Goal: Task Accomplishment & Management: Use online tool/utility

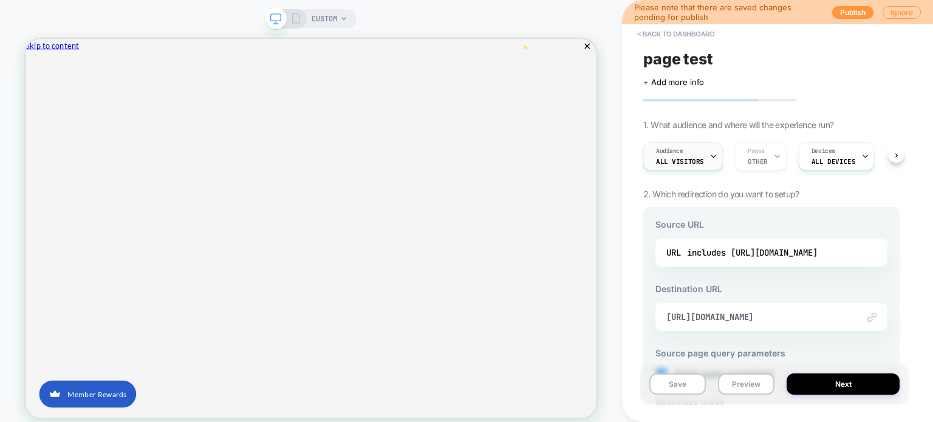
click at [692, 164] on span "All Visitors" at bounding box center [680, 161] width 48 height 9
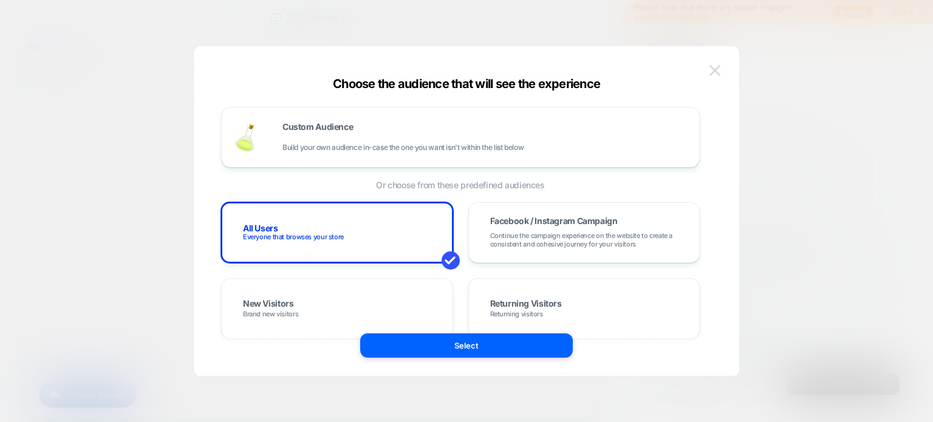
click at [713, 70] on img at bounding box center [715, 70] width 11 height 10
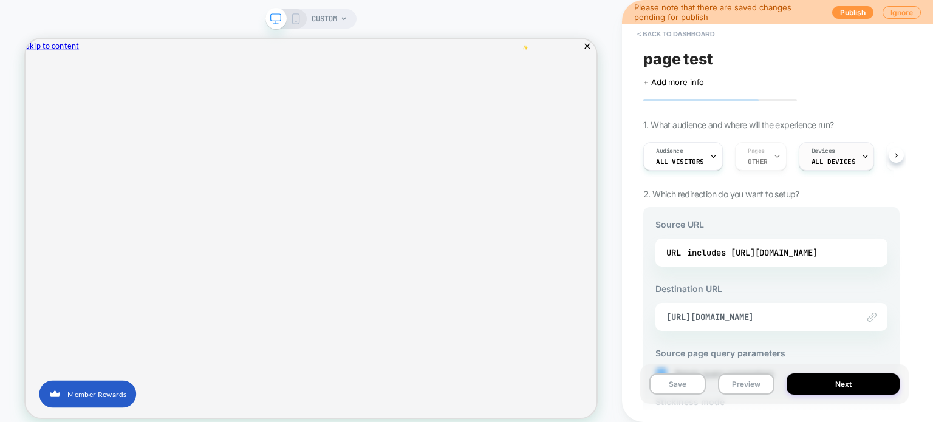
click at [828, 161] on span "ALL DEVICES" at bounding box center [834, 161] width 44 height 9
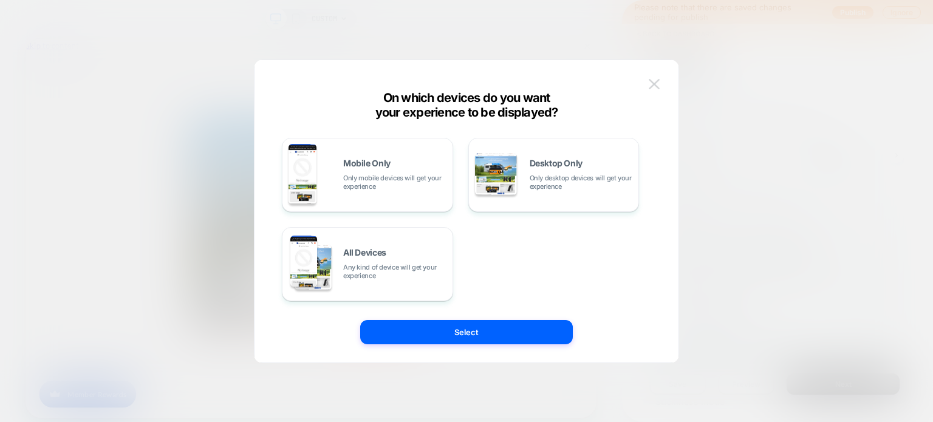
click at [656, 85] on img at bounding box center [654, 84] width 11 height 10
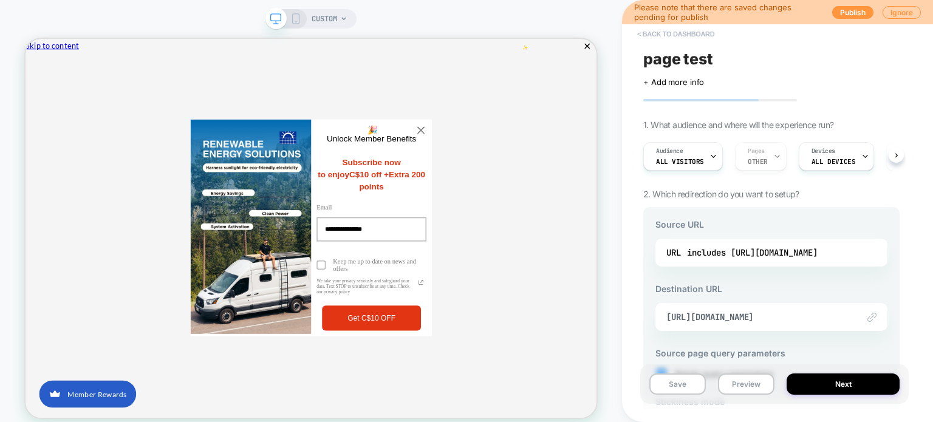
click at [661, 33] on button "< back to dashboard" at bounding box center [675, 33] width 89 height 19
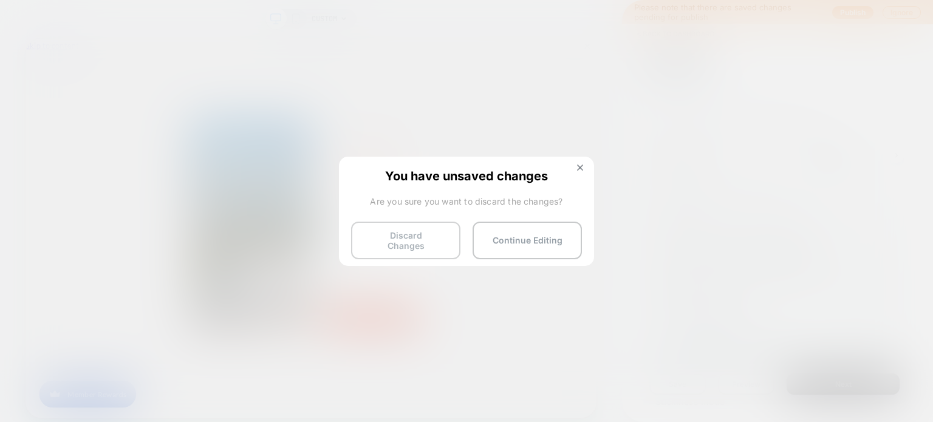
click at [394, 249] on button "Discard Changes" at bounding box center [405, 241] width 109 height 38
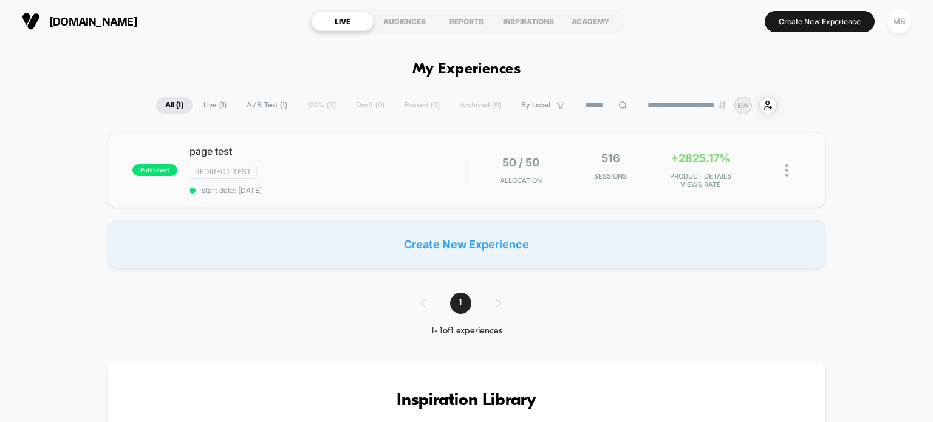
click at [634, 196] on div "published page test Redirect Test start date: 8/7/2025 50 / 50 Allocation 516 S…" at bounding box center [467, 169] width 719 height 75
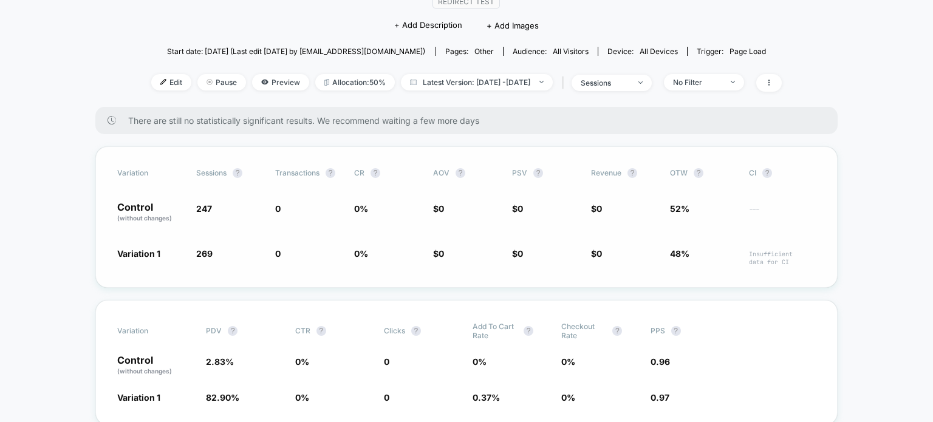
scroll to position [61, 0]
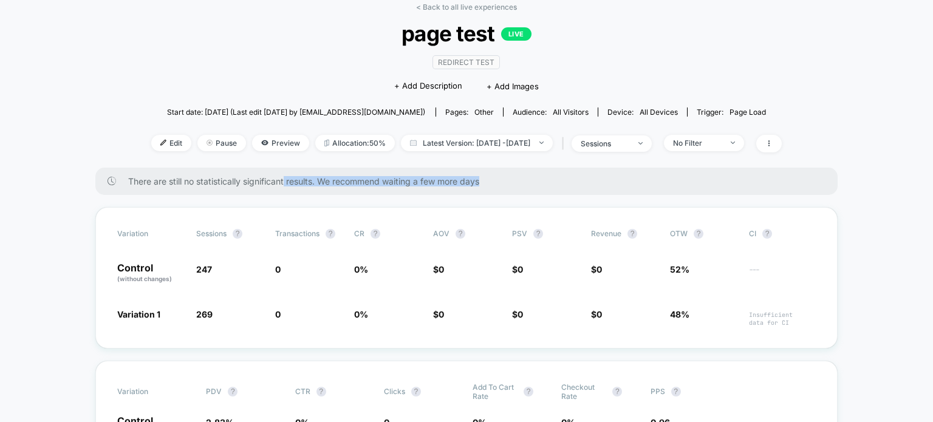
drag, startPoint x: 285, startPoint y: 180, endPoint x: 493, endPoint y: 182, distance: 208.5
click at [493, 182] on span "There are still no statistically significant results. We recommend waiting a fe…" at bounding box center [470, 181] width 685 height 10
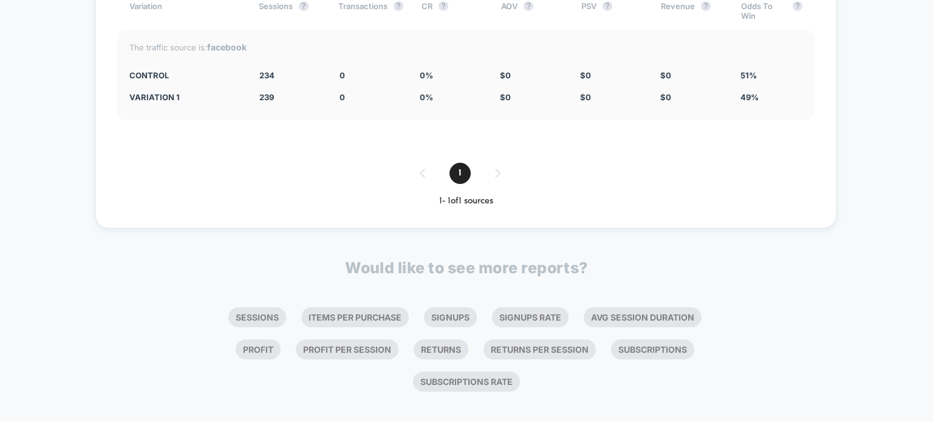
scroll to position [3614, 0]
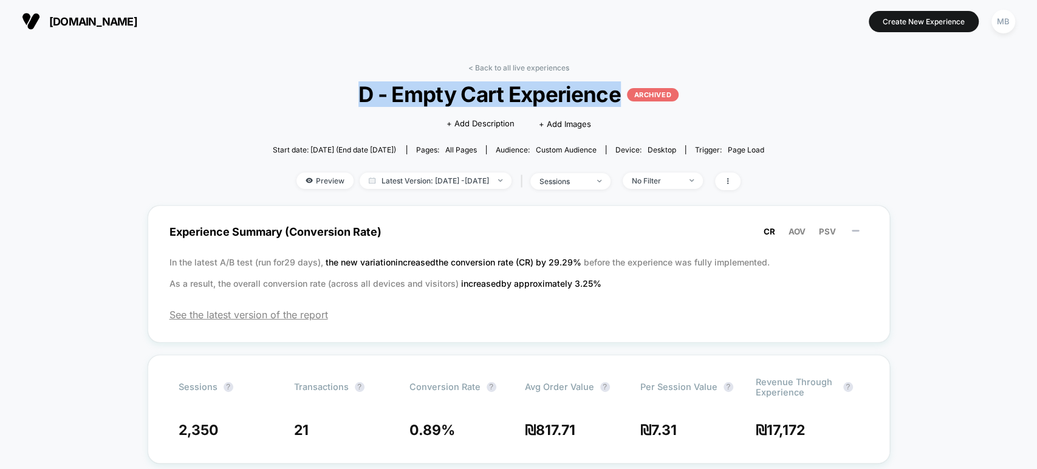
drag, startPoint x: 350, startPoint y: 97, endPoint x: 616, endPoint y: 92, distance: 266.2
click at [616, 92] on span "D - Empty Cart Experience ARCHIVED" at bounding box center [518, 94] width 443 height 26
copy span "D - Empty Cart Experience"
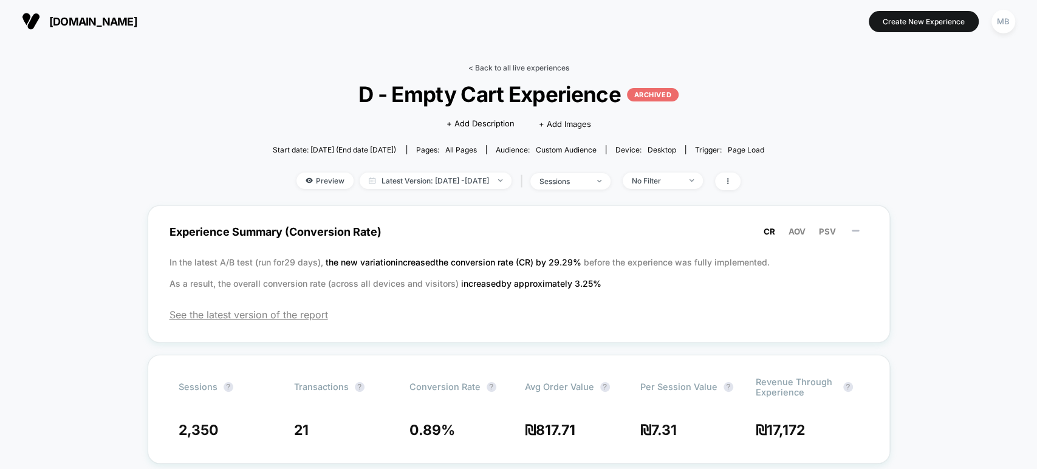
click at [512, 67] on link "< Back to all live experiences" at bounding box center [519, 67] width 101 height 9
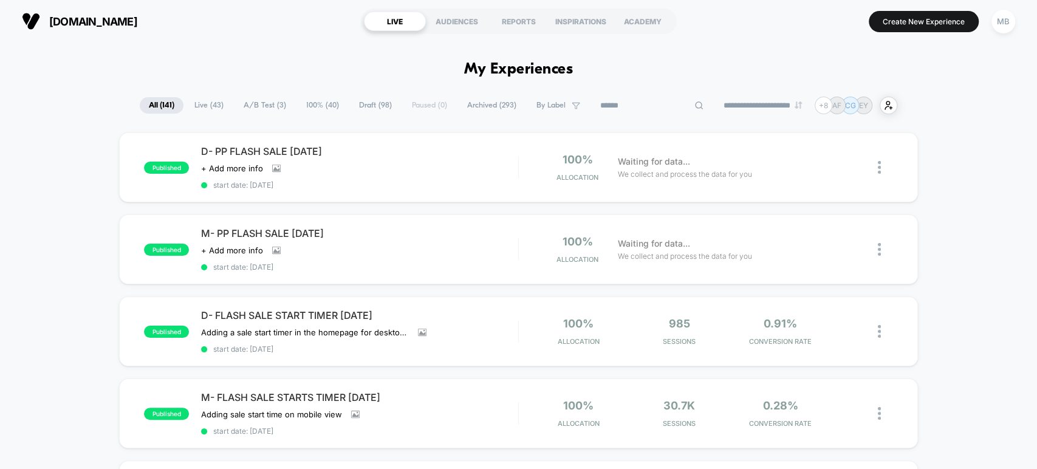
click at [651, 104] on input at bounding box center [652, 105] width 122 height 15
paste input "**********"
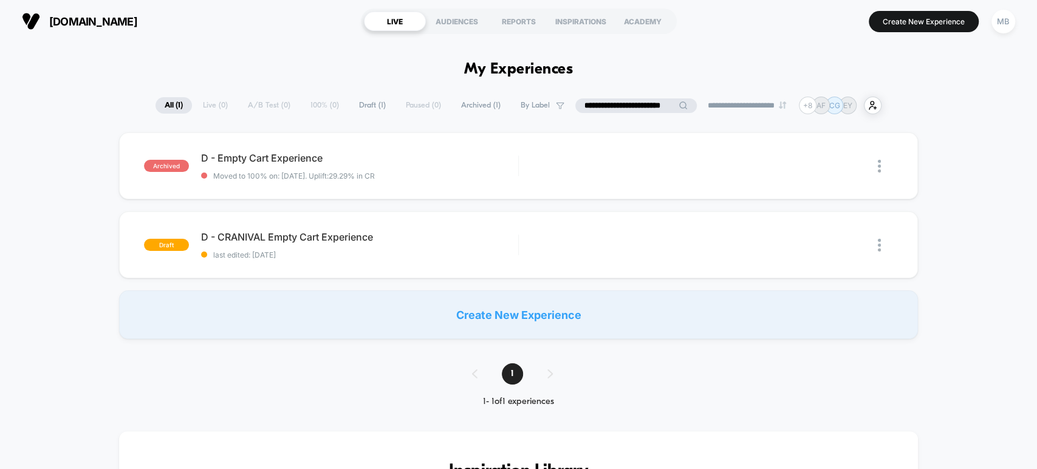
type input "**********"
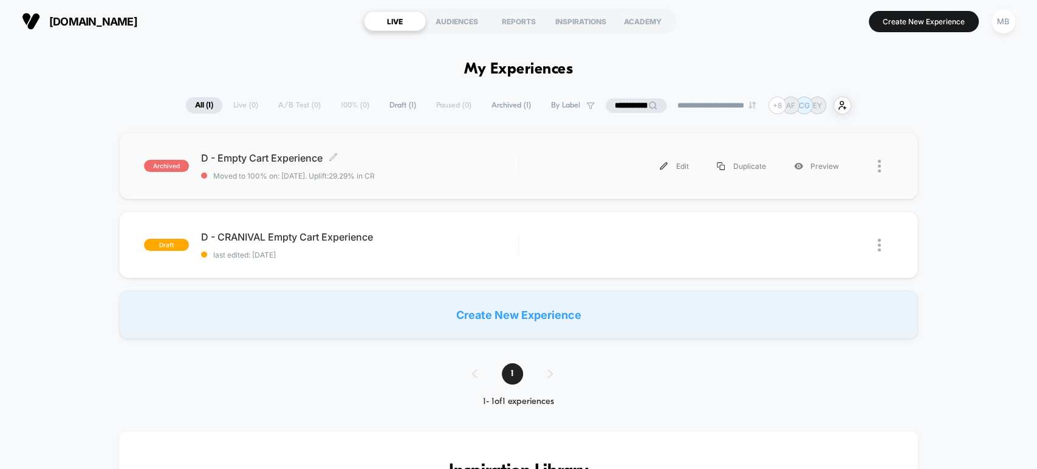
click at [435, 169] on div "D - Empty Cart Experience Click to edit experience details Click to edit experi…" at bounding box center [359, 166] width 317 height 29
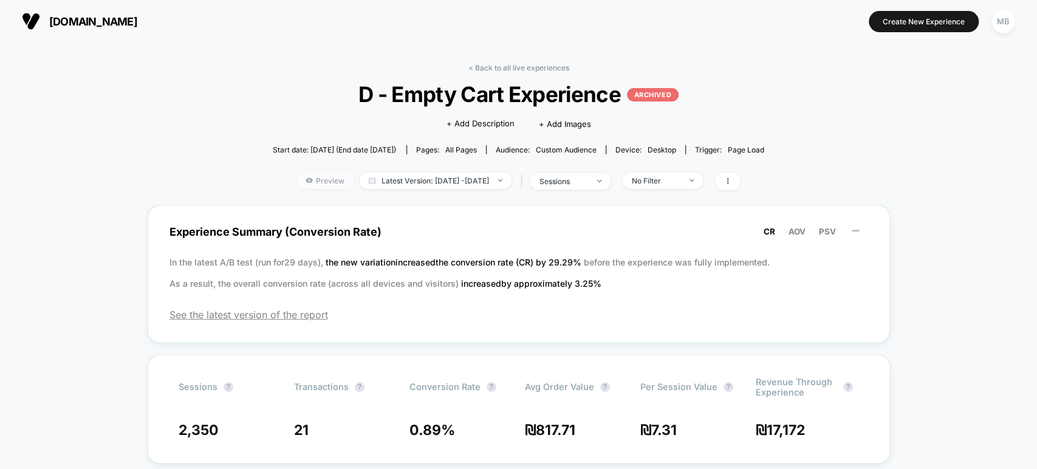
click at [307, 179] on span "Preview" at bounding box center [325, 181] width 57 height 16
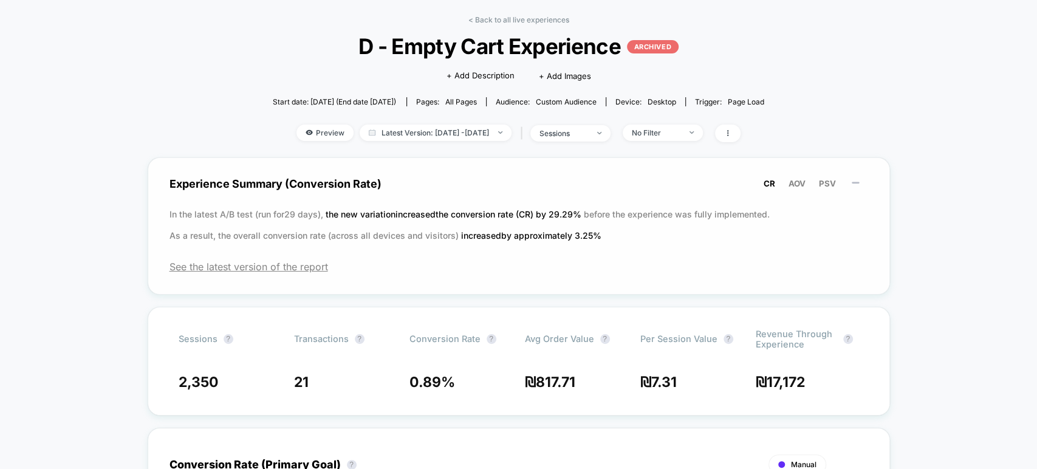
scroll to position [135, 0]
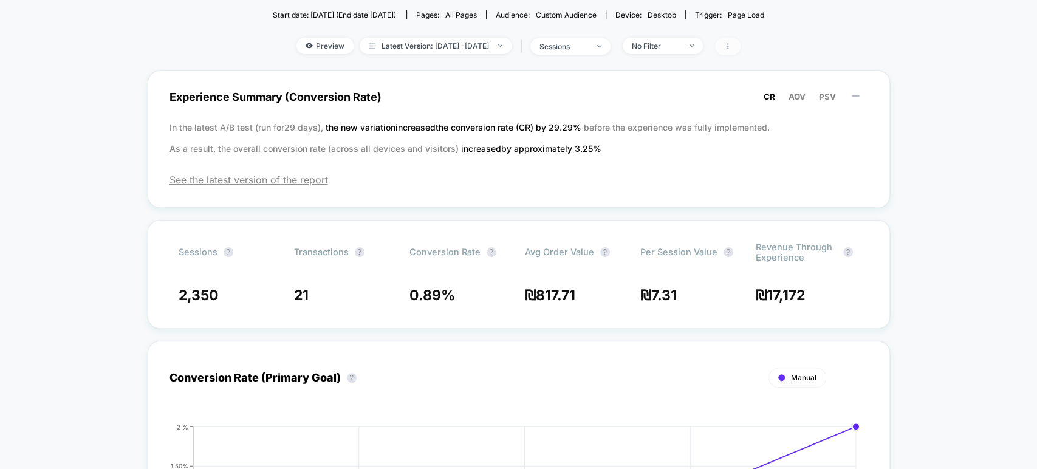
click at [732, 45] on icon at bounding box center [727, 46] width 7 height 7
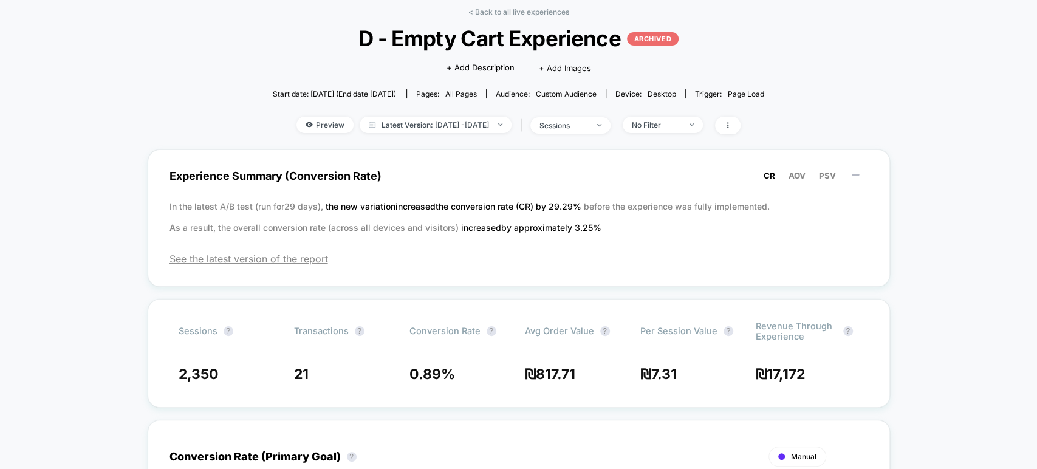
scroll to position [0, 0]
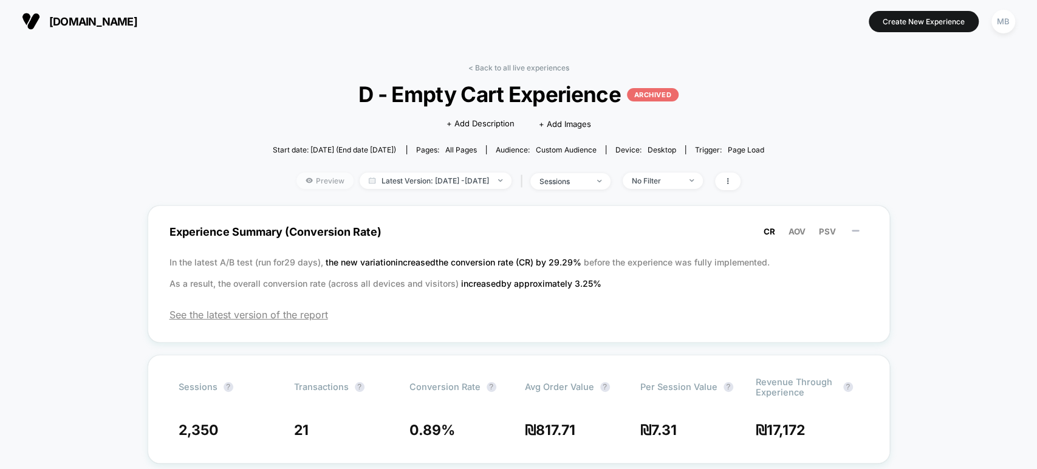
click at [303, 184] on span "Preview" at bounding box center [325, 181] width 57 height 16
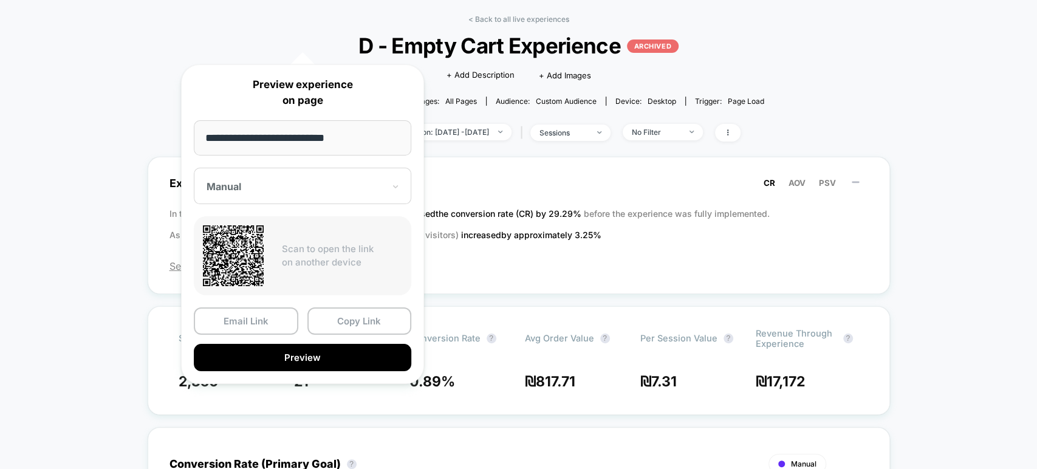
scroll to position [135, 0]
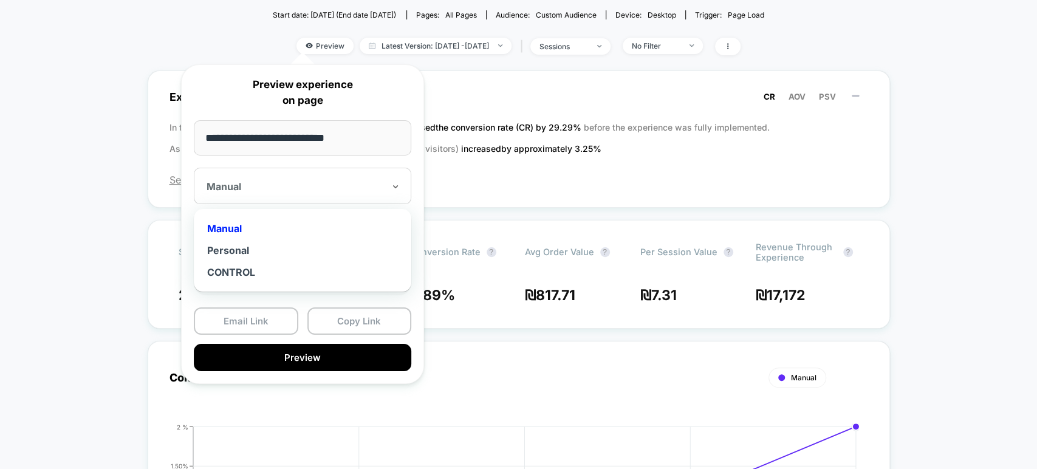
click at [346, 189] on div at bounding box center [295, 186] width 177 height 12
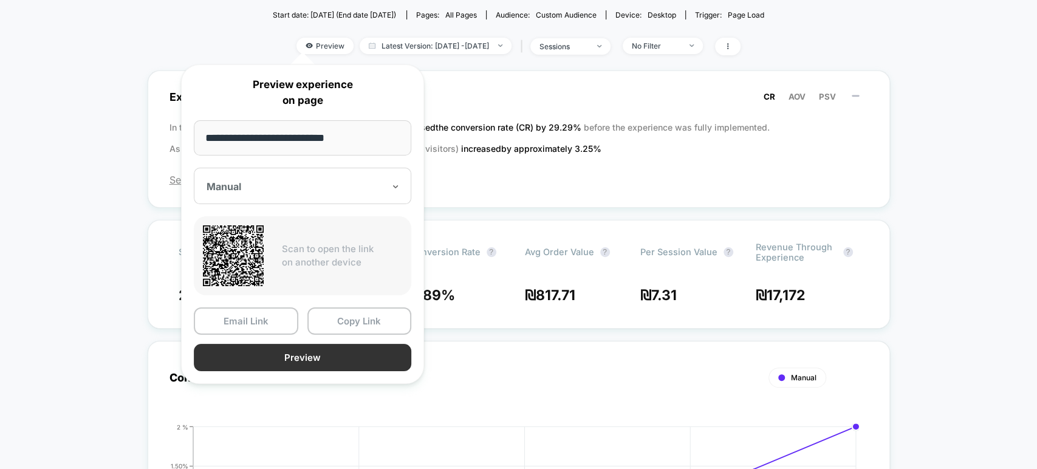
click at [331, 362] on button "Preview" at bounding box center [303, 357] width 218 height 27
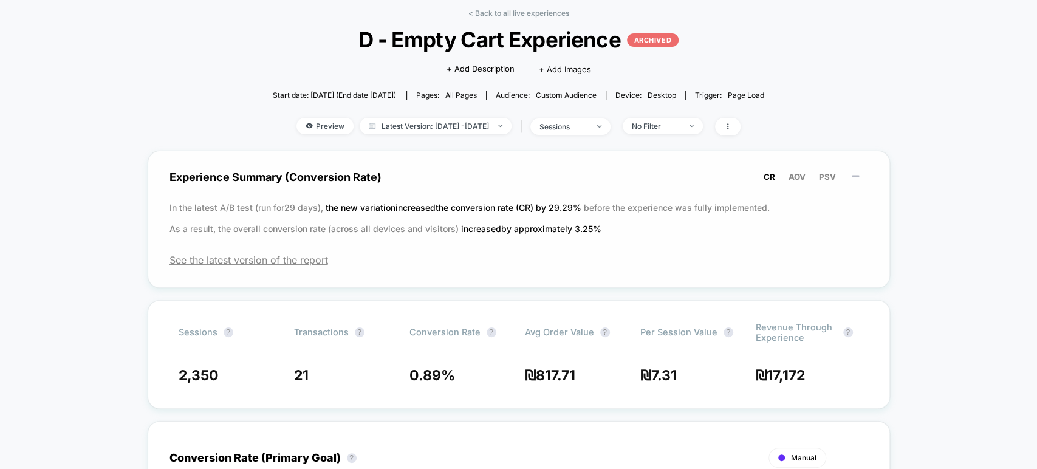
scroll to position [0, 0]
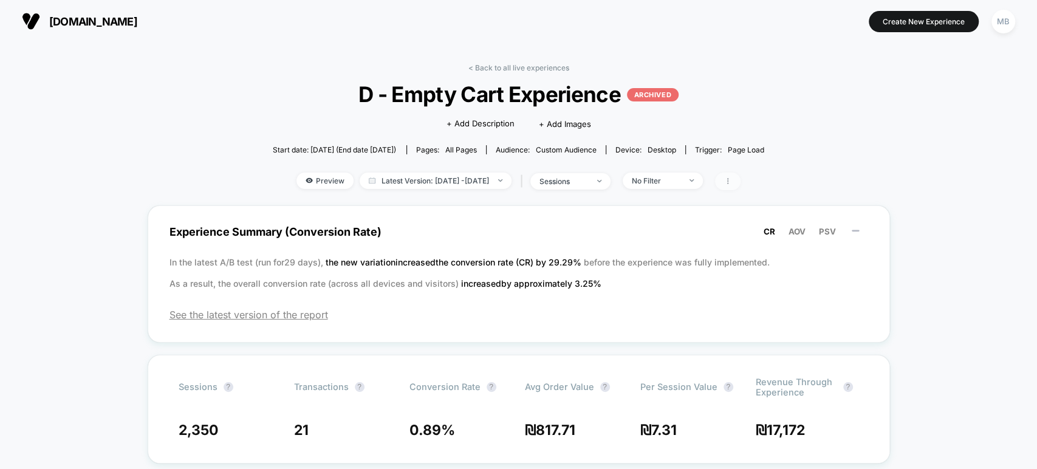
click at [732, 182] on icon at bounding box center [727, 180] width 7 height 7
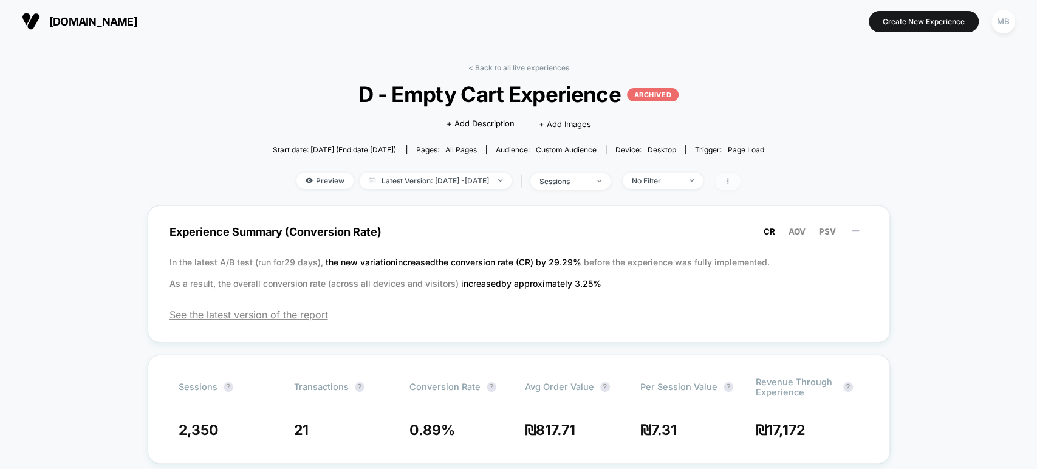
click at [732, 180] on icon at bounding box center [727, 180] width 7 height 7
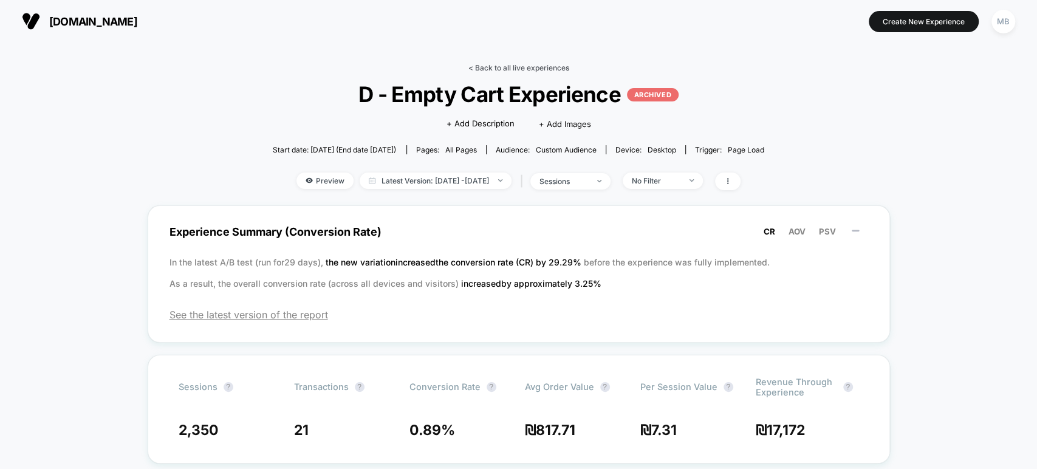
click at [521, 68] on link "< Back to all live experiences" at bounding box center [519, 67] width 101 height 9
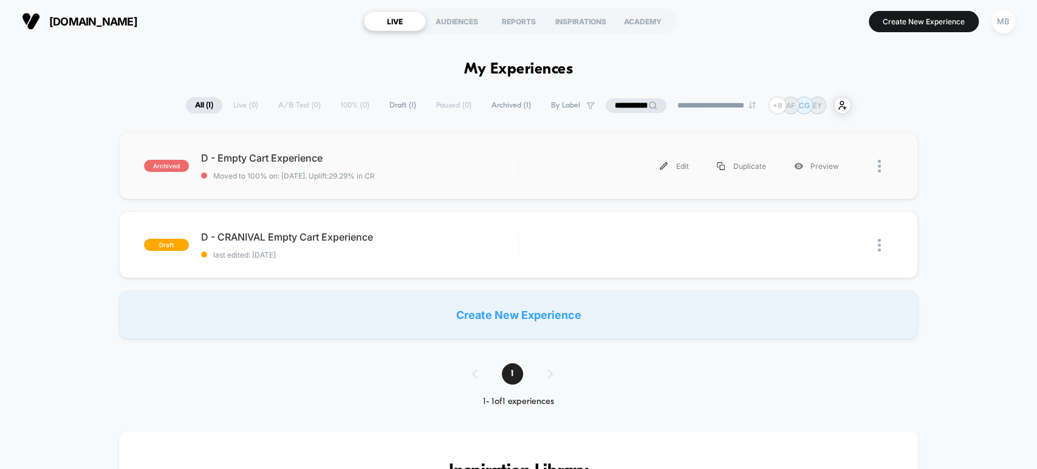
click at [874, 167] on div at bounding box center [873, 166] width 40 height 27
click at [670, 163] on div "Edit" at bounding box center [674, 166] width 57 height 27
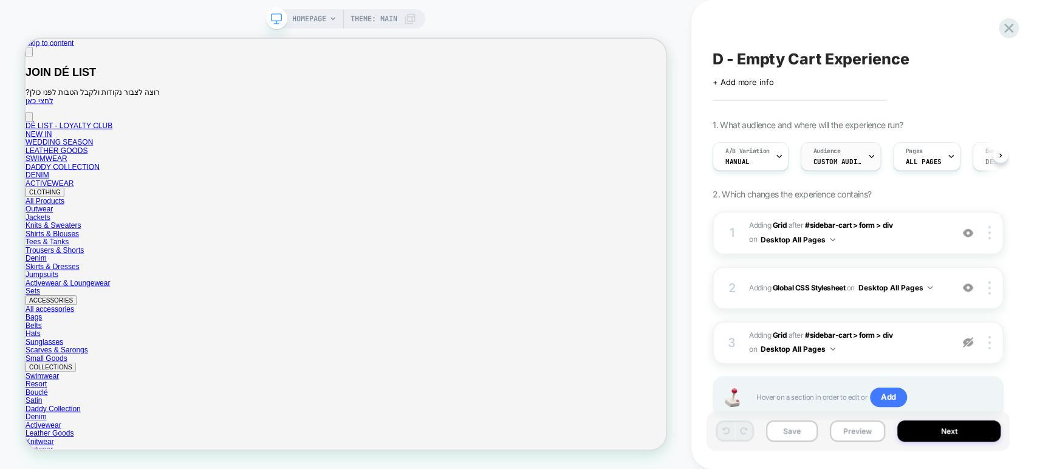
click at [840, 162] on span "Custom Audience" at bounding box center [838, 161] width 49 height 9
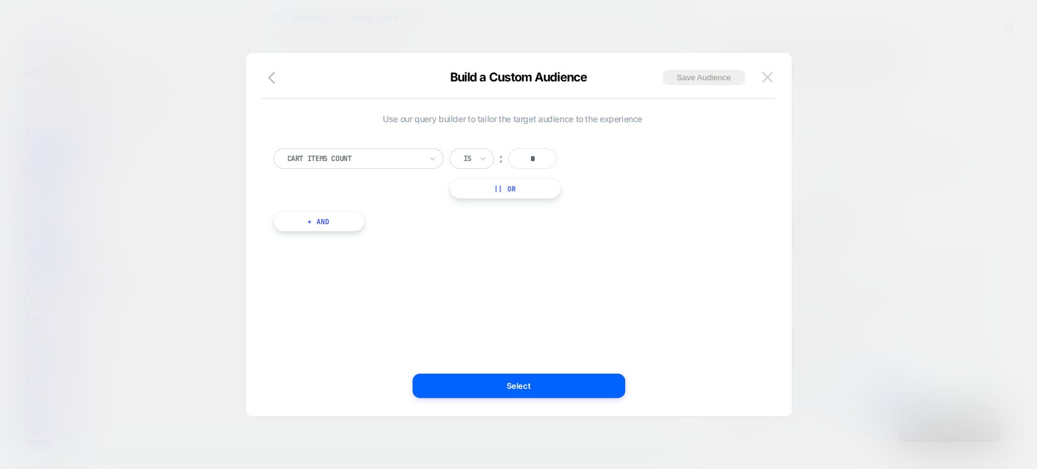
click at [771, 74] on img at bounding box center [767, 77] width 11 height 10
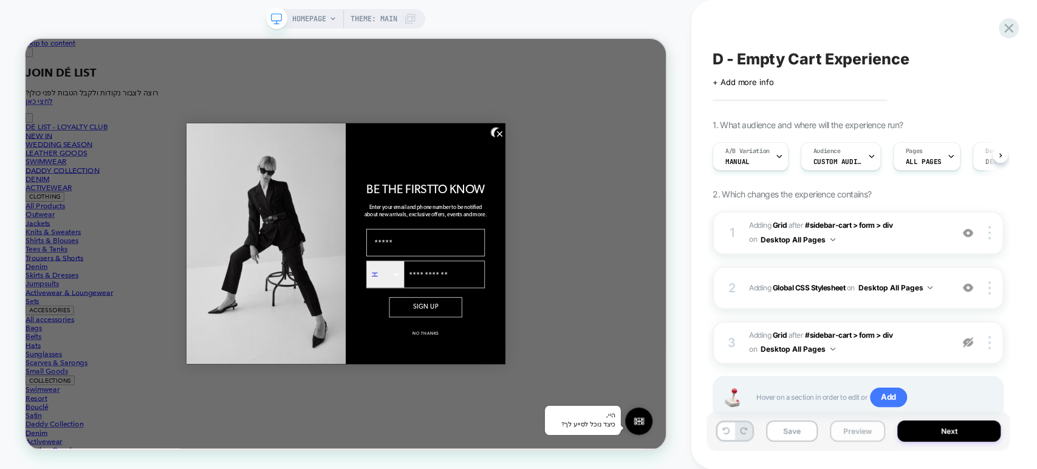
click at [848, 433] on button "Preview" at bounding box center [857, 431] width 55 height 21
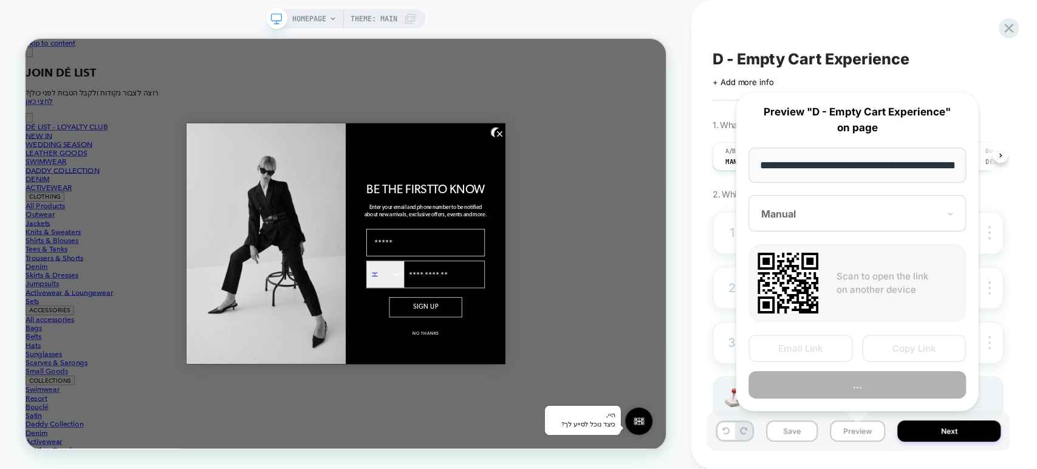
scroll to position [0, 39]
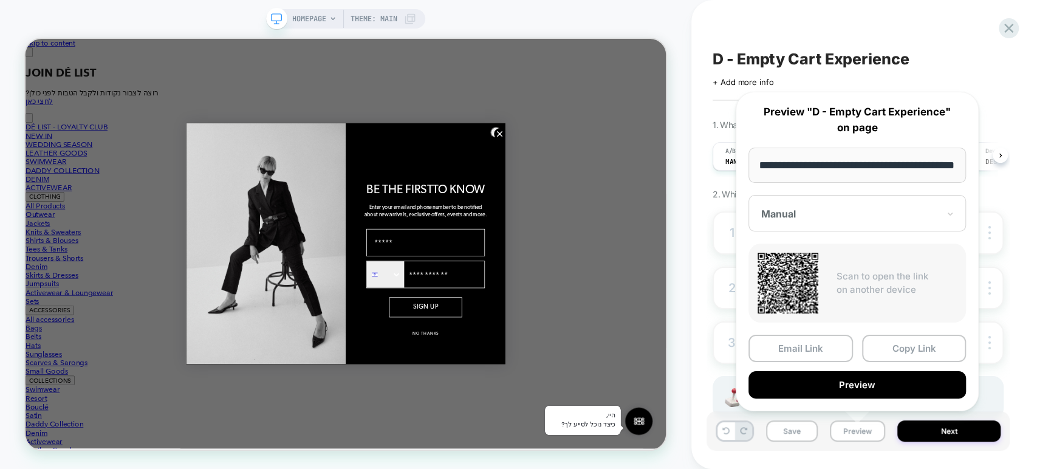
click at [846, 207] on div "Manual" at bounding box center [850, 214] width 180 height 15
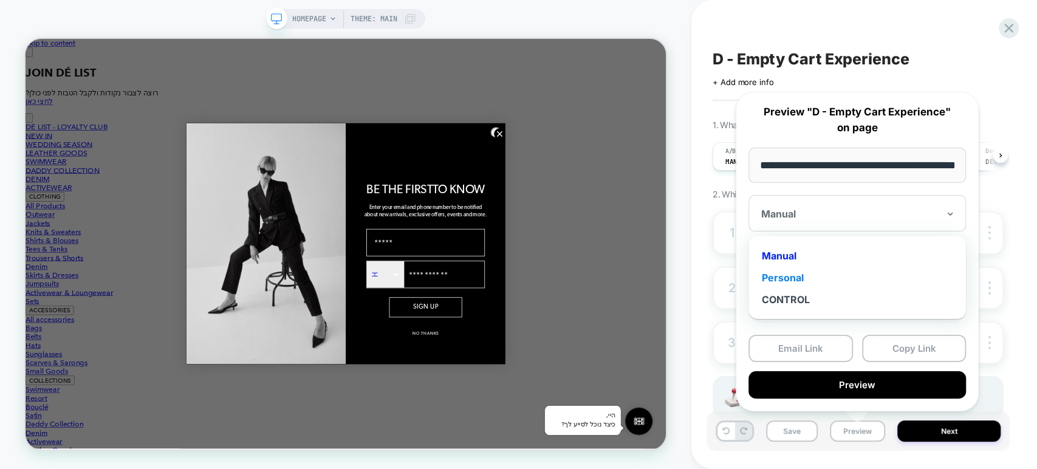
click at [795, 277] on div "Personal" at bounding box center [857, 278] width 205 height 22
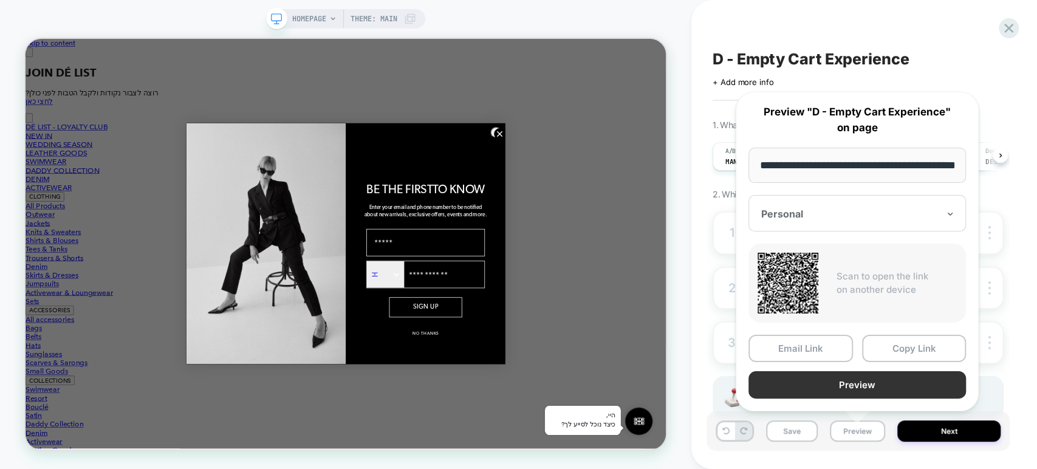
click at [850, 379] on button "Preview" at bounding box center [858, 384] width 218 height 27
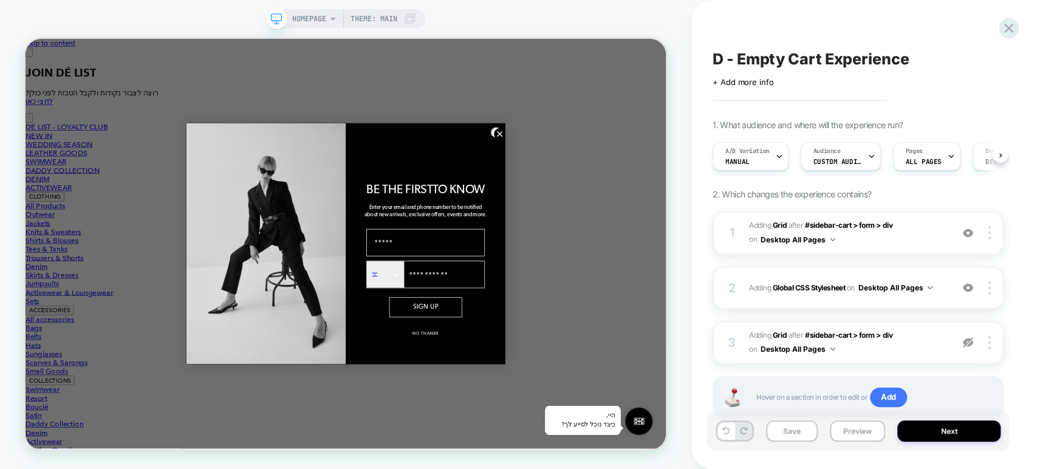
click at [789, 68] on div "Click to edit experience details + Add more info" at bounding box center [858, 77] width 291 height 19
click at [813, 57] on span "D - Empty Cart Experience" at bounding box center [811, 59] width 196 height 18
drag, startPoint x: 714, startPoint y: 57, endPoint x: 912, endPoint y: 63, distance: 198.2
click at [912, 63] on textarea "**********" at bounding box center [839, 59] width 252 height 18
click at [757, 26] on div "**********" at bounding box center [858, 234] width 303 height 445
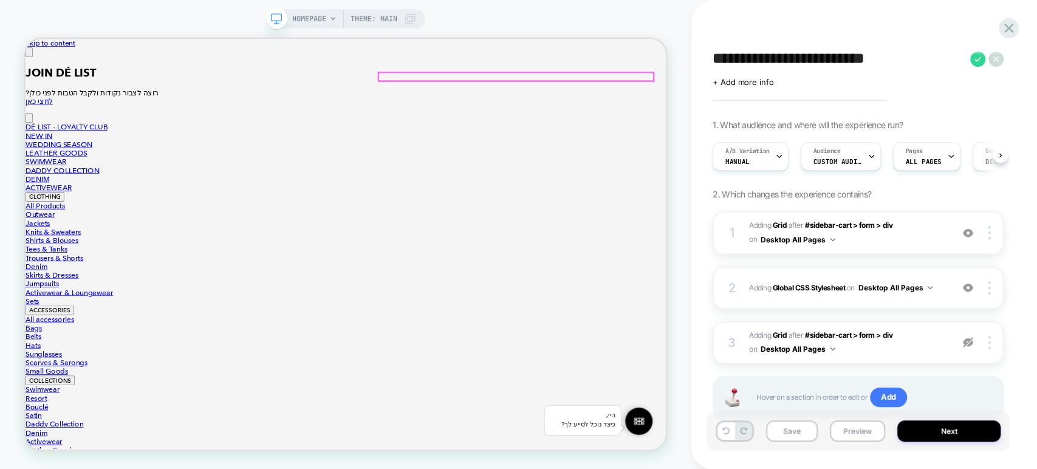
click at [35, 63] on button "Close" at bounding box center [31, 56] width 10 height 13
click at [968, 286] on img at bounding box center [968, 288] width 10 height 10
click at [967, 286] on img at bounding box center [968, 288] width 10 height 10
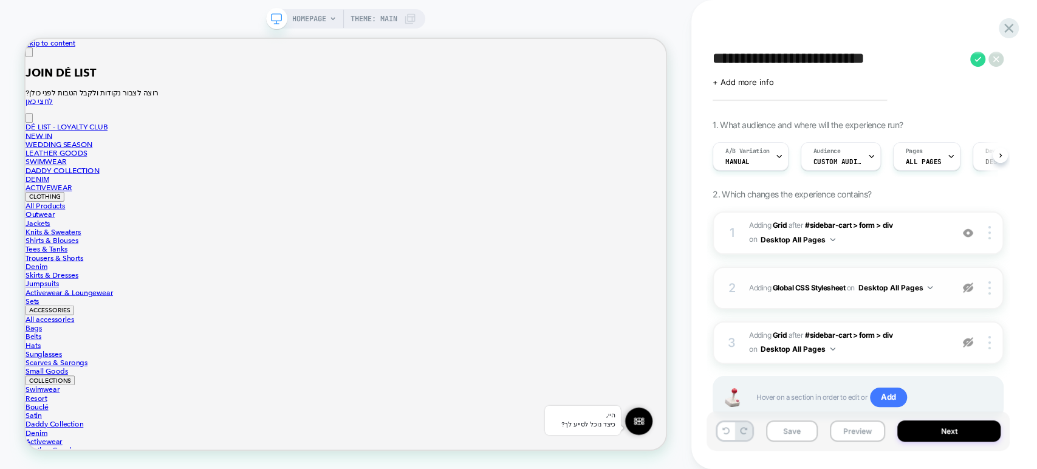
click at [967, 286] on img at bounding box center [968, 288] width 10 height 10
click at [966, 233] on img at bounding box center [968, 233] width 10 height 10
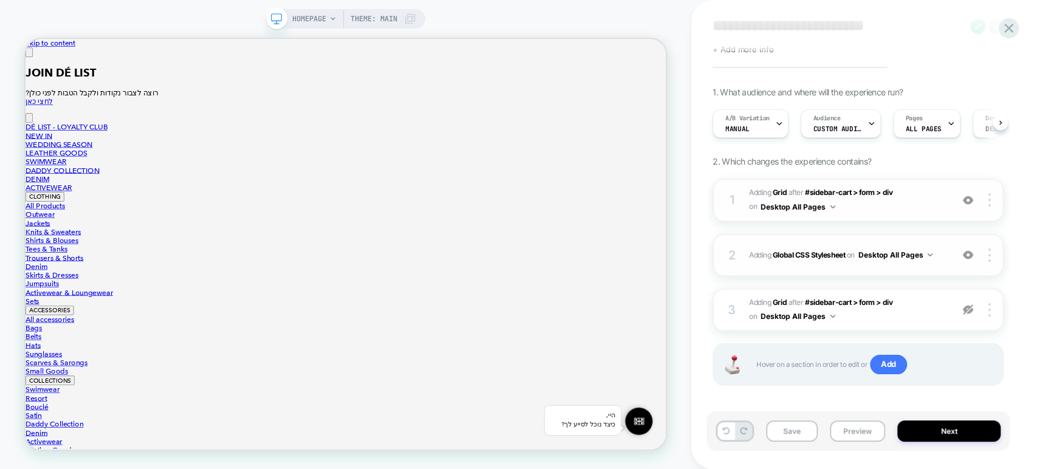
scroll to position [39, 0]
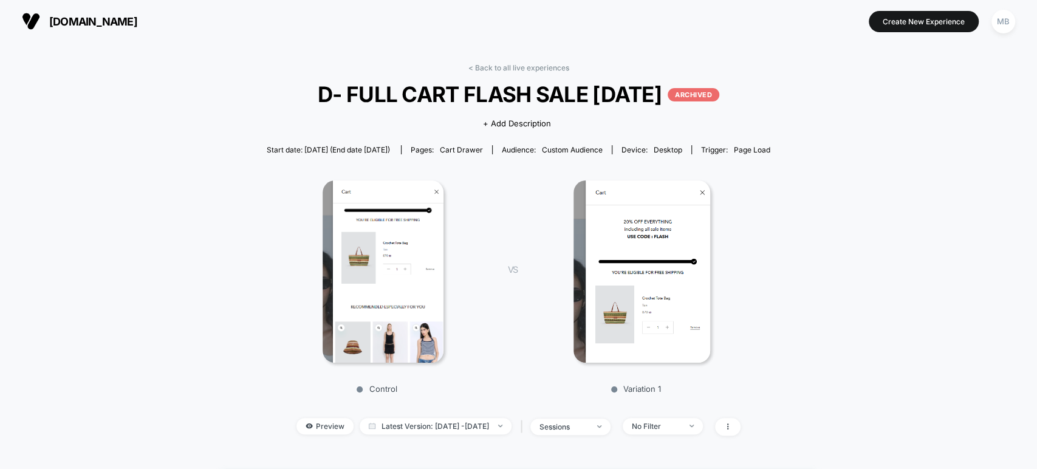
drag, startPoint x: 298, startPoint y: 94, endPoint x: 675, endPoint y: 99, distance: 376.8
click at [675, 99] on span "D- FULL CART FLASH SALE August 25 ARCHIVED" at bounding box center [518, 94] width 453 height 26
copy span "D- FULL CART FLASH SALE [DATE]"
click at [486, 65] on link "< Back to all live experiences" at bounding box center [519, 67] width 101 height 9
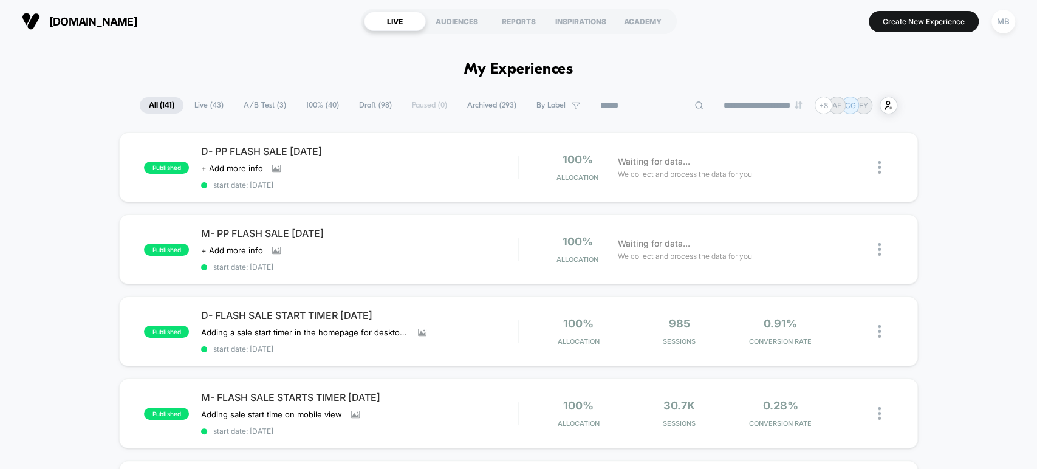
click at [647, 106] on input at bounding box center [652, 105] width 122 height 15
paste input "**********"
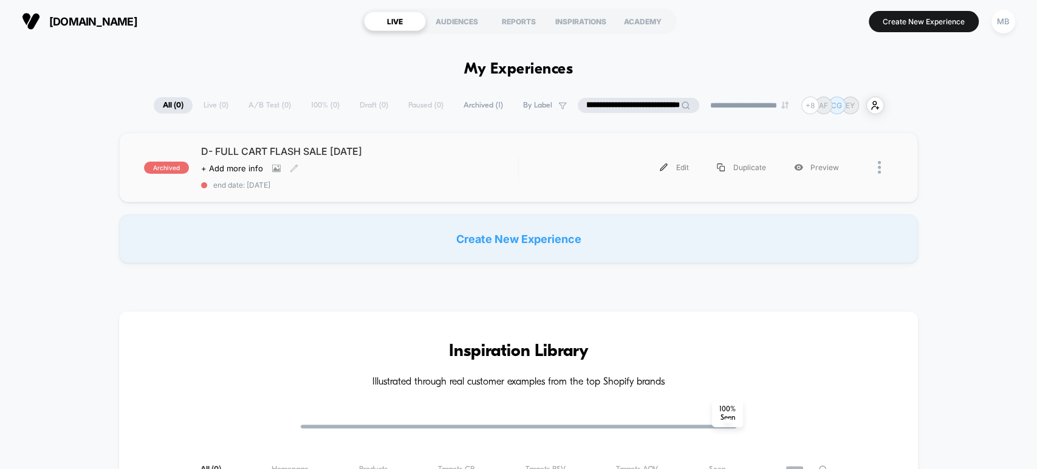
type input "**********"
click at [428, 178] on div "D- FULL CART FLASH SALE August 25 Click to view images Click to edit experience…" at bounding box center [359, 167] width 317 height 44
click at [355, 168] on div "Click to view images Click to edit experience details + Add more info" at bounding box center [312, 168] width 222 height 10
click at [675, 163] on div "Edit" at bounding box center [674, 167] width 57 height 27
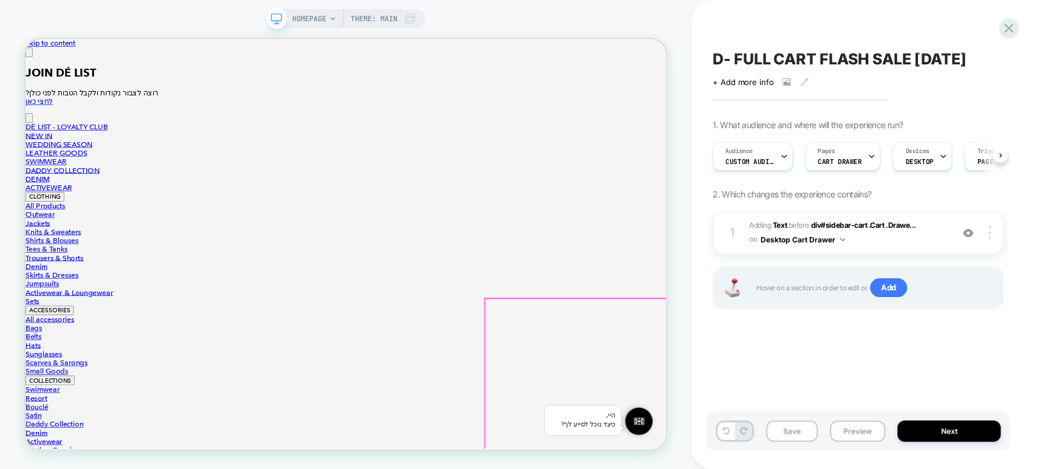
scroll to position [202, 0]
click at [845, 433] on button "Preview" at bounding box center [857, 431] width 55 height 21
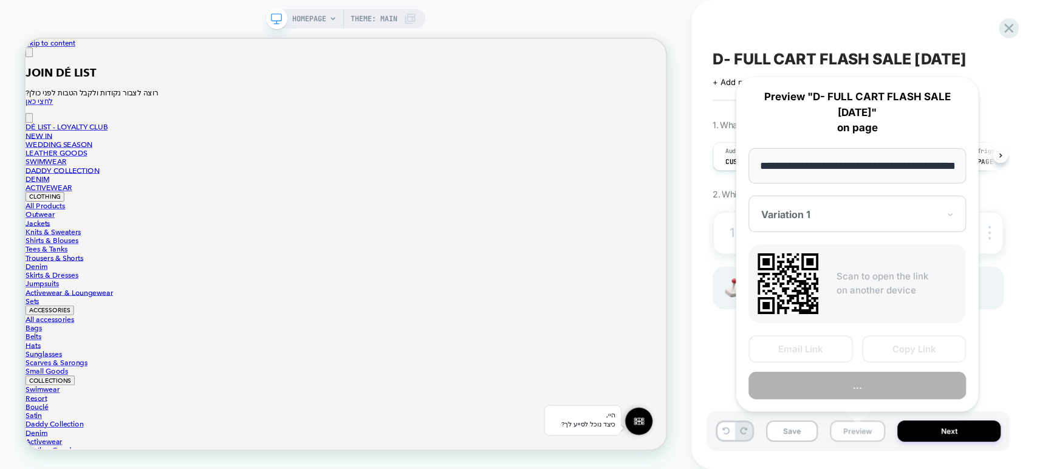
scroll to position [0, 39]
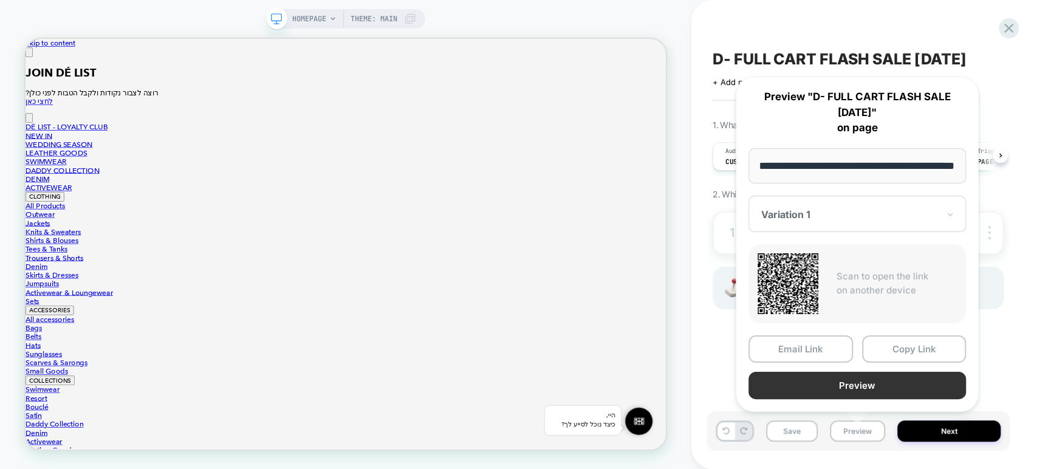
click at [870, 383] on button "Preview" at bounding box center [858, 385] width 218 height 27
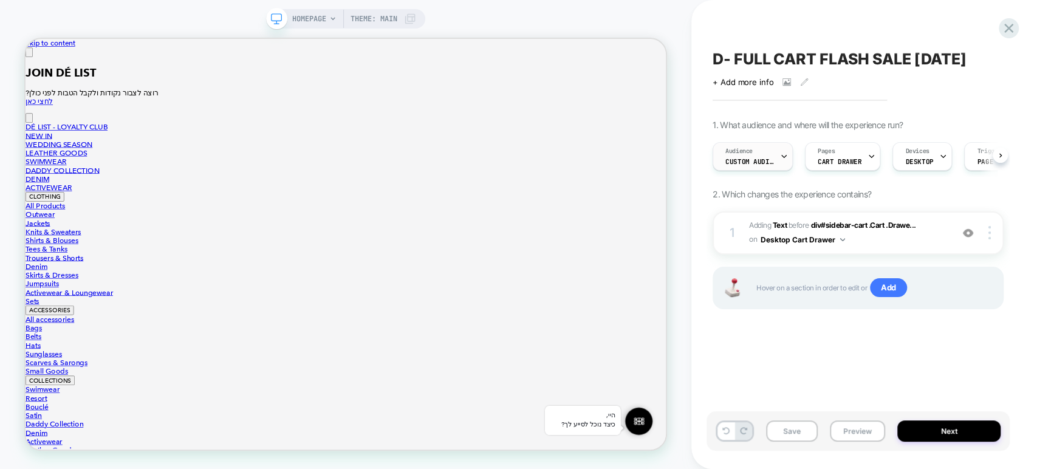
click at [778, 157] on div "Audience Custom Audience" at bounding box center [749, 156] width 73 height 27
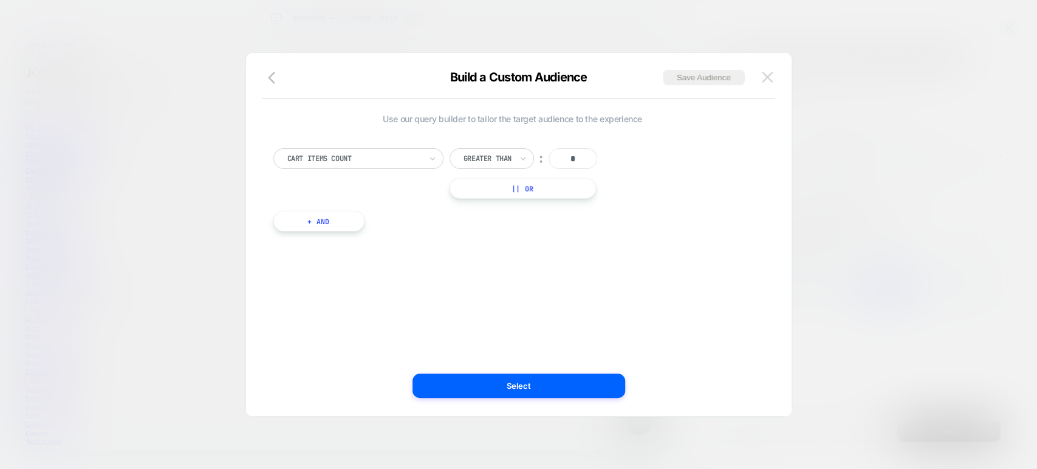
click at [769, 75] on img at bounding box center [767, 77] width 11 height 10
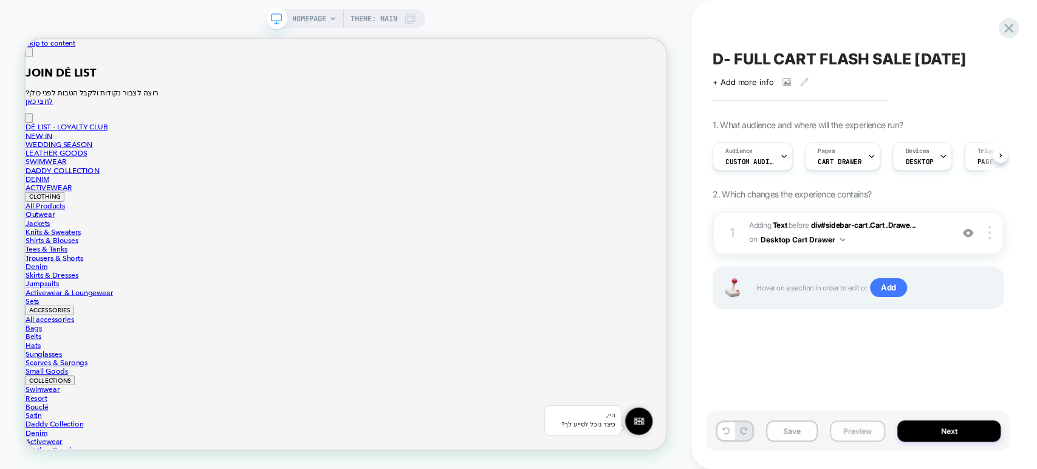
click at [866, 433] on button "Preview" at bounding box center [857, 431] width 55 height 21
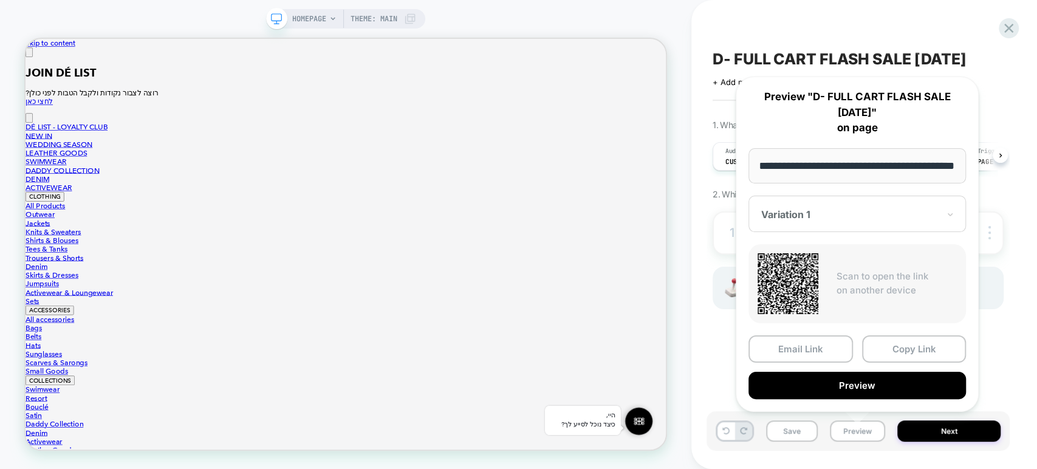
click at [836, 217] on div at bounding box center [849, 214] width 177 height 12
click at [1008, 27] on icon at bounding box center [1009, 28] width 9 height 9
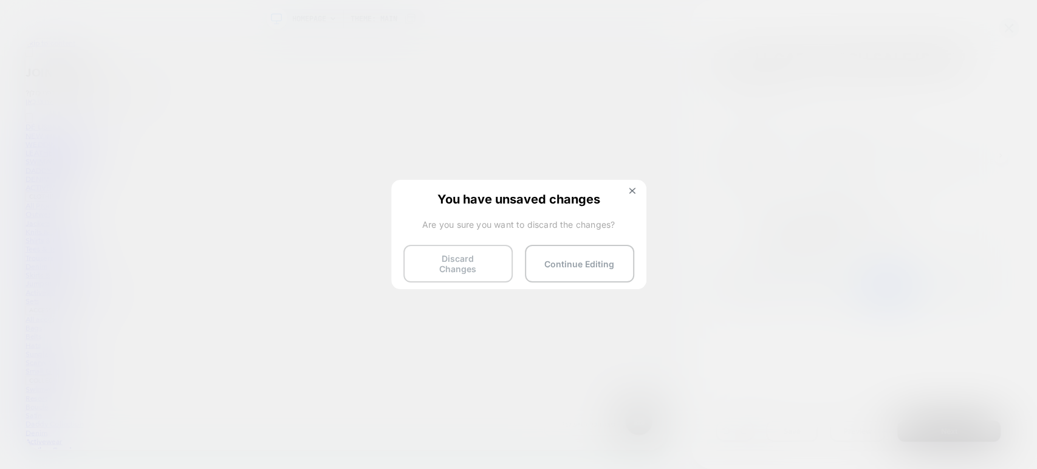
click at [443, 263] on button "Discard Changes" at bounding box center [458, 264] width 109 height 38
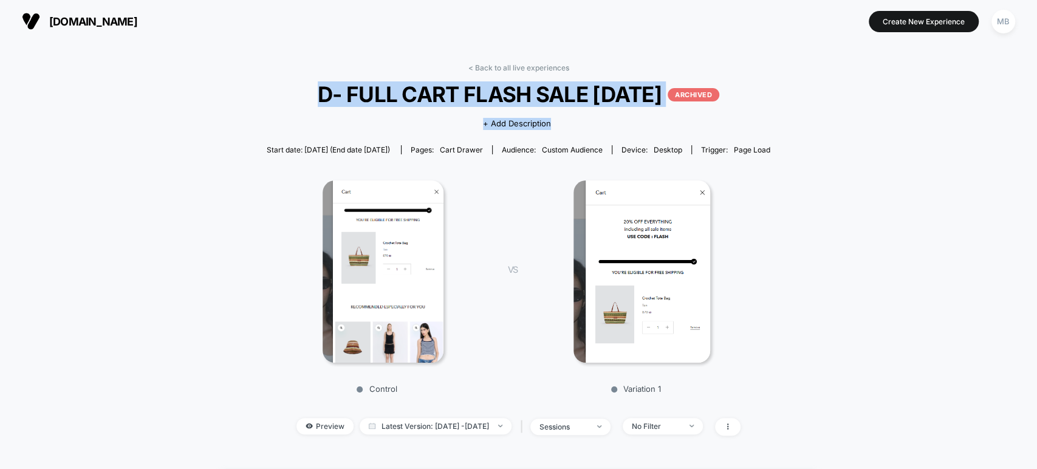
drag, startPoint x: 283, startPoint y: 98, endPoint x: 676, endPoint y: 107, distance: 392.7
click at [676, 107] on div "< Back to all live experiences D- FULL CART FLASH SALE August 25 ARCHIVED Click…" at bounding box center [519, 257] width 504 height 388
copy div "D- FULL CART FLASH SALE August 25 ARCHIVED Click to view images Click to edit e…"
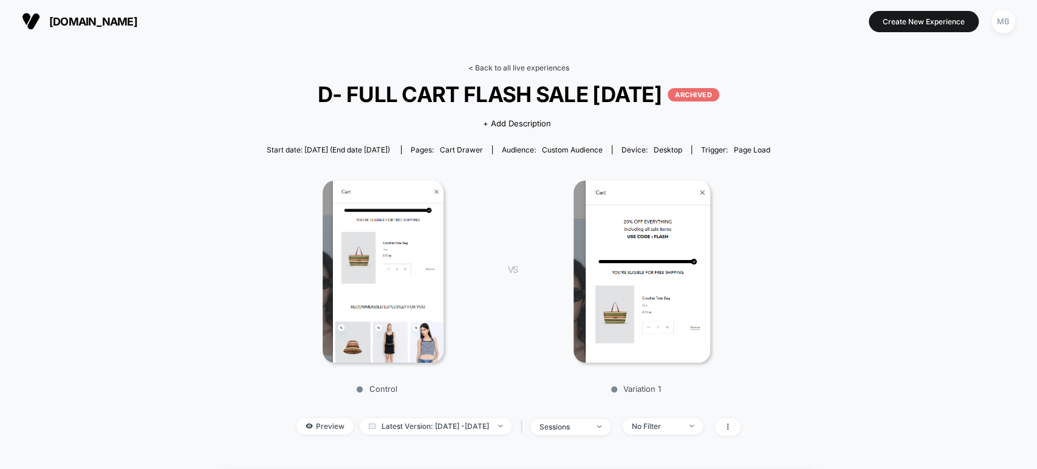
click at [521, 63] on link "< Back to all live experiences" at bounding box center [519, 67] width 101 height 9
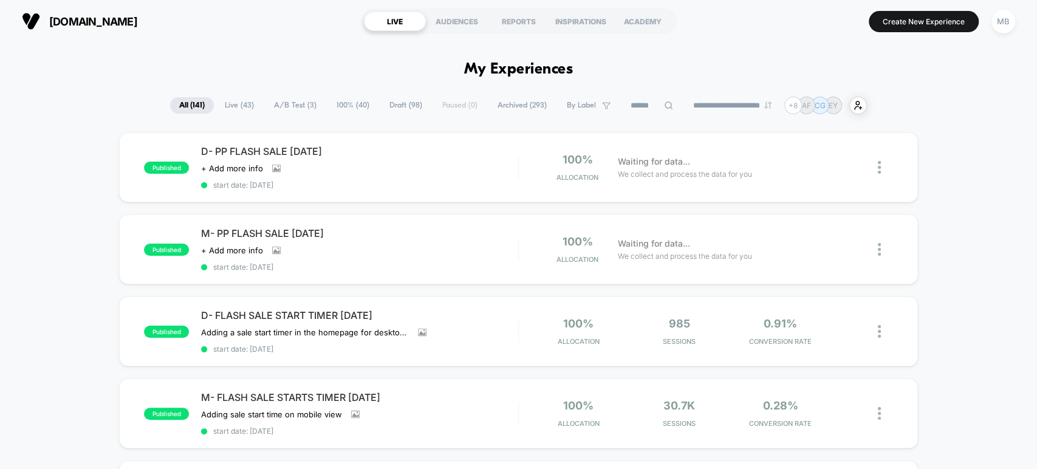
click at [651, 101] on input at bounding box center [652, 105] width 61 height 15
paste input "**********"
type input "**********"
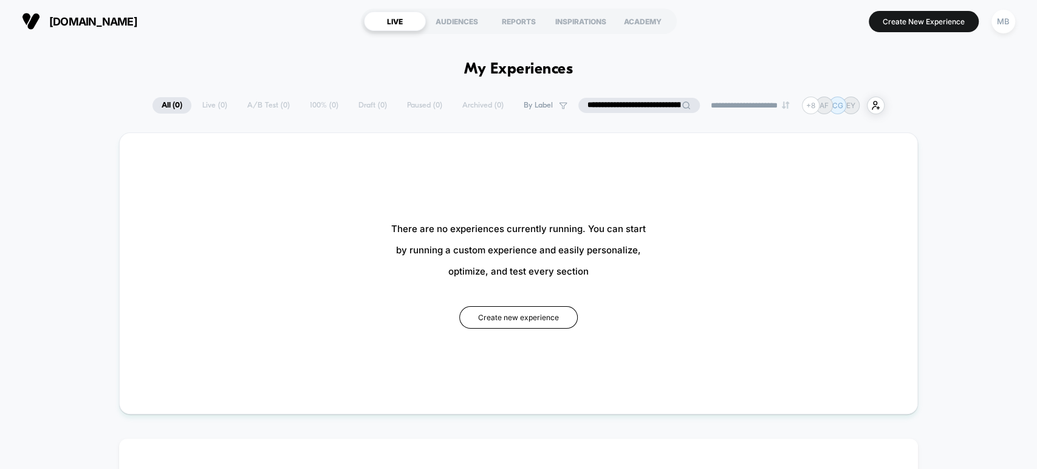
drag, startPoint x: 623, startPoint y: 104, endPoint x: 500, endPoint y: 99, distance: 123.5
click at [500, 99] on div "**********" at bounding box center [519, 106] width 732 height 18
click at [586, 108] on input "**********" at bounding box center [640, 105] width 122 height 15
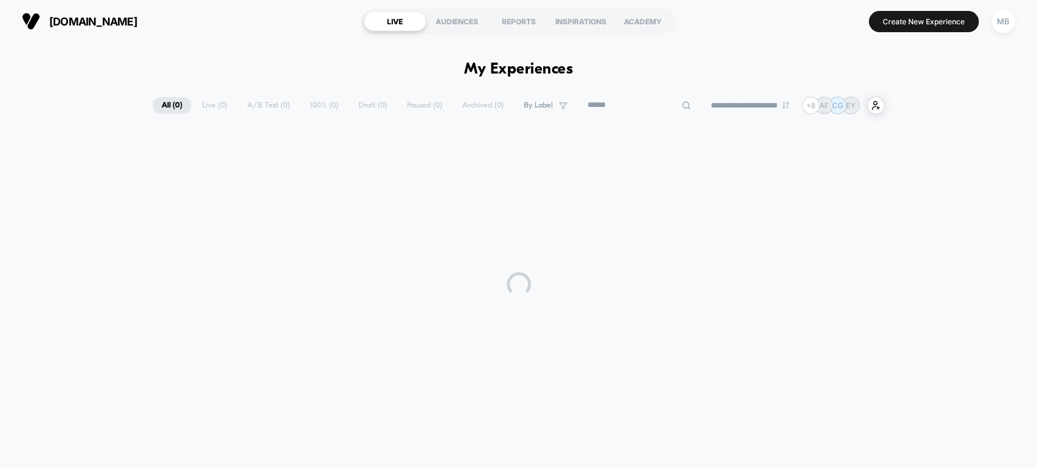
paste input "**********"
type input "**********"
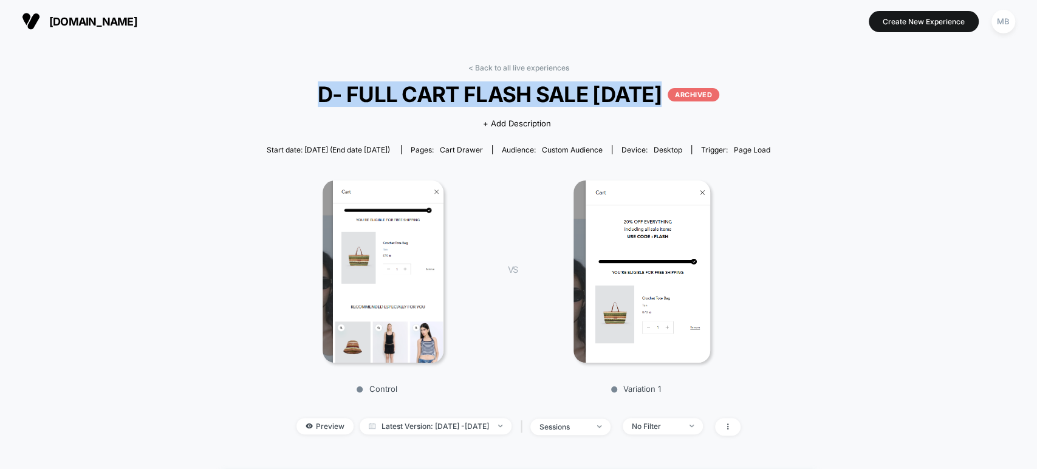
drag, startPoint x: 301, startPoint y: 96, endPoint x: 631, endPoint y: 94, distance: 330.6
click at [680, 94] on span "D- FULL CART FLASH SALE August 25 ARCHIVED" at bounding box center [518, 94] width 453 height 26
copy span "D- FULL CART FLASH SALE August 25"
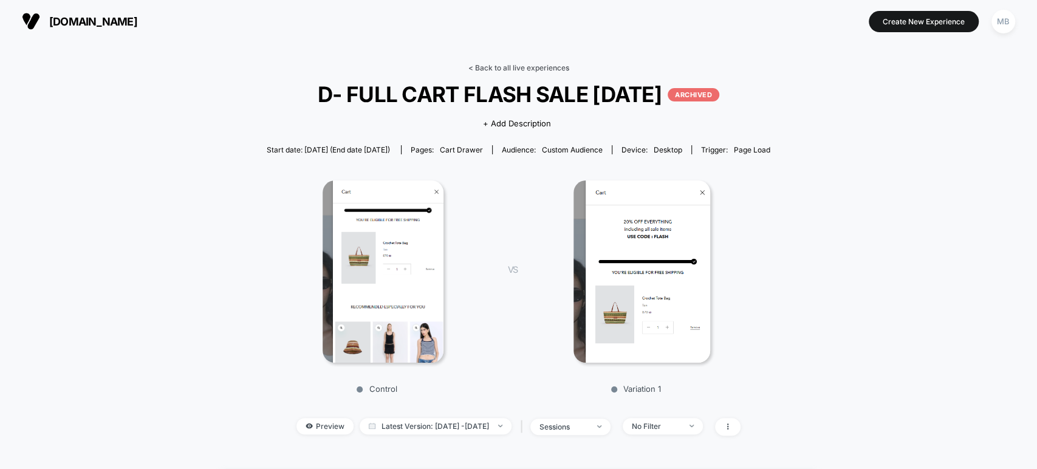
click at [491, 66] on link "< Back to all live experiences" at bounding box center [519, 67] width 101 height 9
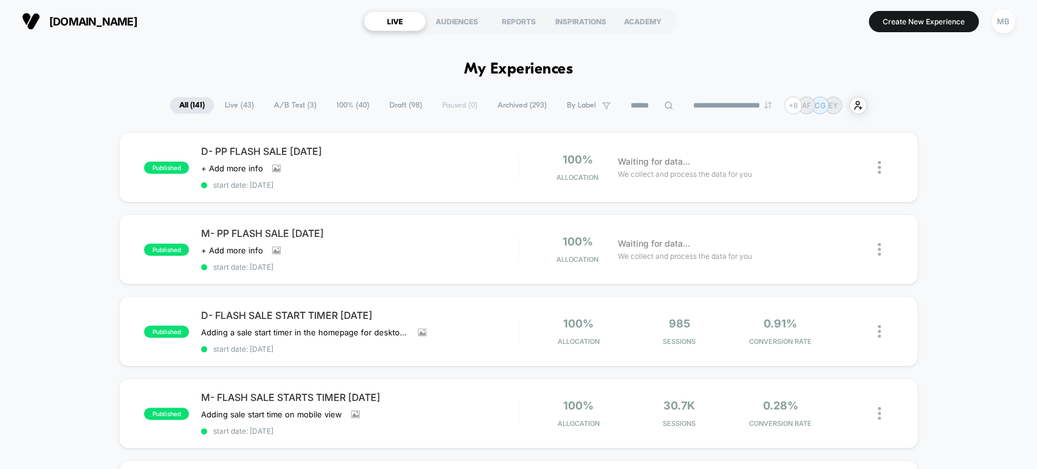
click at [509, 105] on span "Archived ( 293 )" at bounding box center [522, 105] width 67 height 16
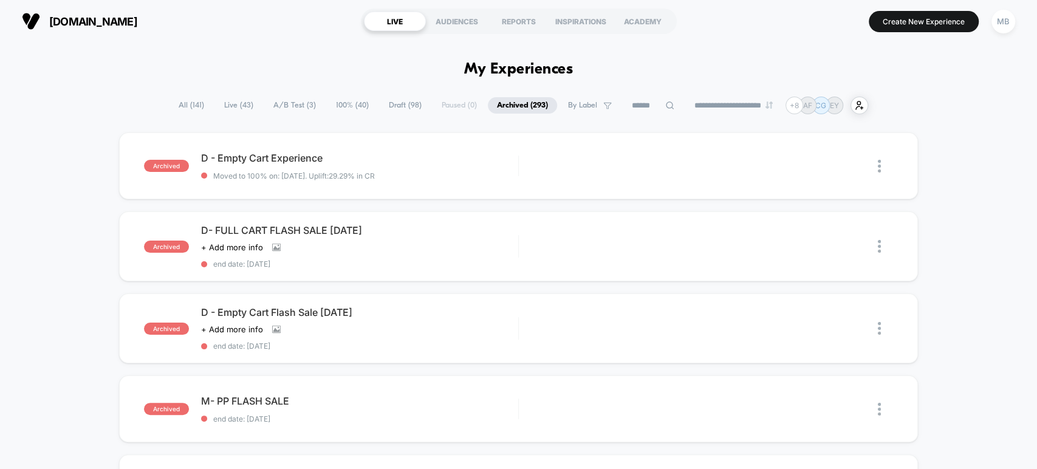
click at [637, 103] on input at bounding box center [653, 105] width 61 height 15
paste input "**********"
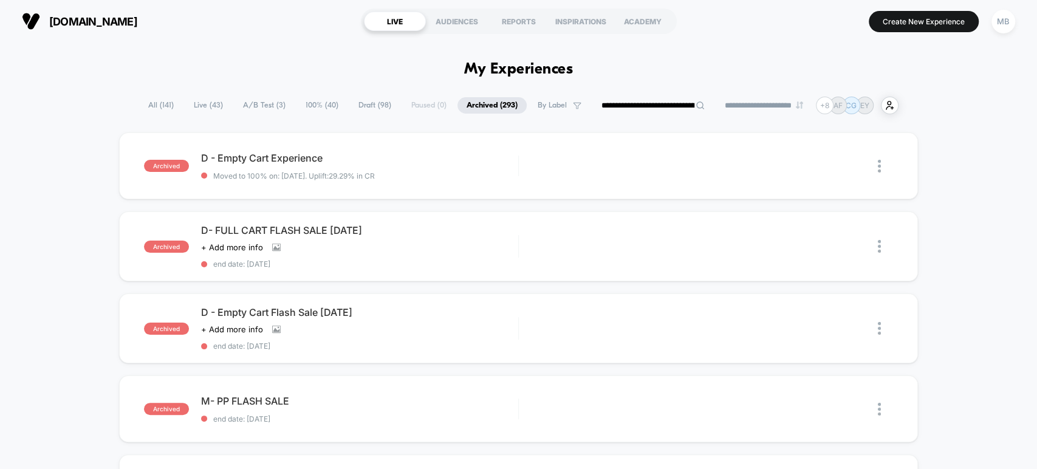
scroll to position [0, 36]
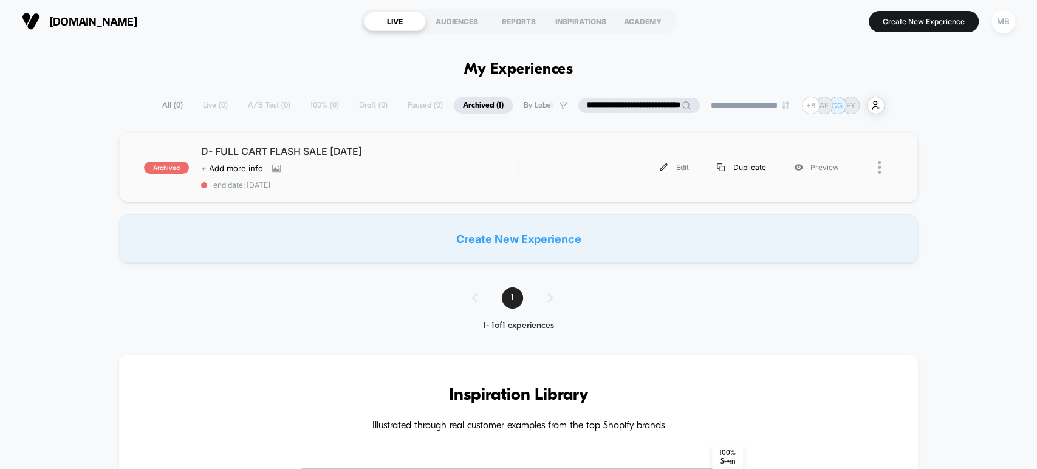
type input "**********"
click at [734, 168] on div "Duplicate" at bounding box center [741, 167] width 77 height 27
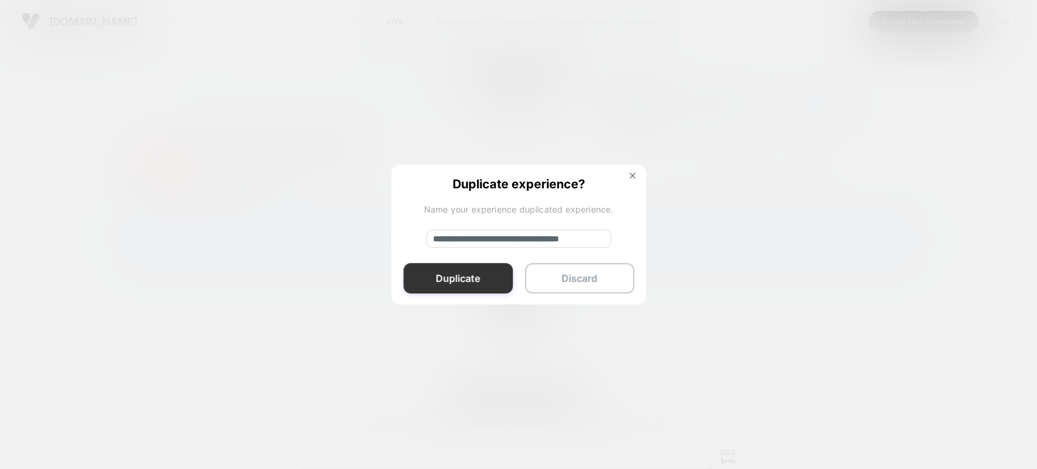
click at [493, 284] on button "Duplicate" at bounding box center [458, 278] width 109 height 30
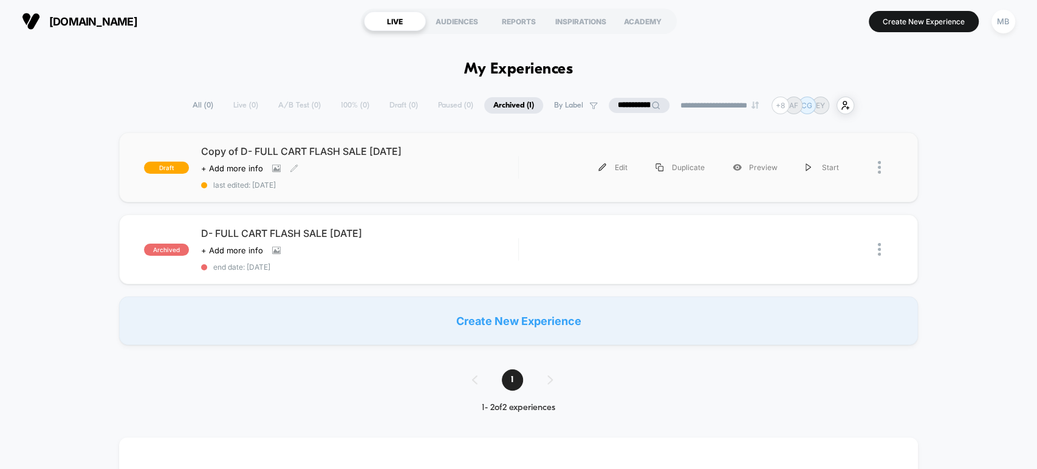
click at [405, 177] on div "Copy of D- FULL CART FLASH SALE August 25 Click to view images Click to edit ex…" at bounding box center [359, 167] width 317 height 44
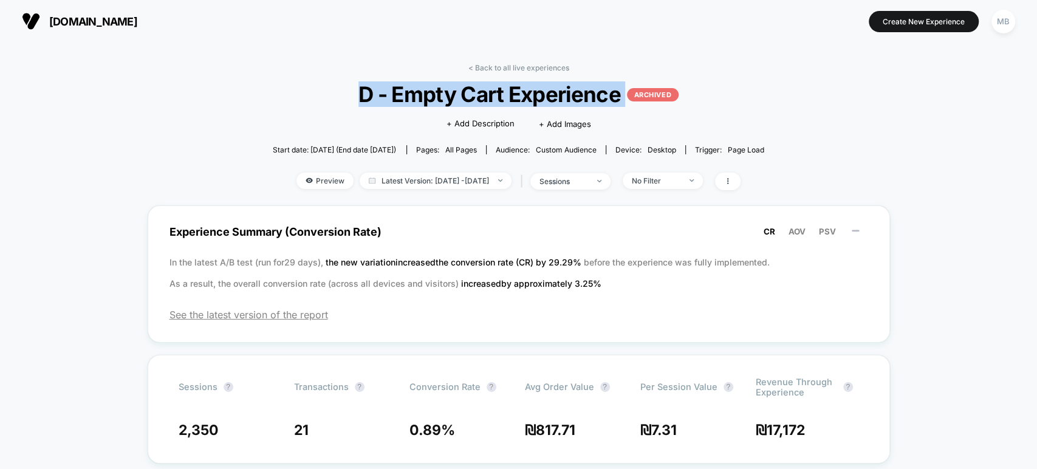
drag, startPoint x: 360, startPoint y: 92, endPoint x: 625, endPoint y: 100, distance: 265.1
click at [625, 100] on span "D - Empty Cart Experience ARCHIVED" at bounding box center [518, 94] width 443 height 26
copy span "D - Empty Cart Experience ARCHIVED"
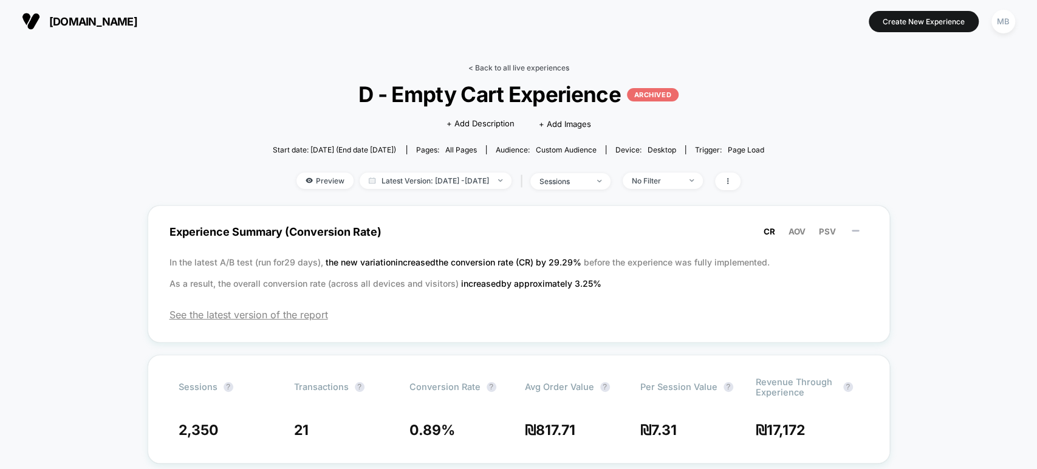
click at [527, 65] on link "< Back to all live experiences" at bounding box center [519, 67] width 101 height 9
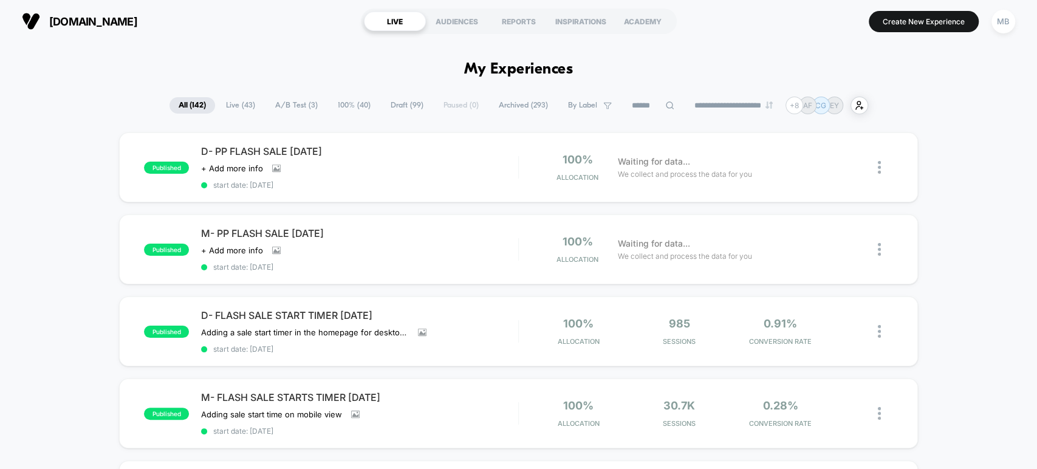
click at [534, 105] on span "Archived ( 293 )" at bounding box center [523, 105] width 67 height 16
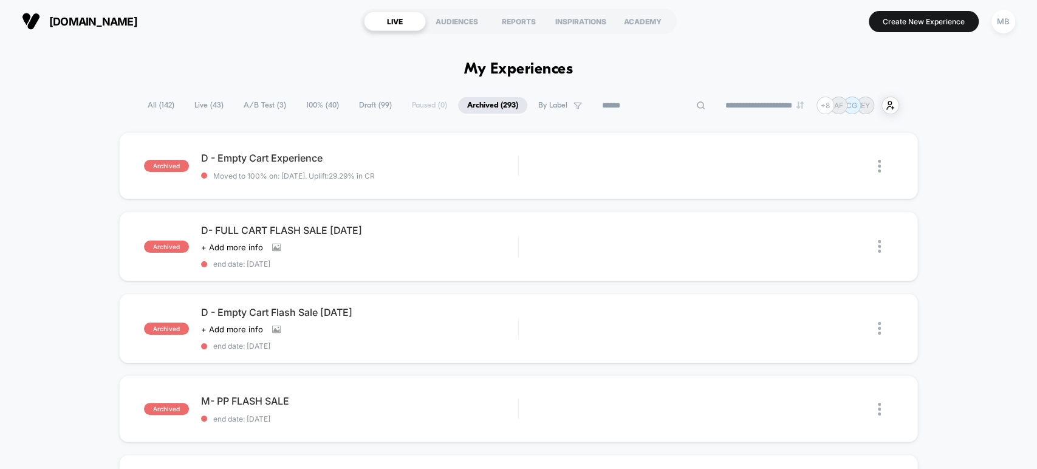
click at [653, 103] on input at bounding box center [654, 105] width 122 height 15
paste input "**********"
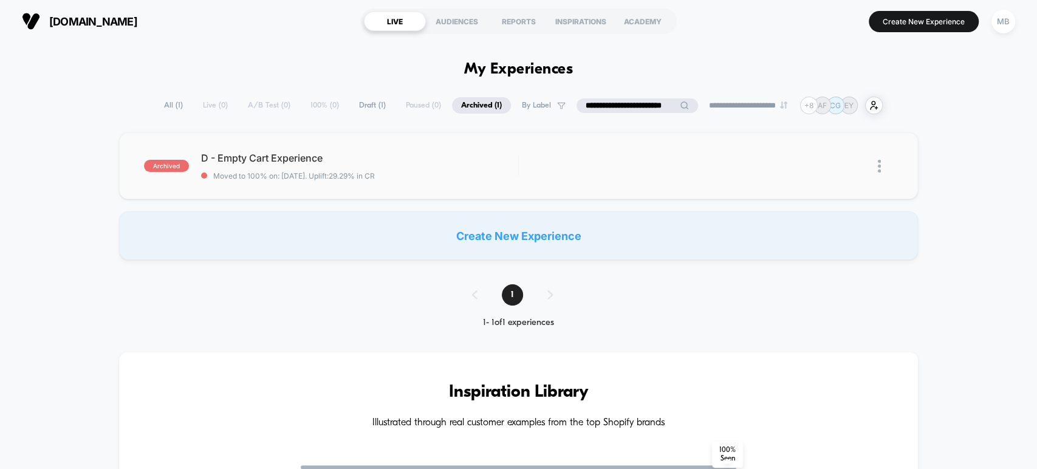
type input "**********"
click at [879, 168] on img at bounding box center [879, 166] width 3 height 13
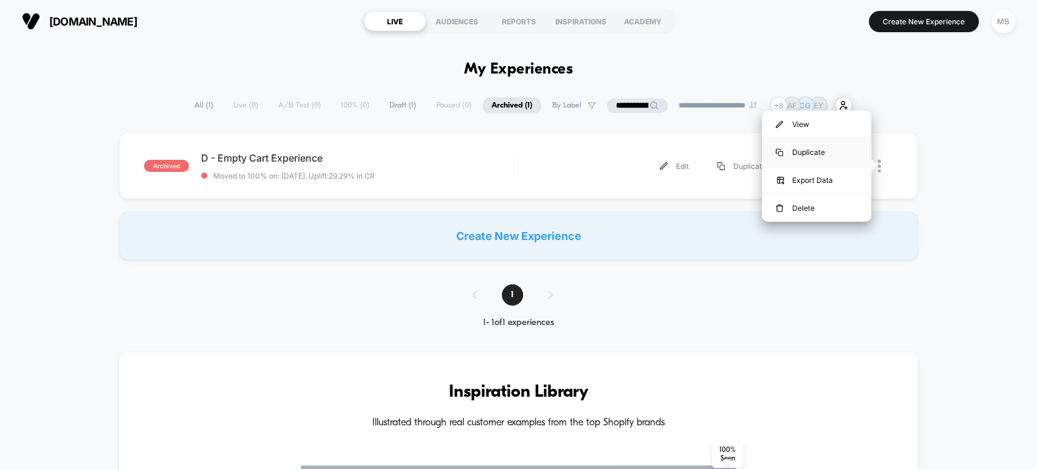
click at [822, 155] on div "Duplicate" at bounding box center [816, 152] width 109 height 27
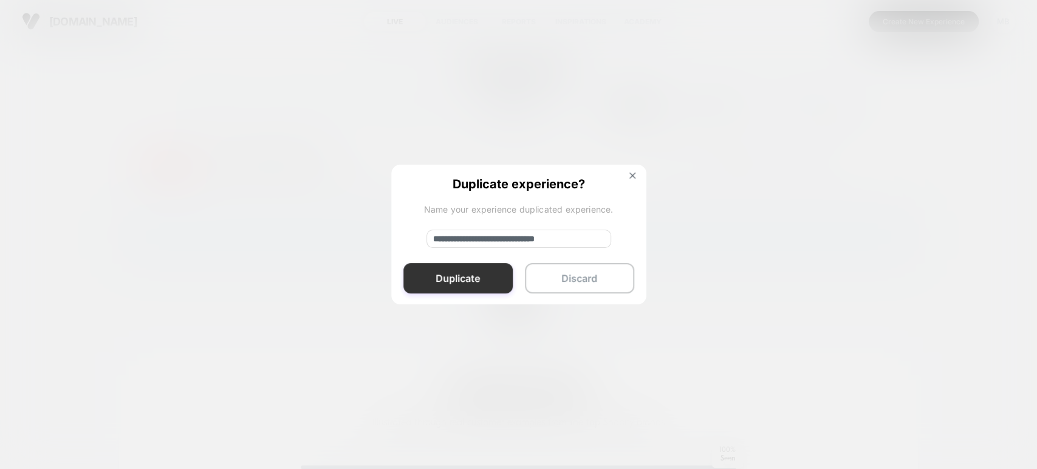
click at [472, 285] on button "Duplicate" at bounding box center [458, 278] width 109 height 30
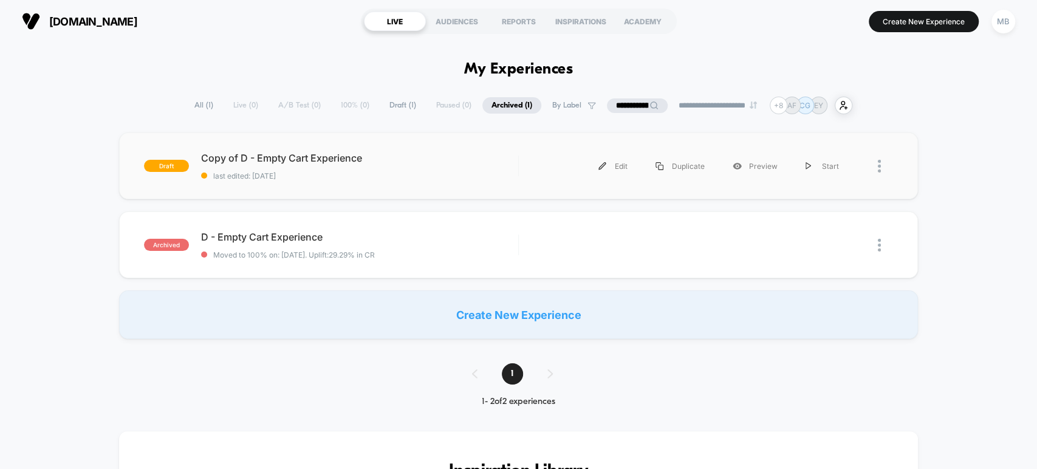
click at [539, 170] on div "Edit Duplicate Preview Start" at bounding box center [691, 166] width 321 height 27
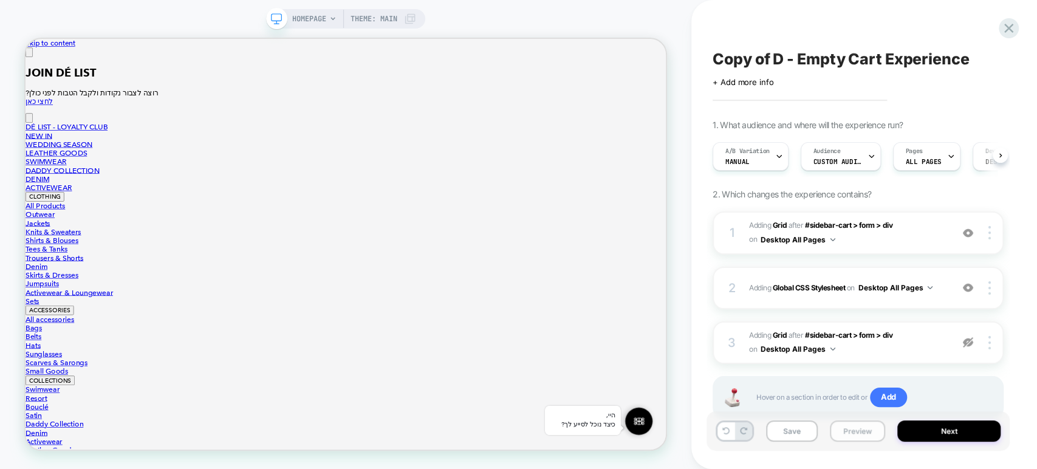
click at [848, 431] on button "Preview" at bounding box center [857, 431] width 55 height 21
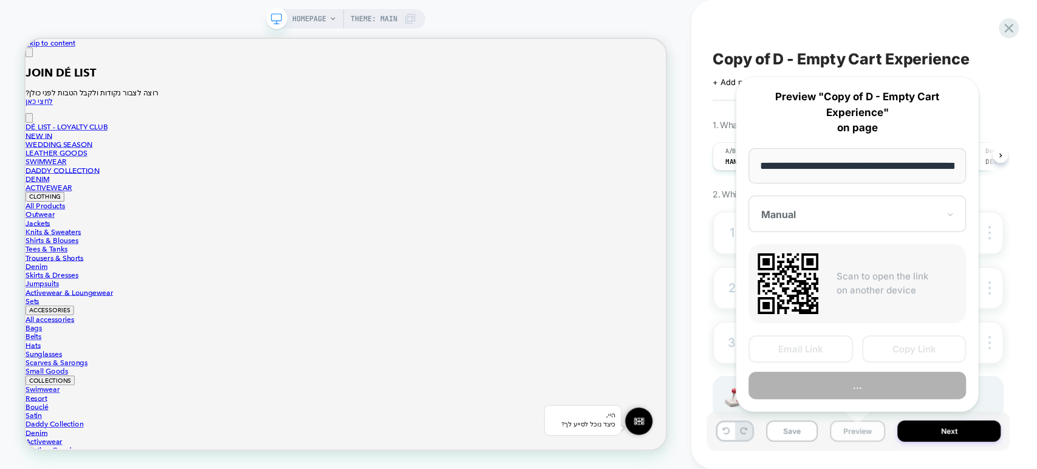
scroll to position [0, 39]
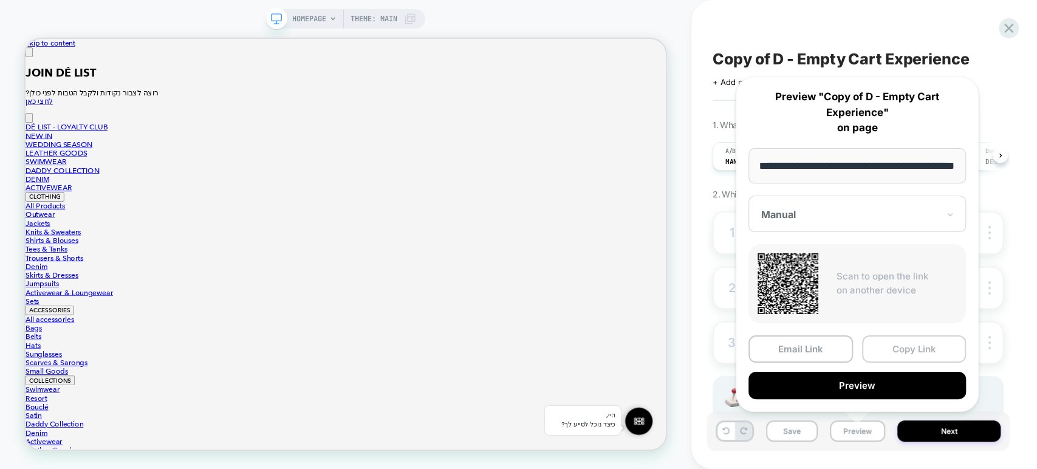
click at [916, 351] on button "Copy Link" at bounding box center [914, 348] width 105 height 27
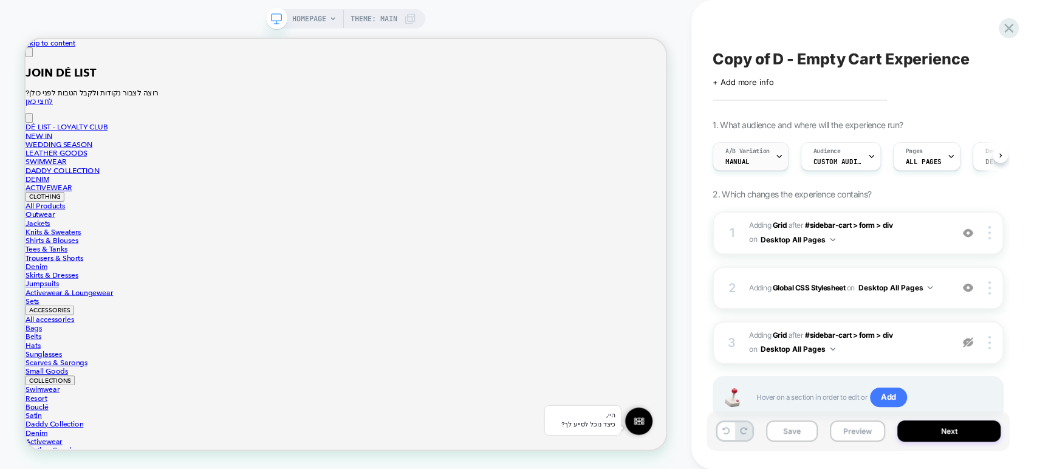
click at [773, 165] on div "A/B Variation Manual" at bounding box center [747, 156] width 69 height 27
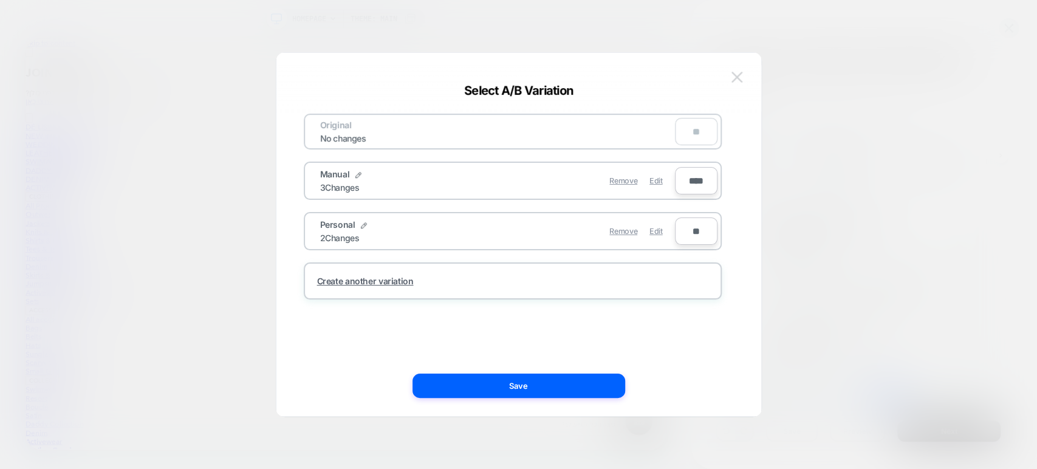
click at [737, 84] on button at bounding box center [737, 77] width 18 height 18
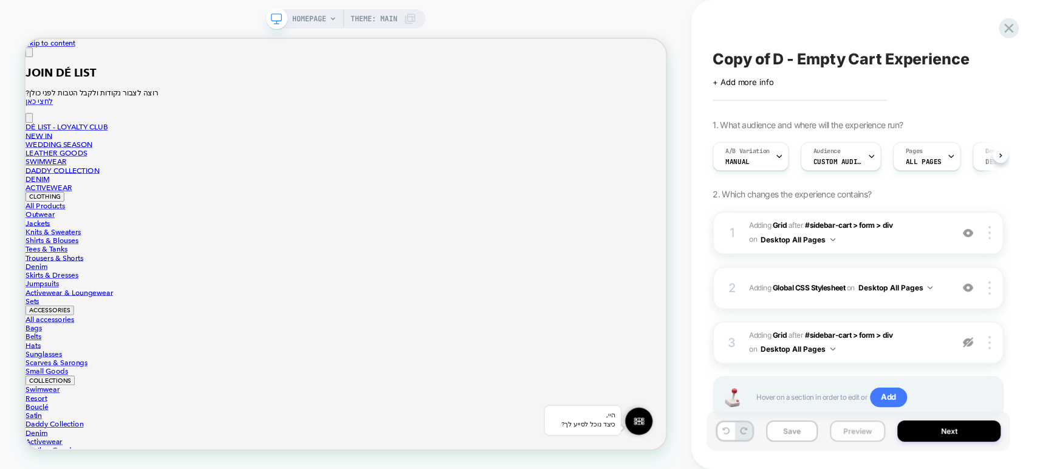
click at [862, 431] on button "Preview" at bounding box center [857, 431] width 55 height 21
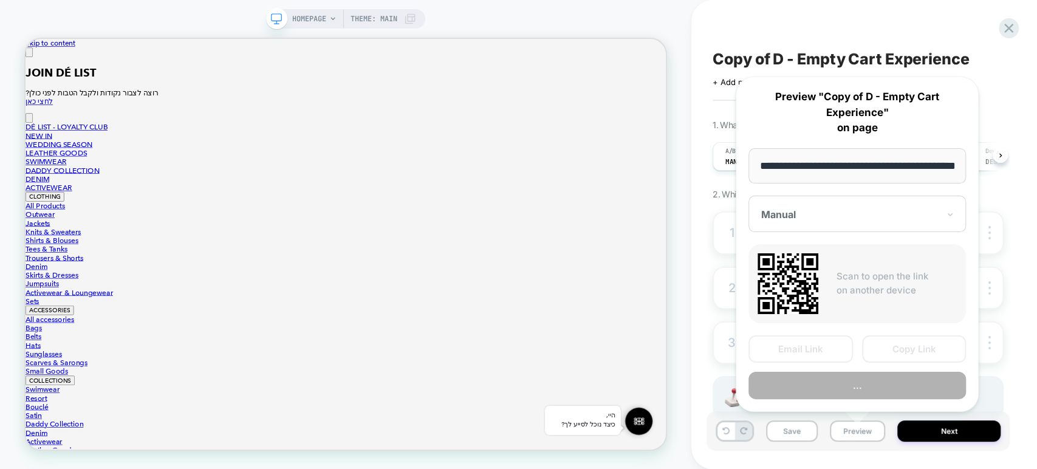
scroll to position [0, 39]
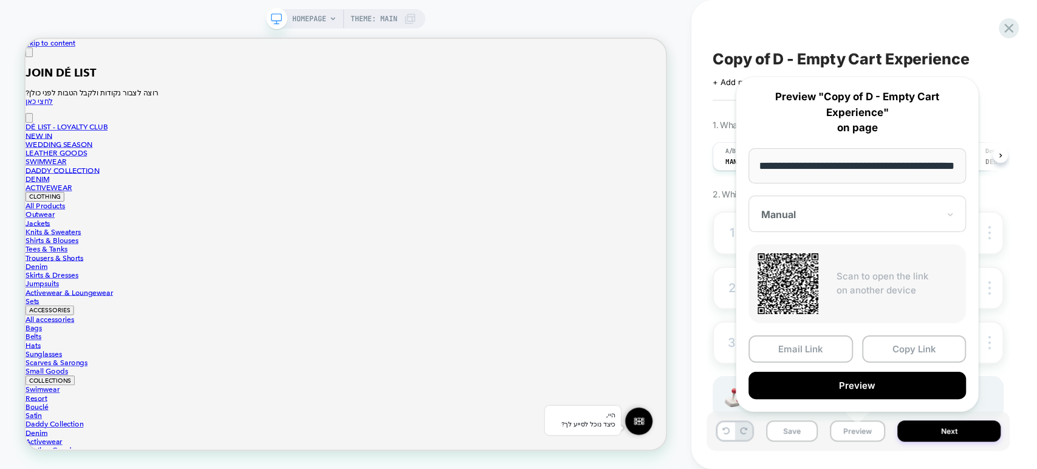
click at [828, 209] on div at bounding box center [849, 214] width 177 height 12
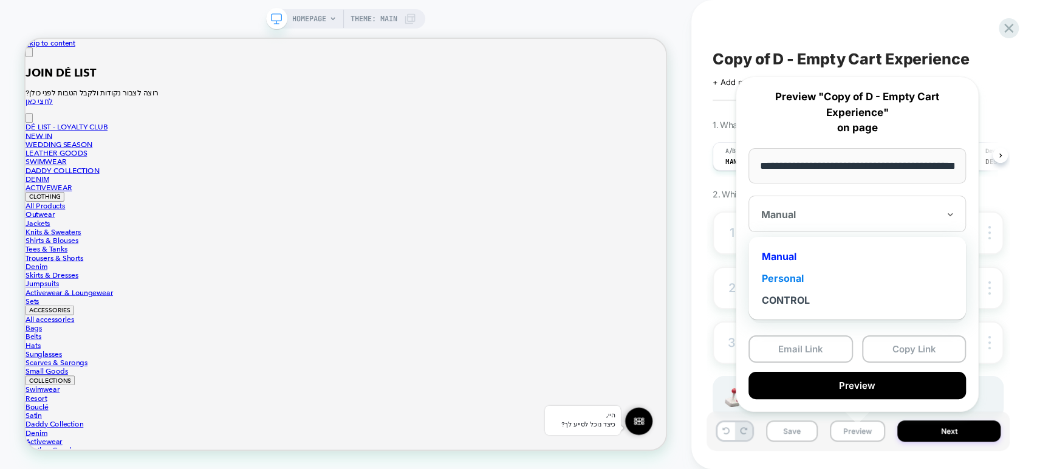
click at [796, 275] on div "Personal" at bounding box center [857, 278] width 205 height 22
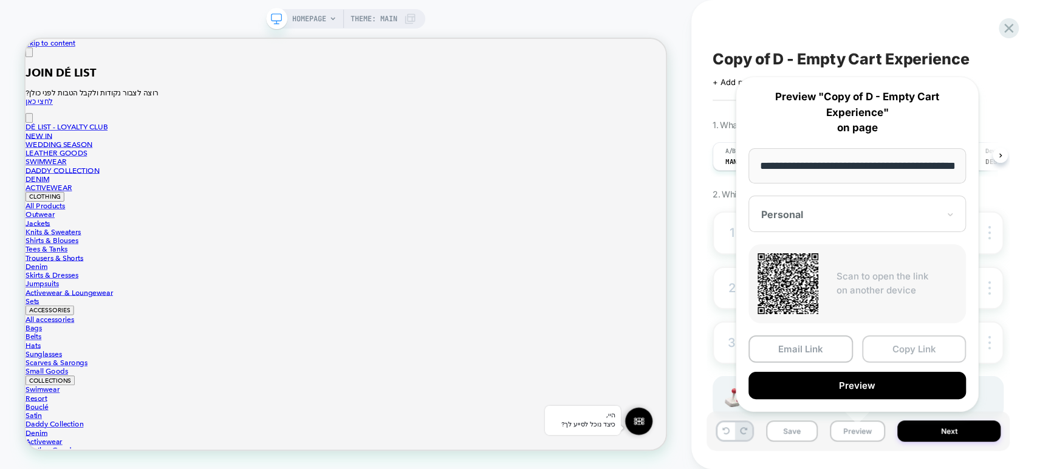
click at [893, 351] on button "Copy Link" at bounding box center [914, 348] width 105 height 27
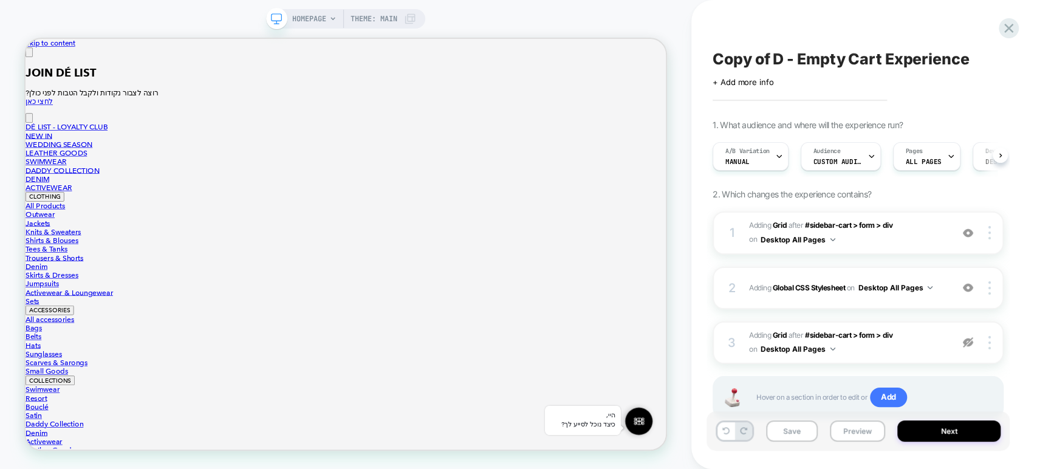
click at [751, 58] on span "Copy of D - Empty Cart Experience" at bounding box center [841, 59] width 256 height 18
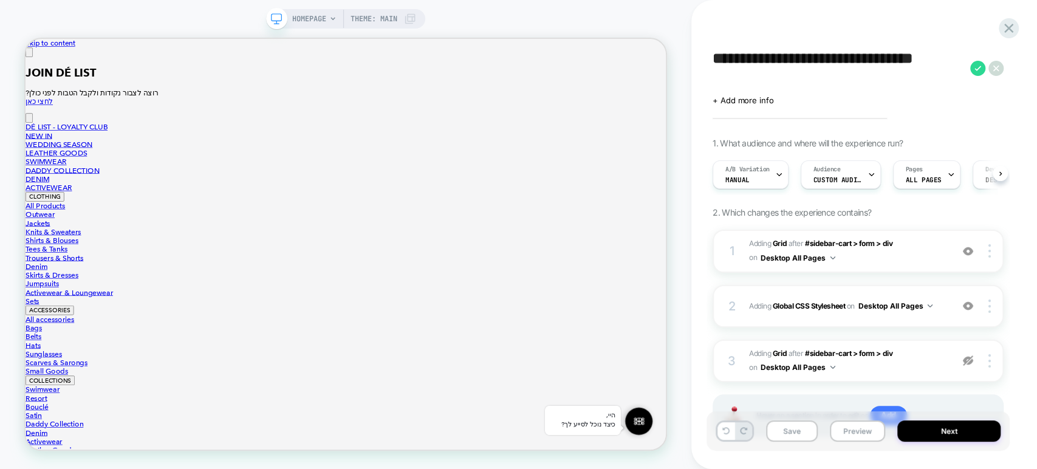
drag, startPoint x: 801, startPoint y: 76, endPoint x: 709, endPoint y: 58, distance: 94.0
click at [709, 58] on div "**********" at bounding box center [858, 234] width 303 height 445
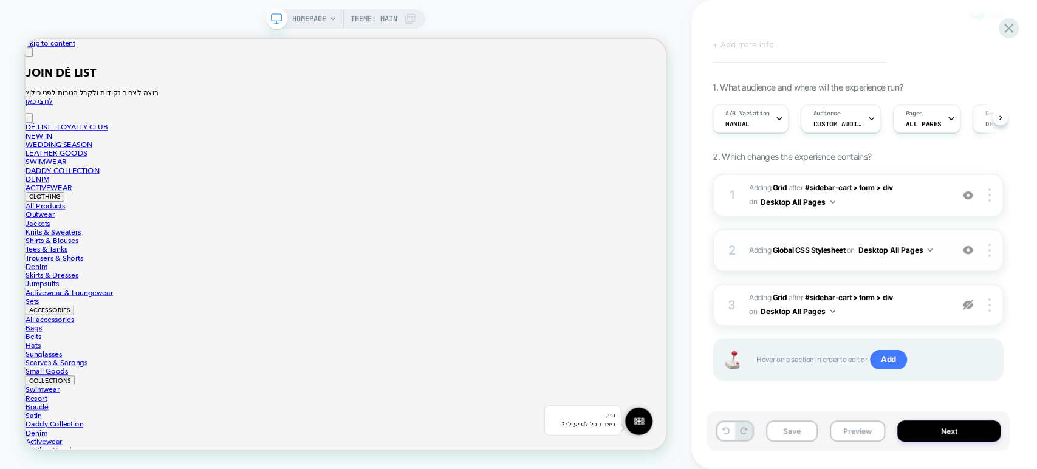
scroll to position [58, 0]
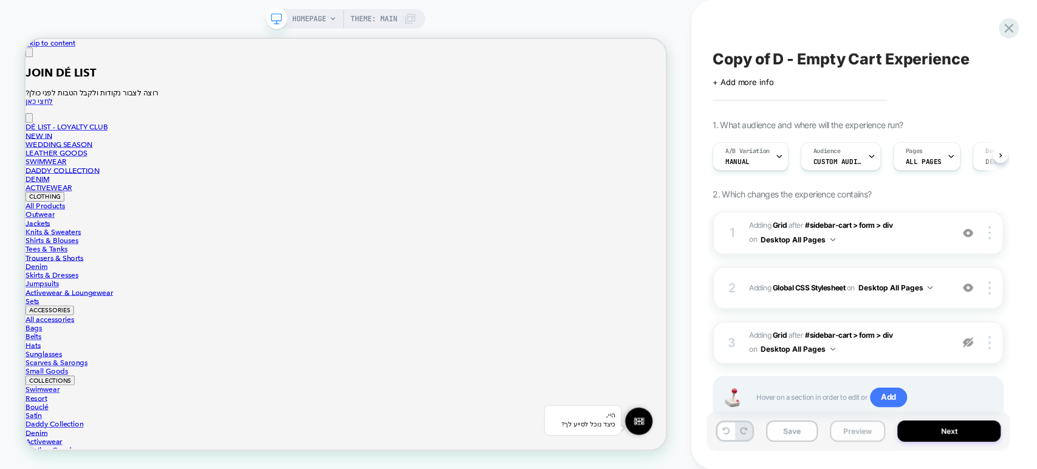
click at [851, 436] on button "Preview" at bounding box center [857, 431] width 55 height 21
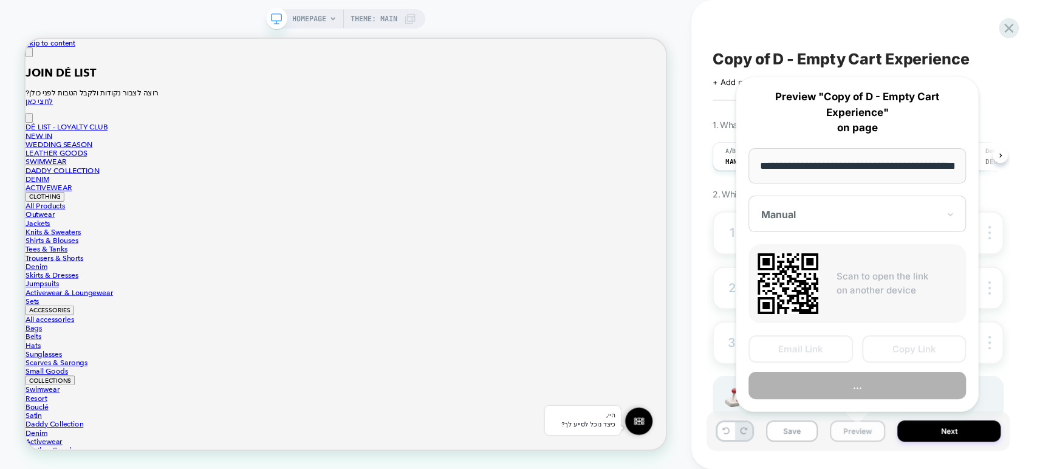
scroll to position [0, 39]
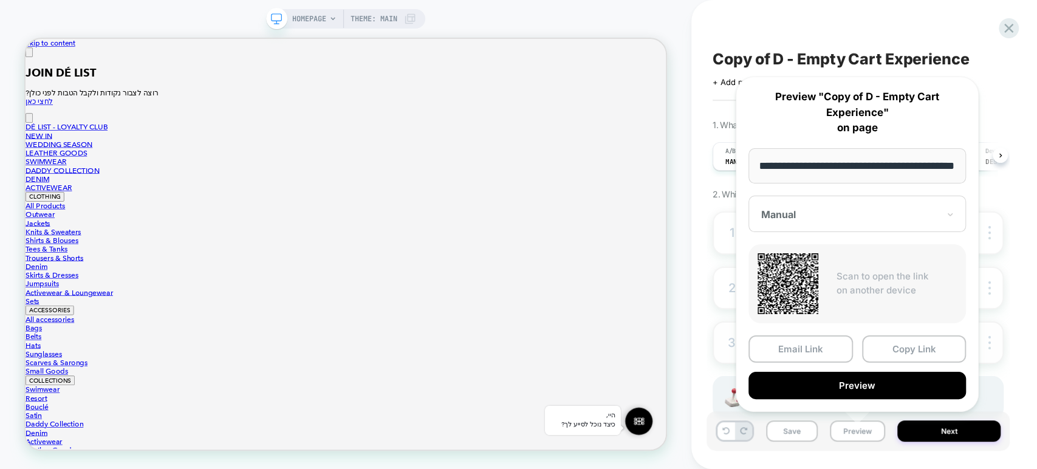
click at [910, 345] on button "Copy Link" at bounding box center [914, 348] width 105 height 27
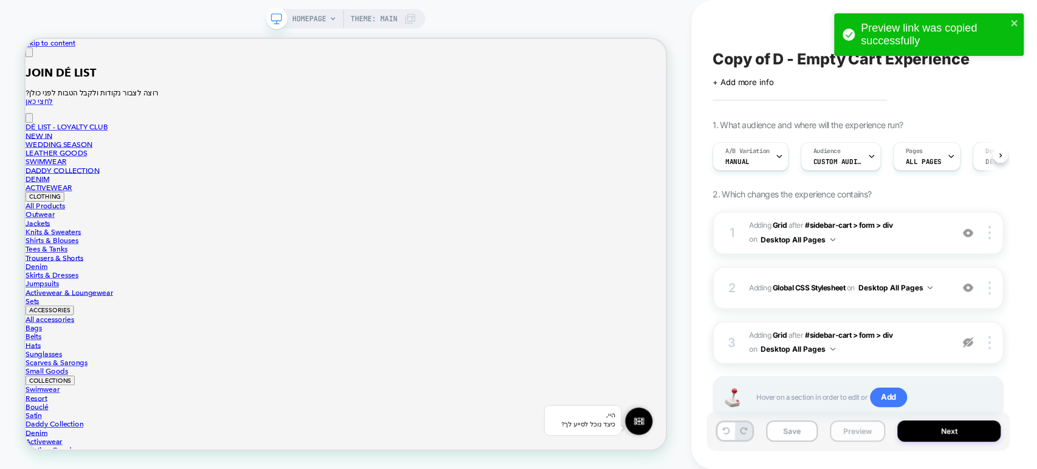
click at [847, 430] on button "Preview" at bounding box center [857, 431] width 55 height 21
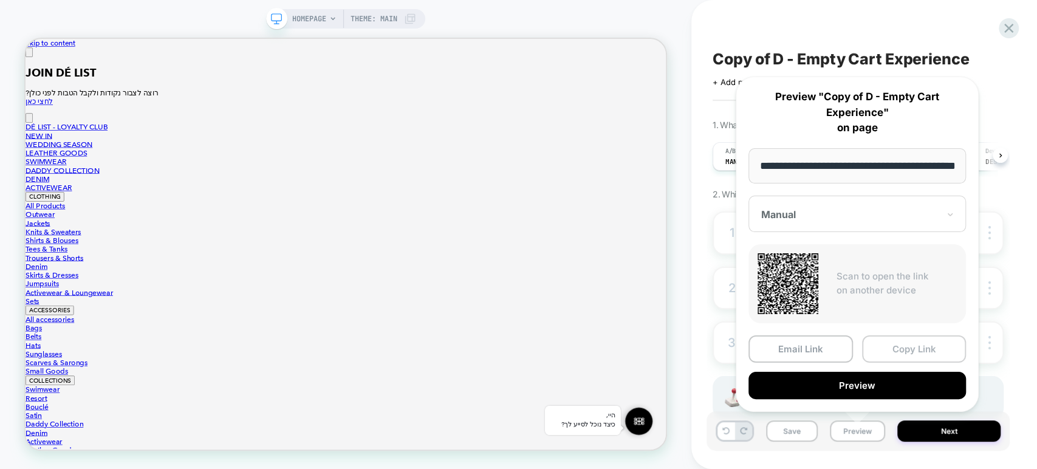
click at [907, 351] on button "Copy Link" at bounding box center [914, 348] width 105 height 27
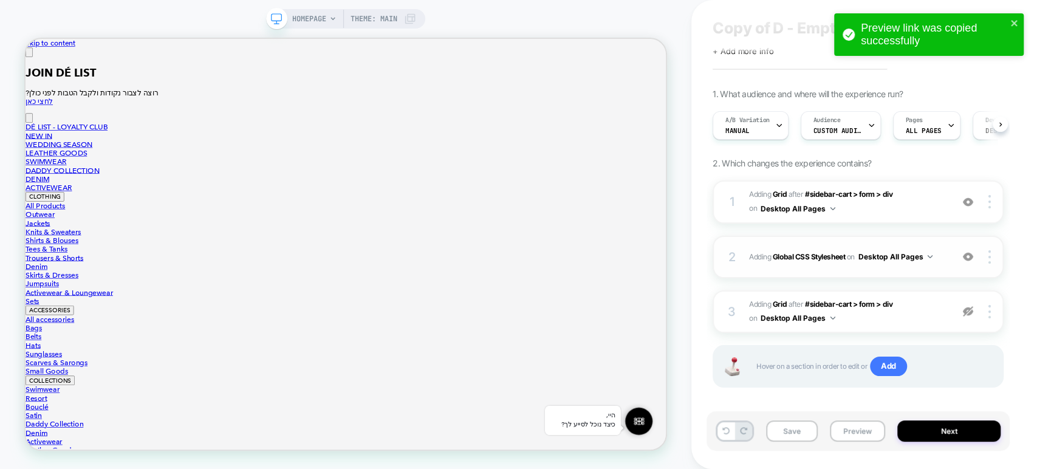
scroll to position [39, 0]
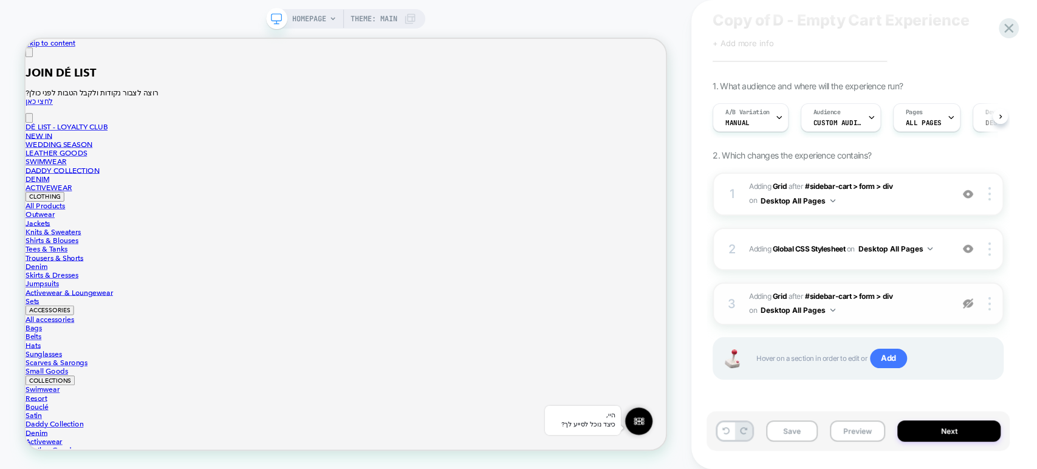
click at [967, 302] on img at bounding box center [968, 303] width 10 height 10
click at [969, 304] on img at bounding box center [968, 303] width 10 height 10
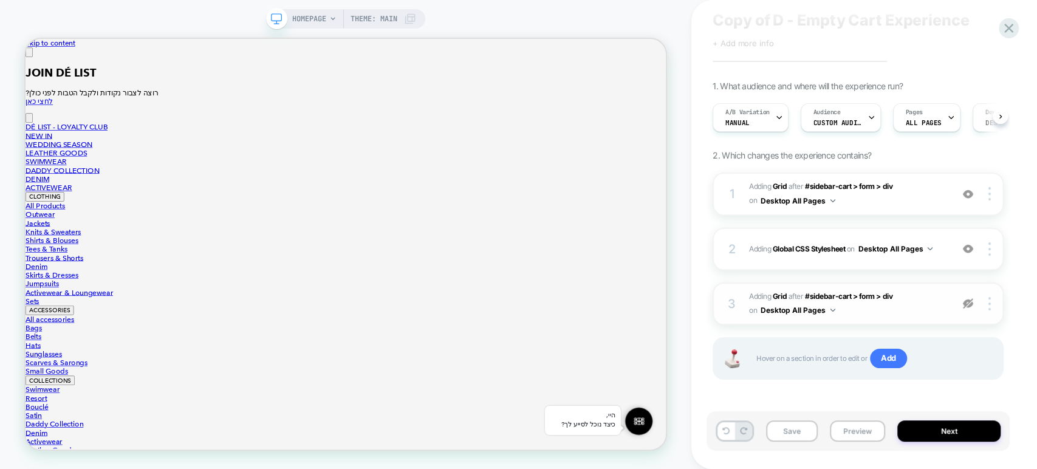
click at [969, 304] on img at bounding box center [968, 303] width 10 height 10
click at [852, 431] on button "Preview" at bounding box center [857, 431] width 55 height 21
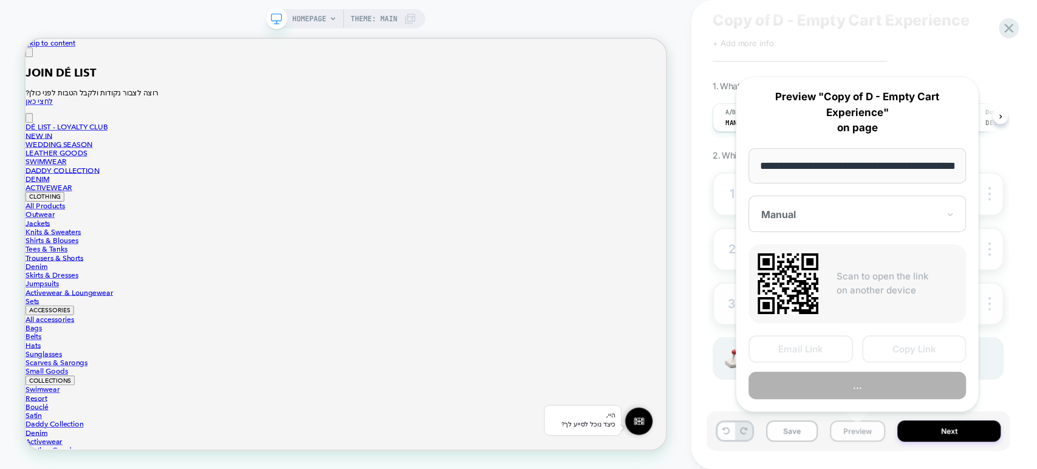
scroll to position [0, 39]
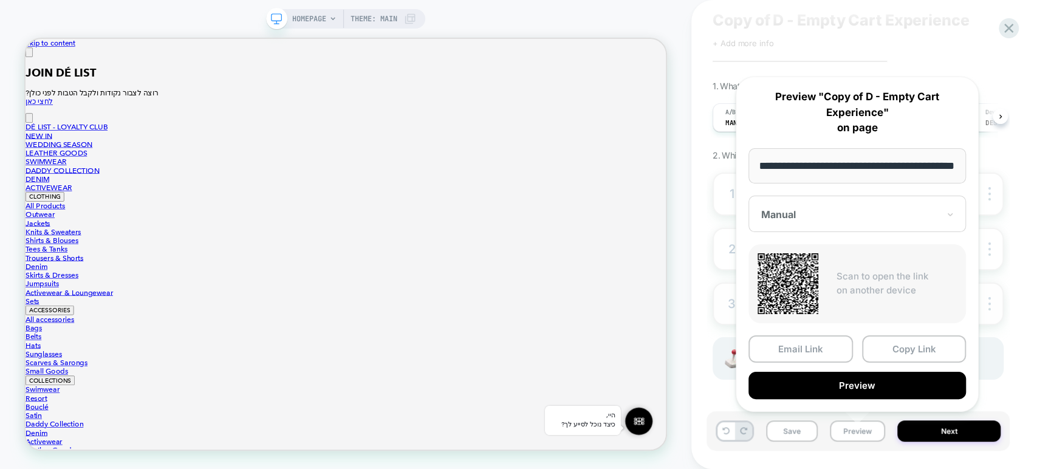
click at [1004, 385] on div "Copy of D - Empty Cart Experience Click to edit experience details + Add more i…" at bounding box center [858, 234] width 303 height 445
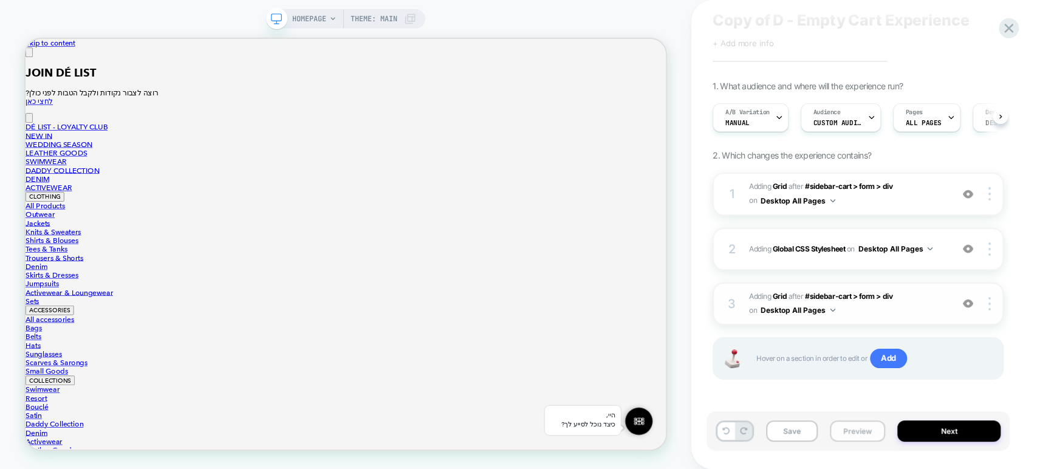
click at [859, 432] on button "Preview" at bounding box center [857, 431] width 55 height 21
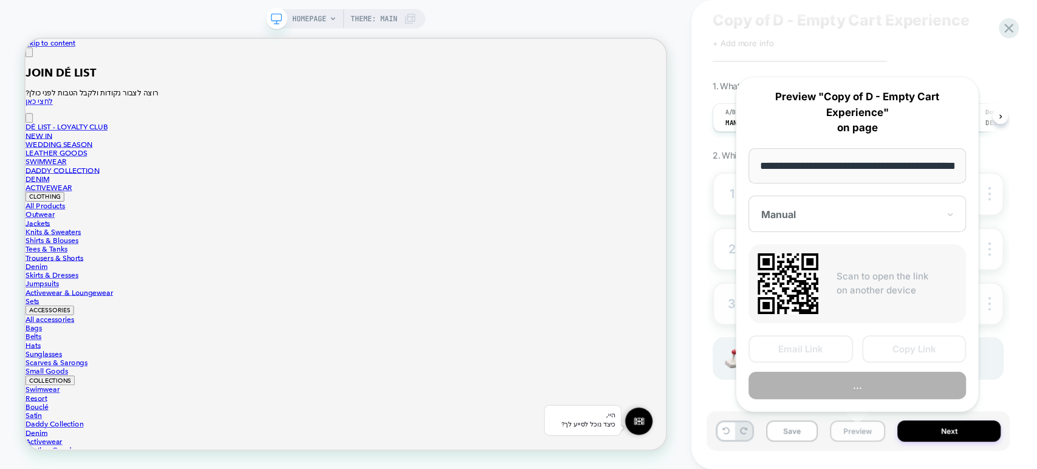
scroll to position [0, 39]
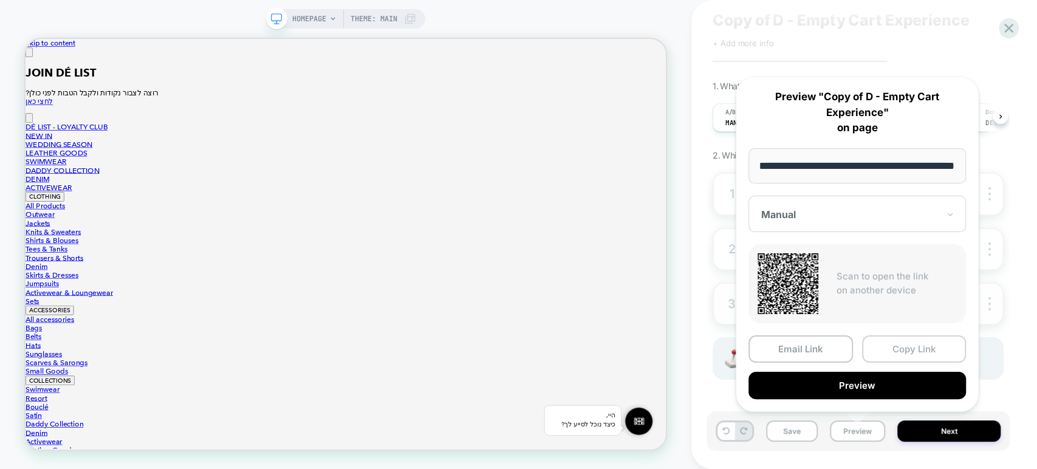
click at [909, 347] on button "Copy Link" at bounding box center [914, 348] width 105 height 27
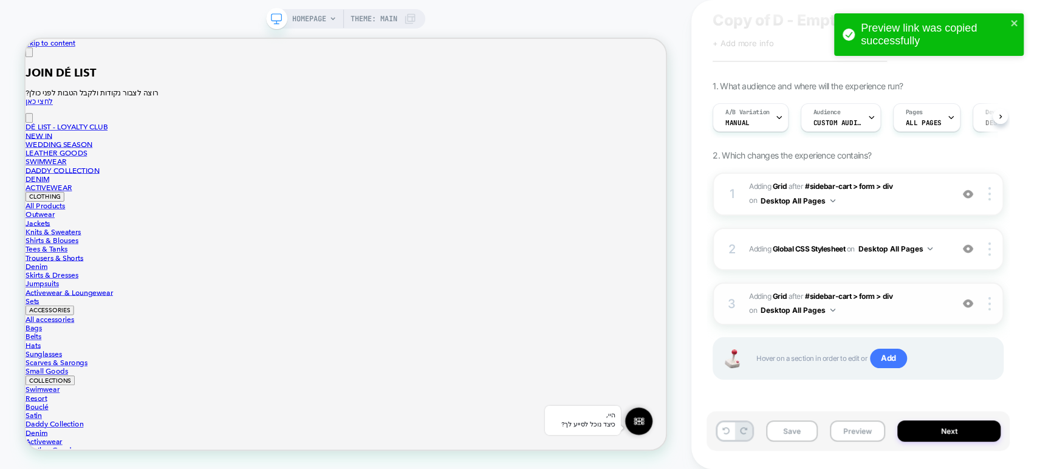
click at [969, 303] on img at bounding box center [968, 303] width 10 height 10
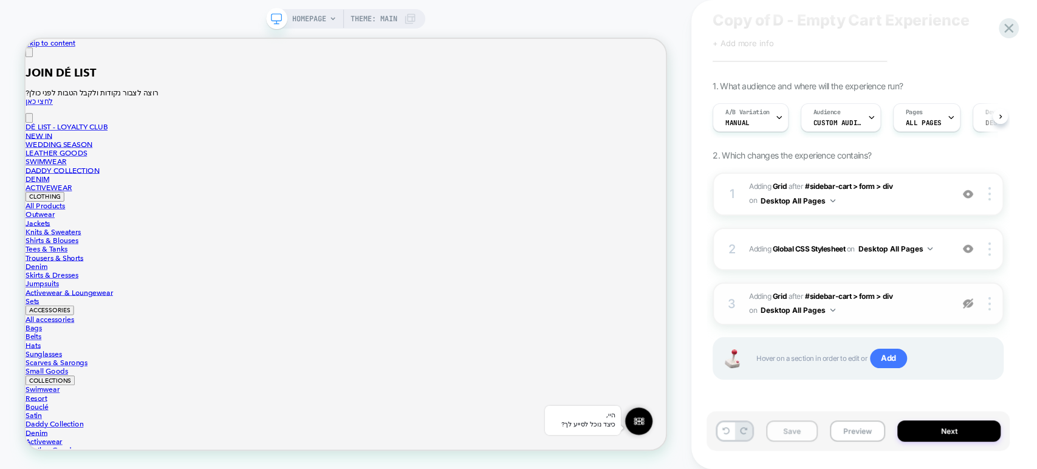
click at [797, 436] on button "Save" at bounding box center [792, 431] width 52 height 21
click at [845, 430] on button "Preview" at bounding box center [857, 431] width 55 height 21
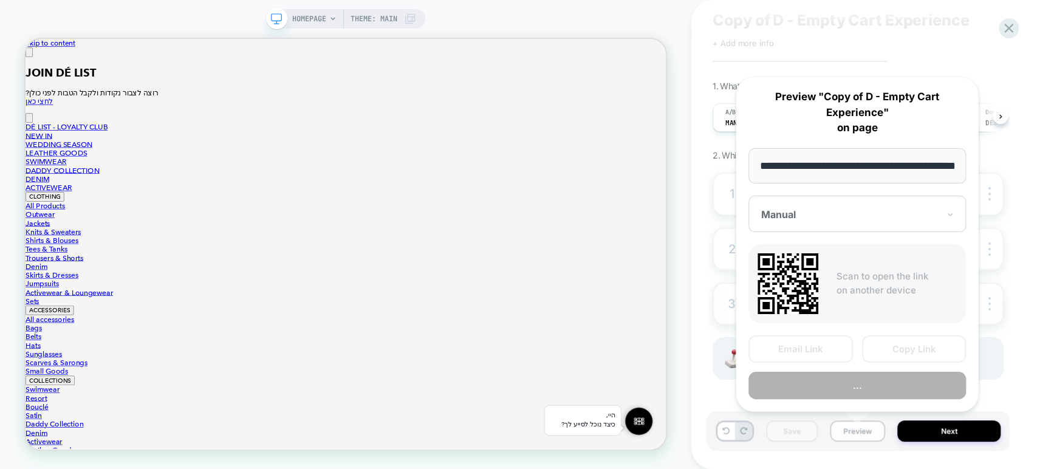
scroll to position [0, 39]
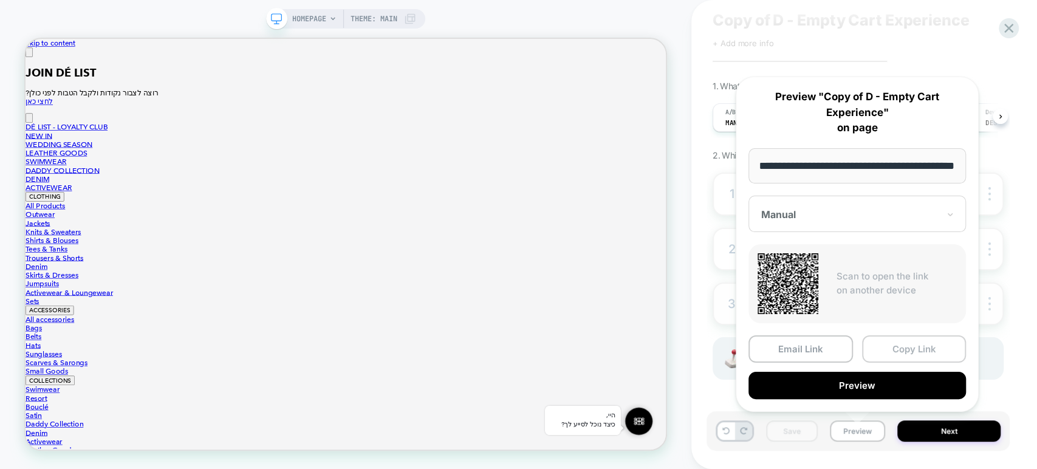
click at [921, 349] on button "Copy Link" at bounding box center [914, 348] width 105 height 27
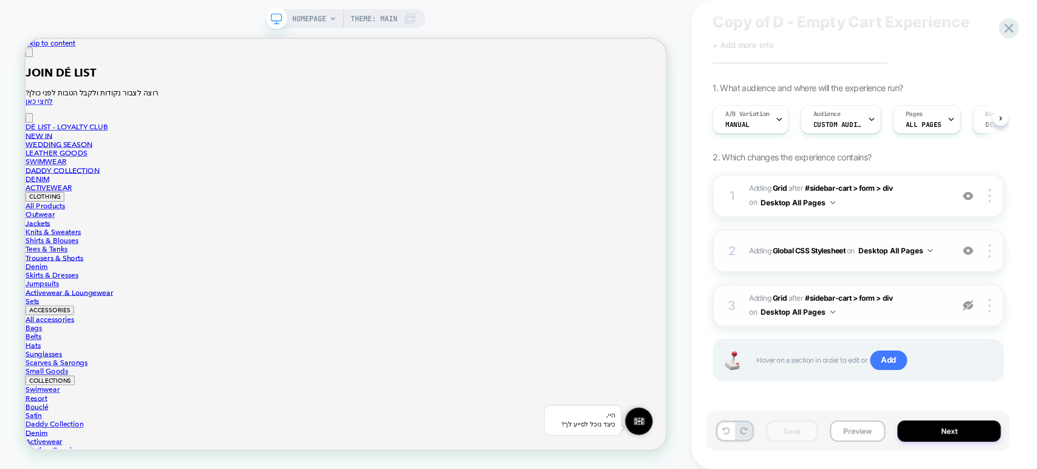
scroll to position [39, 0]
click at [979, 50] on div "Copy of D - Empty Cart Experience Click to edit experience details + Add more i…" at bounding box center [858, 234] width 303 height 445
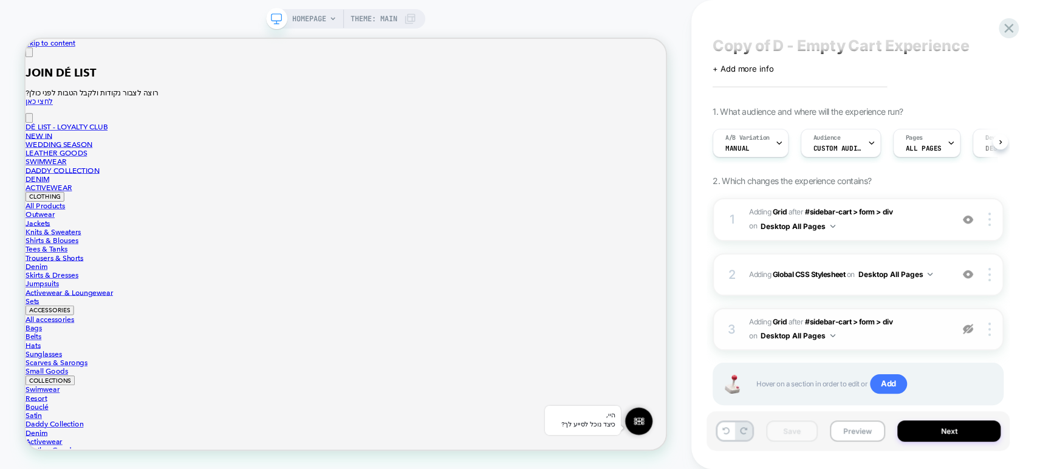
scroll to position [0, 0]
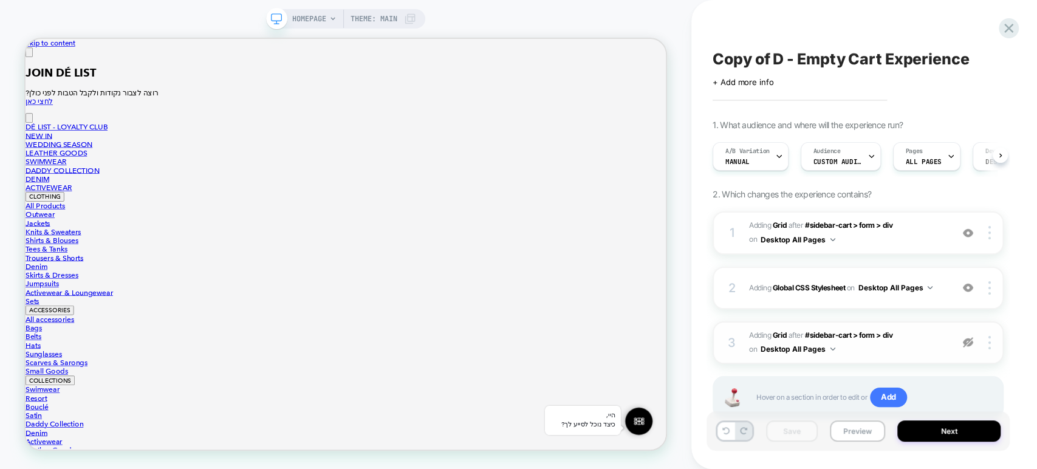
click at [826, 109] on div "Copy of D - Empty Cart Experience Click to edit experience details + Add more i…" at bounding box center [858, 234] width 303 height 445
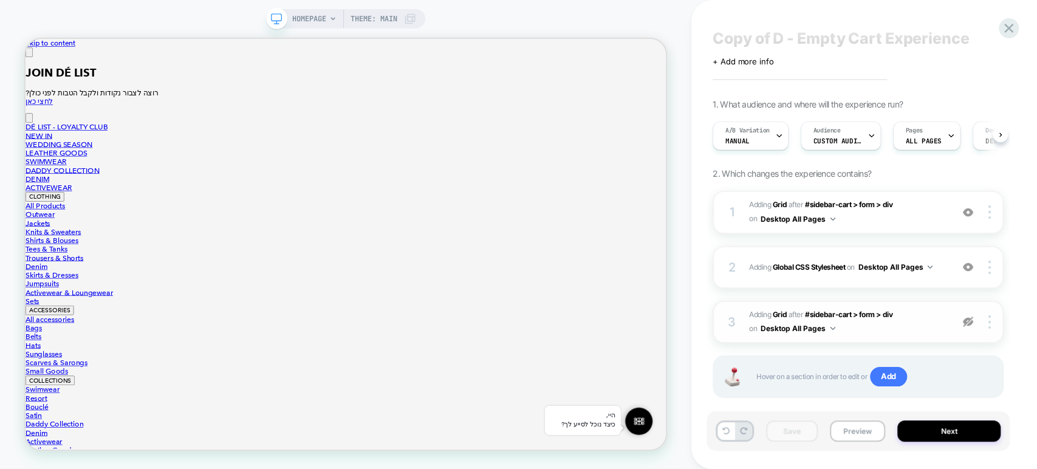
scroll to position [39, 0]
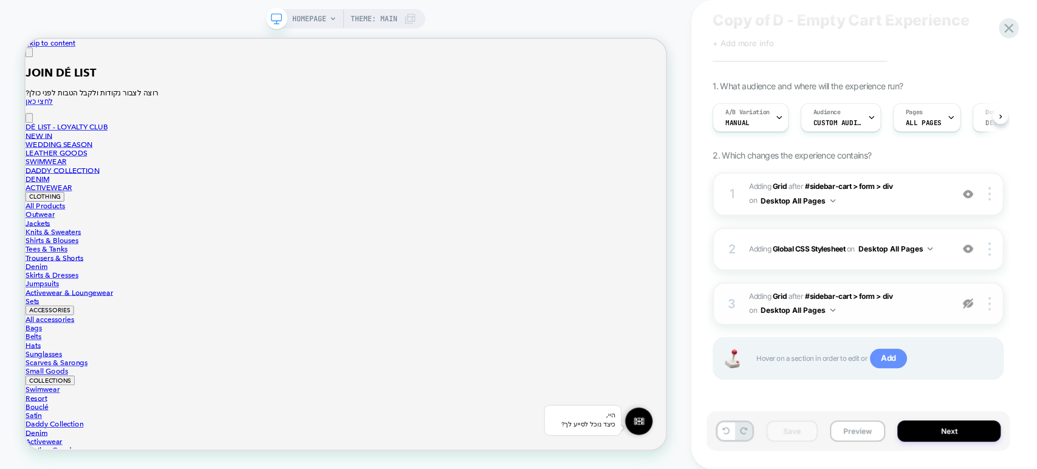
click at [890, 358] on span "Add" at bounding box center [888, 358] width 37 height 19
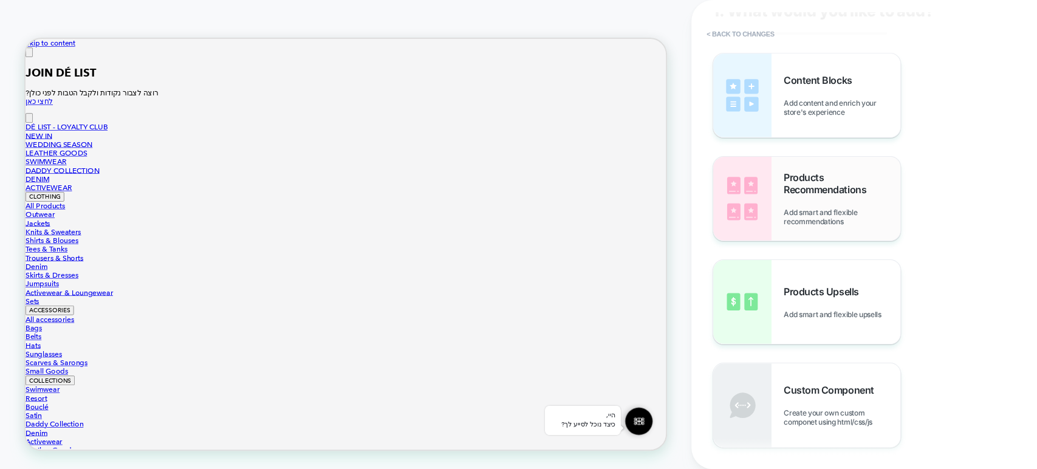
scroll to position [67, 0]
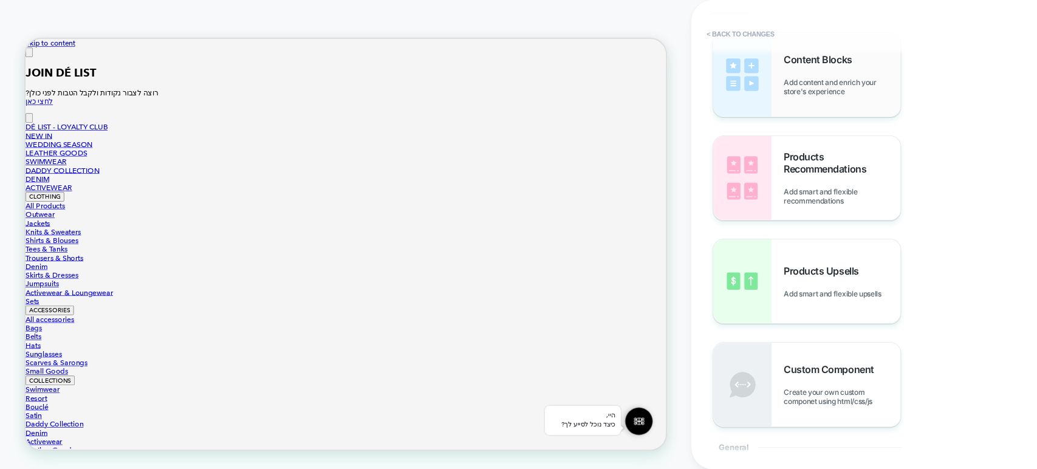
click at [782, 82] on div "Content Blocks Add content and enrich your store's experience" at bounding box center [806, 75] width 187 height 84
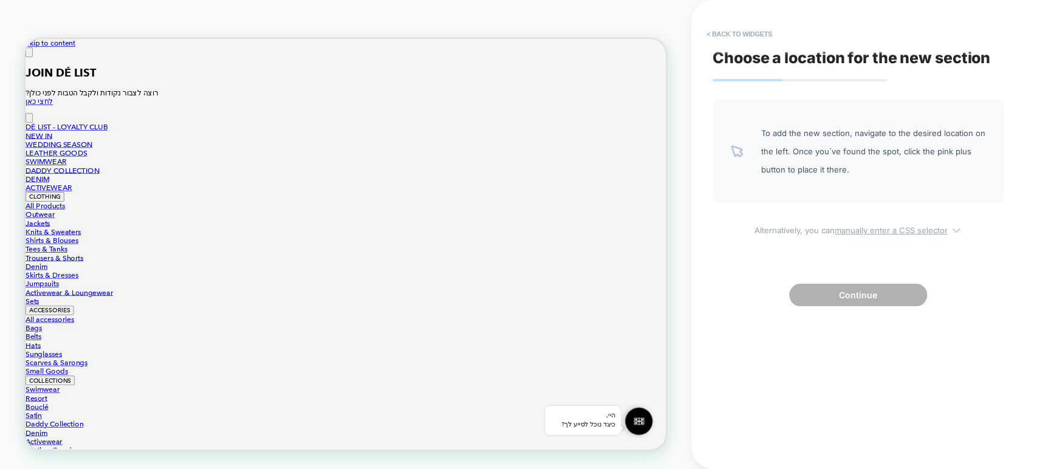
click at [868, 230] on u "manually enter a CSS selector" at bounding box center [891, 230] width 113 height 10
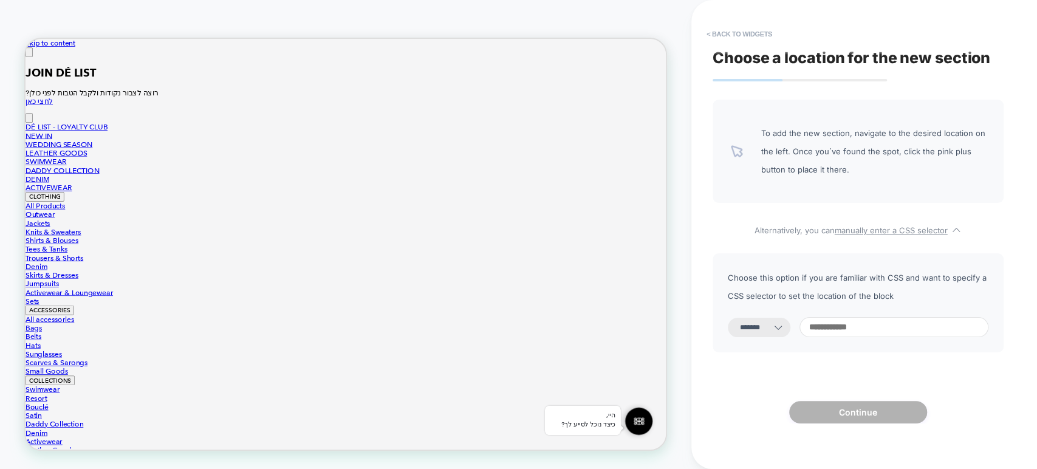
click at [763, 323] on select "**********" at bounding box center [759, 327] width 63 height 19
select select "*********"
click at [728, 318] on select "**********" at bounding box center [759, 327] width 63 height 19
click at [865, 331] on input at bounding box center [894, 327] width 189 height 20
paste input "**********"
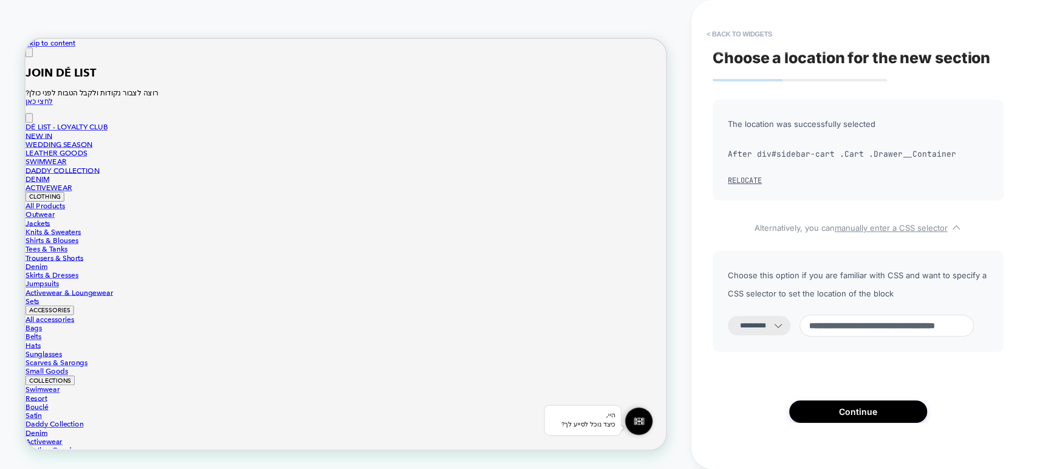
scroll to position [356, 0]
type input "**********"
click at [846, 416] on button "Continue" at bounding box center [858, 411] width 138 height 22
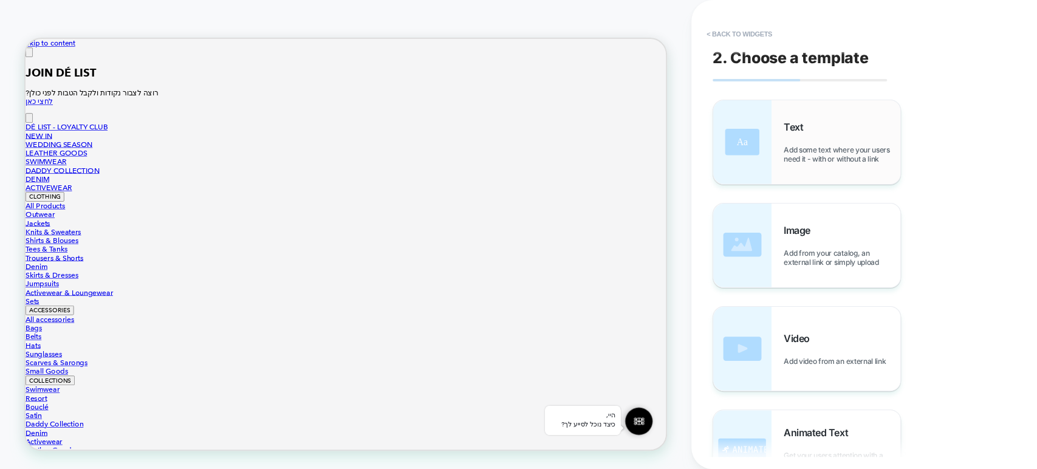
click at [739, 153] on img at bounding box center [742, 142] width 58 height 84
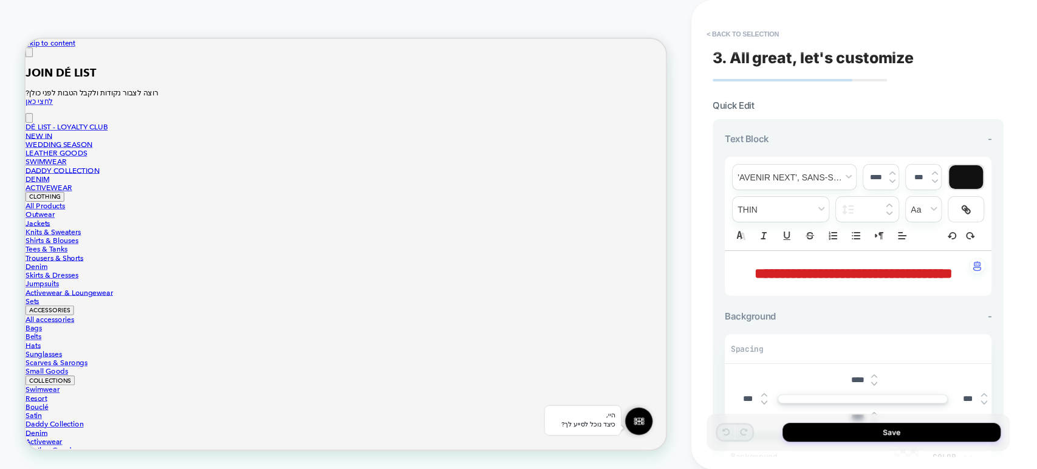
click at [905, 281] on p "**********" at bounding box center [853, 273] width 233 height 21
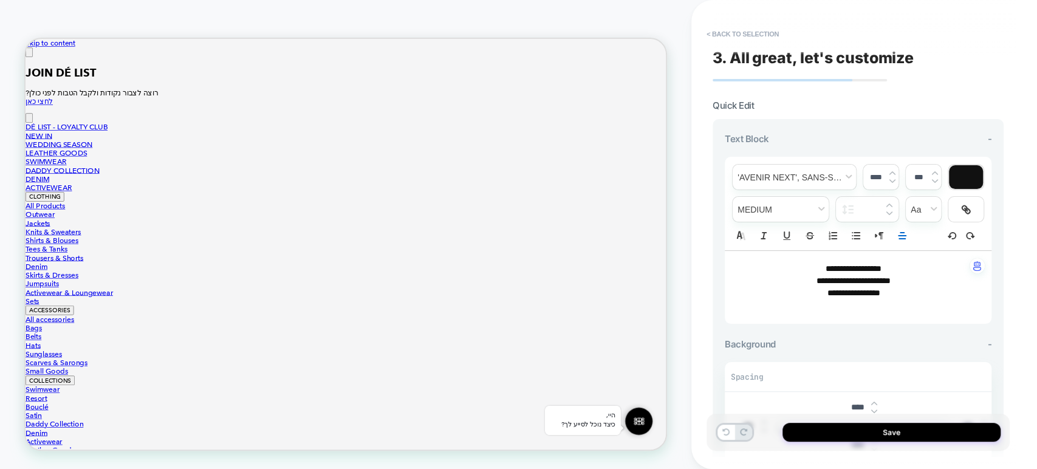
click at [895, 301] on p "﻿" at bounding box center [853, 306] width 233 height 12
type input "****"
drag, startPoint x: 896, startPoint y: 289, endPoint x: 800, endPoint y: 287, distance: 95.4
click at [800, 287] on p "**********" at bounding box center [853, 293] width 233 height 12
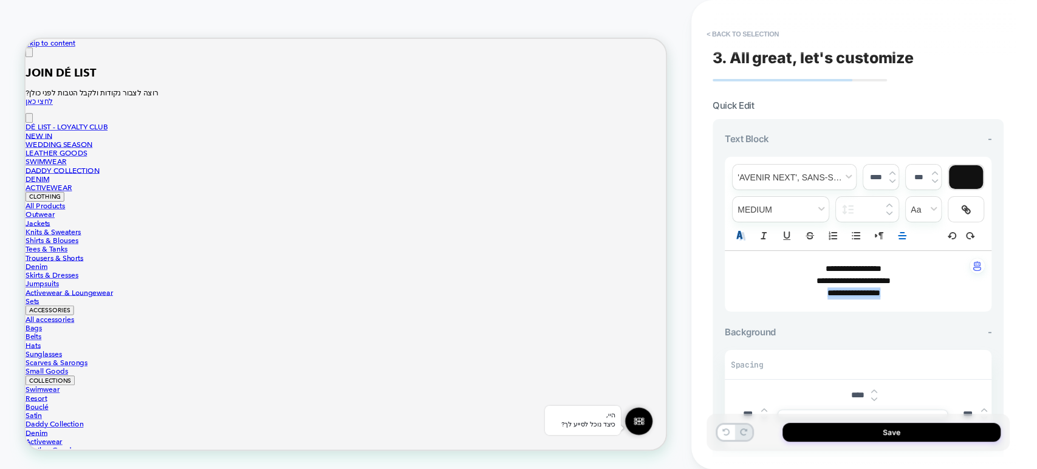
click at [741, 235] on icon at bounding box center [742, 236] width 5 height 7
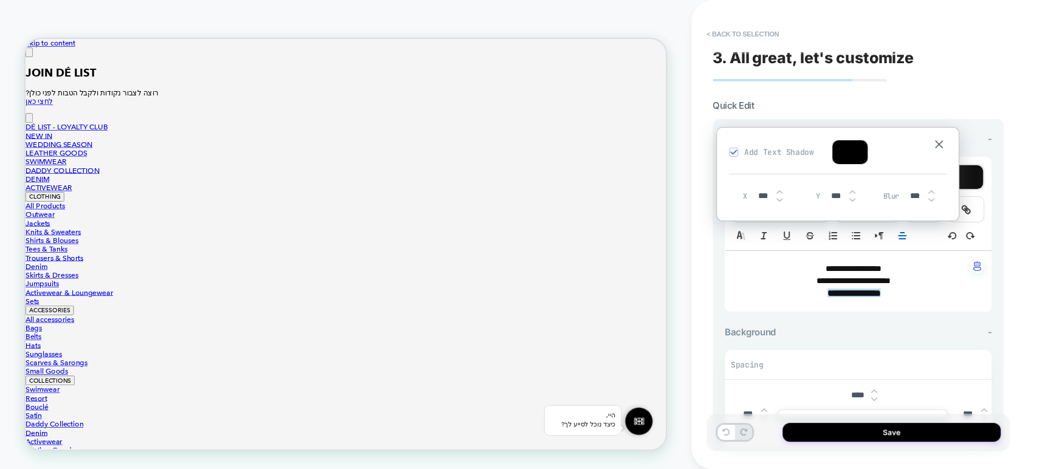
click at [778, 266] on p "**********" at bounding box center [853, 269] width 233 height 12
click at [903, 287] on p "**********" at bounding box center [853, 293] width 233 height 12
click at [828, 289] on strong "**********" at bounding box center [854, 293] width 53 height 9
click at [902, 292] on p "**********" at bounding box center [853, 293] width 233 height 12
click at [938, 141] on img at bounding box center [939, 144] width 8 height 8
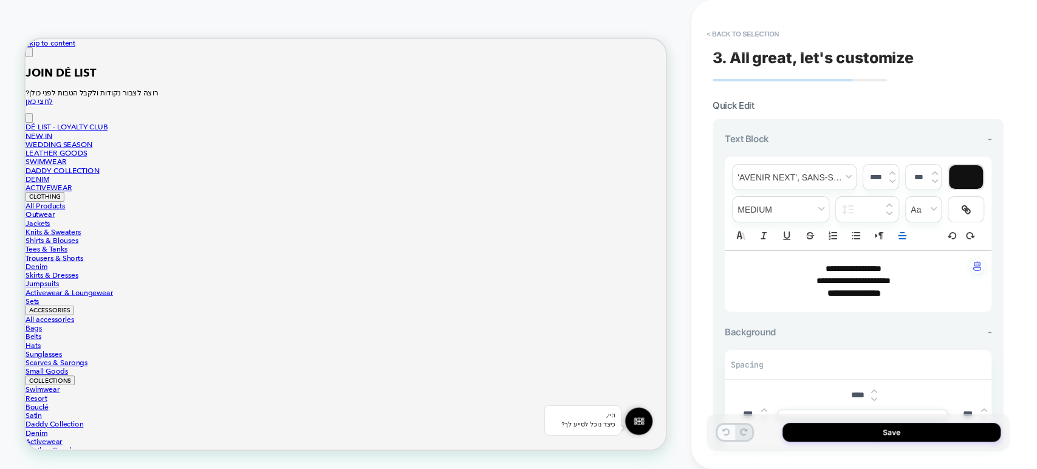
click at [724, 432] on icon at bounding box center [726, 431] width 7 height 7
click at [724, 433] on icon at bounding box center [726, 431] width 7 height 7
click at [882, 271] on span "**********" at bounding box center [854, 268] width 56 height 9
drag, startPoint x: 895, startPoint y: 290, endPoint x: 818, endPoint y: 289, distance: 76.6
click at [818, 289] on p "**********" at bounding box center [853, 293] width 233 height 12
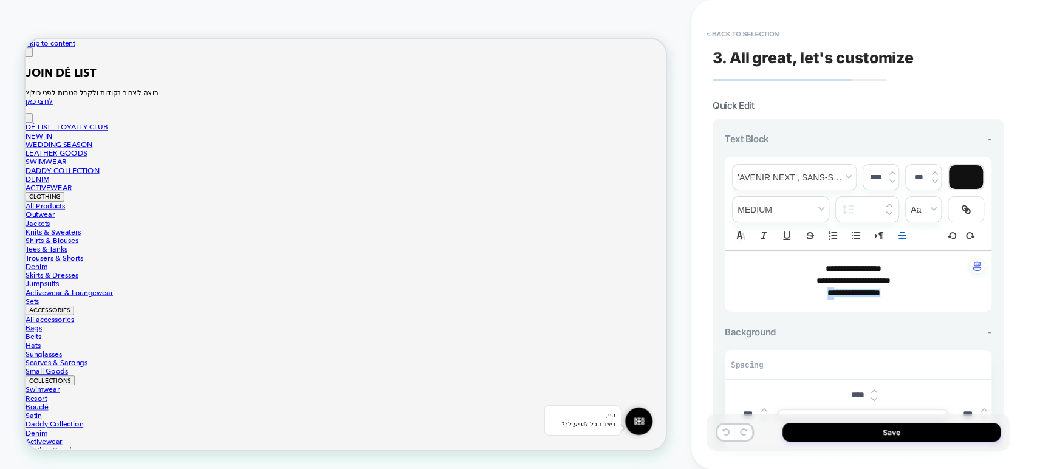
click at [905, 294] on p "**********" at bounding box center [853, 293] width 233 height 12
drag, startPoint x: 895, startPoint y: 291, endPoint x: 816, endPoint y: 291, distance: 79.6
click at [816, 291] on p "**********" at bounding box center [853, 293] width 233 height 12
click at [899, 290] on p "**********" at bounding box center [853, 293] width 233 height 12
drag, startPoint x: 901, startPoint y: 293, endPoint x: 814, endPoint y: 291, distance: 86.9
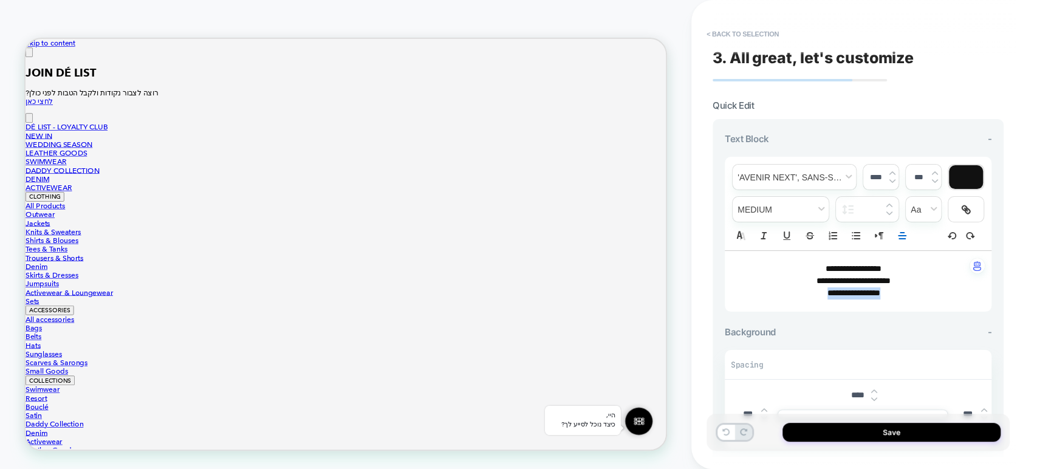
click at [814, 291] on p "**********" at bounding box center [853, 293] width 233 height 12
click at [814, 206] on span "fontWeight" at bounding box center [781, 209] width 96 height 25
click at [778, 335] on span "fontWeight" at bounding box center [781, 342] width 80 height 22
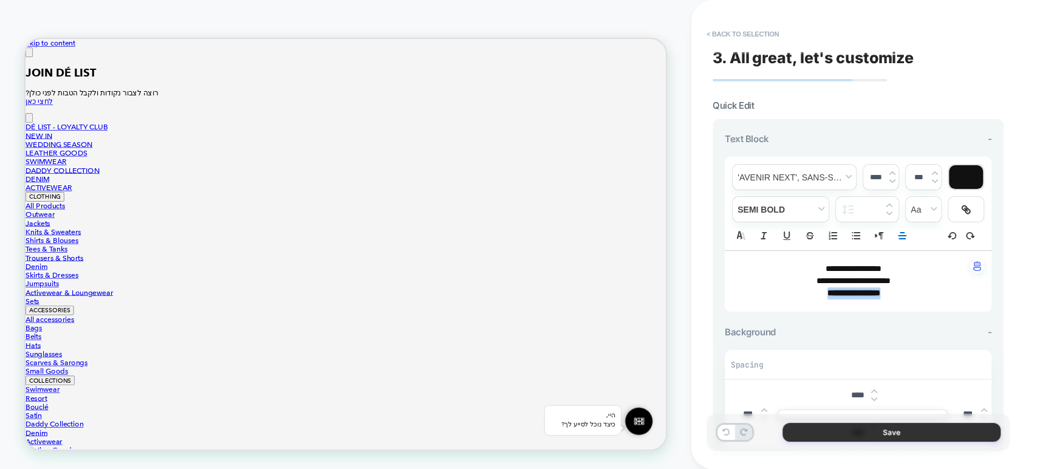
click at [880, 433] on button "Save" at bounding box center [892, 432] width 218 height 19
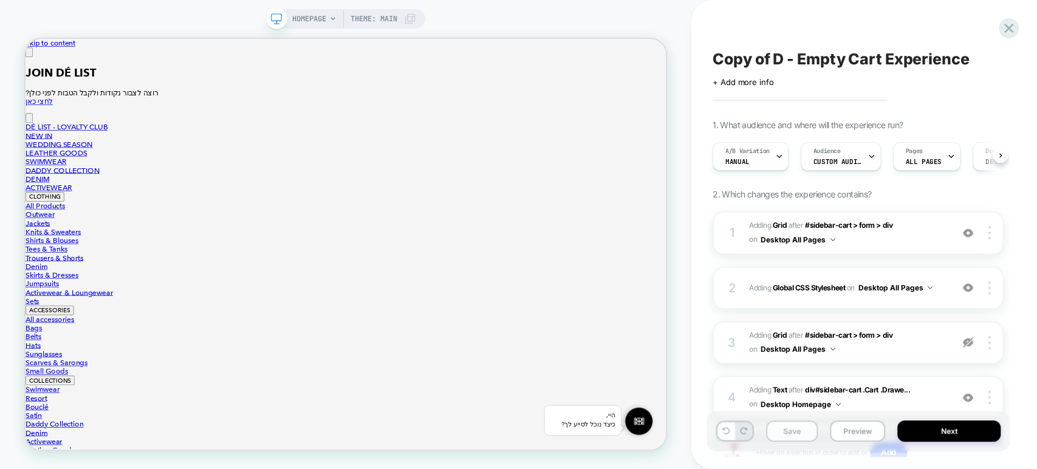
click at [794, 434] on button "Save" at bounding box center [792, 431] width 52 height 21
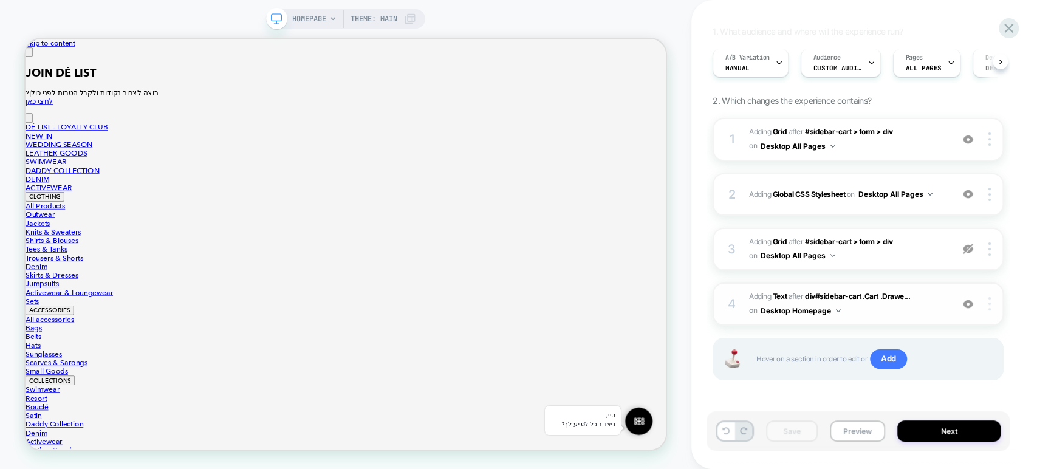
click at [992, 307] on div at bounding box center [991, 303] width 23 height 13
click at [820, 321] on div "4 #_loomi_addon_1755159597723 Adding Text AFTER div#sidebar-cart .Cart .Drawe..…" at bounding box center [858, 304] width 291 height 43
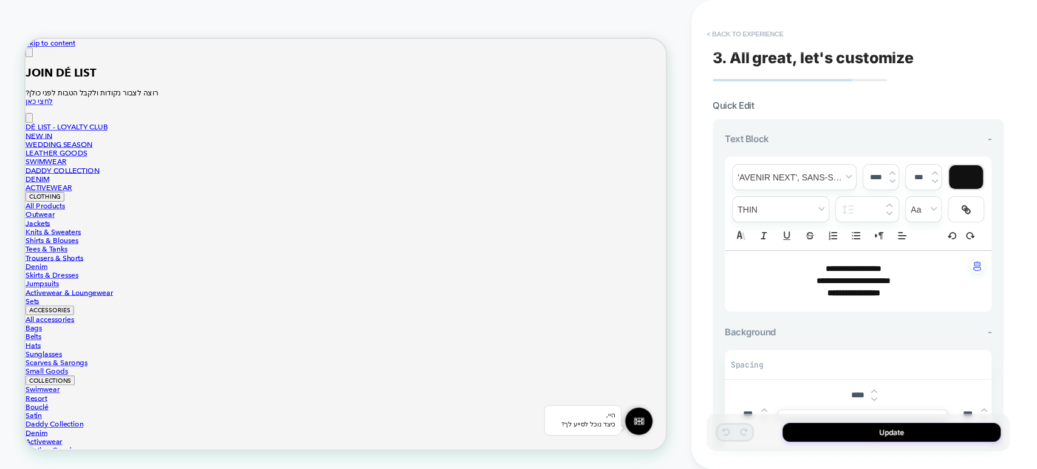
click at [730, 28] on button "< Back to experience" at bounding box center [745, 33] width 89 height 19
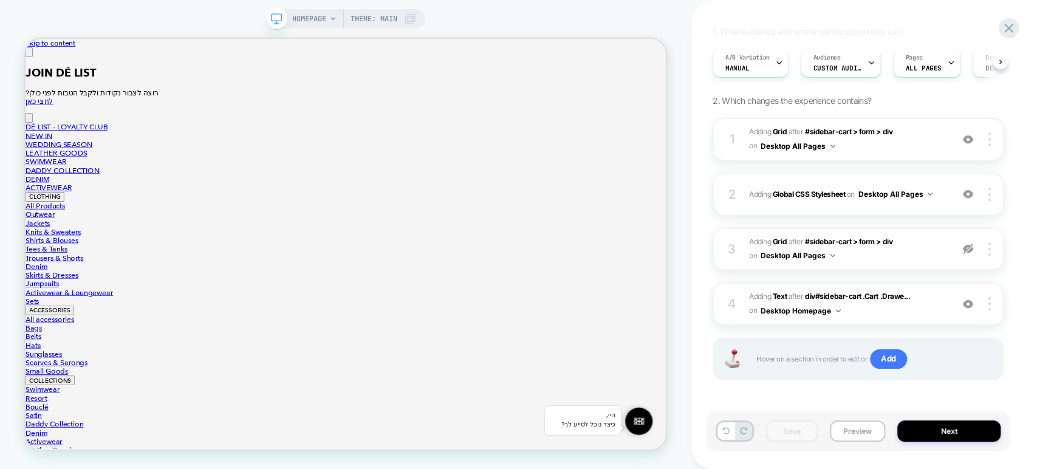
click at [816, 309] on button "Desktop Homepage" at bounding box center [801, 310] width 80 height 15
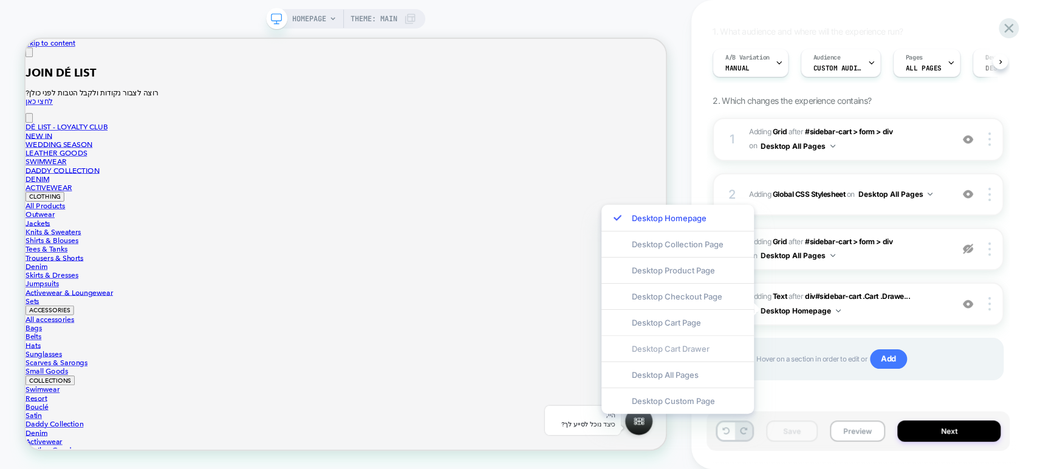
click at [713, 349] on div "Desktop Cart Drawer" at bounding box center [678, 348] width 153 height 26
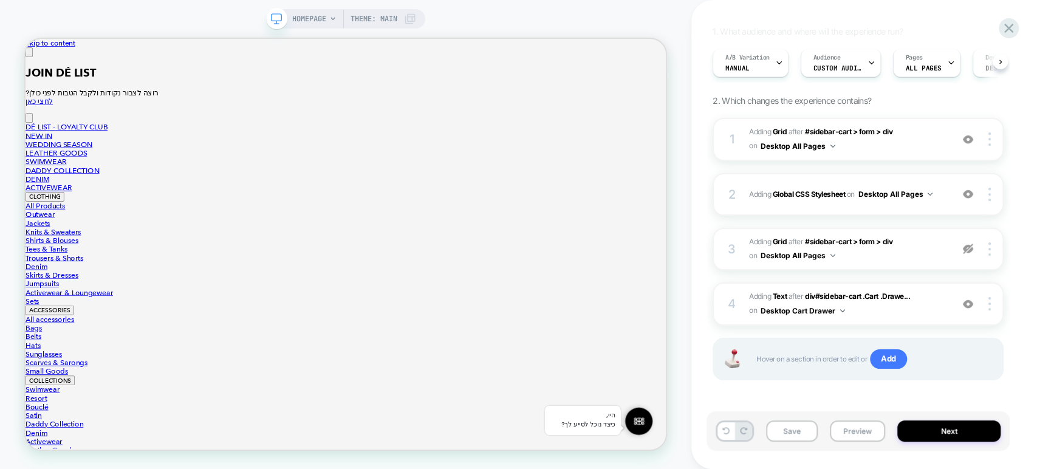
scroll to position [458, 0]
click at [994, 309] on div "4 #_loomi_addon_1755159597723 Adding Text AFTER div#sidebar-cart .Cart .Drawe..…" at bounding box center [858, 304] width 291 height 43
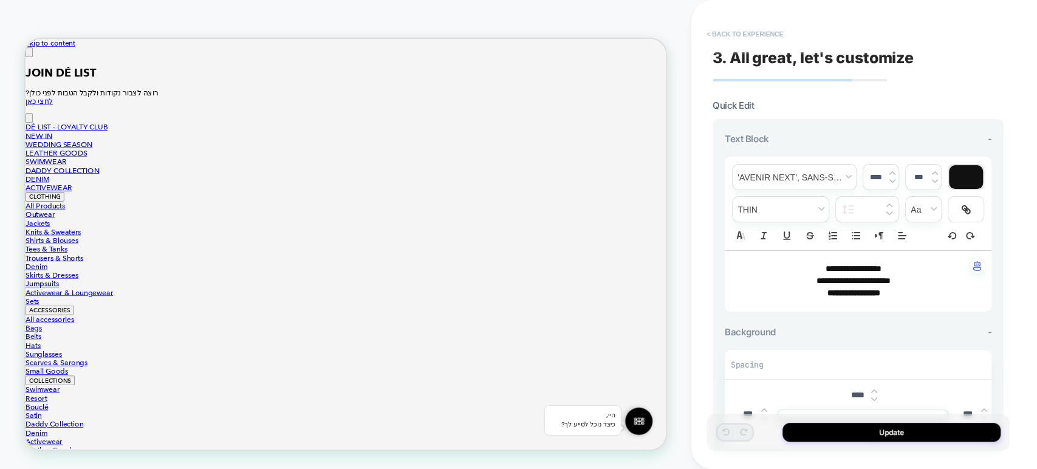
click at [731, 27] on button "< Back to experience" at bounding box center [745, 33] width 89 height 19
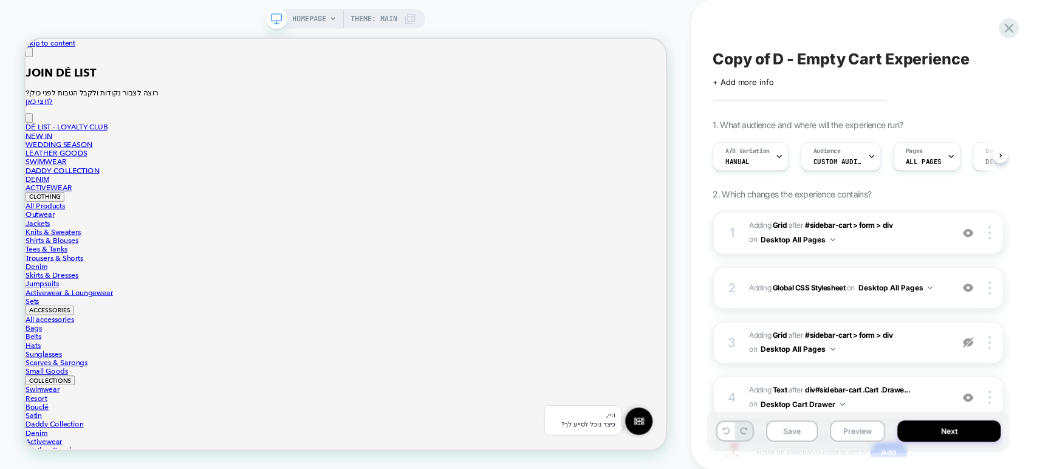
scroll to position [94, 0]
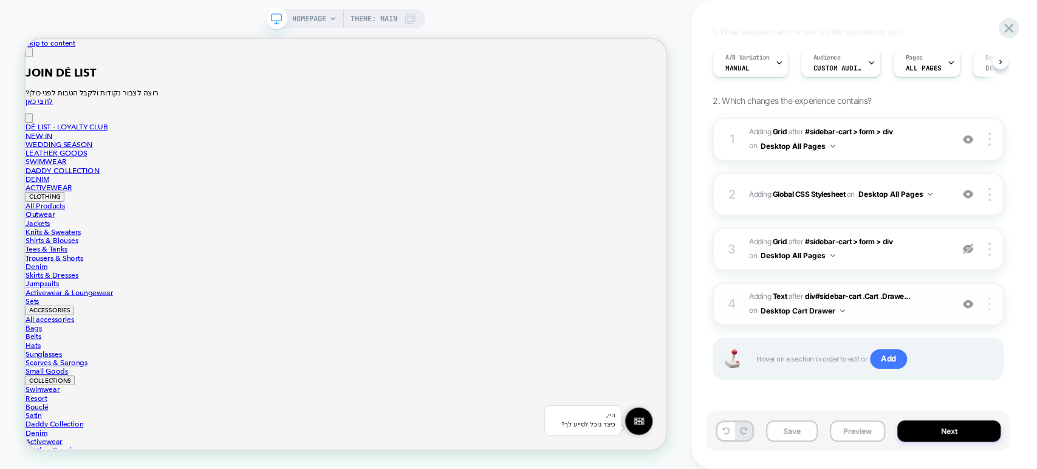
click at [989, 303] on img at bounding box center [990, 303] width 2 height 13
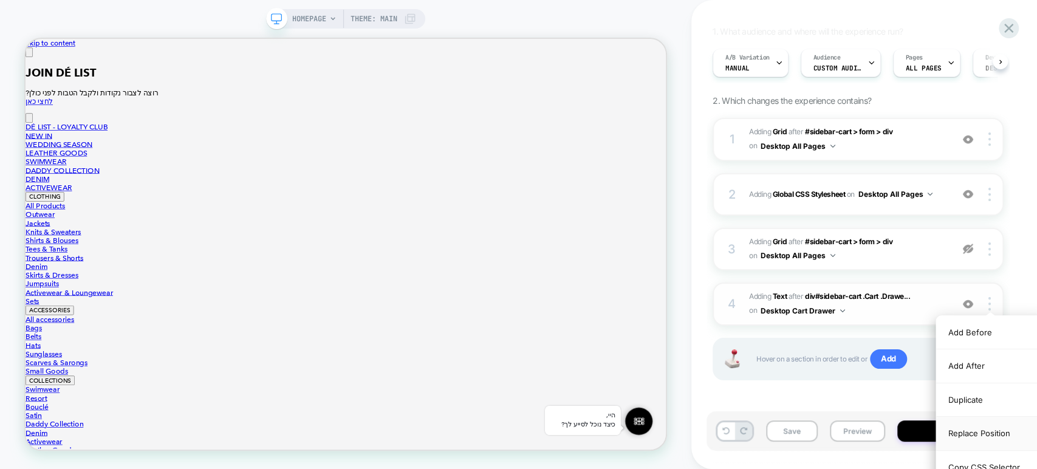
click at [973, 431] on div "Replace Position" at bounding box center [990, 433] width 108 height 33
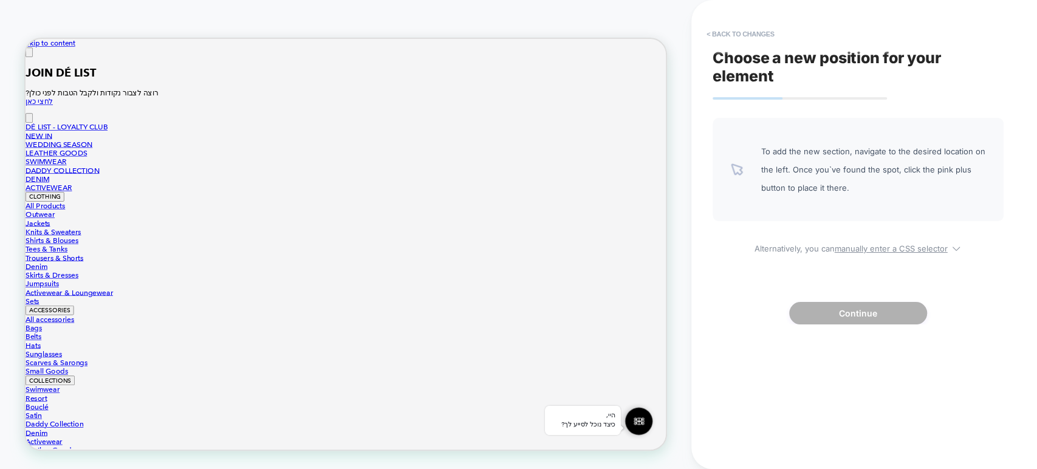
scroll to position [458, 0]
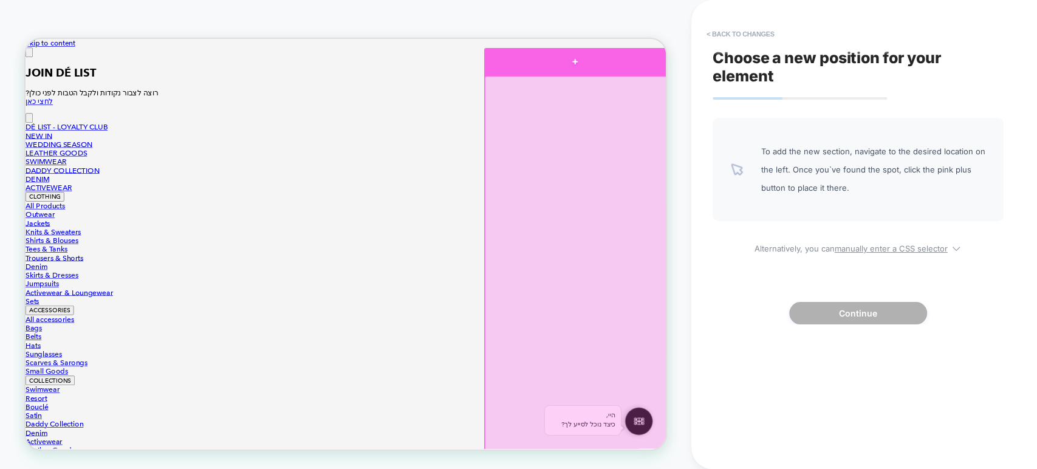
click at [771, 79] on div at bounding box center [758, 69] width 243 height 36
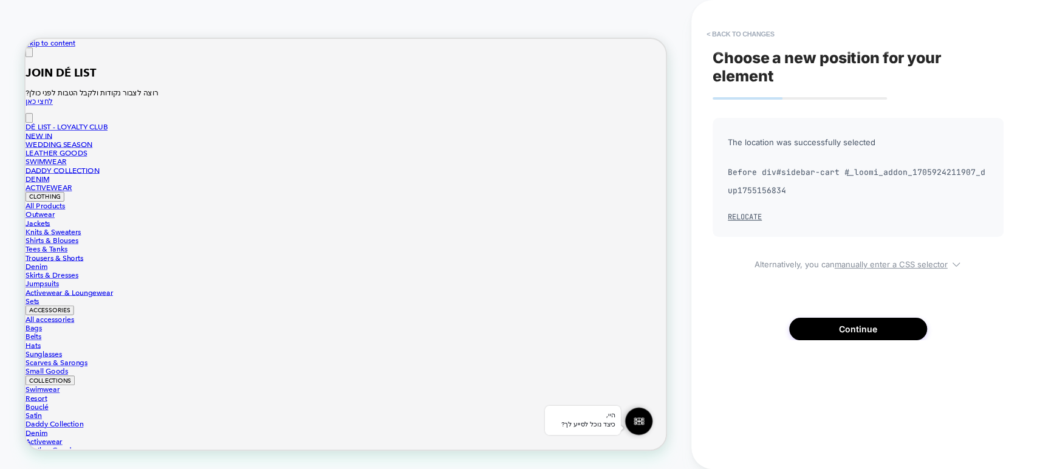
scroll to position [379, 0]
click at [834, 315] on div "The location was successfully selected Before div#sidebar-cart #_loomi_addon_17…" at bounding box center [858, 229] width 291 height 222
click at [836, 330] on button "Continue" at bounding box center [858, 329] width 138 height 22
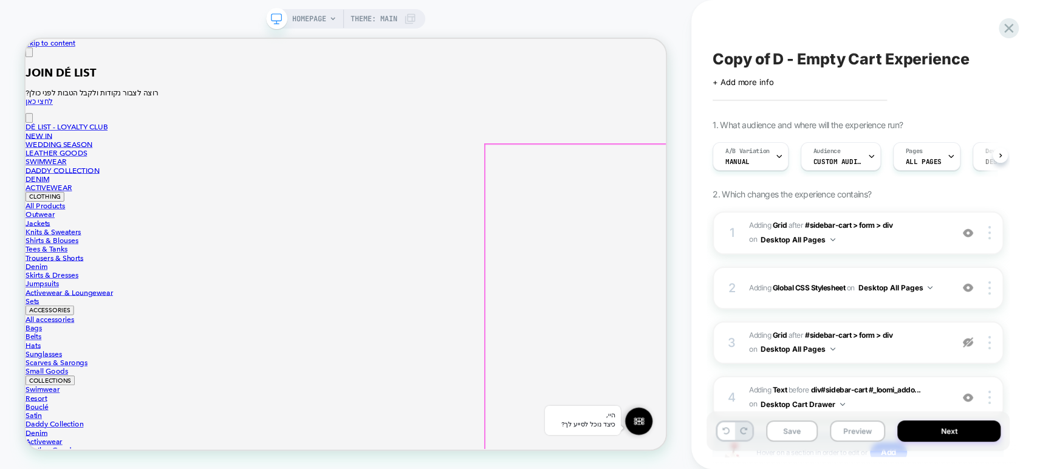
scroll to position [0, 0]
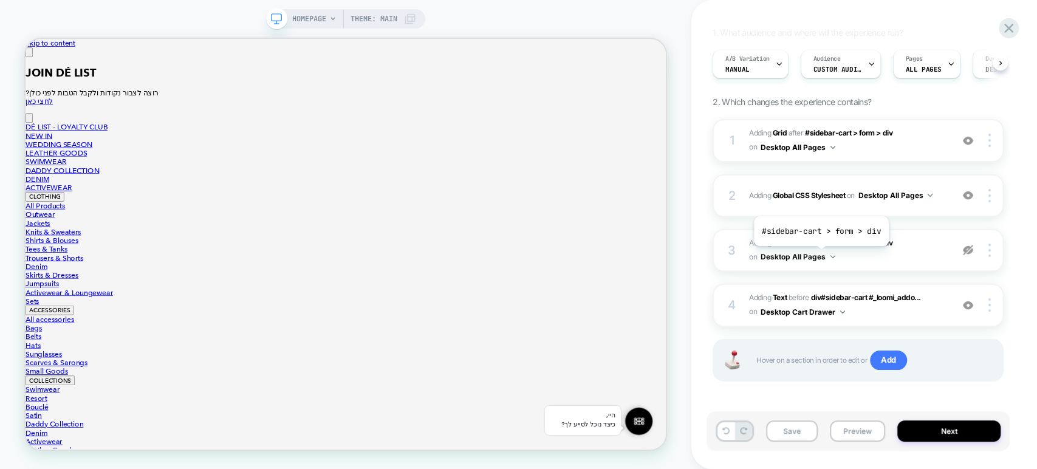
scroll to position [94, 0]
click at [779, 294] on b "Text" at bounding box center [780, 296] width 14 height 9
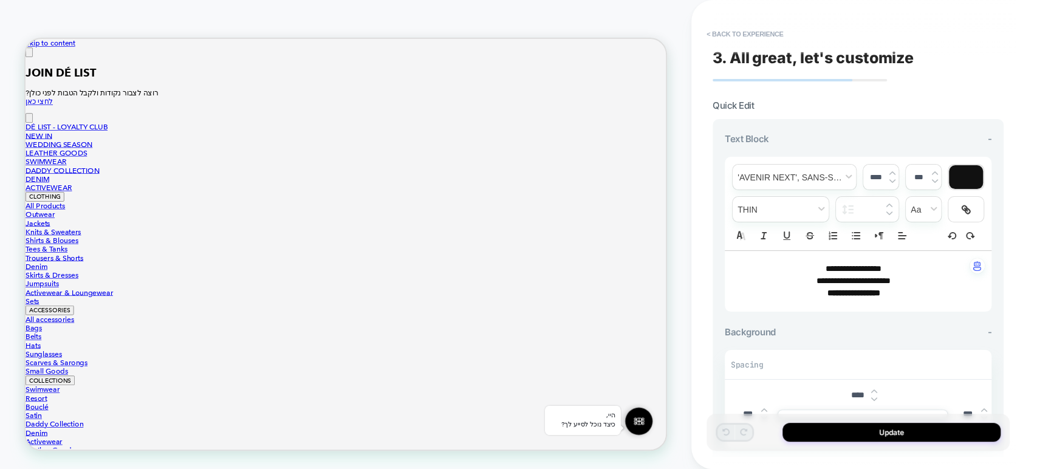
scroll to position [228, 0]
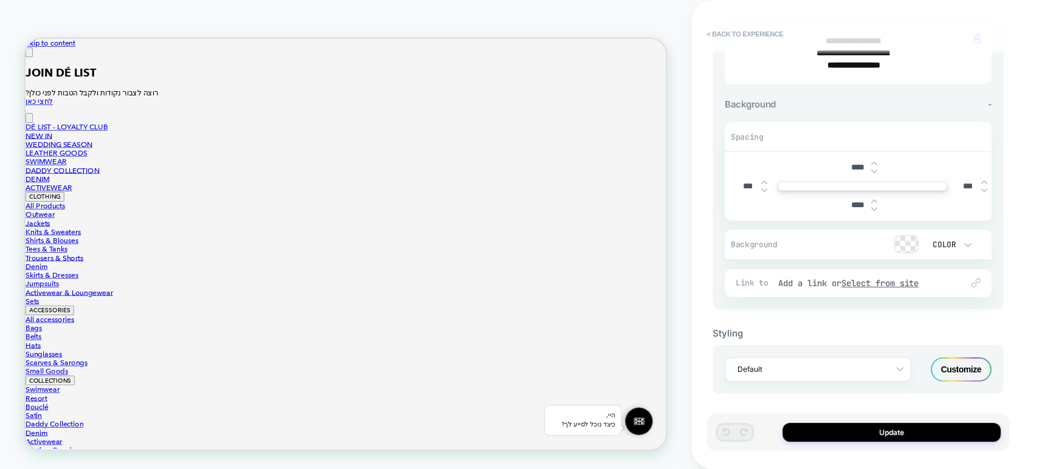
drag, startPoint x: 857, startPoint y: 200, endPoint x: 838, endPoint y: 200, distance: 18.8
click at [838, 200] on div "****" at bounding box center [863, 205] width 258 height 25
type input "***"
click at [1025, 210] on div "**********" at bounding box center [865, 234] width 346 height 469
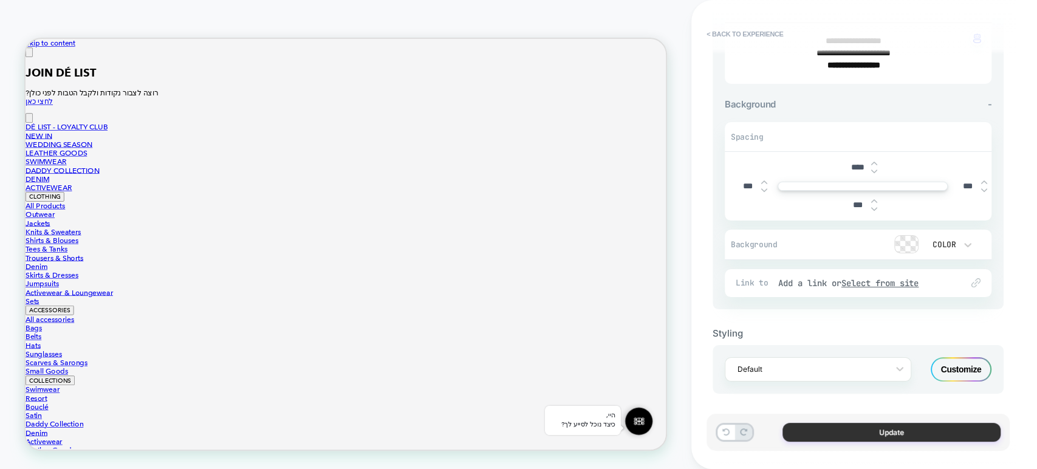
click at [886, 430] on button "Update" at bounding box center [892, 432] width 218 height 19
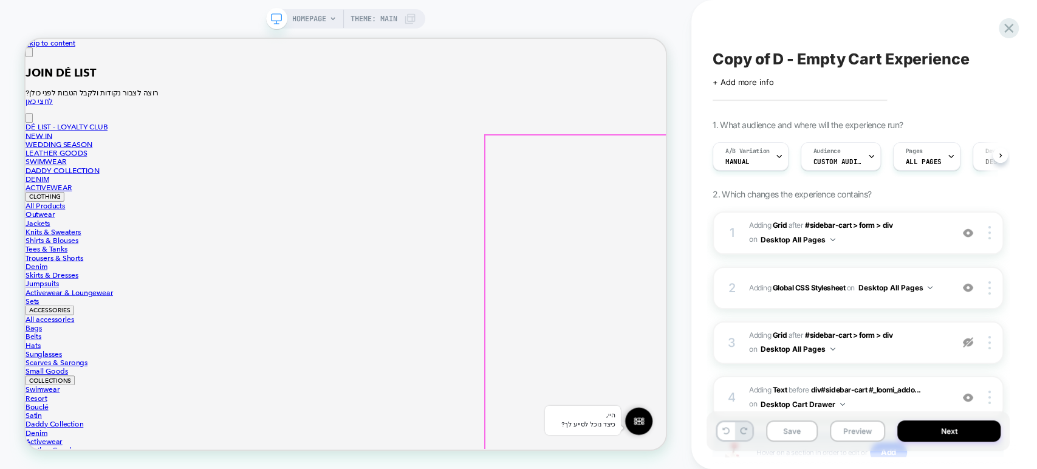
scroll to position [0, 0]
click at [786, 432] on button "Save" at bounding box center [792, 431] width 52 height 21
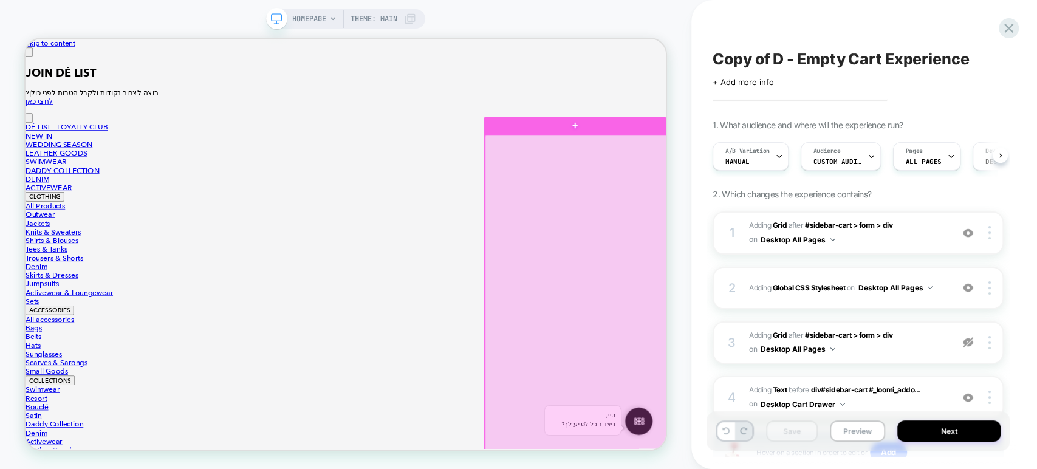
click at [834, 196] on div at bounding box center [759, 451] width 243 height 568
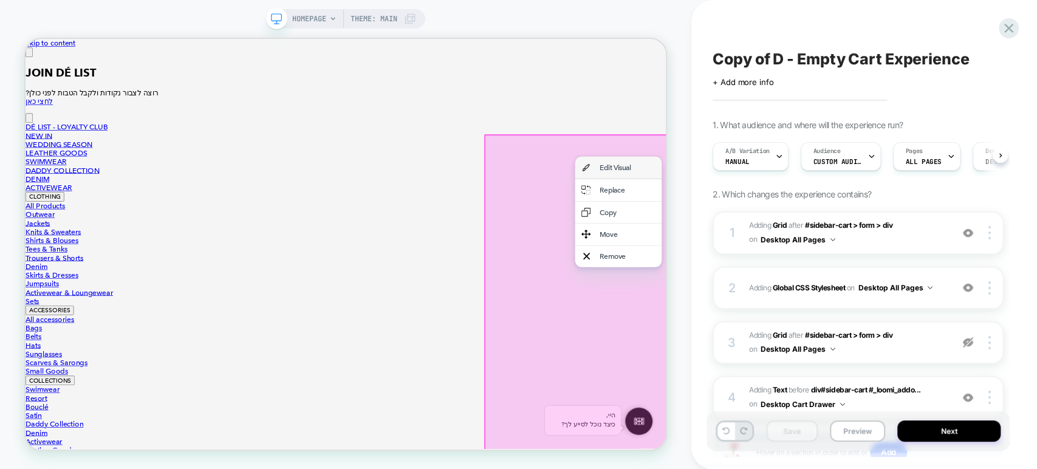
click at [831, 211] on div "Edit Visual" at bounding box center [828, 211] width 74 height 12
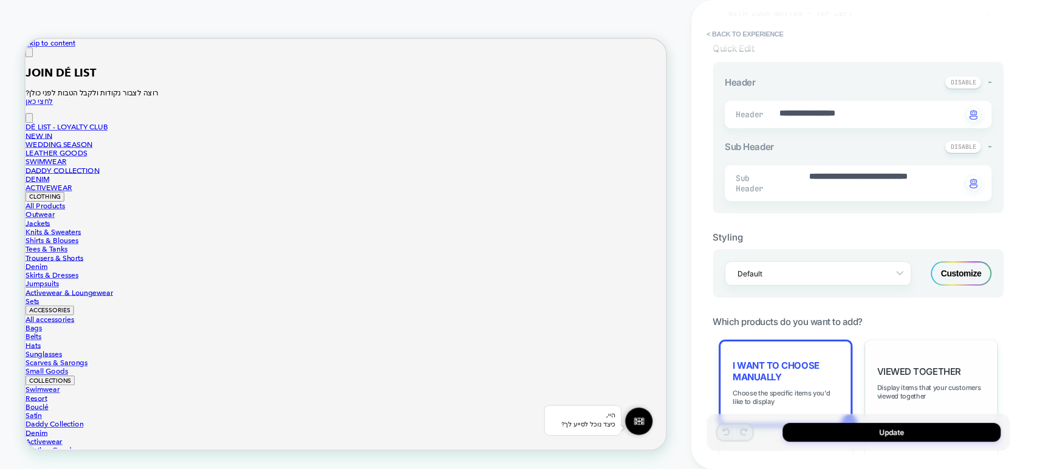
scroll to position [270, 0]
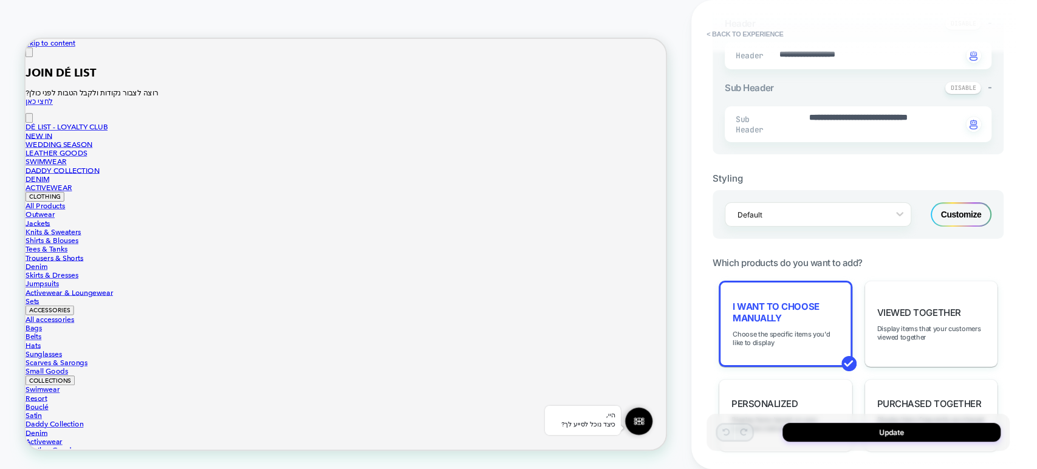
click at [966, 211] on div "Customize" at bounding box center [961, 214] width 61 height 24
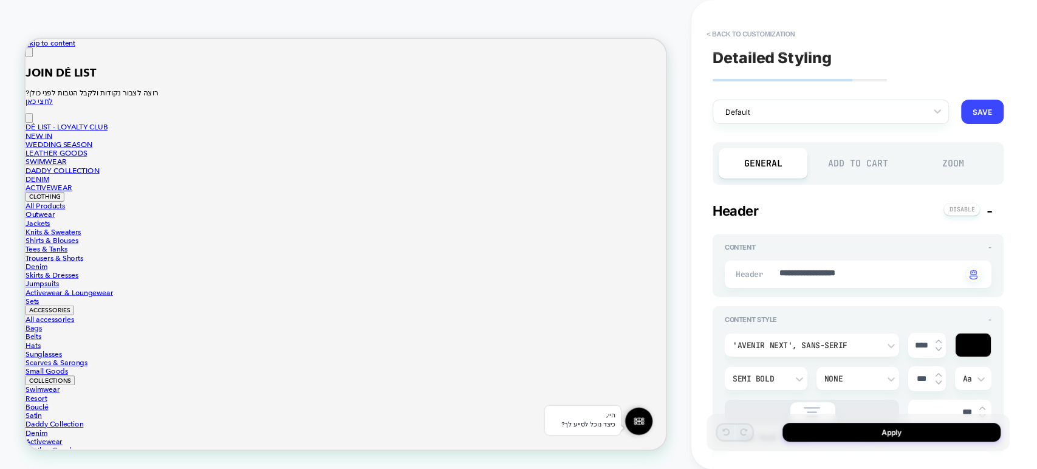
scroll to position [0, 0]
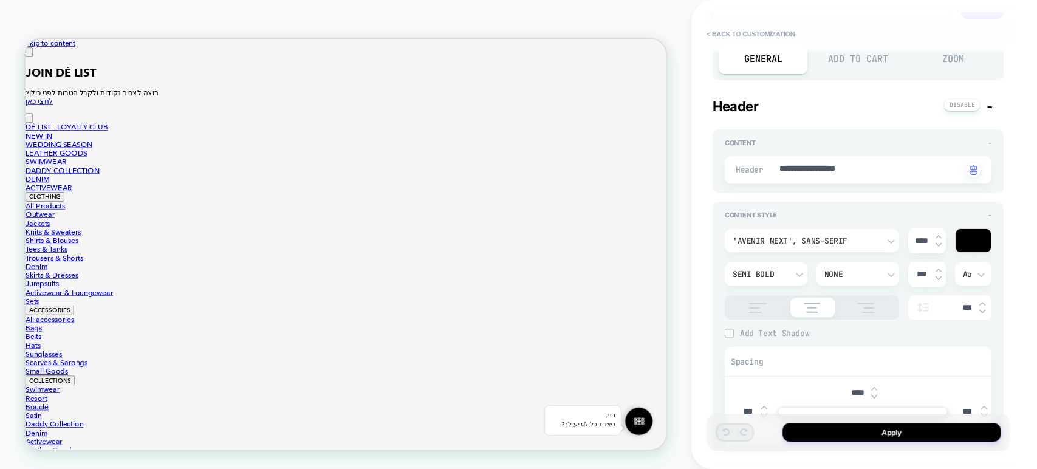
type textarea "*"
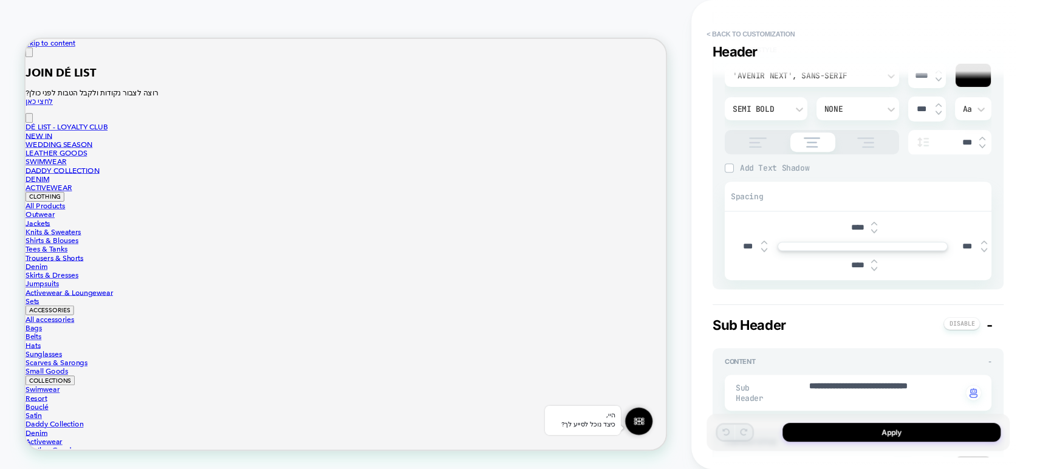
drag, startPoint x: 856, startPoint y: 227, endPoint x: 847, endPoint y: 227, distance: 9.7
click at [847, 227] on input "****" at bounding box center [857, 227] width 27 height 10
type input "***"
type textarea "*"
type input "***"
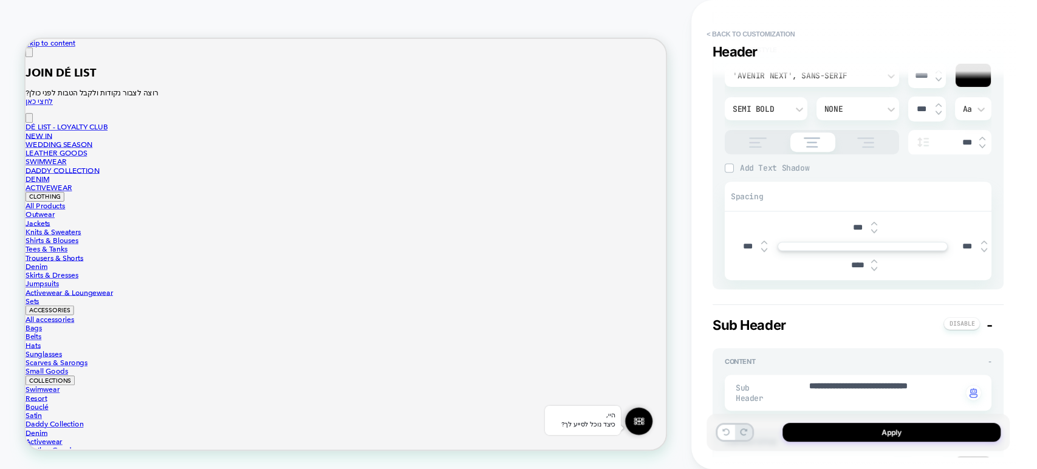
click at [1012, 233] on div "**********" at bounding box center [864, 234] width 303 height 469
click at [720, 427] on button at bounding box center [726, 432] width 17 height 15
type textarea "*"
type input "****"
click at [763, 29] on button "< Back to customization" at bounding box center [751, 33] width 100 height 19
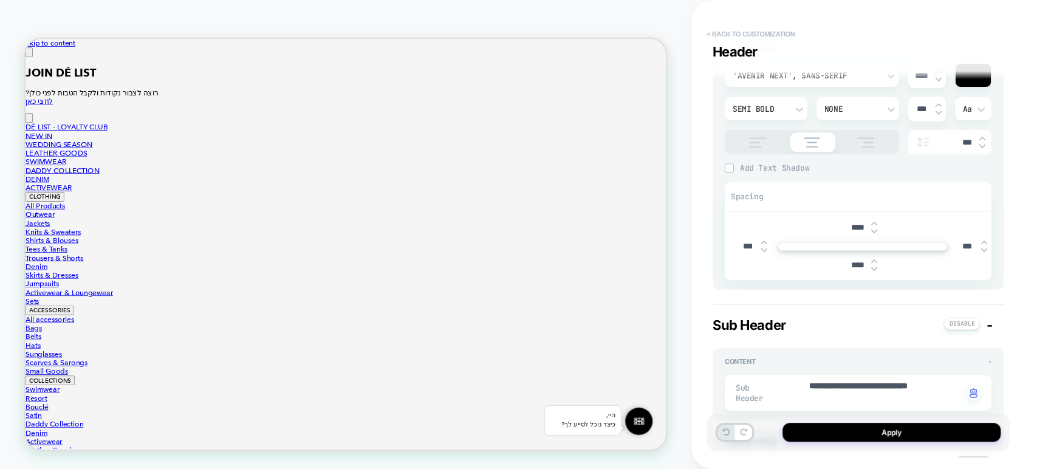
type textarea "*"
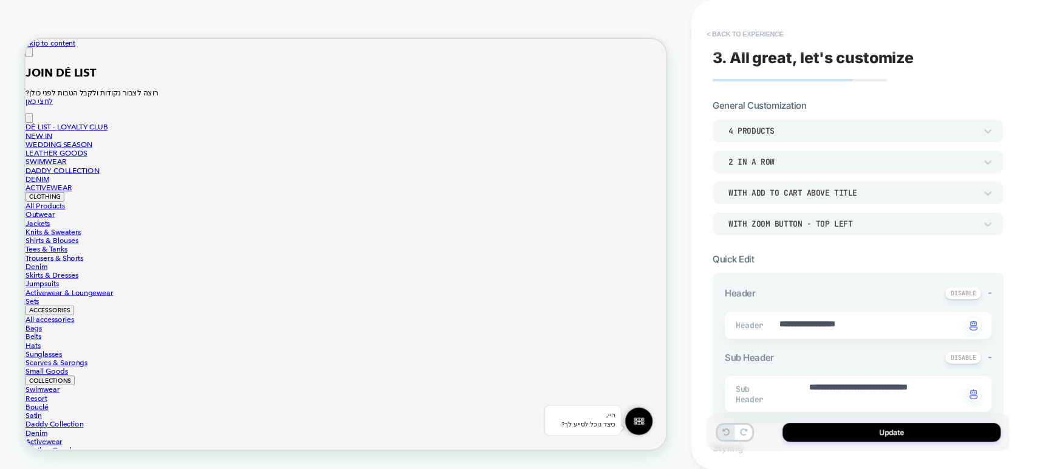
click at [768, 29] on button "< Back to experience" at bounding box center [745, 33] width 89 height 19
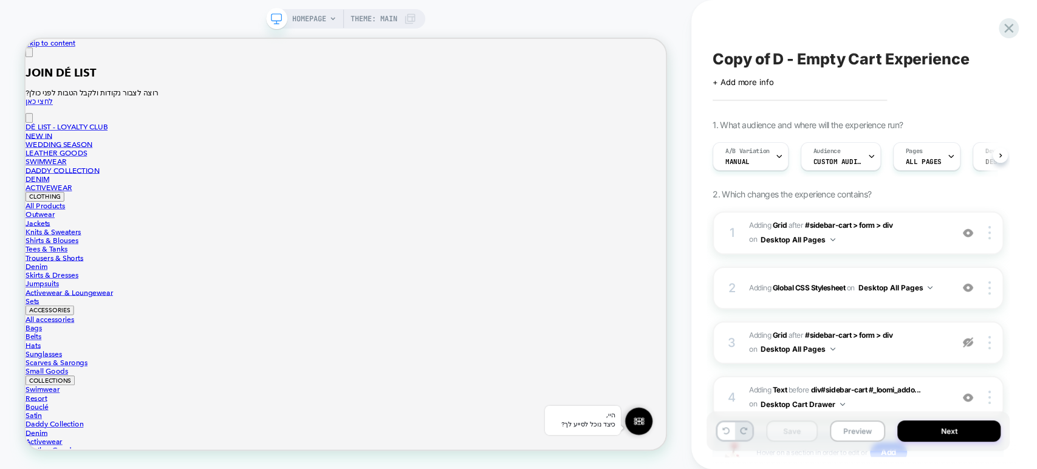
scroll to position [0, 0]
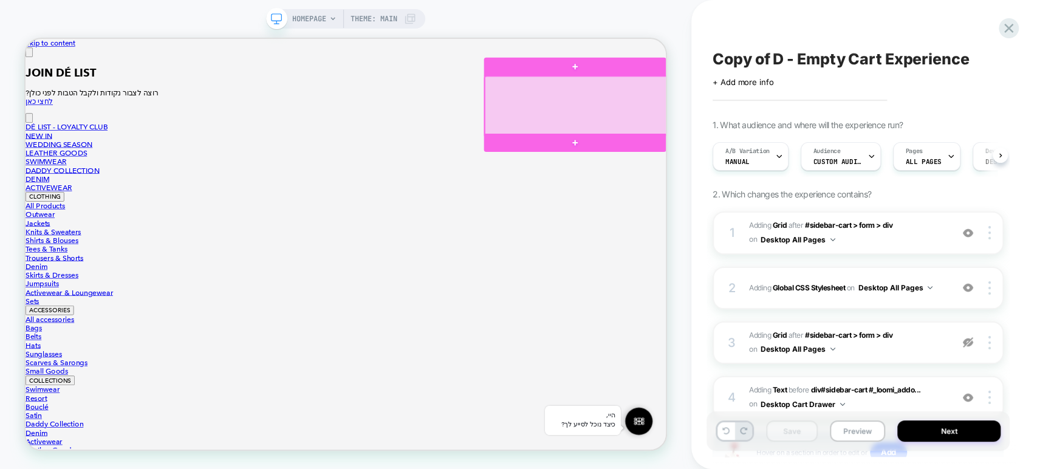
click at [821, 142] on div at bounding box center [759, 128] width 243 height 78
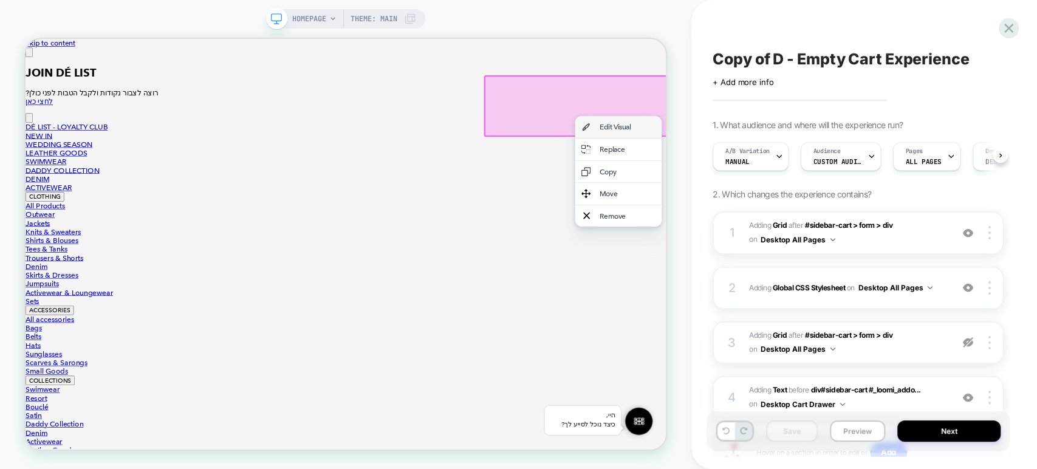
click at [824, 157] on div "Edit Visual" at bounding box center [828, 157] width 74 height 12
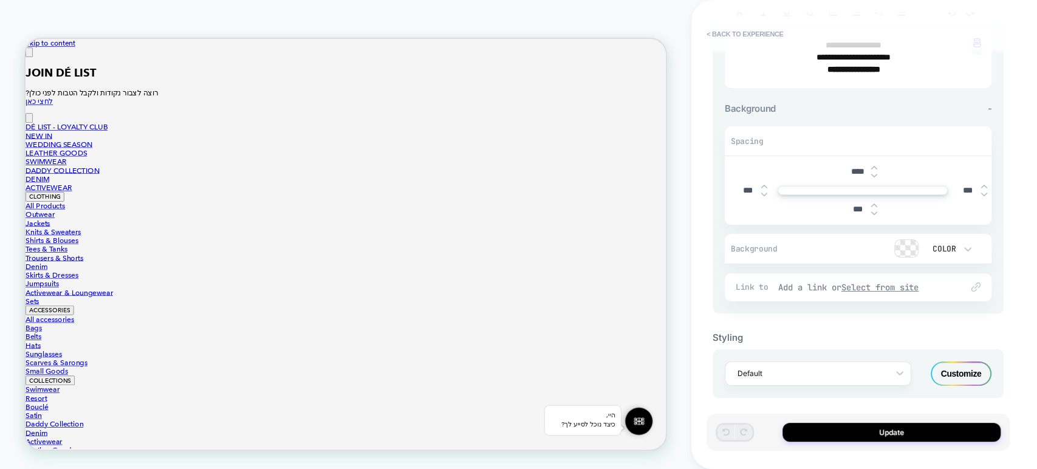
scroll to position [228, 0]
drag, startPoint x: 854, startPoint y: 201, endPoint x: 840, endPoint y: 201, distance: 13.4
click at [840, 201] on div "***" at bounding box center [863, 205] width 258 height 25
type input "****"
type input "***"
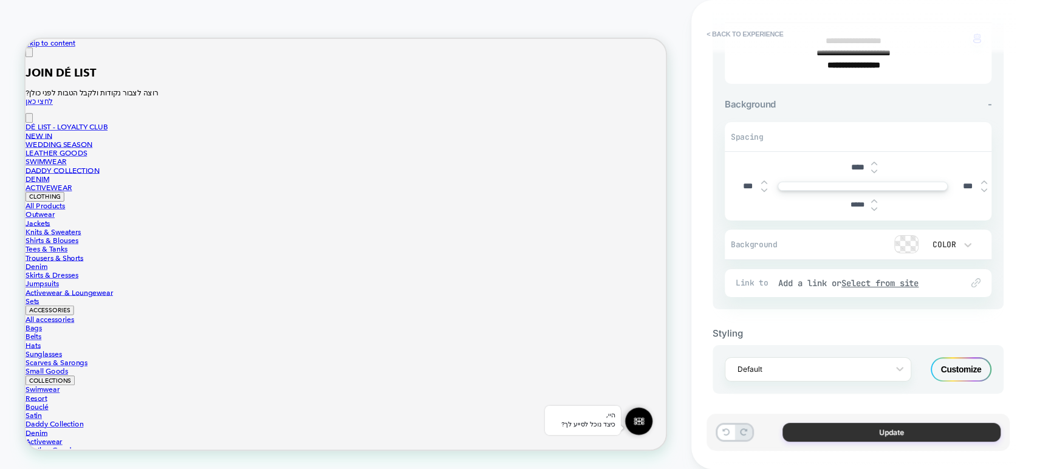
type input "*****"
click at [875, 431] on button "Update" at bounding box center [892, 432] width 218 height 19
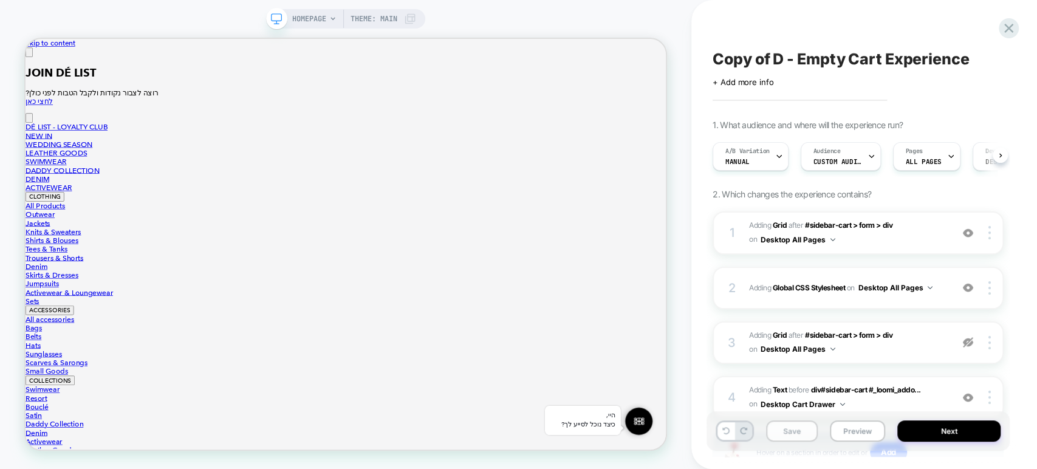
scroll to position [0, 0]
click at [788, 436] on button "Save" at bounding box center [792, 431] width 52 height 21
click at [846, 434] on button "Preview" at bounding box center [857, 431] width 55 height 21
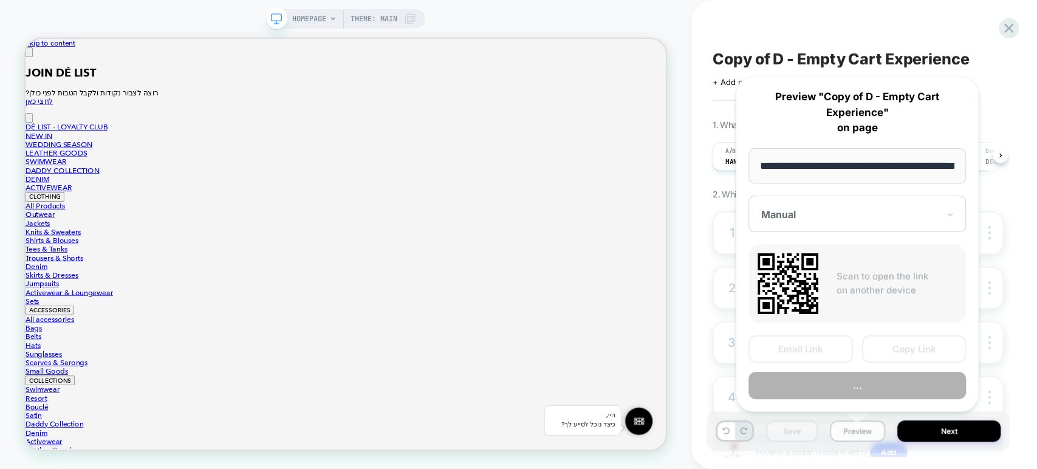
scroll to position [0, 39]
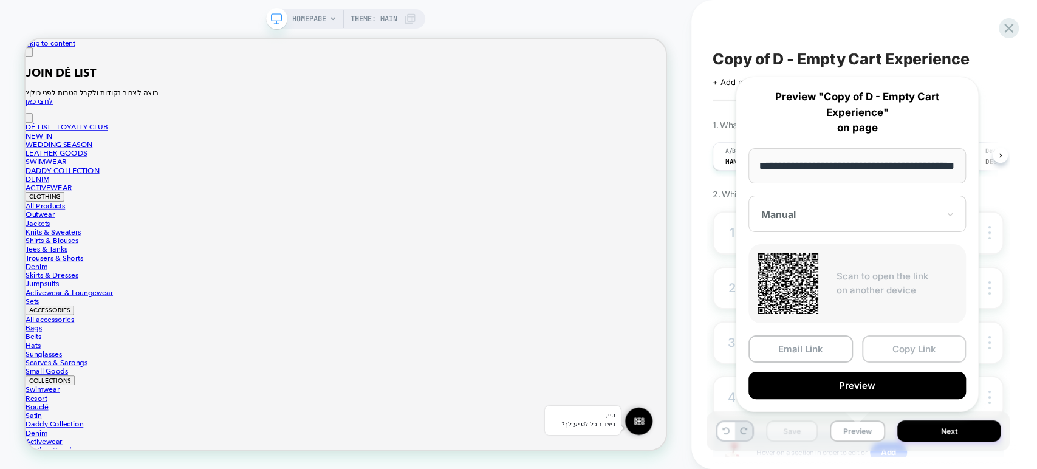
click at [905, 349] on button "Copy Link" at bounding box center [914, 348] width 105 height 27
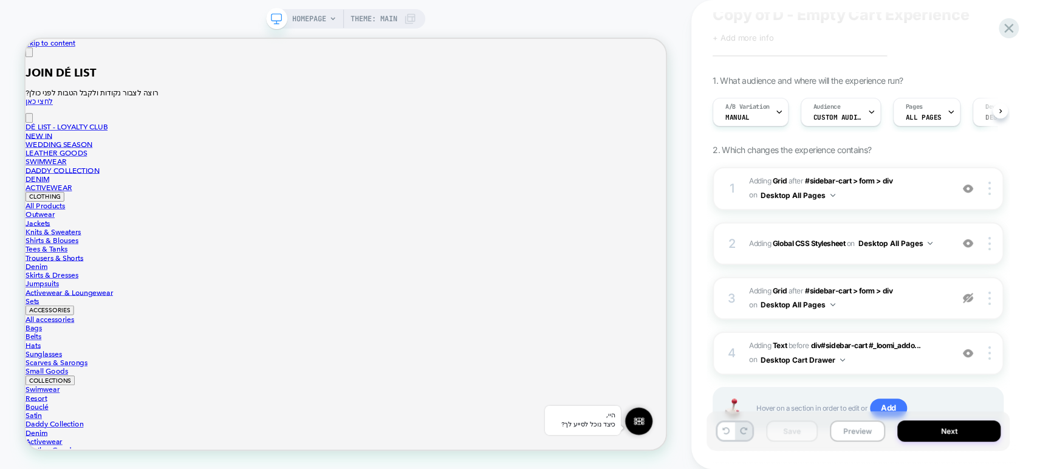
scroll to position [94, 0]
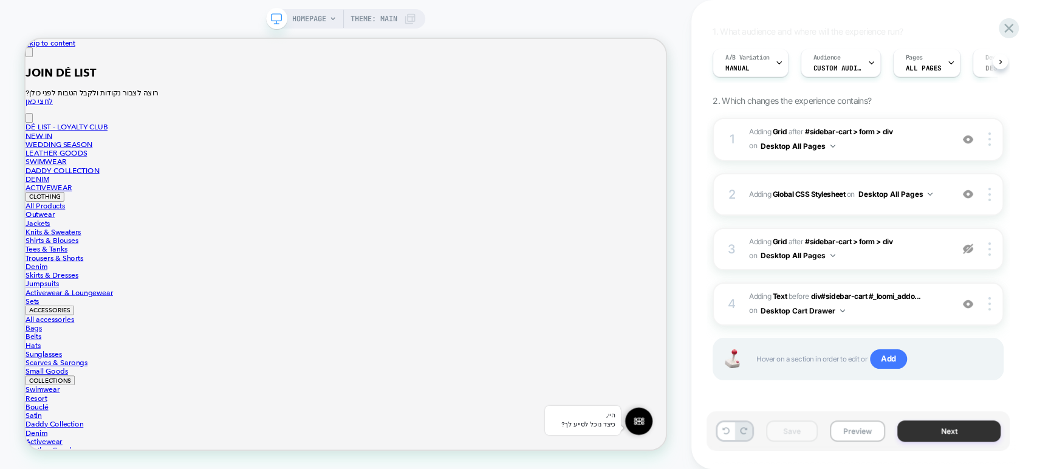
click at [936, 428] on button "Next" at bounding box center [949, 431] width 103 height 21
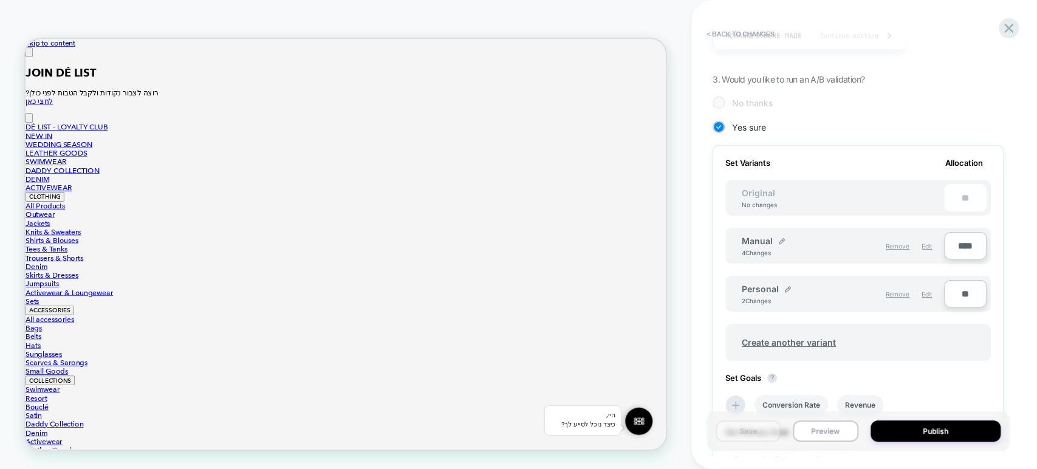
scroll to position [0, 0]
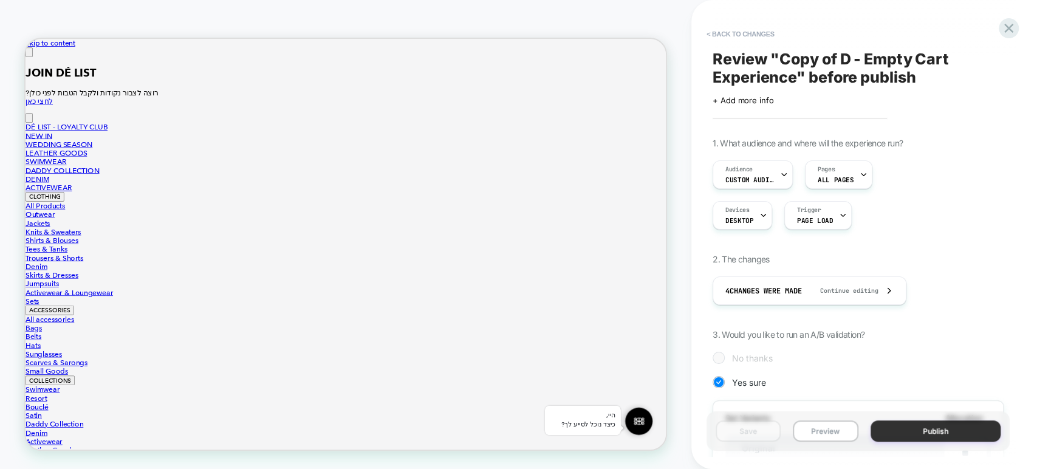
click at [910, 428] on button "Publish" at bounding box center [936, 431] width 131 height 21
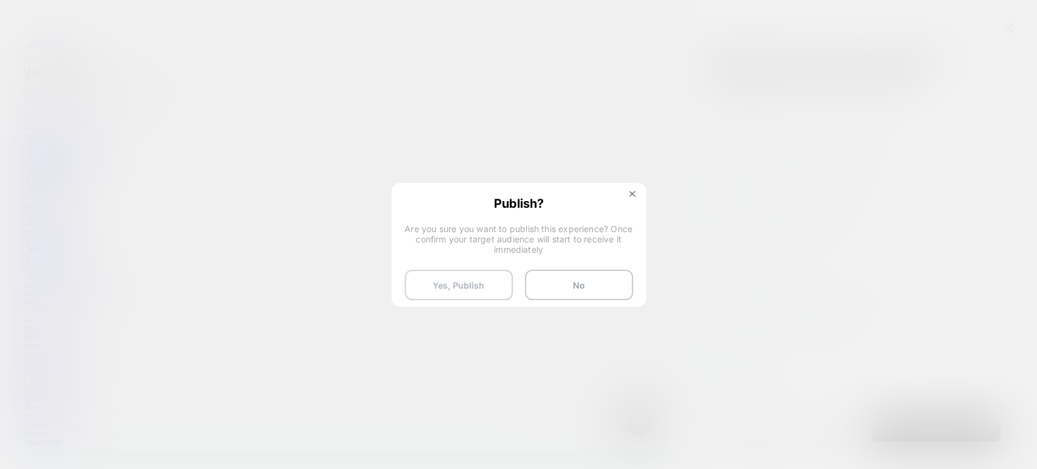
click at [469, 294] on button "Yes, Publish" at bounding box center [459, 285] width 108 height 30
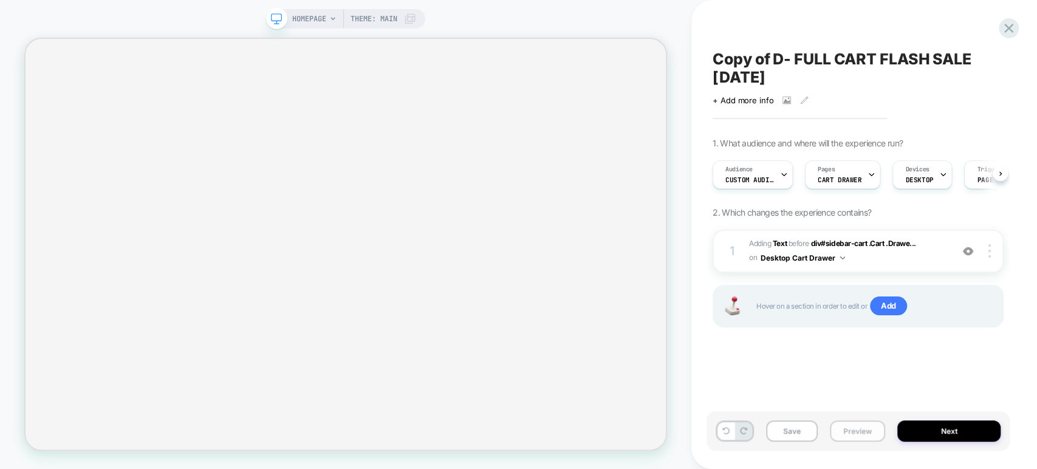
click at [852, 437] on button "Preview" at bounding box center [857, 431] width 55 height 21
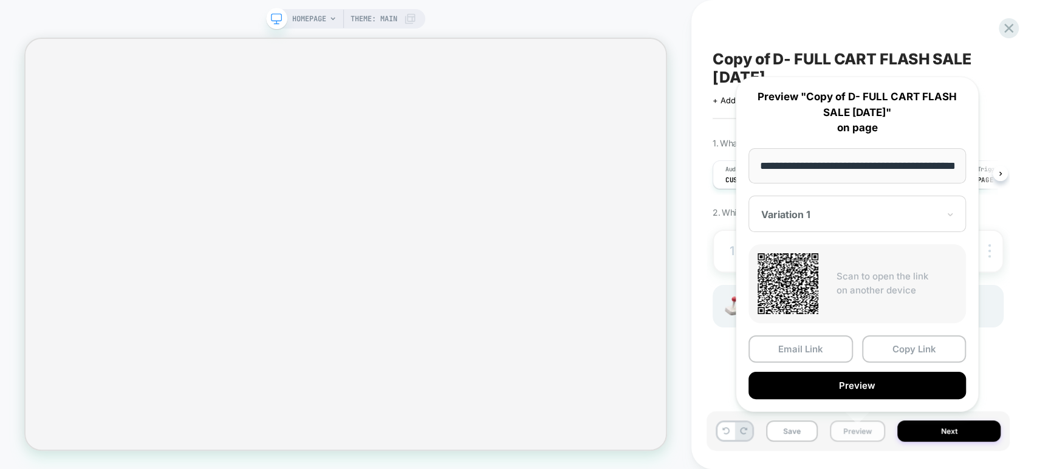
scroll to position [0, 39]
click at [897, 356] on button "Copy Link" at bounding box center [914, 348] width 105 height 27
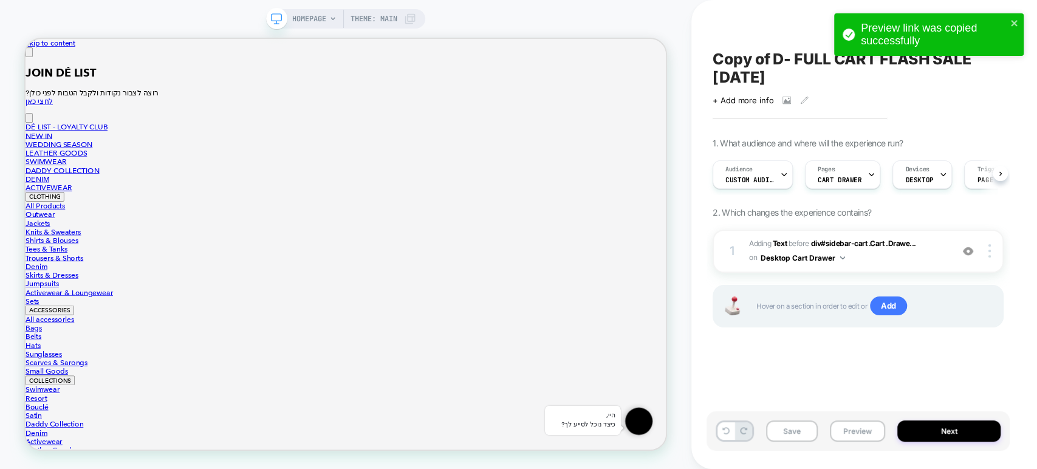
scroll to position [0, 0]
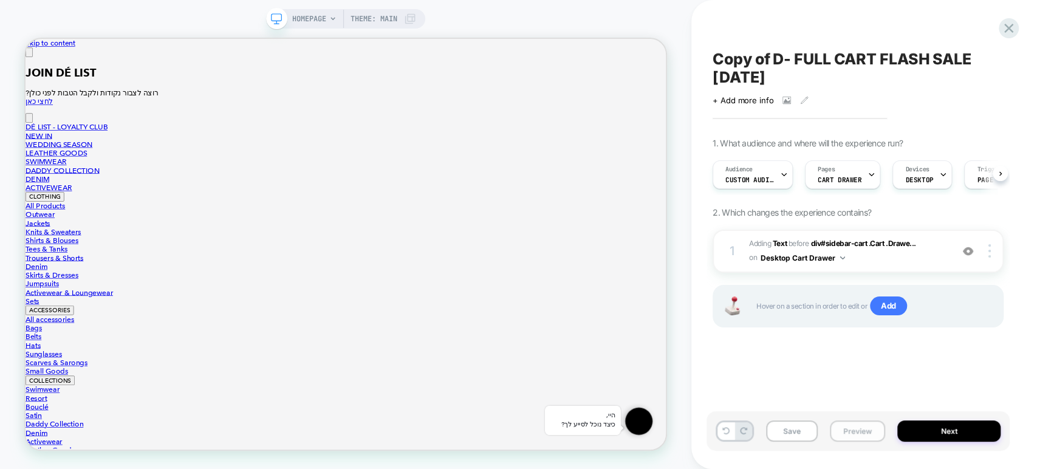
click at [862, 431] on button "Preview" at bounding box center [857, 431] width 55 height 21
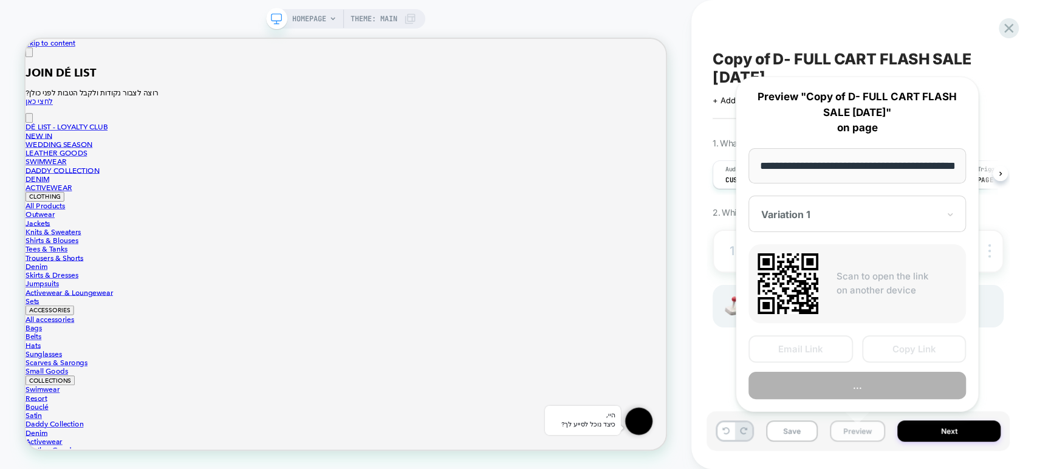
scroll to position [0, 39]
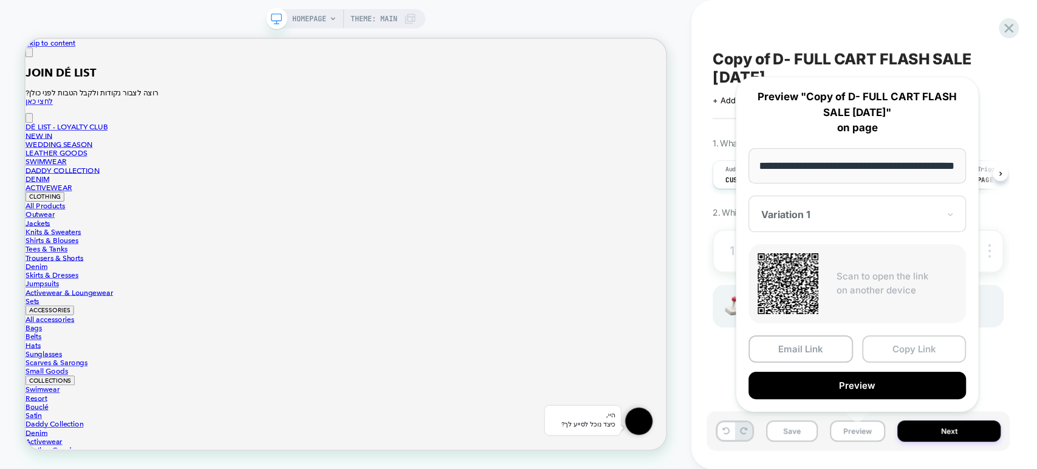
click at [918, 351] on button "Copy Link" at bounding box center [914, 348] width 105 height 27
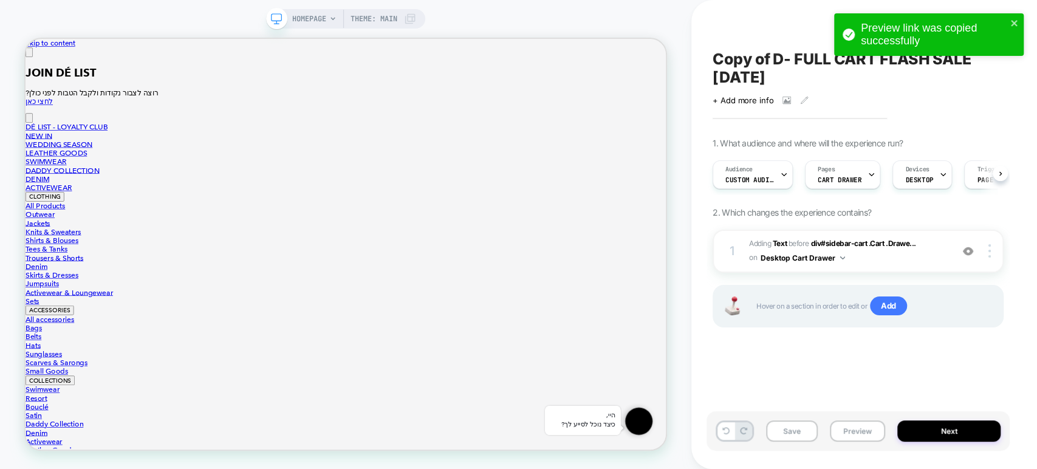
click at [749, 58] on span "Copy of D- FULL CART FLASH SALE [DATE]" at bounding box center [858, 68] width 291 height 36
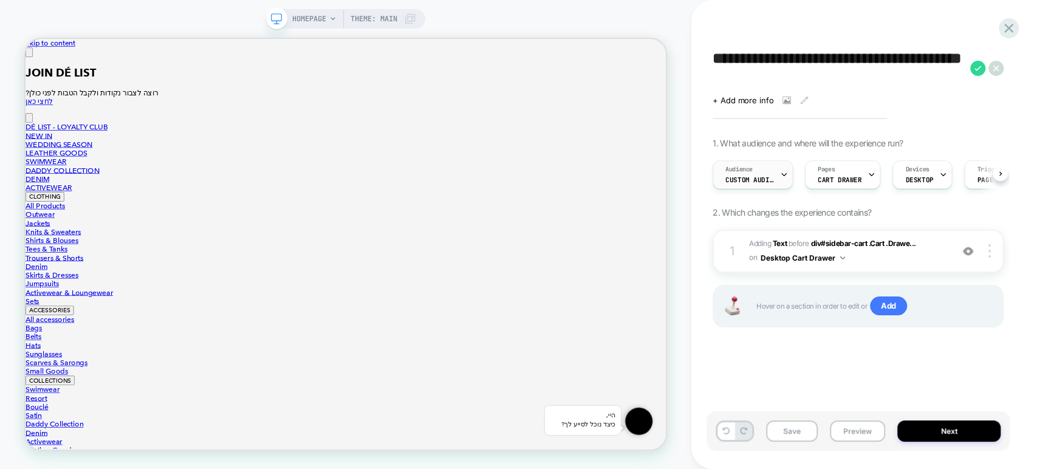
click at [780, 182] on div at bounding box center [784, 174] width 8 height 27
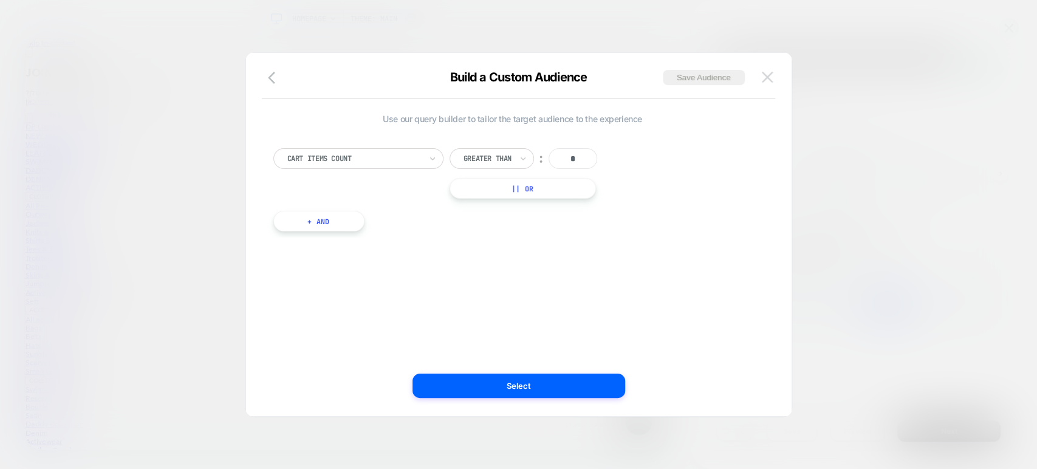
click at [767, 77] on img at bounding box center [767, 77] width 11 height 10
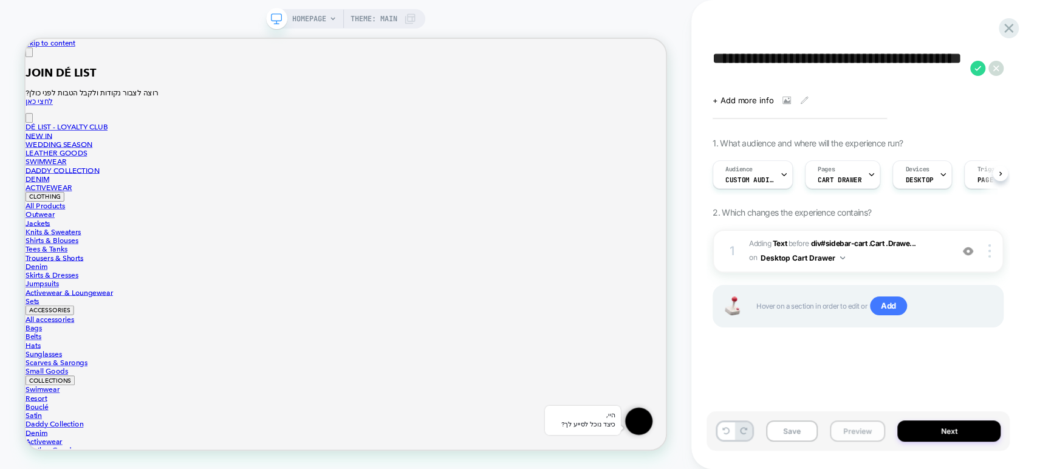
click at [848, 427] on button "Preview" at bounding box center [857, 431] width 55 height 21
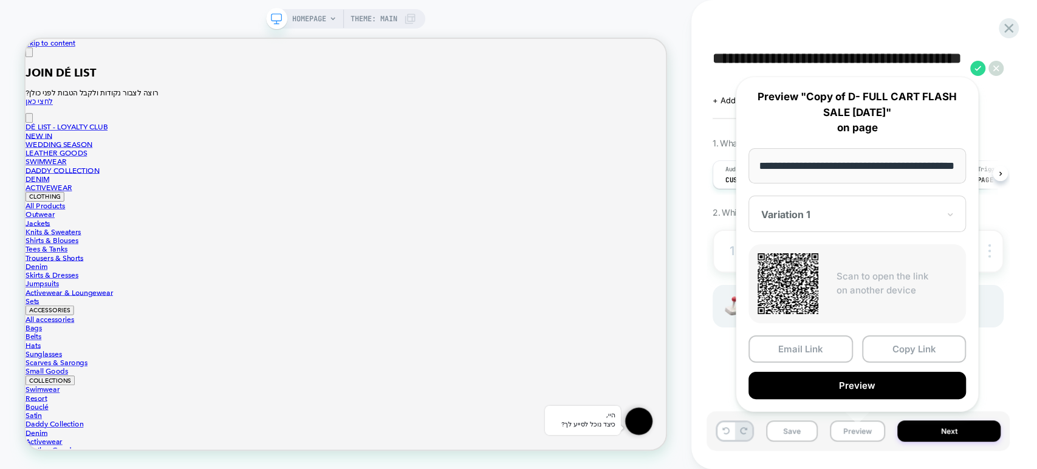
click at [707, 208] on div "**********" at bounding box center [865, 234] width 346 height 469
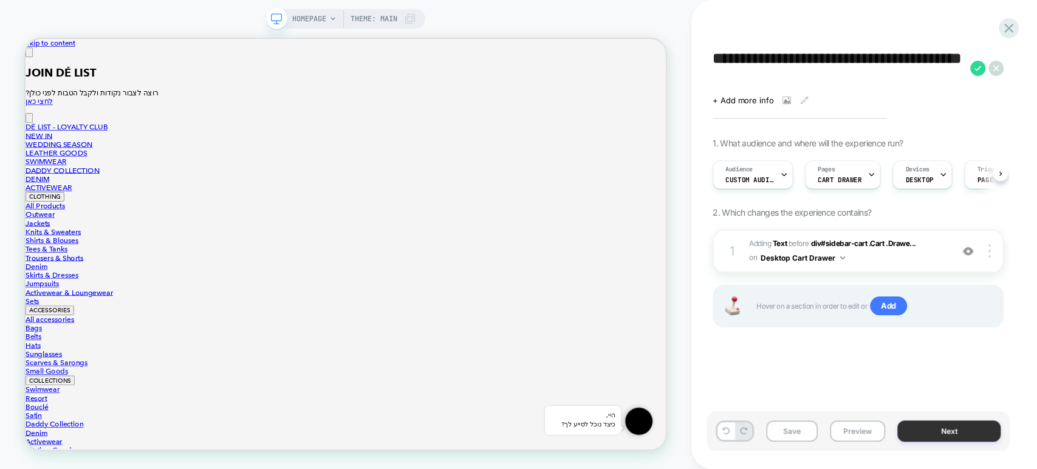
click at [919, 431] on button "Next" at bounding box center [949, 431] width 103 height 21
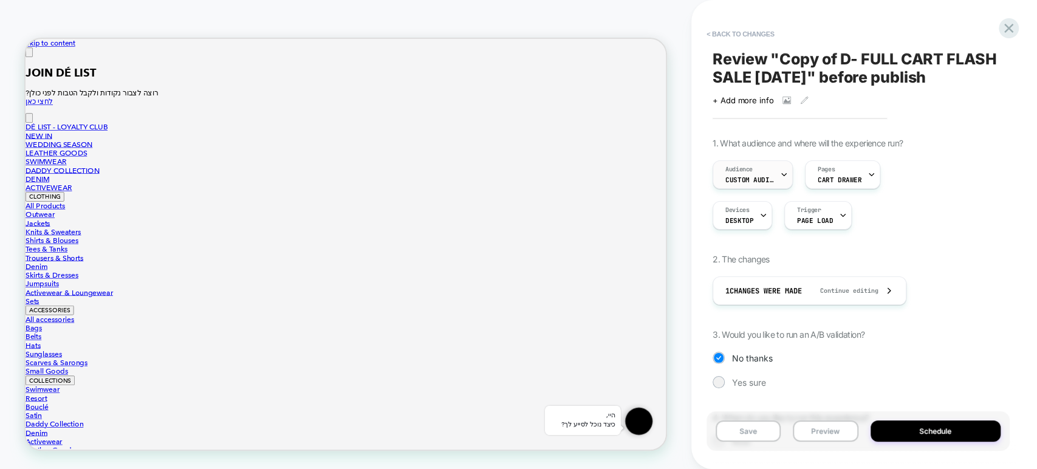
click at [763, 182] on span "Custom Audience" at bounding box center [750, 180] width 49 height 9
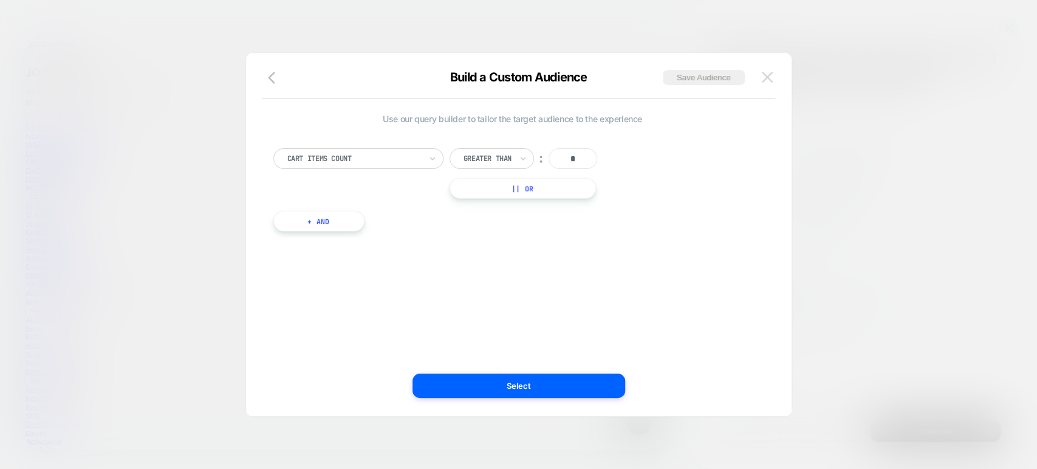
click at [761, 82] on button at bounding box center [767, 77] width 18 height 18
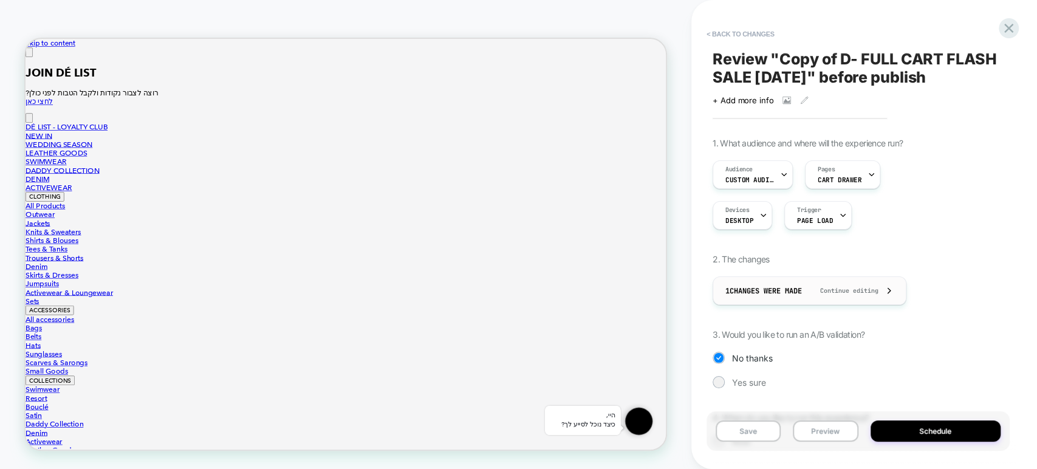
click at [847, 292] on span "Continue editing" at bounding box center [843, 291] width 70 height 8
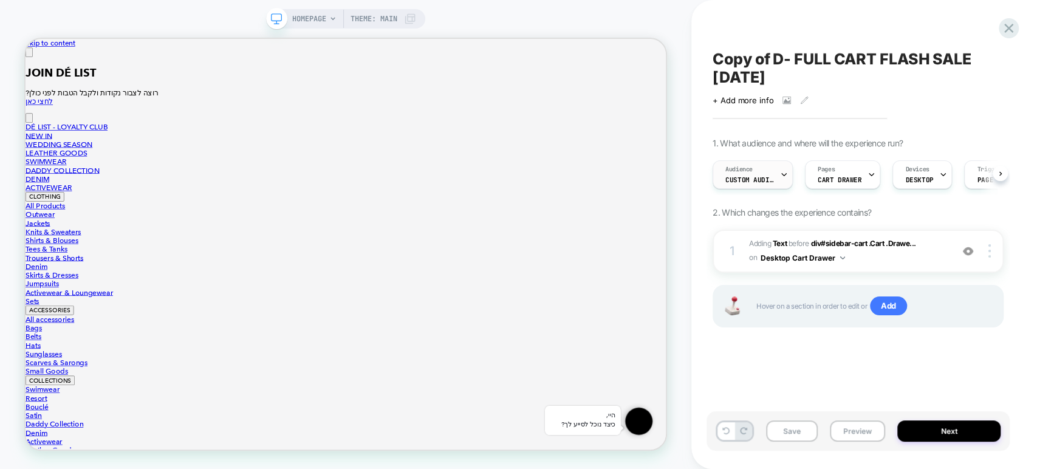
click at [763, 177] on span "Custom Audience" at bounding box center [750, 180] width 49 height 9
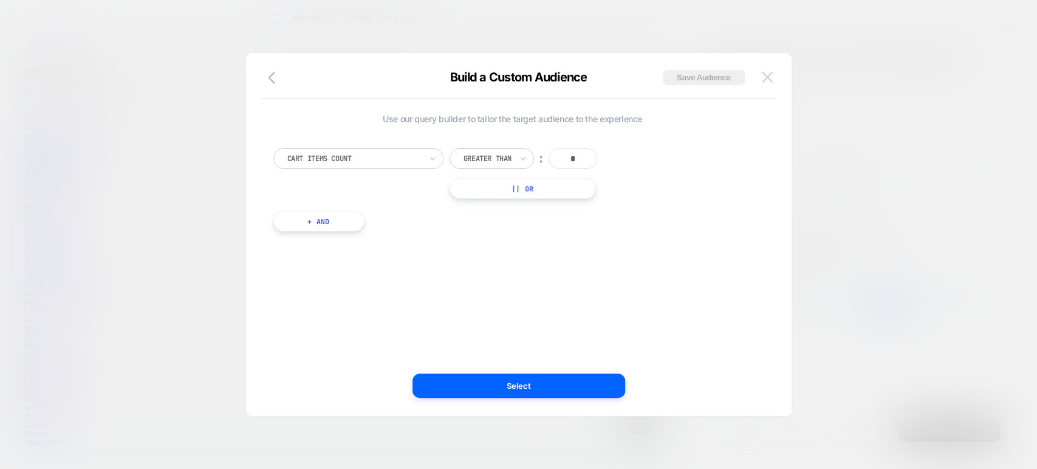
click at [764, 82] on button at bounding box center [767, 77] width 18 height 18
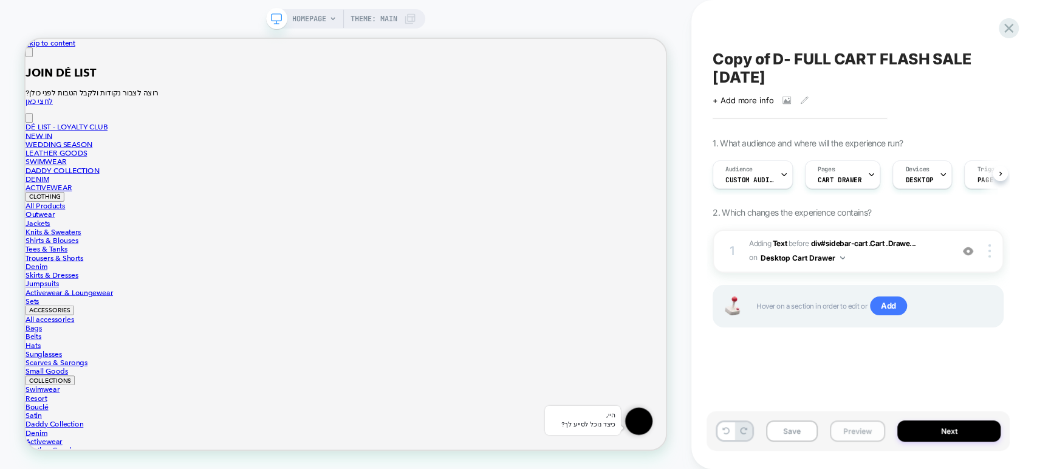
click at [847, 428] on button "Preview" at bounding box center [857, 431] width 55 height 21
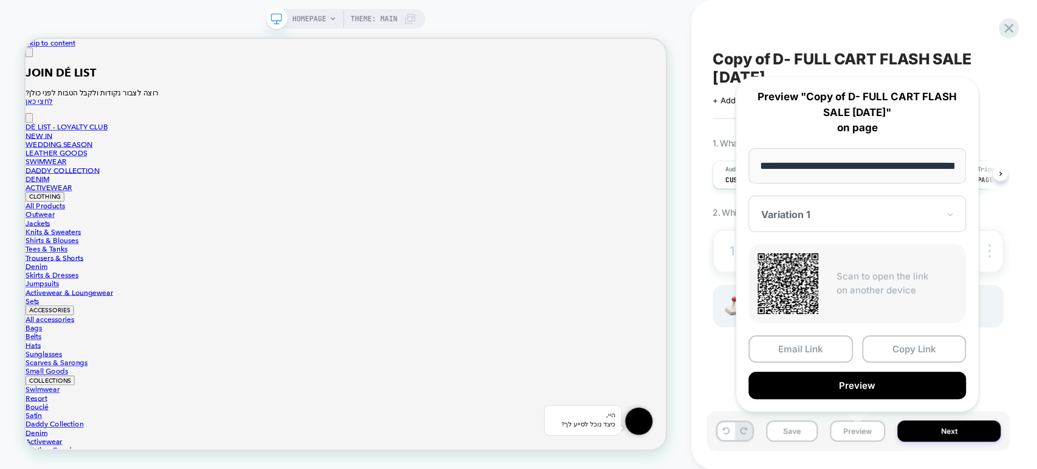
click at [933, 219] on div at bounding box center [849, 214] width 177 height 12
click at [1002, 70] on span "Copy of D- FULL CART FLASH SALE August 25" at bounding box center [858, 68] width 291 height 36
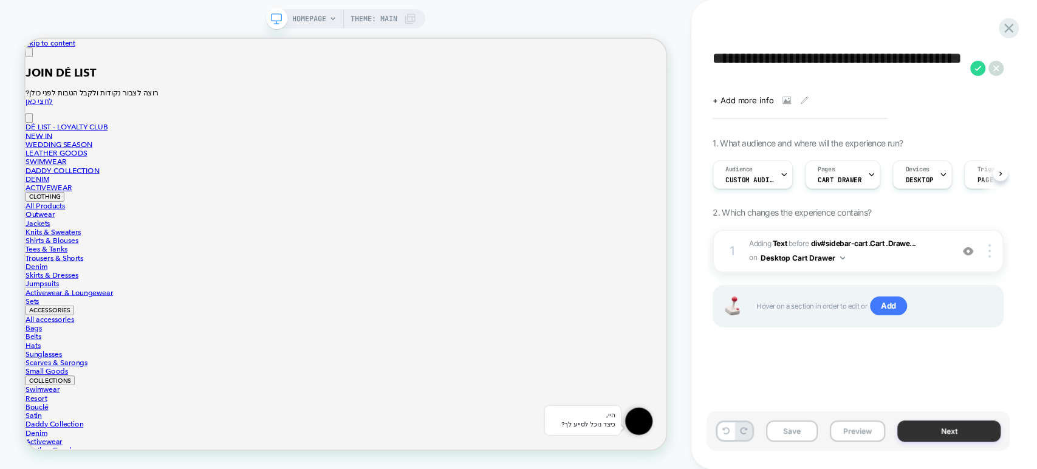
click at [928, 427] on button "Next" at bounding box center [949, 431] width 103 height 21
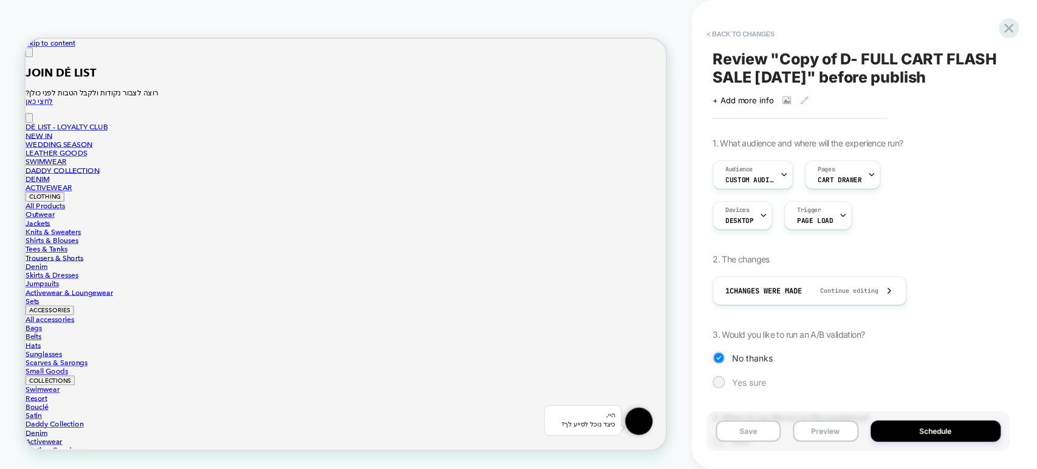
click at [723, 386] on div at bounding box center [719, 382] width 12 height 12
click at [840, 67] on span "Review " Copy of D- FULL CART FLASH SALE August 25 " before publish" at bounding box center [858, 68] width 291 height 36
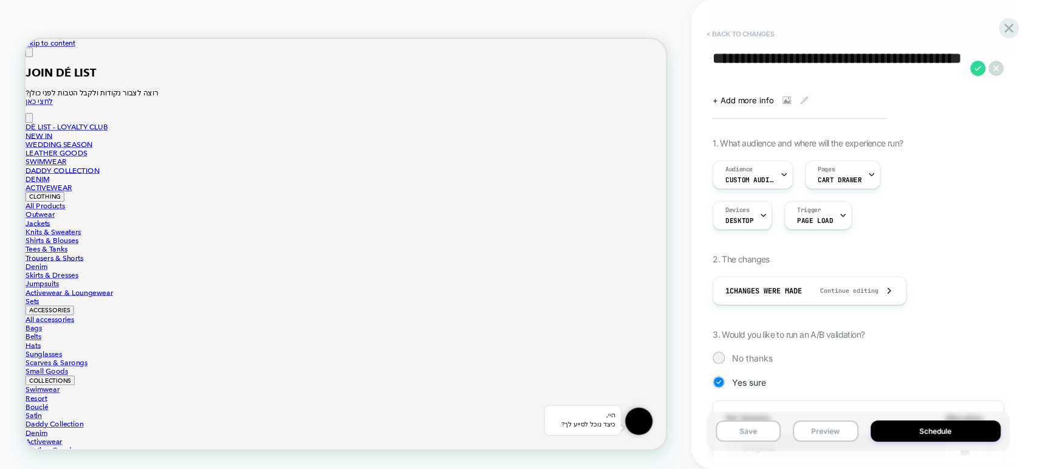
click at [755, 30] on button "< Back to changes" at bounding box center [741, 33] width 80 height 19
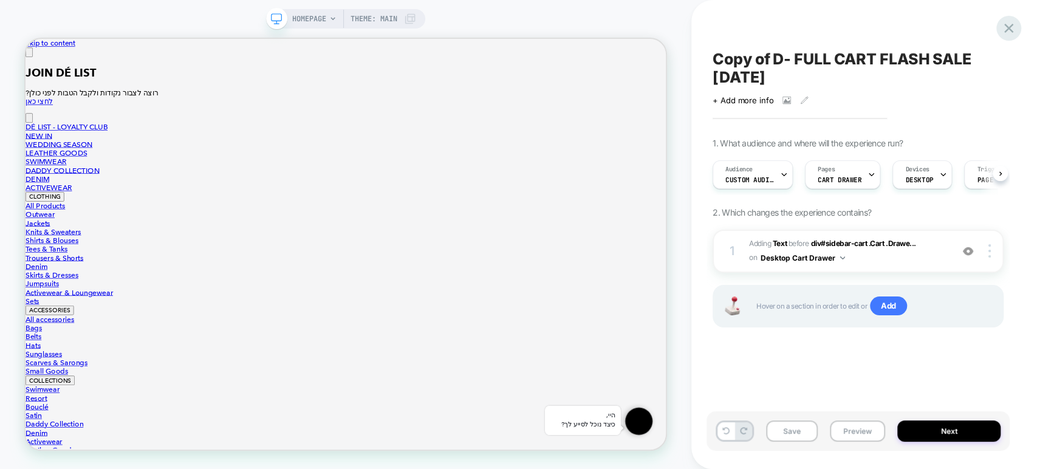
click at [1003, 30] on icon at bounding box center [1009, 28] width 16 height 16
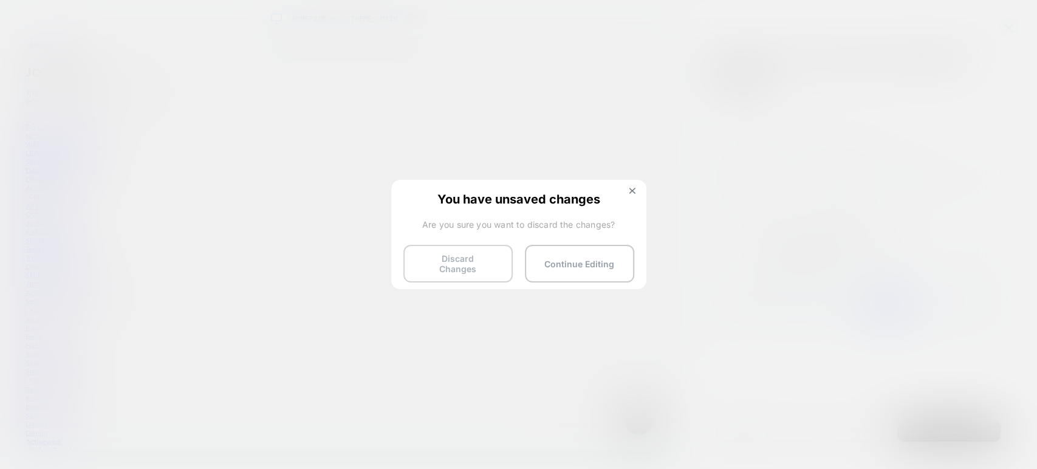
click at [489, 257] on button "Discard Changes" at bounding box center [458, 264] width 109 height 38
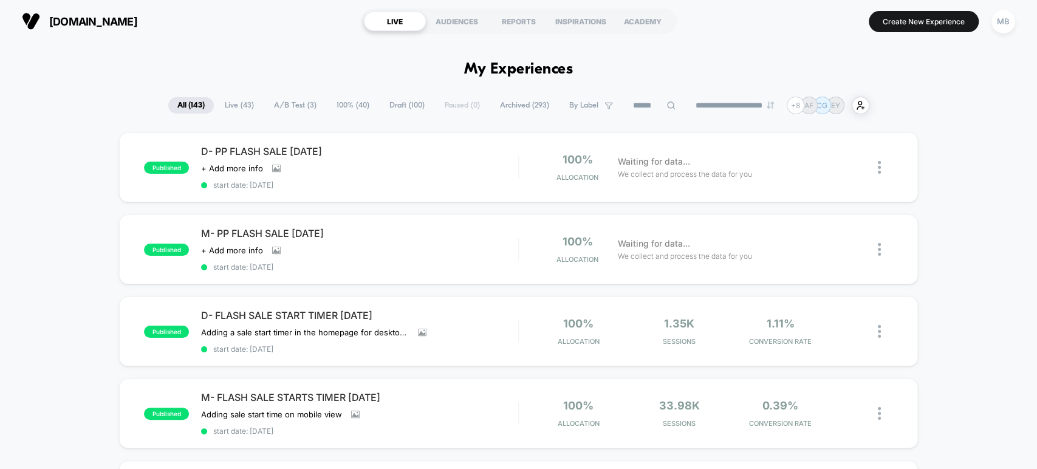
click at [644, 107] on input at bounding box center [654, 105] width 61 height 15
click at [609, 100] on input at bounding box center [655, 105] width 122 height 15
paste input "*"
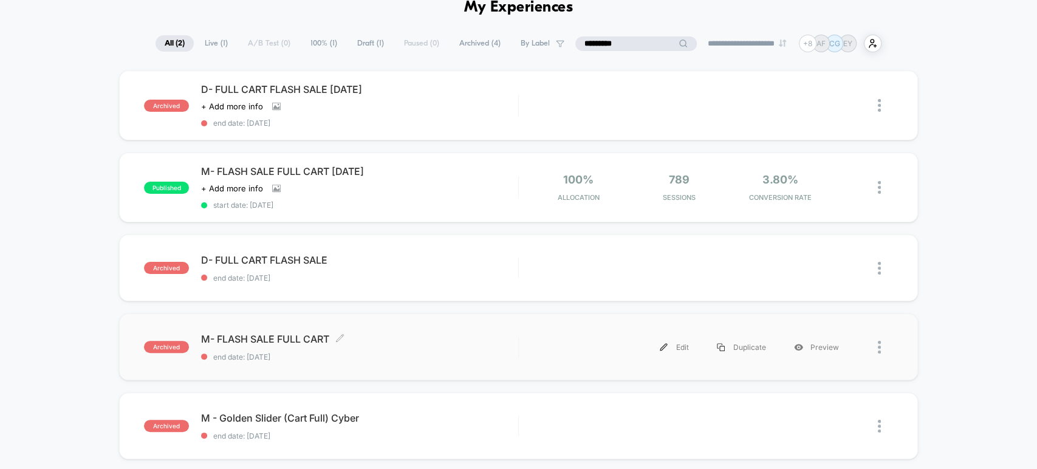
scroll to position [202, 0]
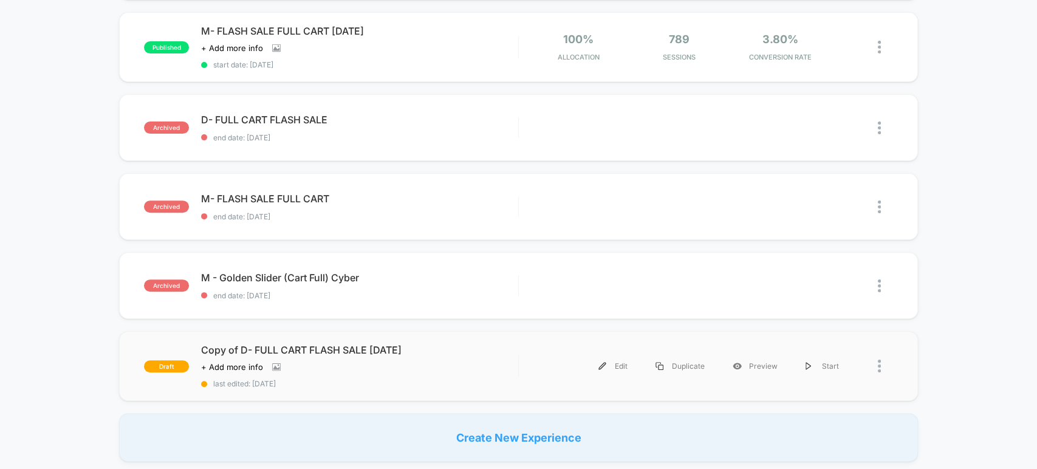
type input "*********"
click at [361, 387] on div "draft Copy of D- FULL CART FLASH SALE August 25 Click to view images Click to e…" at bounding box center [518, 366] width 799 height 70
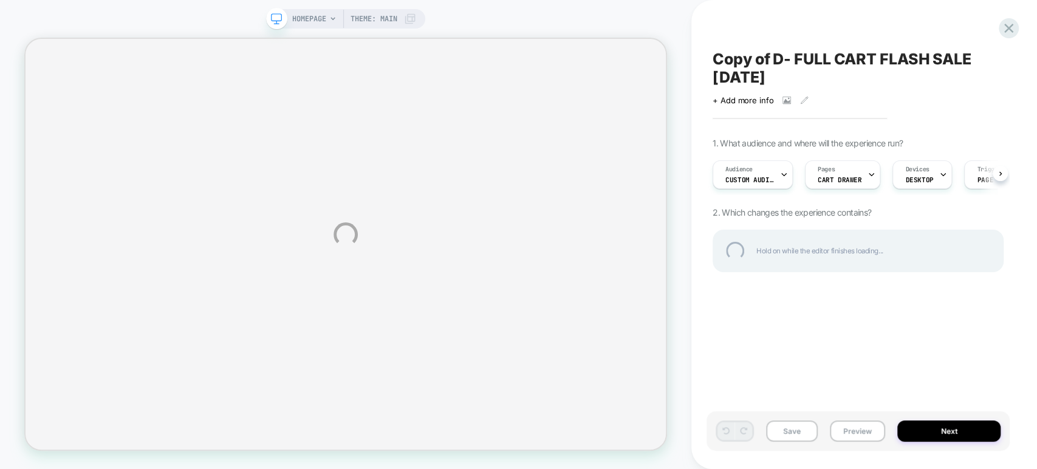
click at [773, 70] on div "Copy of D- FULL CART FLASH SALE August 25" at bounding box center [858, 68] width 291 height 36
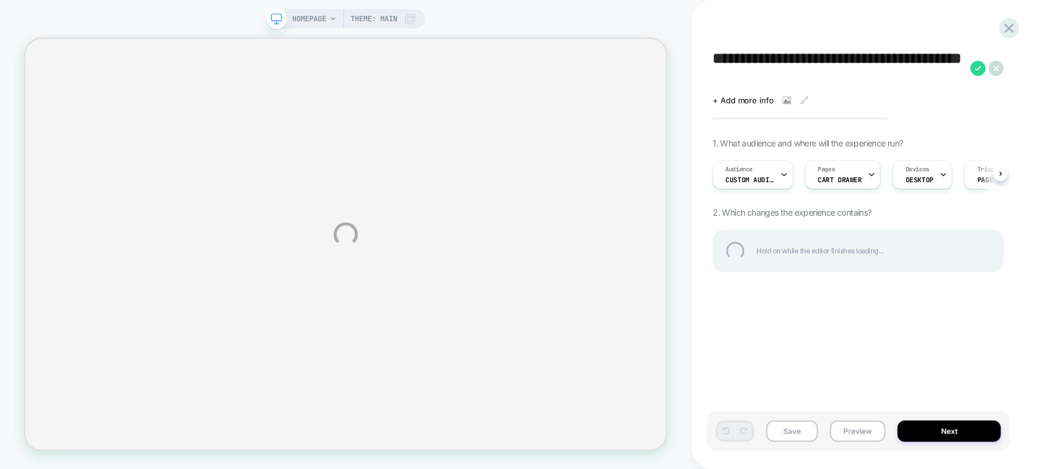
click at [766, 70] on textarea "**********" at bounding box center [839, 68] width 252 height 36
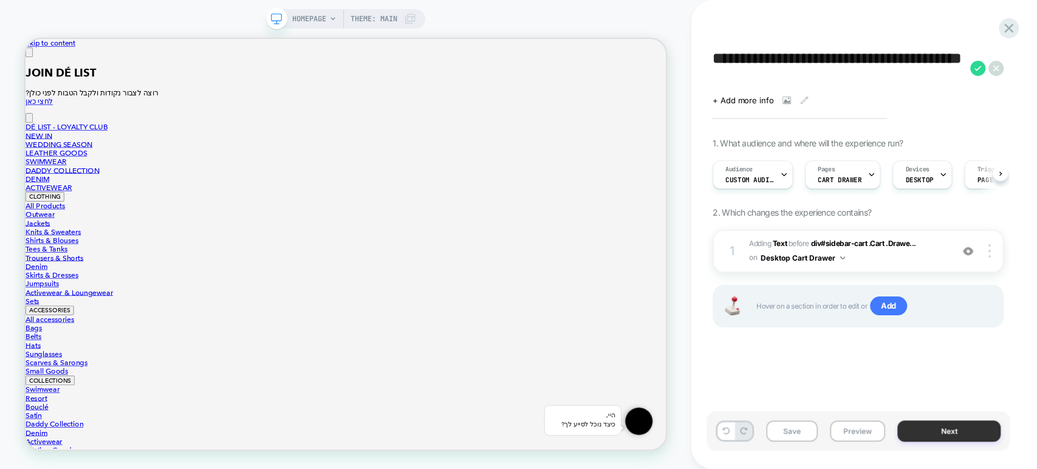
click at [936, 431] on button "Next" at bounding box center [949, 431] width 103 height 21
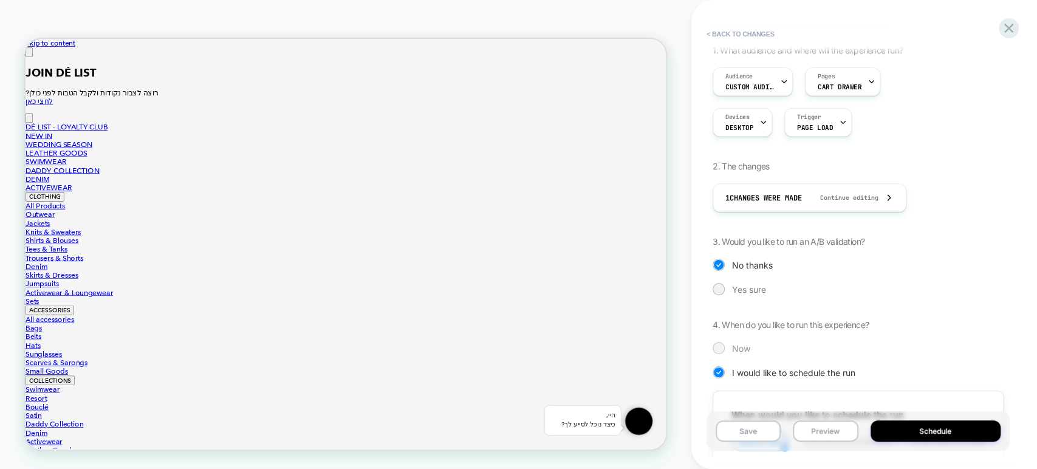
scroll to position [135, 0]
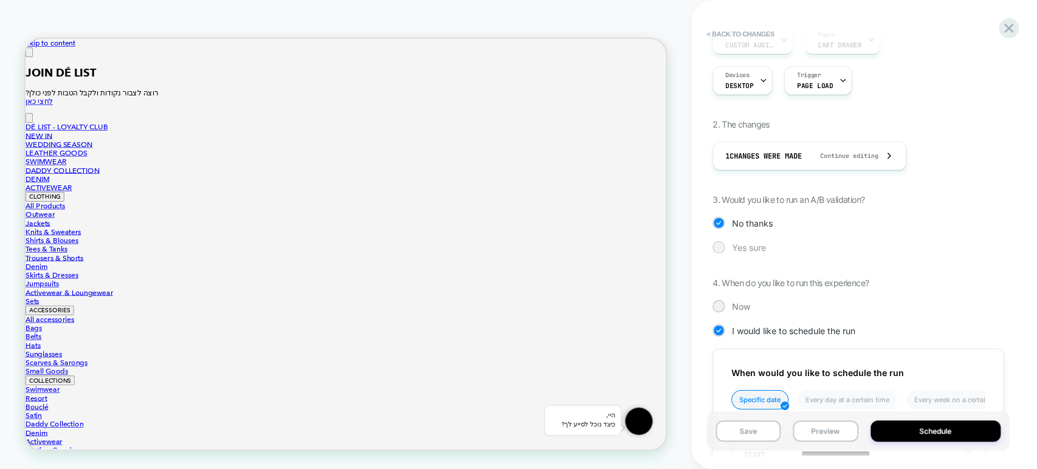
click at [716, 247] on div at bounding box center [718, 246] width 9 height 9
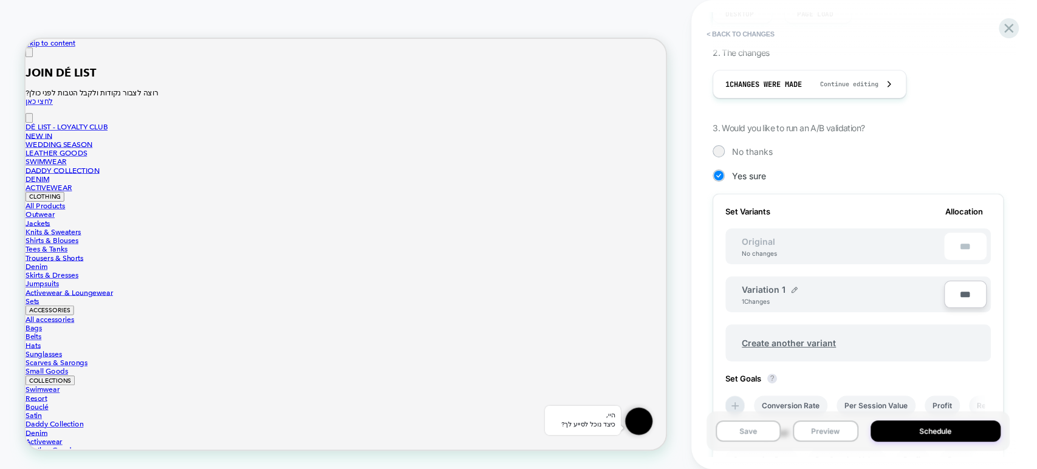
scroll to position [202, 0]
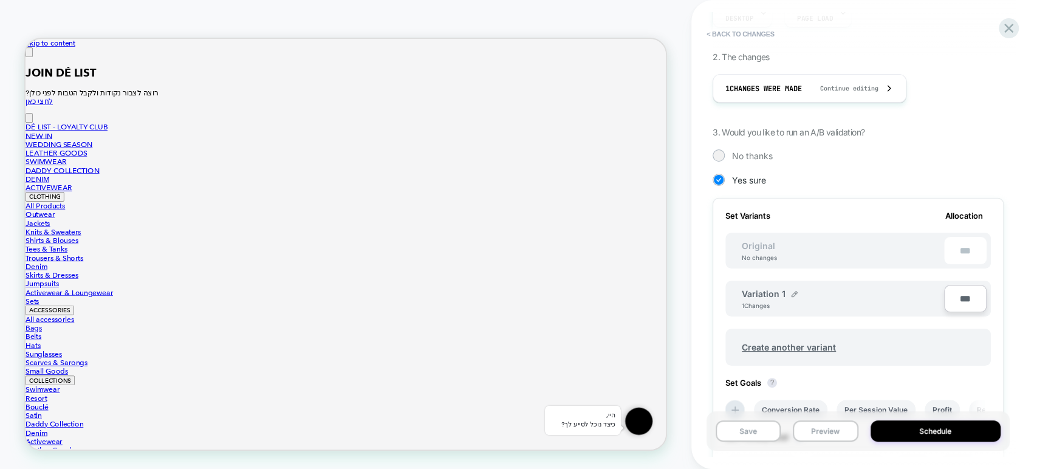
type input "**"
type input "***"
type input "****"
type input "**"
type input "****"
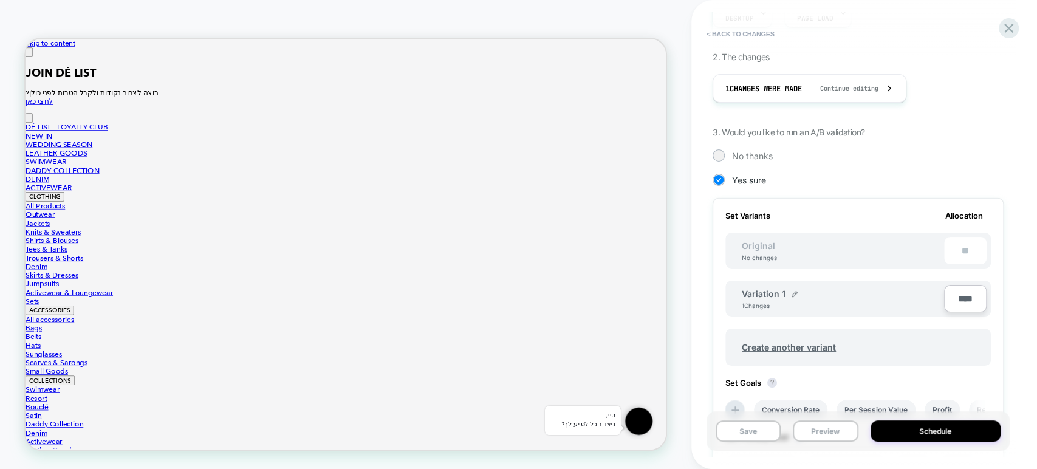
click at [1008, 311] on div "**********" at bounding box center [858, 234] width 303 height 445
click at [744, 434] on button "Save" at bounding box center [748, 431] width 65 height 21
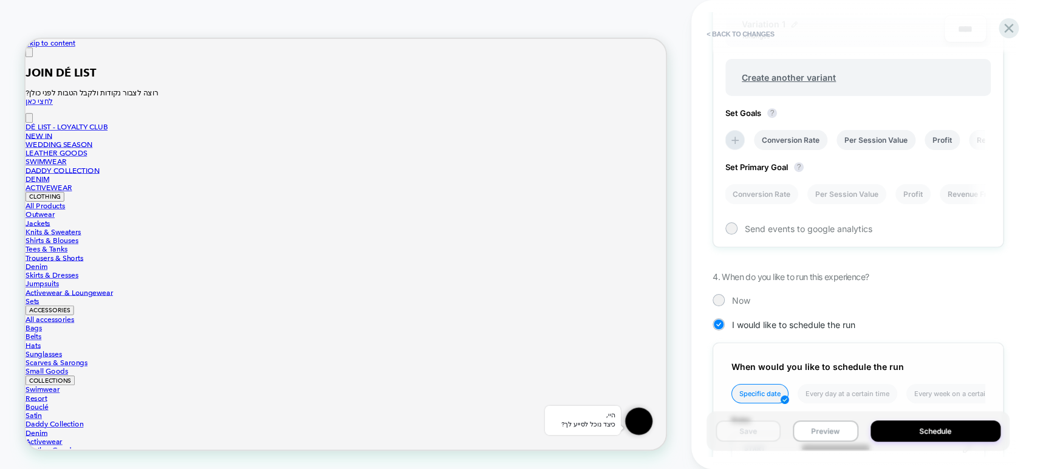
scroll to position [540, 0]
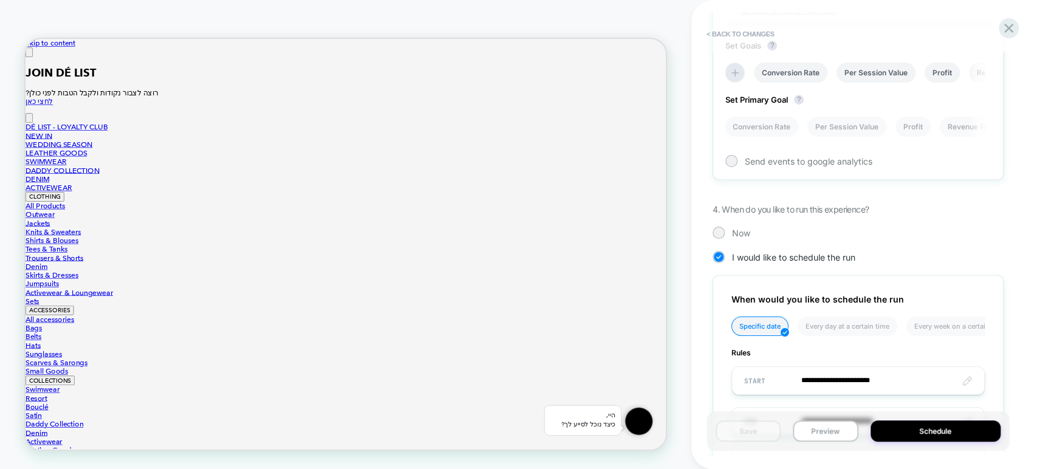
drag, startPoint x: 720, startPoint y: 227, endPoint x: 738, endPoint y: 235, distance: 19.9
click at [720, 228] on div at bounding box center [718, 232] width 9 height 9
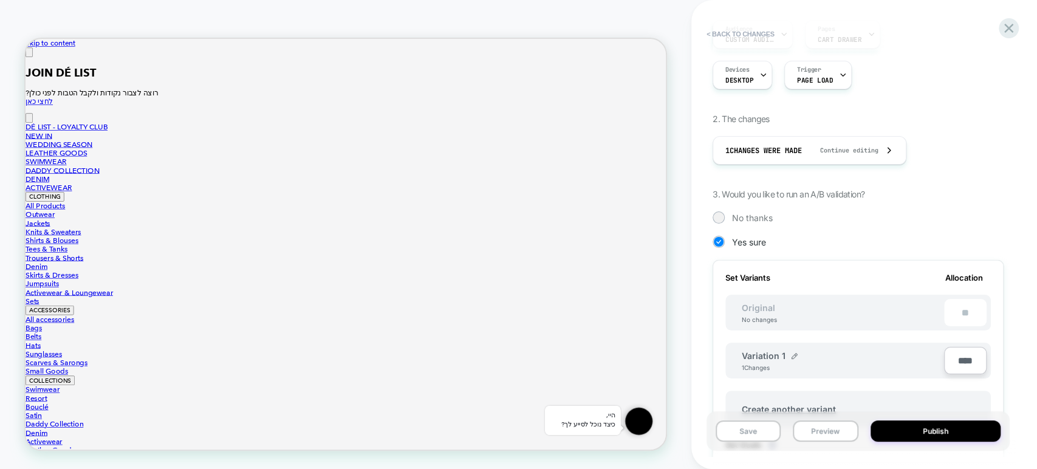
scroll to position [0, 0]
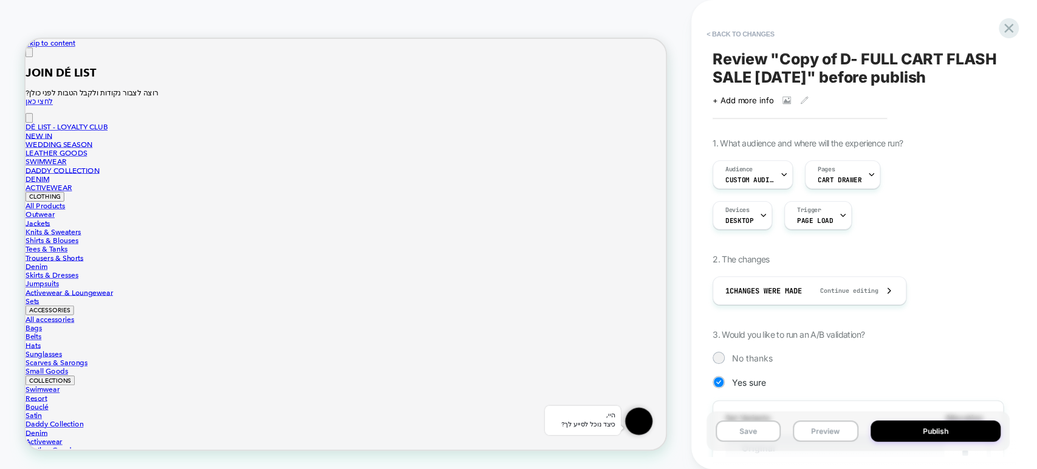
click at [755, 66] on span "Review " Copy of D- FULL CART FLASH SALE August 25 " before publish" at bounding box center [858, 68] width 291 height 36
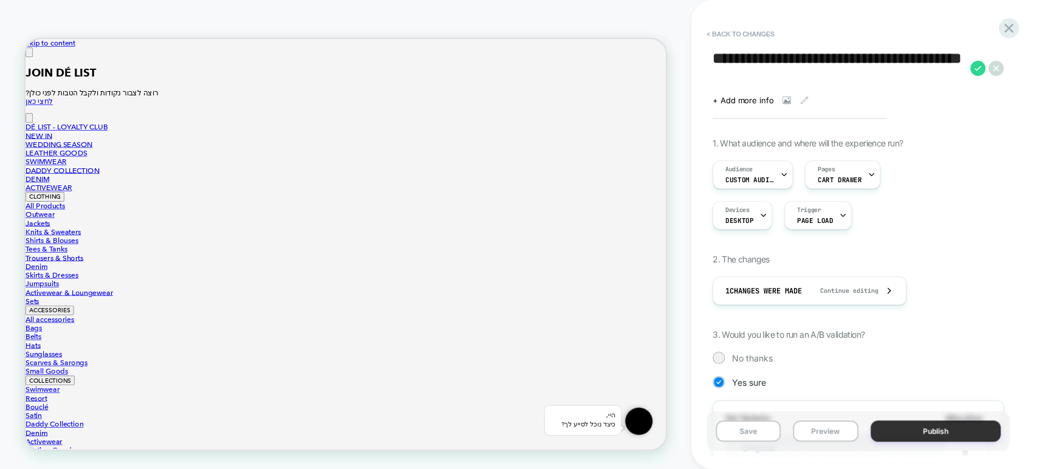
click at [916, 428] on button "Publish" at bounding box center [936, 431] width 131 height 21
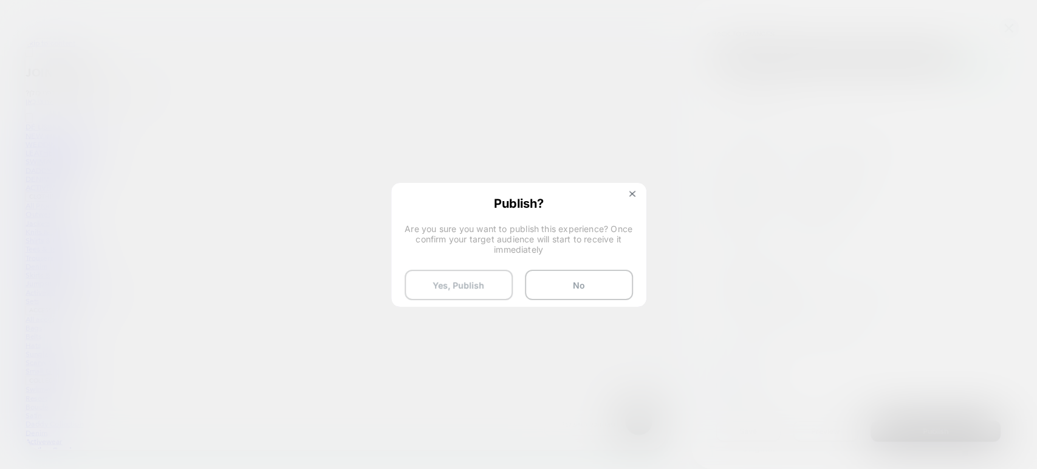
click at [470, 290] on button "Yes, Publish" at bounding box center [459, 285] width 108 height 30
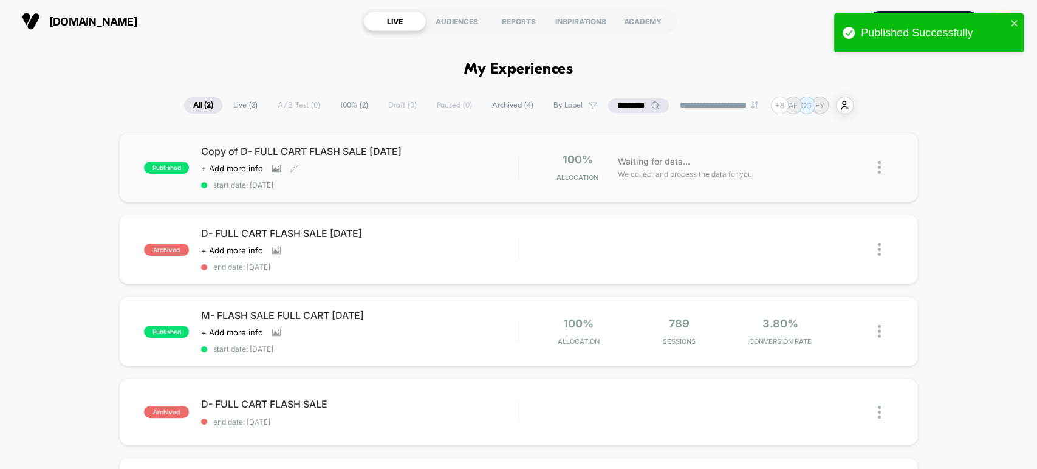
click at [350, 188] on span "start date: 8/14/2025" at bounding box center [359, 184] width 317 height 9
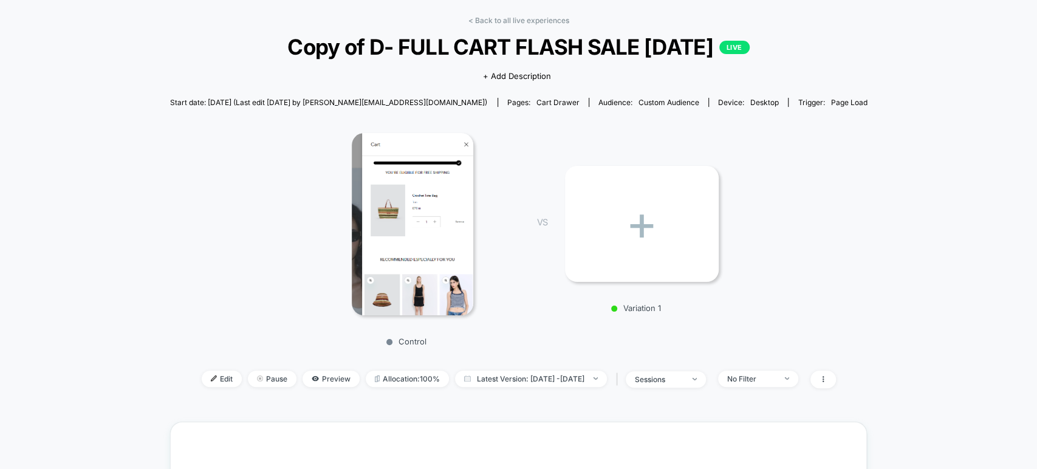
scroll to position [67, 0]
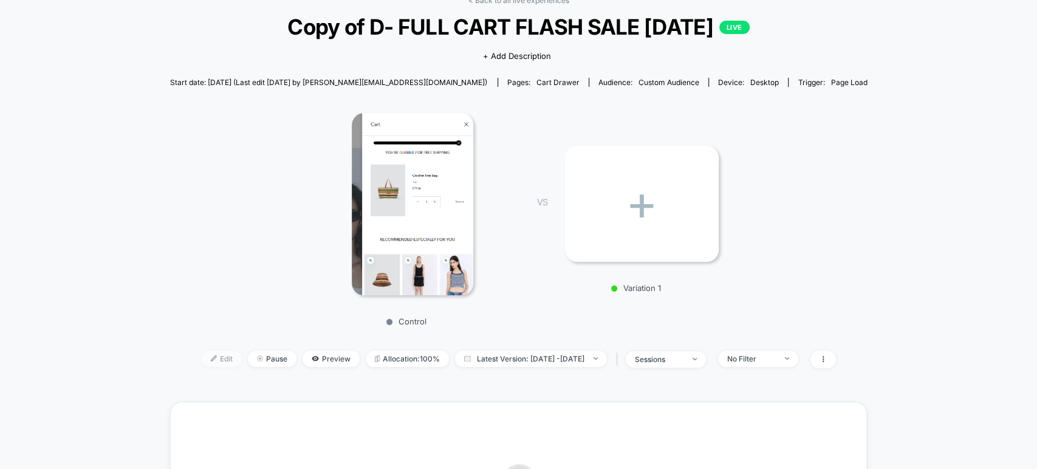
click at [202, 359] on span "Edit" at bounding box center [222, 359] width 40 height 16
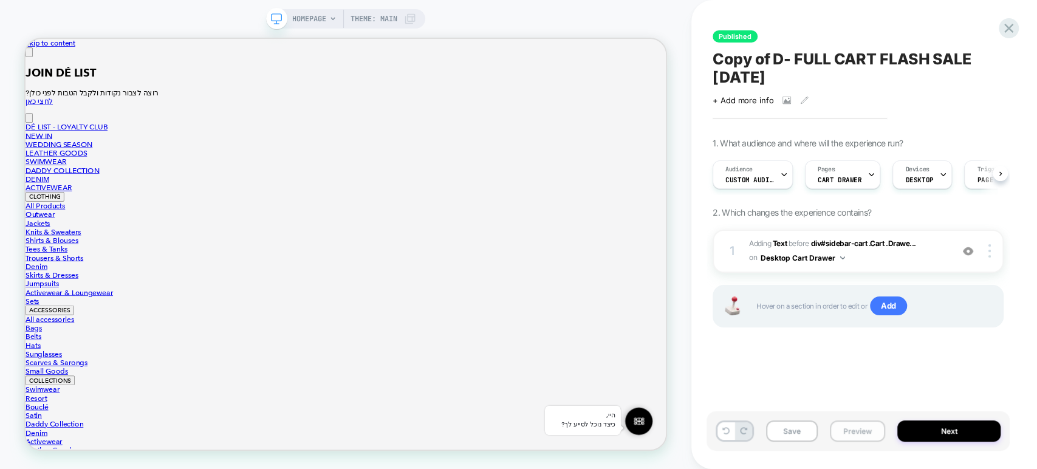
click at [856, 429] on button "Preview" at bounding box center [857, 431] width 55 height 21
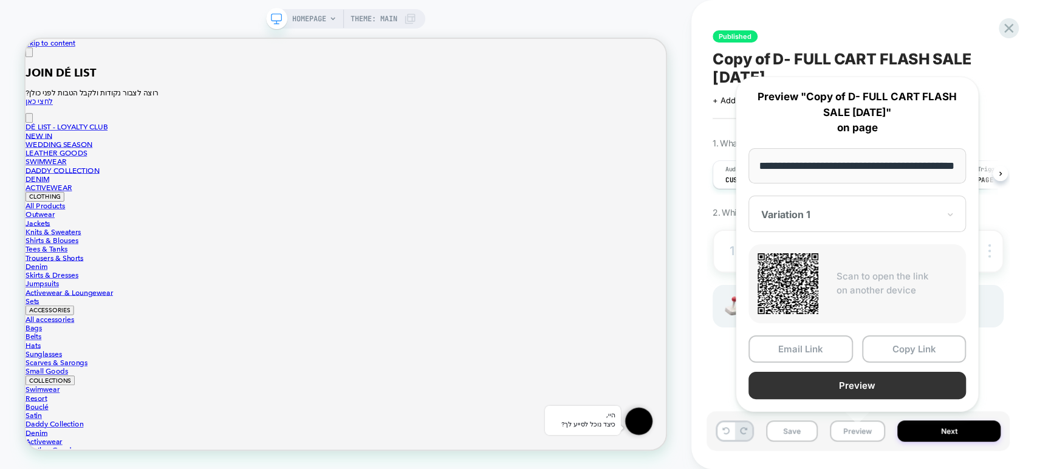
click at [875, 381] on button "Preview" at bounding box center [858, 385] width 218 height 27
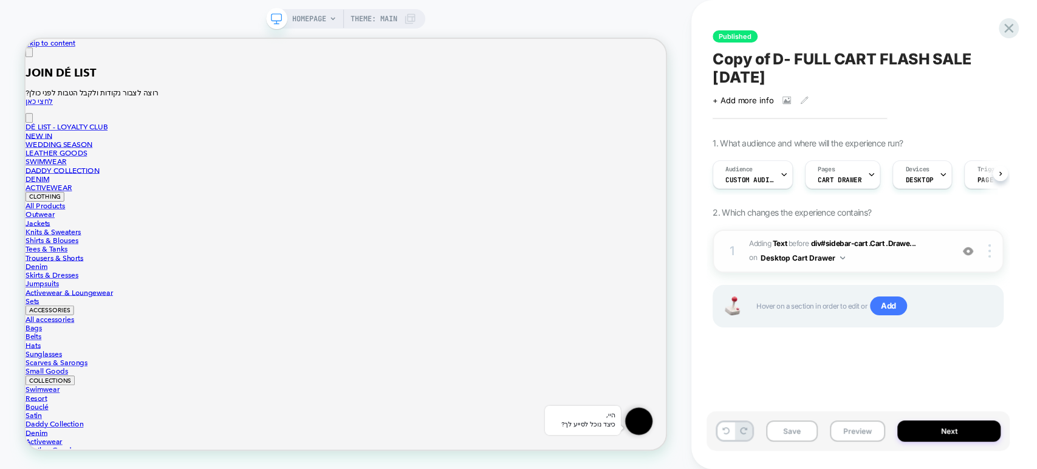
click at [968, 249] on img at bounding box center [968, 251] width 10 height 10
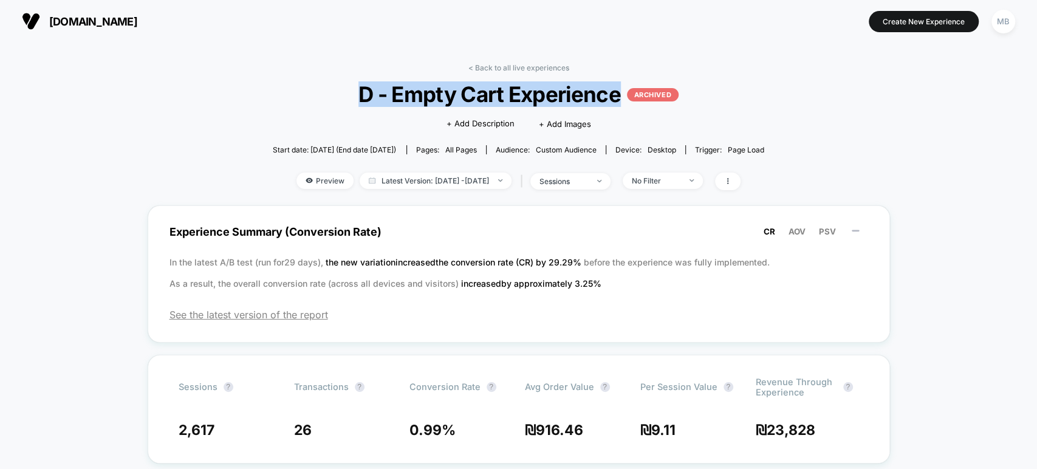
drag, startPoint x: 360, startPoint y: 97, endPoint x: 616, endPoint y: 101, distance: 256.5
click at [616, 101] on span "D - Empty Cart Experience ARCHIVED" at bounding box center [518, 94] width 443 height 26
copy span "D - Empty Cart Experience"
click at [732, 178] on icon at bounding box center [727, 180] width 7 height 7
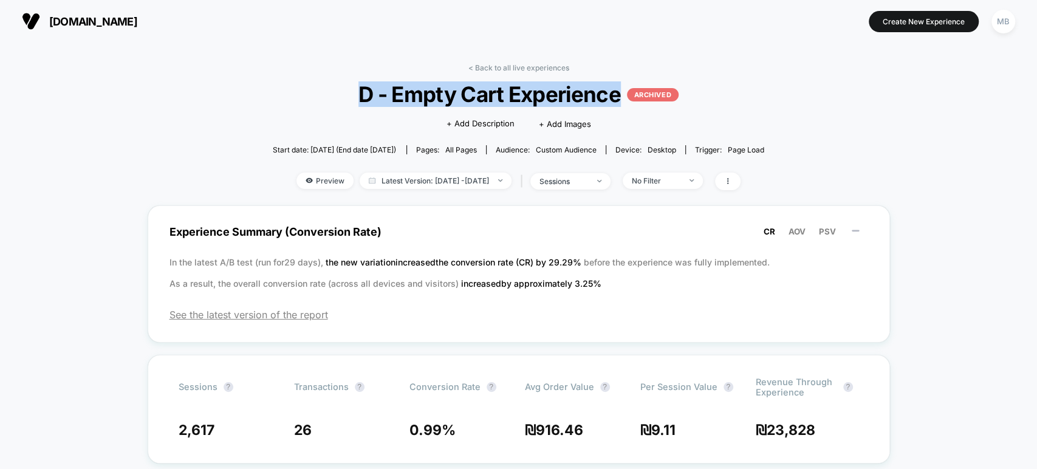
drag, startPoint x: 357, startPoint y: 98, endPoint x: 617, endPoint y: 100, distance: 260.7
click at [617, 100] on span "D - Empty Cart Experience ARCHIVED" at bounding box center [518, 94] width 443 height 26
copy span "D - Empty Cart Experience"
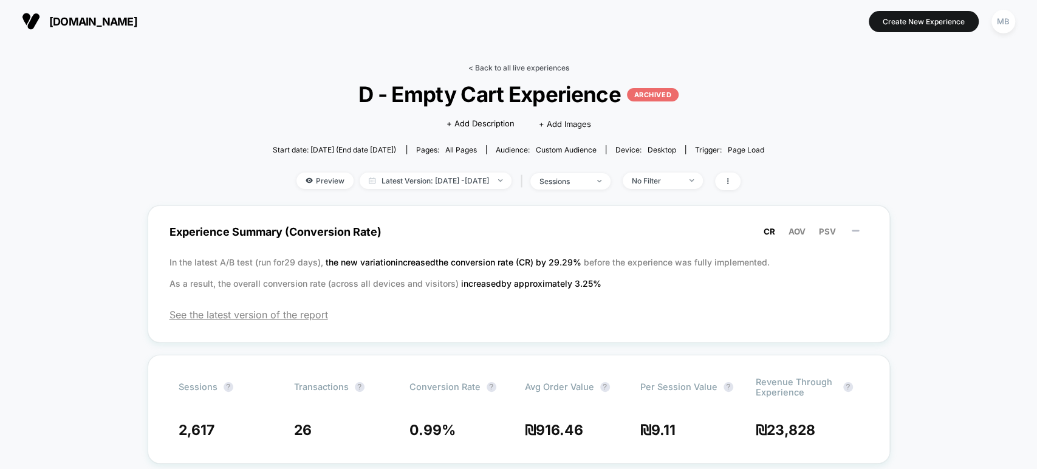
click at [510, 66] on link "< Back to all live experiences" at bounding box center [519, 67] width 101 height 9
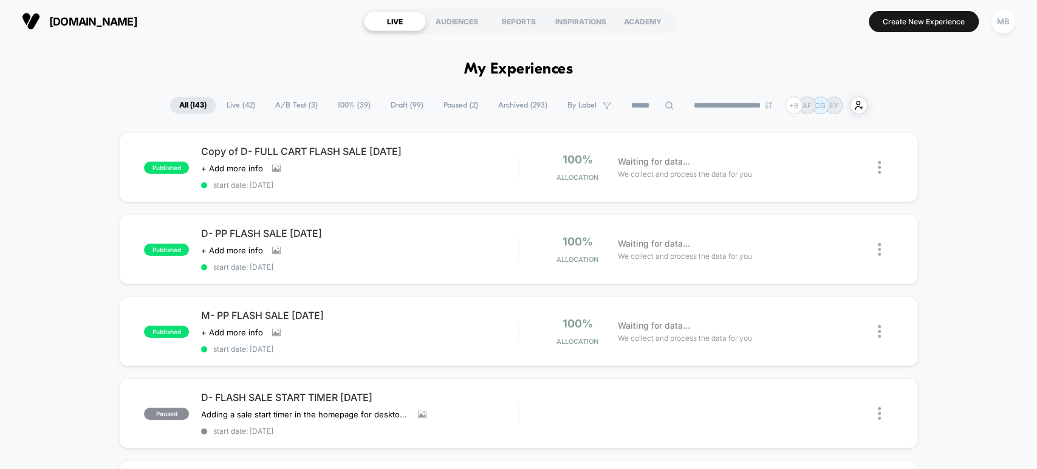
click at [665, 103] on icon at bounding box center [669, 105] width 9 height 9
paste input "**********"
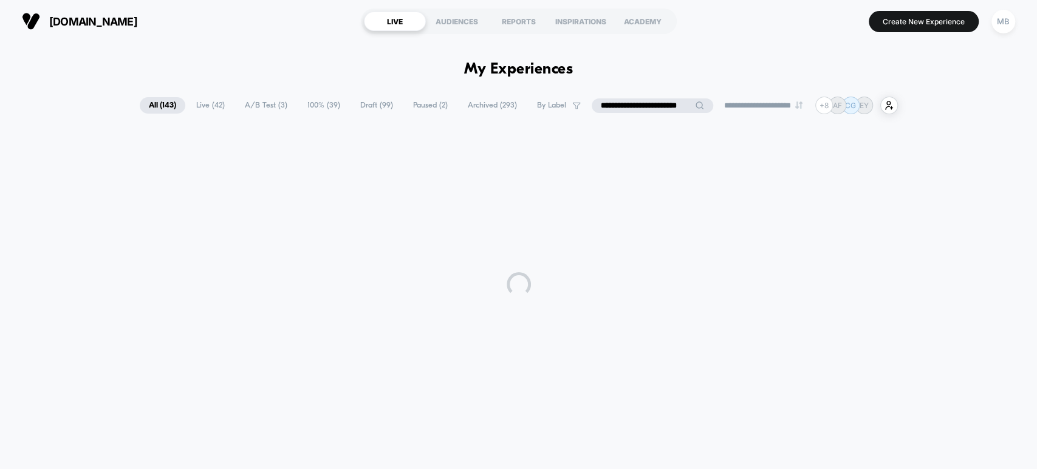
type input "**********"
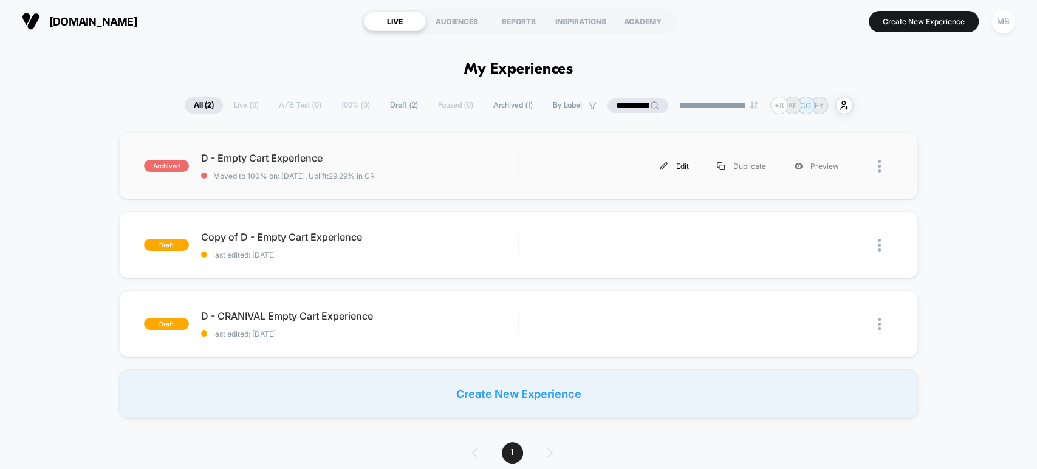
click at [677, 164] on div "Edit" at bounding box center [674, 166] width 57 height 27
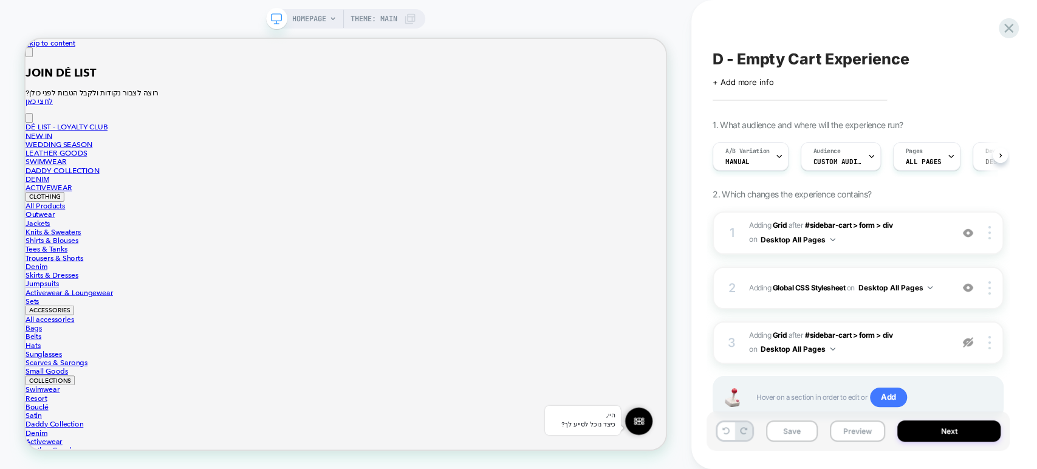
click at [758, 70] on div "Click to edit experience details + Add more info" at bounding box center [858, 77] width 291 height 19
click at [793, 53] on span "D - Empty Cart Experience" at bounding box center [811, 59] width 196 height 18
click at [775, 58] on textarea "**********" at bounding box center [839, 59] width 252 height 18
click at [816, 60] on textarea "**********" at bounding box center [839, 59] width 252 height 18
drag, startPoint x: 919, startPoint y: 53, endPoint x: 694, endPoint y: 60, distance: 225.6
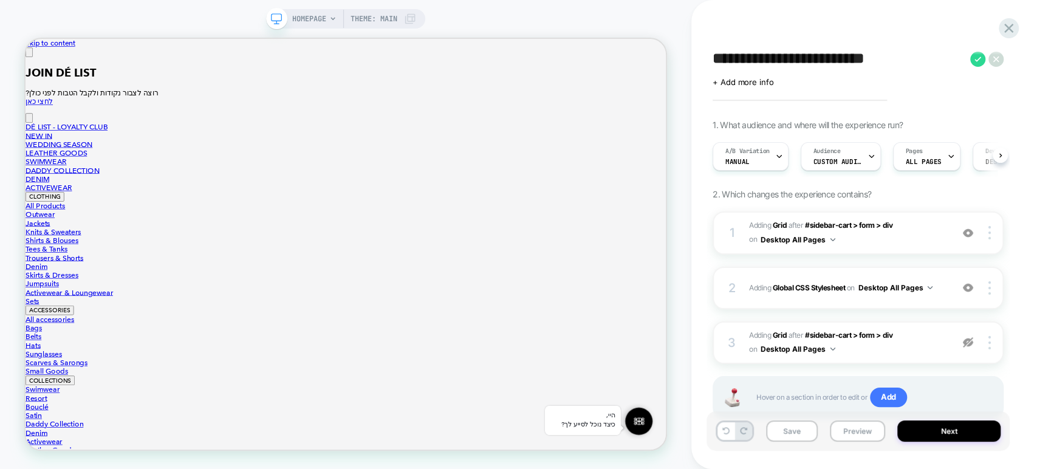
click at [694, 60] on div "**********" at bounding box center [865, 234] width 346 height 469
click at [1007, 32] on icon at bounding box center [1009, 28] width 16 height 16
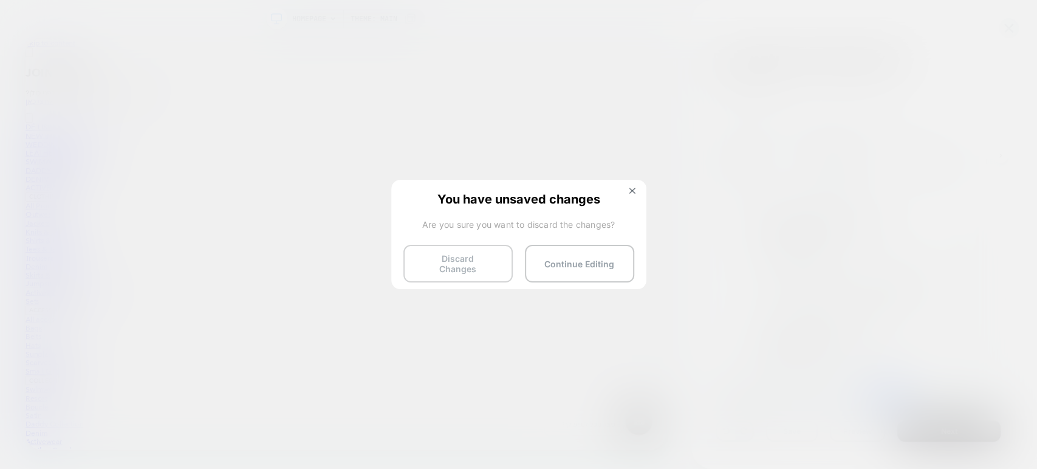
click at [445, 264] on button "Discard Changes" at bounding box center [458, 264] width 109 height 38
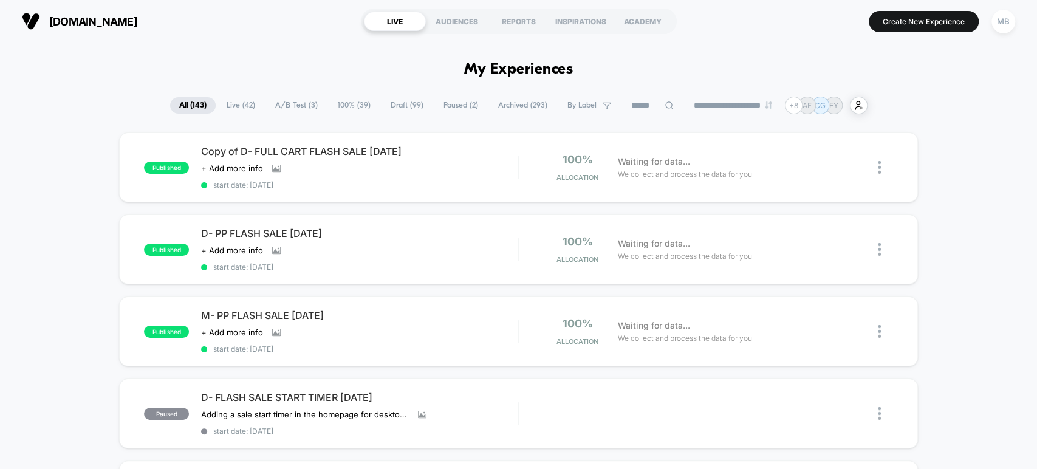
click at [641, 104] on input at bounding box center [652, 105] width 61 height 15
paste input "**********"
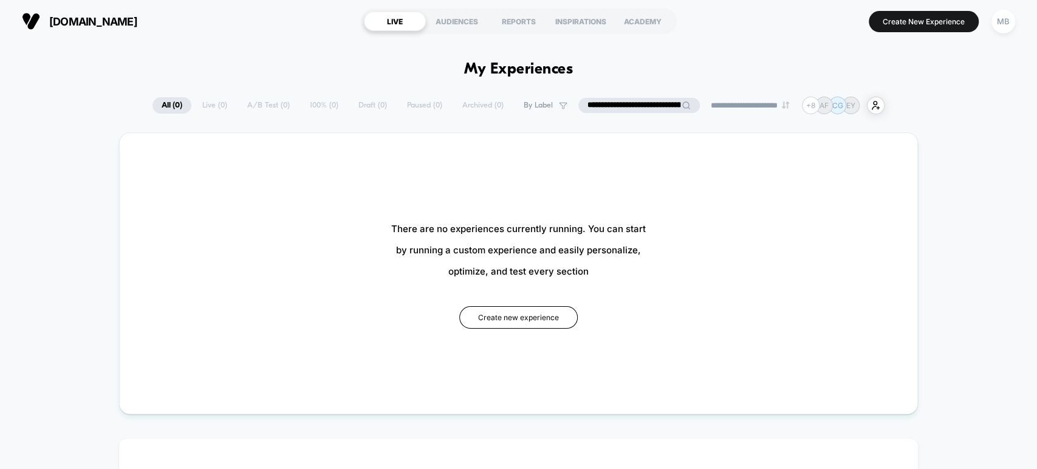
paste input
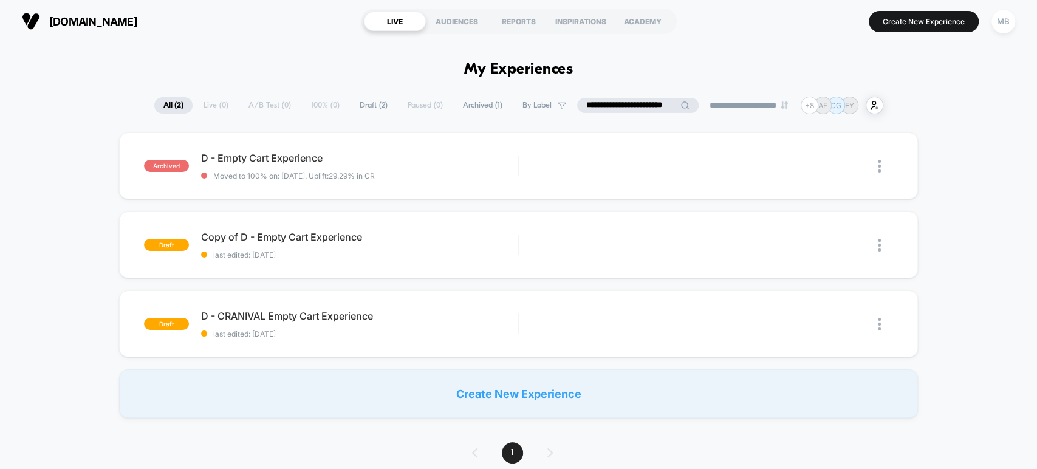
type input "**********"
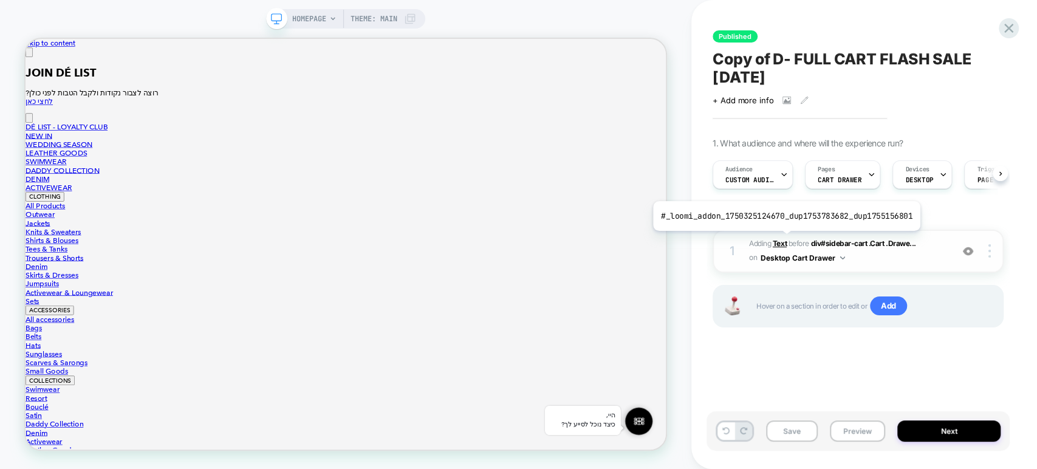
click at [783, 239] on b "Text" at bounding box center [780, 243] width 14 height 9
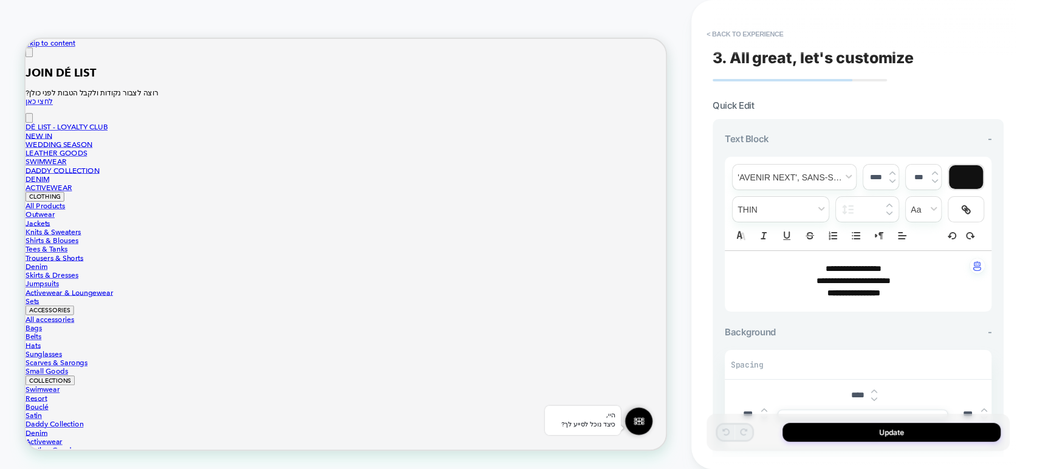
click at [888, 296] on p "**********" at bounding box center [853, 293] width 233 height 12
drag, startPoint x: 902, startPoint y: 296, endPoint x: 802, endPoint y: 262, distance: 105.9
click at [802, 262] on div "**********" at bounding box center [858, 281] width 267 height 61
click at [745, 32] on button "< Back to experience" at bounding box center [745, 33] width 89 height 19
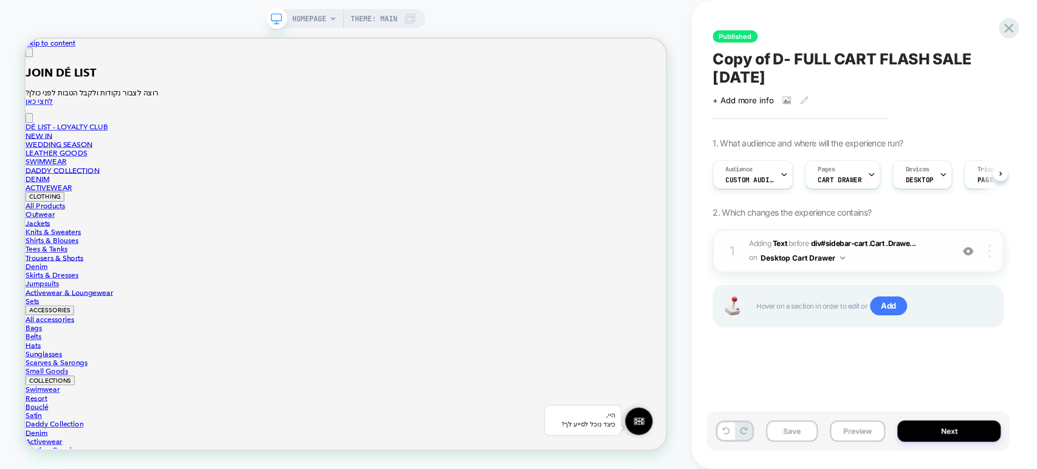
click at [991, 249] on img at bounding box center [990, 250] width 2 height 13
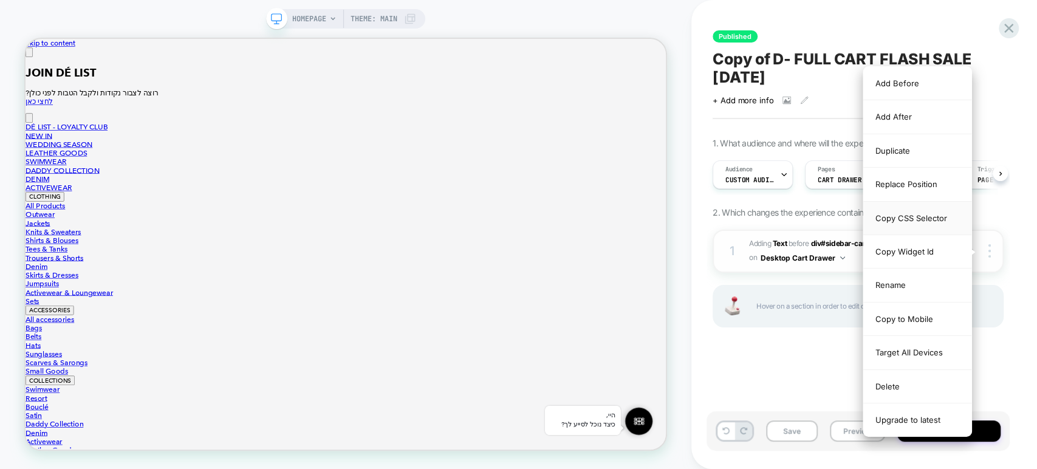
click at [929, 219] on div "Copy CSS Selector" at bounding box center [918, 218] width 108 height 33
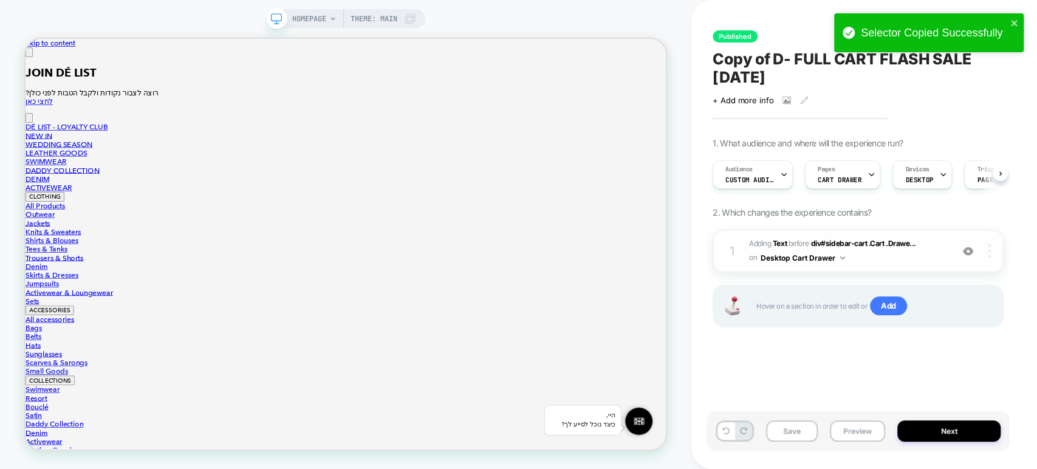
click at [991, 255] on img at bounding box center [990, 250] width 2 height 13
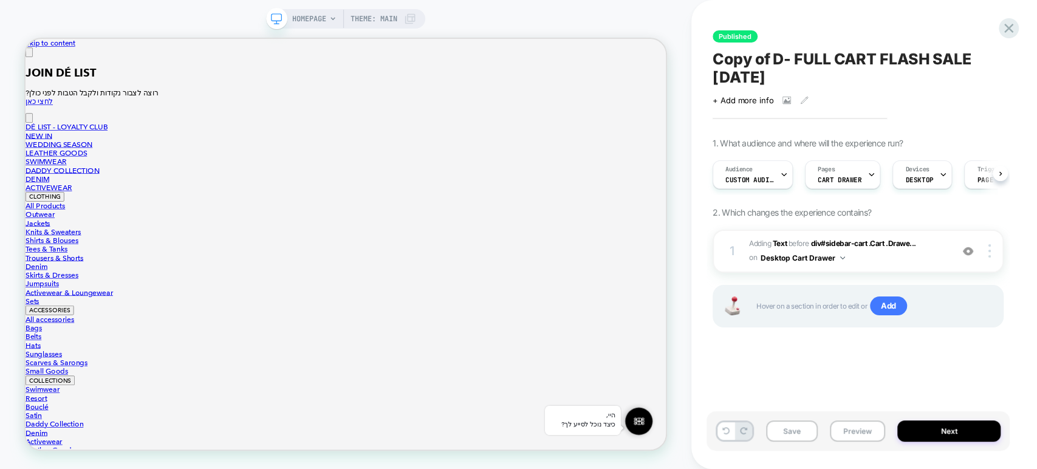
click at [729, 344] on div "1 #_loomi_addon_1750325124670_dup1753783682_dup1755156801 Adding Text BEFORE di…" at bounding box center [858, 294] width 291 height 128
click at [783, 239] on b "Text" at bounding box center [780, 243] width 14 height 9
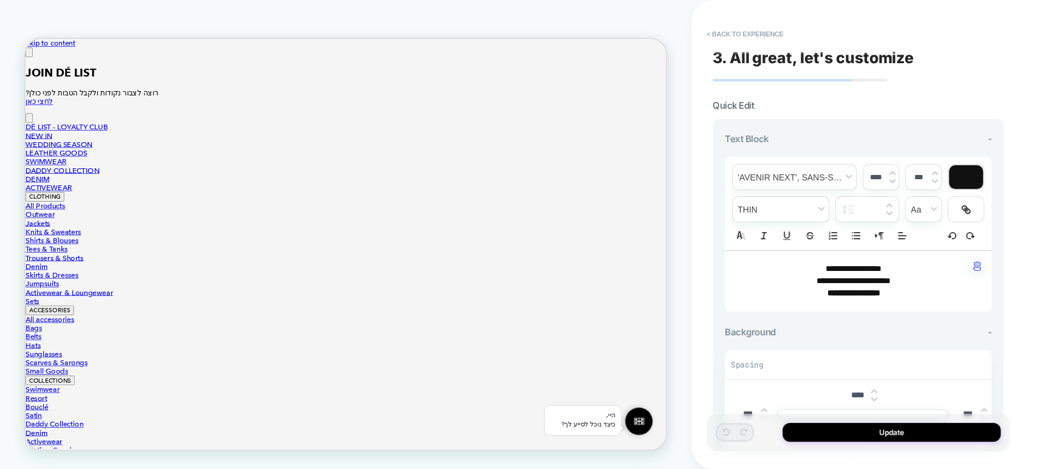
click at [880, 278] on span "**********" at bounding box center [854, 281] width 74 height 9
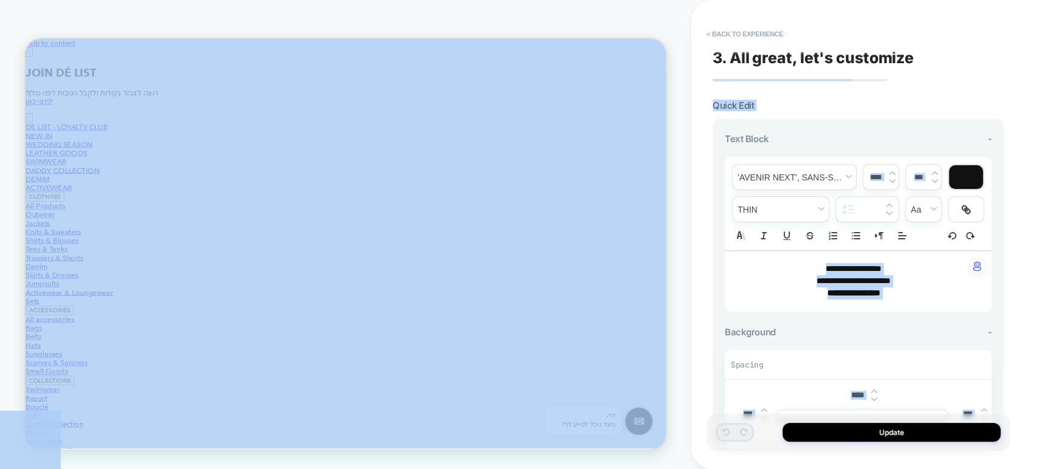
click at [899, 291] on p "**********" at bounding box center [853, 293] width 233 height 12
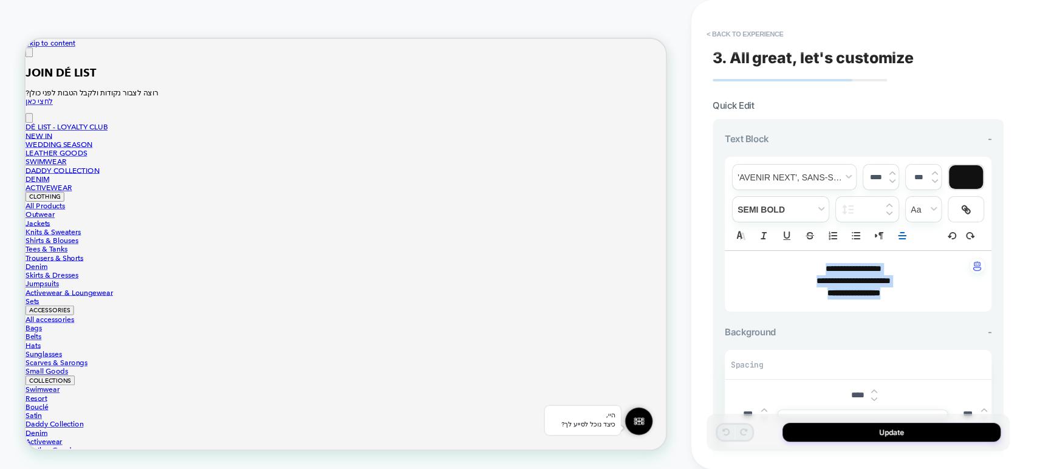
drag, startPoint x: 907, startPoint y: 293, endPoint x: 800, endPoint y: 250, distance: 114.5
click at [800, 251] on div "**********" at bounding box center [858, 281] width 267 height 61
click at [853, 281] on span "**********" at bounding box center [854, 281] width 74 height 9
click at [867, 292] on span "**********" at bounding box center [854, 293] width 53 height 9
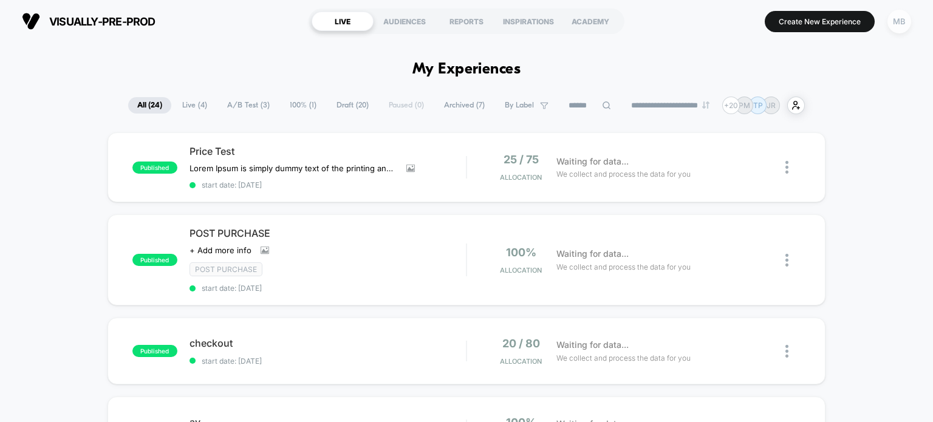
click at [900, 26] on div "MB" at bounding box center [900, 22] width 24 height 24
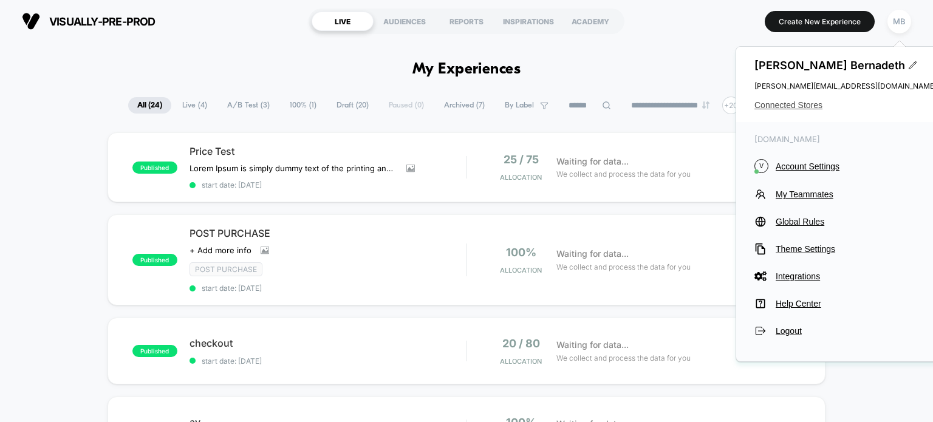
click at [809, 106] on span "Connected Stores" at bounding box center [846, 105] width 182 height 10
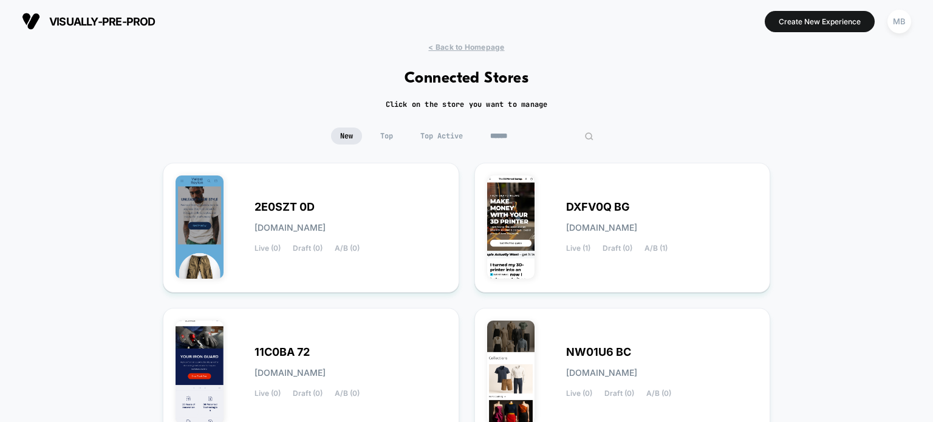
click at [545, 132] on input at bounding box center [542, 136] width 122 height 17
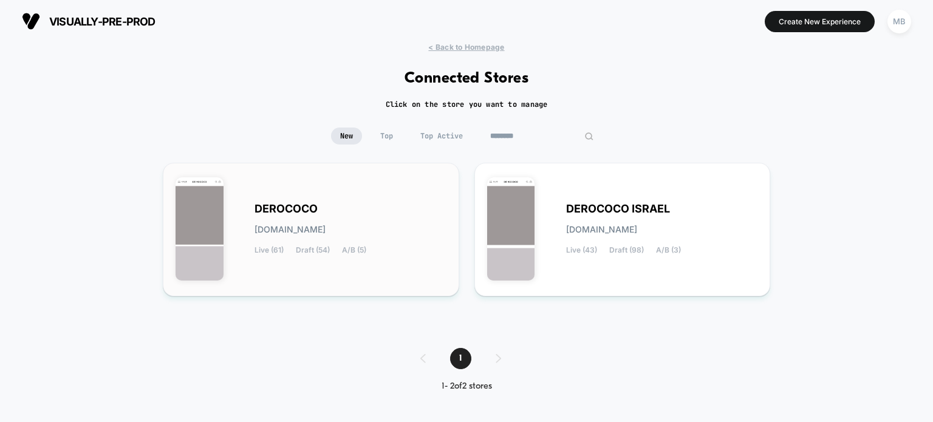
type input "********"
click at [376, 210] on div "DEROCOCO [DOMAIN_NAME] Live (61) Draft (54) A/B (5)" at bounding box center [351, 230] width 192 height 50
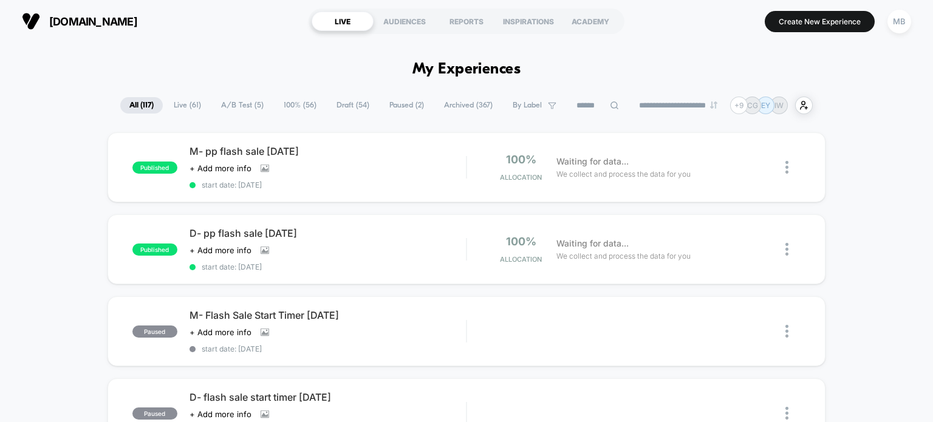
click at [600, 105] on input at bounding box center [598, 105] width 61 height 15
paste input "**********"
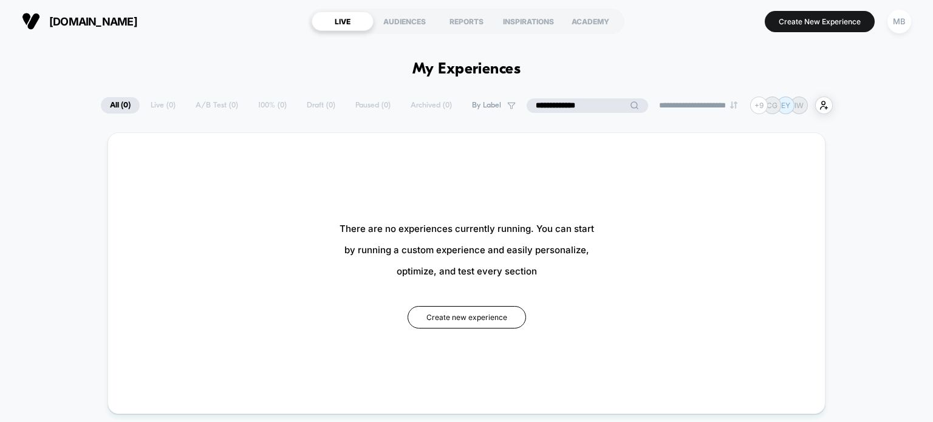
type input "**********"
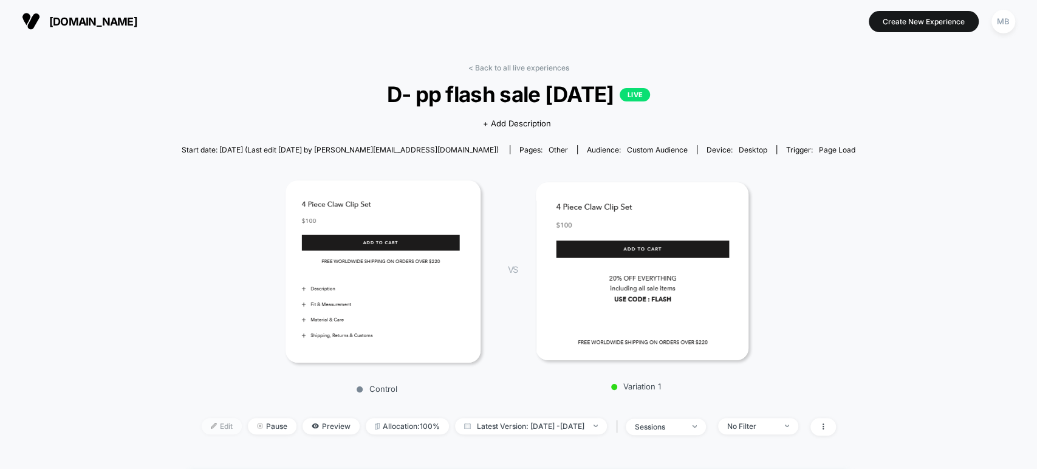
click at [202, 428] on span "Edit" at bounding box center [222, 426] width 40 height 16
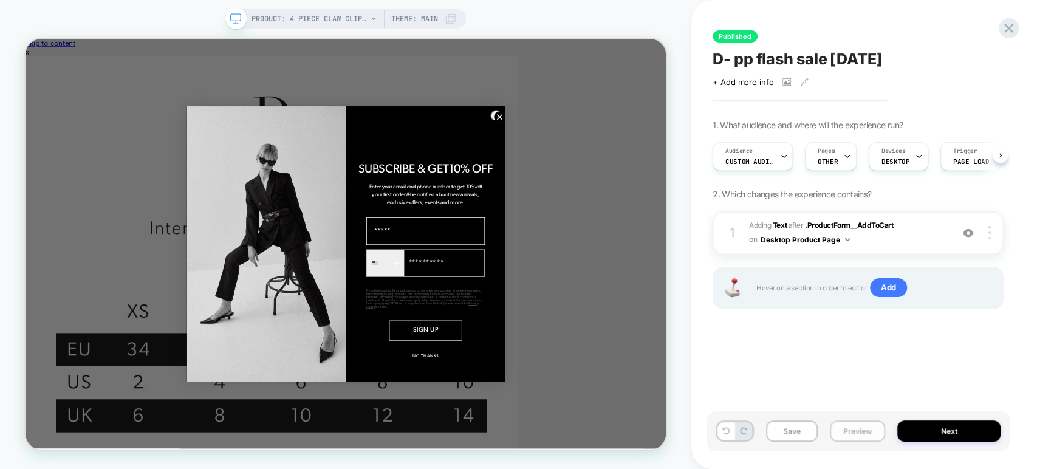
click at [851, 428] on button "Preview" at bounding box center [857, 431] width 55 height 21
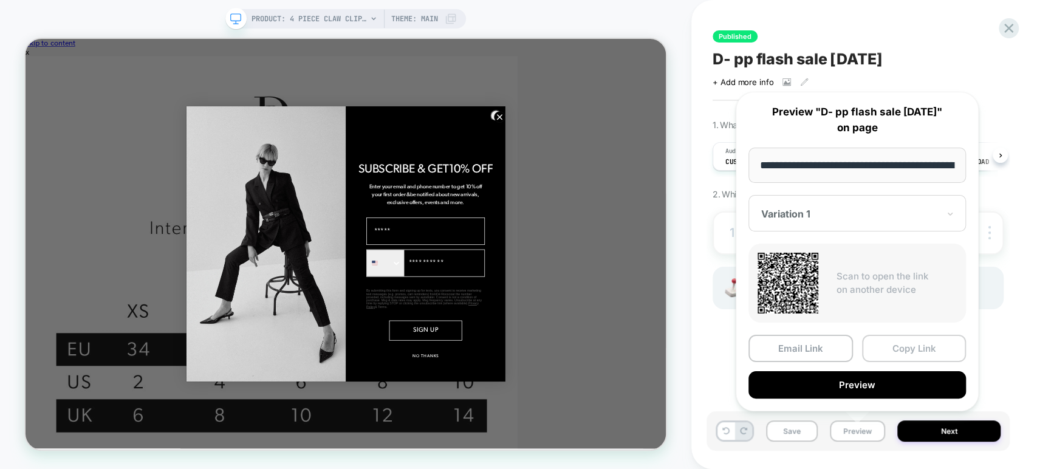
click at [915, 349] on button "Copy Link" at bounding box center [914, 348] width 105 height 27
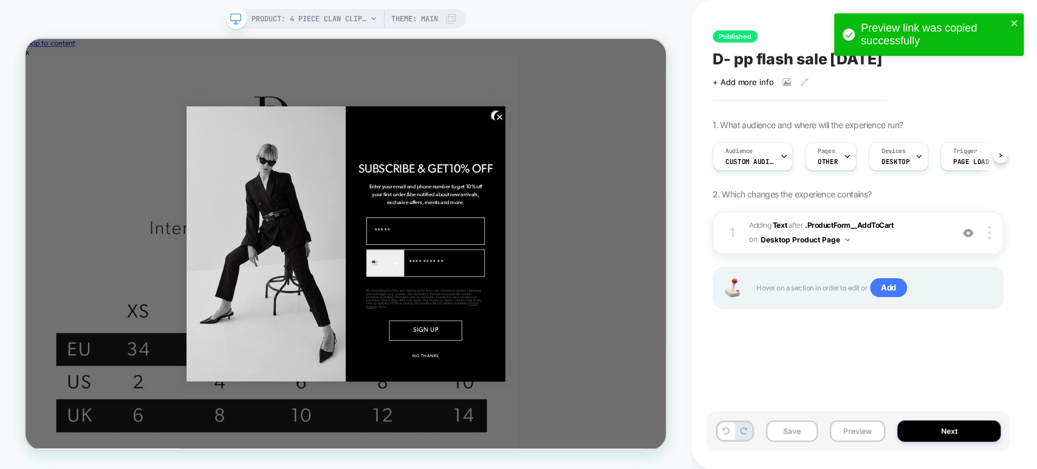
click at [941, 419] on div "Save Preview Next" at bounding box center [858, 431] width 303 height 40
click at [943, 427] on button "Next" at bounding box center [949, 431] width 103 height 21
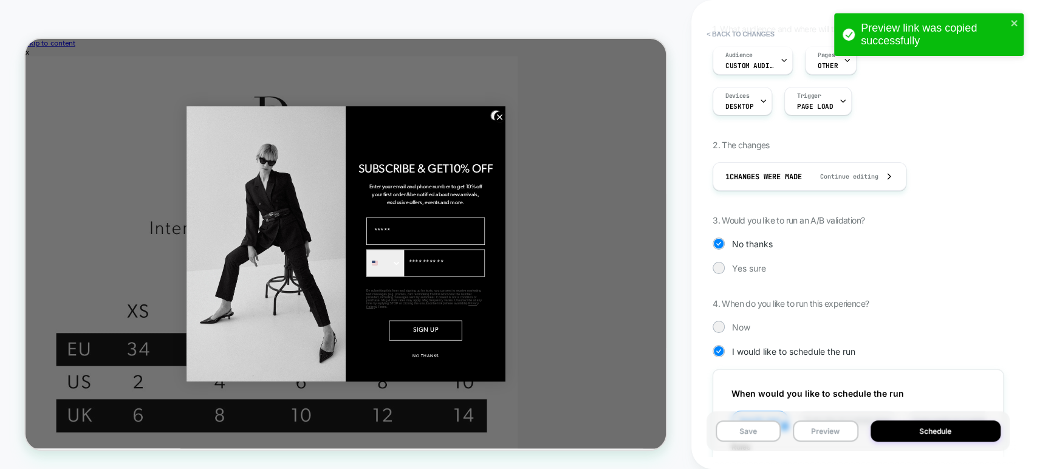
scroll to position [135, 0]
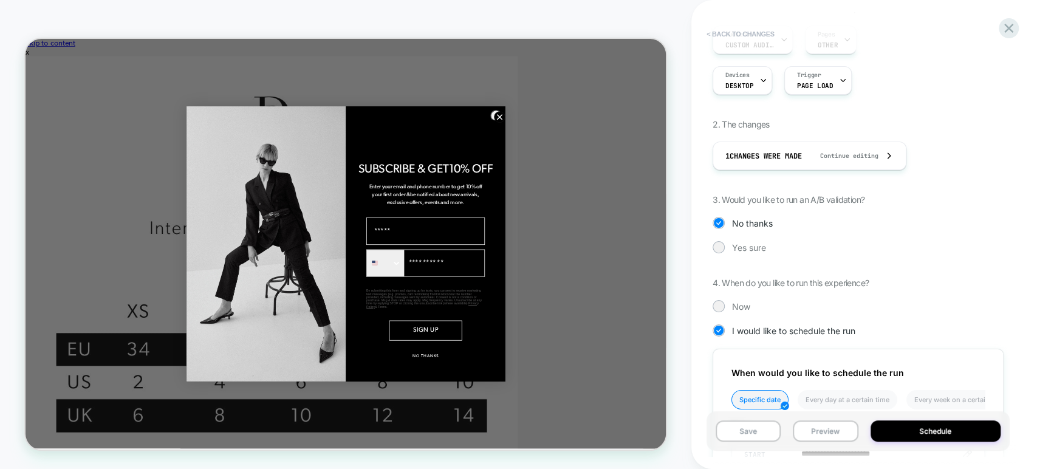
click at [723, 30] on button "< Back to changes" at bounding box center [741, 33] width 80 height 19
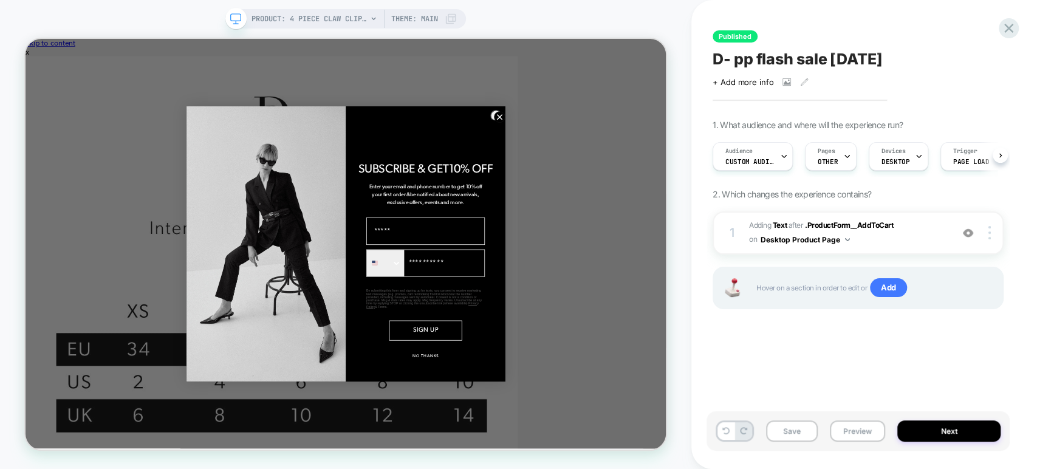
scroll to position [0, 0]
click at [967, 233] on img at bounding box center [968, 233] width 10 height 10
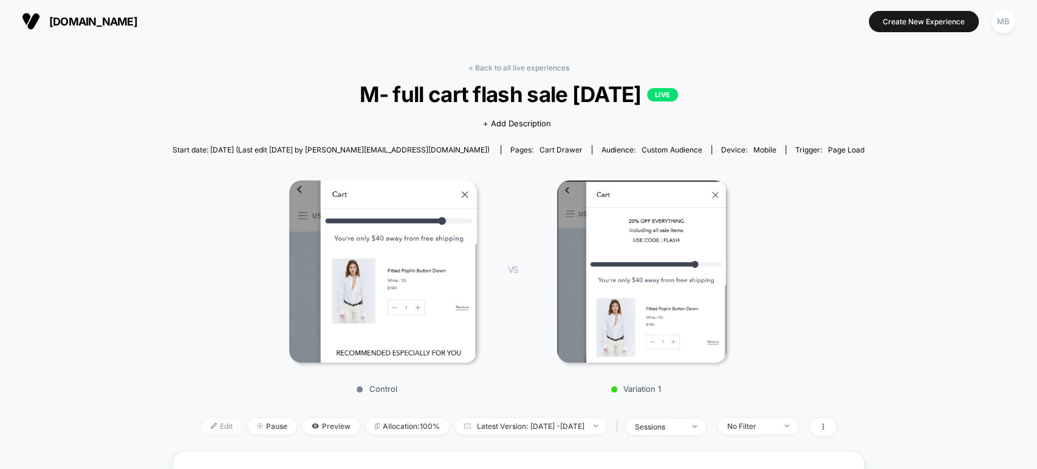
click at [202, 429] on span "Edit" at bounding box center [222, 426] width 40 height 16
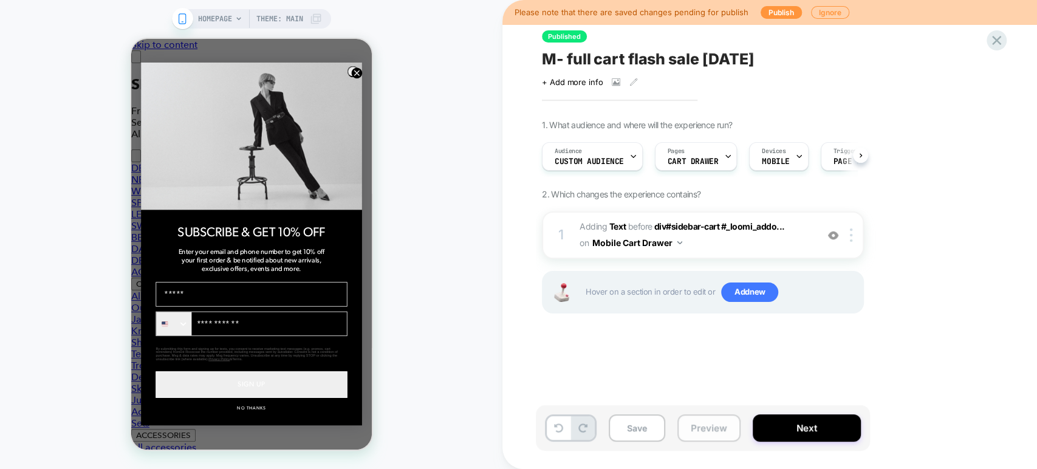
click at [724, 427] on button "Preview" at bounding box center [709, 427] width 63 height 27
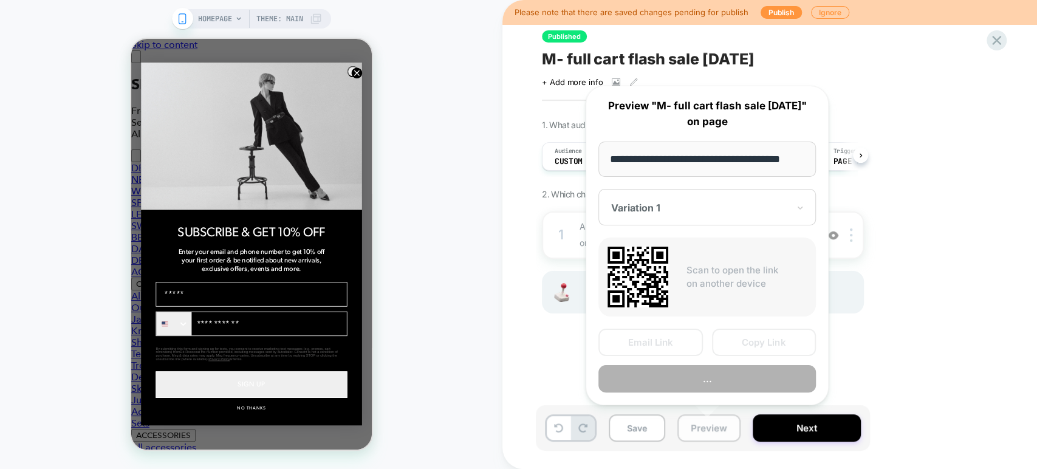
scroll to position [0, 15]
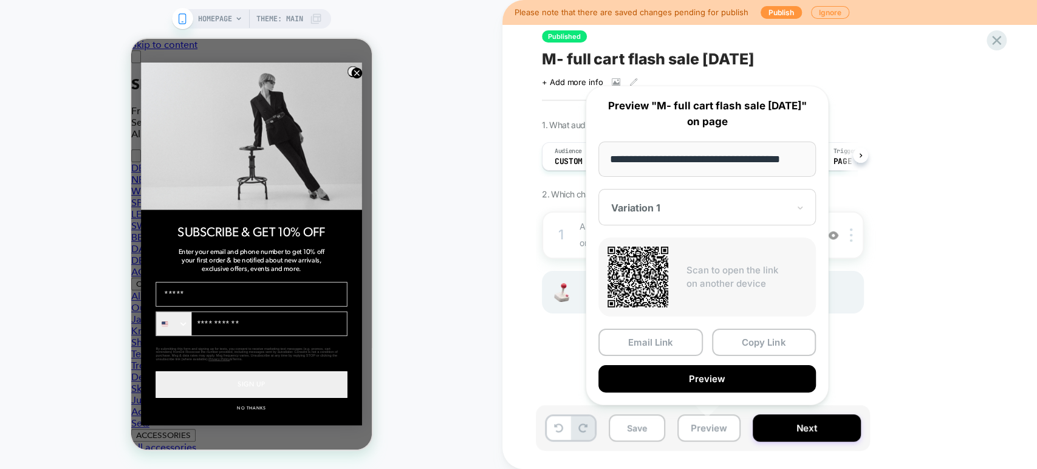
click at [758, 327] on div "**********" at bounding box center [707, 246] width 243 height 320
click at [758, 345] on button "Copy Link" at bounding box center [764, 342] width 105 height 27
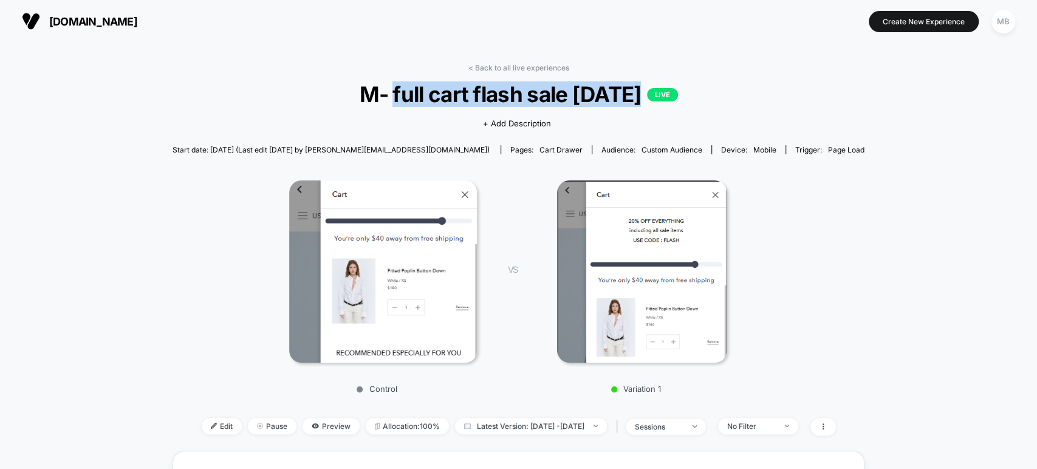
drag, startPoint x: 394, startPoint y: 95, endPoint x: 637, endPoint y: 92, distance: 243.1
click at [637, 92] on span "M- full cart flash sale aug 25 LIVE" at bounding box center [518, 94] width 623 height 26
copy span "full cart flash sale aug 25"
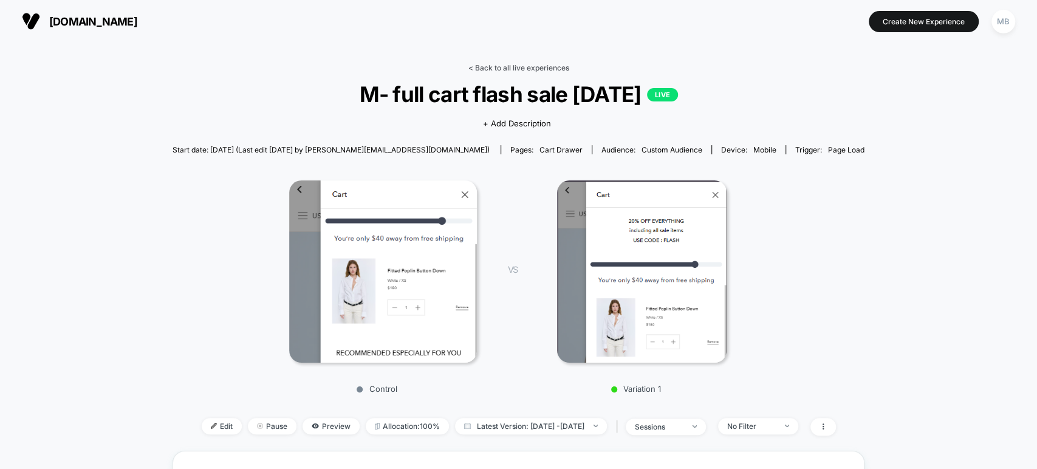
click at [505, 69] on link "< Back to all live experiences" at bounding box center [519, 67] width 101 height 9
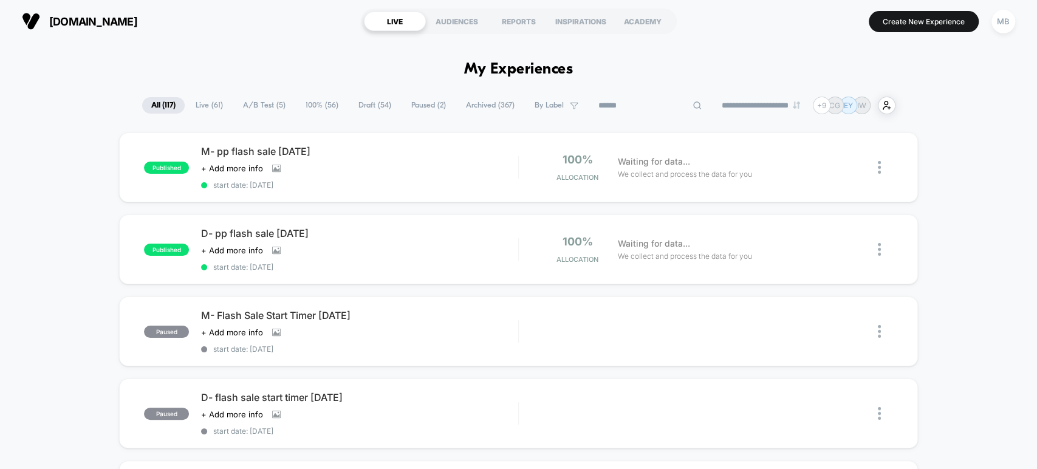
click at [647, 105] on input at bounding box center [650, 105] width 122 height 15
paste input "**********"
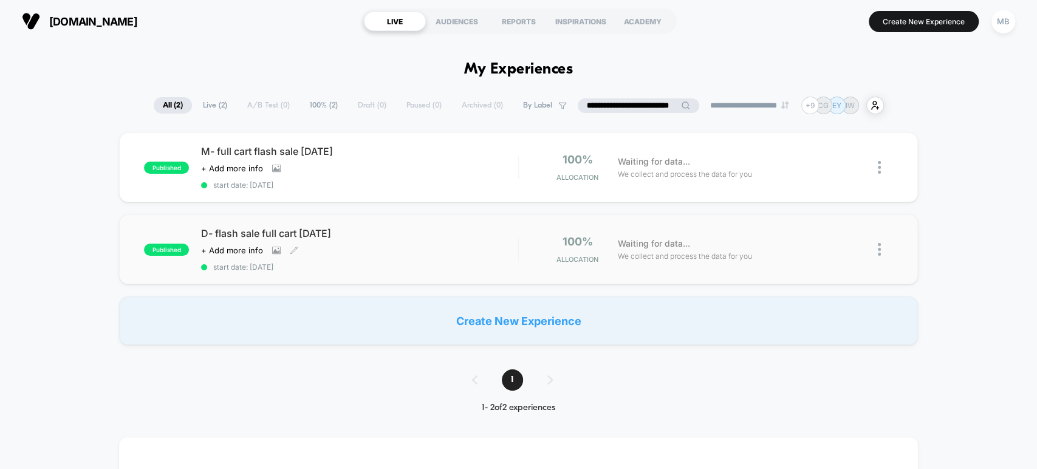
type input "**********"
click at [345, 234] on span "D- flash sale full cart aug 25" at bounding box center [359, 233] width 317 height 12
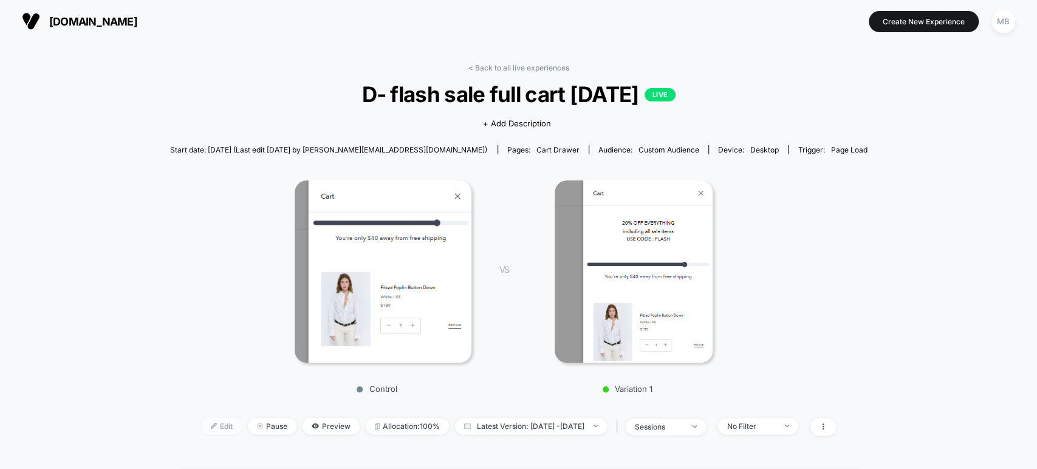
click at [202, 431] on span "Edit" at bounding box center [222, 426] width 40 height 16
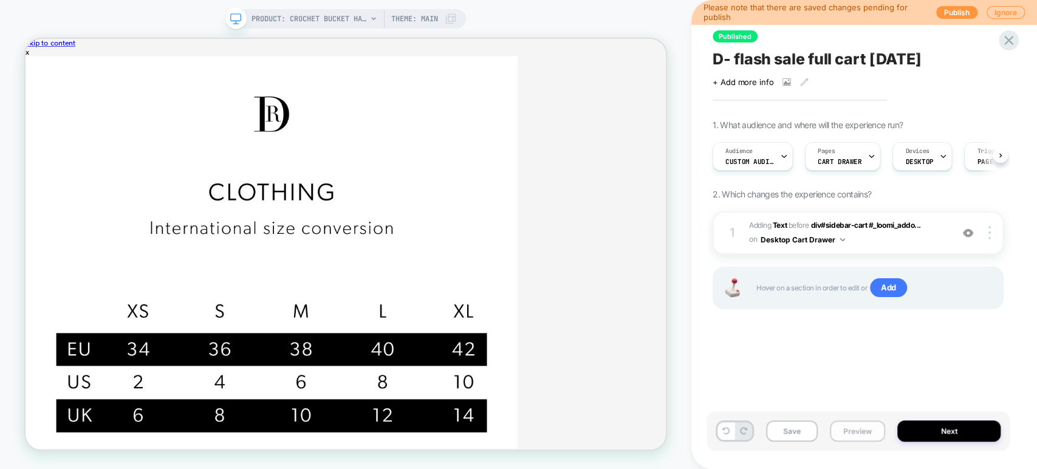
click at [854, 431] on button "Preview" at bounding box center [857, 431] width 55 height 21
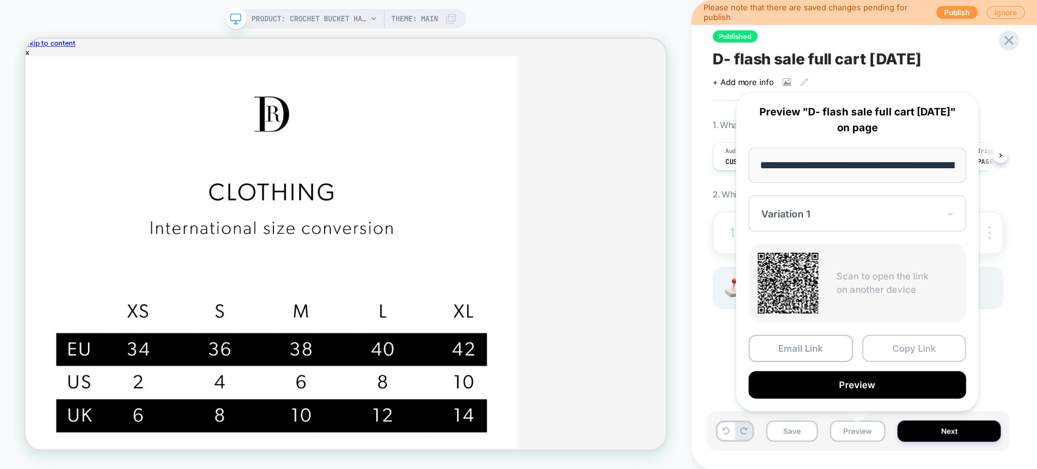
click at [896, 345] on button "Copy Link" at bounding box center [914, 348] width 105 height 27
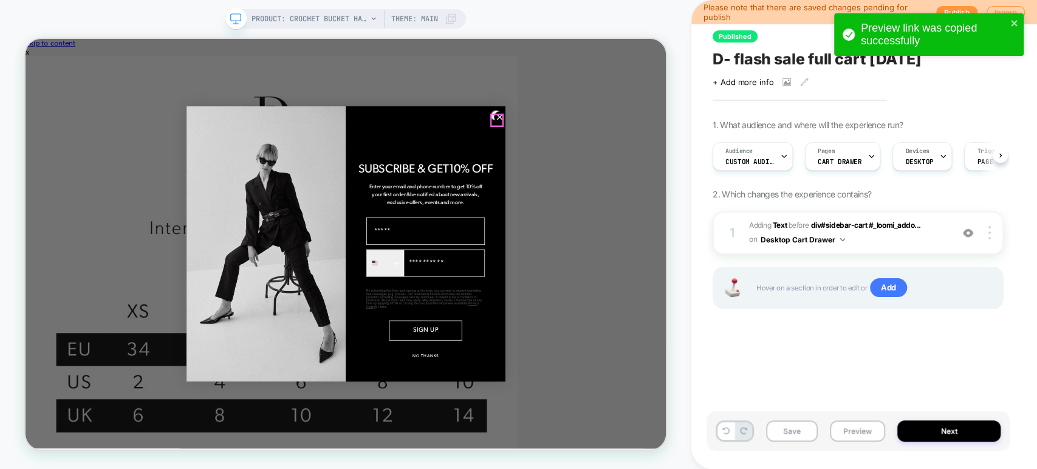
click at [651, 142] on circle "Close dialog" at bounding box center [658, 143] width 15 height 15
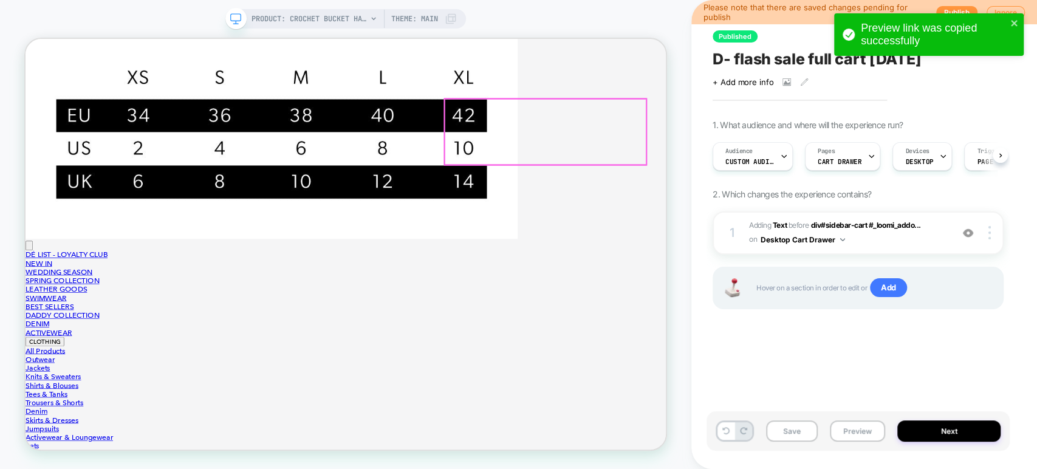
scroll to position [270, 0]
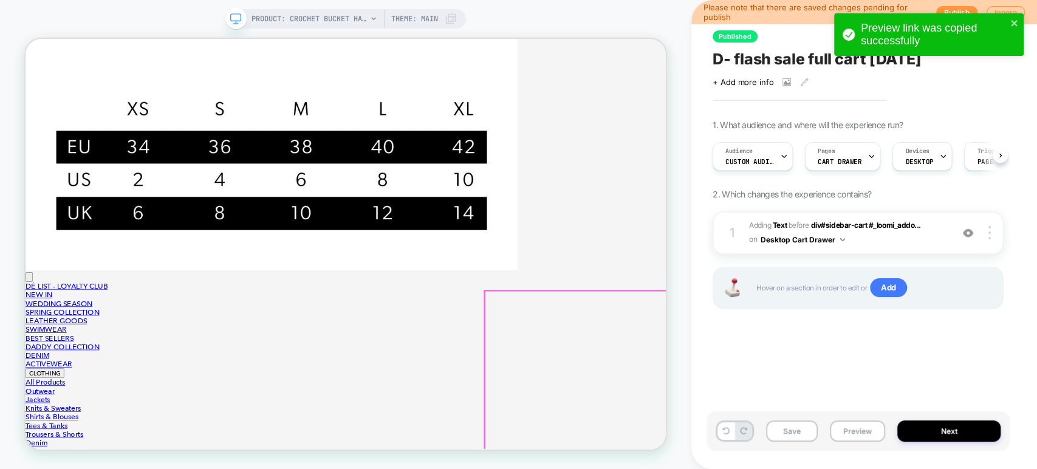
scroll to position [74, 0]
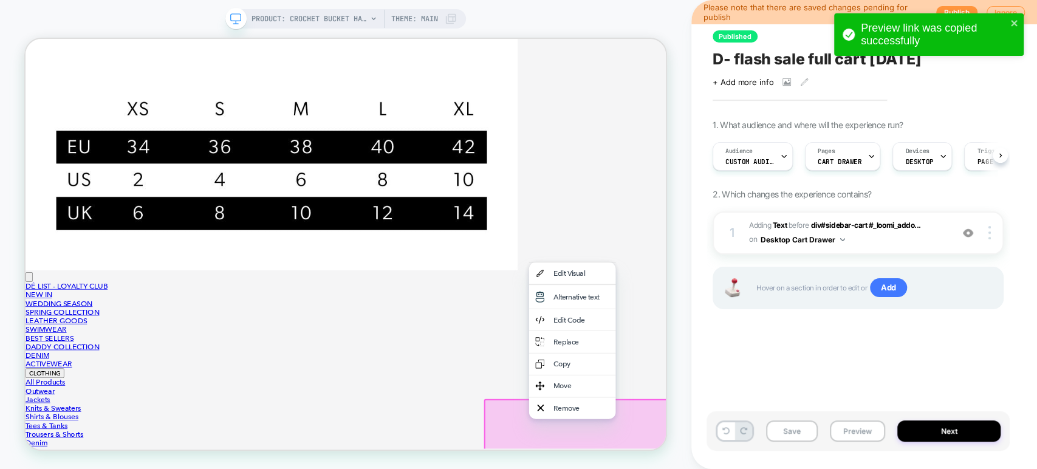
click at [726, 385] on div "Published D- flash sale full cart aug 25 Click to view images Click to edit exp…" at bounding box center [858, 234] width 303 height 445
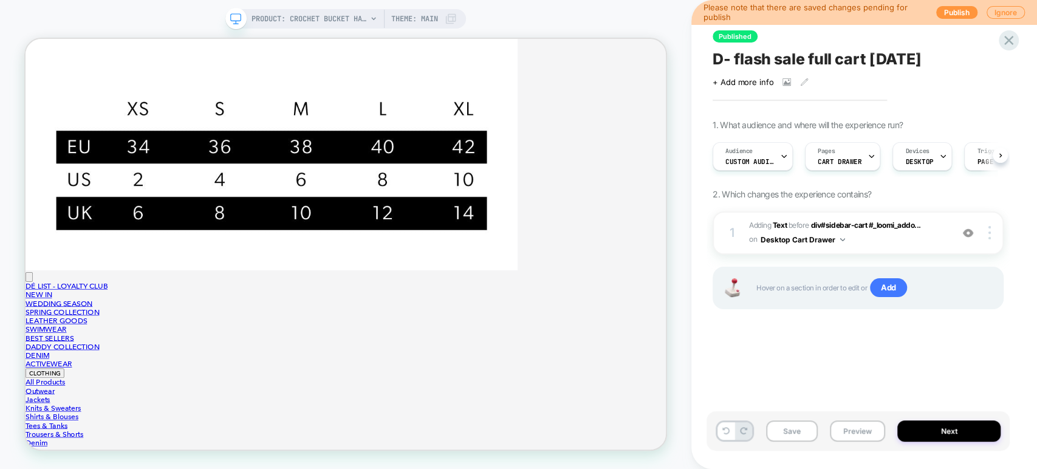
click at [737, 59] on span "D- flash sale full cart aug 25" at bounding box center [817, 59] width 209 height 18
click at [859, 439] on button "Preview" at bounding box center [857, 431] width 55 height 21
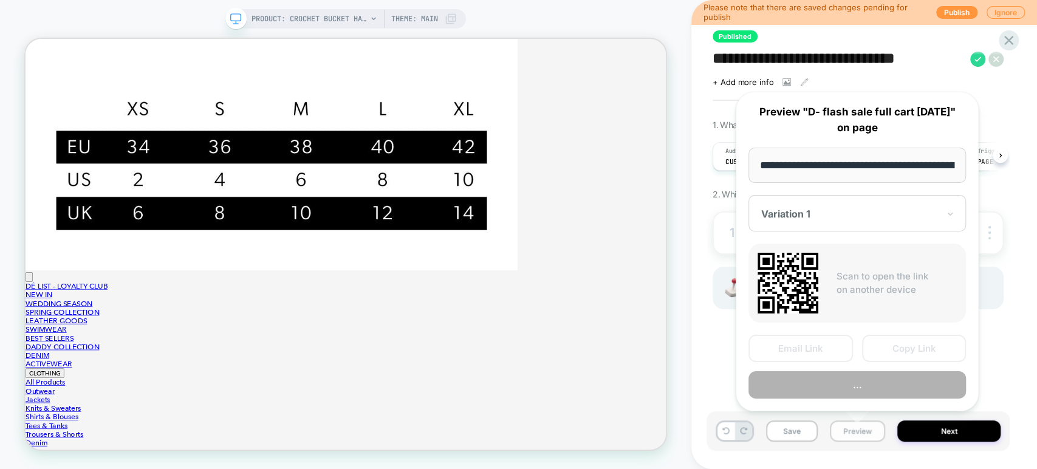
scroll to position [0, 169]
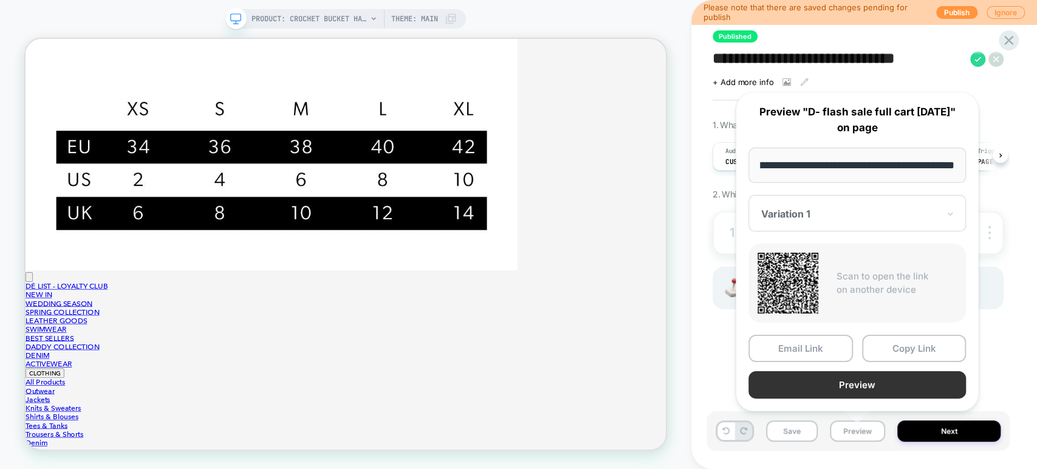
click at [861, 387] on button "Preview" at bounding box center [858, 384] width 218 height 27
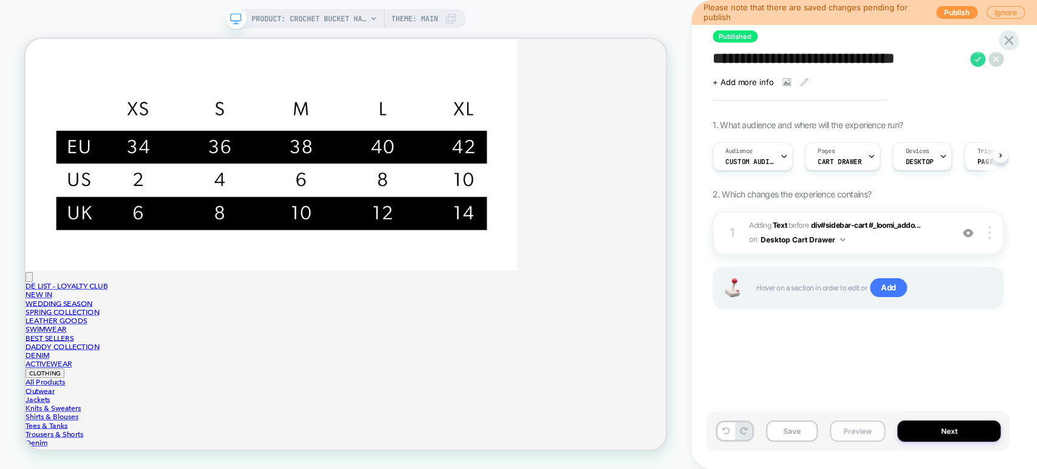
click at [850, 424] on button "Preview" at bounding box center [857, 431] width 55 height 21
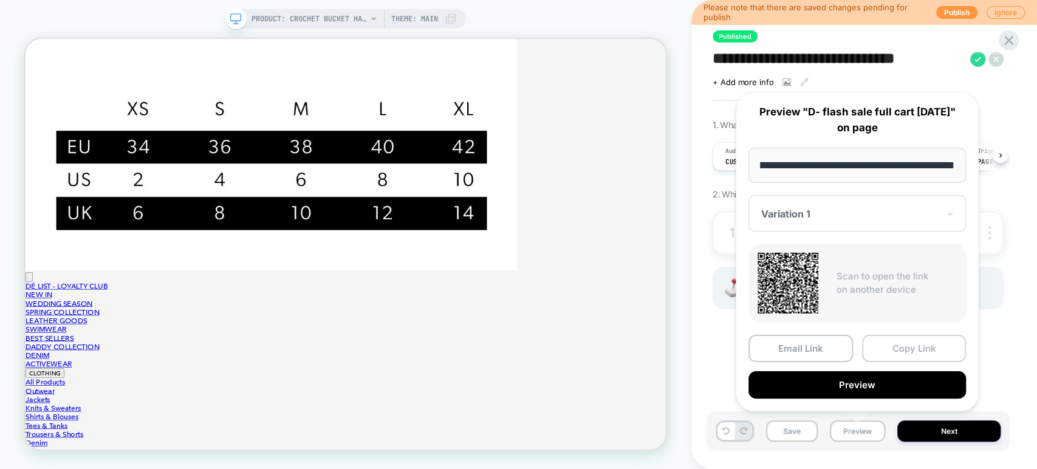
click at [921, 349] on button "Copy Link" at bounding box center [914, 348] width 105 height 27
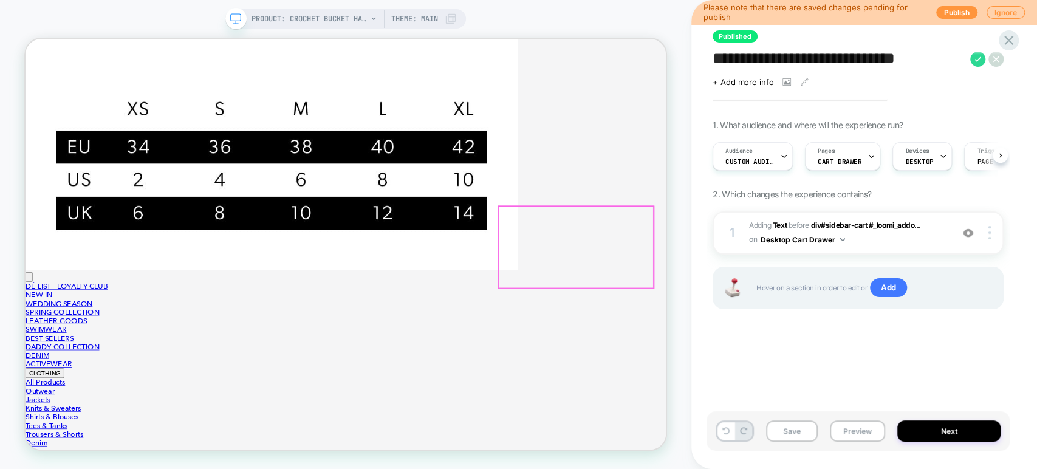
scroll to position [0, 0]
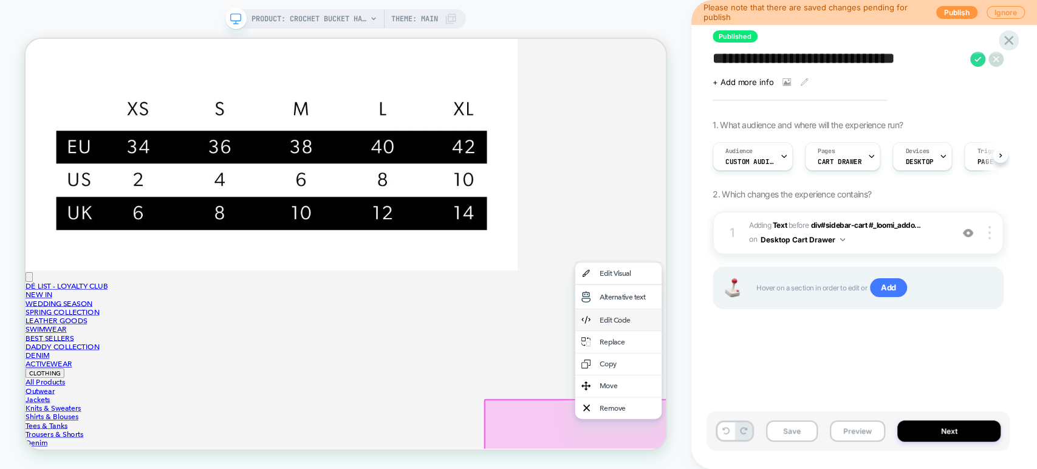
click at [833, 428] on div "Edit Code" at bounding box center [815, 413] width 115 height 29
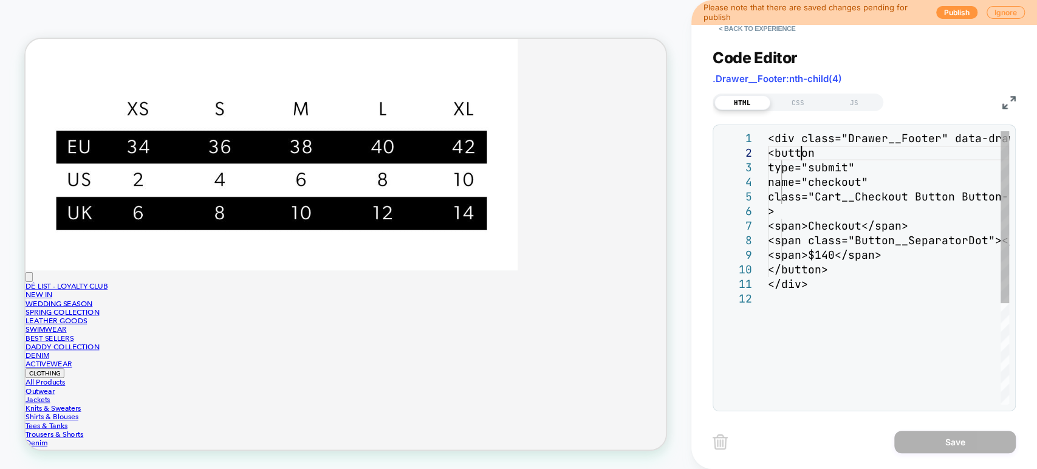
click at [799, 154] on div "<div class="Drawer__Footer" data-drawer-animated-b ottom=""> <button type="subm…" at bounding box center [888, 348] width 241 height 434
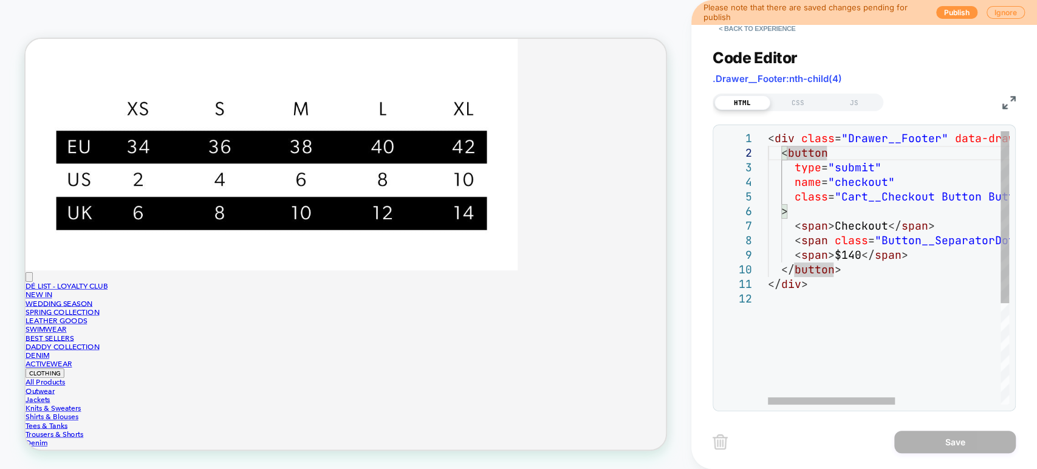
click at [856, 208] on div "< div class = "Drawer__Footer" data-drawer-animated-bottom = "" > < button type…" at bounding box center [989, 348] width 442 height 434
click at [864, 261] on div "< div class = "Drawer__Footer" data-drawer-animated-bottom = "" > < button type…" at bounding box center [989, 348] width 442 height 434
click at [819, 399] on div at bounding box center [831, 400] width 127 height 7
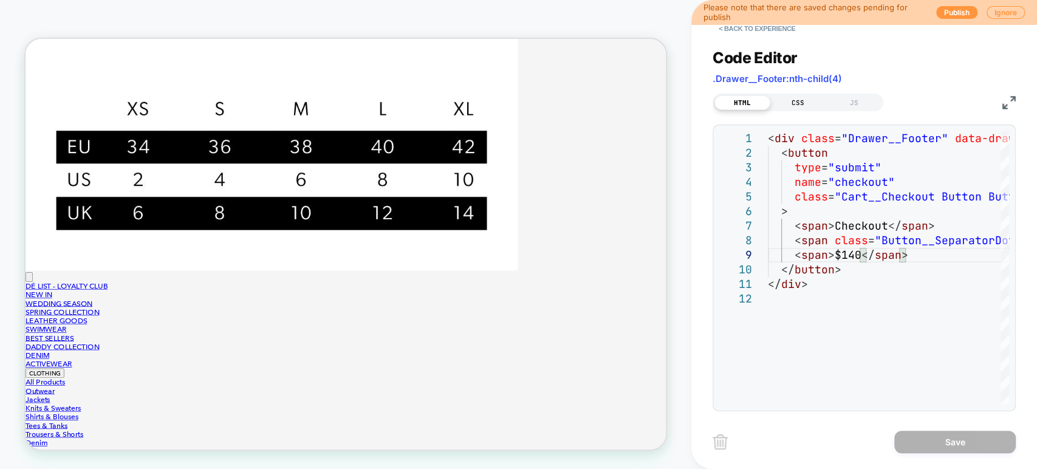
click at [795, 100] on div "CSS" at bounding box center [799, 102] width 56 height 15
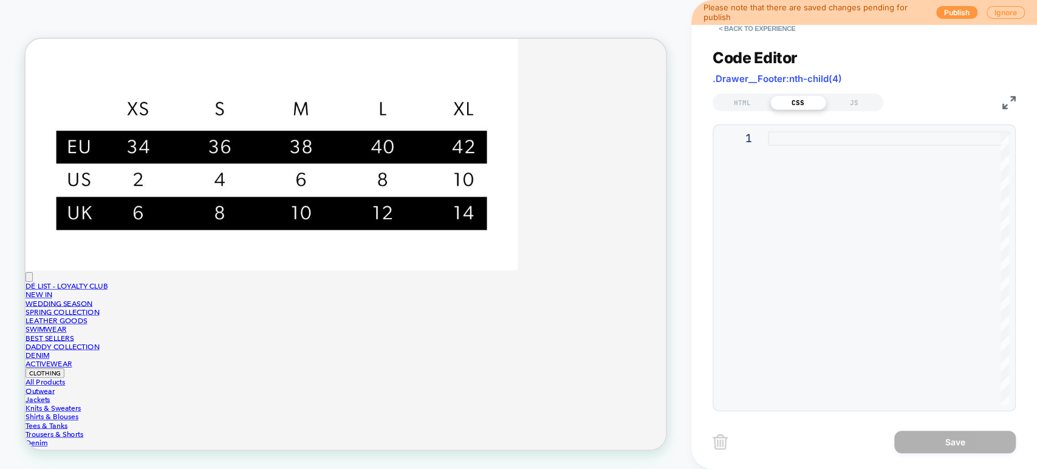
click at [820, 157] on div at bounding box center [888, 267] width 241 height 273
click at [744, 33] on button "< Back to experience" at bounding box center [757, 28] width 89 height 19
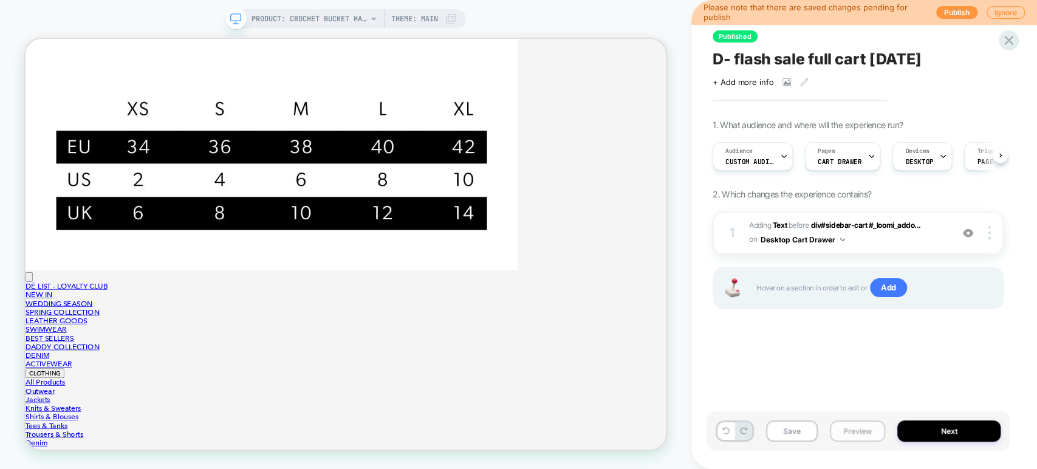
click at [869, 424] on button "Preview" at bounding box center [857, 431] width 55 height 21
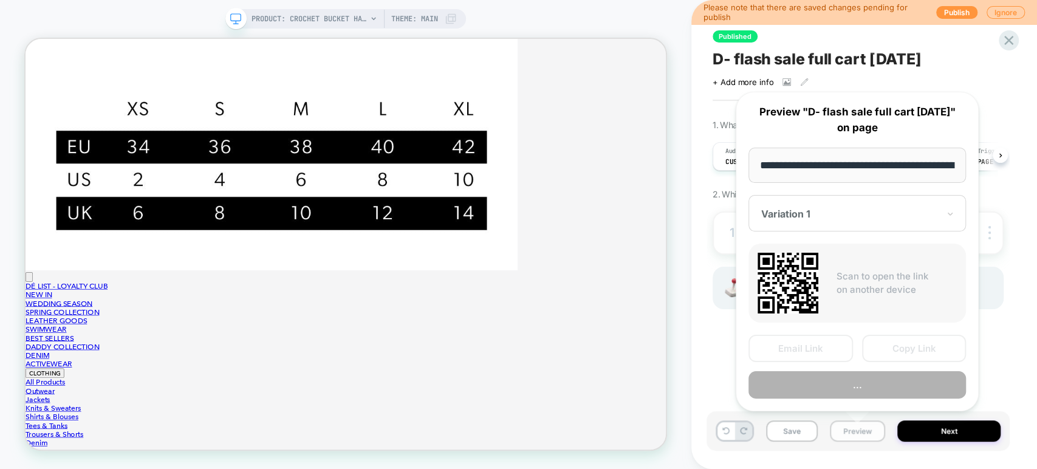
scroll to position [0, 169]
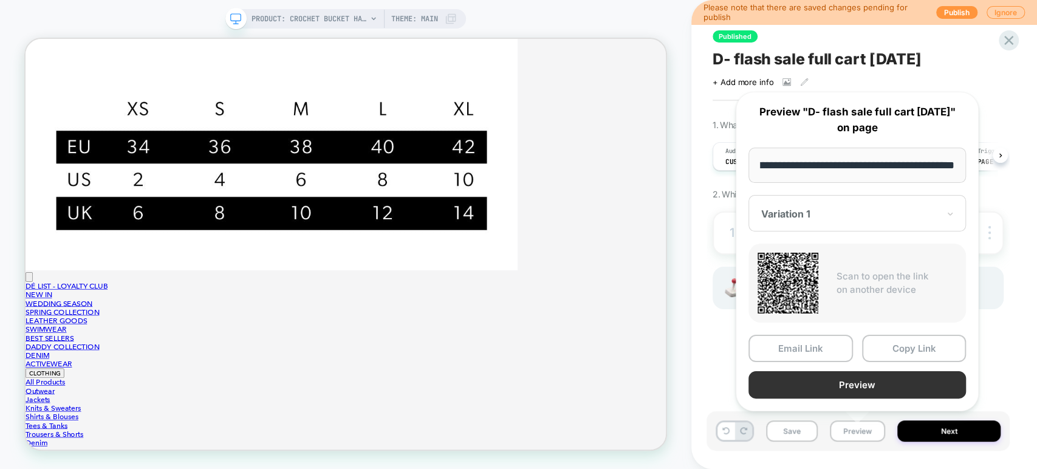
click at [870, 382] on button "Preview" at bounding box center [858, 384] width 218 height 27
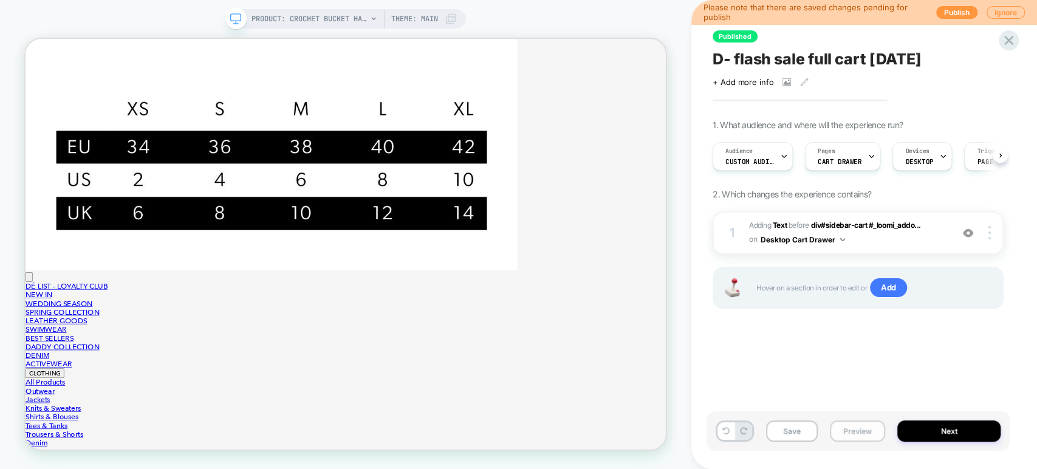
click at [868, 431] on button "Preview" at bounding box center [857, 431] width 55 height 21
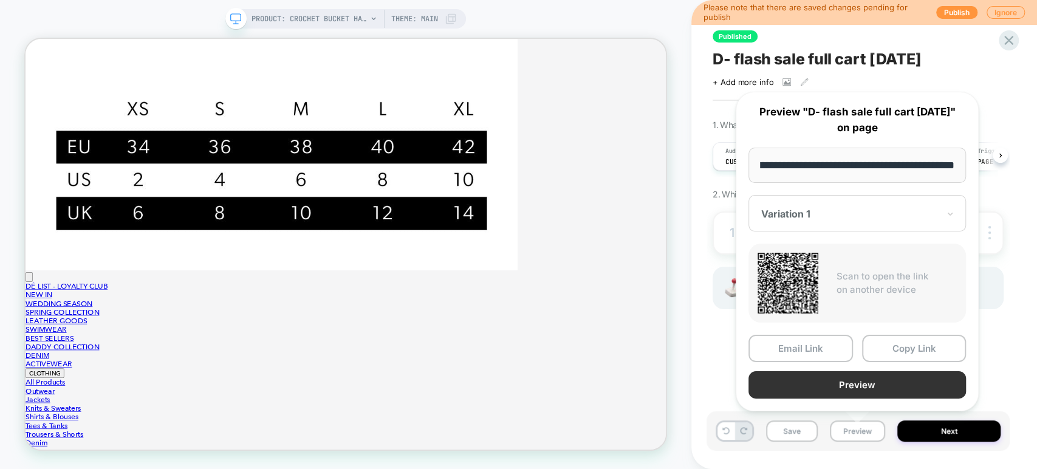
click at [872, 379] on button "Preview" at bounding box center [858, 384] width 218 height 27
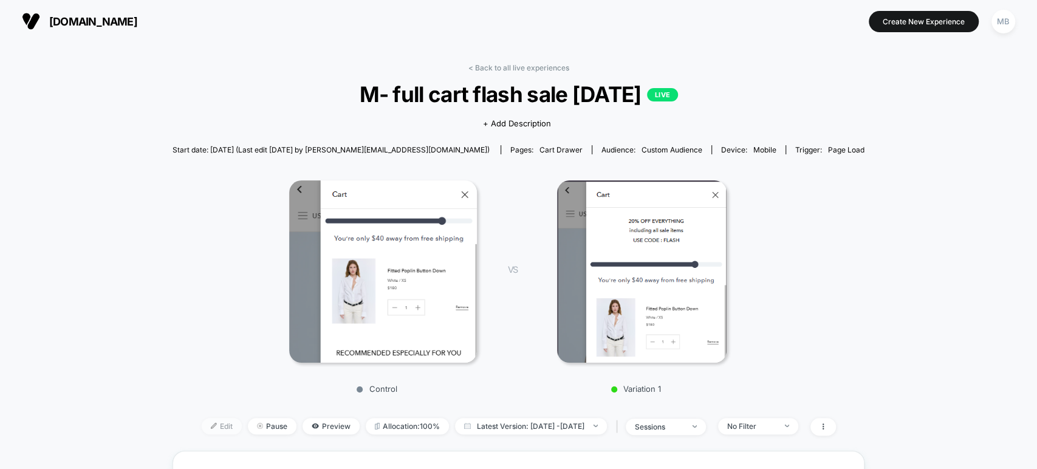
click at [208, 420] on span "Edit" at bounding box center [222, 426] width 40 height 16
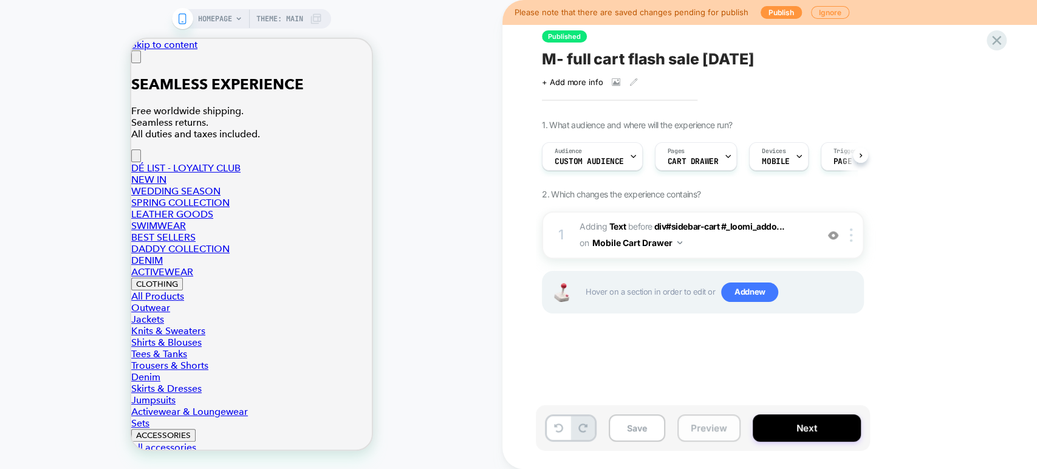
click at [708, 431] on button "Preview" at bounding box center [709, 427] width 63 height 27
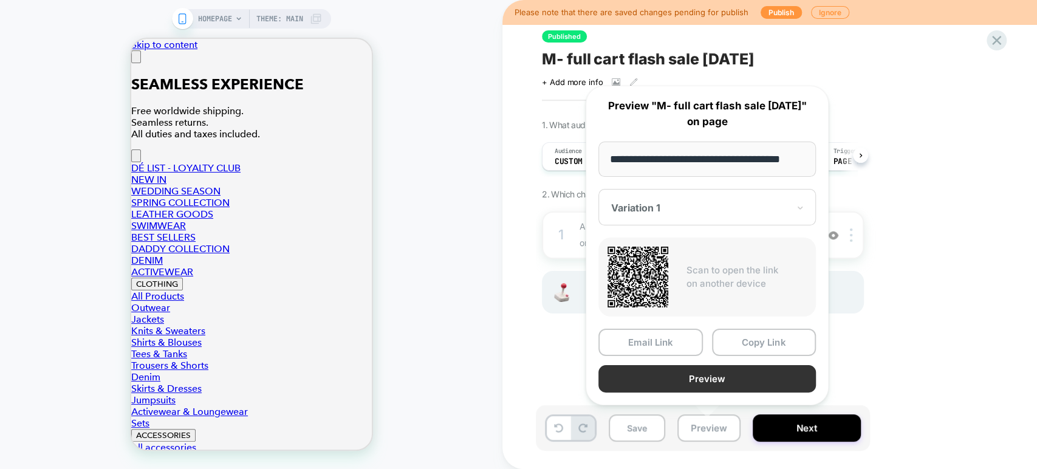
click at [707, 371] on button "Preview" at bounding box center [708, 378] width 218 height 27
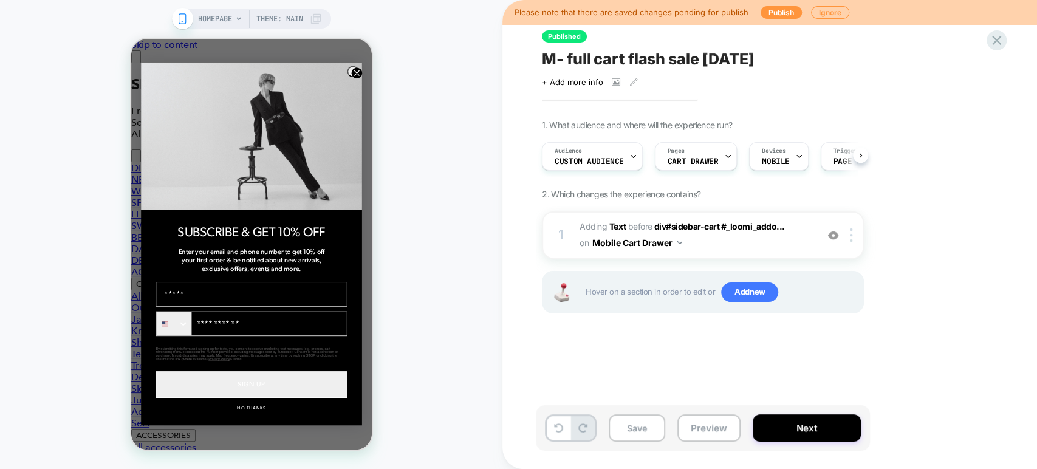
drag, startPoint x: 758, startPoint y: 50, endPoint x: 574, endPoint y: 57, distance: 184.9
click at [574, 57] on div "M- full cart flash sale [DATE]" at bounding box center [764, 59] width 444 height 18
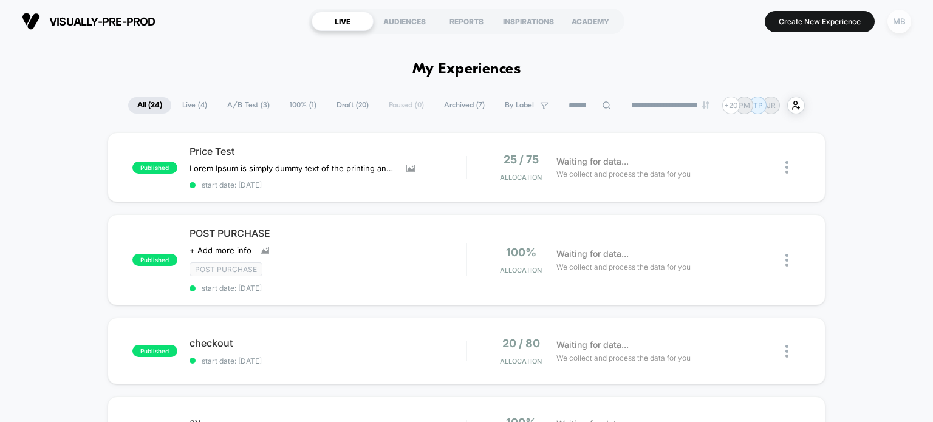
click at [891, 22] on div "MB" at bounding box center [900, 22] width 24 height 24
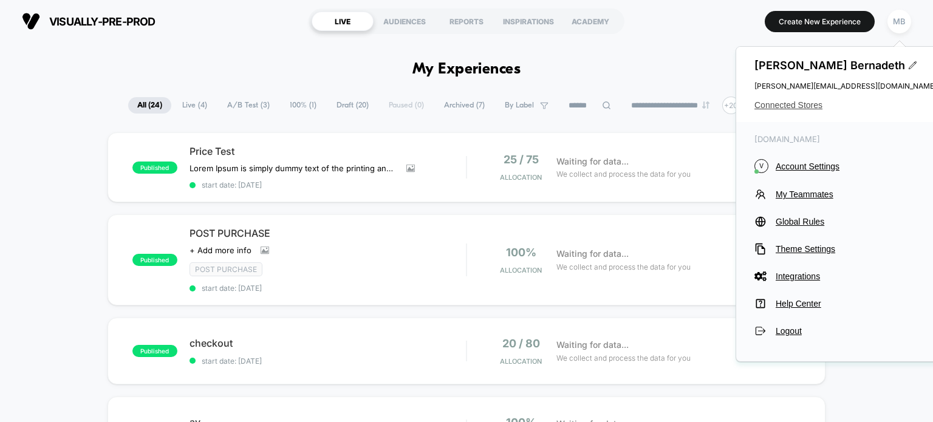
click at [797, 106] on span "Connected Stores" at bounding box center [846, 105] width 182 height 10
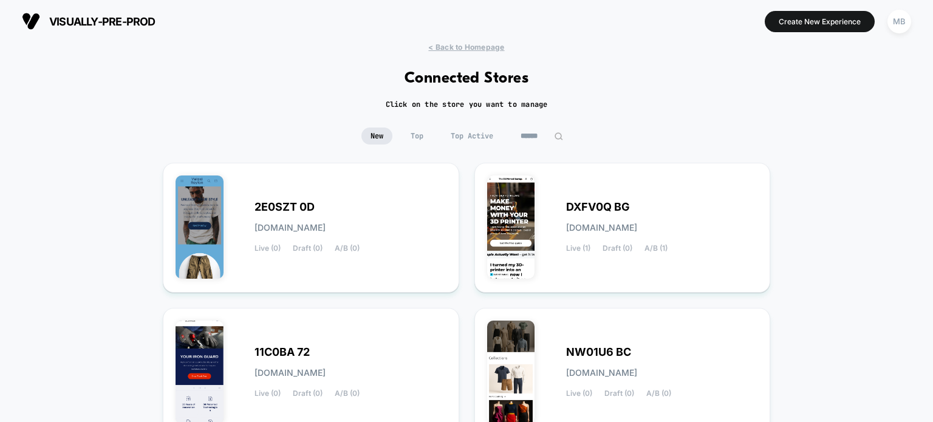
click at [542, 132] on input at bounding box center [542, 136] width 61 height 17
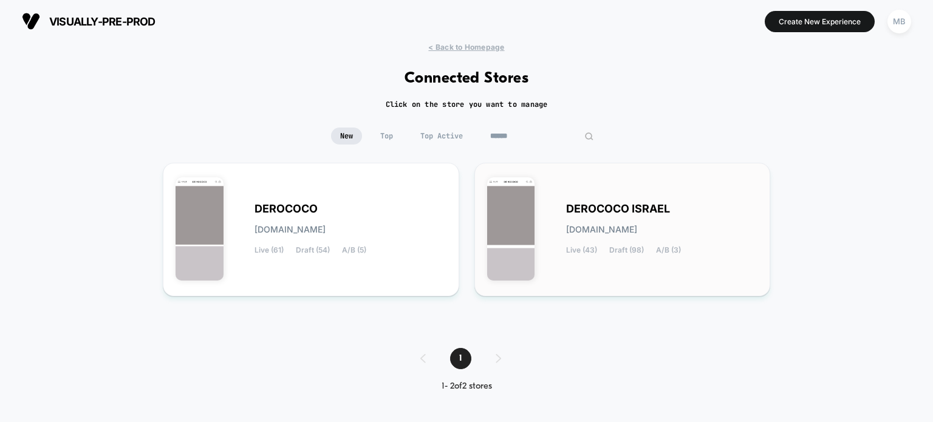
type input "******"
click at [547, 214] on div "DEROCOCO ISRAEL [DOMAIN_NAME] Live (43) Draft (98) A/B (3)" at bounding box center [622, 230] width 271 height 108
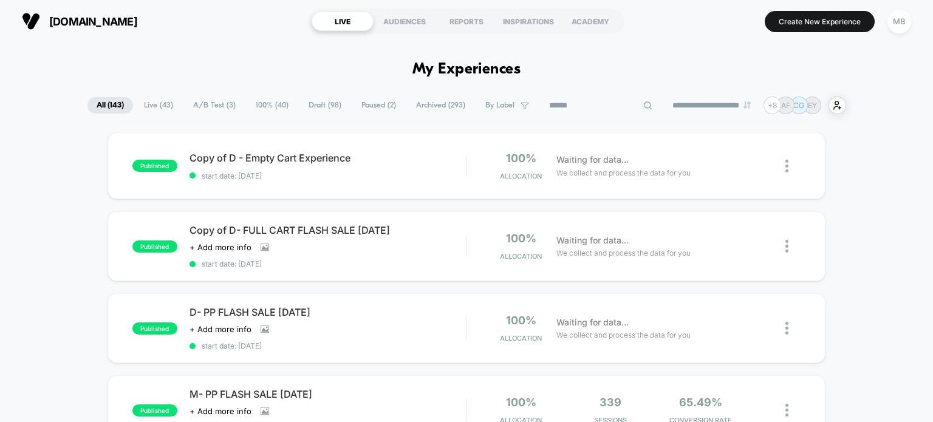
click at [593, 104] on input at bounding box center [601, 105] width 122 height 15
paste input "**********"
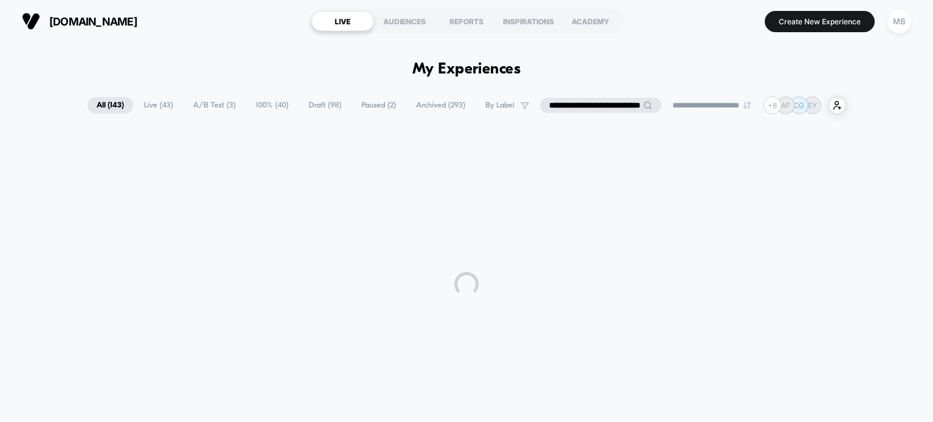
type input "**********"
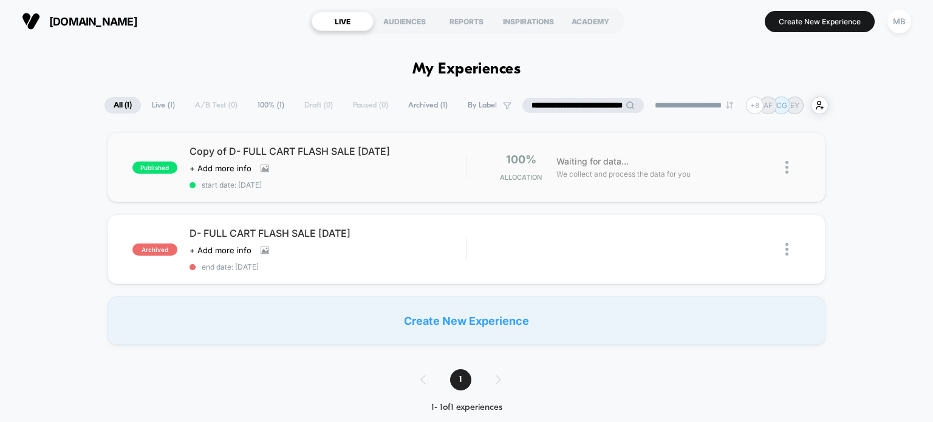
click at [343, 189] on div "published Copy of D- FULL CART FLASH SALE [DATE] Click to view images Click to …" at bounding box center [467, 167] width 719 height 70
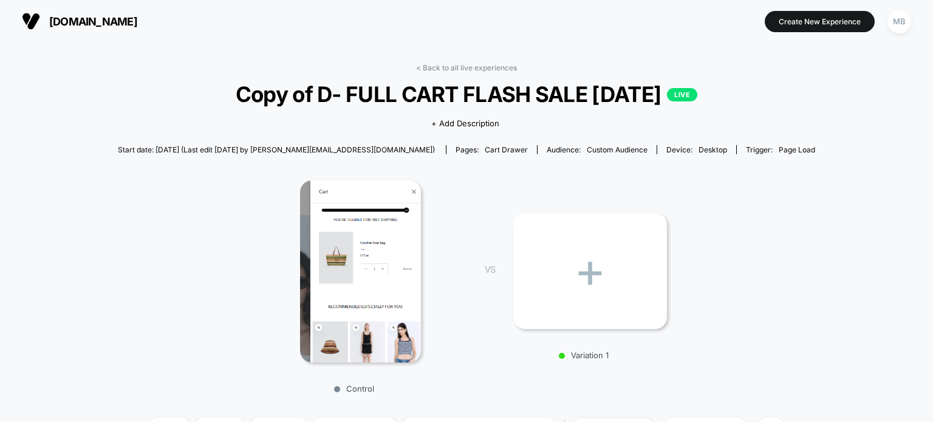
scroll to position [365, 0]
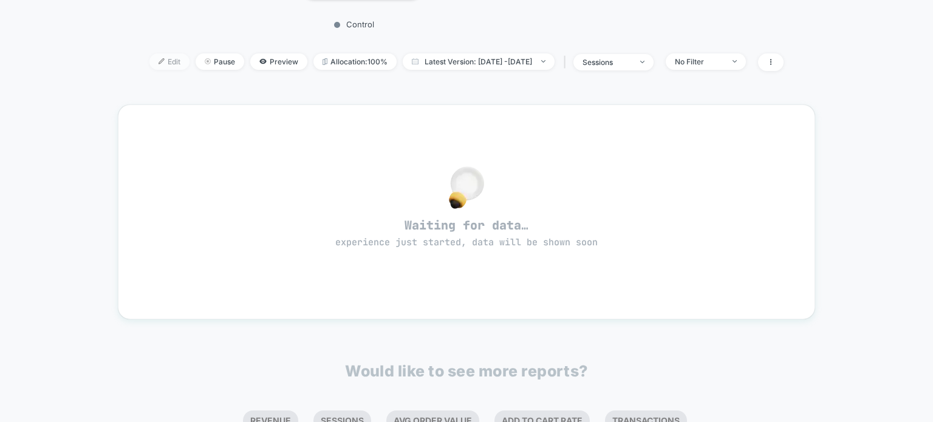
click at [150, 61] on span "Edit" at bounding box center [169, 61] width 40 height 16
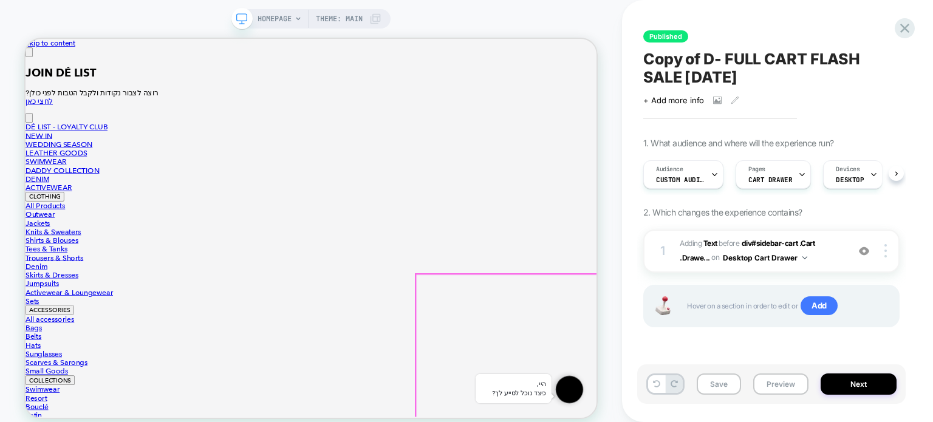
scroll to position [357, 0]
click at [35, 63] on button "Close" at bounding box center [31, 56] width 10 height 13
click at [776, 388] on button "Preview" at bounding box center [781, 384] width 55 height 21
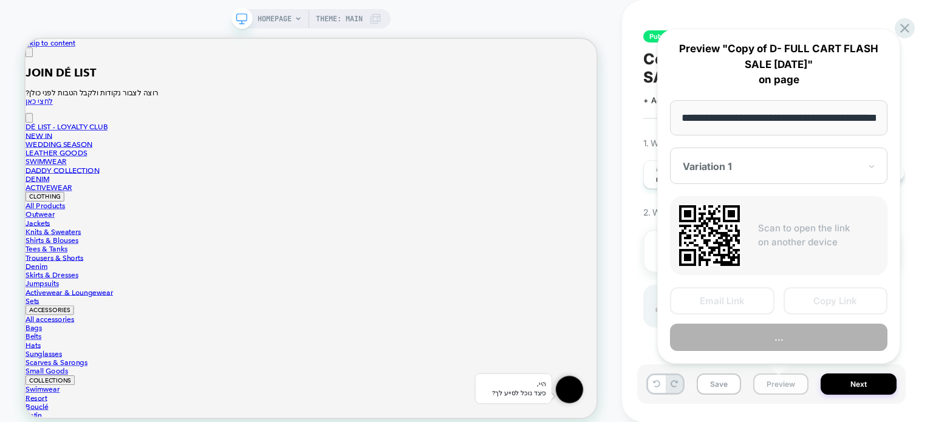
scroll to position [0, 39]
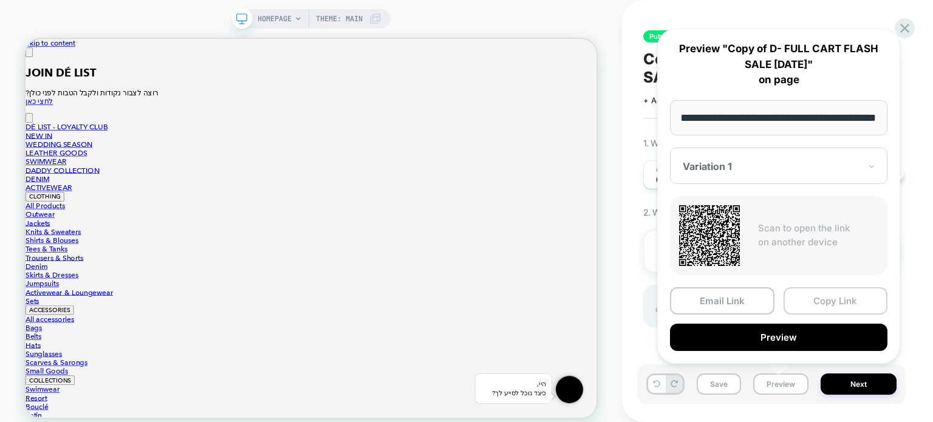
click at [814, 301] on button "Copy Link" at bounding box center [836, 300] width 105 height 27
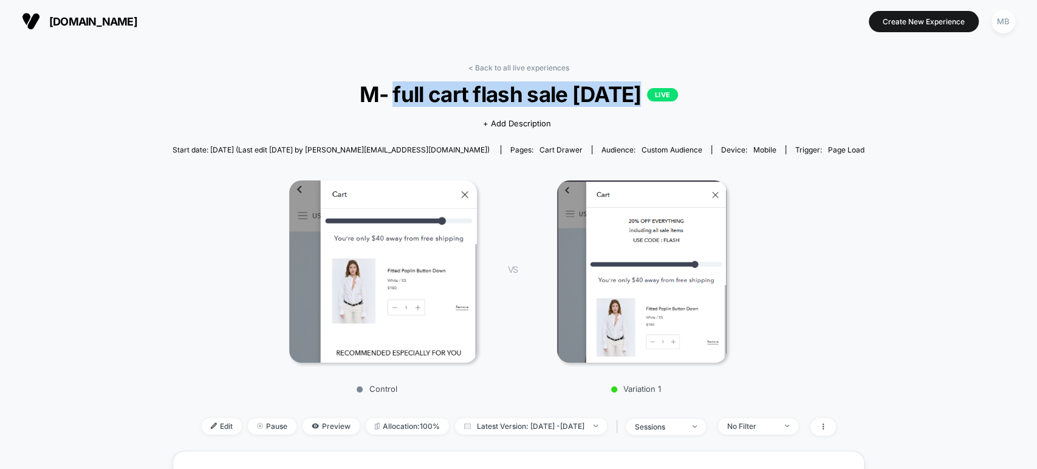
drag, startPoint x: 391, startPoint y: 86, endPoint x: 636, endPoint y: 93, distance: 245.0
click at [636, 93] on span "M- full cart flash sale [DATE] LIVE" at bounding box center [518, 94] width 623 height 26
copy span "full cart flash sale [DATE]"
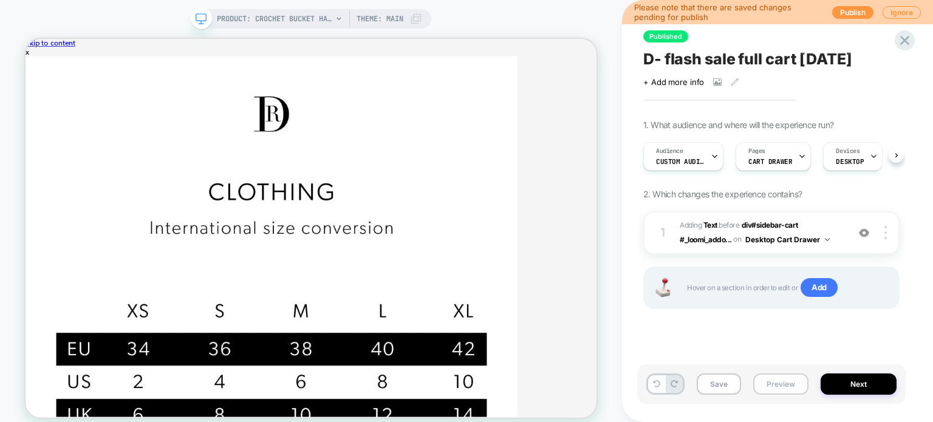
click at [769, 389] on button "Preview" at bounding box center [781, 384] width 55 height 21
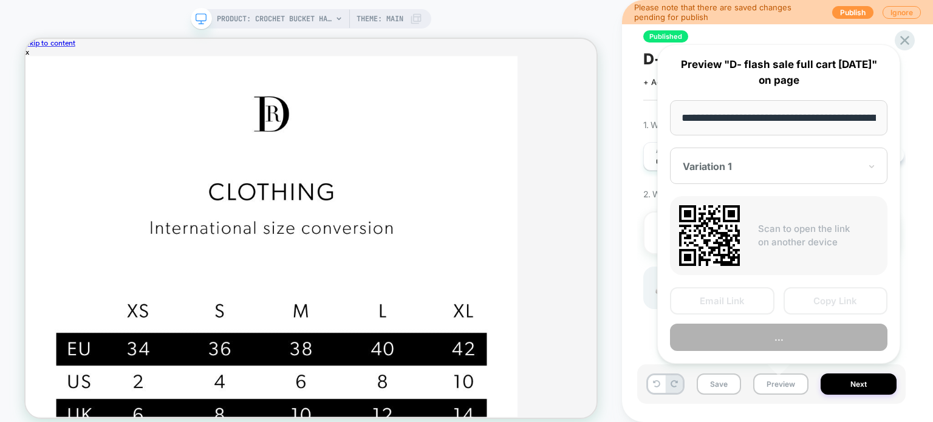
scroll to position [0, 169]
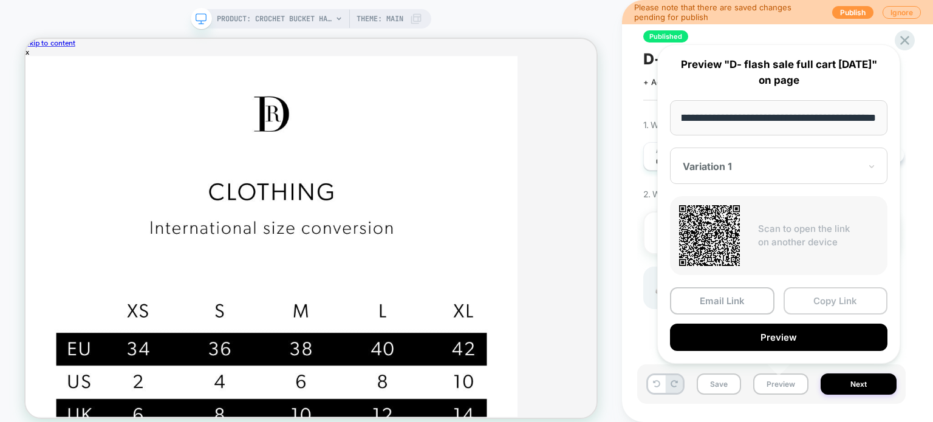
click at [840, 297] on button "Copy Link" at bounding box center [836, 300] width 105 height 27
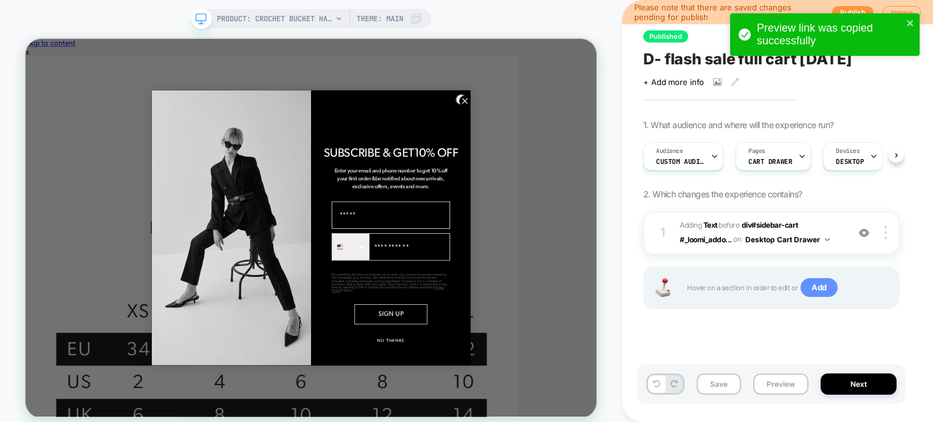
click at [813, 286] on span "Add" at bounding box center [819, 287] width 37 height 19
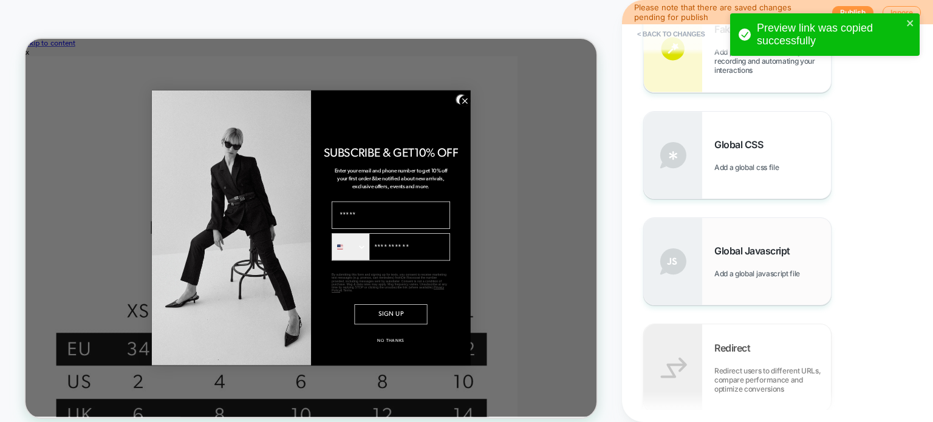
scroll to position [547, 0]
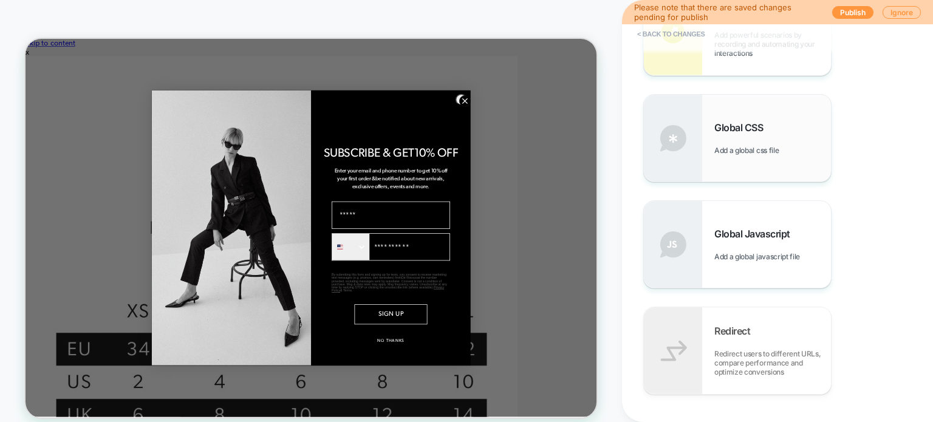
click at [730, 150] on span "Add a global css file" at bounding box center [750, 150] width 70 height 9
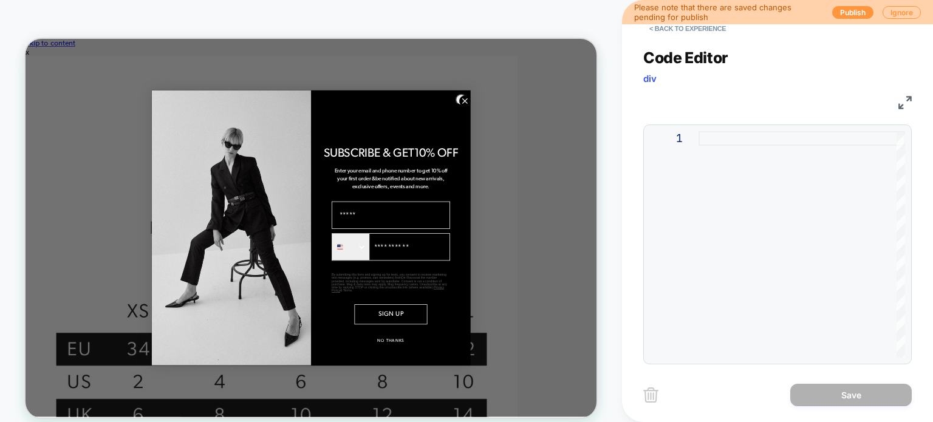
click at [744, 178] on div at bounding box center [802, 244] width 207 height 227
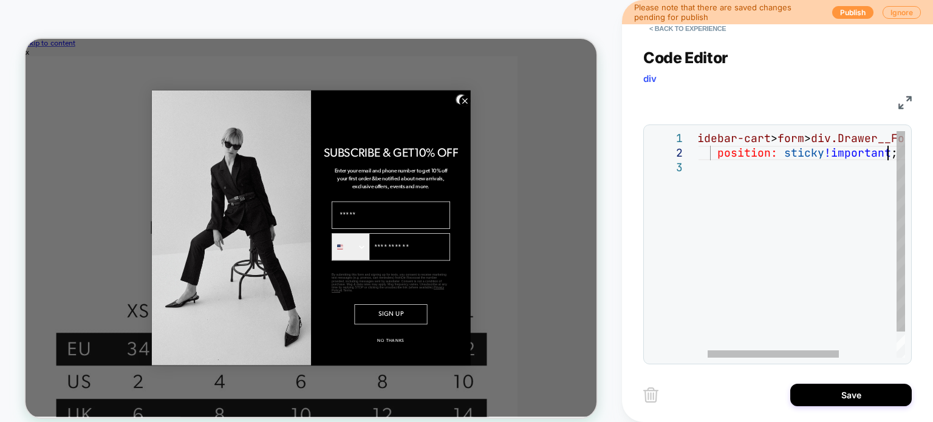
scroll to position [14, 203]
drag, startPoint x: 858, startPoint y: 176, endPoint x: 746, endPoint y: 176, distance: 111.8
click at [746, 176] on div "#sidebar-cart > form > div.Drawer__Footer { position: sticky !important ; }" at bounding box center [847, 259] width 311 height 256
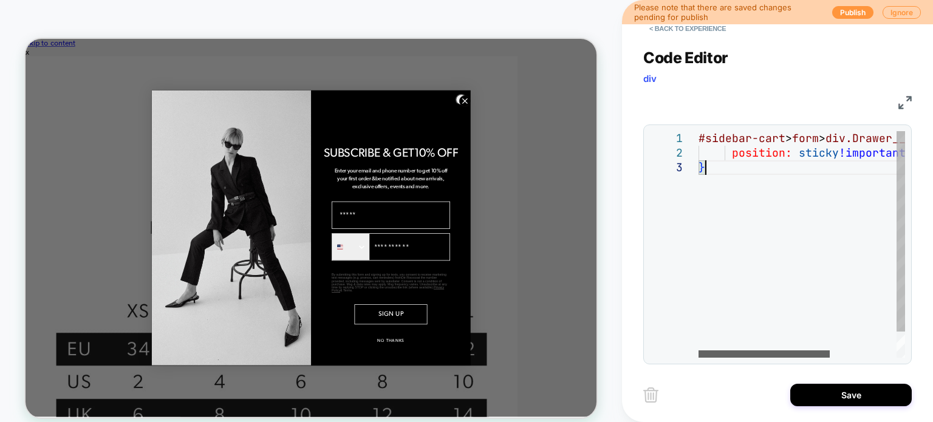
click at [699, 354] on div at bounding box center [764, 354] width 131 height 7
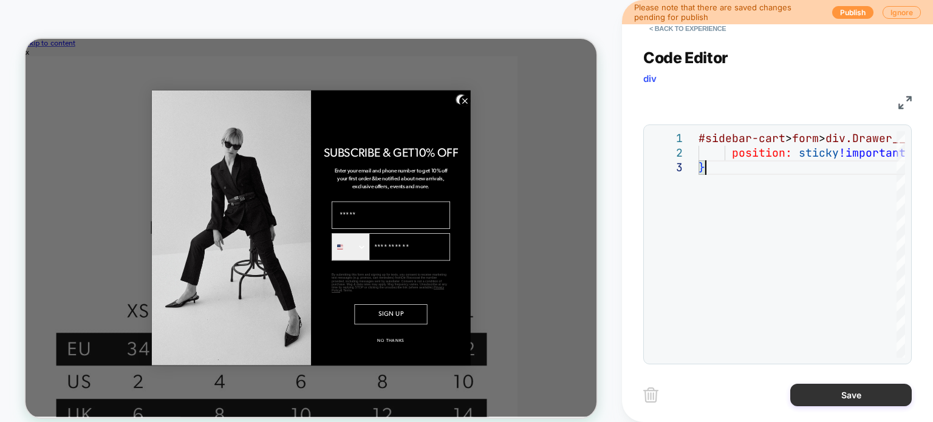
type textarea "**********"
click at [833, 396] on button "Save" at bounding box center [852, 395] width 122 height 22
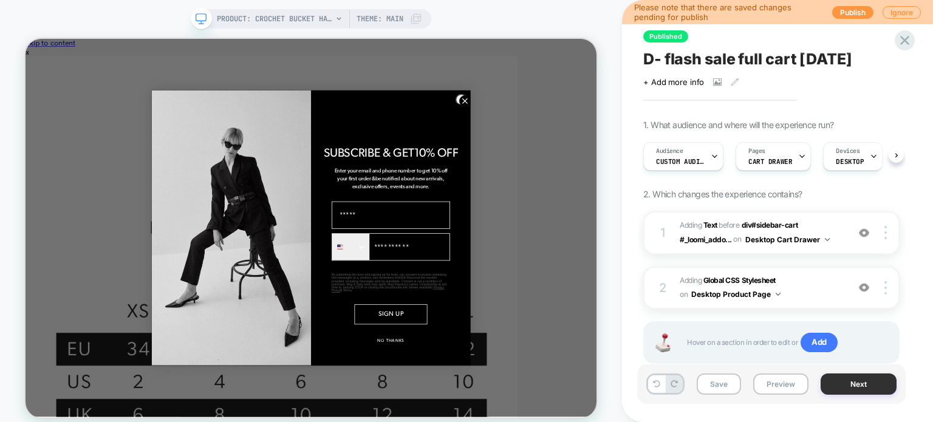
scroll to position [0, 0]
click at [778, 392] on button "Preview" at bounding box center [781, 384] width 55 height 21
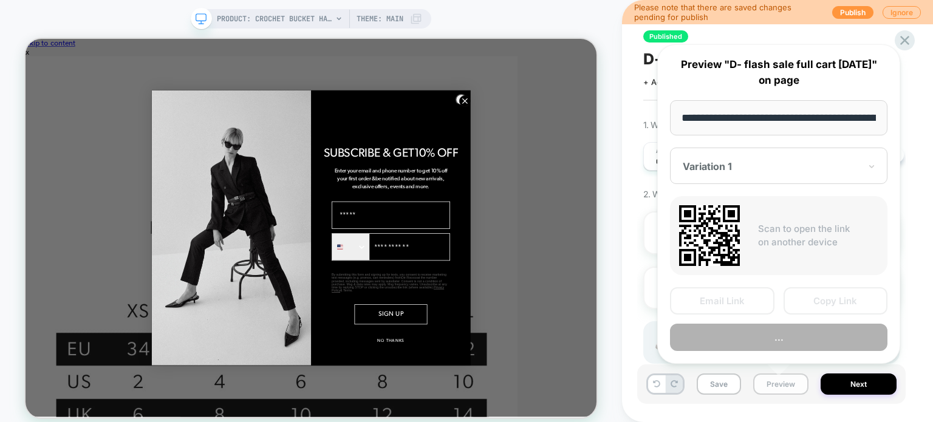
scroll to position [0, 169]
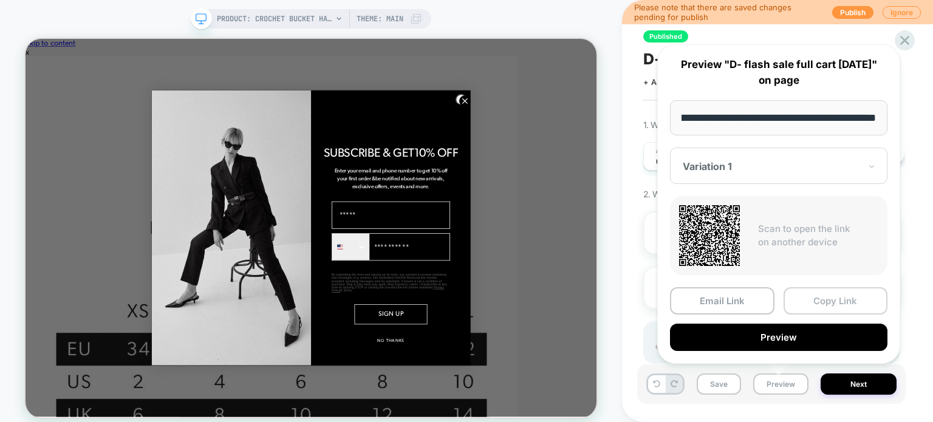
click at [839, 300] on button "Copy Link" at bounding box center [836, 300] width 105 height 27
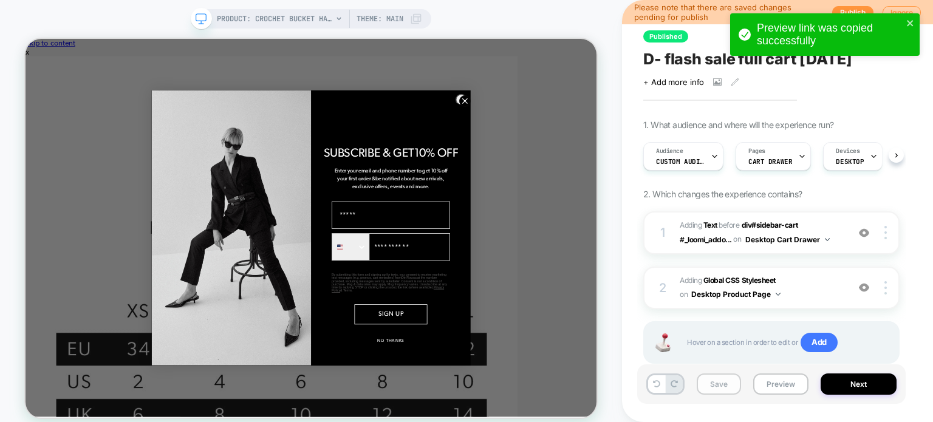
click at [724, 388] on button "Save" at bounding box center [719, 384] width 44 height 21
click at [783, 388] on button "Preview" at bounding box center [781, 384] width 55 height 21
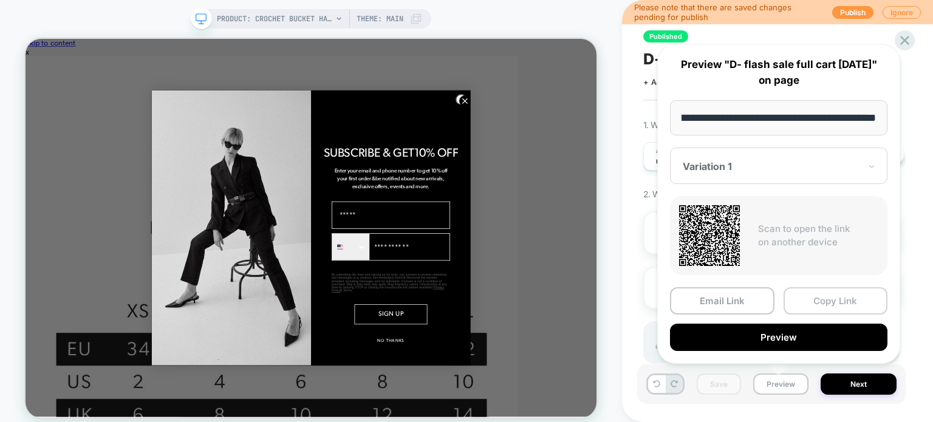
click at [836, 298] on button "Copy Link" at bounding box center [836, 300] width 105 height 27
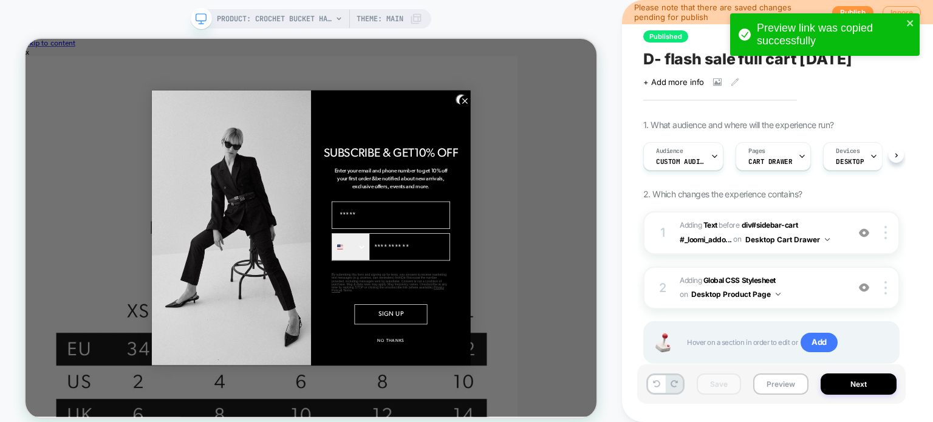
click at [697, 57] on span "D- flash sale full cart [DATE]" at bounding box center [748, 59] width 209 height 18
click at [780, 385] on button "Preview" at bounding box center [781, 384] width 55 height 21
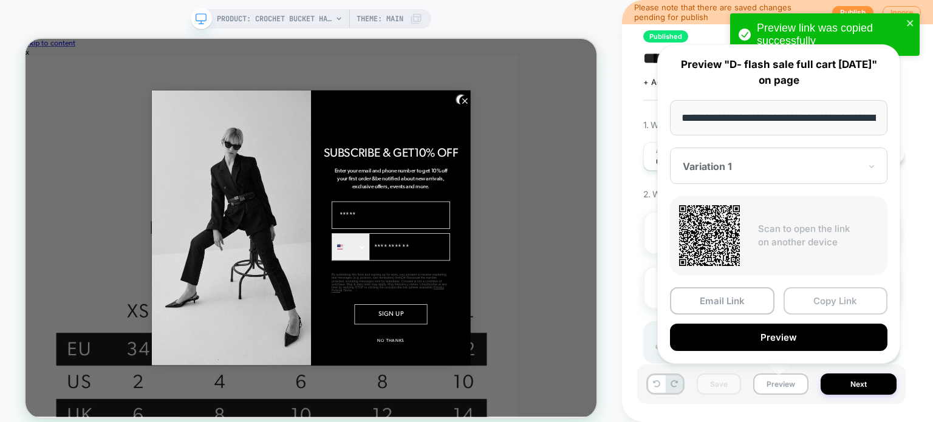
click at [832, 304] on button "Copy Link" at bounding box center [836, 300] width 105 height 27
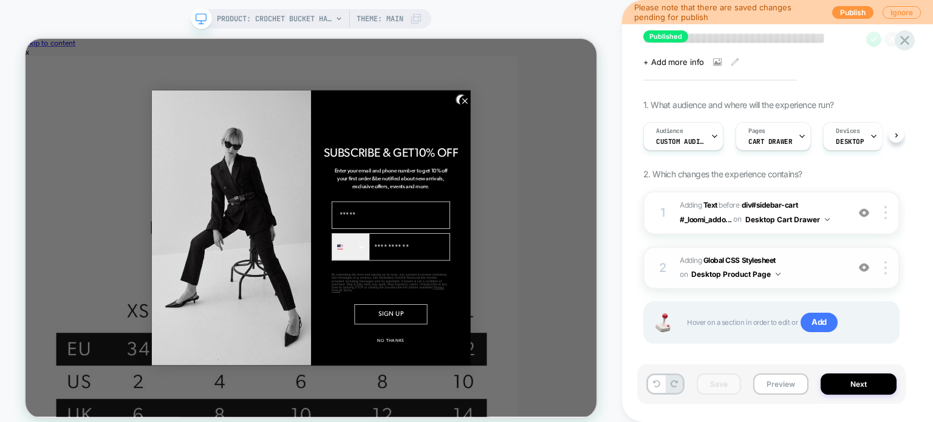
scroll to position [32, 0]
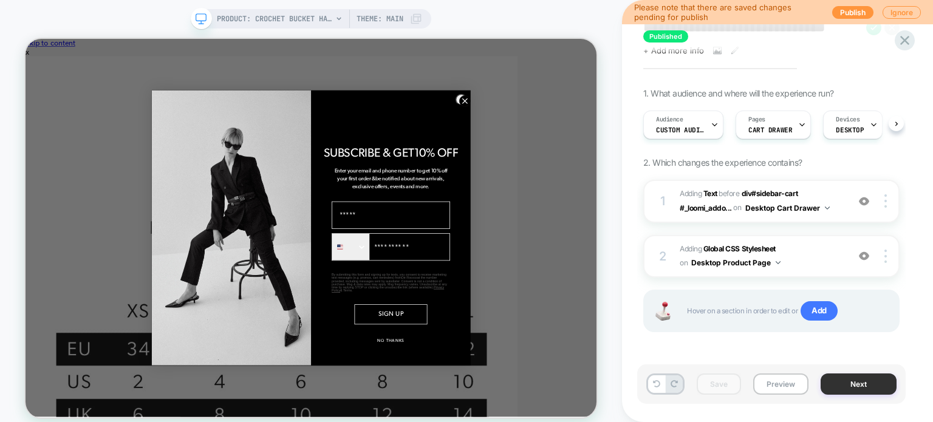
click at [850, 381] on button "Next" at bounding box center [859, 384] width 76 height 21
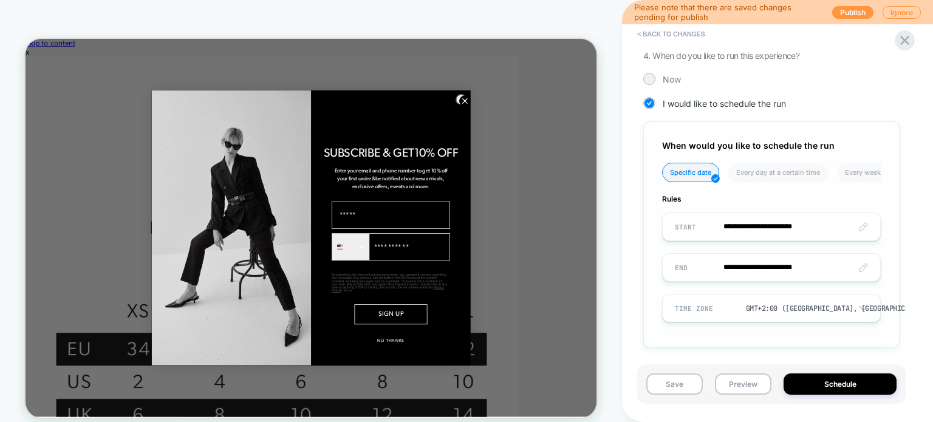
scroll to position [365, 0]
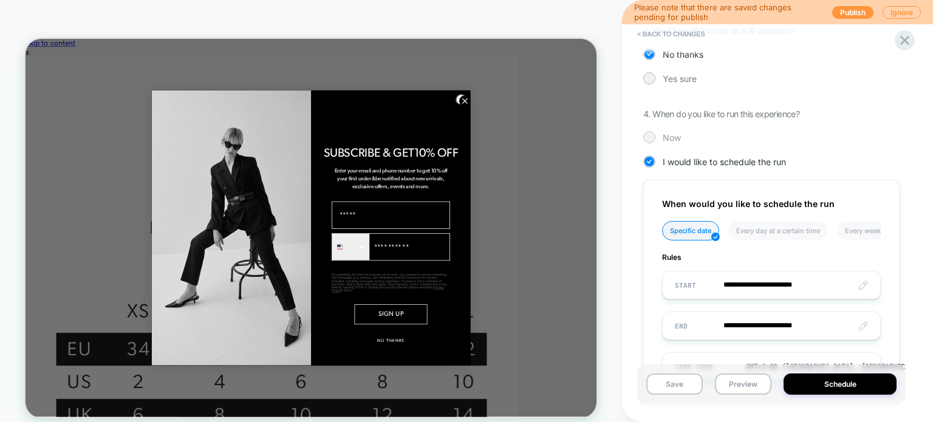
click at [648, 133] on div at bounding box center [649, 136] width 9 height 9
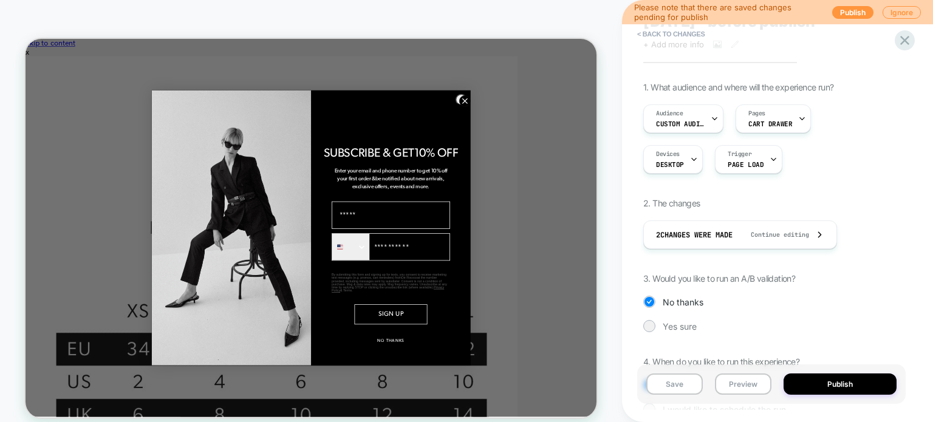
scroll to position [0, 0]
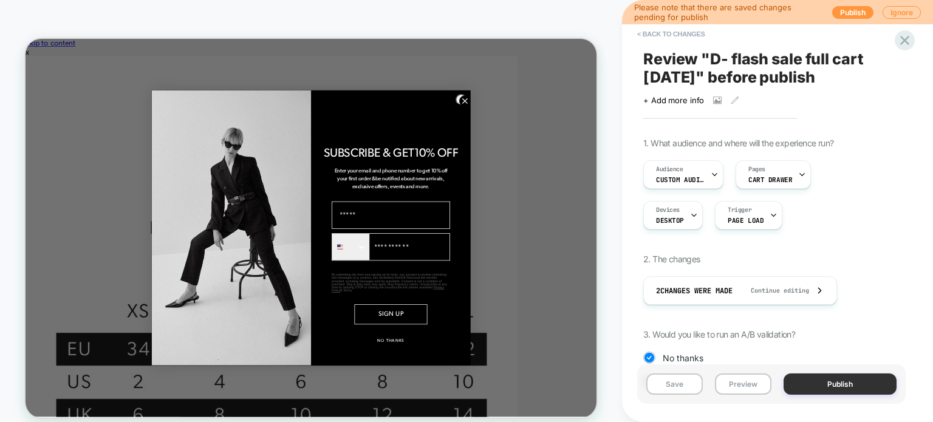
click at [834, 380] on button "Publish" at bounding box center [840, 384] width 113 height 21
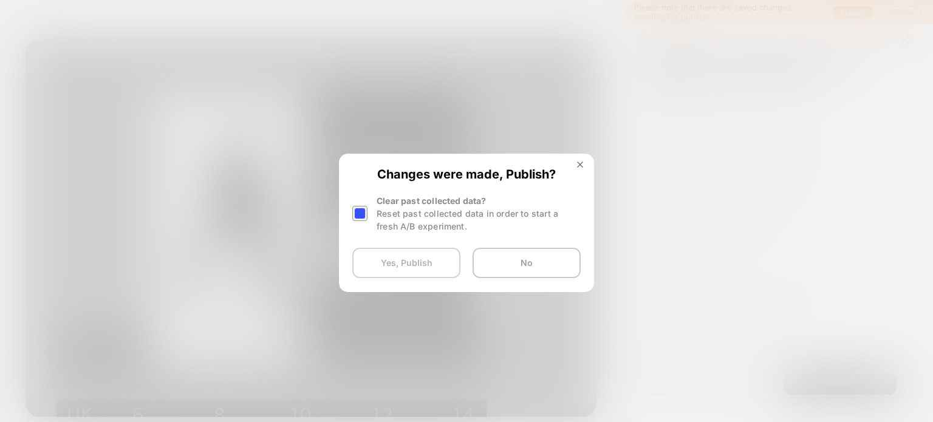
click at [416, 267] on button "Yes, Publish" at bounding box center [406, 263] width 108 height 30
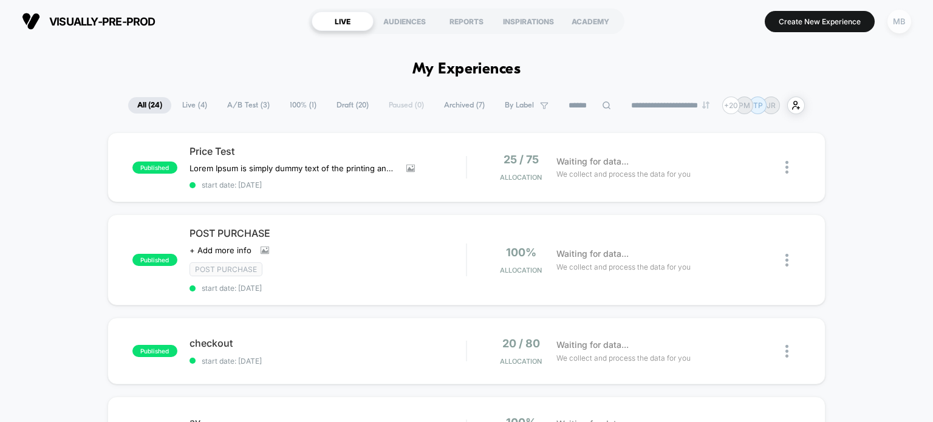
click at [902, 17] on div "MB" at bounding box center [900, 22] width 24 height 24
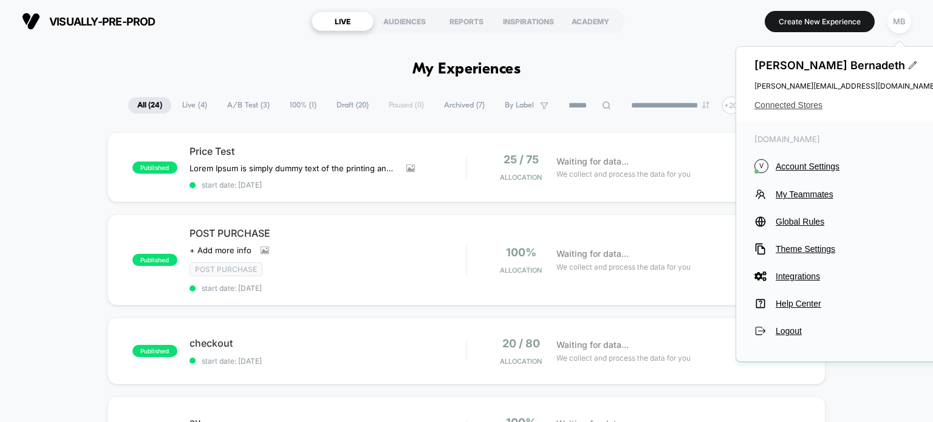
click at [812, 108] on span "Connected Stores" at bounding box center [846, 105] width 182 height 10
click at [811, 103] on span "Connected Stores" at bounding box center [846, 105] width 182 height 10
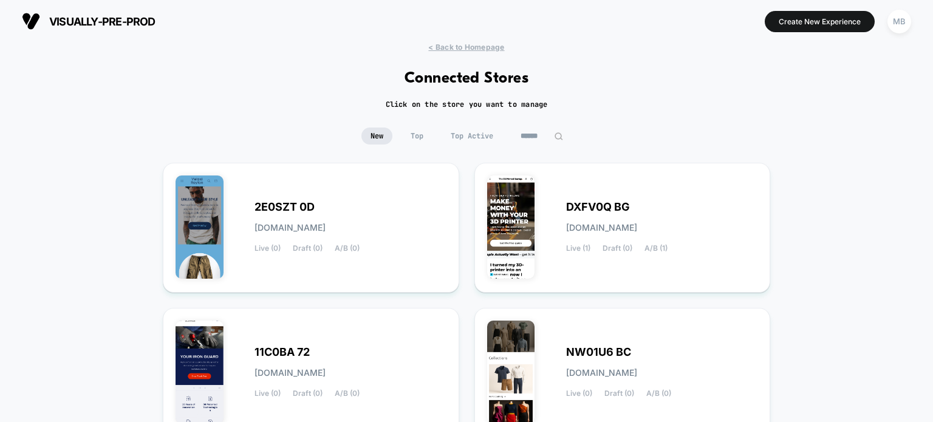
click at [549, 132] on input at bounding box center [542, 136] width 61 height 17
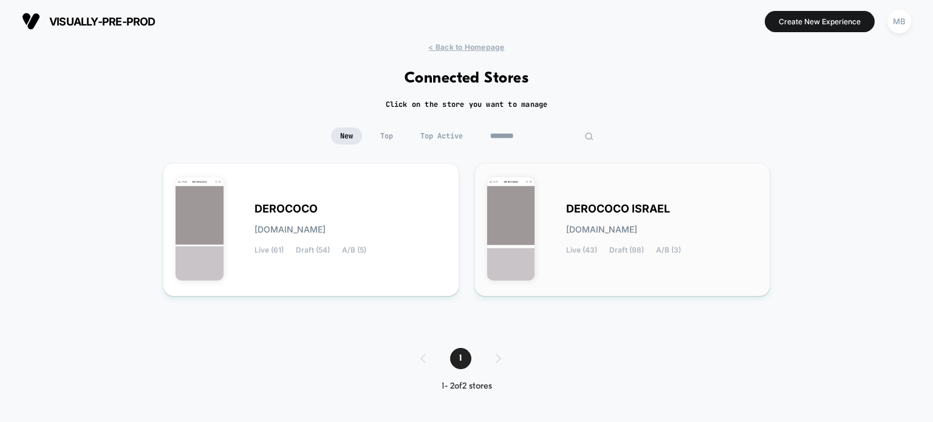
type input "********"
click at [593, 181] on div "DEROCOCO ISRAEL derococo-israel.myshopify.com Live (43) Draft (98) A/B (3)" at bounding box center [622, 230] width 271 height 108
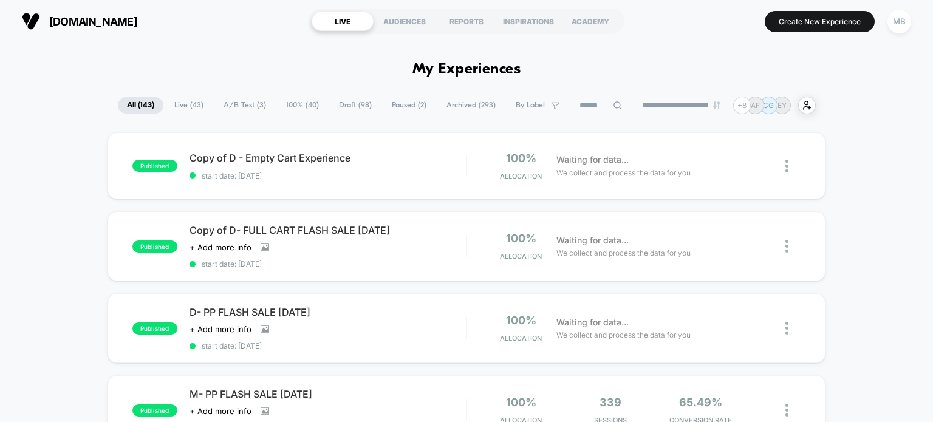
click at [600, 106] on input at bounding box center [601, 105] width 61 height 15
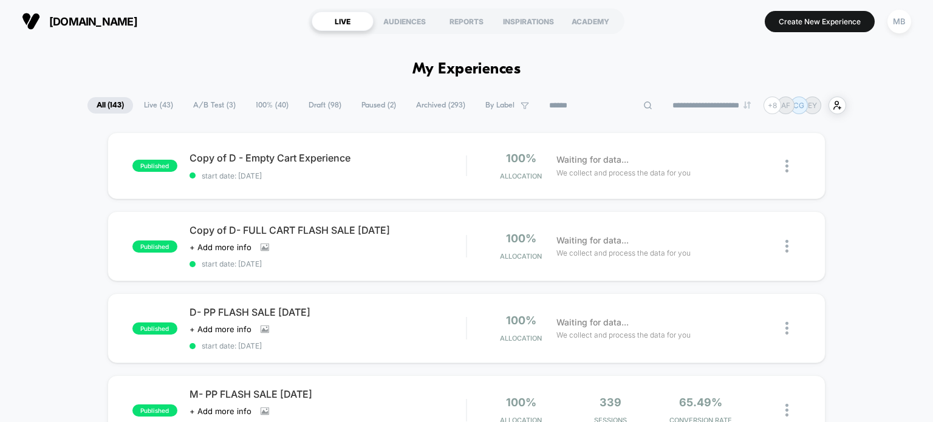
paste input "****"
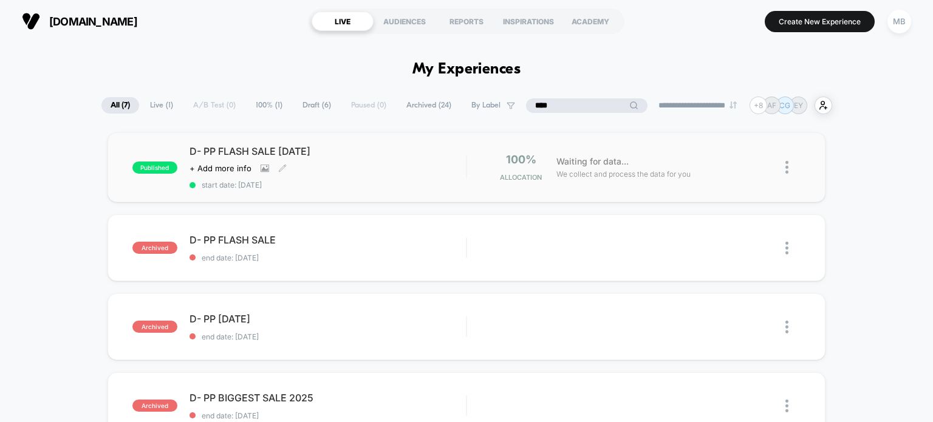
type input "****"
click at [348, 176] on div "D- PP FLASH SALE August 25 Click to view images Click to edit experience detail…" at bounding box center [328, 167] width 277 height 44
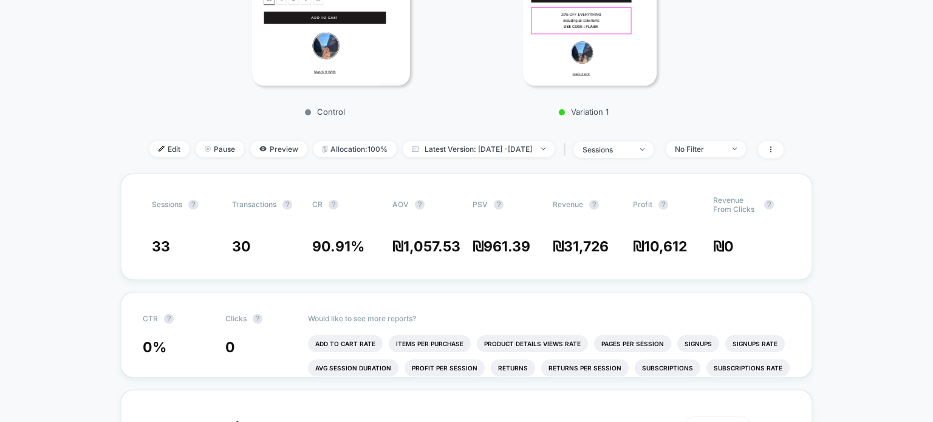
scroll to position [122, 0]
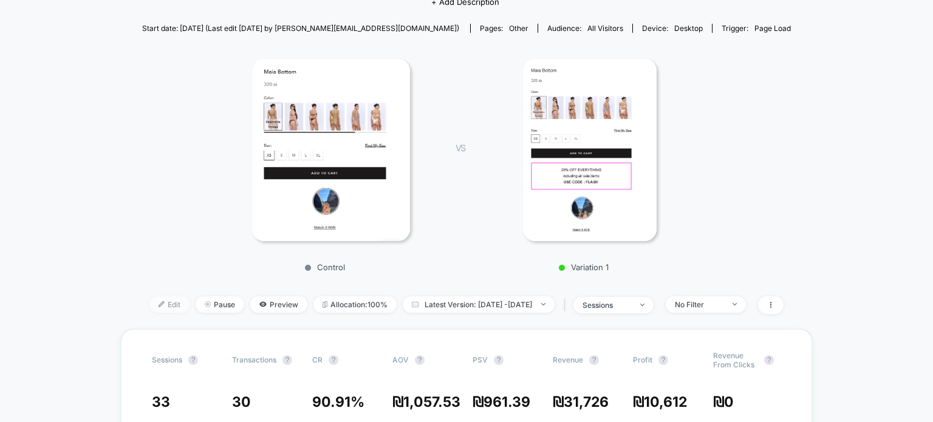
click at [159, 306] on img at bounding box center [162, 304] width 6 height 6
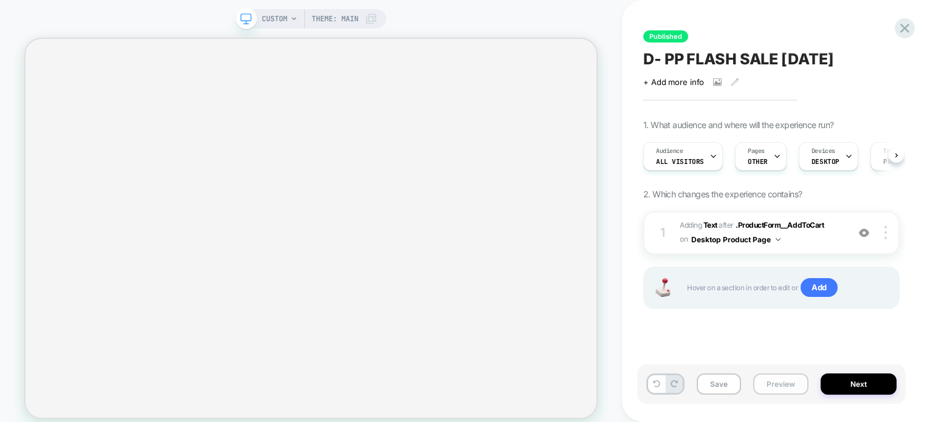
click at [778, 386] on button "Preview" at bounding box center [781, 384] width 55 height 21
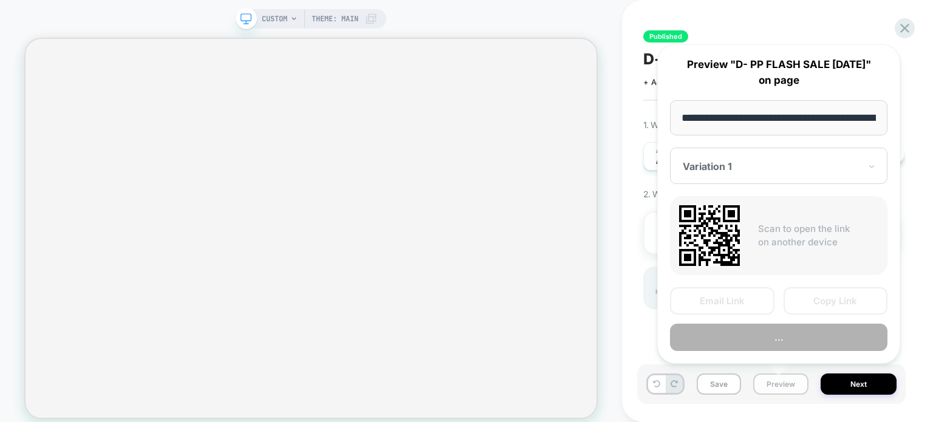
scroll to position [0, 352]
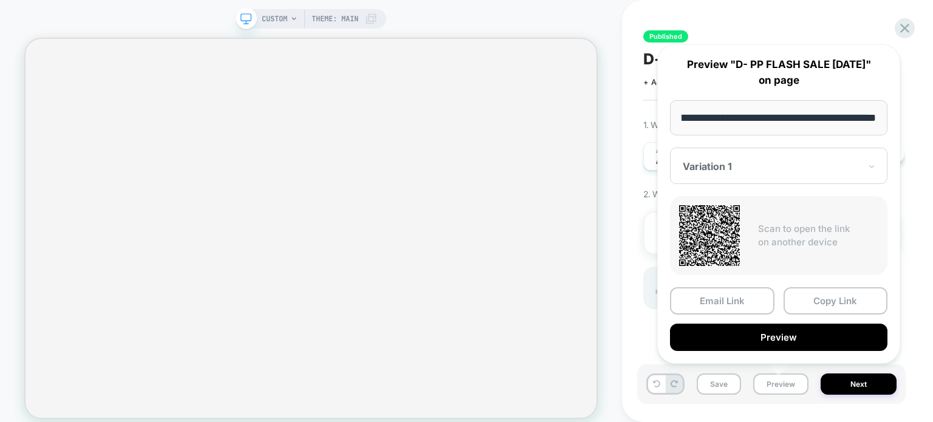
click at [839, 300] on button "Copy Link" at bounding box center [836, 300] width 105 height 27
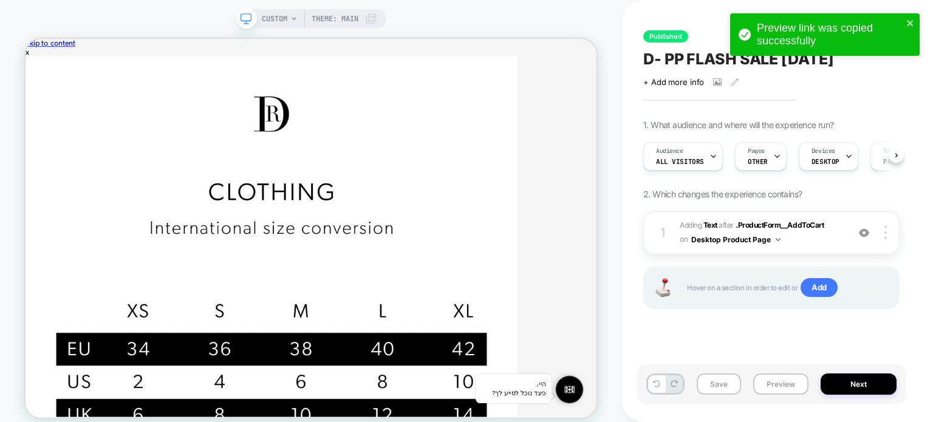
scroll to position [0, 0]
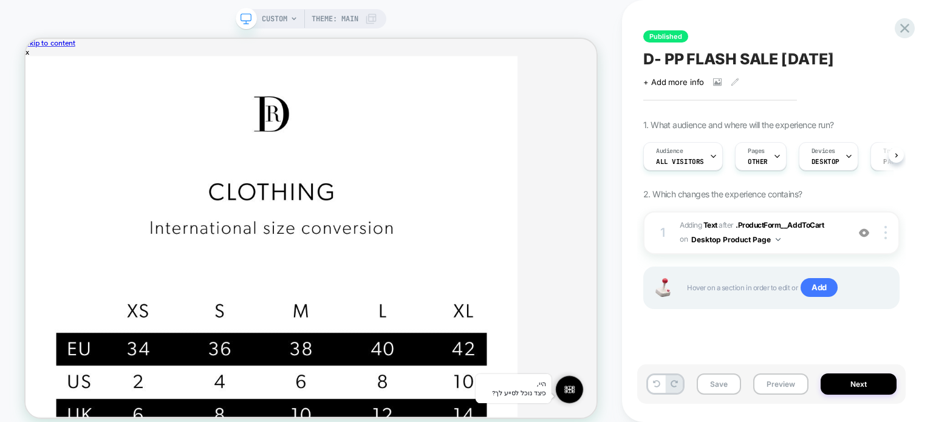
click at [682, 53] on span "D- PP FLASH SALE August 25" at bounding box center [739, 59] width 190 height 18
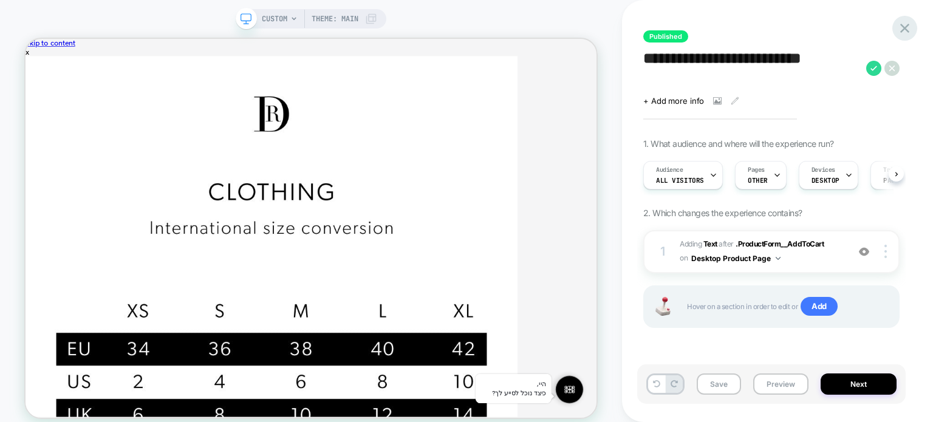
click at [901, 26] on icon at bounding box center [905, 28] width 16 height 16
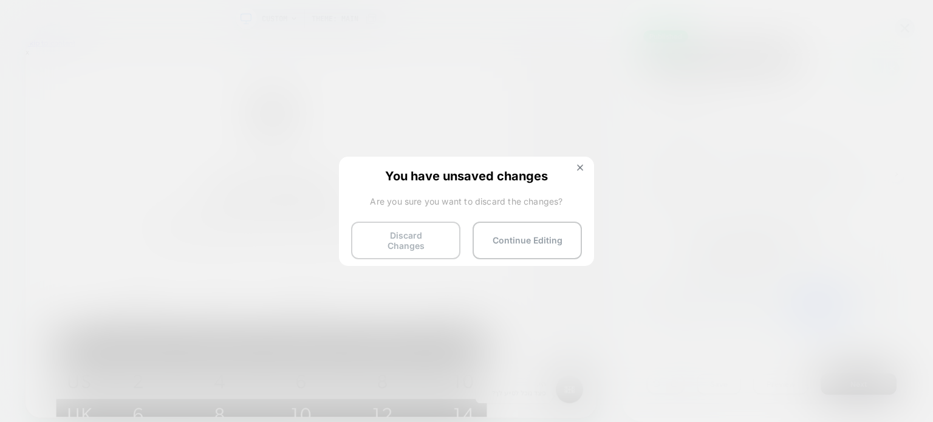
click at [423, 242] on button "Discard Changes" at bounding box center [405, 241] width 109 height 38
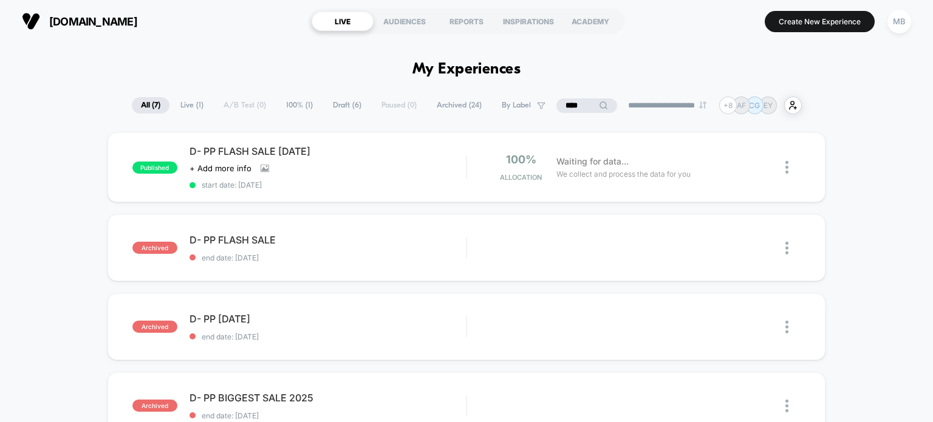
click at [574, 104] on input "****" at bounding box center [587, 105] width 61 height 15
paste input "*******"
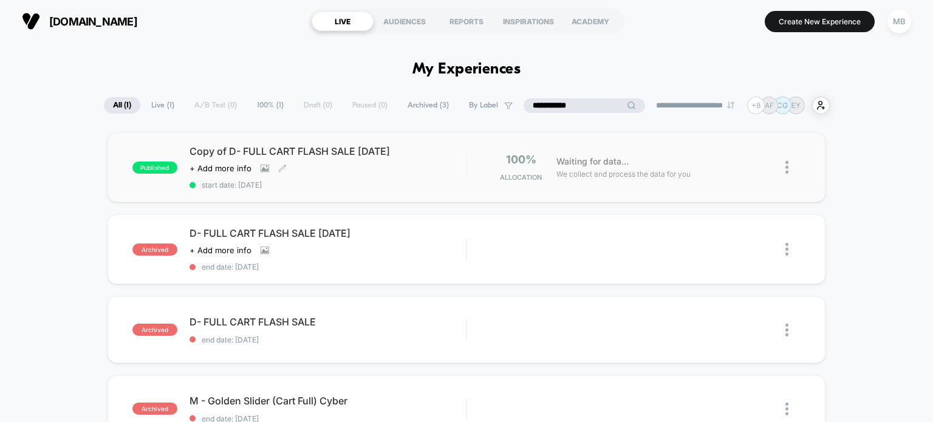
type input "**********"
click at [401, 182] on span "start date: 8/14/2025" at bounding box center [328, 184] width 277 height 9
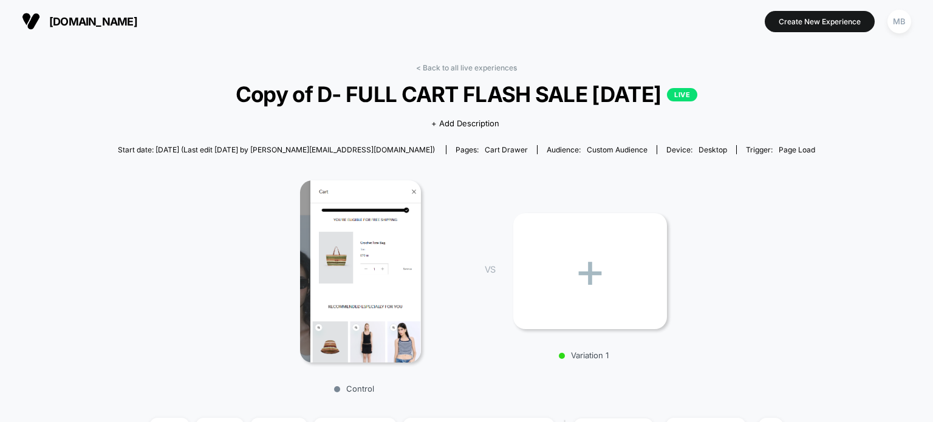
scroll to position [304, 0]
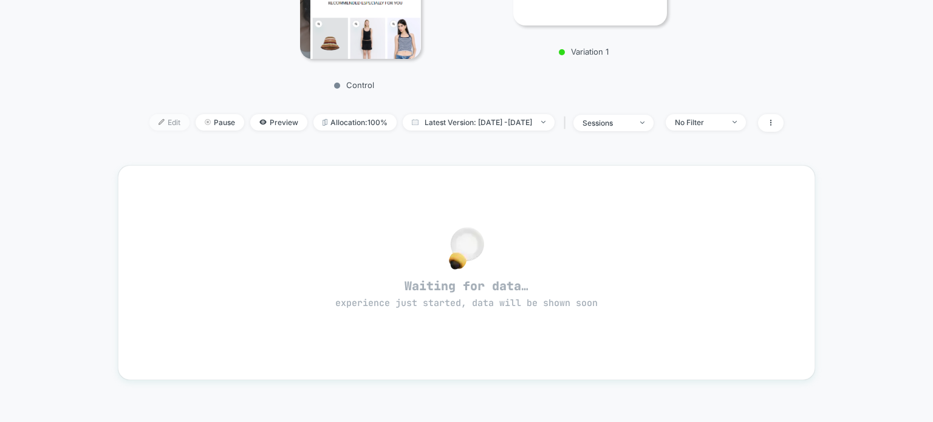
click at [152, 122] on span "Edit" at bounding box center [169, 122] width 40 height 16
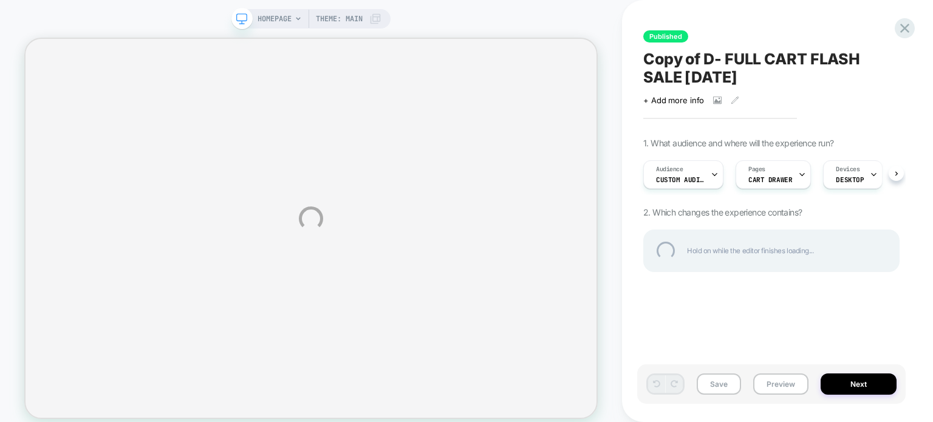
click at [666, 66] on div "Copy of D- FULL CART FLASH SALE August 25" at bounding box center [772, 68] width 256 height 36
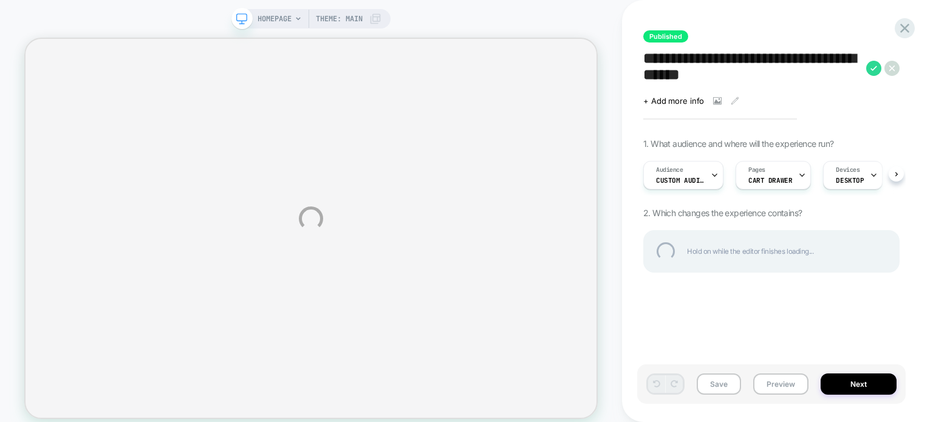
click at [671, 68] on textarea "**********" at bounding box center [752, 68] width 217 height 37
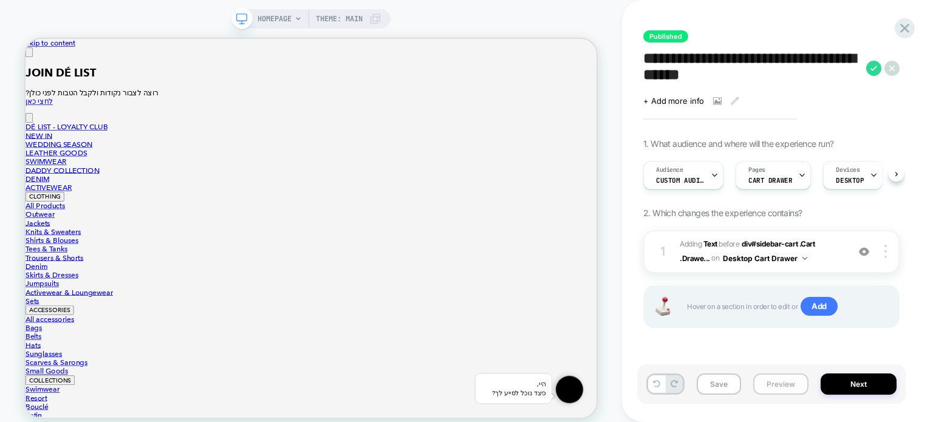
click at [782, 388] on button "Preview" at bounding box center [781, 384] width 55 height 21
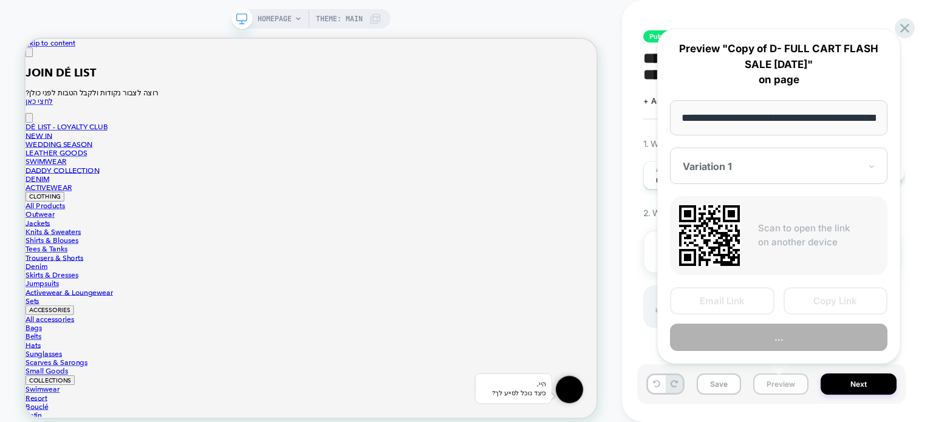
scroll to position [0, 39]
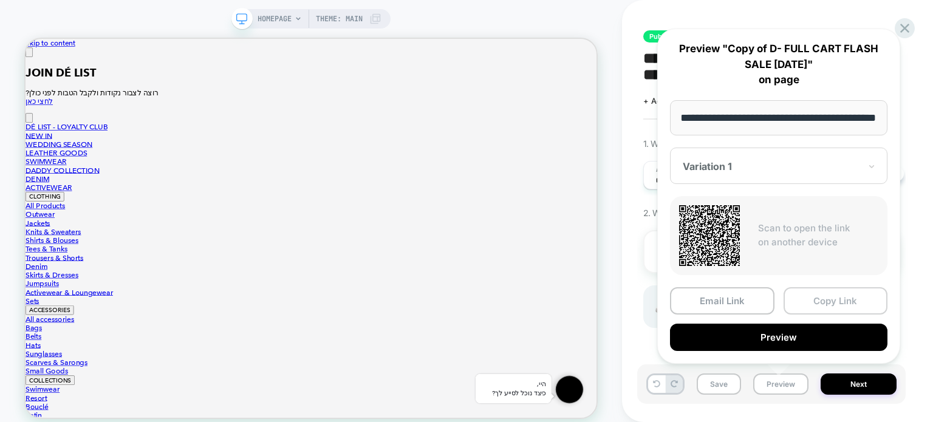
click at [822, 294] on button "Copy Link" at bounding box center [836, 300] width 105 height 27
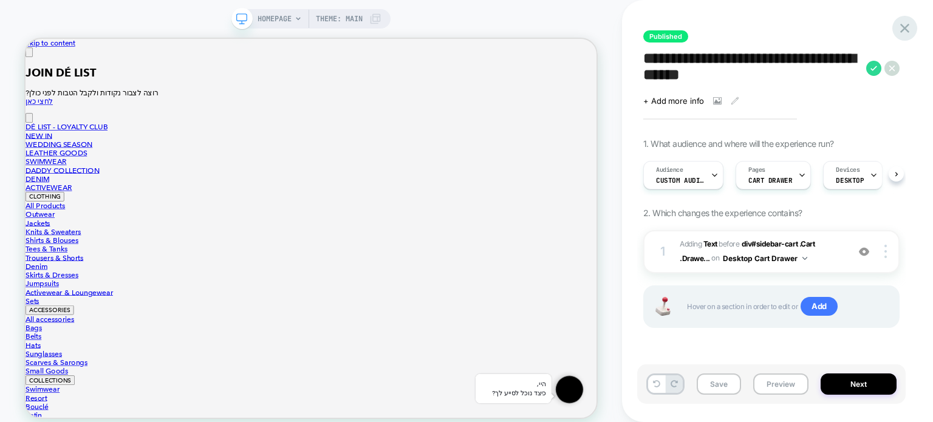
click at [901, 27] on icon at bounding box center [905, 28] width 16 height 16
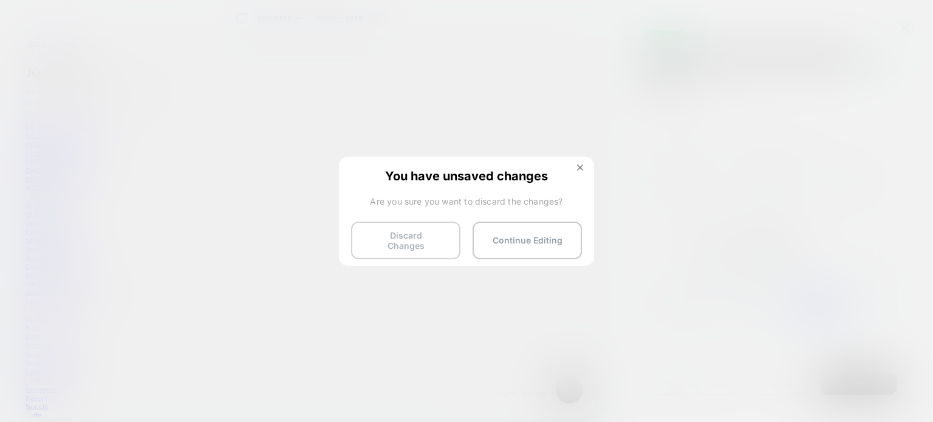
click at [414, 240] on button "Discard Changes" at bounding box center [405, 241] width 109 height 38
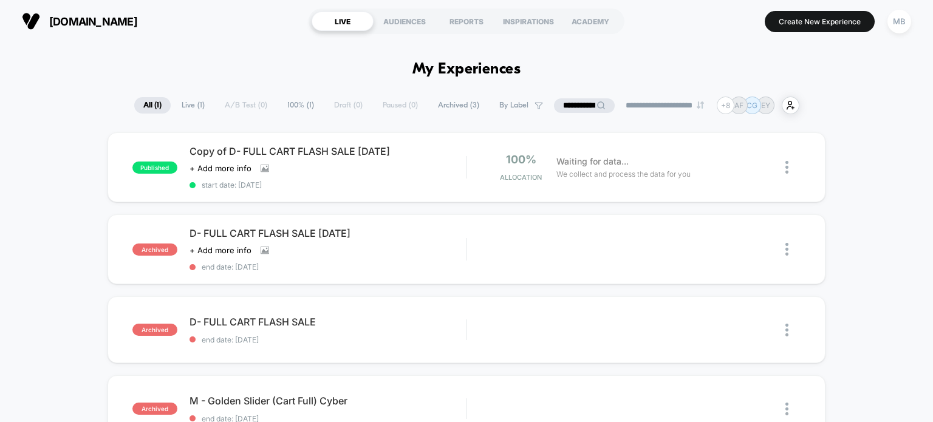
click at [563, 106] on input "**********" at bounding box center [584, 105] width 61 height 15
type input "*********"
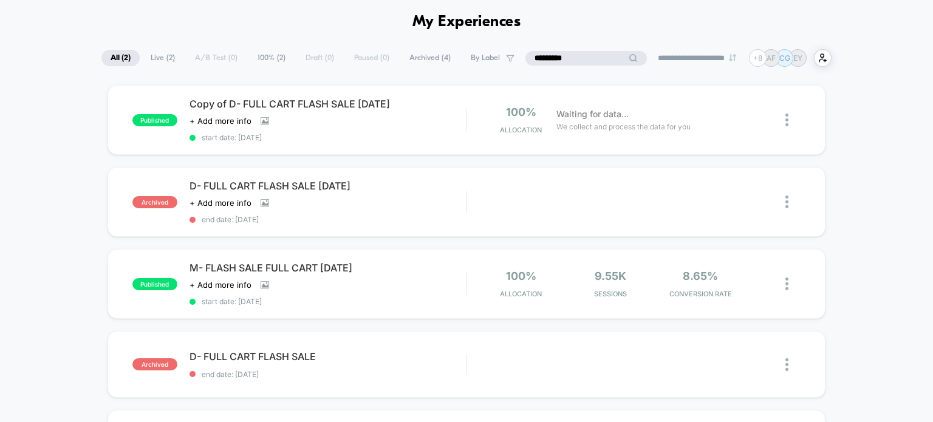
scroll to position [61, 0]
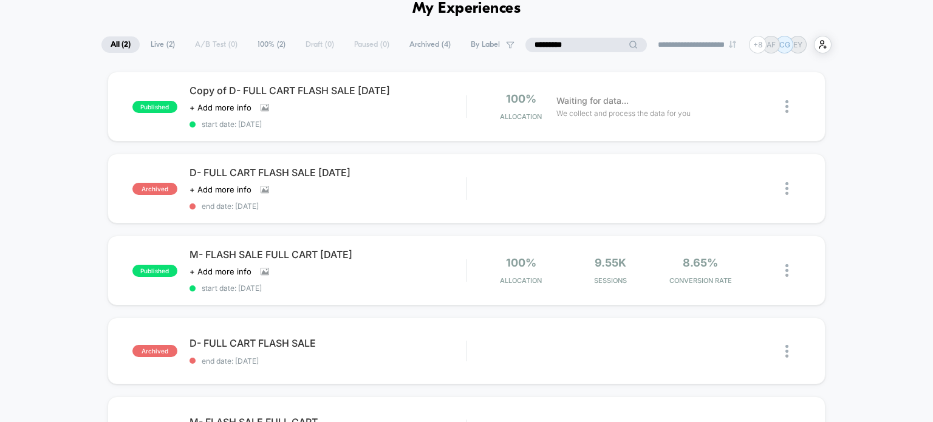
click at [563, 43] on input "*********" at bounding box center [587, 45] width 122 height 15
click at [338, 292] on div "published M- FLASH SALE FULL CART August 25 Click to view images Click to edit …" at bounding box center [467, 271] width 719 height 70
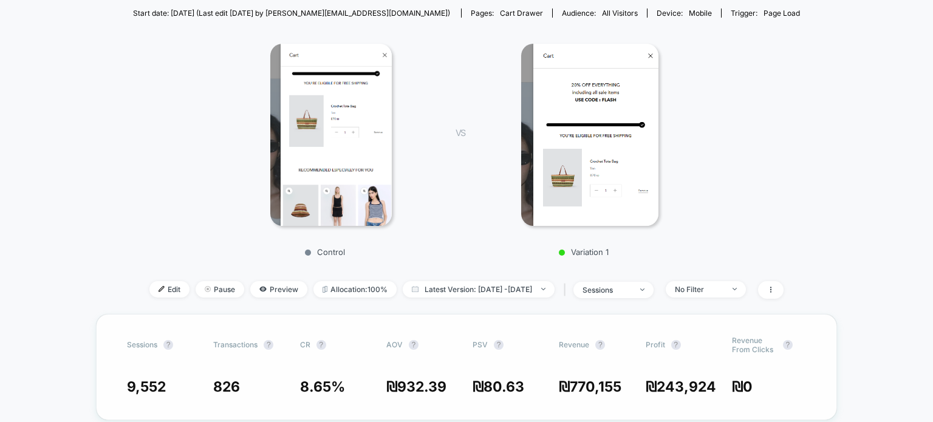
scroll to position [304, 0]
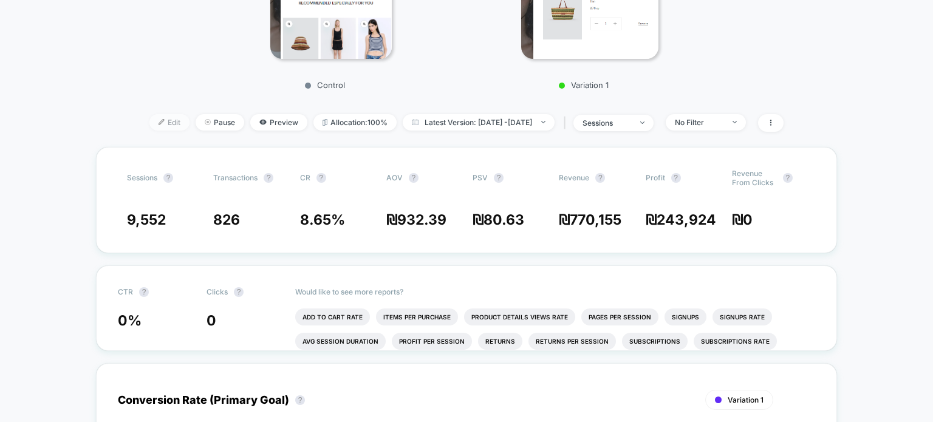
click at [149, 123] on span "Edit" at bounding box center [169, 122] width 40 height 16
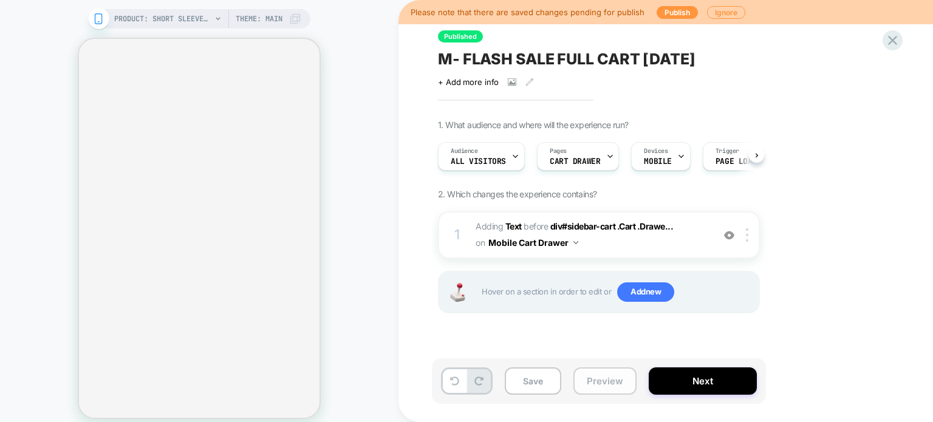
click at [591, 383] on button "Preview" at bounding box center [605, 381] width 63 height 27
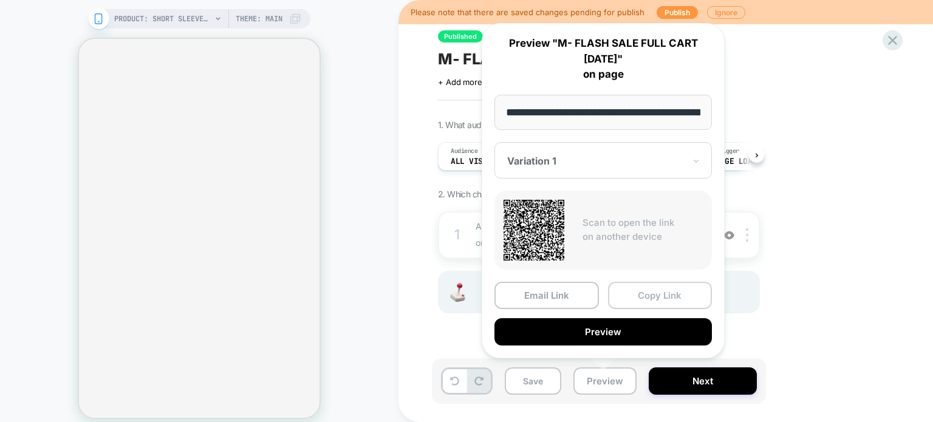
click at [659, 291] on button "Copy Link" at bounding box center [660, 295] width 105 height 27
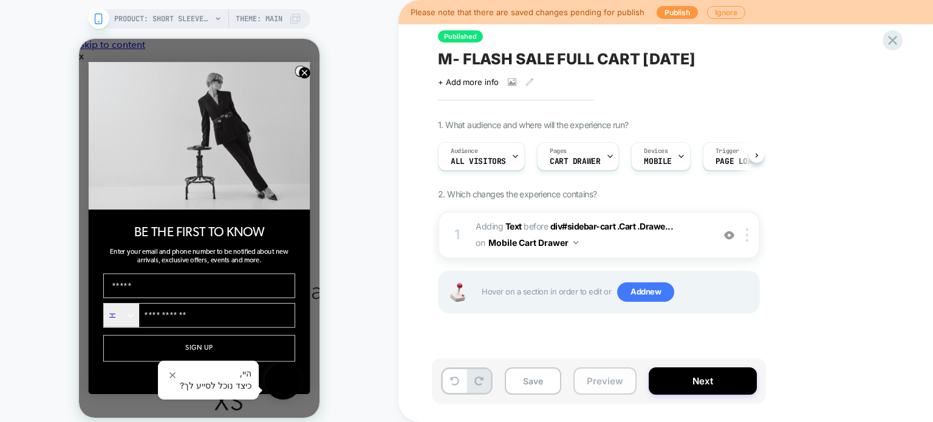
click at [591, 378] on button "Preview" at bounding box center [605, 381] width 63 height 27
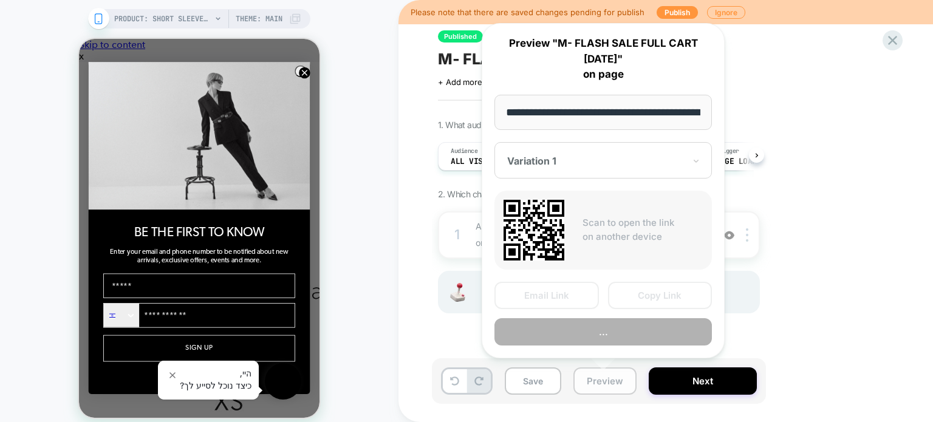
scroll to position [0, 295]
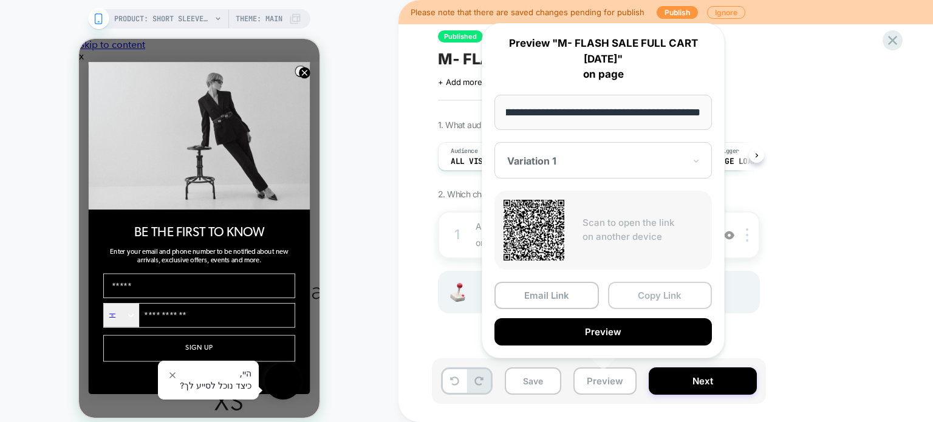
click at [657, 295] on button "Copy Link" at bounding box center [660, 295] width 105 height 27
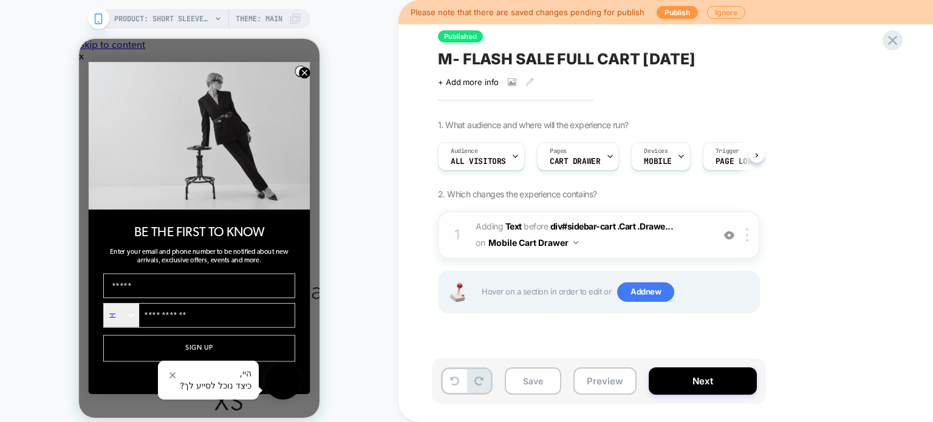
click at [728, 230] on img at bounding box center [729, 235] width 10 height 10
click at [578, 389] on button "Preview" at bounding box center [605, 381] width 63 height 27
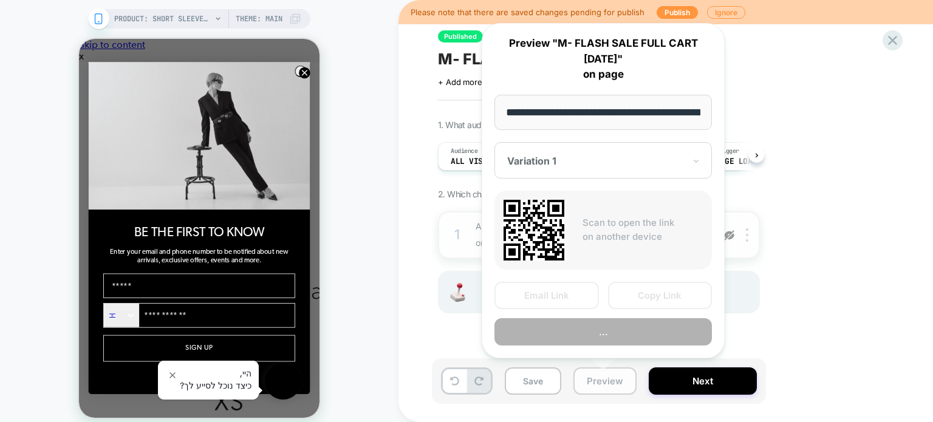
scroll to position [0, 295]
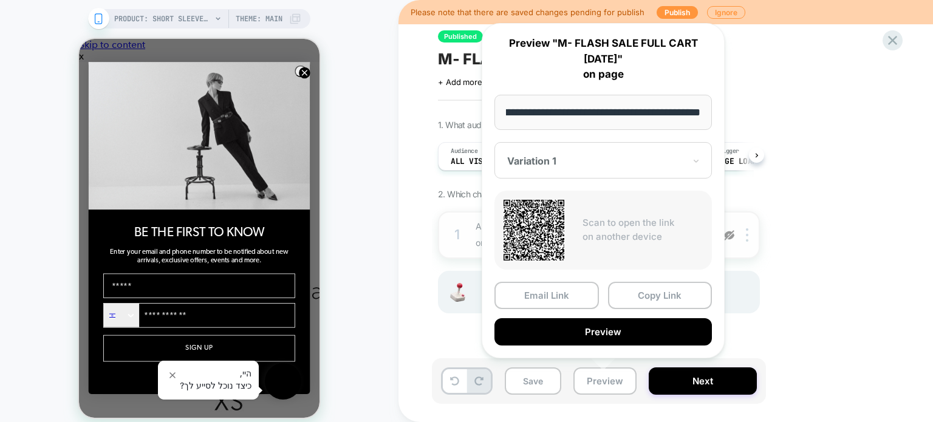
click at [802, 139] on div "1. What audience and where will the experience run? Audience All Visitors Pages…" at bounding box center [660, 232] width 444 height 224
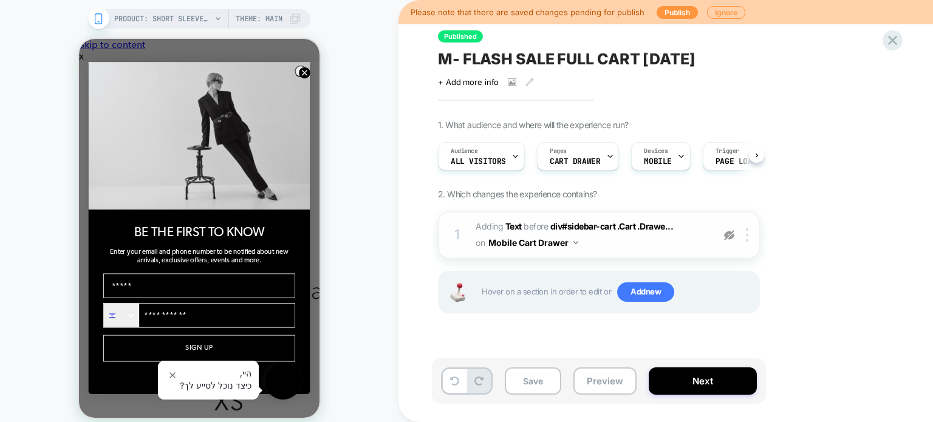
click at [726, 238] on img at bounding box center [729, 235] width 10 height 10
click at [605, 58] on span "M- FLASH SALE FULL CART August 25" at bounding box center [567, 59] width 258 height 18
click at [598, 377] on button "Preview" at bounding box center [605, 381] width 63 height 27
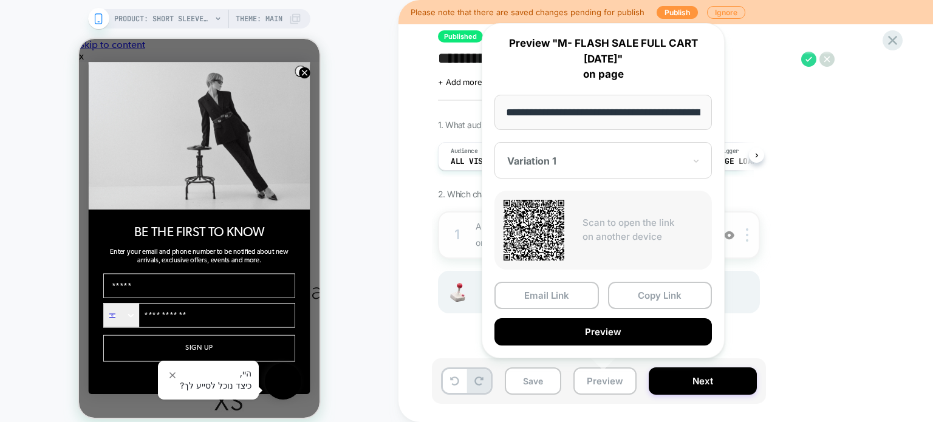
drag, startPoint x: 574, startPoint y: 109, endPoint x: 470, endPoint y: 101, distance: 103.6
click at [470, 101] on div "**********" at bounding box center [603, 191] width 267 height 360
click at [608, 106] on input "**********" at bounding box center [604, 112] width 218 height 35
drag, startPoint x: 636, startPoint y: 111, endPoint x: 480, endPoint y: 106, distance: 156.3
click at [480, 106] on div "**********" at bounding box center [603, 191] width 267 height 360
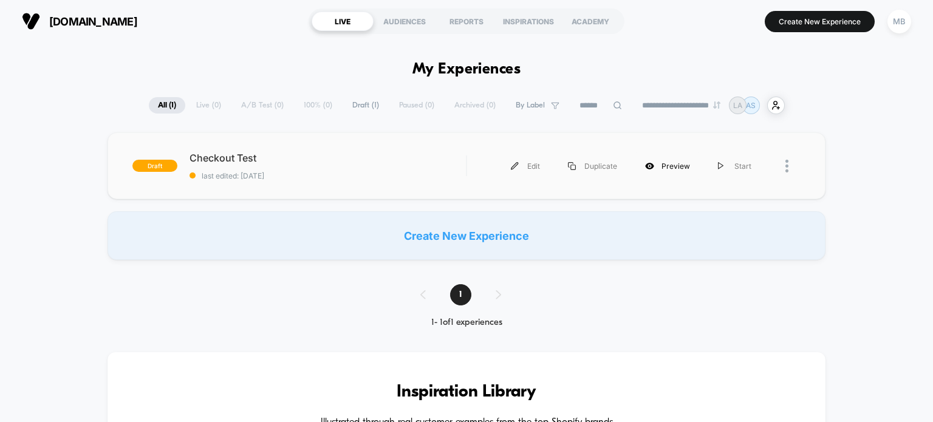
click at [678, 167] on div "Preview" at bounding box center [667, 166] width 73 height 27
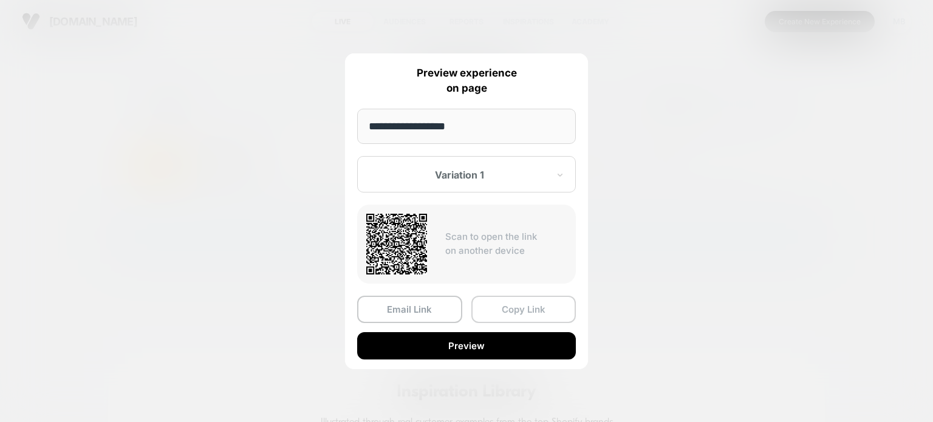
click at [511, 308] on button "Copy Link" at bounding box center [524, 309] width 105 height 27
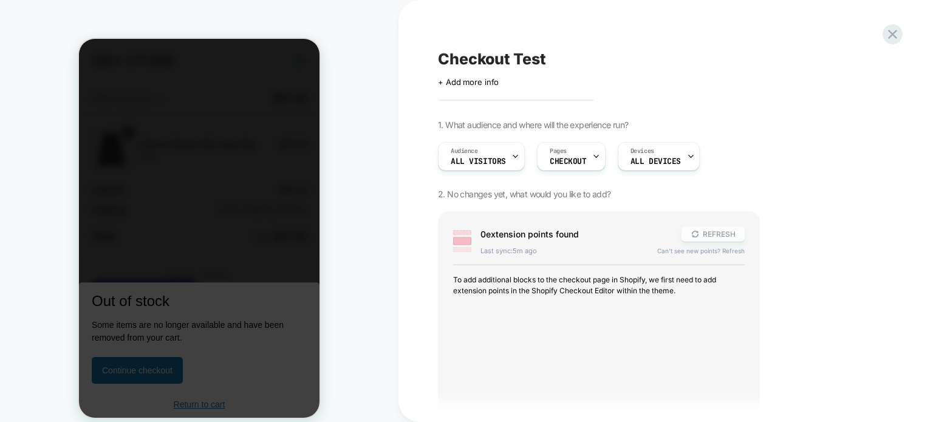
click at [709, 229] on button "REFRESH" at bounding box center [713, 234] width 63 height 15
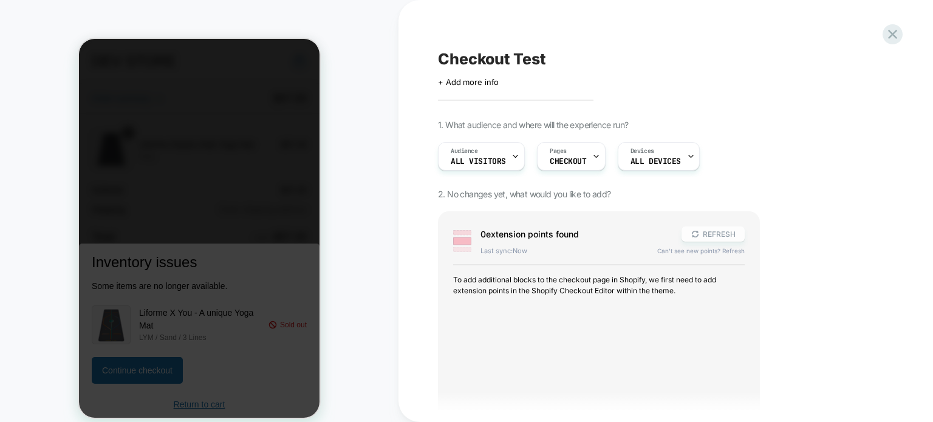
click at [740, 233] on button "REFRESH" at bounding box center [713, 234] width 63 height 15
click at [901, 33] on div at bounding box center [893, 34] width 25 height 25
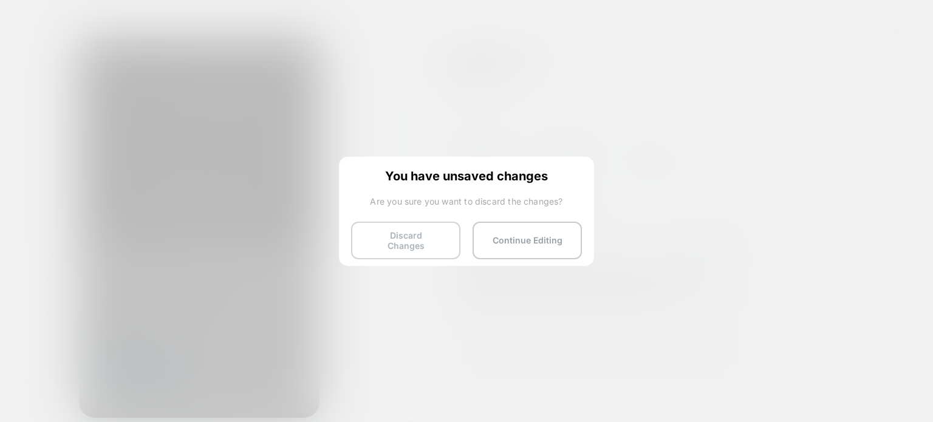
click at [408, 235] on button "Discard Changes" at bounding box center [405, 241] width 109 height 38
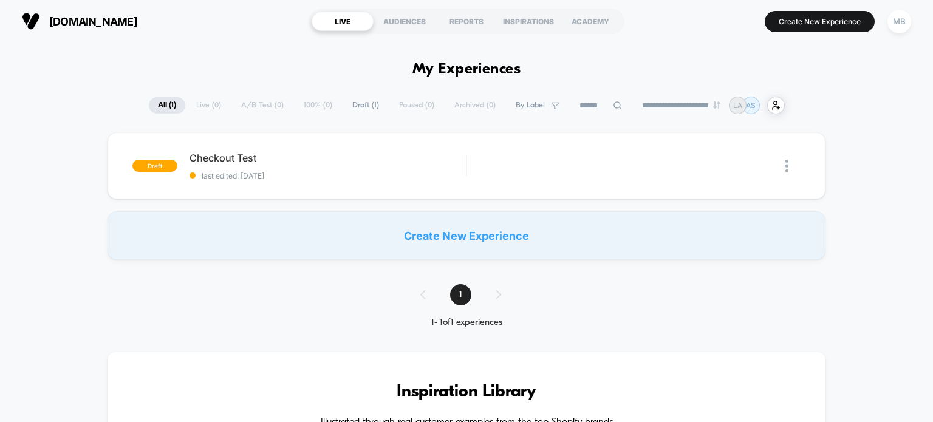
click at [758, 21] on section "Create New Experience MB" at bounding box center [774, 21] width 281 height 30
click at [805, 22] on button "Create New Experience" at bounding box center [820, 21] width 110 height 21
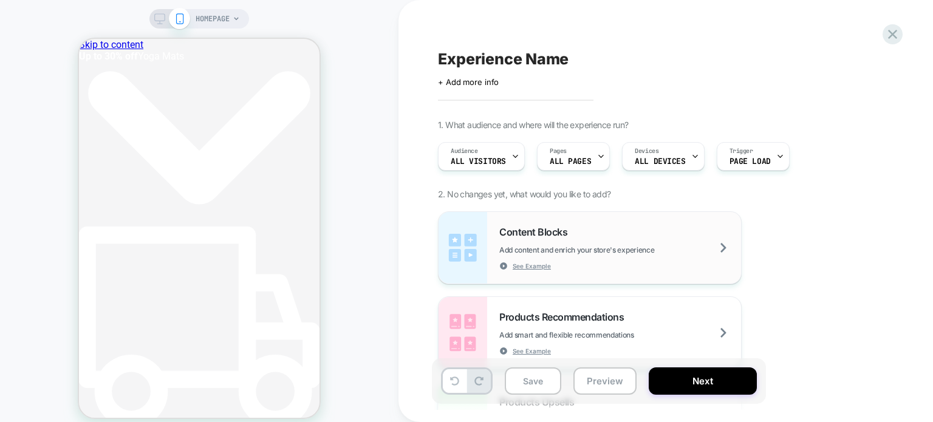
click at [525, 249] on span "Add content and enrich your store's experience" at bounding box center [608, 250] width 216 height 9
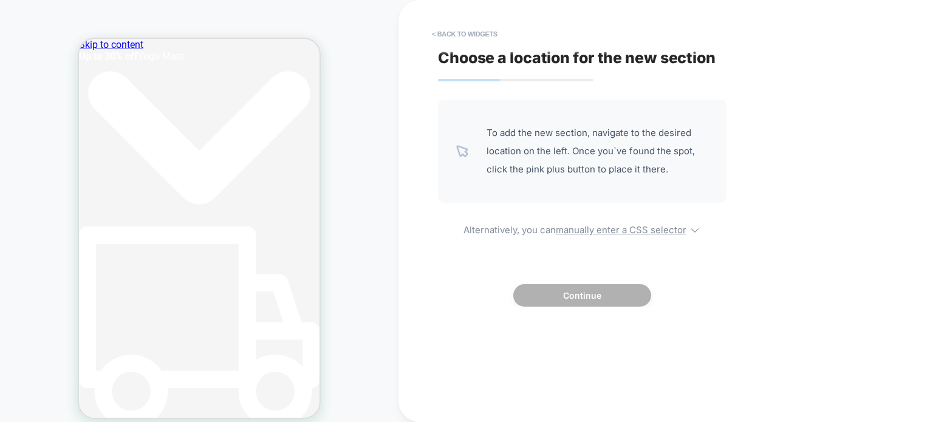
scroll to position [0, 187]
click at [462, 31] on button "< Back to widgets" at bounding box center [465, 33] width 78 height 19
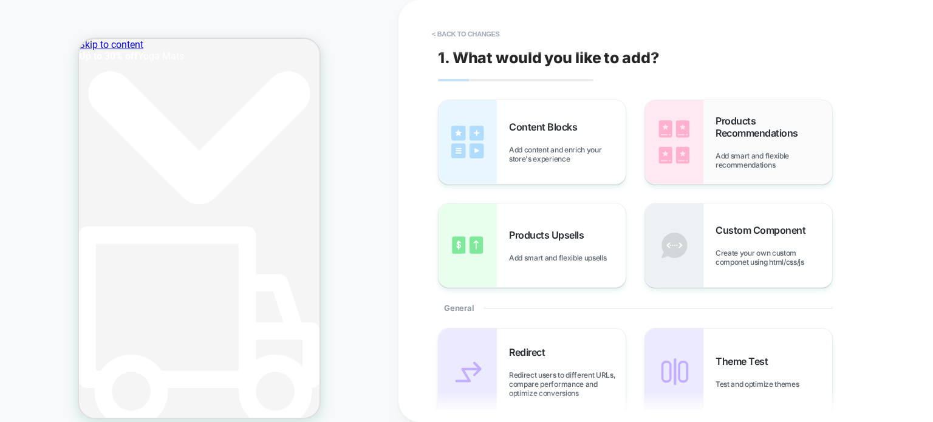
click at [732, 121] on span "Products Recommendations" at bounding box center [774, 127] width 117 height 24
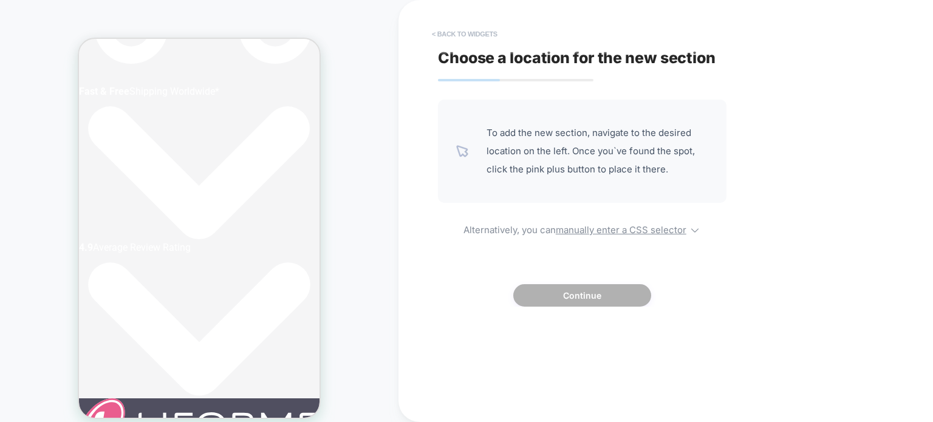
click at [463, 26] on button "< Back to widgets" at bounding box center [465, 33] width 78 height 19
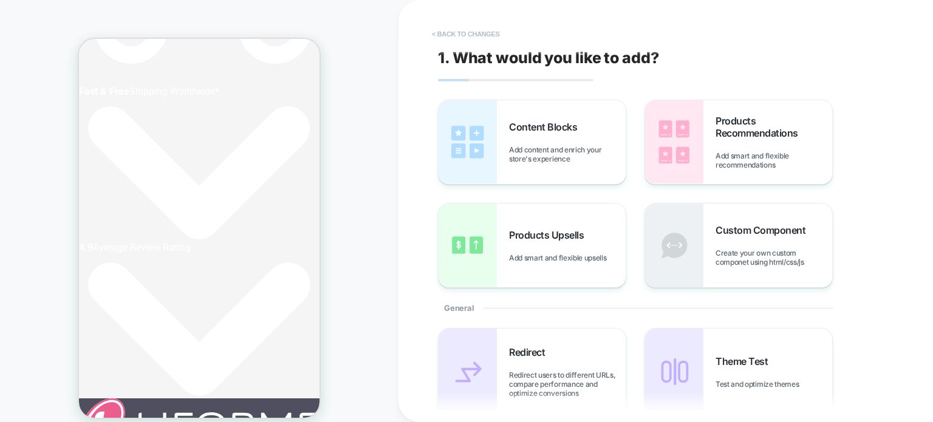
click at [457, 33] on button "< Back to changes" at bounding box center [466, 33] width 80 height 19
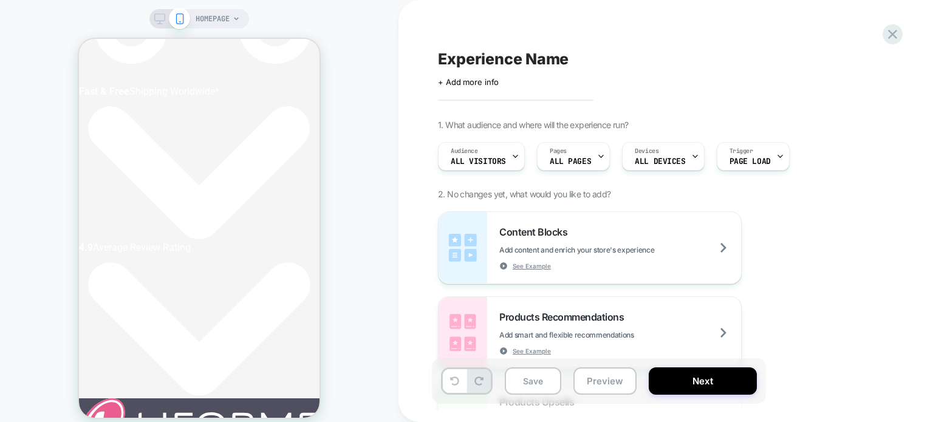
click at [214, 22] on span "HOMEPAGE" at bounding box center [213, 18] width 34 height 19
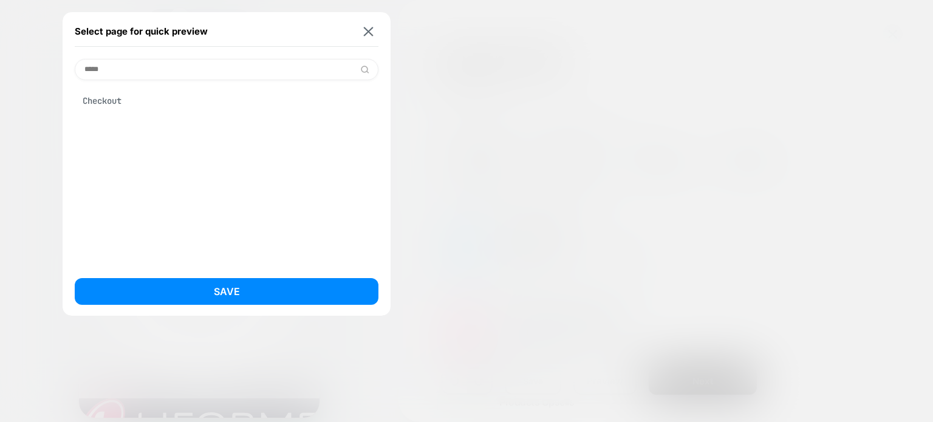
type input "*****"
click at [88, 98] on div "Checkout" at bounding box center [227, 100] width 304 height 23
click at [263, 290] on button "Save" at bounding box center [227, 291] width 304 height 27
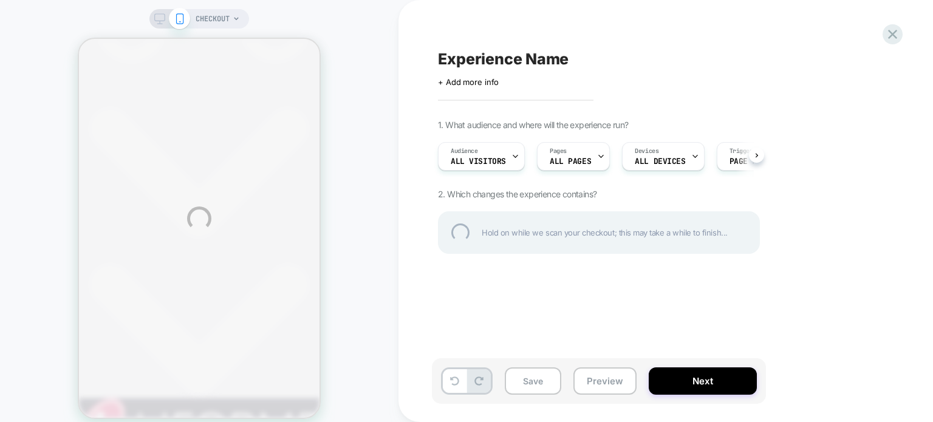
click at [590, 157] on div "CHECKOUT Experience Name Click to edit experience details + Add more info 1. Wh…" at bounding box center [466, 219] width 933 height 438
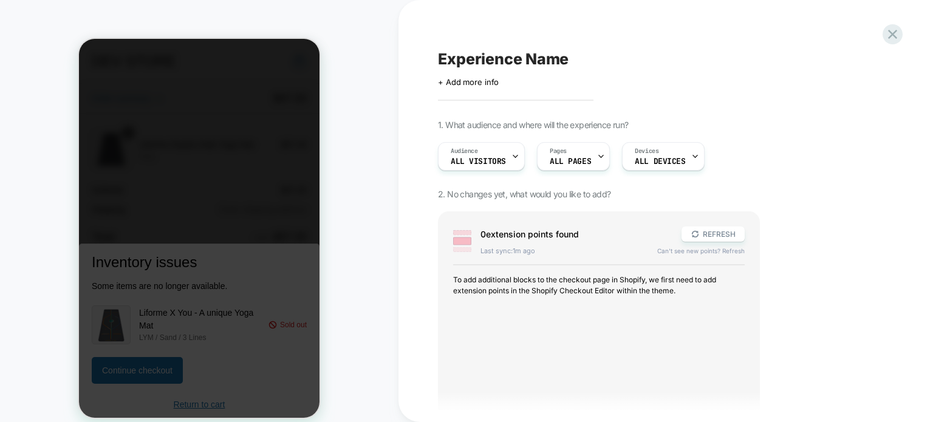
click at [584, 162] on span "ALL PAGES" at bounding box center [570, 161] width 41 height 9
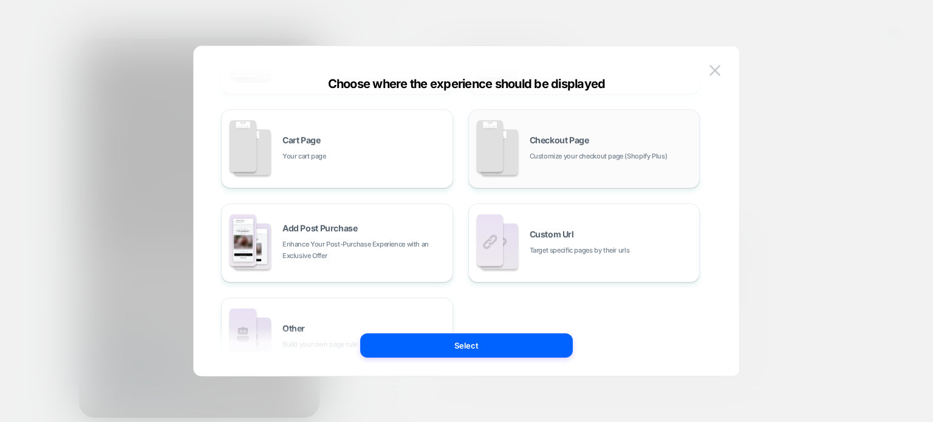
click at [560, 160] on span "Customize your checkout page (Shopify Plus)" at bounding box center [599, 157] width 138 height 12
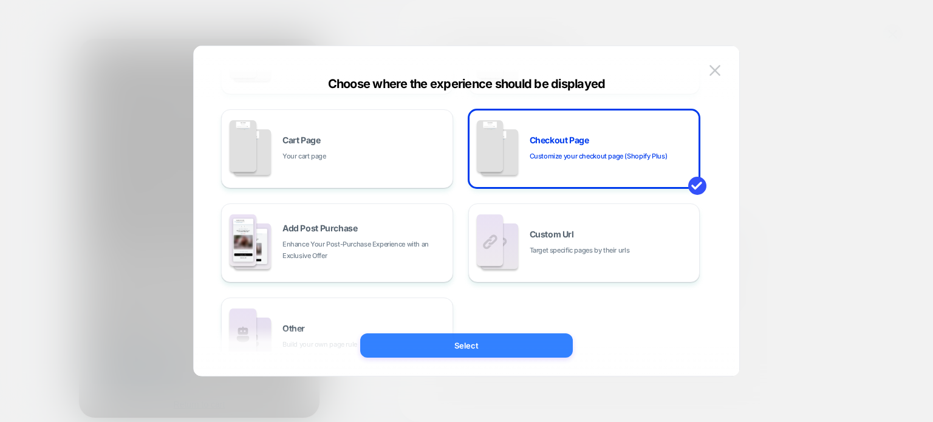
click at [496, 338] on button "Select" at bounding box center [466, 346] width 213 height 24
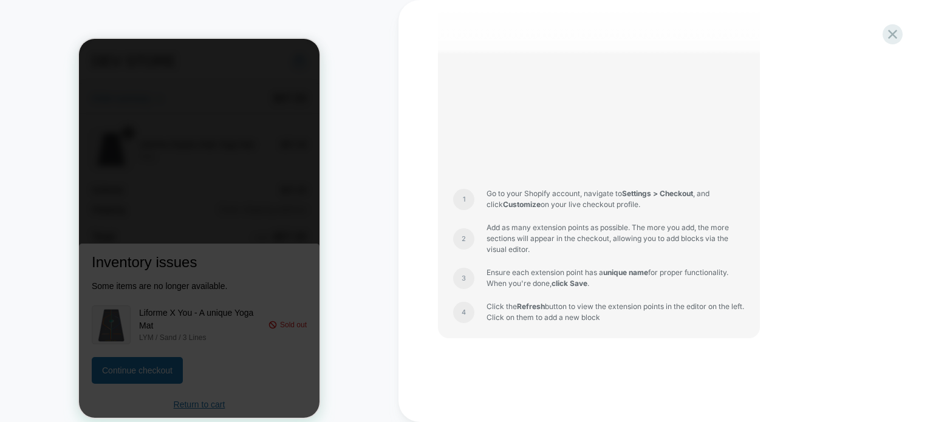
click at [252, 323] on div at bounding box center [199, 228] width 241 height 379
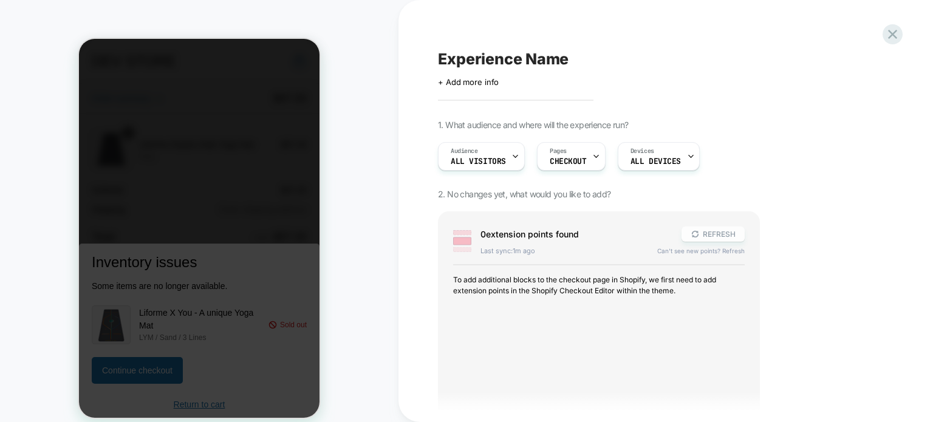
click at [714, 231] on button "REFRESH" at bounding box center [713, 234] width 63 height 15
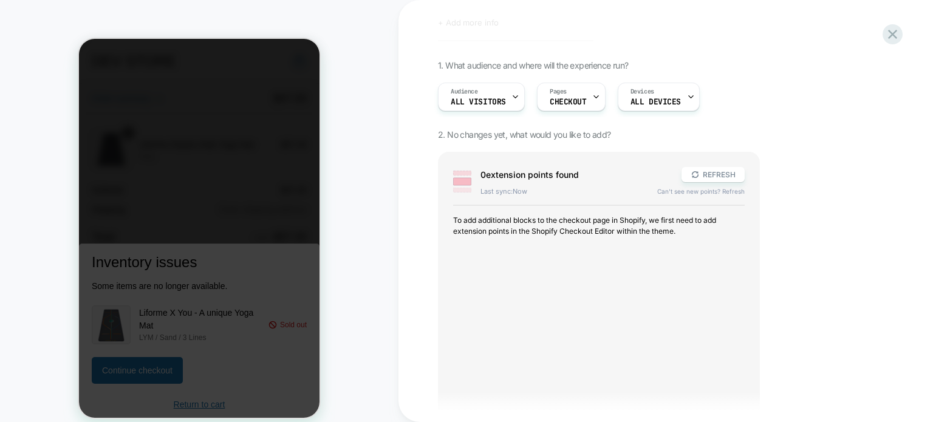
scroll to position [242, 0]
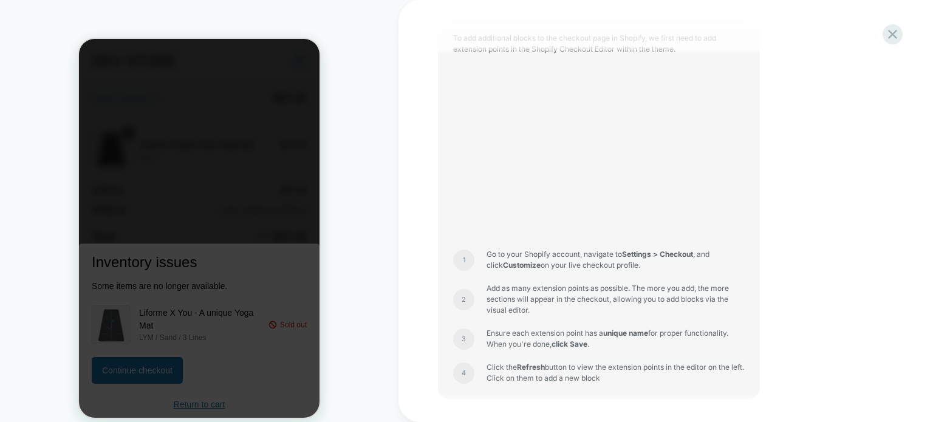
drag, startPoint x: 486, startPoint y: 256, endPoint x: 637, endPoint y: 267, distance: 151.7
click at [637, 267] on div "1 Go to your Shopify account, navigate to Settings > Checkout , and click Custo…" at bounding box center [599, 260] width 292 height 22
click at [647, 267] on span "Go to your Shopify account, navigate to Settings > Checkout , and click Customi…" at bounding box center [616, 260] width 258 height 22
drag, startPoint x: 623, startPoint y: 252, endPoint x: 528, endPoint y: 270, distance: 96.5
click at [528, 270] on div "To add additional blocks to the checkout page in Shopify, we first need to add …" at bounding box center [599, 208] width 292 height 351
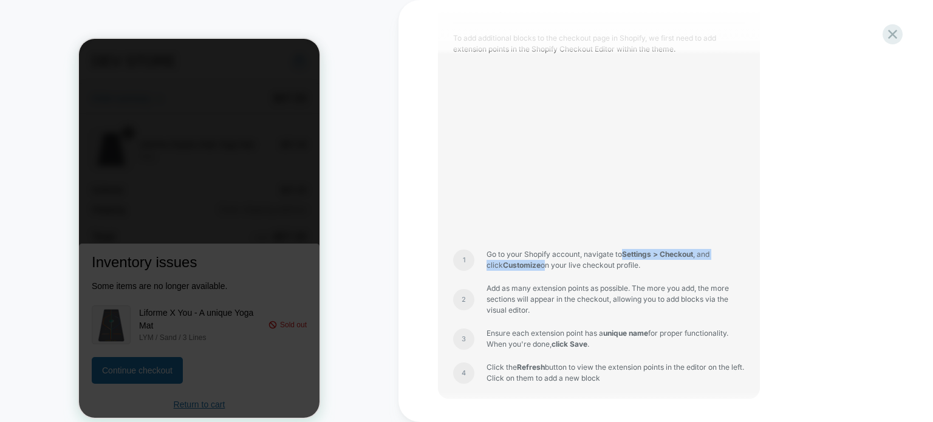
copy span "Settings > Checkout , and click Customize"
click at [537, 294] on span "Add as many extension points as possible. The more you add, the more sections w…" at bounding box center [616, 299] width 258 height 33
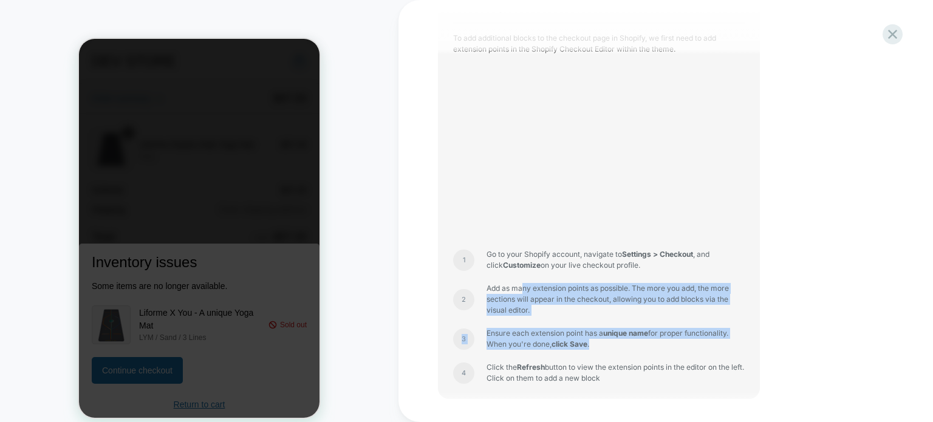
drag, startPoint x: 522, startPoint y: 284, endPoint x: 627, endPoint y: 345, distance: 121.1
click at [627, 345] on div "To add additional blocks to the checkout page in Shopify, we first need to add …" at bounding box center [599, 208] width 292 height 351
click at [622, 353] on div "To add additional blocks to the checkout page in Shopify, we first need to add …" at bounding box center [599, 208] width 292 height 351
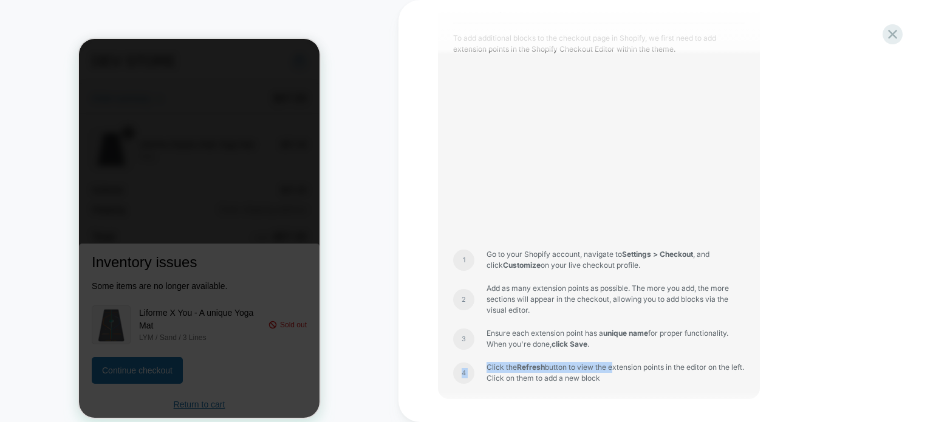
drag, startPoint x: 614, startPoint y: 371, endPoint x: 615, endPoint y: 354, distance: 17.6
click at [615, 354] on div "To add additional blocks to the checkout page in Shopify, we first need to add …" at bounding box center [599, 208] width 292 height 351
click at [630, 378] on span "Click the Refresh button to view the extension points in the editor on the left…" at bounding box center [616, 373] width 258 height 22
drag, startPoint x: 644, startPoint y: 378, endPoint x: 647, endPoint y: 336, distance: 42.0
click at [647, 336] on div "To add additional blocks to the checkout page in Shopify, we first need to add …" at bounding box center [599, 208] width 292 height 351
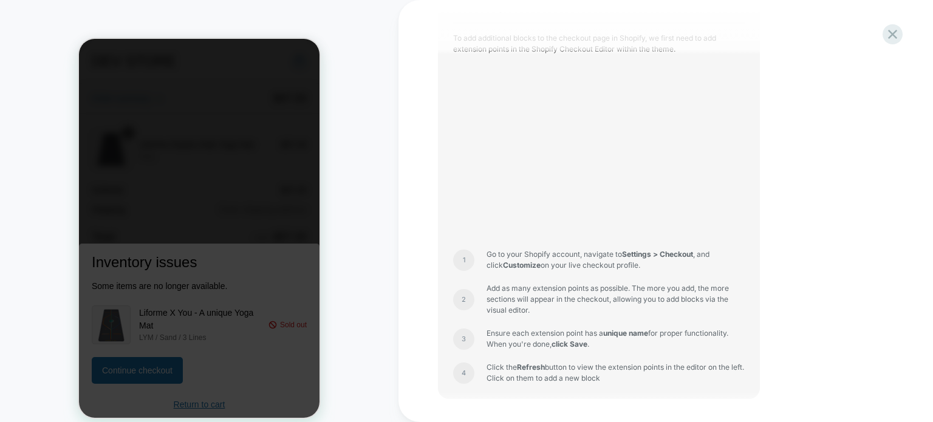
click at [664, 377] on span "Click the Refresh button to view the extension points in the editor on the left…" at bounding box center [616, 373] width 258 height 22
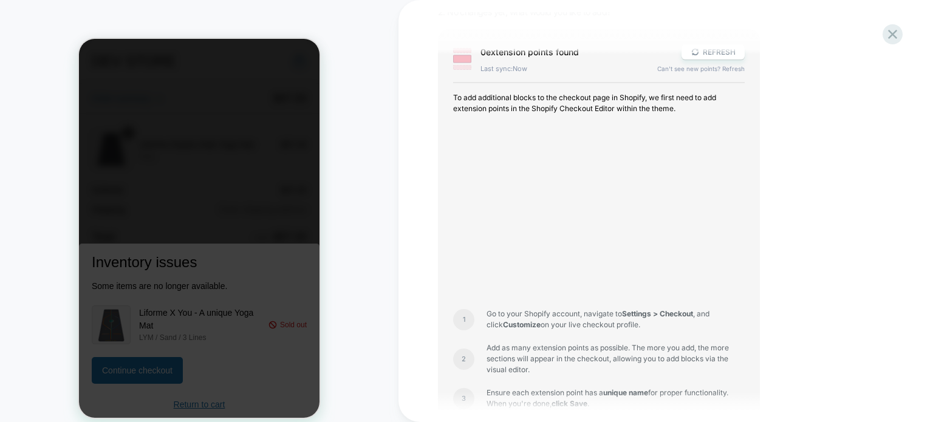
scroll to position [243, 0]
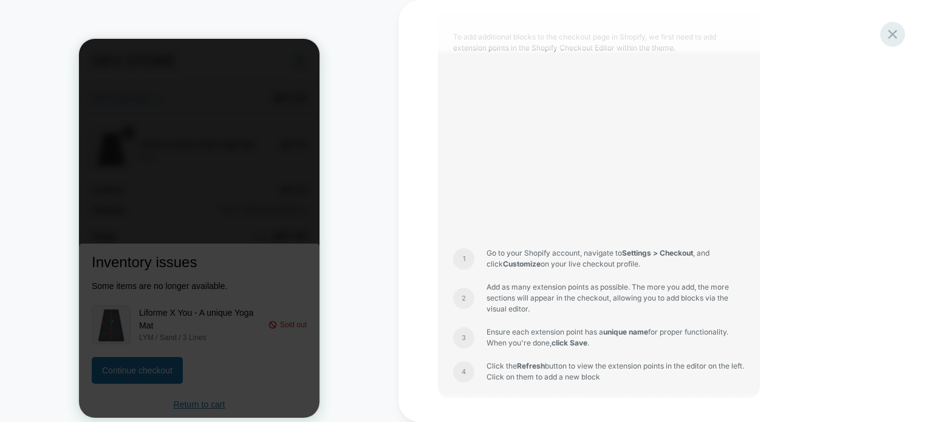
click at [898, 29] on icon at bounding box center [893, 34] width 16 height 16
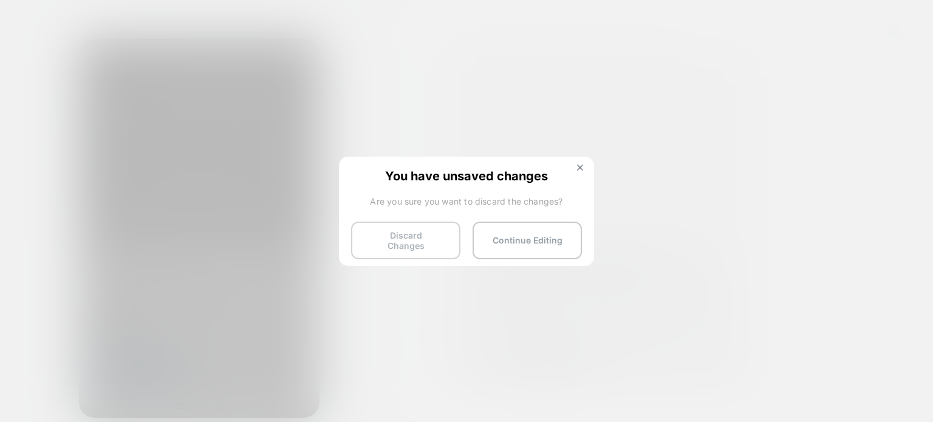
click at [425, 241] on button "Discard Changes" at bounding box center [405, 241] width 109 height 38
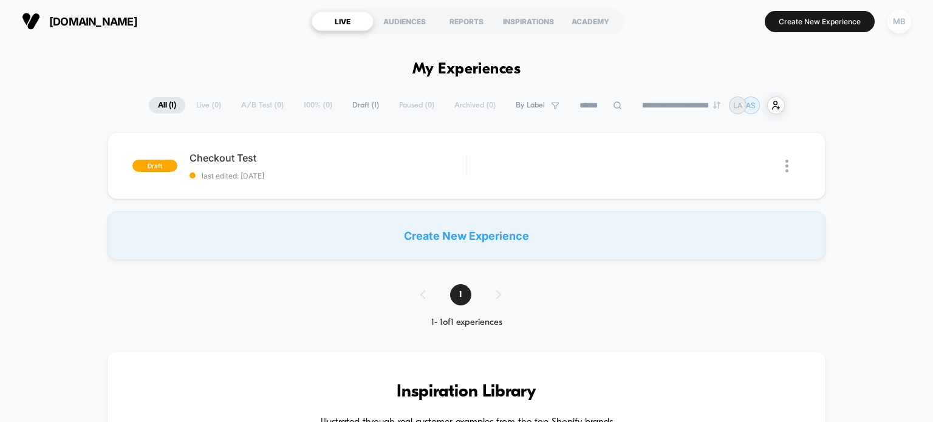
click at [898, 25] on div "MB" at bounding box center [900, 22] width 24 height 24
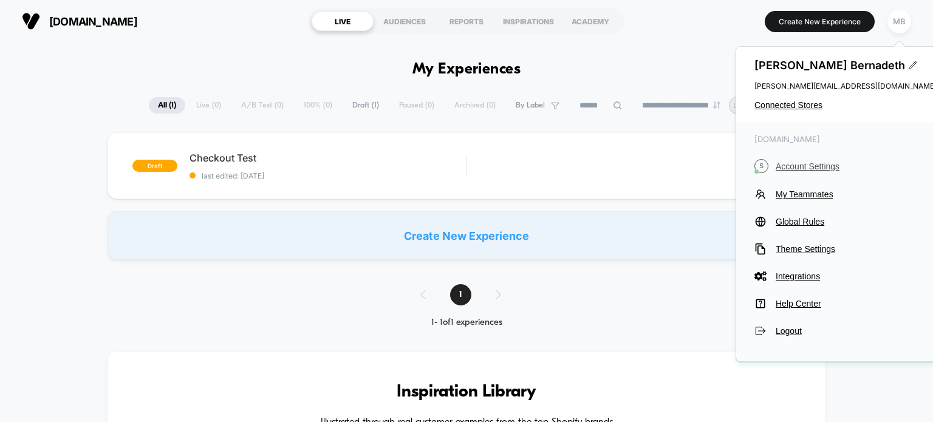
click at [816, 165] on span "Account Settings" at bounding box center [856, 167] width 161 height 10
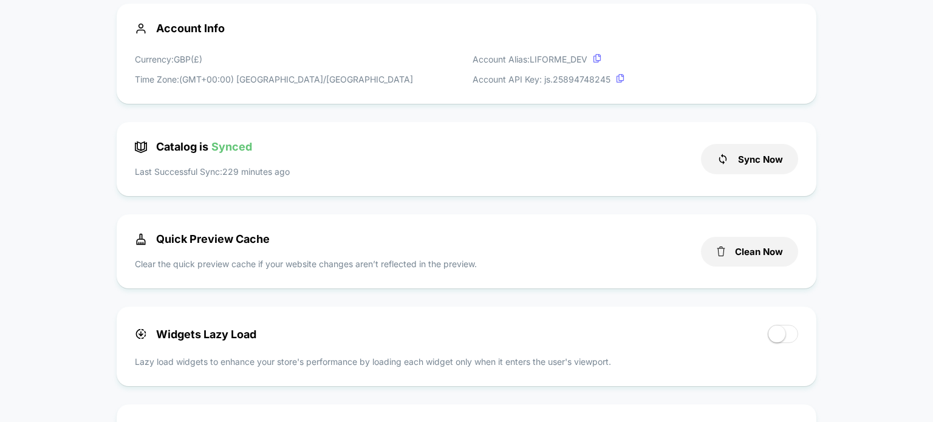
scroll to position [304, 0]
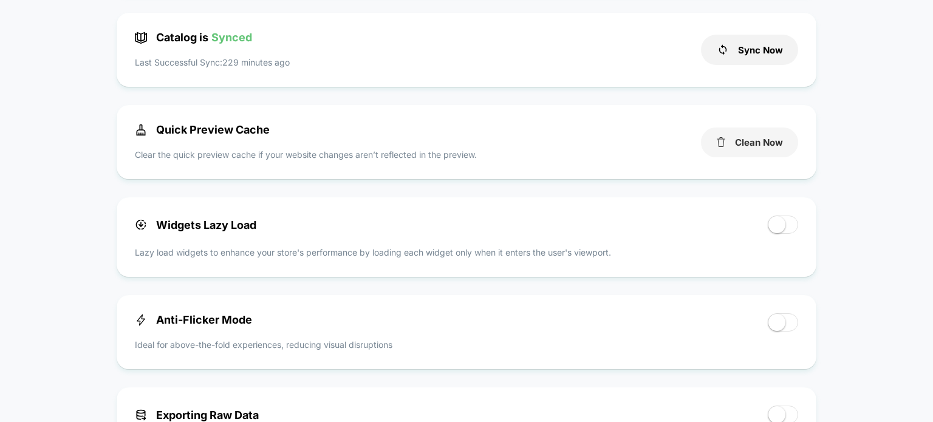
click at [763, 148] on button "Clean Now" at bounding box center [749, 143] width 97 height 30
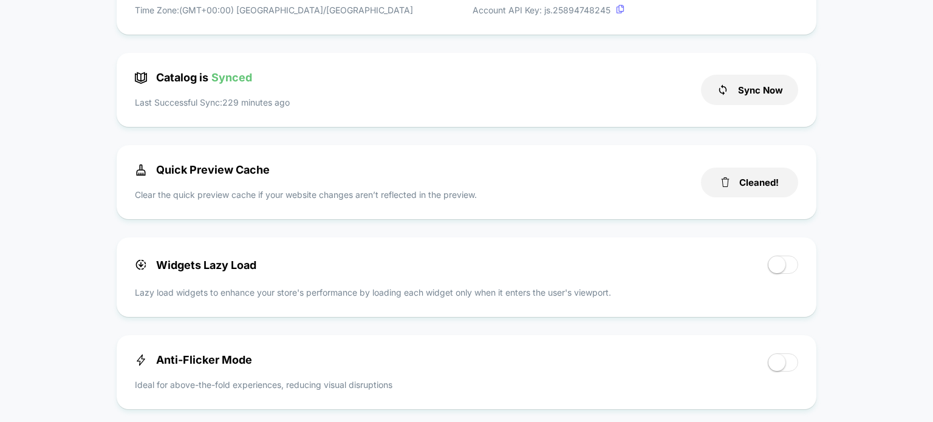
scroll to position [243, 0]
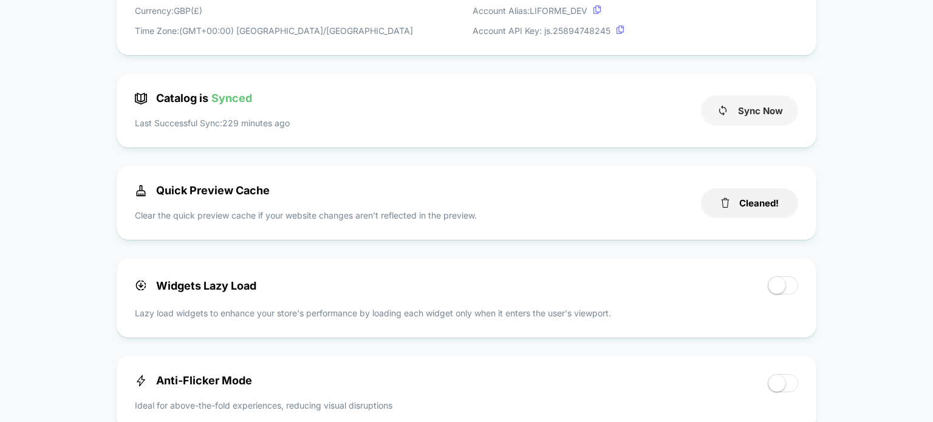
click at [766, 115] on button "Sync Now" at bounding box center [749, 110] width 97 height 30
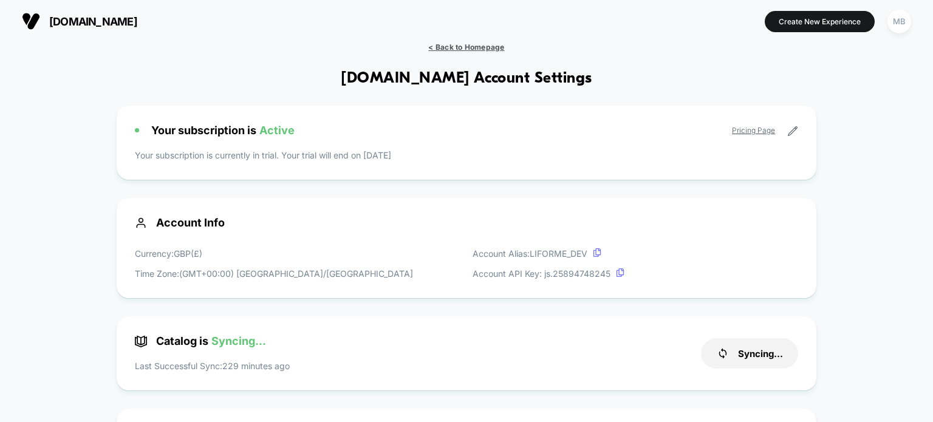
click at [493, 49] on span "< Back to Homepage" at bounding box center [466, 47] width 76 height 9
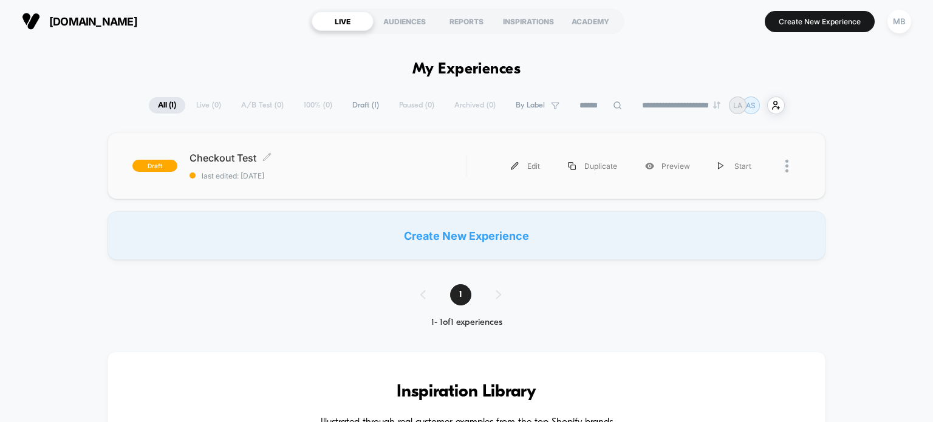
click at [296, 179] on span "last edited: [DATE]" at bounding box center [328, 175] width 277 height 9
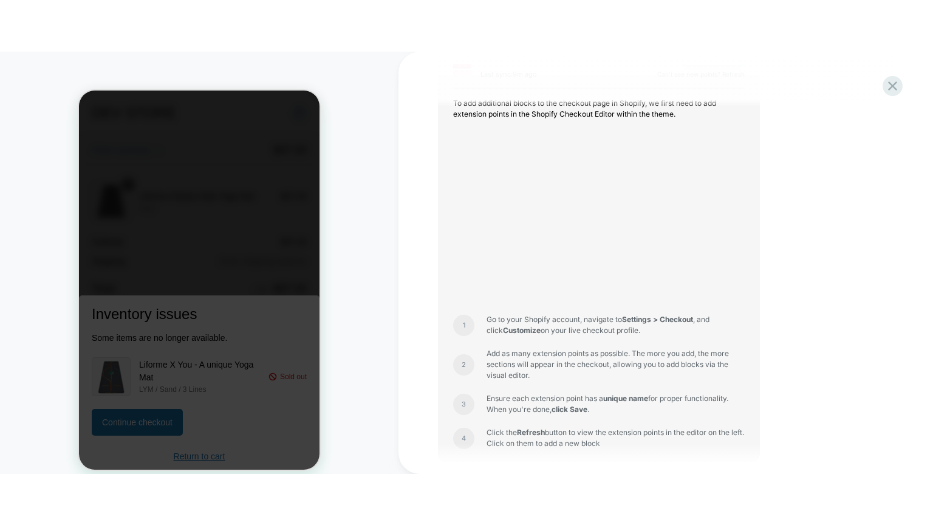
scroll to position [243, 0]
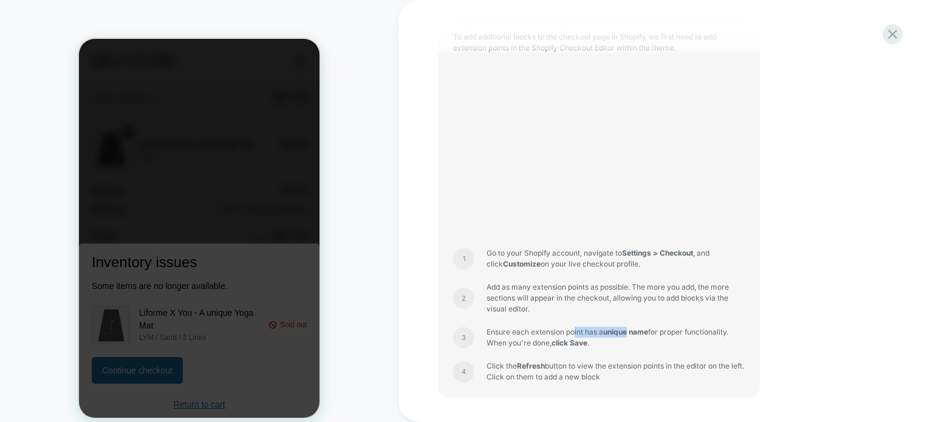
drag, startPoint x: 576, startPoint y: 334, endPoint x: 630, endPoint y: 332, distance: 54.1
click at [630, 332] on span "Ensure each extension point has a unique name for proper functionality. When yo…" at bounding box center [616, 338] width 258 height 22
click at [338, 325] on div "CHECKOUT" at bounding box center [199, 218] width 399 height 413
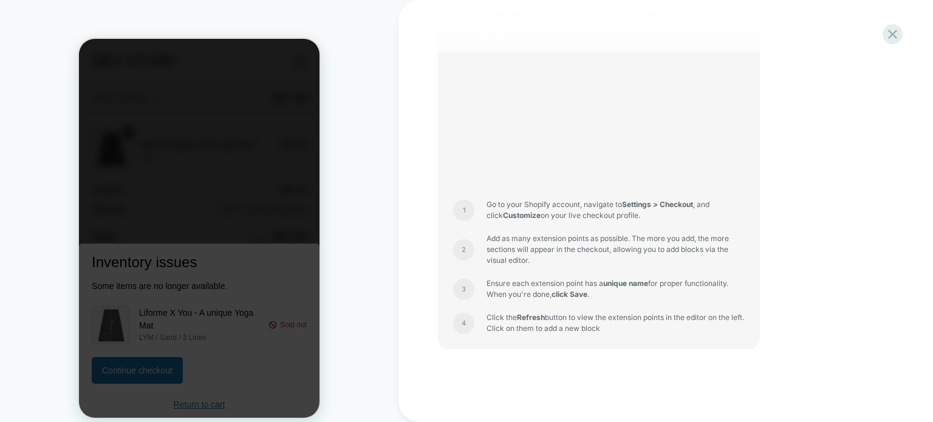
scroll to position [303, 0]
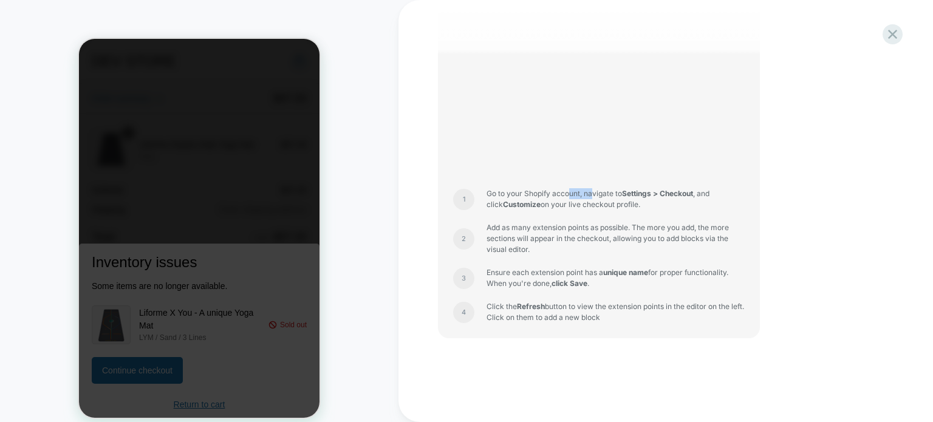
drag, startPoint x: 570, startPoint y: 196, endPoint x: 594, endPoint y: 196, distance: 23.7
click at [594, 196] on span "Go to your Shopify account, navigate to Settings > Checkout , and click Customi…" at bounding box center [616, 199] width 258 height 22
click at [602, 298] on div "To add additional blocks to the checkout page in Shopify, we first need to add …" at bounding box center [599, 147] width 292 height 351
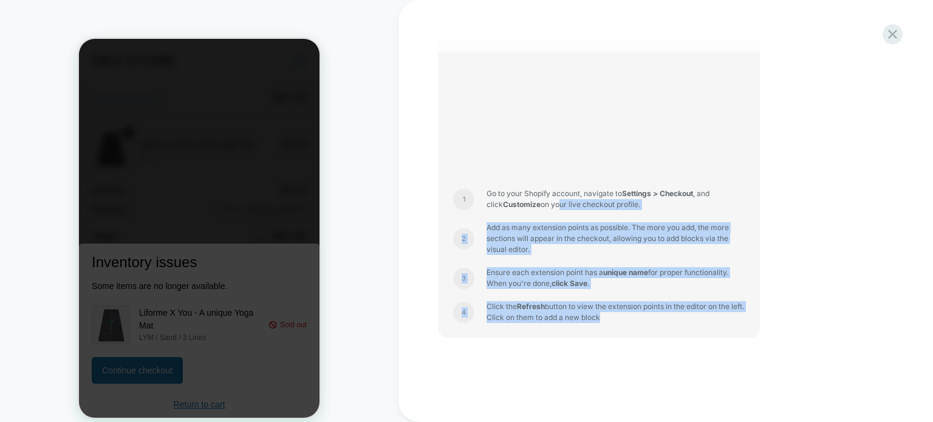
drag, startPoint x: 613, startPoint y: 315, endPoint x: 542, endPoint y: 214, distance: 123.6
click at [542, 214] on div "To add additional blocks to the checkout page in Shopify, we first need to add …" at bounding box center [599, 147] width 292 height 351
click at [588, 257] on div "To add additional blocks to the checkout page in Shopify, we first need to add …" at bounding box center [599, 147] width 292 height 351
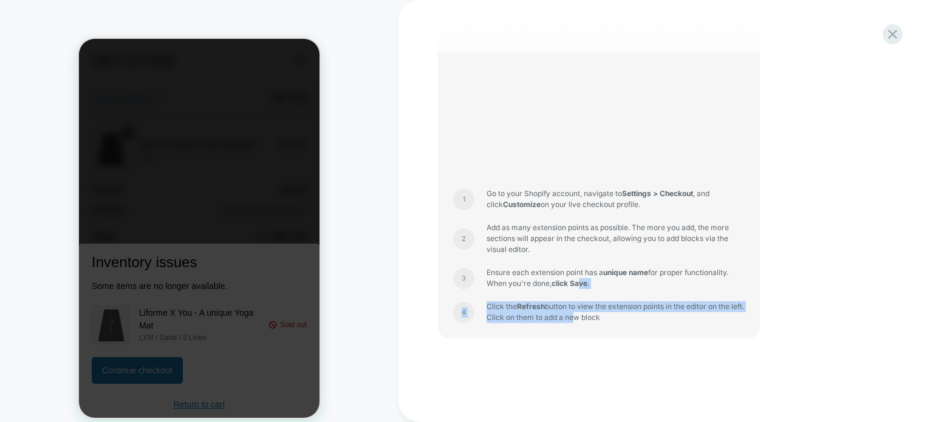
drag, startPoint x: 584, startPoint y: 321, endPoint x: 583, endPoint y: 284, distance: 37.1
click at [583, 284] on div "To add additional blocks to the checkout page in Shopify, we first need to add …" at bounding box center [599, 147] width 292 height 351
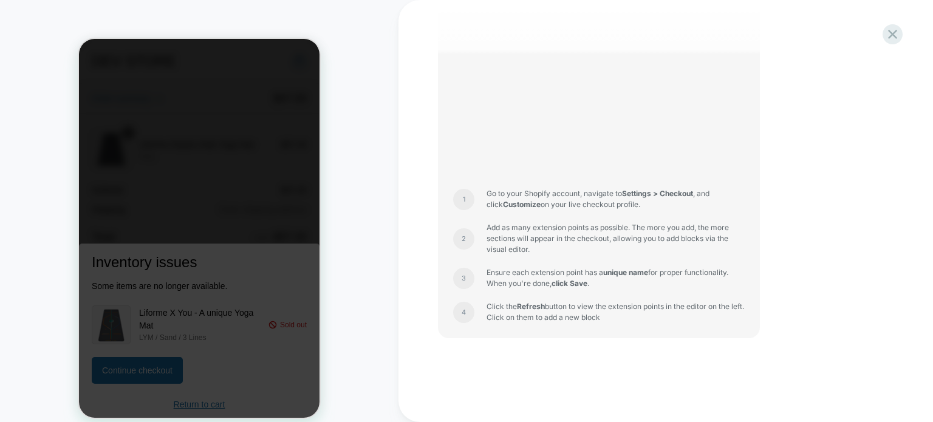
click at [613, 322] on div "0 extension point s found REFRESH Last sync: 9m ago Can't see new points? Refre…" at bounding box center [599, 124] width 322 height 430
drag, startPoint x: 608, startPoint y: 325, endPoint x: 606, endPoint y: 301, distance: 23.8
click at [606, 301] on div "0 extension point s found REFRESH Last sync: 9m ago Can't see new points? Refre…" at bounding box center [599, 124] width 322 height 430
click at [617, 316] on span "Click the Refresh button to view the extension points in the editor on the left…" at bounding box center [616, 312] width 258 height 22
drag, startPoint x: 556, startPoint y: 314, endPoint x: 583, endPoint y: 308, distance: 27.4
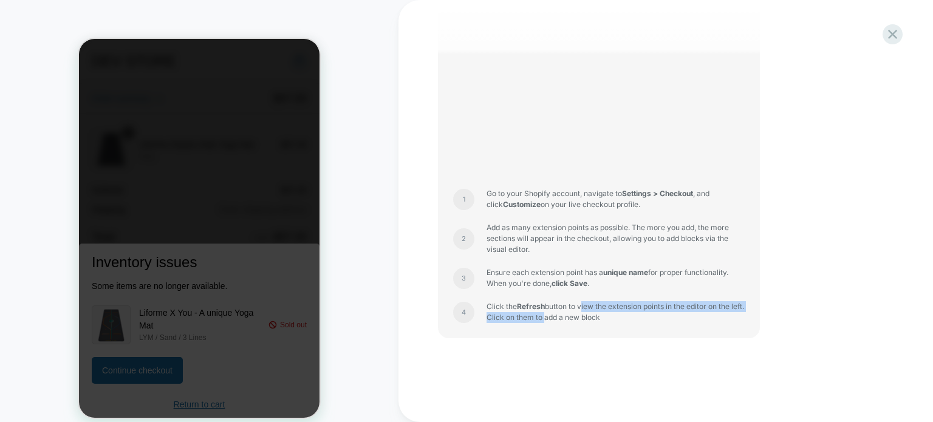
click at [583, 308] on span "Click the Refresh button to view the extension points in the editor on the left…" at bounding box center [616, 312] width 258 height 22
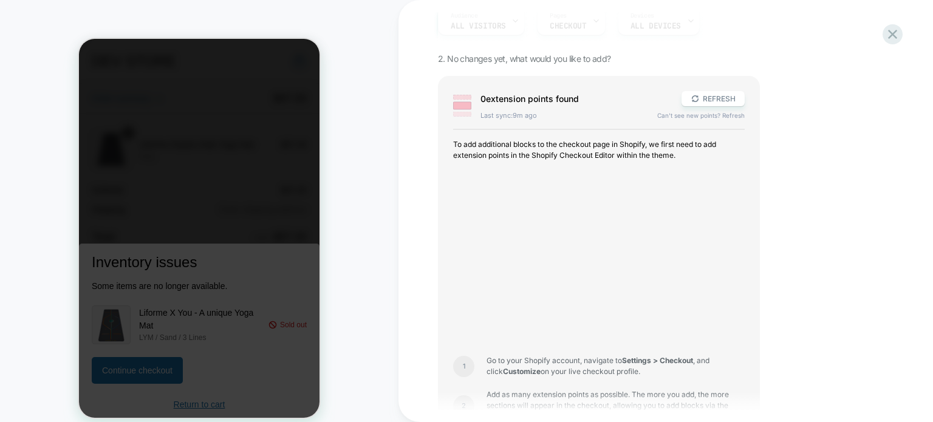
scroll to position [0, 0]
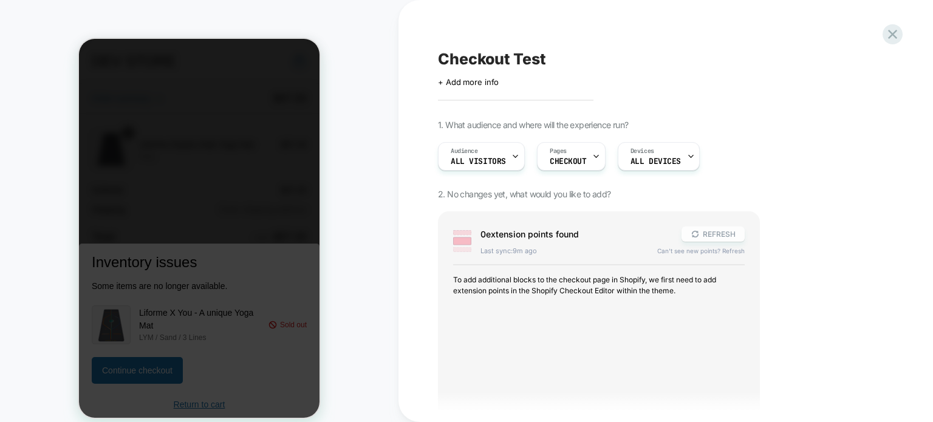
click at [720, 240] on button "REFRESH" at bounding box center [713, 234] width 63 height 15
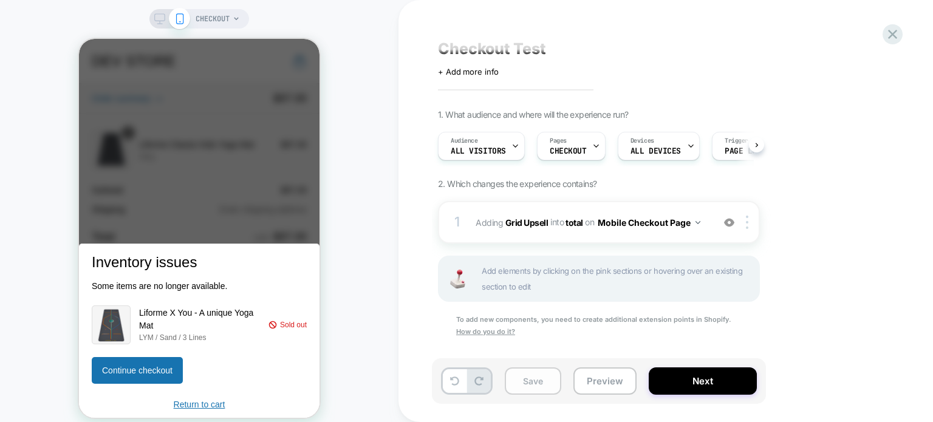
scroll to position [16, 0]
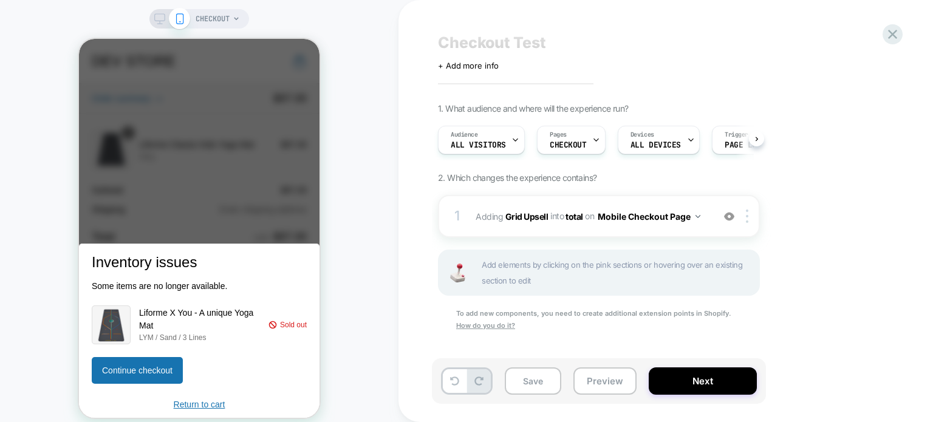
click at [876, 330] on div "1. What audience and where will the experience run? Audience All Visitors Pages…" at bounding box center [660, 232] width 444 height 259
click at [600, 376] on button "Preview" at bounding box center [605, 381] width 63 height 27
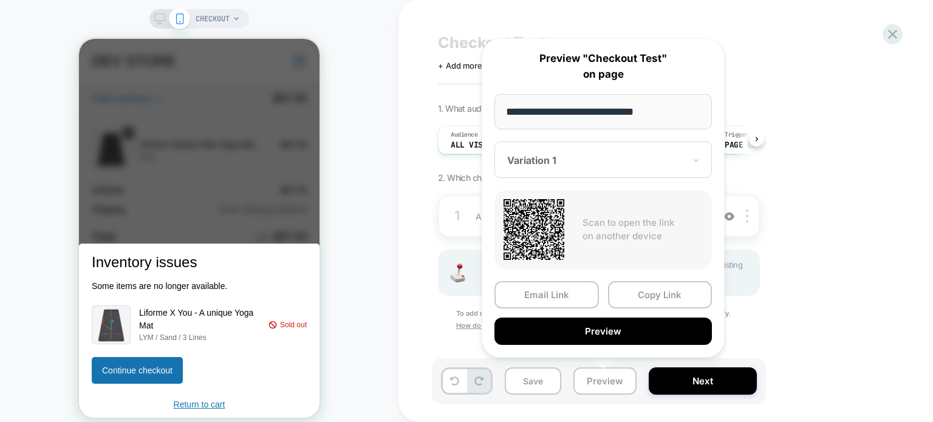
click at [626, 329] on button "Preview" at bounding box center [604, 331] width 218 height 27
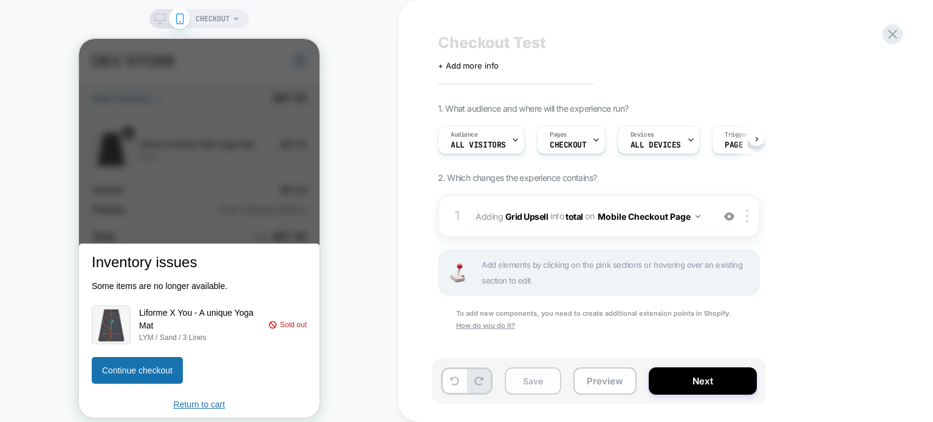
click at [537, 371] on button "Save" at bounding box center [533, 381] width 57 height 27
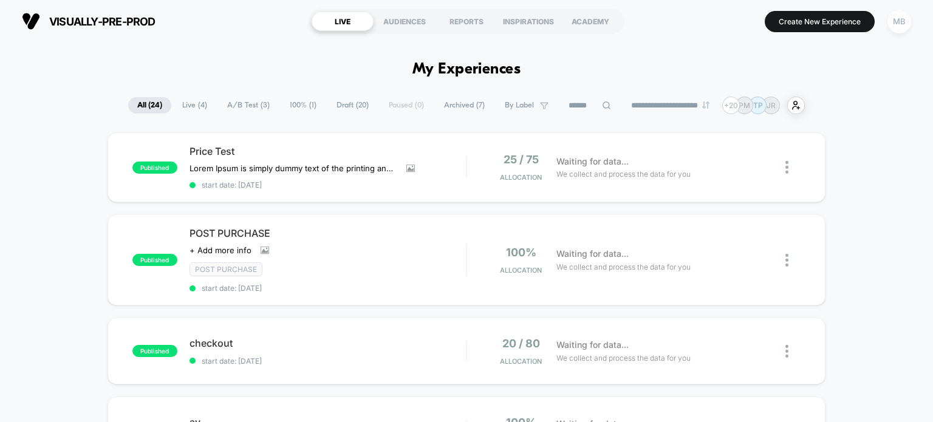
click at [910, 19] on div "MB" at bounding box center [900, 22] width 24 height 24
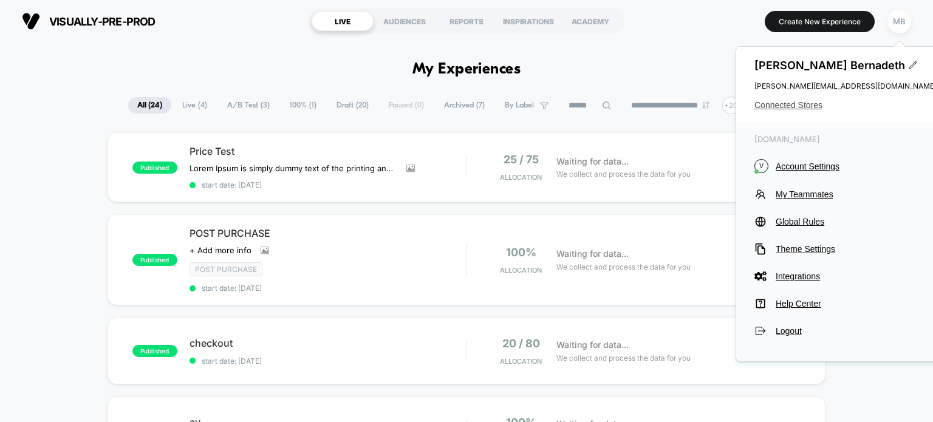
click at [792, 103] on span "Connected Stores" at bounding box center [846, 105] width 182 height 10
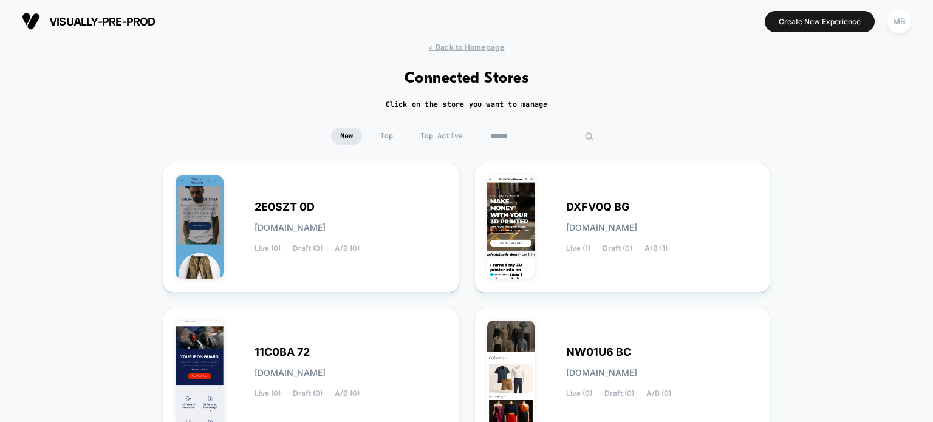
click at [537, 131] on input at bounding box center [542, 136] width 122 height 17
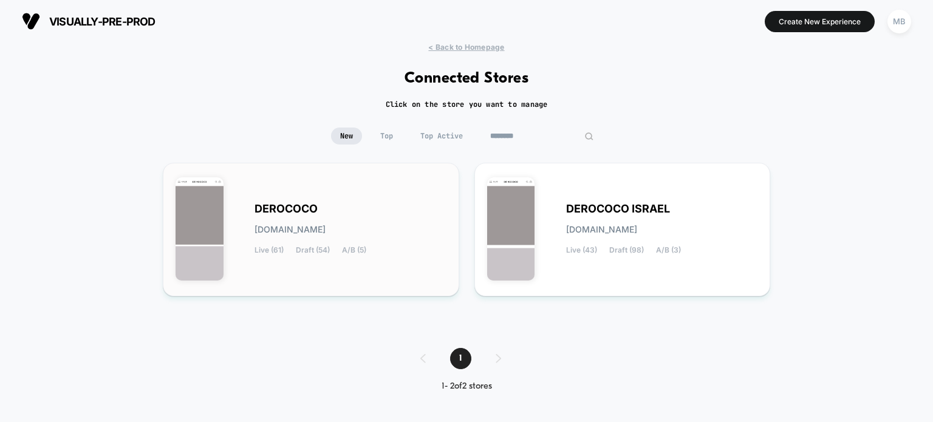
type input "********"
click at [318, 261] on div "DEROCOCO [DOMAIN_NAME] Live (61) Draft (54) A/B (5)" at bounding box center [311, 230] width 271 height 108
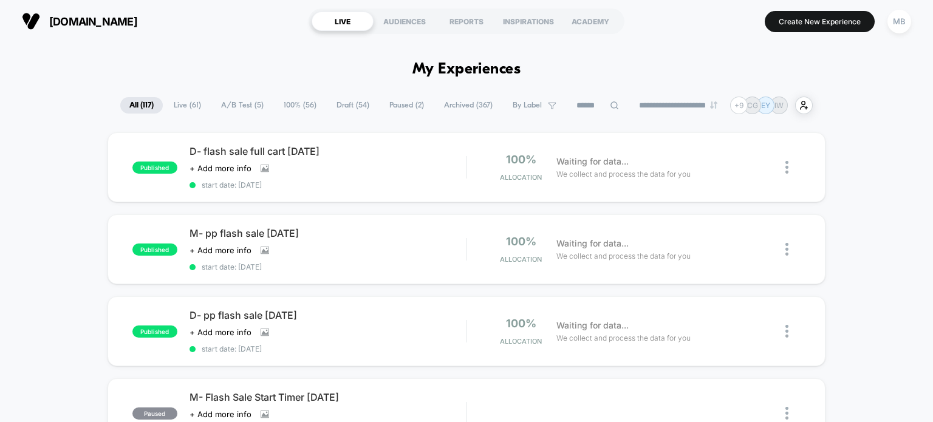
drag, startPoint x: 878, startPoint y: 149, endPoint x: 850, endPoint y: 149, distance: 28.6
click at [353, 187] on span "start date: [DATE]" at bounding box center [328, 184] width 277 height 9
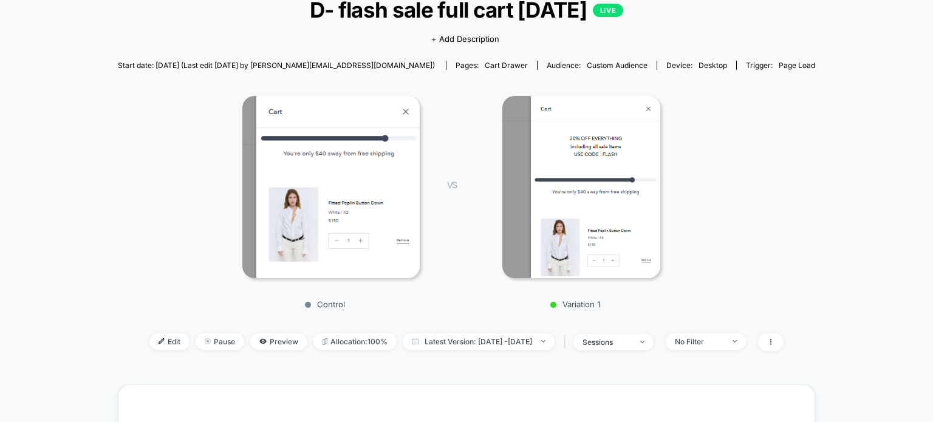
scroll to position [182, 0]
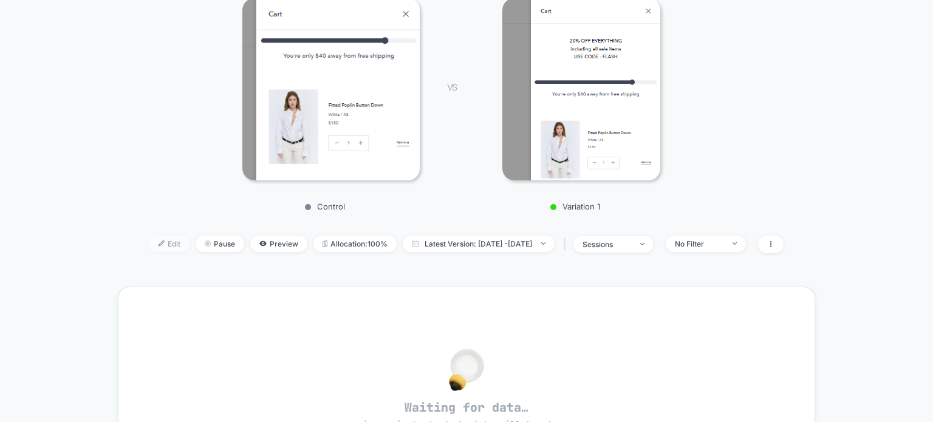
click at [149, 244] on span "Edit" at bounding box center [169, 244] width 40 height 16
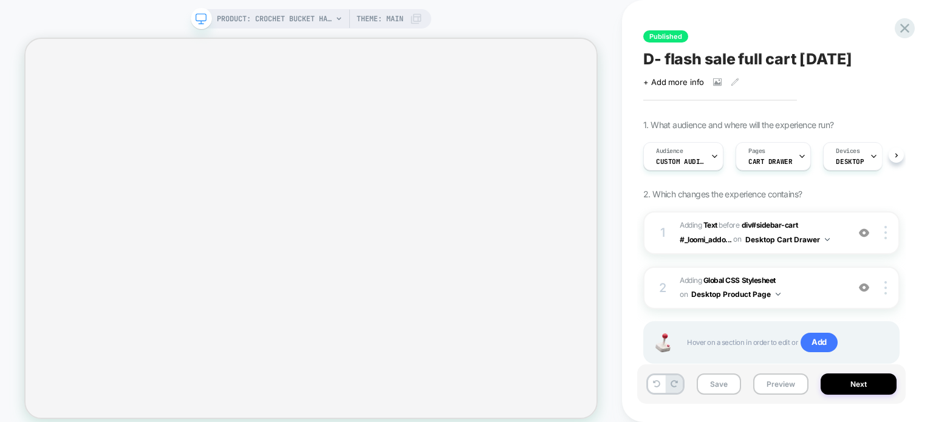
click at [767, 397] on div "Save Preview Next" at bounding box center [771, 385] width 269 height 40
click at [775, 388] on button "Preview" at bounding box center [781, 384] width 55 height 21
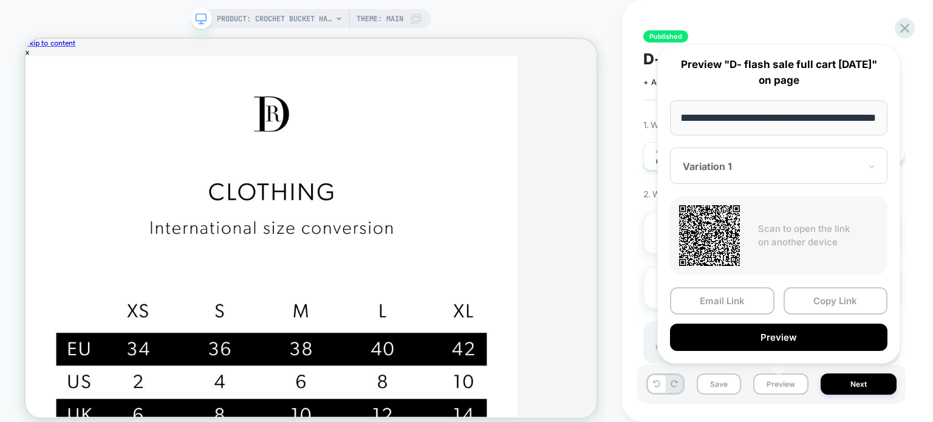
click at [706, 114] on input "**********" at bounding box center [779, 117] width 218 height 35
drag, startPoint x: 783, startPoint y: 114, endPoint x: 612, endPoint y: 116, distance: 171.4
click at [612, 116] on body "PRODUCT: Crochet Bucket Hat [tan] PRODUCT: Crochet Bucket Hat [tan] Theme: MAIN…" at bounding box center [466, 211] width 933 height 422
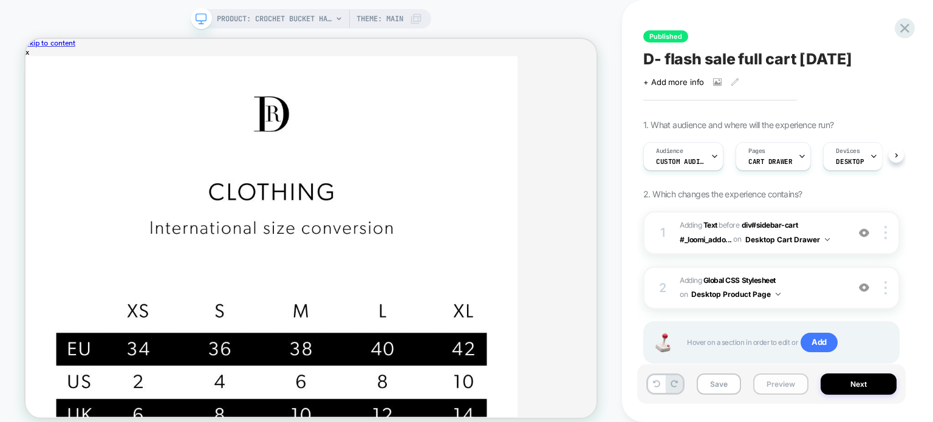
click at [783, 387] on button "Preview" at bounding box center [781, 384] width 55 height 21
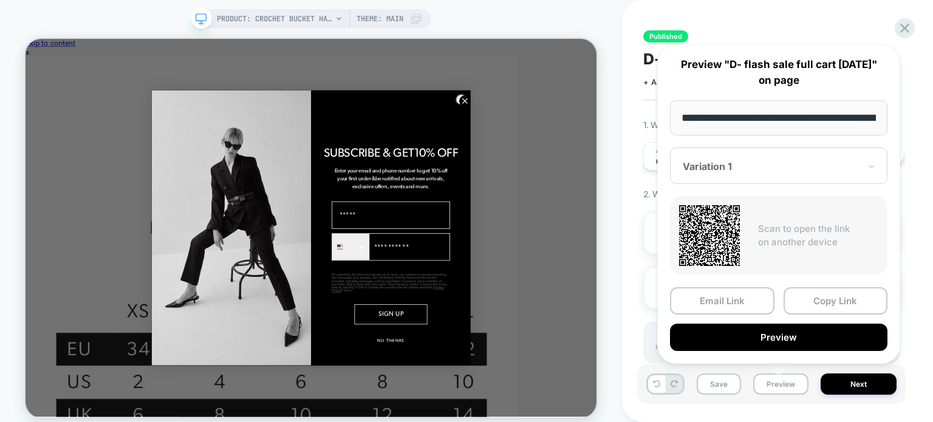
drag, startPoint x: 774, startPoint y: 117, endPoint x: 667, endPoint y: 112, distance: 107.7
click at [667, 112] on div "**********" at bounding box center [779, 204] width 243 height 320
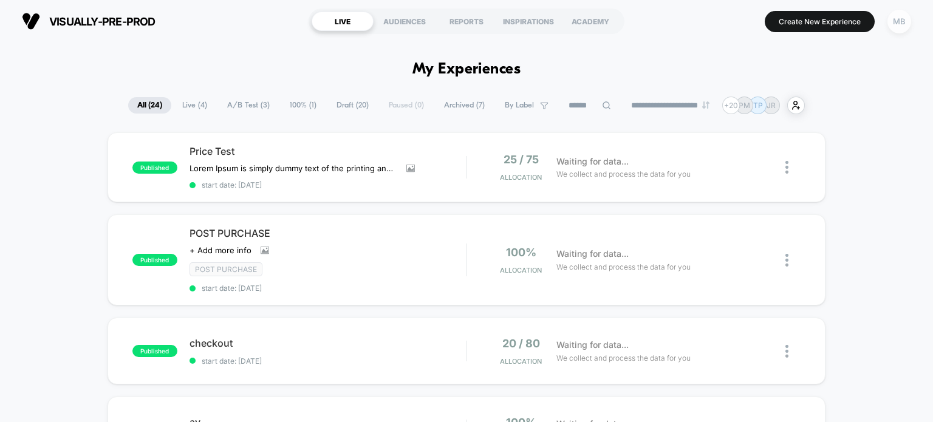
click at [894, 27] on div "MB" at bounding box center [900, 22] width 24 height 24
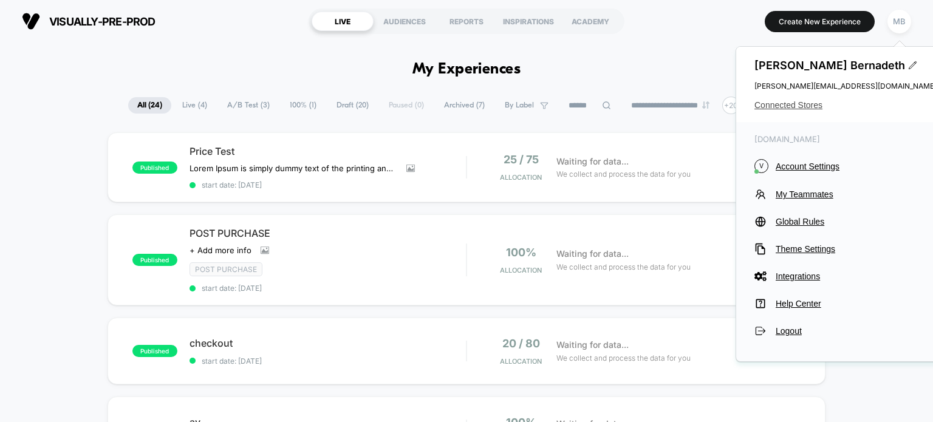
click at [792, 109] on span "Connected Stores" at bounding box center [846, 105] width 182 height 10
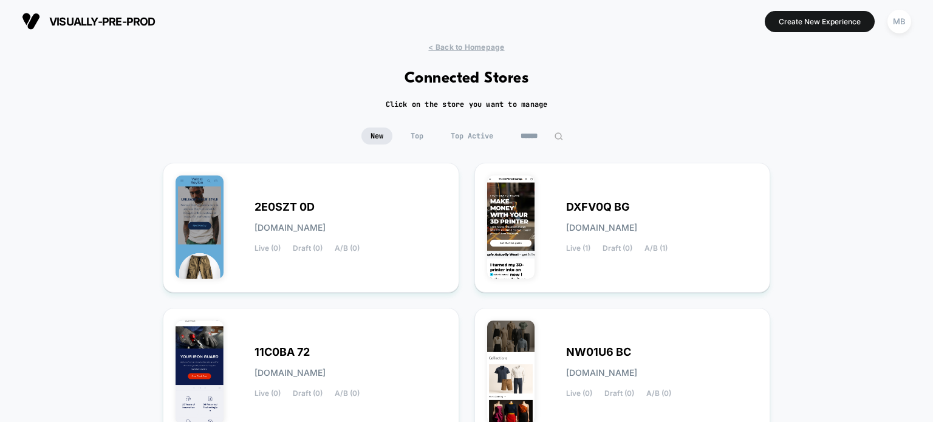
click at [525, 134] on input at bounding box center [542, 136] width 61 height 17
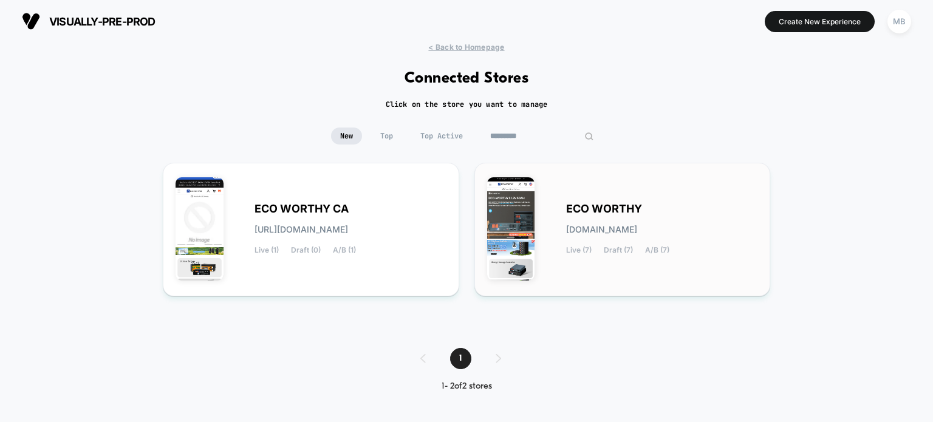
type input "*********"
click at [705, 220] on div "ECO WORTHY eco-worthy.myshopify.com Live (7) Draft (7) A/B (7)" at bounding box center [662, 230] width 192 height 50
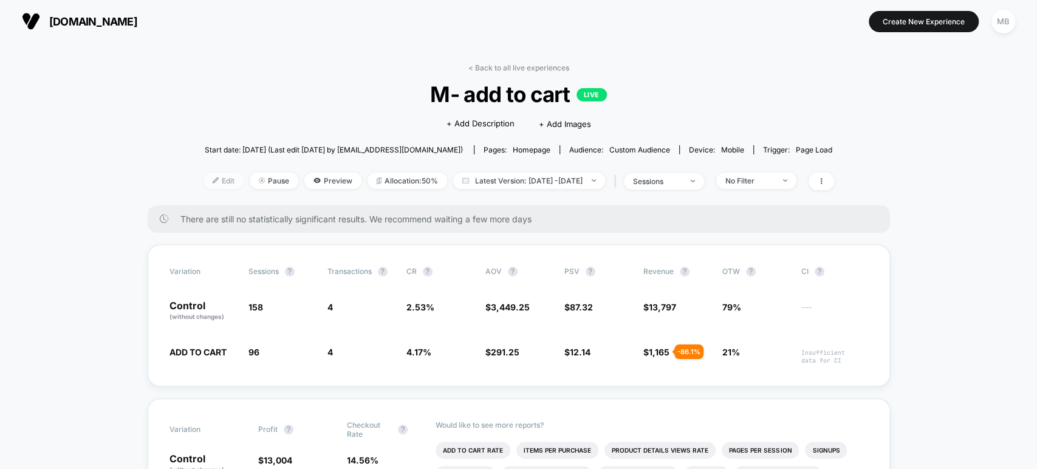
click at [213, 177] on img at bounding box center [216, 180] width 6 height 6
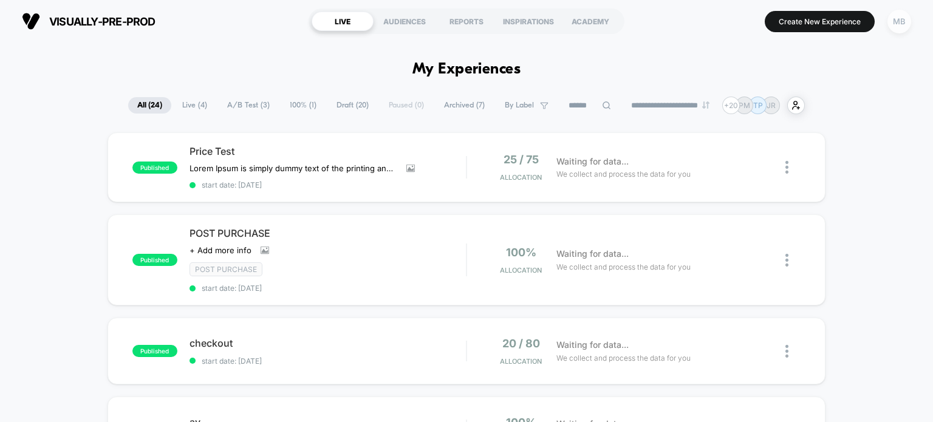
click at [892, 26] on div "MB" at bounding box center [900, 22] width 24 height 24
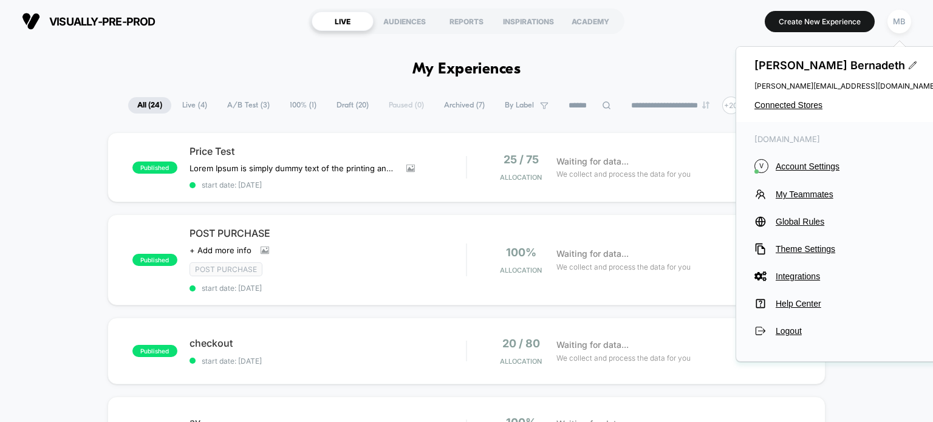
click at [787, 114] on div "[PERSON_NAME] [PERSON_NAME] [PERSON_NAME][EMAIL_ADDRESS][DOMAIN_NAME] Connected…" at bounding box center [846, 84] width 219 height 75
click at [786, 108] on span "Connected Stores" at bounding box center [846, 105] width 182 height 10
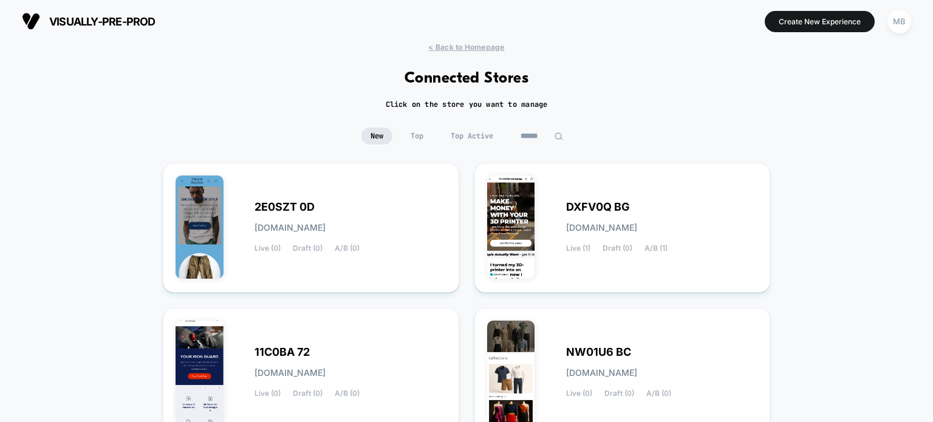
click at [549, 138] on input at bounding box center [542, 136] width 61 height 17
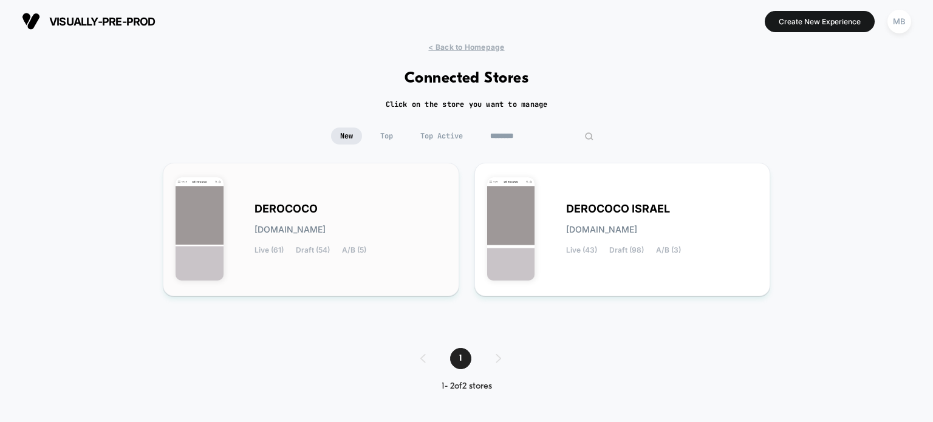
type input "********"
click at [404, 213] on div "DEROCOCO derococo.myshopify.com Live (61) Draft (54) A/B (5)" at bounding box center [351, 230] width 192 height 50
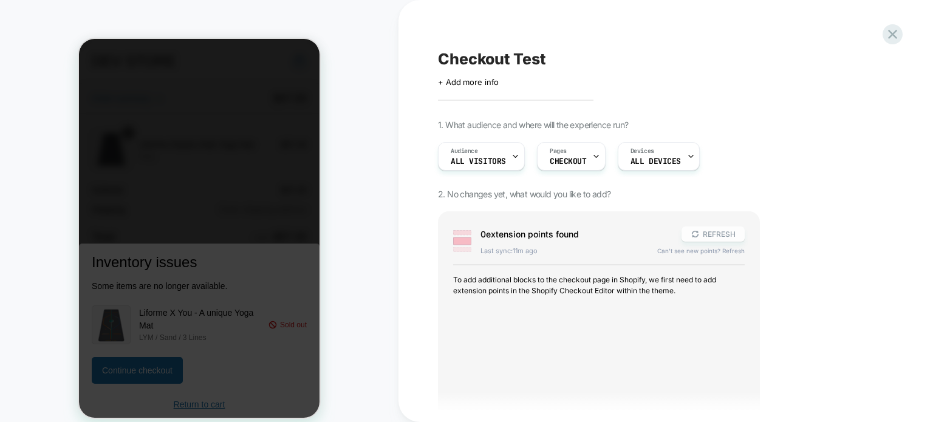
click at [719, 234] on button "REFRESH" at bounding box center [713, 234] width 63 height 15
click at [710, 233] on button "REFRESH" at bounding box center [713, 234] width 63 height 15
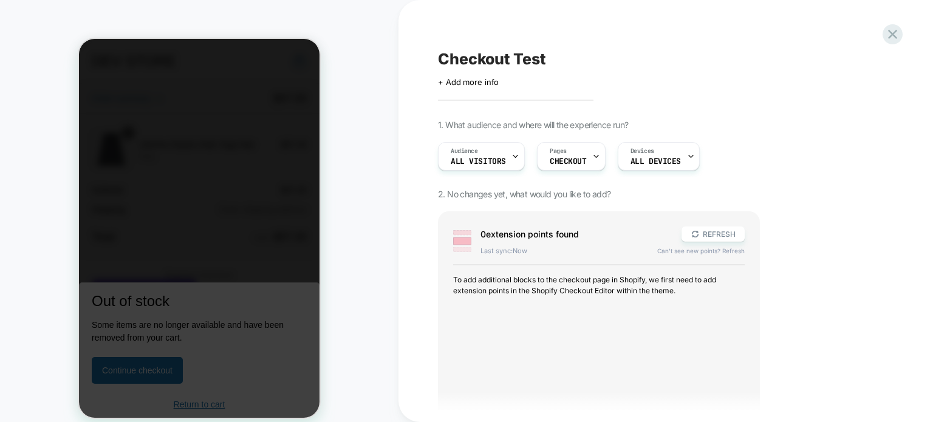
click at [732, 225] on div "0 extension point s found REFRESH Last sync: Now Can't see new points? Refresh …" at bounding box center [599, 426] width 322 height 430
click at [724, 232] on button "REFRESH" at bounding box center [713, 234] width 63 height 15
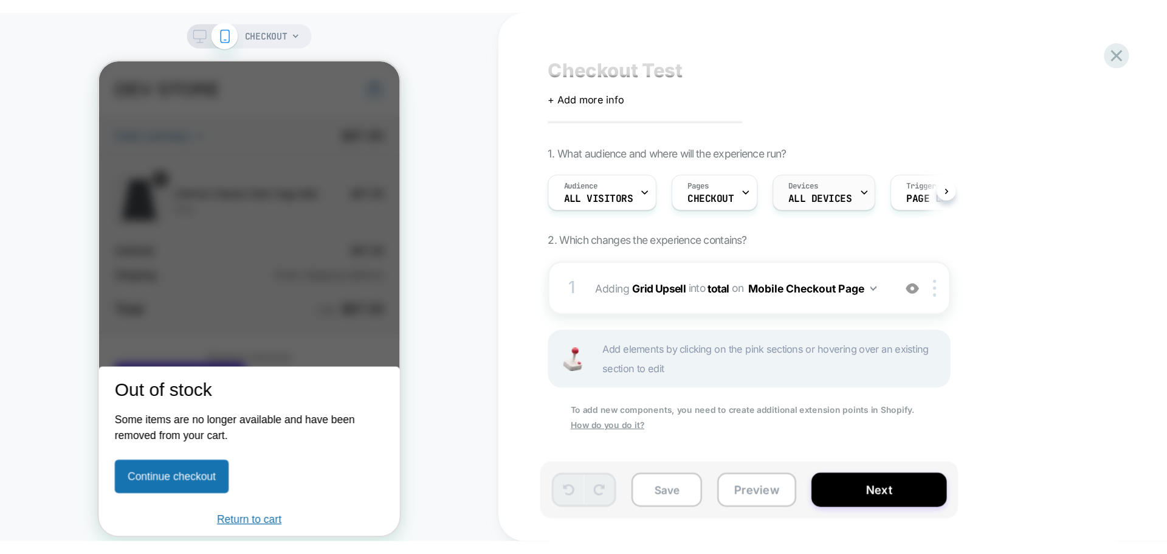
scroll to position [16, 0]
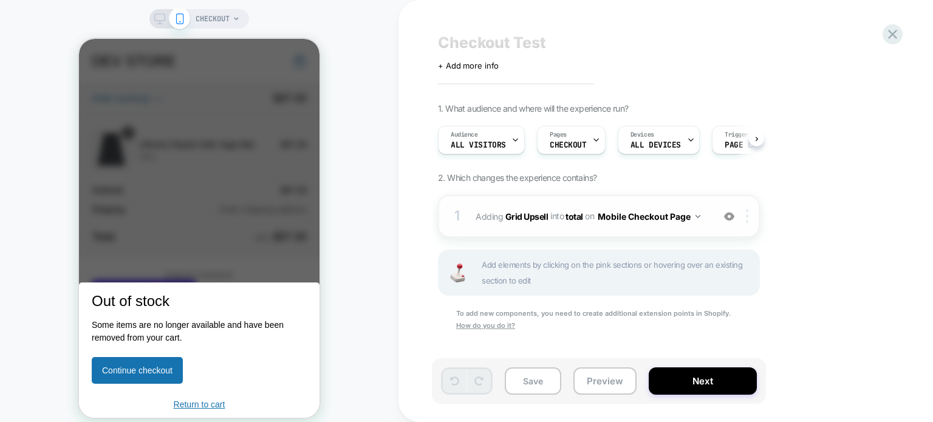
click at [746, 221] on img at bounding box center [747, 216] width 2 height 13
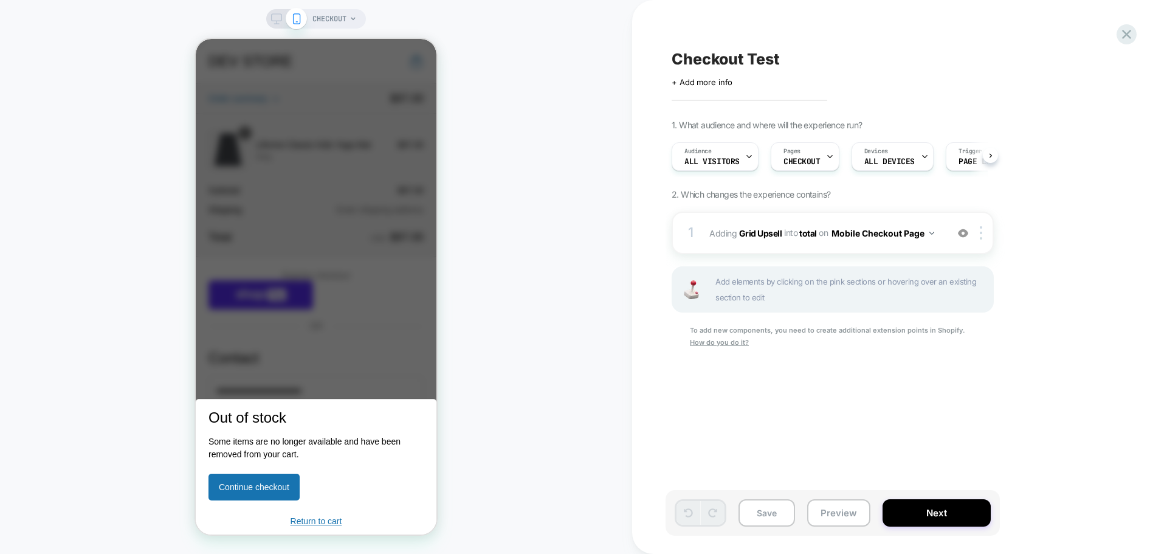
scroll to position [0, 0]
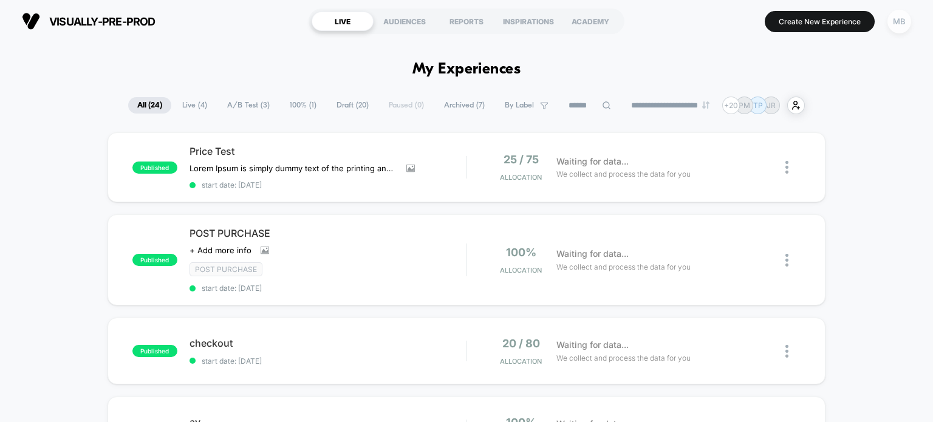
click at [897, 19] on div "MB" at bounding box center [900, 22] width 24 height 24
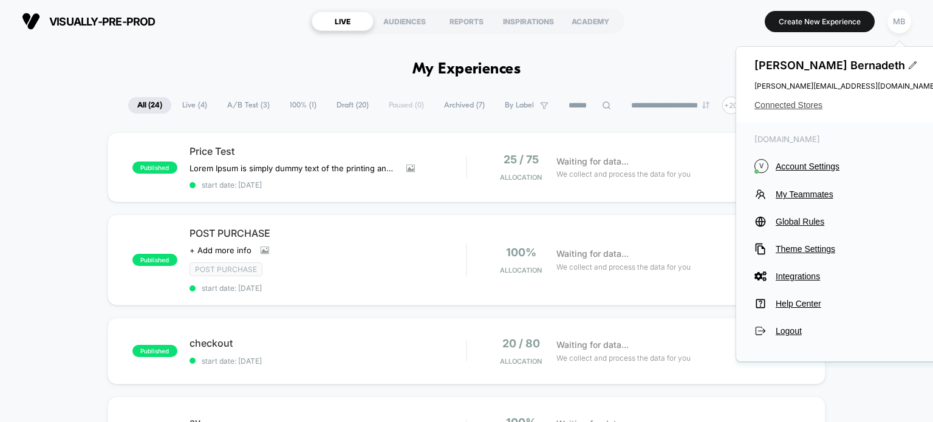
click at [796, 105] on span "Connected Stores" at bounding box center [846, 105] width 182 height 10
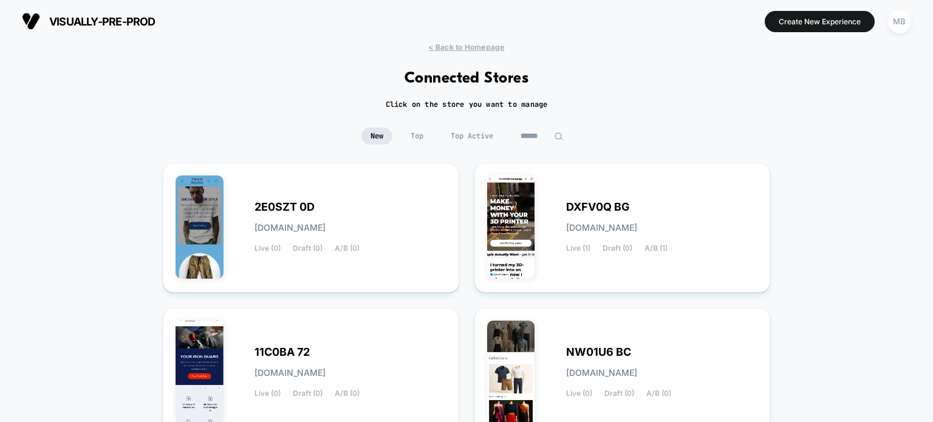
click at [534, 138] on input at bounding box center [542, 136] width 61 height 17
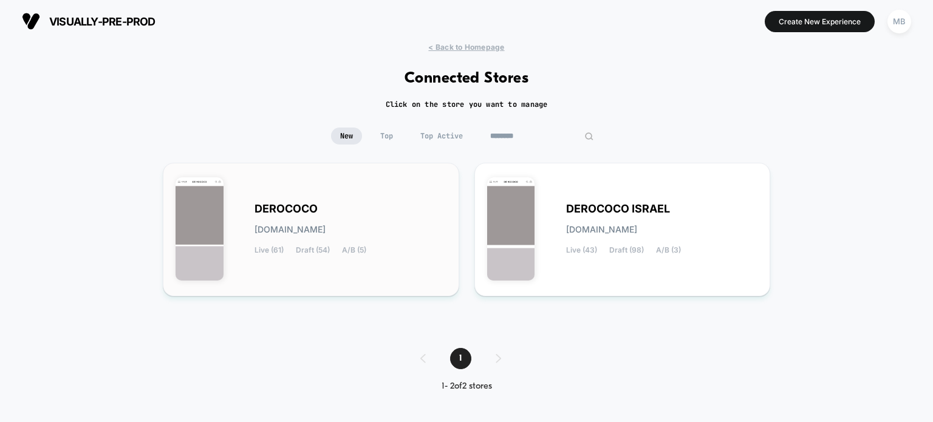
type input "********"
click at [366, 216] on div "DEROCOCO [DOMAIN_NAME] Live (61) Draft (54) A/B (5)" at bounding box center [351, 230] width 192 height 50
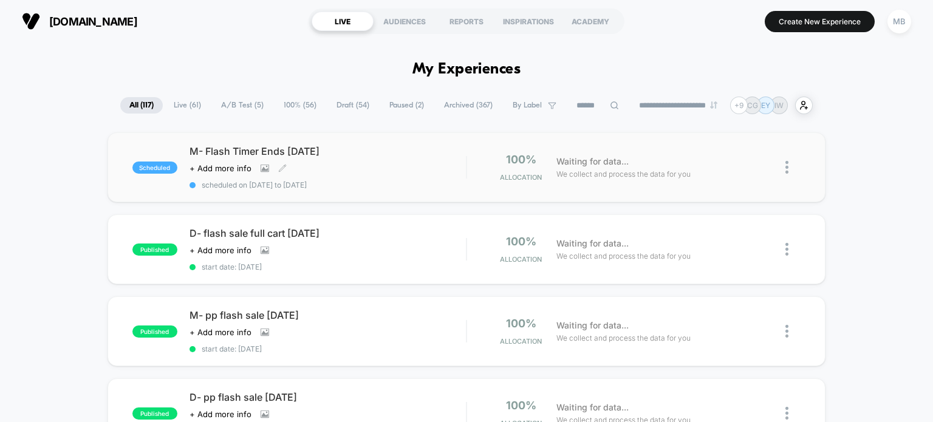
click at [374, 170] on div "Click to view images Click to edit experience details + Add more info" at bounding box center [287, 168] width 194 height 10
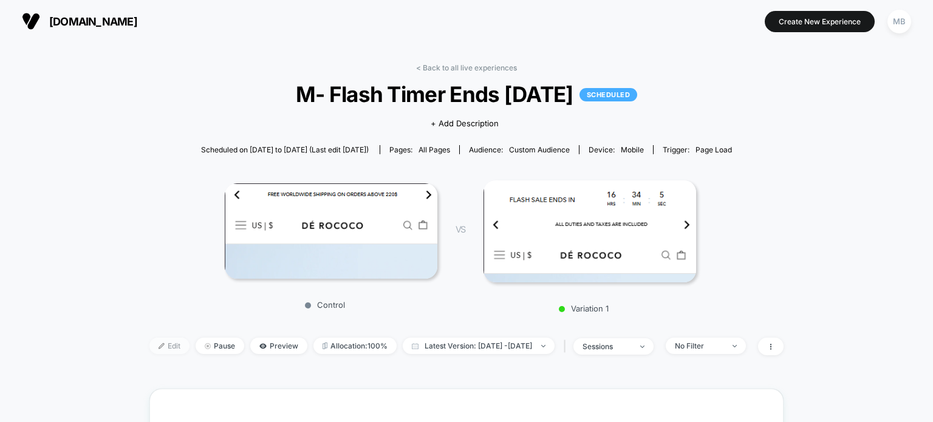
click at [149, 342] on span "Edit" at bounding box center [169, 346] width 40 height 16
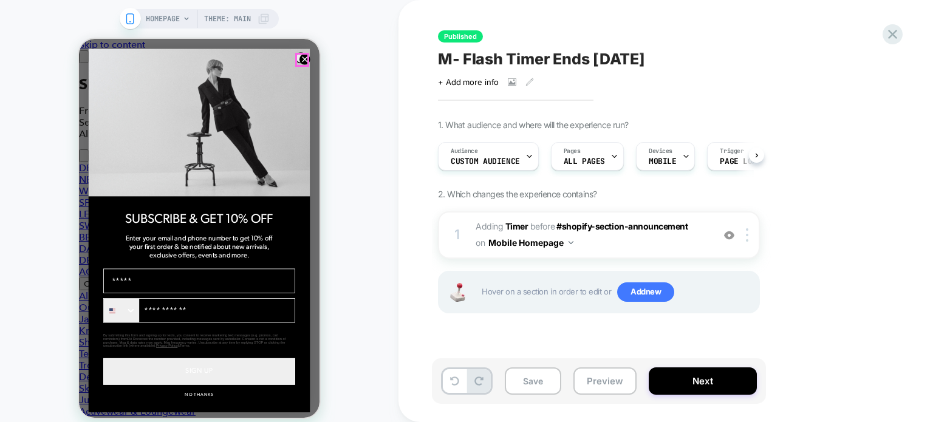
click at [301, 57] on circle "Close dialog" at bounding box center [305, 59] width 11 height 11
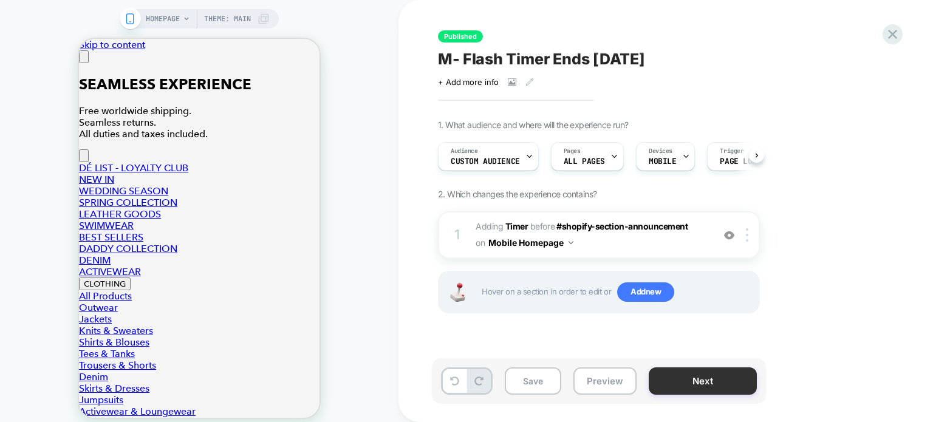
click at [705, 383] on button "Next" at bounding box center [703, 381] width 108 height 27
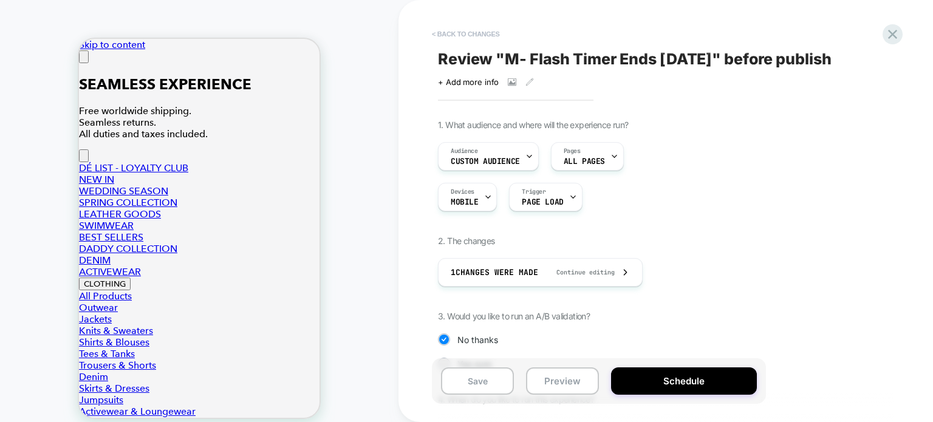
click at [472, 28] on button "< Back to changes" at bounding box center [466, 33] width 80 height 19
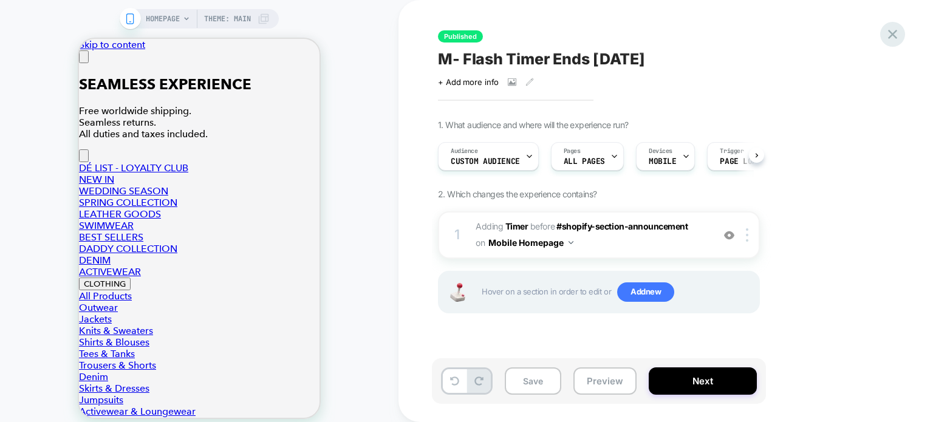
click at [887, 38] on icon at bounding box center [893, 34] width 16 height 16
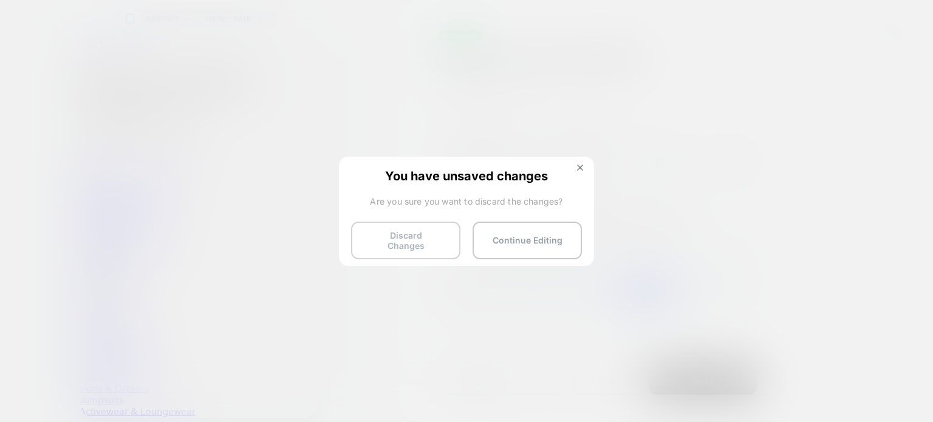
click at [417, 245] on button "Discard Changes" at bounding box center [405, 241] width 109 height 38
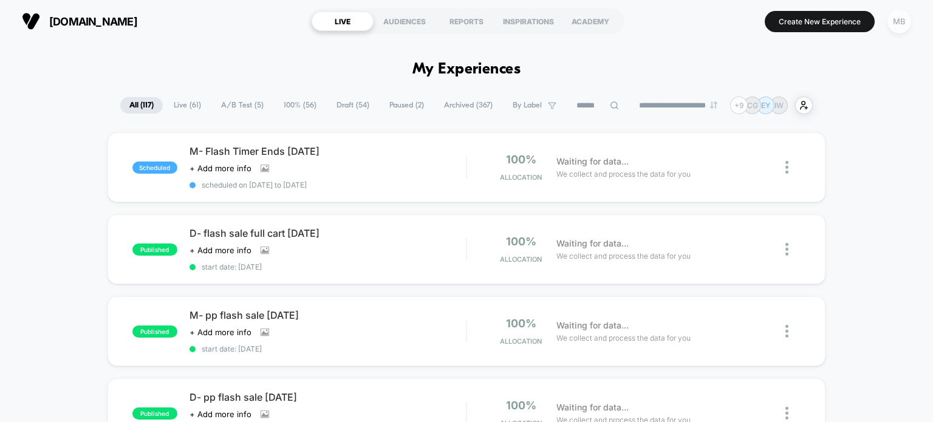
click at [904, 24] on div "MB" at bounding box center [900, 22] width 24 height 24
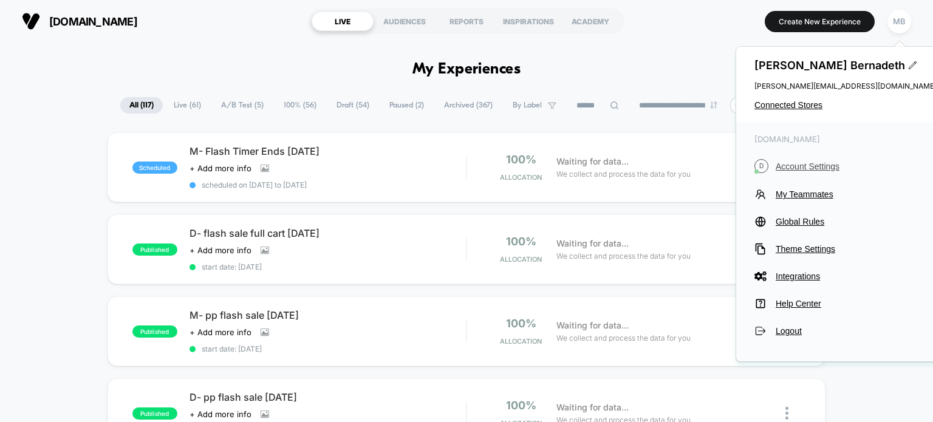
click at [803, 167] on span "Account Settings" at bounding box center [856, 167] width 161 height 10
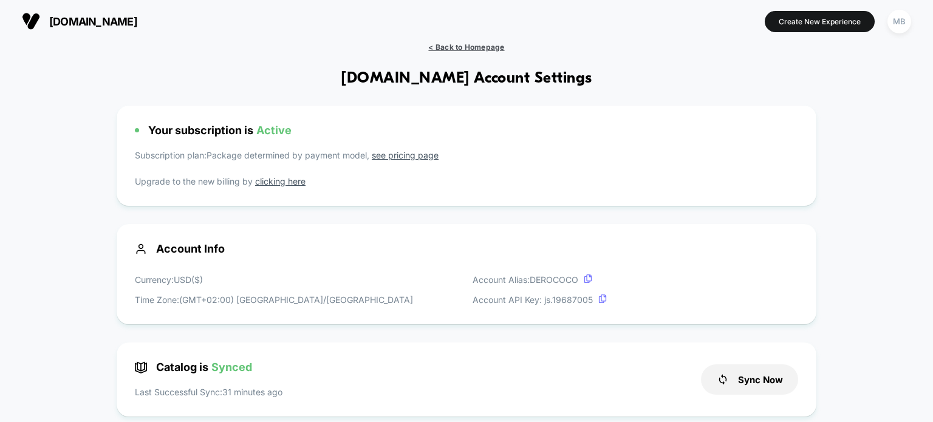
click at [472, 43] on span "< Back to Homepage" at bounding box center [466, 47] width 76 height 9
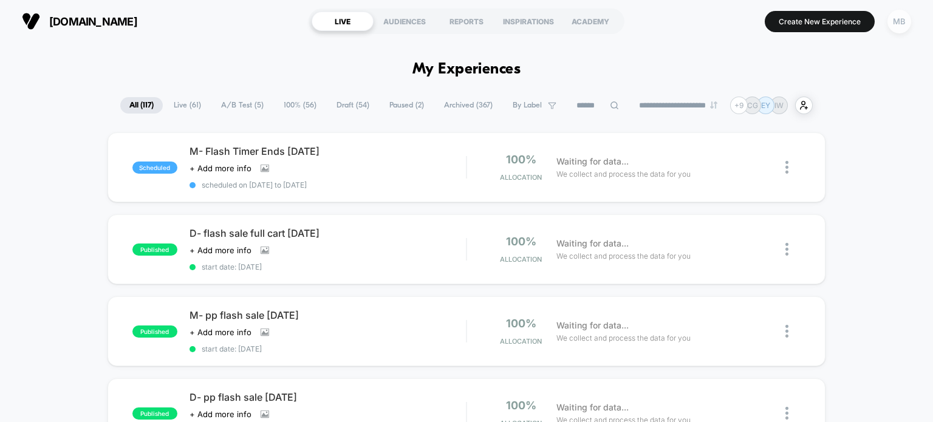
click at [899, 24] on div "MB" at bounding box center [900, 22] width 24 height 24
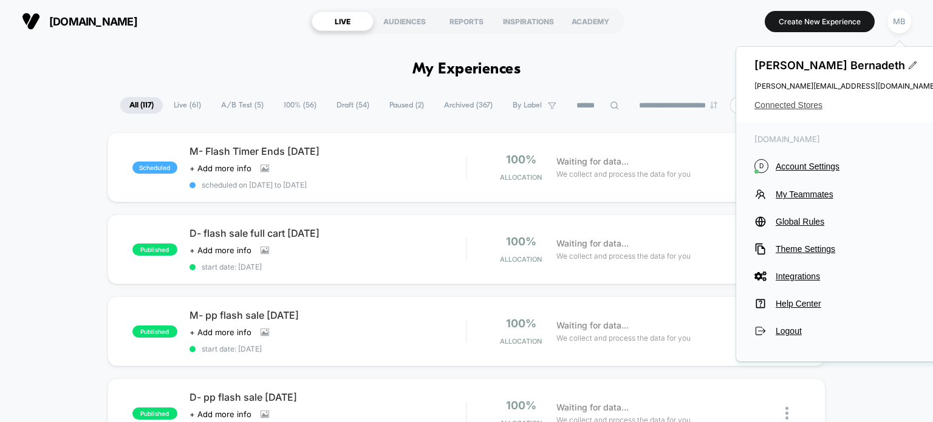
click at [791, 110] on span "Connected Stores" at bounding box center [846, 105] width 182 height 10
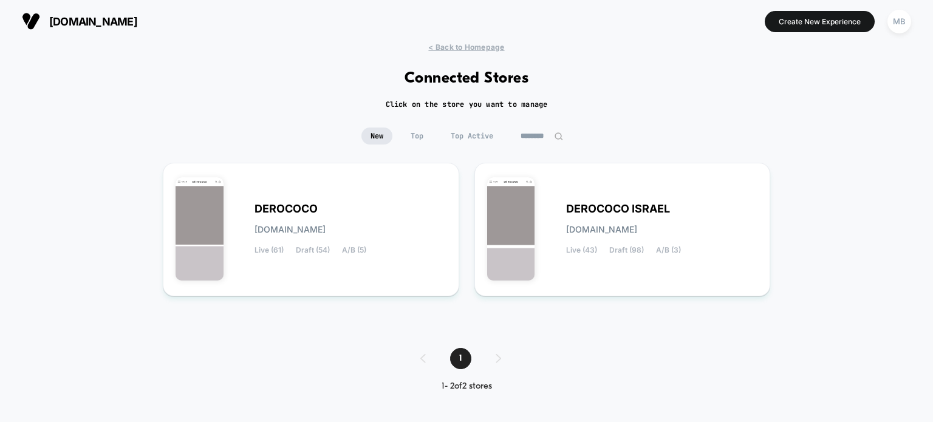
click at [790, 106] on div "< Back to Homepage Connected Stores Click on the store you want to manage New T…" at bounding box center [466, 227] width 933 height 368
click at [584, 234] on span "derococo-israel.myshopify.com" at bounding box center [601, 229] width 71 height 9
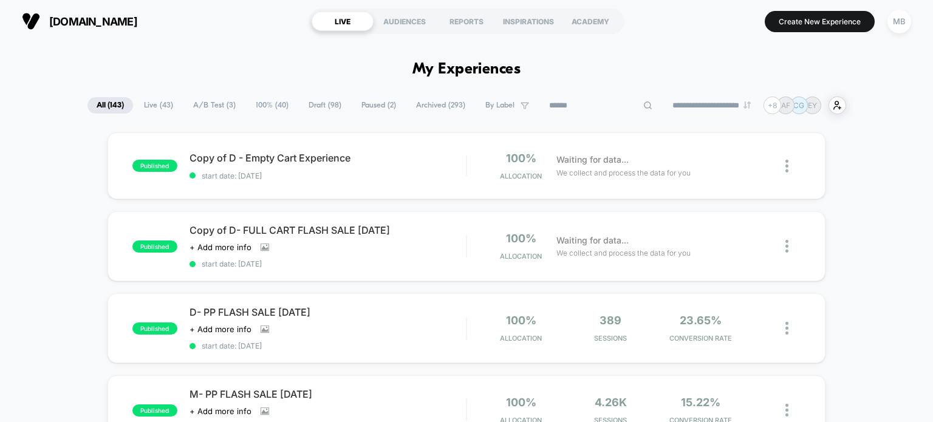
click at [599, 103] on input at bounding box center [601, 105] width 122 height 15
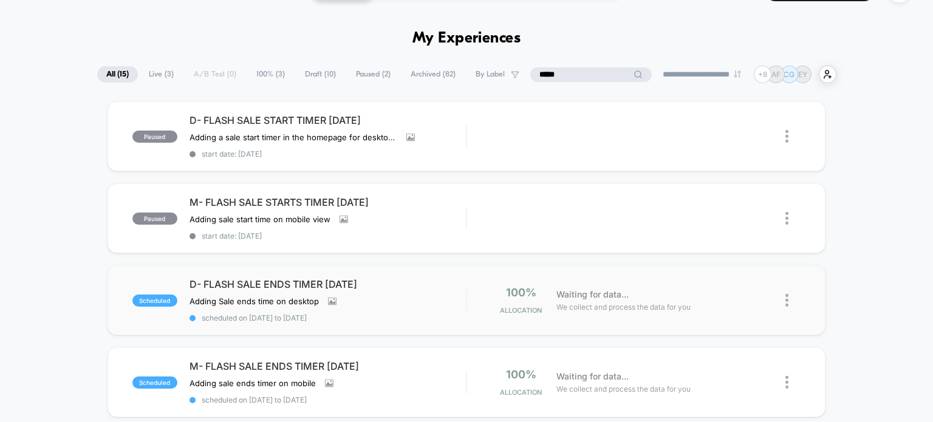
scroll to position [61, 0]
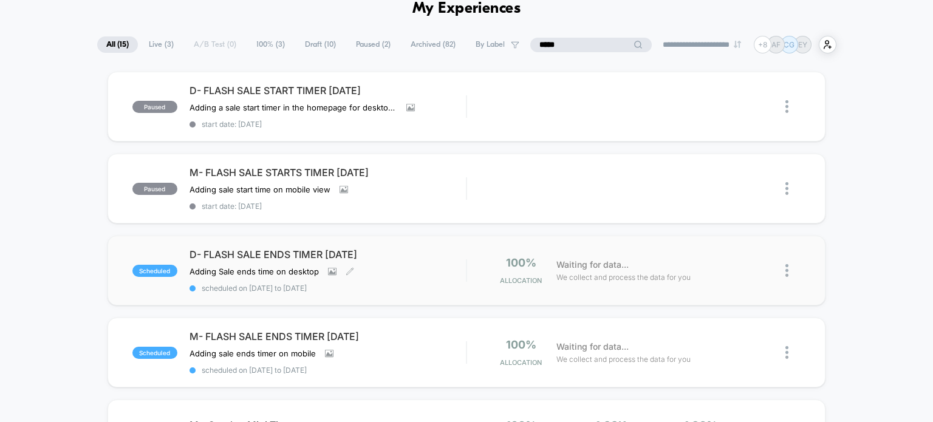
type input "*****"
click at [393, 284] on span "scheduled on 15/08/2025 to 16/08/2025" at bounding box center [328, 288] width 277 height 9
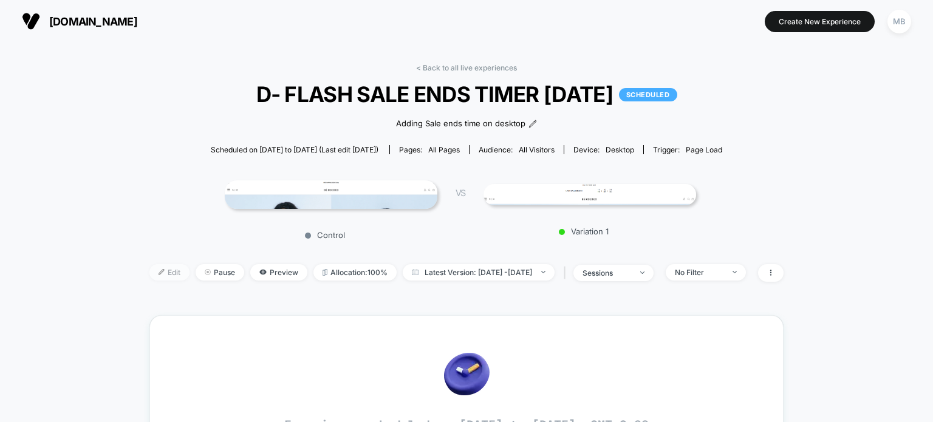
click at [149, 277] on span "Edit" at bounding box center [169, 272] width 40 height 16
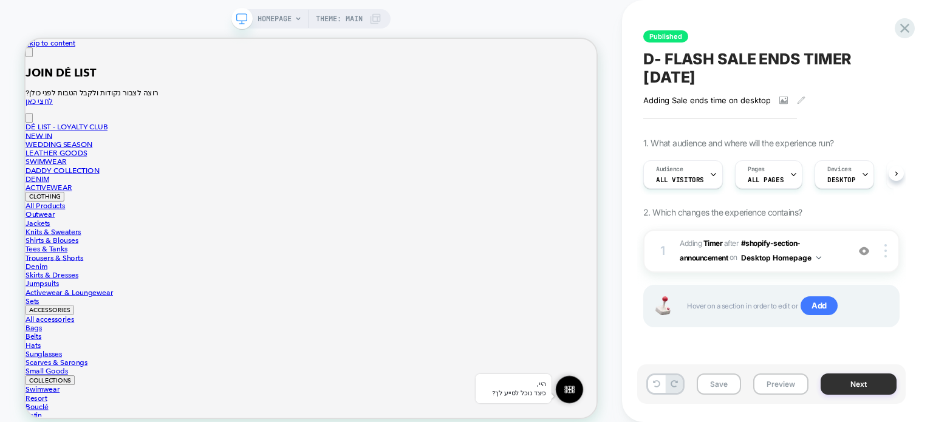
click at [864, 387] on button "Next" at bounding box center [859, 384] width 76 height 21
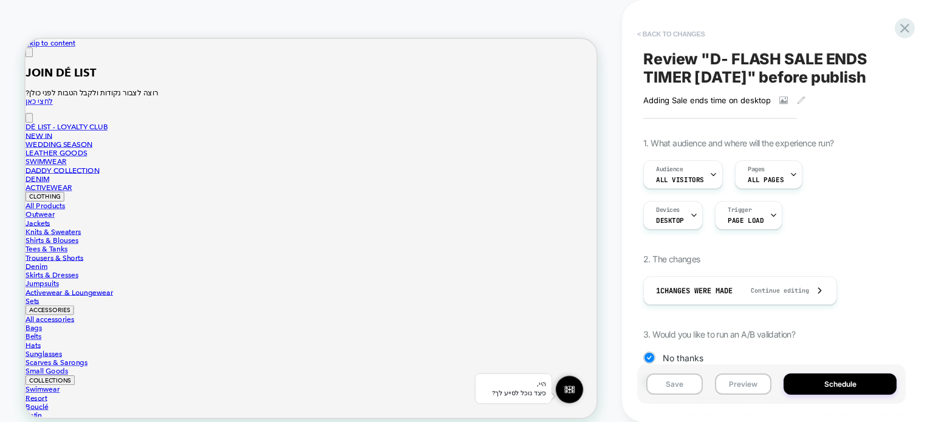
click at [662, 29] on button "< Back to changes" at bounding box center [671, 33] width 80 height 19
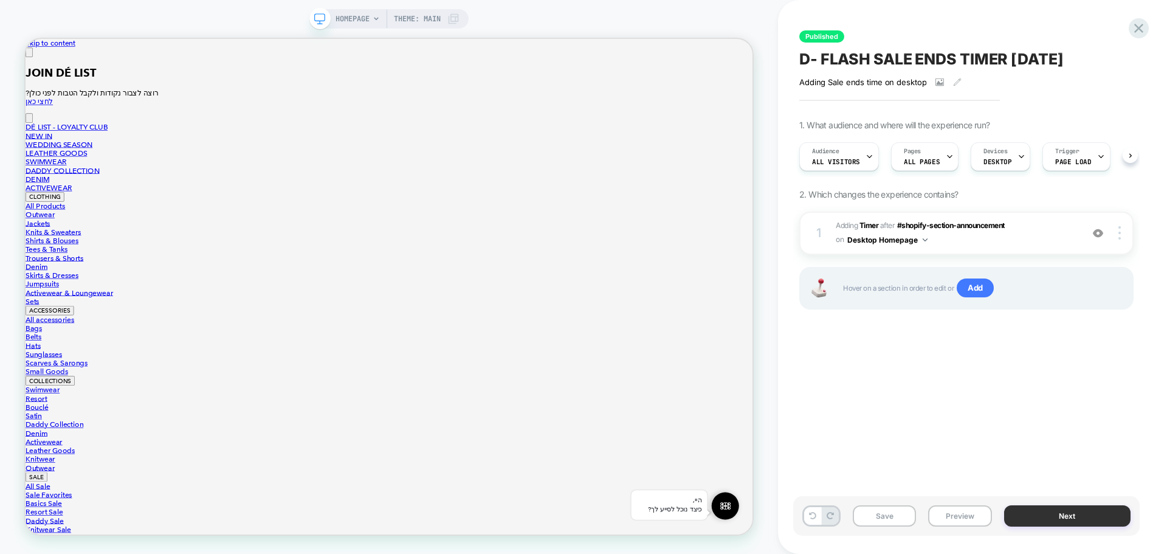
click at [933, 422] on button "Next" at bounding box center [1067, 515] width 127 height 21
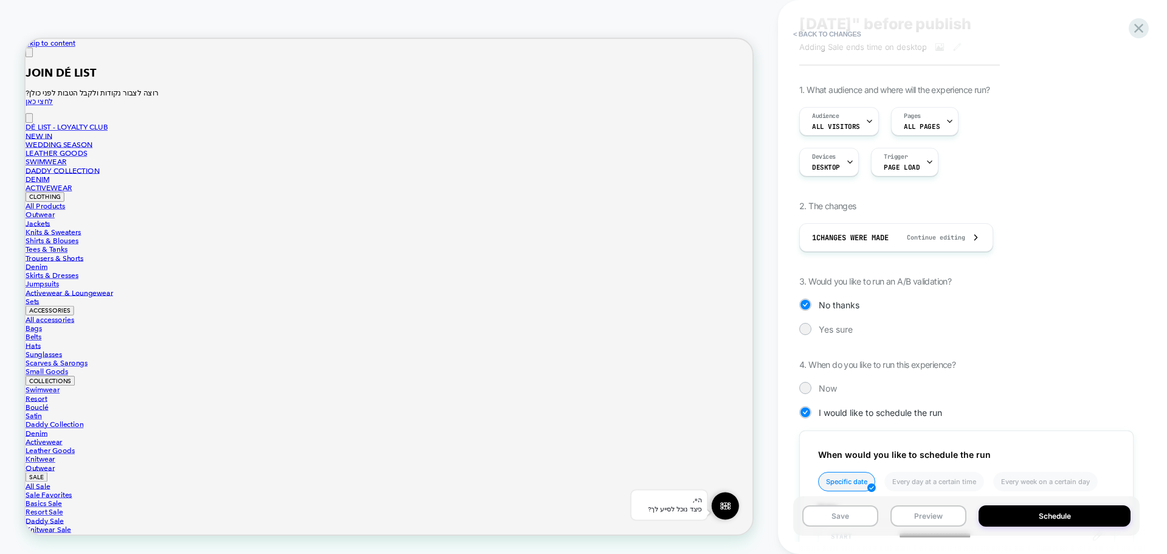
scroll to position [53, 0]
click at [811, 30] on button "< Back to changes" at bounding box center [827, 33] width 80 height 19
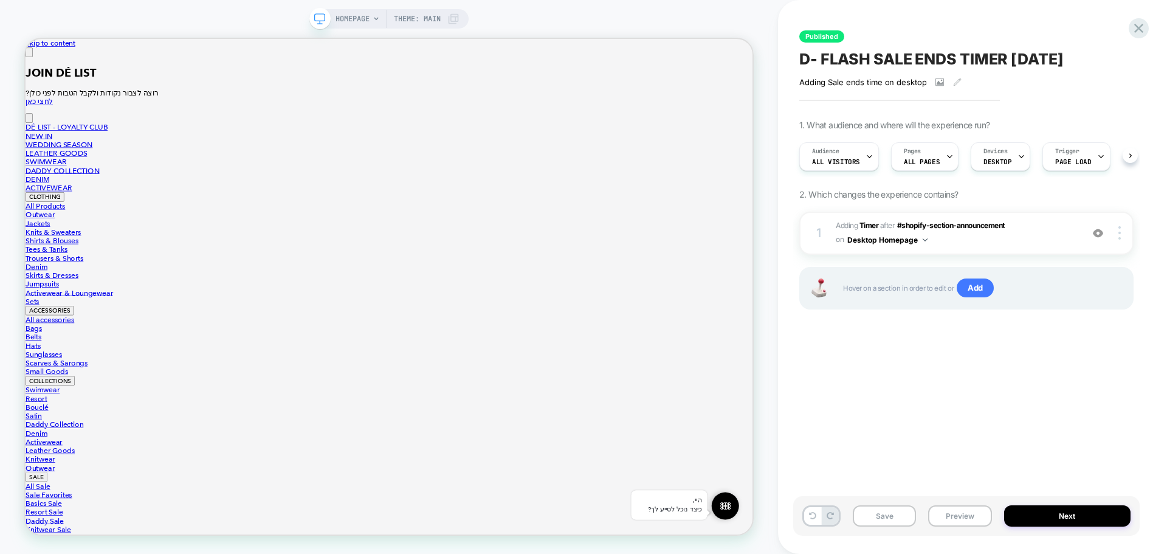
scroll to position [0, 1]
click at [933, 28] on icon at bounding box center [1138, 28] width 16 height 16
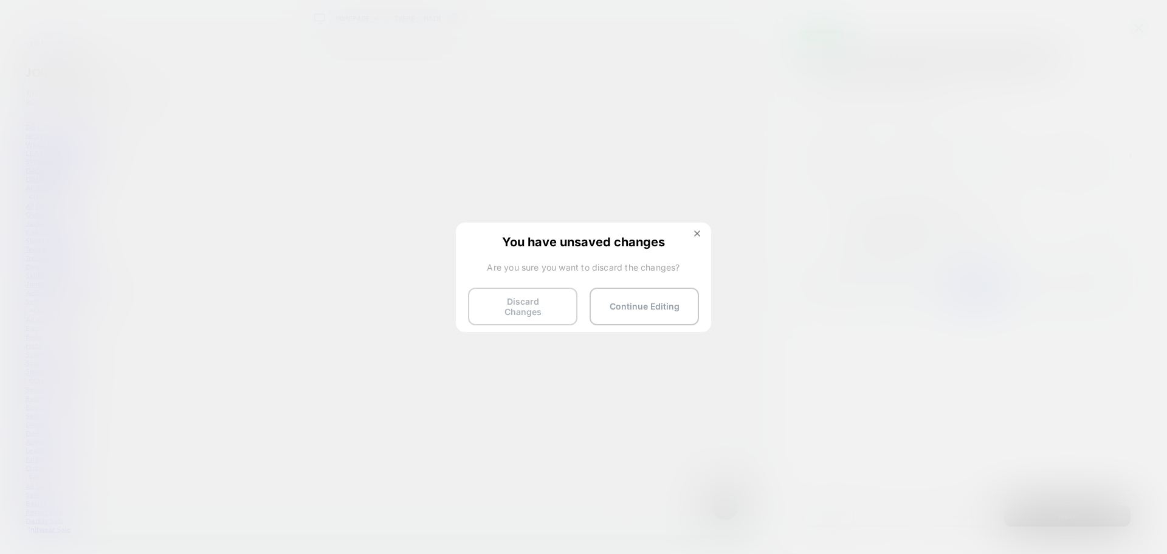
click at [537, 294] on button "Discard Changes" at bounding box center [522, 306] width 109 height 38
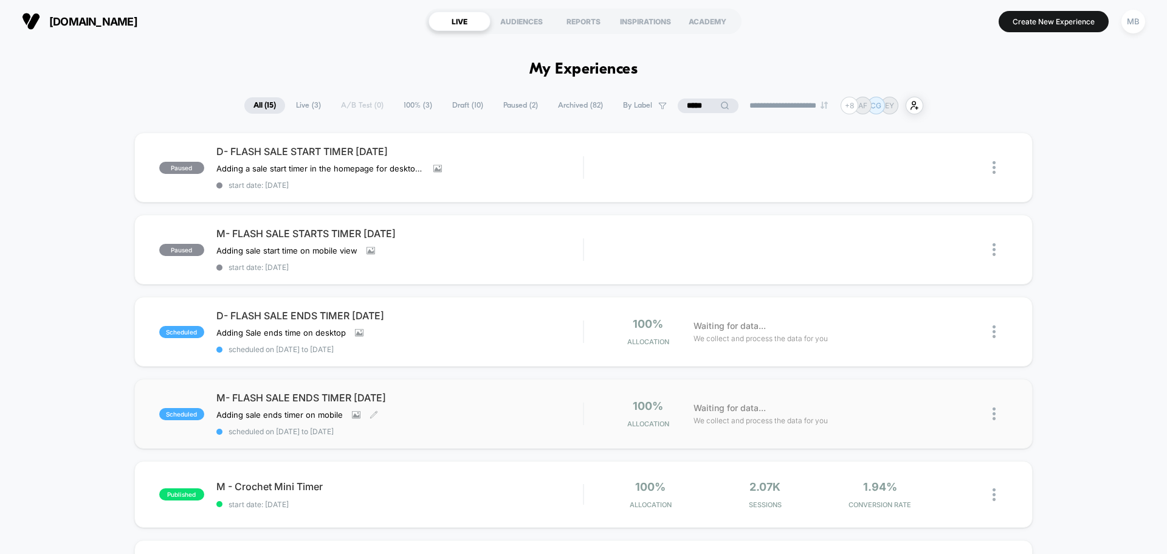
click at [410, 419] on div "Adding sale ends timer on mobile Click to view images Click to edit experience …" at bounding box center [344, 415] width 256 height 10
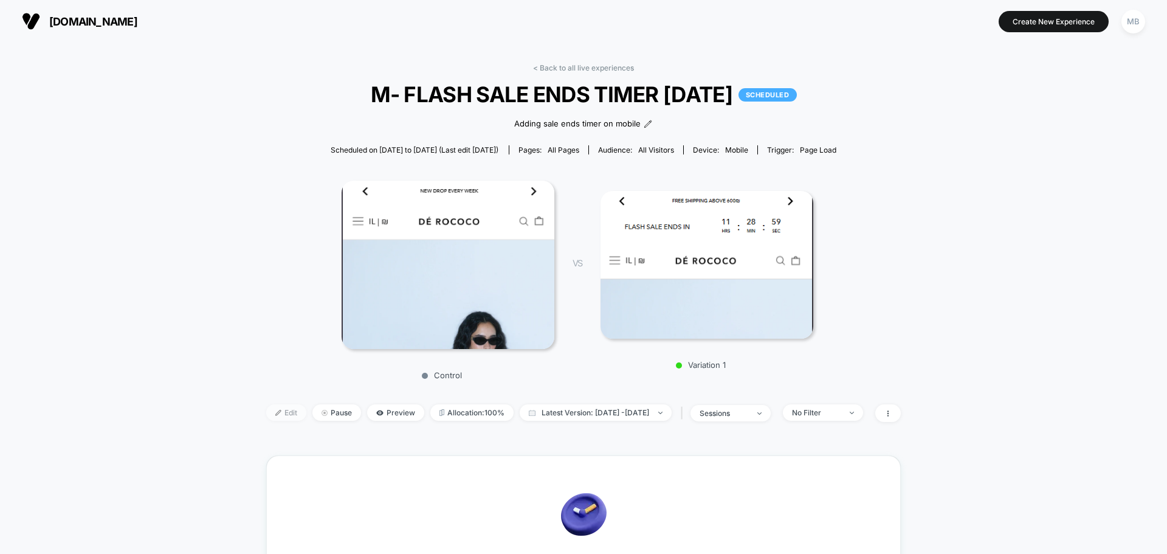
click at [275, 410] on img at bounding box center [278, 413] width 6 height 6
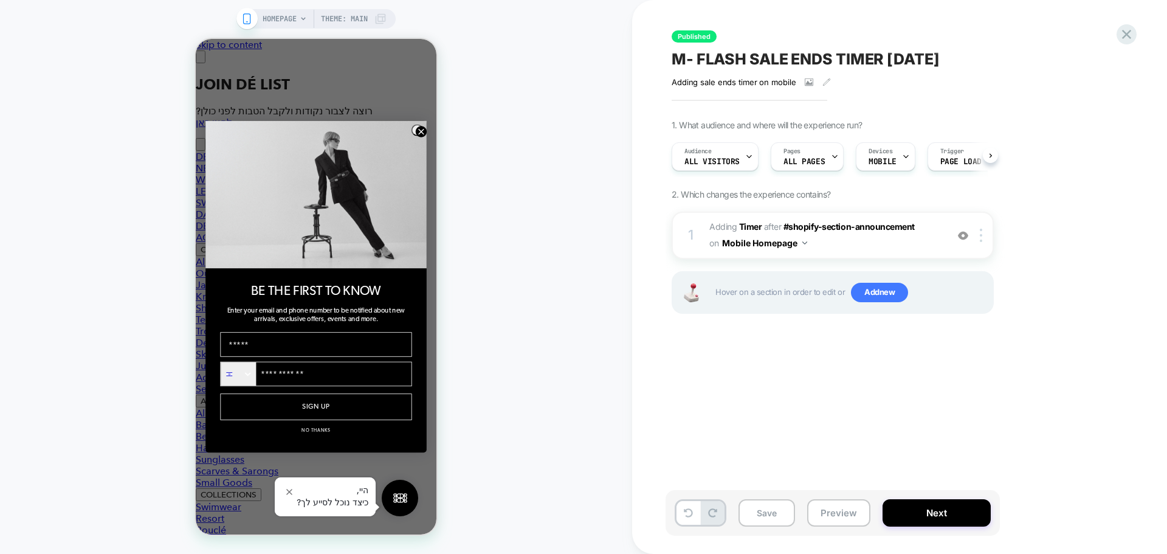
scroll to position [0, 1]
click at [419, 126] on circle "Close dialog" at bounding box center [421, 131] width 11 height 11
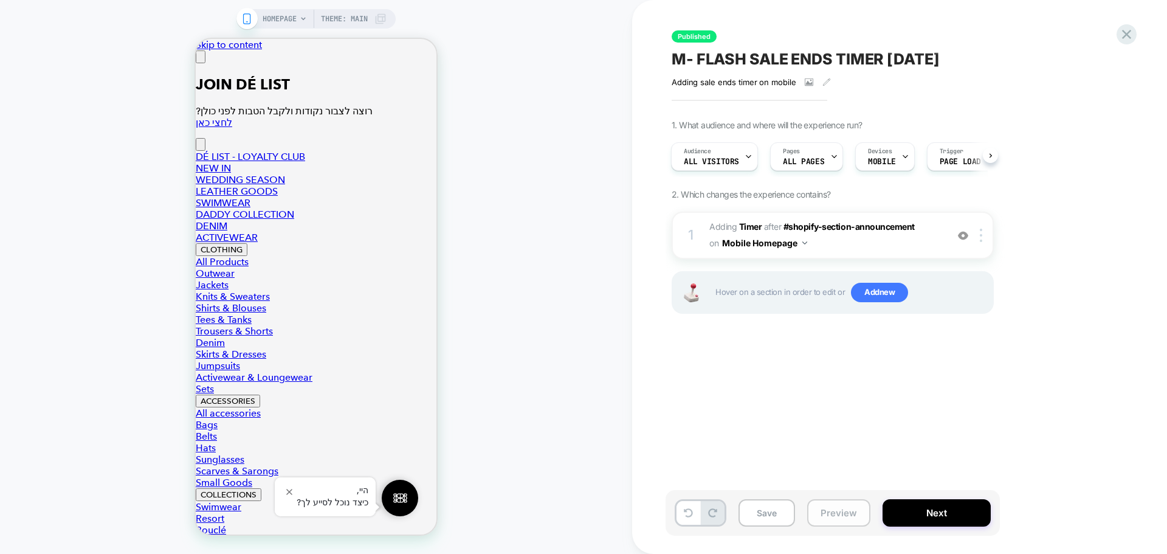
click at [842, 422] on button "Preview" at bounding box center [838, 512] width 63 height 27
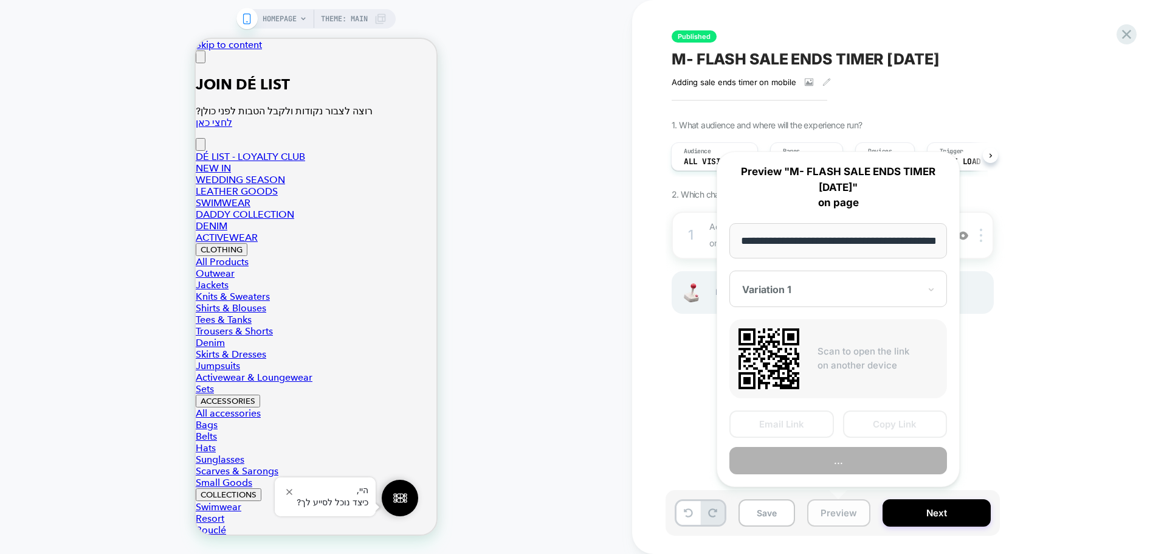
scroll to position [0, 40]
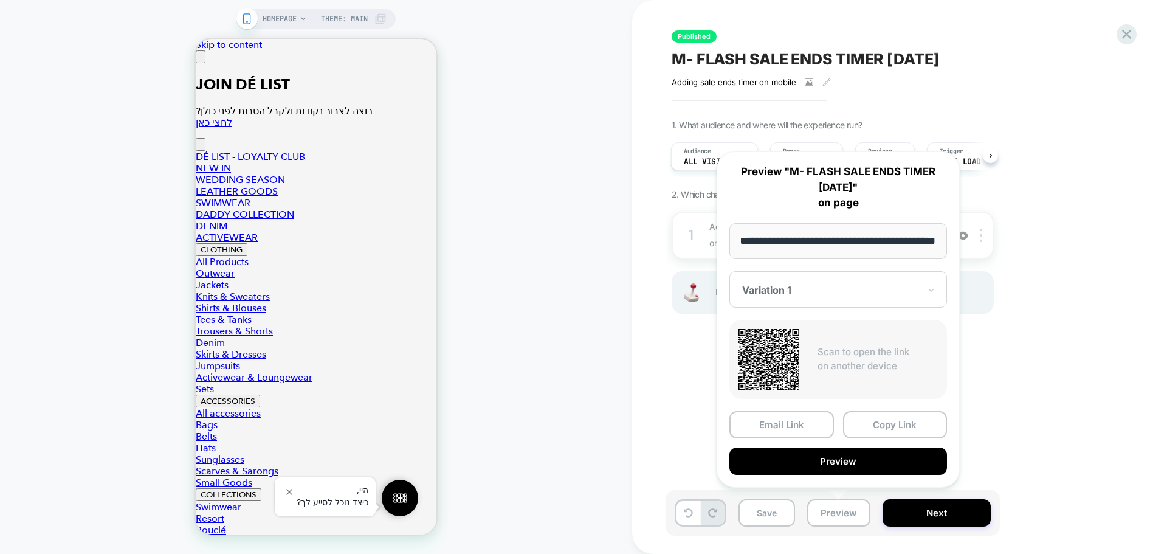
click at [933, 229] on div "1. What audience and where will the experience run? Audience All Visitors Pages…" at bounding box center [894, 232] width 444 height 224
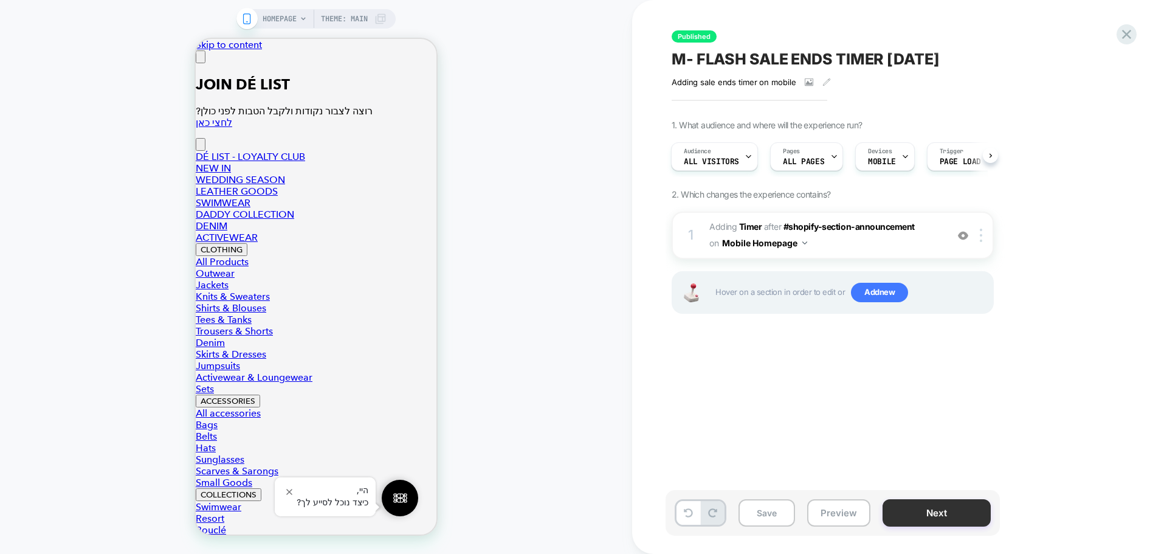
click at [913, 422] on button "Next" at bounding box center [936, 512] width 108 height 27
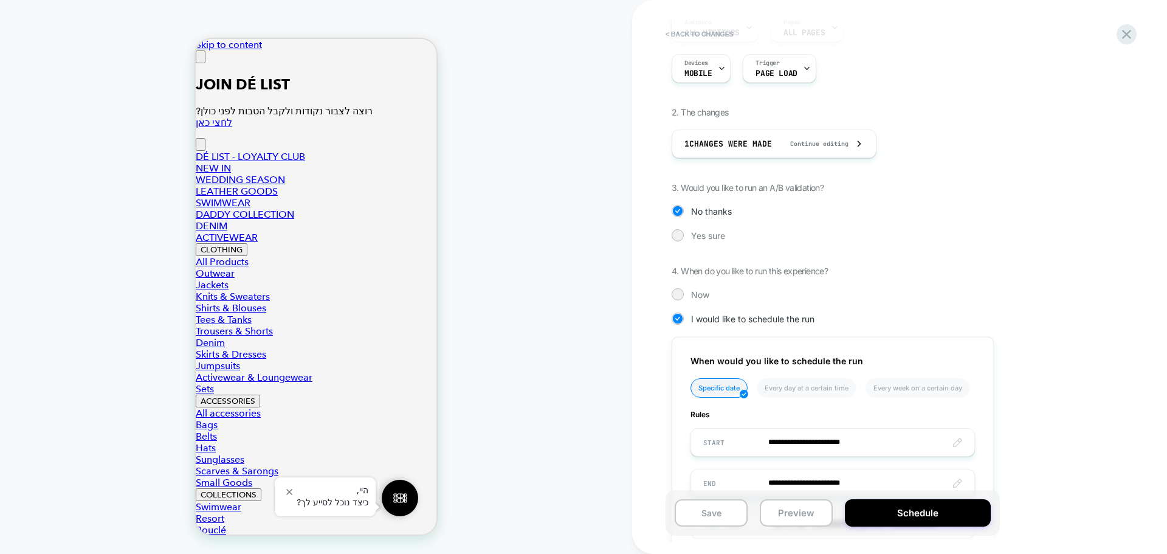
scroll to position [235, 0]
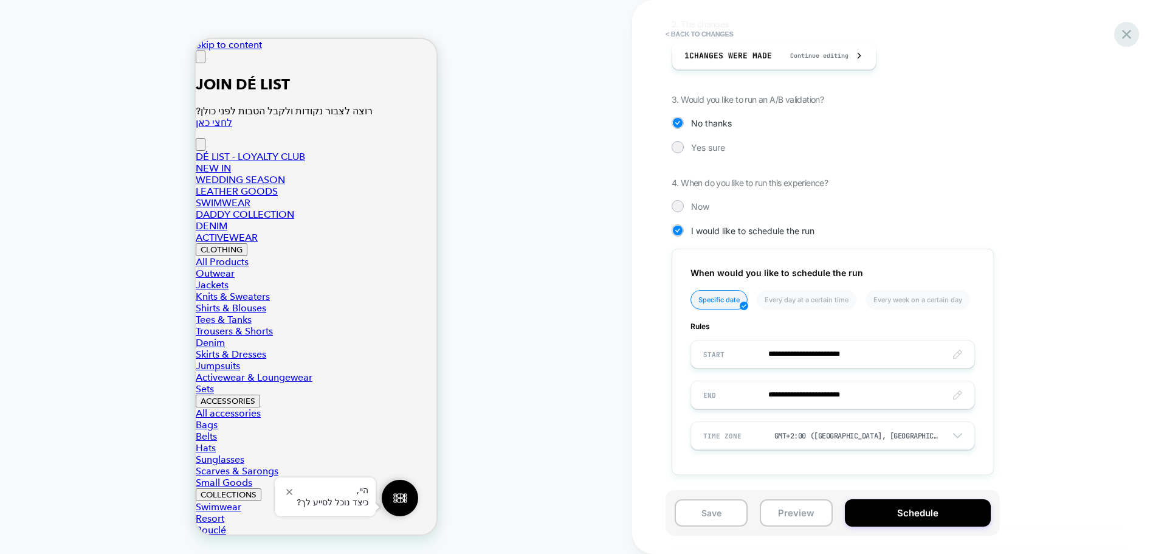
click at [933, 33] on icon at bounding box center [1126, 34] width 16 height 16
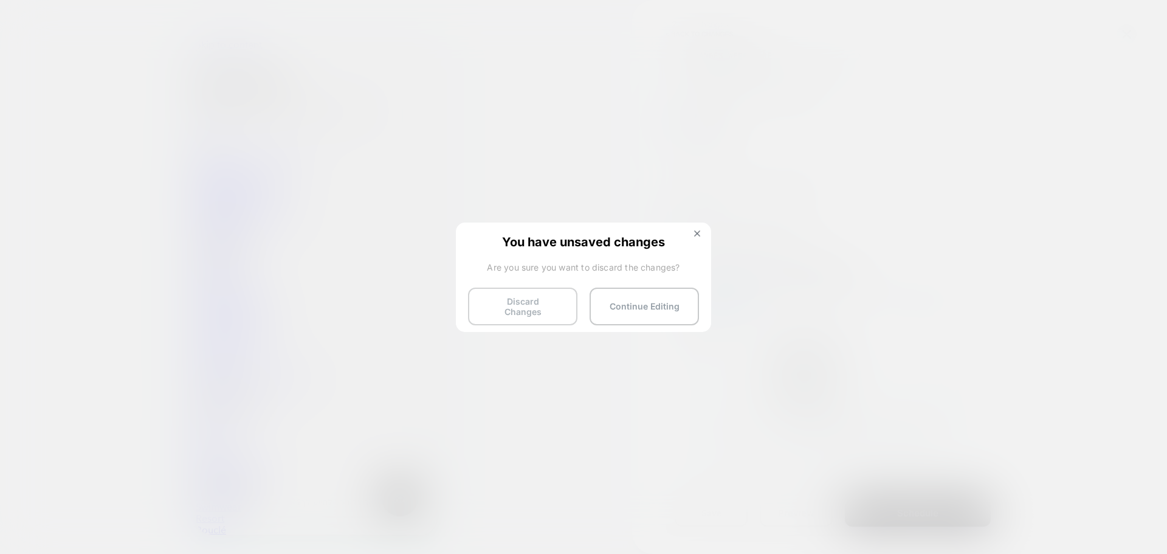
click at [523, 317] on button "Discard Changes" at bounding box center [522, 306] width 109 height 38
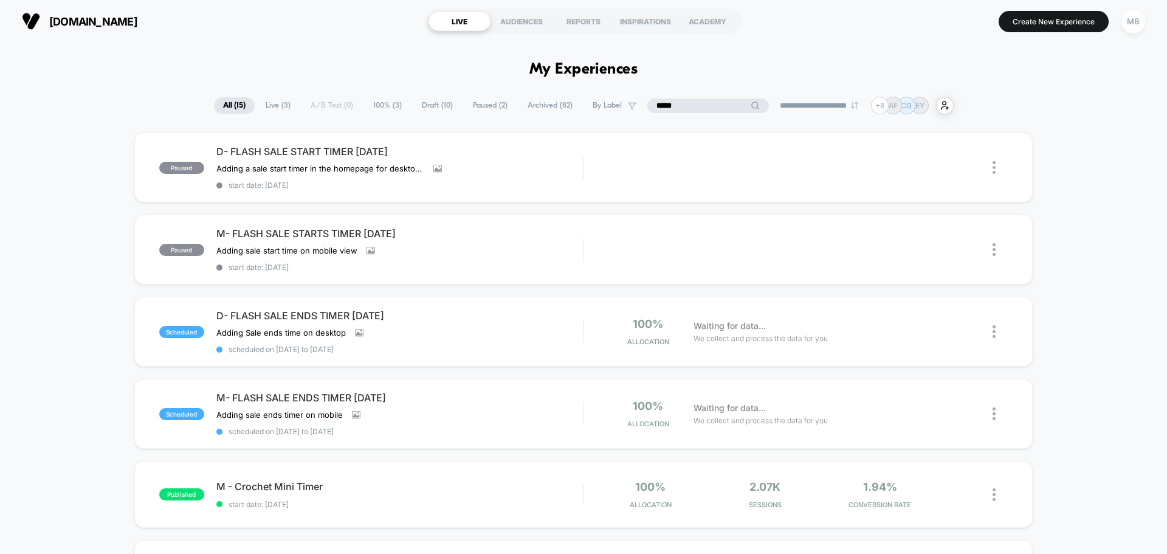
click at [686, 107] on input "*****" at bounding box center [708, 105] width 122 height 15
drag, startPoint x: 699, startPoint y: 106, endPoint x: 575, endPoint y: 106, distance: 124.6
click at [575, 106] on div "**********" at bounding box center [584, 106] width 740 height 18
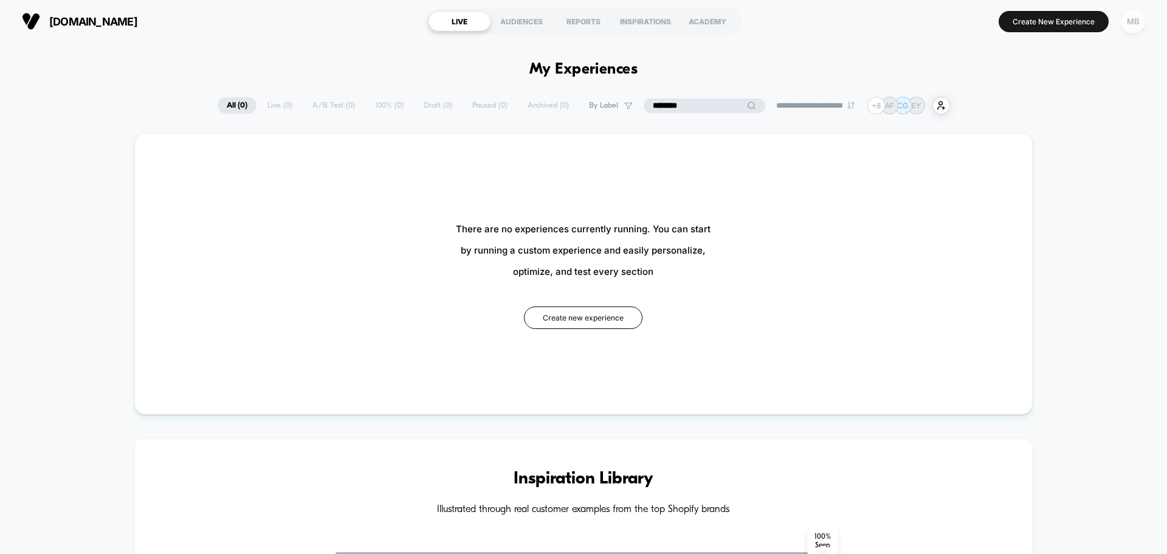
type input "********"
click at [933, 22] on div "MB" at bounding box center [1133, 22] width 24 height 24
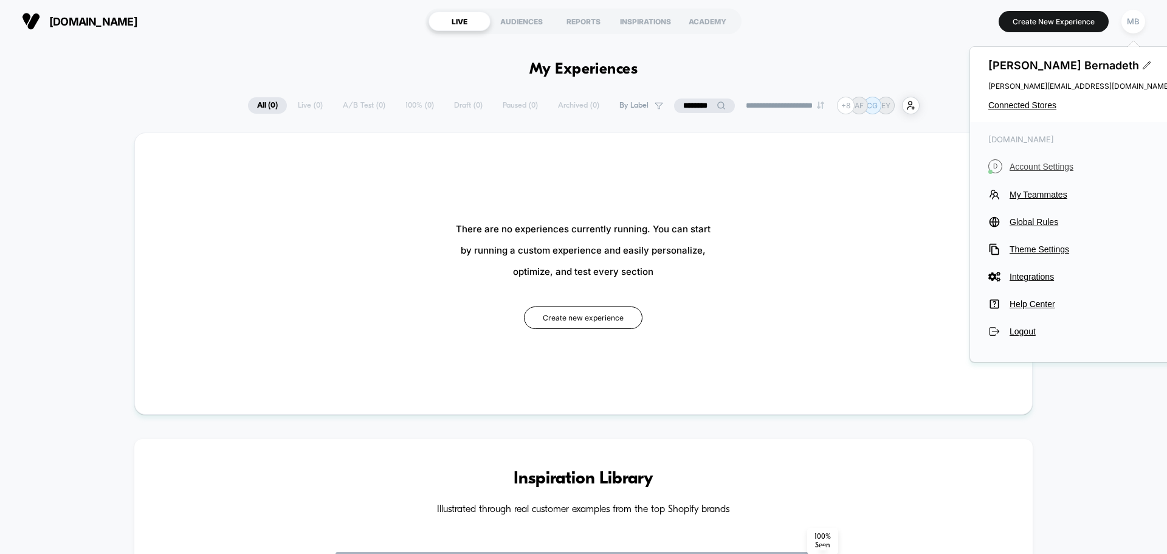
click at [933, 165] on span "Account Settings" at bounding box center [1089, 167] width 161 height 10
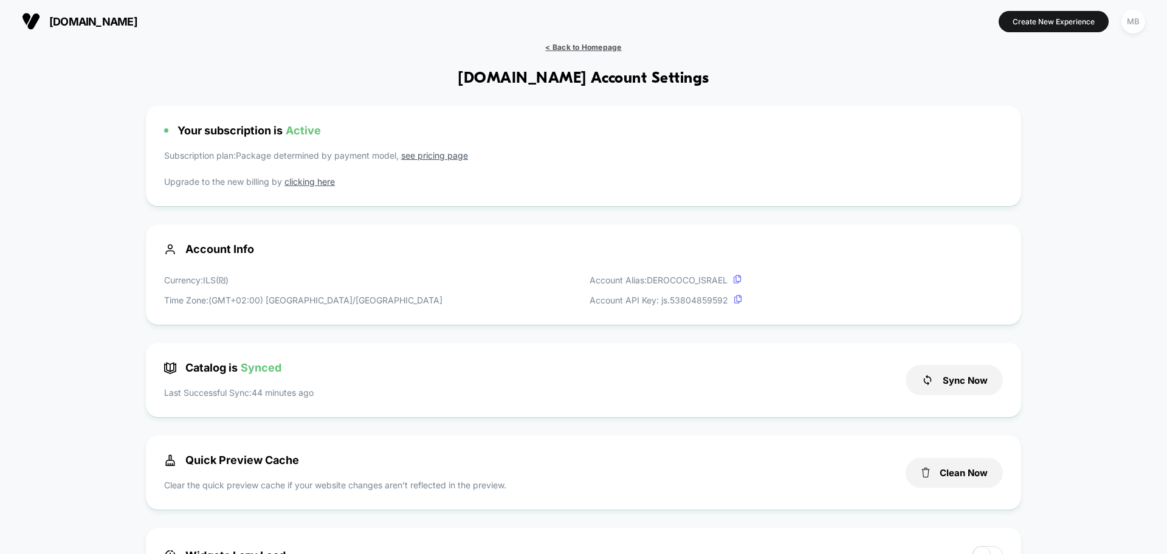
click at [594, 47] on span "< Back to Homepage" at bounding box center [583, 47] width 76 height 9
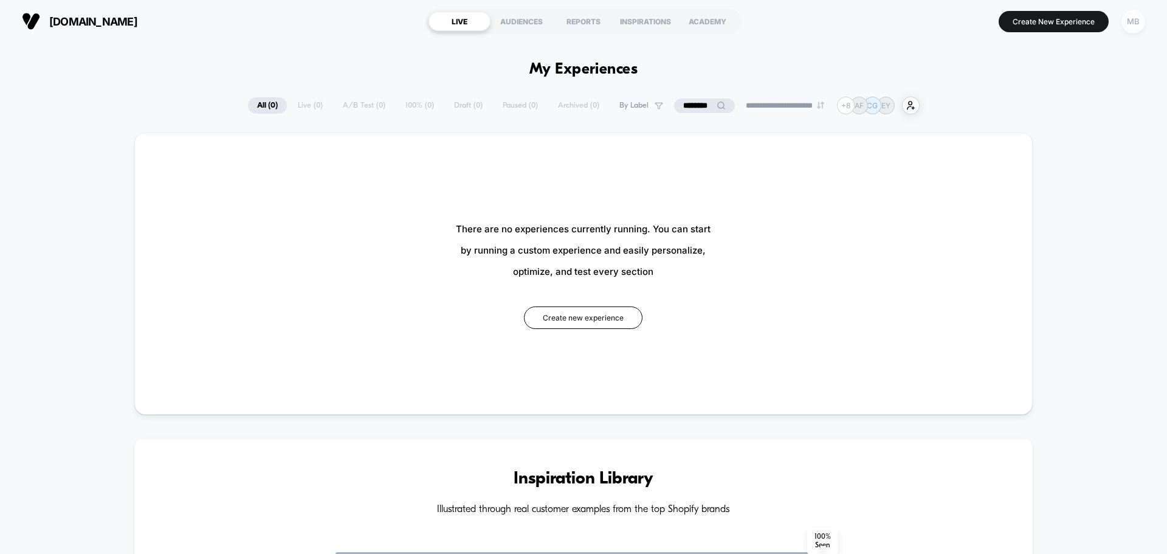
click at [933, 27] on div "MB" at bounding box center [1133, 22] width 24 height 24
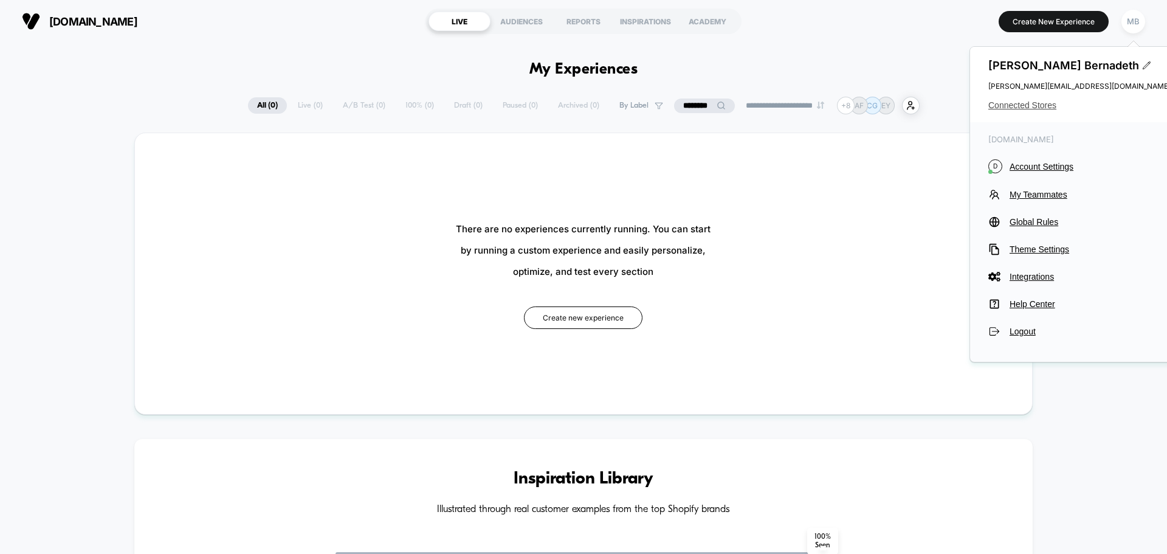
click at [933, 103] on span "Connected Stores" at bounding box center [1079, 105] width 182 height 10
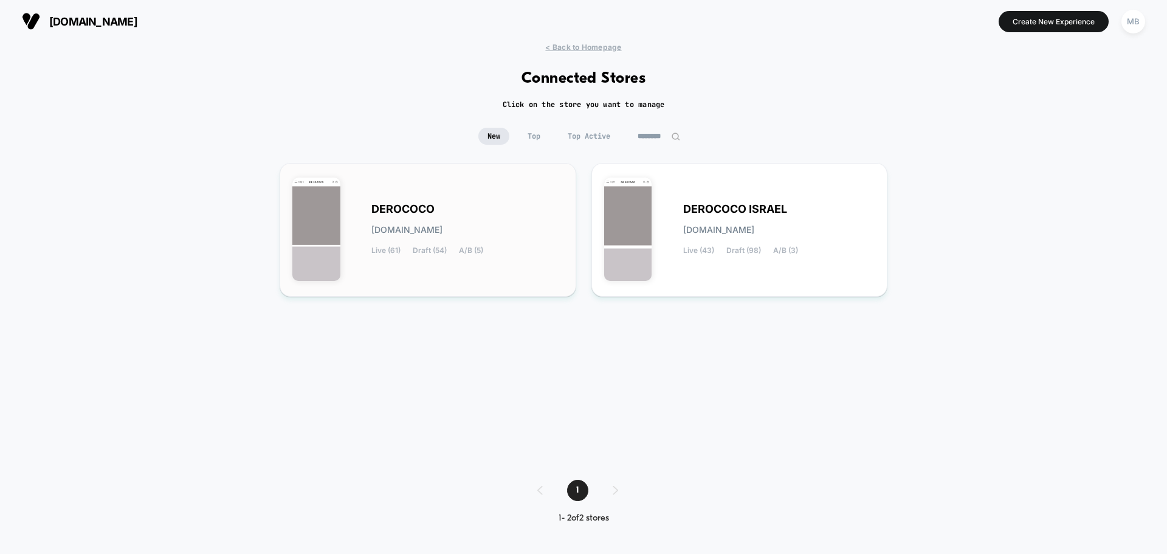
click at [495, 198] on div "DEROCOCO derococo.myshopify.com Live (61) Draft (54) A/B (5)" at bounding box center [427, 230] width 271 height 108
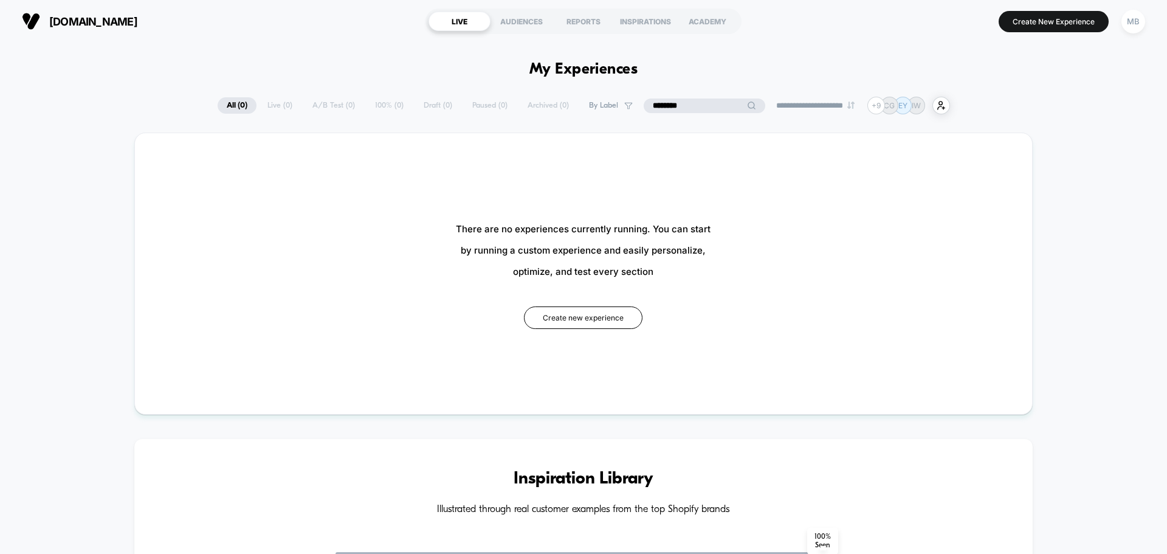
click at [682, 106] on input "********" at bounding box center [705, 105] width 122 height 15
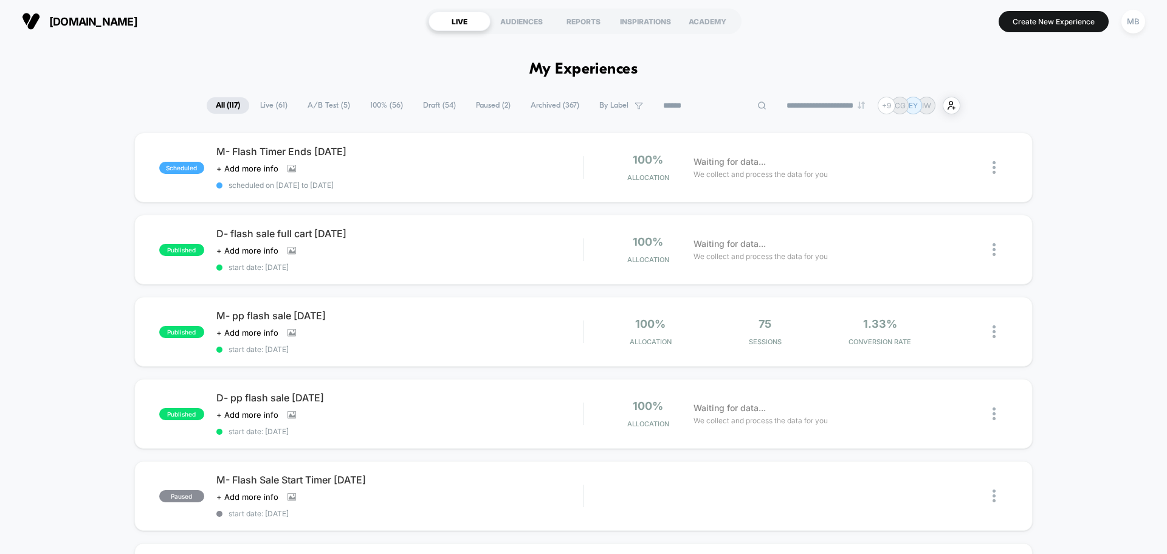
click at [668, 110] on input at bounding box center [715, 105] width 122 height 15
type input "*****"
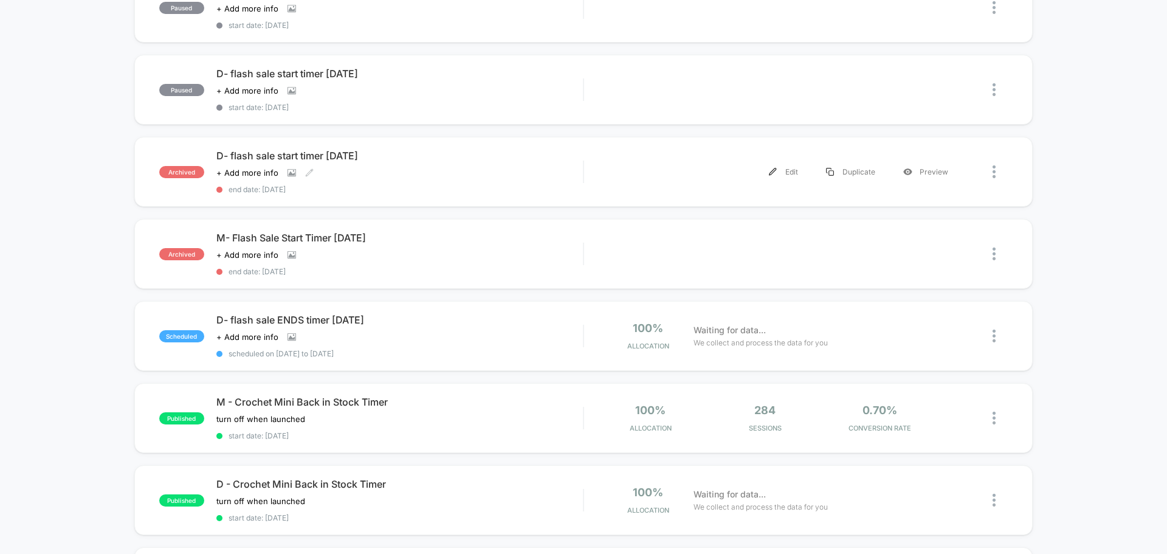
scroll to position [243, 0]
click at [417, 345] on div "D- flash sale ENDS timer August 25 Click to view images Click to edit experienc…" at bounding box center [399, 334] width 366 height 44
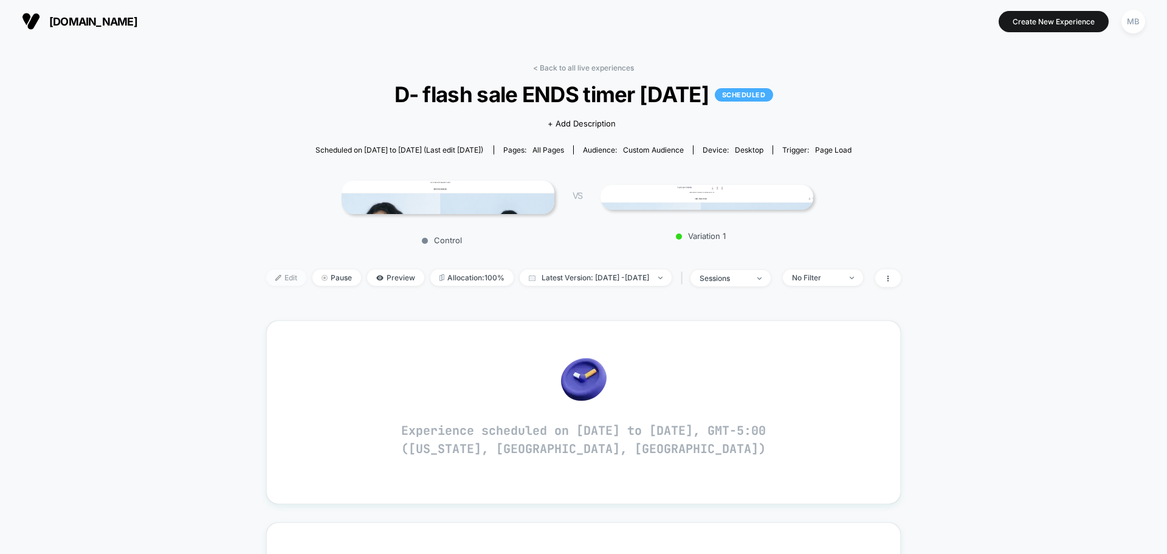
click at [266, 282] on span "Edit" at bounding box center [286, 277] width 40 height 16
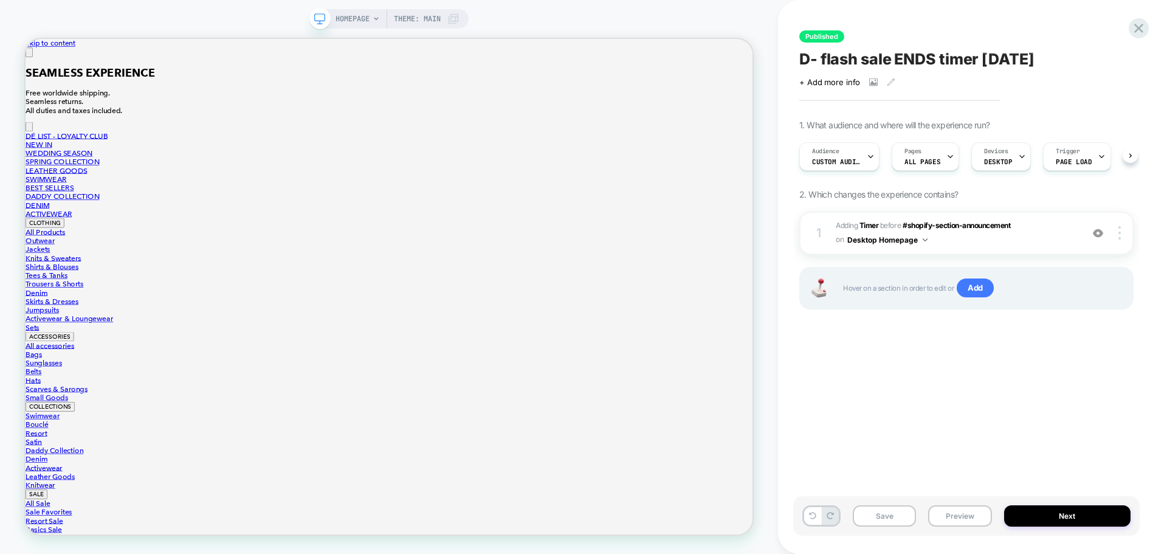
scroll to position [0, 1]
click at [933, 422] on button "Next" at bounding box center [1067, 515] width 127 height 21
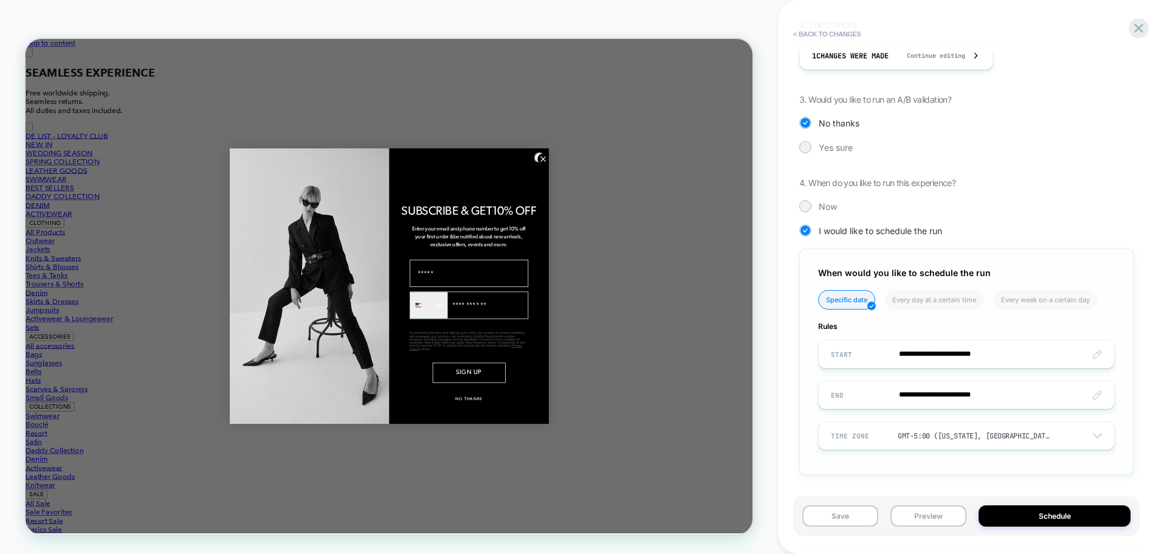
scroll to position [0, 0]
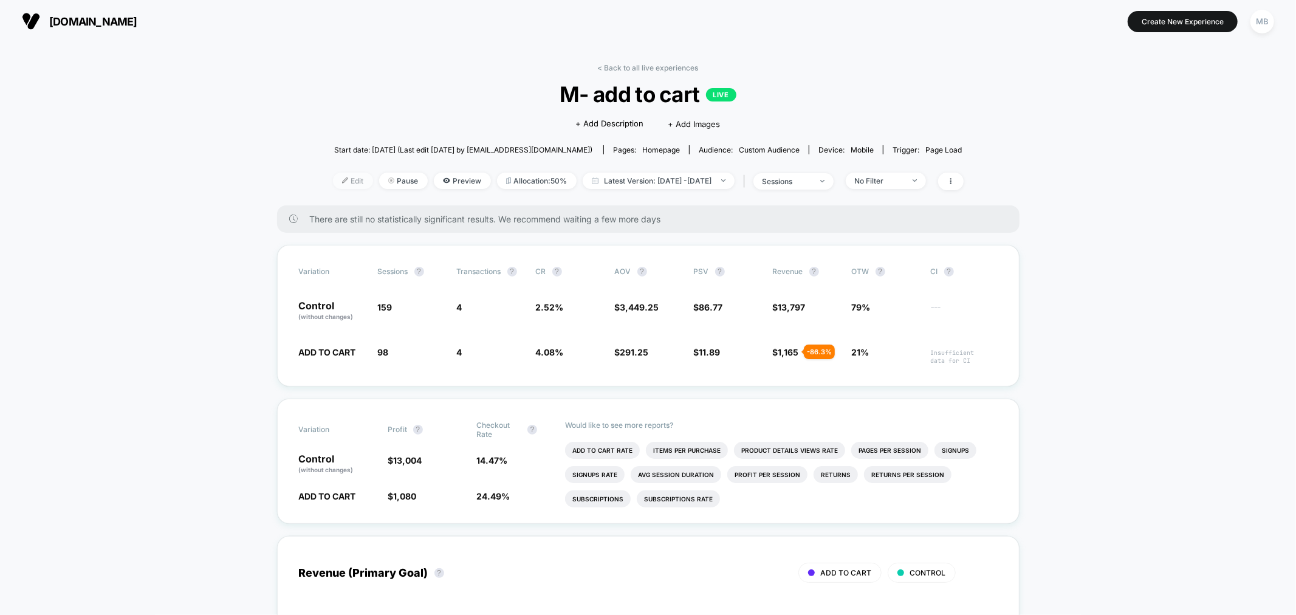
click at [333, 184] on span "Edit" at bounding box center [353, 181] width 40 height 16
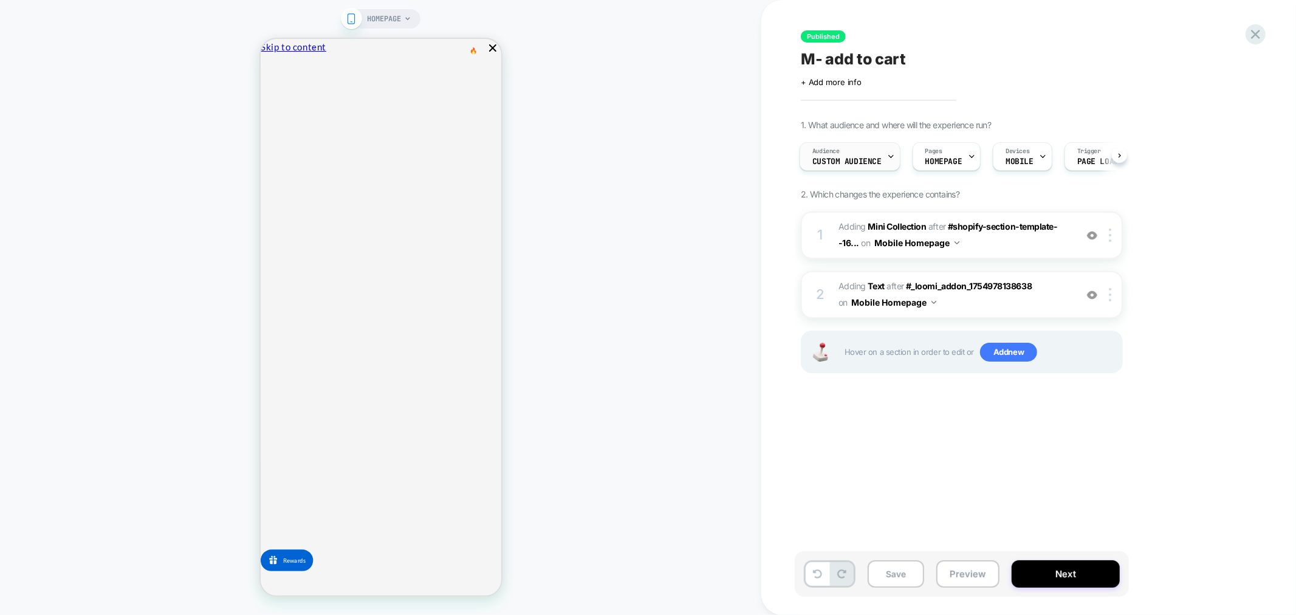
click at [871, 153] on div "Audience Custom Audience" at bounding box center [847, 156] width 94 height 27
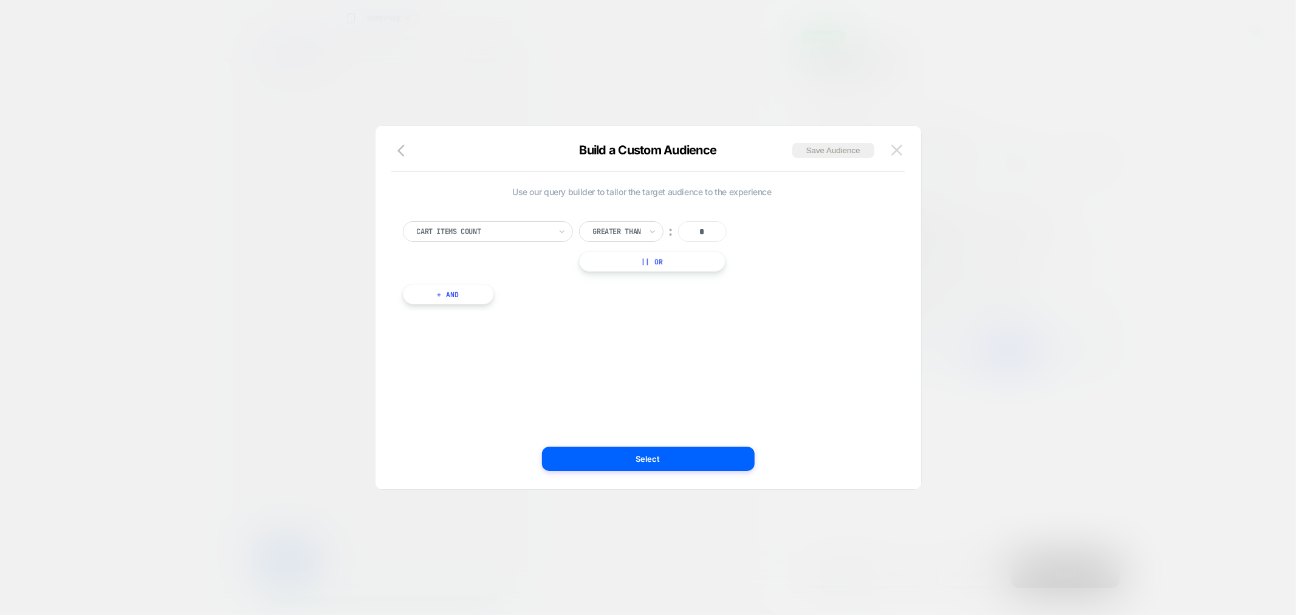
click at [896, 148] on img at bounding box center [897, 150] width 11 height 10
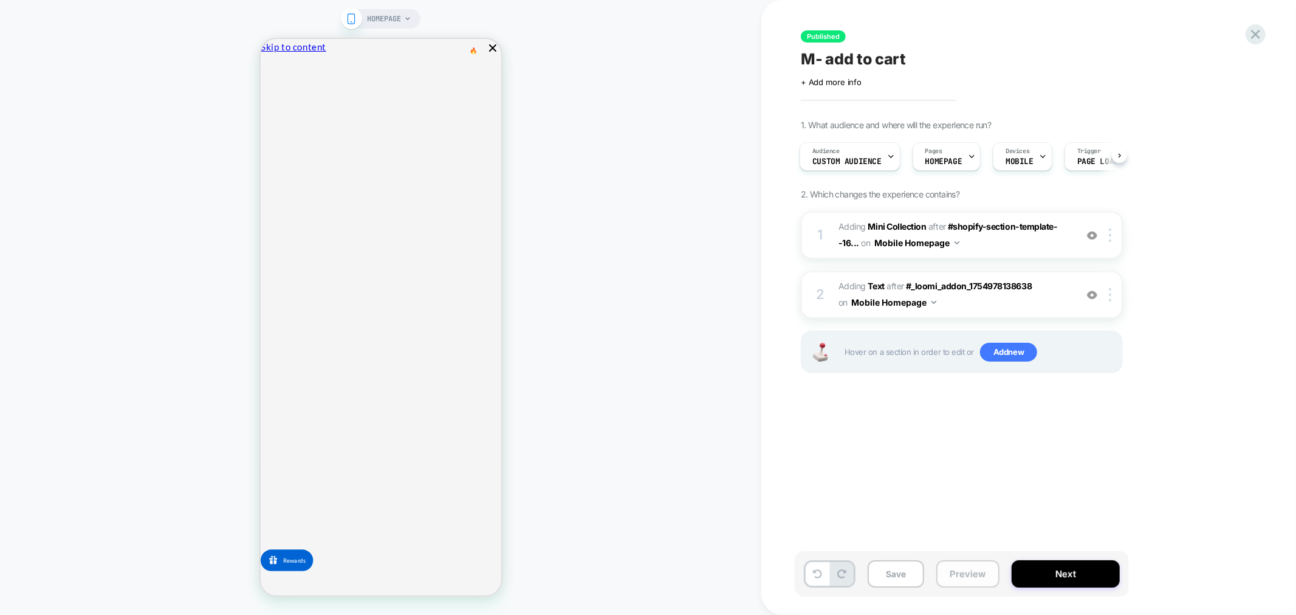
click at [971, 565] on button "Preview" at bounding box center [967, 573] width 63 height 27
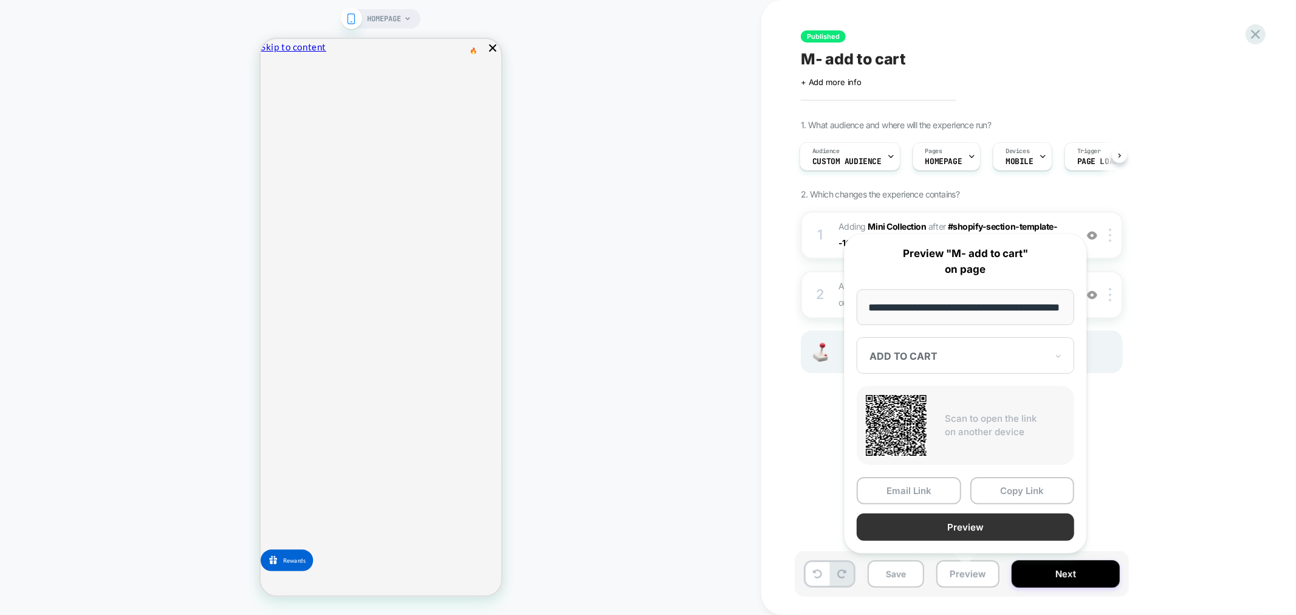
click at [993, 524] on button "Preview" at bounding box center [966, 527] width 218 height 27
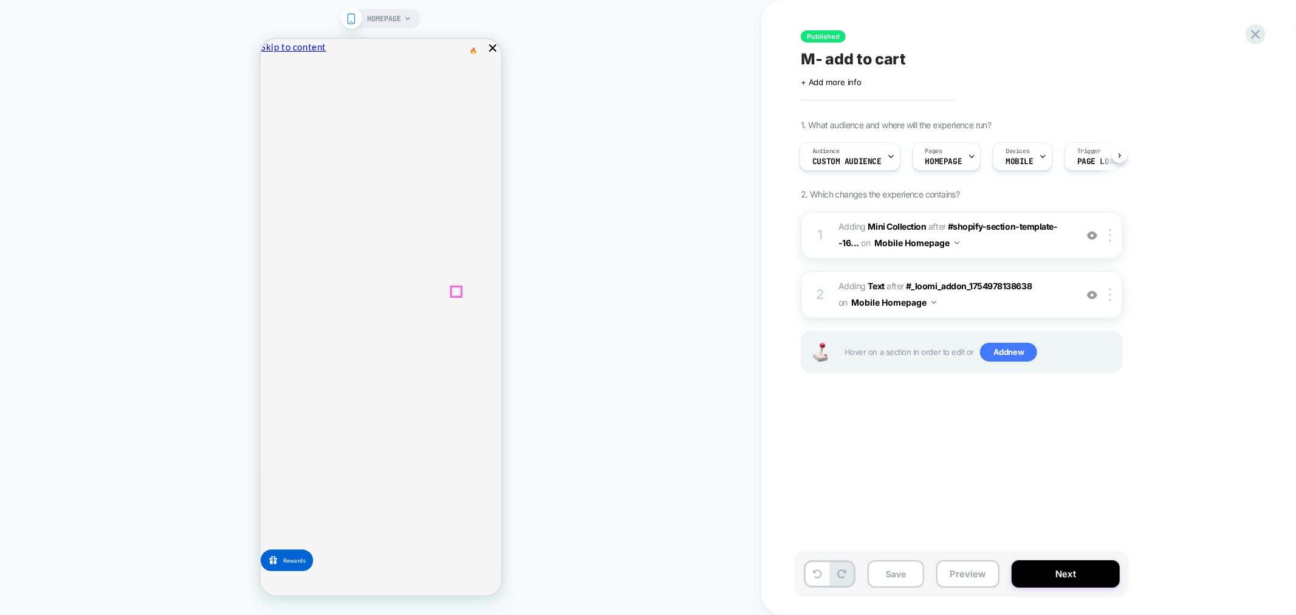
click at [1091, 236] on img at bounding box center [1092, 235] width 10 height 10
click at [1092, 230] on img at bounding box center [1092, 235] width 10 height 10
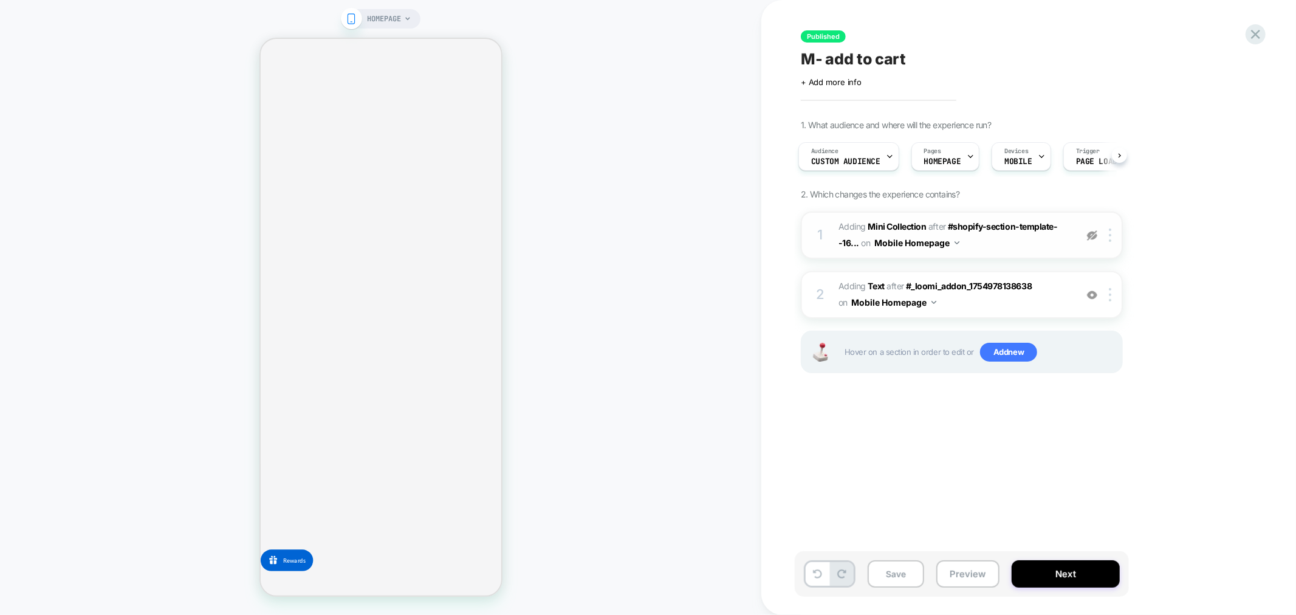
click at [1092, 230] on img at bounding box center [1092, 235] width 10 height 10
click at [974, 574] on button "Preview" at bounding box center [967, 573] width 63 height 27
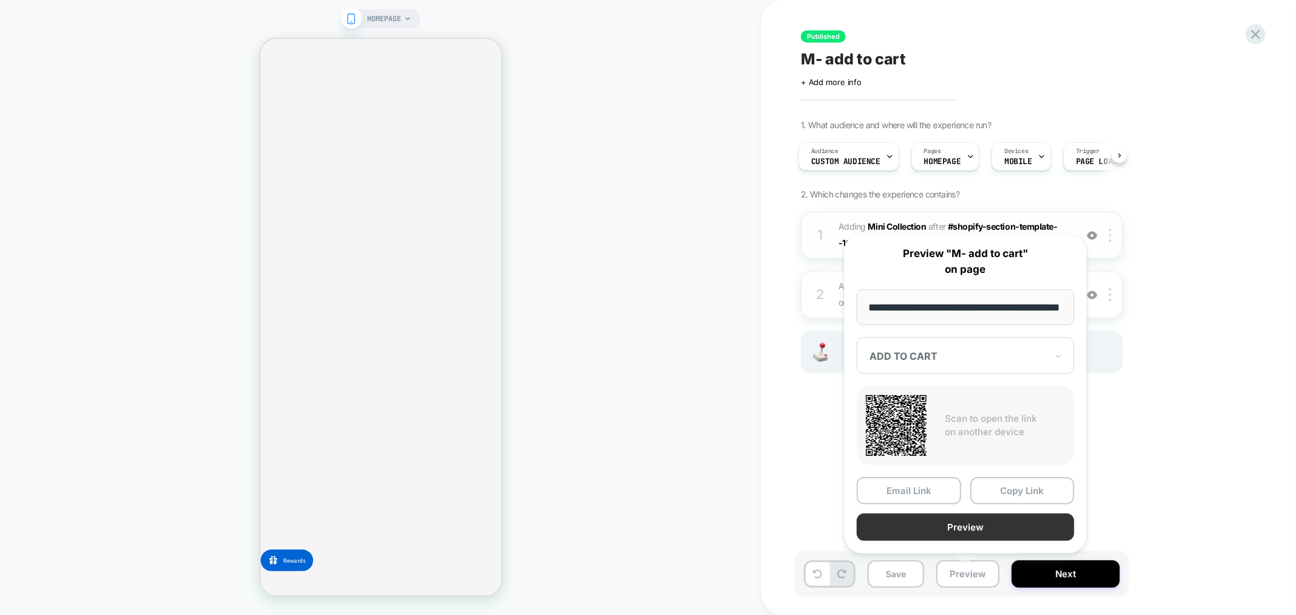
scroll to position [0, 0]
click at [980, 518] on button "Preview" at bounding box center [966, 527] width 218 height 27
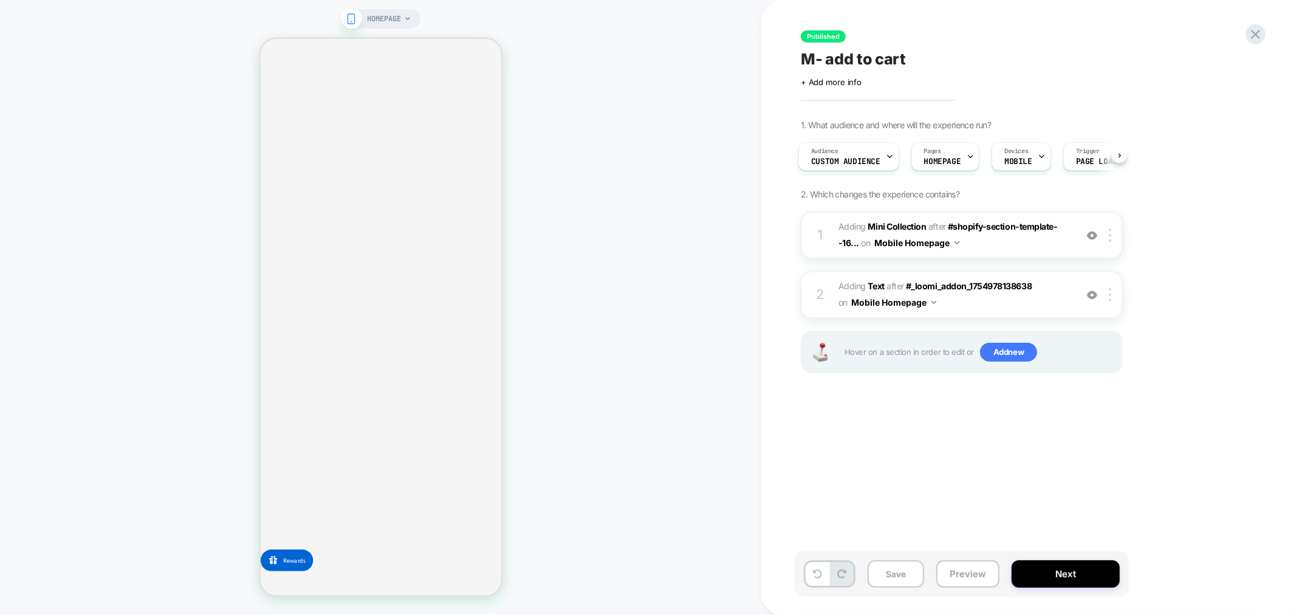
click at [617, 81] on div "HOMEPAGE" at bounding box center [380, 307] width 761 height 591
click at [1012, 354] on span "Add new" at bounding box center [1008, 352] width 57 height 19
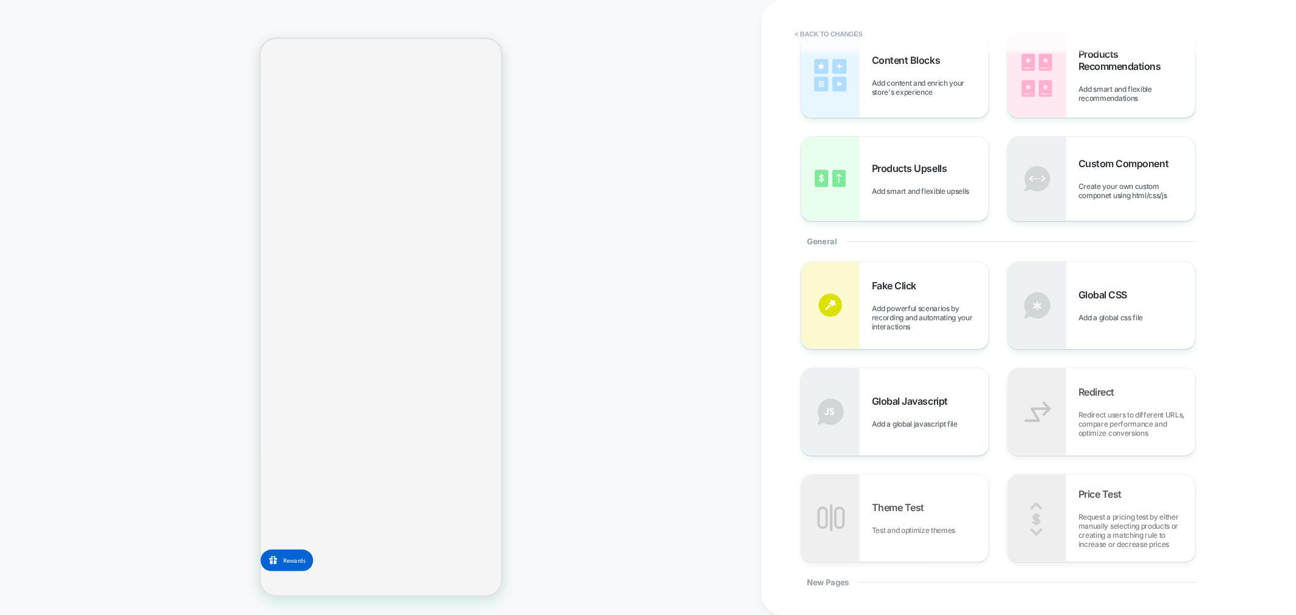
scroll to position [67, 0]
click at [1110, 310] on div "Global CSS Add a global css file" at bounding box center [1137, 304] width 117 height 33
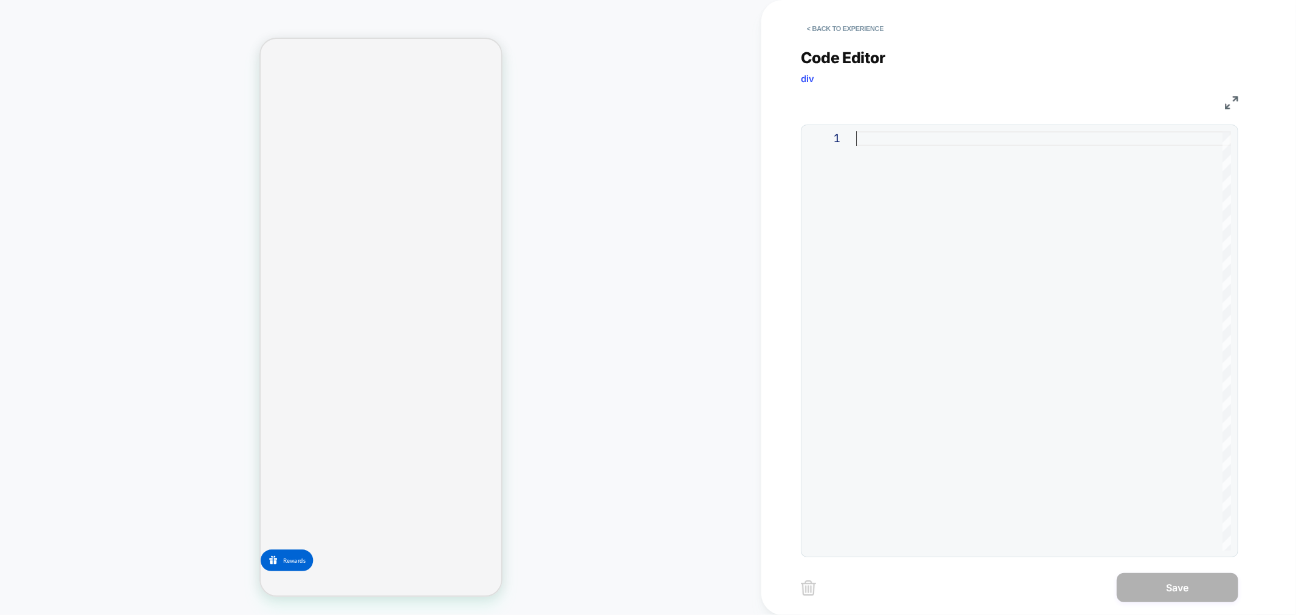
click at [868, 243] on div at bounding box center [1043, 340] width 375 height 419
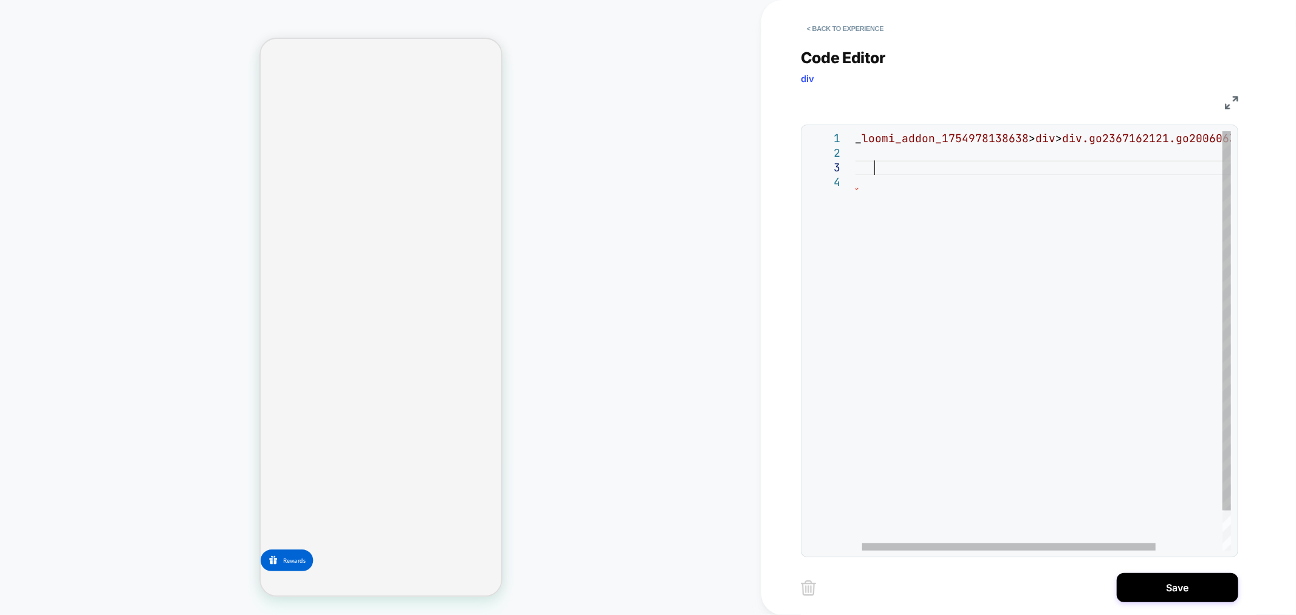
scroll to position [28, 25]
click at [870, 162] on div "# _ loomi_addon_1754978138638 > div > div.go2367162121.go2006063008 { }" at bounding box center [1081, 362] width 467 height 463
click at [865, 154] on div "# _ loomi_addon_1754978138638 > div > div.go2367162121.go2006063008 { }" at bounding box center [1089, 362] width 467 height 463
type textarea "**********"
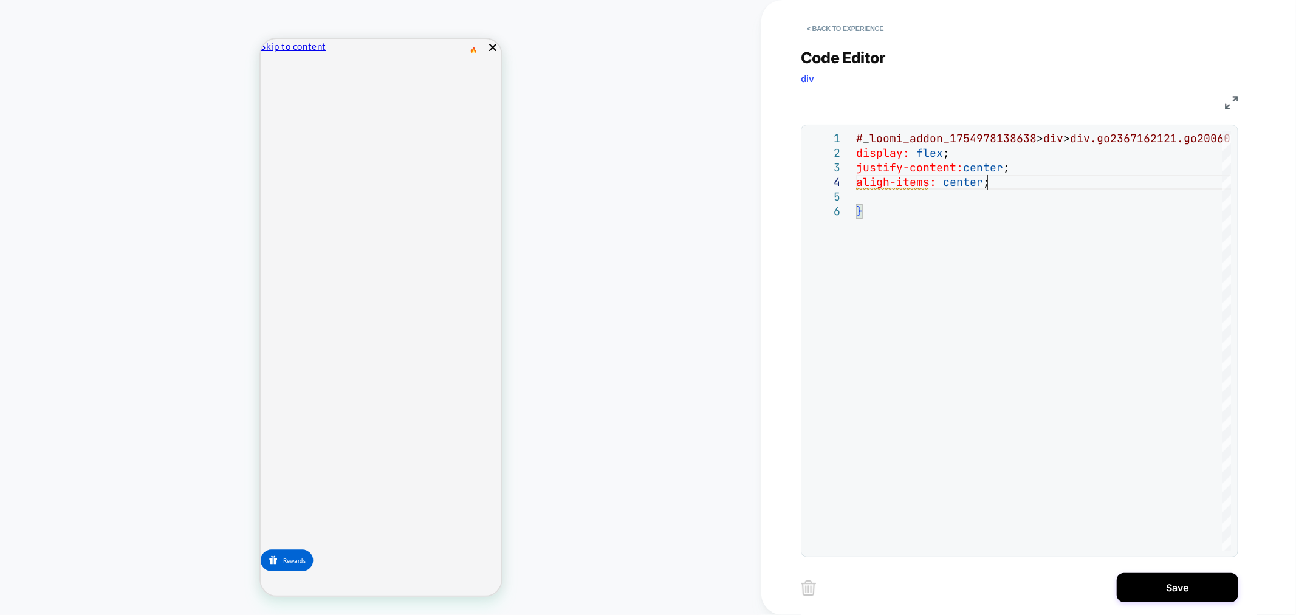
scroll to position [0, 0]
click at [1151, 588] on button "Save" at bounding box center [1178, 587] width 122 height 29
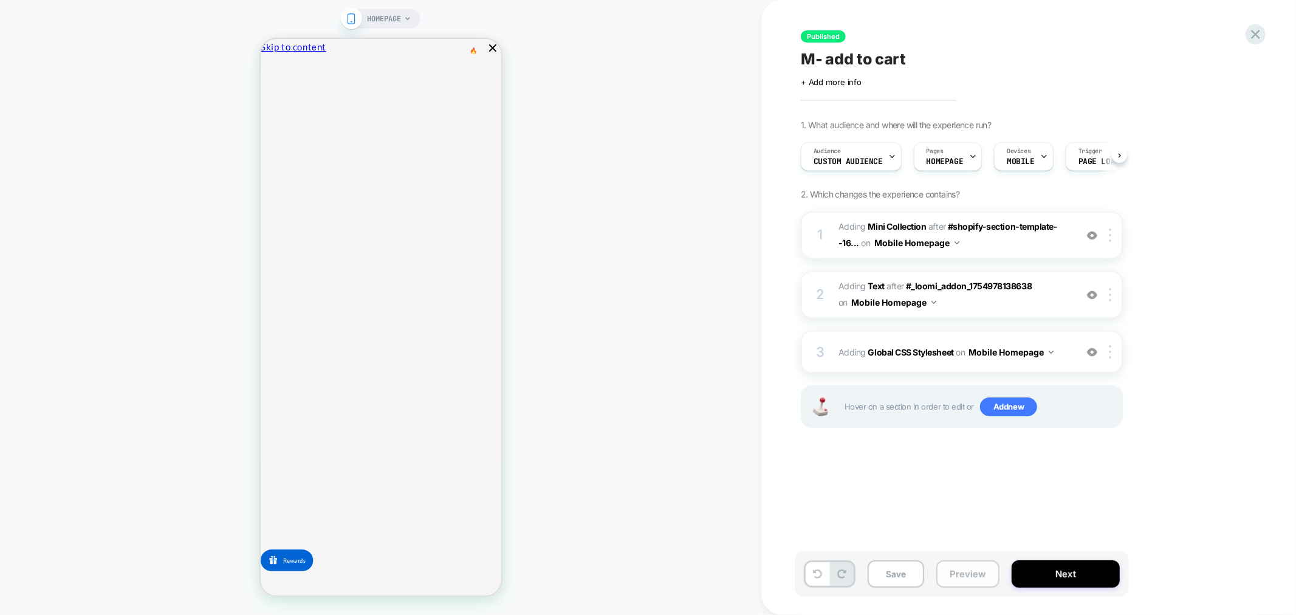
scroll to position [0, 1]
click at [944, 577] on button "Preview" at bounding box center [967, 573] width 63 height 27
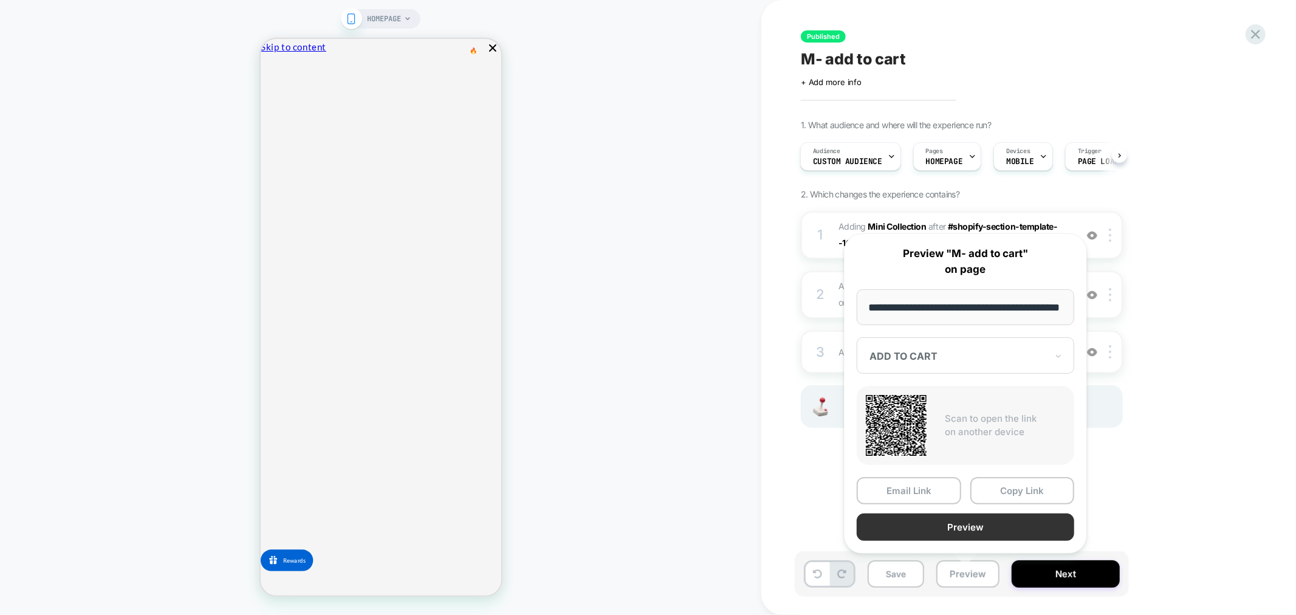
scroll to position [0, 0]
click at [964, 529] on button "Preview" at bounding box center [966, 527] width 218 height 27
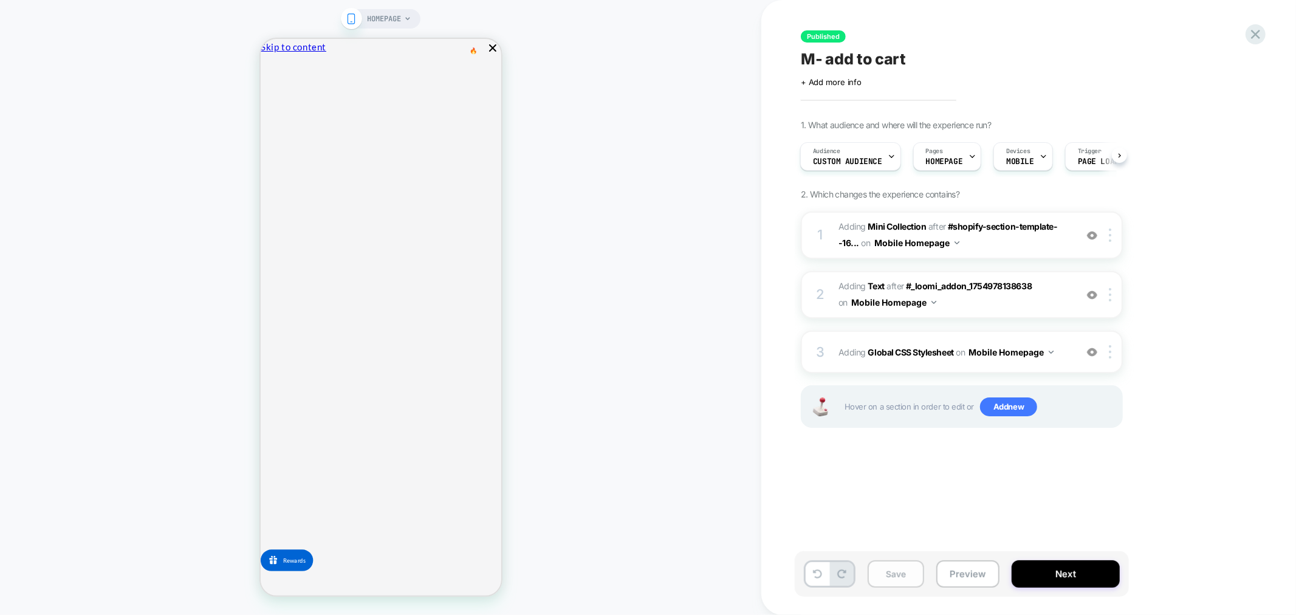
click at [883, 576] on button "Save" at bounding box center [896, 573] width 57 height 27
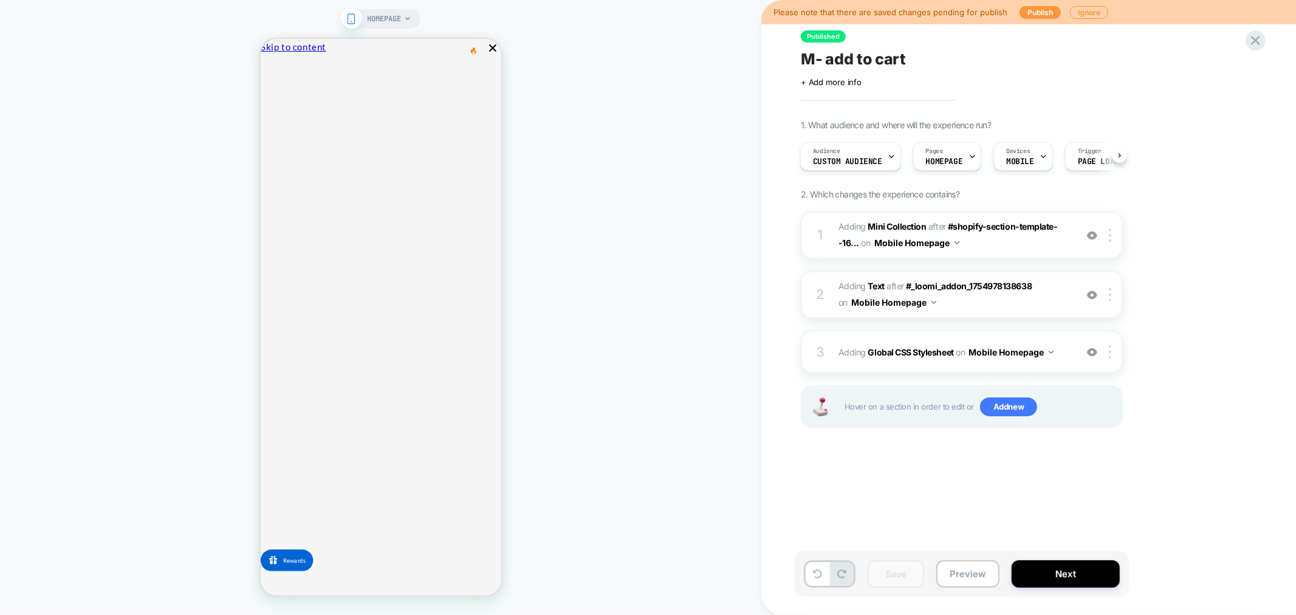
click at [861, 64] on span "M- add to cart" at bounding box center [853, 59] width 105 height 18
click at [867, 63] on textarea "**********" at bounding box center [879, 59] width 157 height 18
click at [961, 581] on button "Preview" at bounding box center [967, 573] width 63 height 27
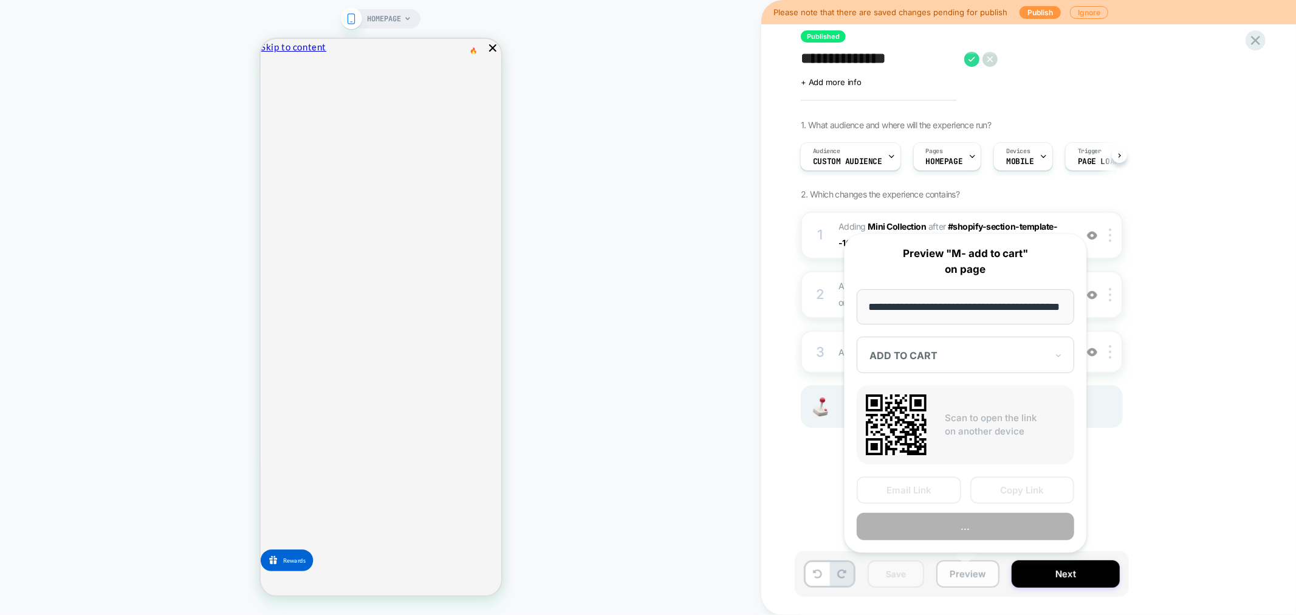
scroll to position [0, 45]
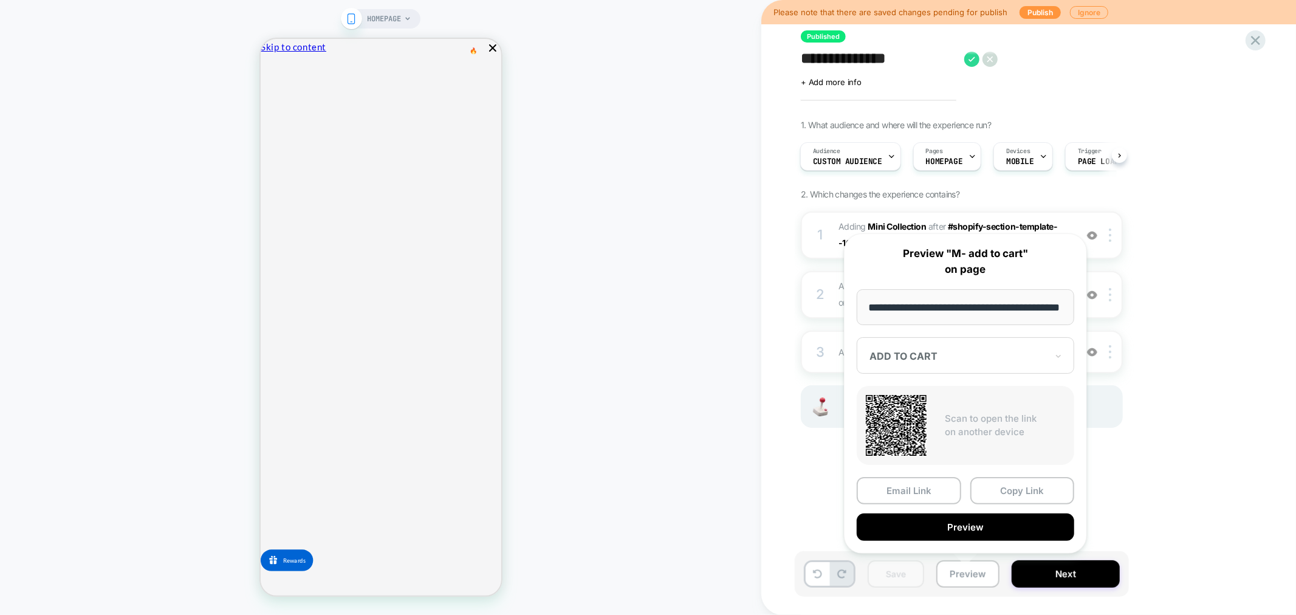
click at [994, 363] on div "ADD TO CART" at bounding box center [966, 355] width 218 height 36
click at [948, 420] on div "CONTROL" at bounding box center [965, 420] width 205 height 22
click at [991, 524] on button "Preview" at bounding box center [966, 527] width 218 height 27
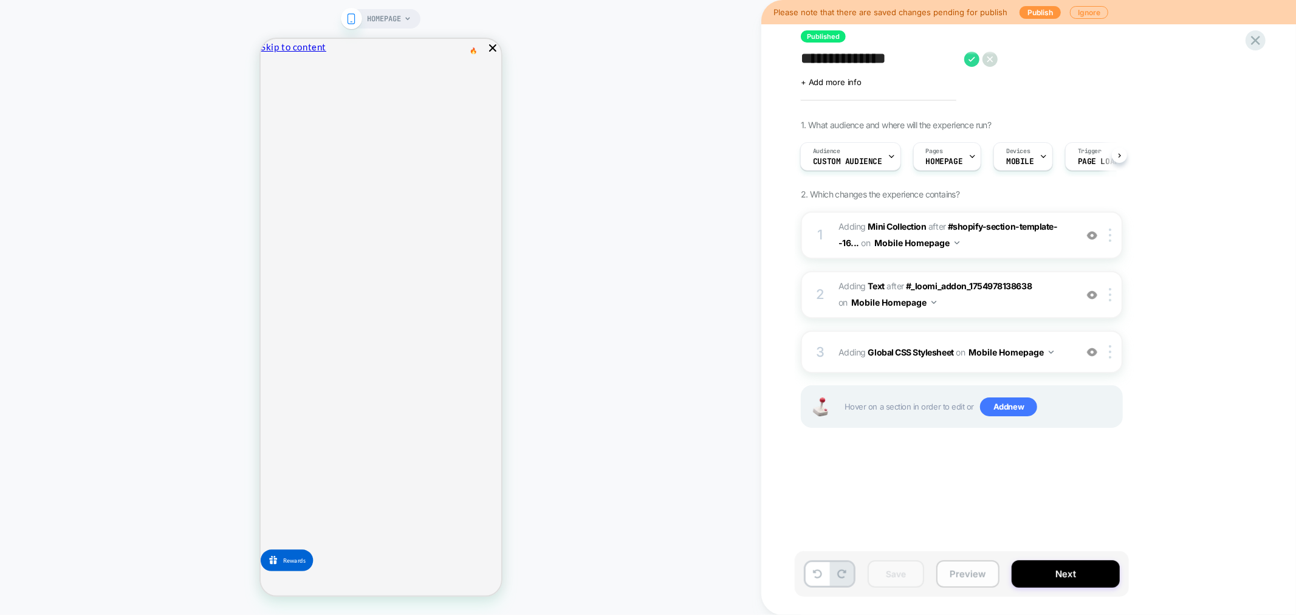
click at [962, 577] on button "Preview" at bounding box center [967, 573] width 63 height 27
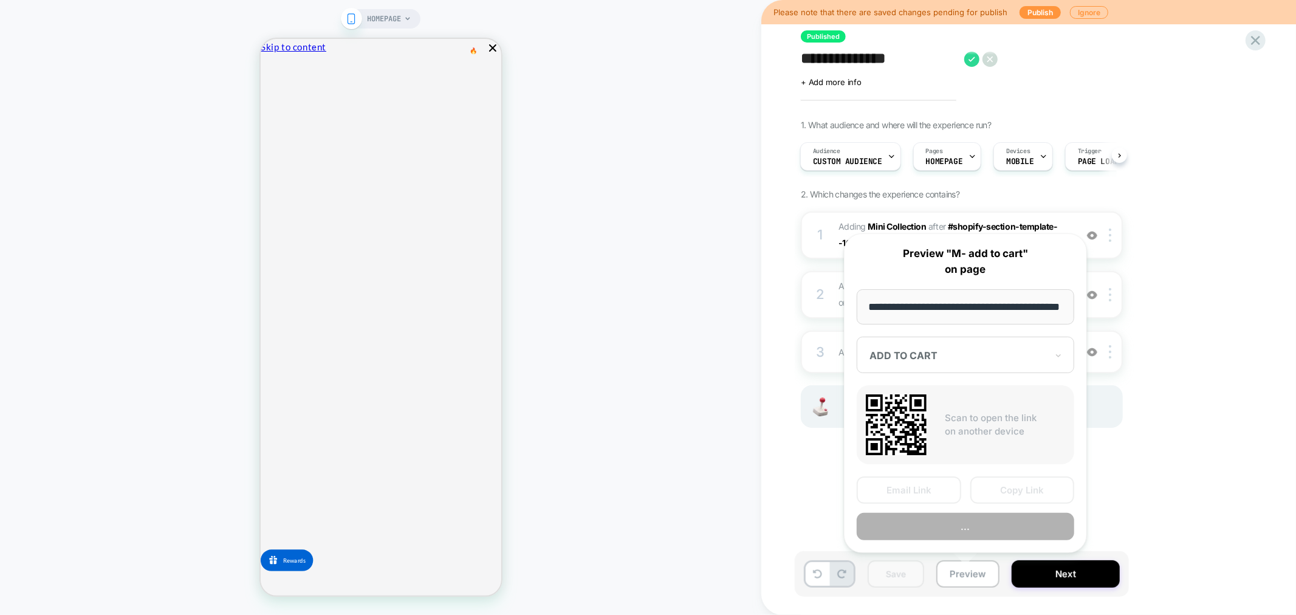
scroll to position [0, 45]
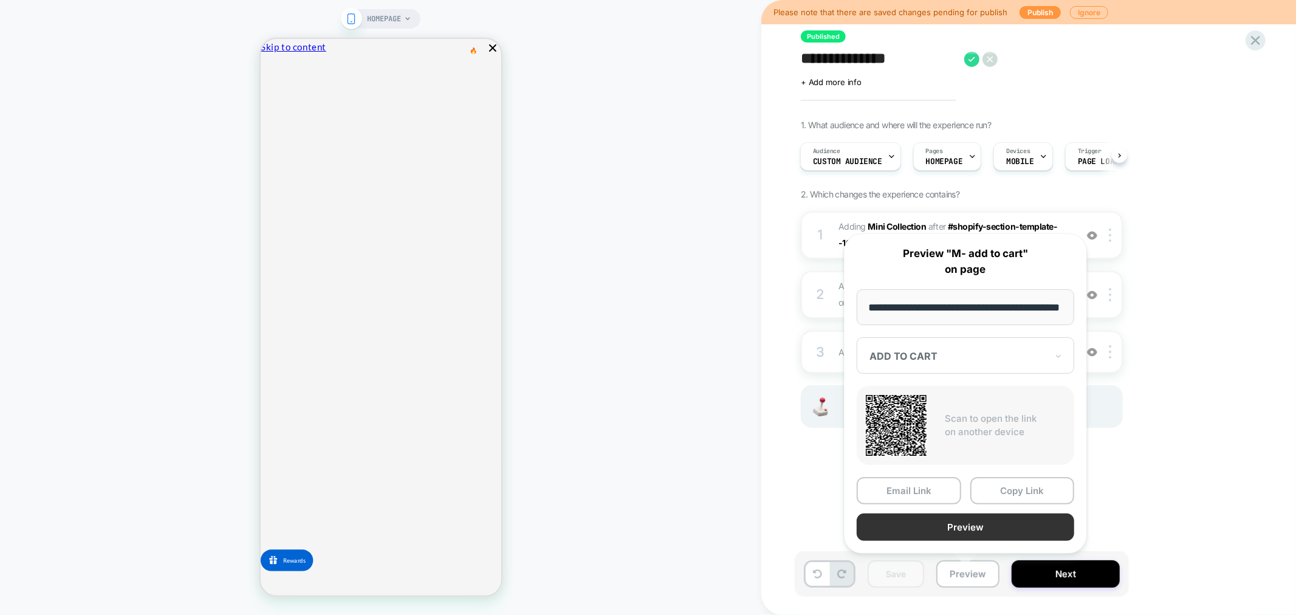
click at [1000, 524] on button "Preview" at bounding box center [966, 527] width 218 height 27
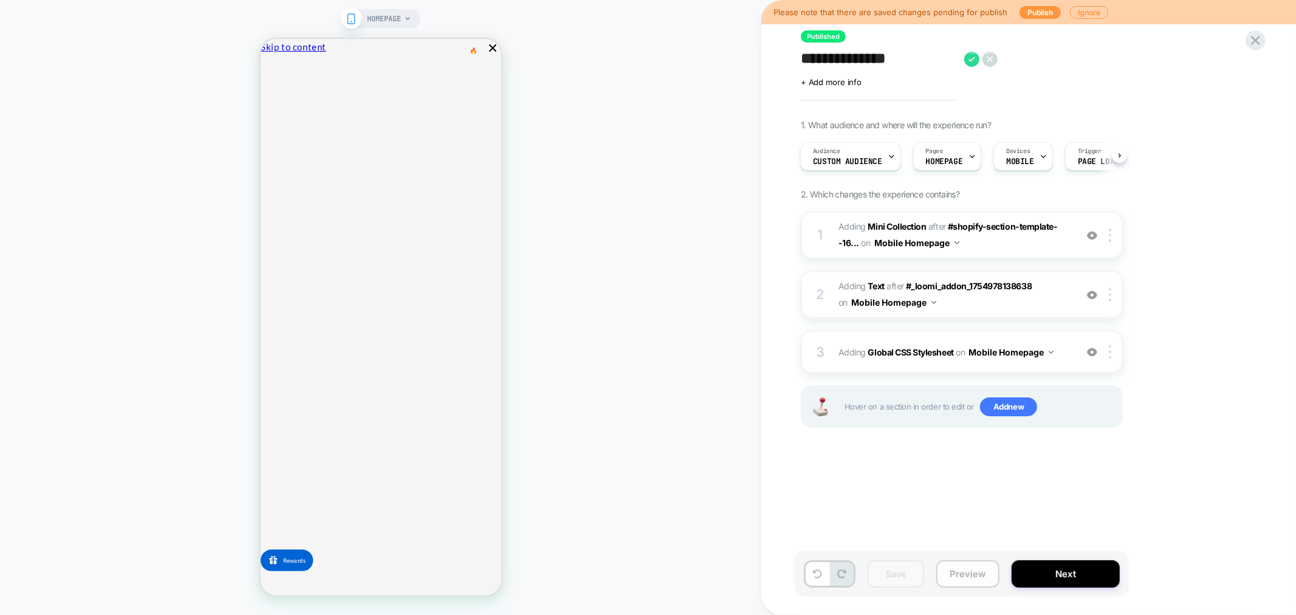
click at [963, 579] on button "Preview" at bounding box center [967, 573] width 63 height 27
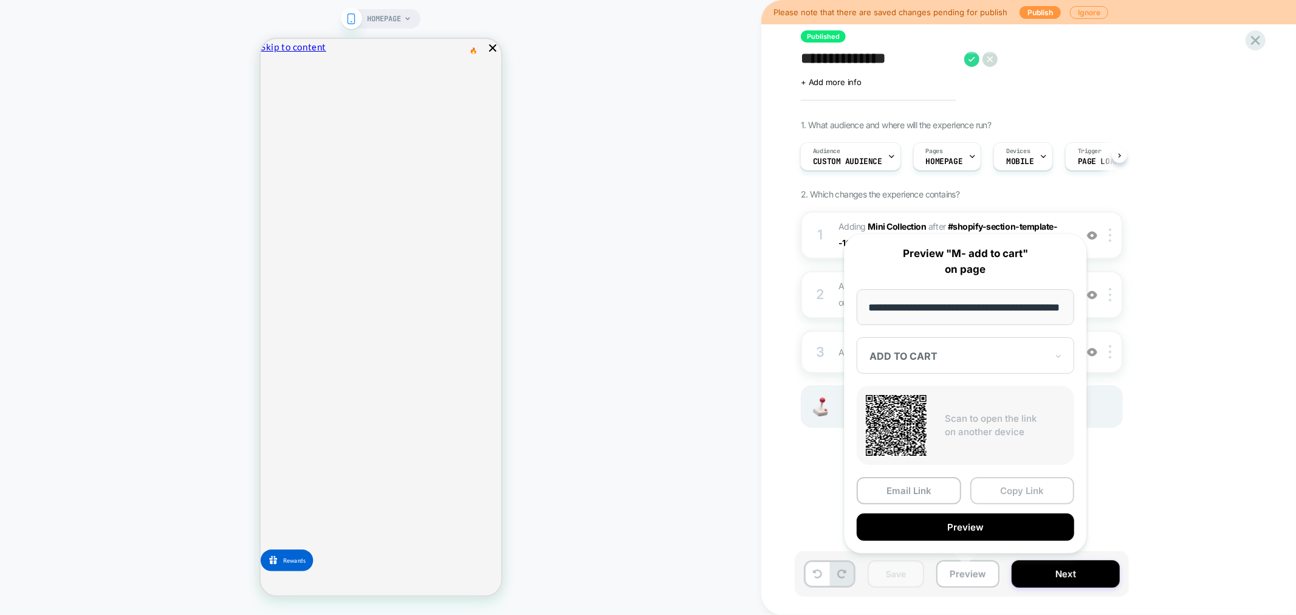
click at [1031, 496] on button "Copy Link" at bounding box center [1023, 490] width 105 height 27
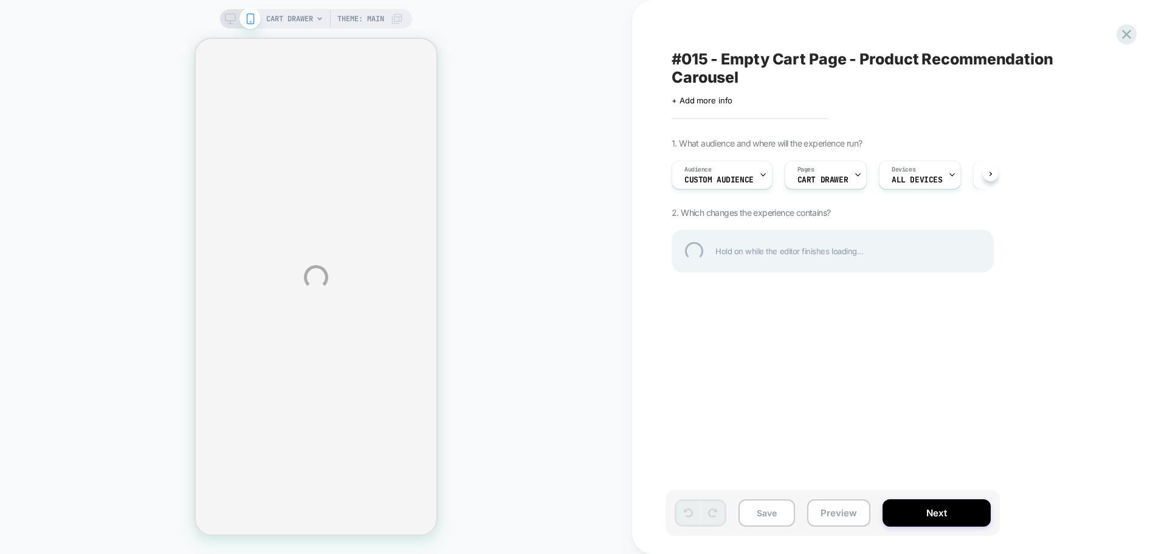
select select "**********"
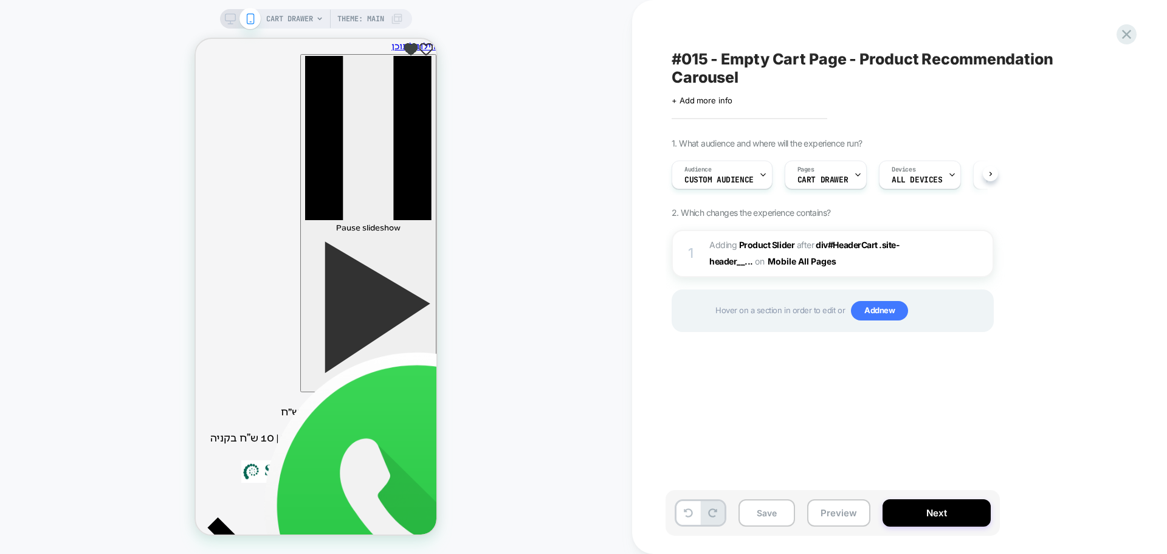
scroll to position [0, 1]
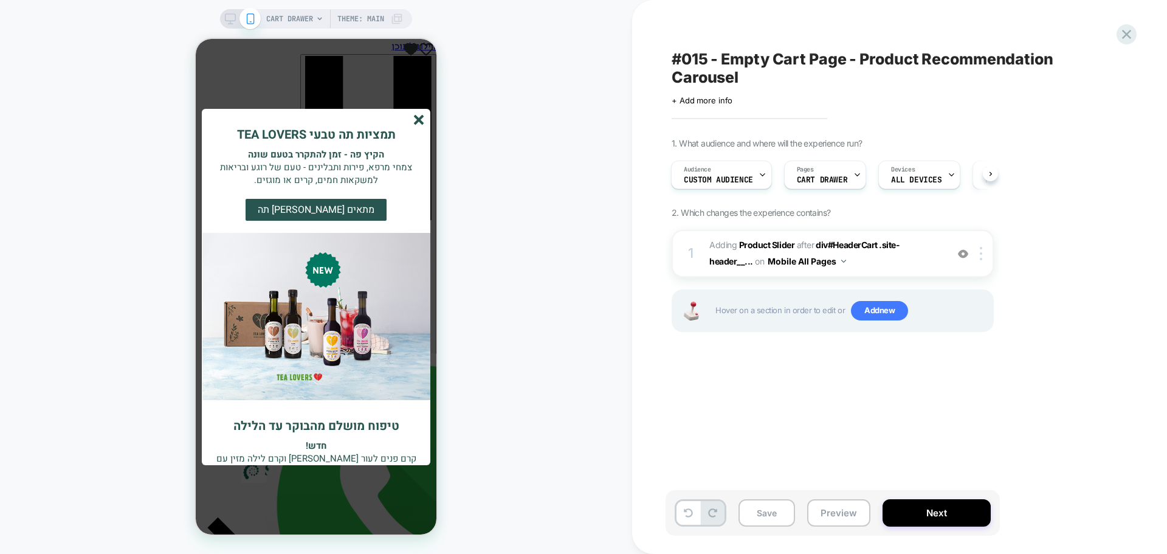
click at [414, 120] on icon "סגור" at bounding box center [419, 120] width 10 height 10
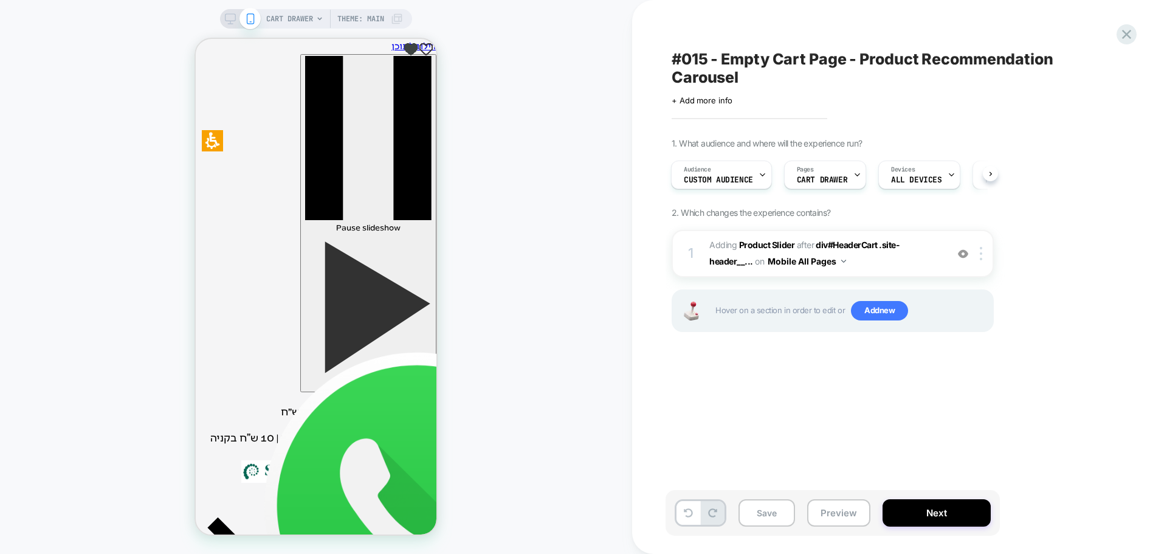
scroll to position [0, 0]
click at [840, 510] on button "Preview" at bounding box center [838, 512] width 63 height 27
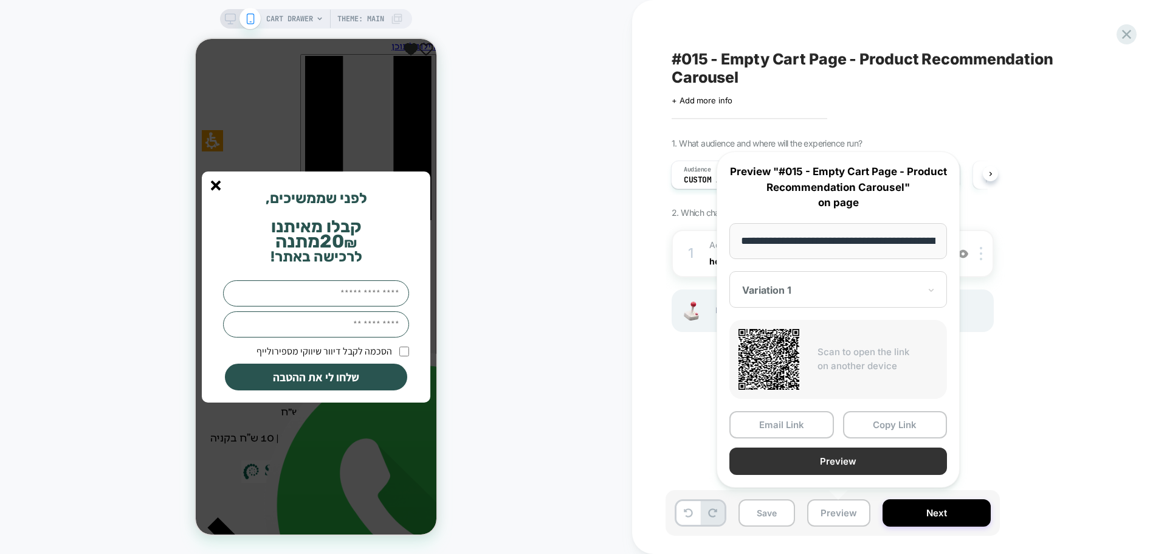
click at [843, 459] on button "Preview" at bounding box center [838, 460] width 218 height 27
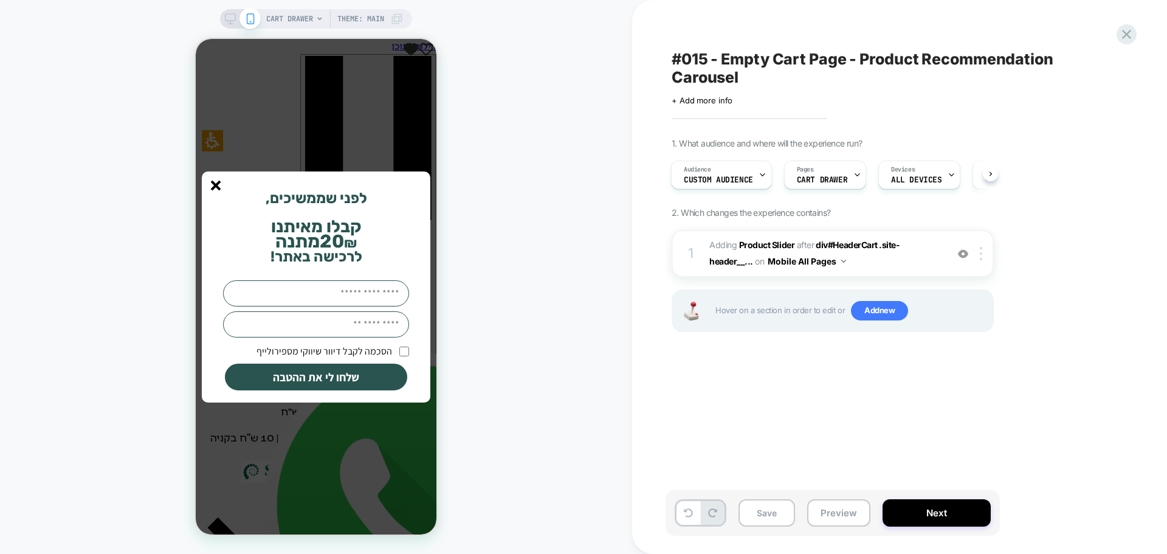
click at [730, 50] on span "#015 - Empty Cart Page - Product Recommendation Carousel" at bounding box center [894, 68] width 444 height 36
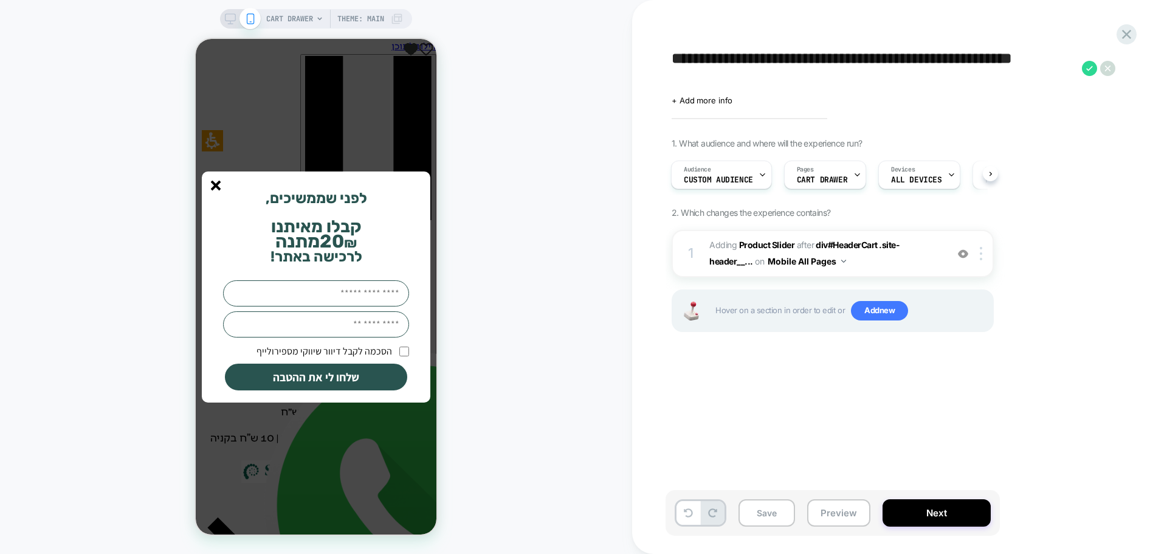
click at [727, 62] on textarea "**********" at bounding box center [874, 68] width 404 height 36
drag, startPoint x: 217, startPoint y: 184, endPoint x: 403, endPoint y: 49, distance: 229.7
click at [217, 184] on line "סגור" at bounding box center [215, 185] width 9 height 9
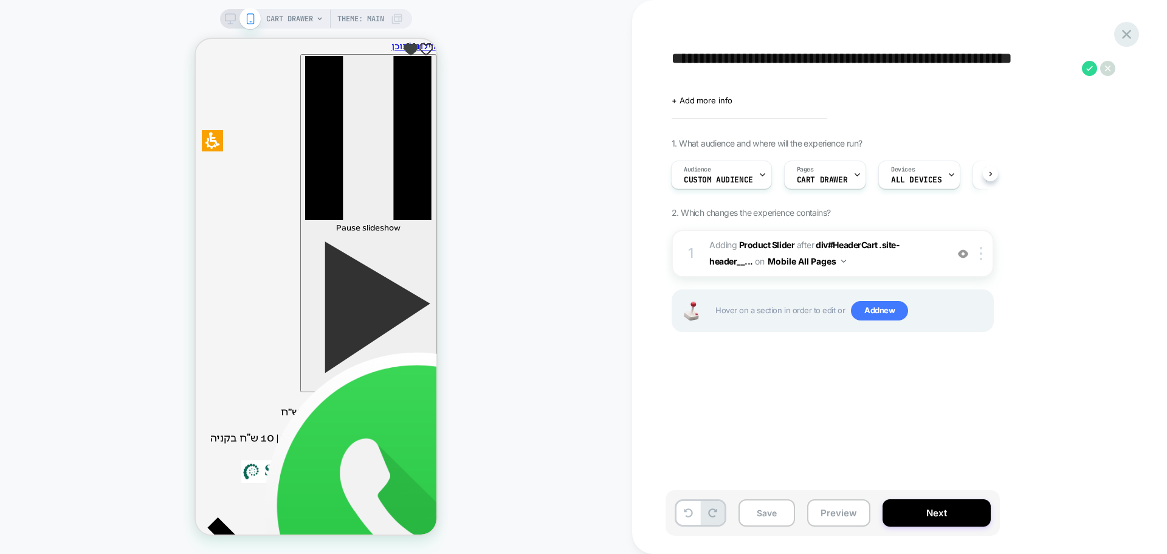
click at [1124, 35] on icon at bounding box center [1126, 34] width 16 height 16
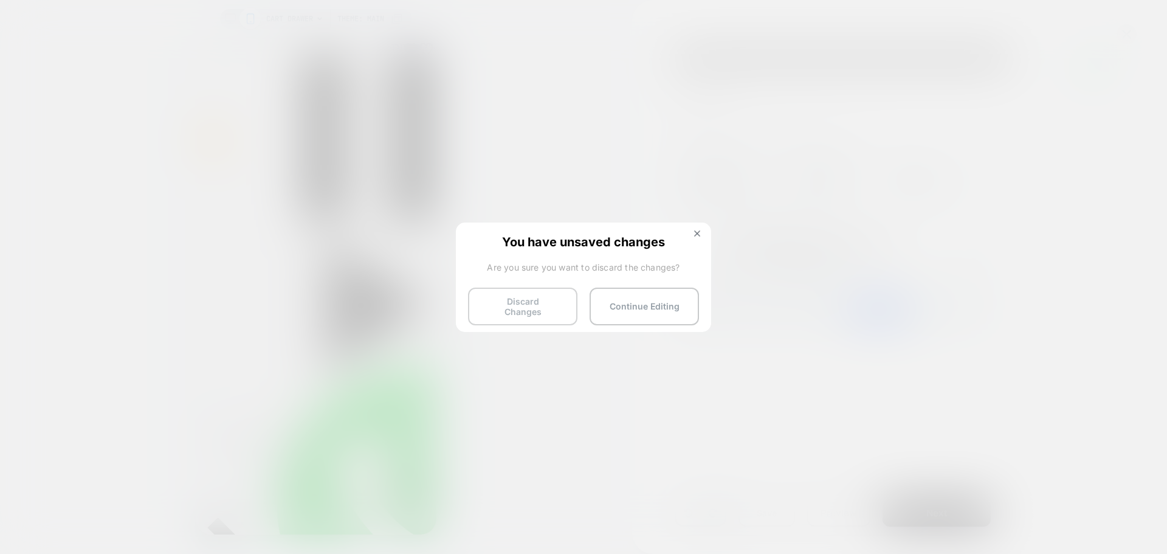
click at [522, 307] on button "Discard Changes" at bounding box center [522, 306] width 109 height 38
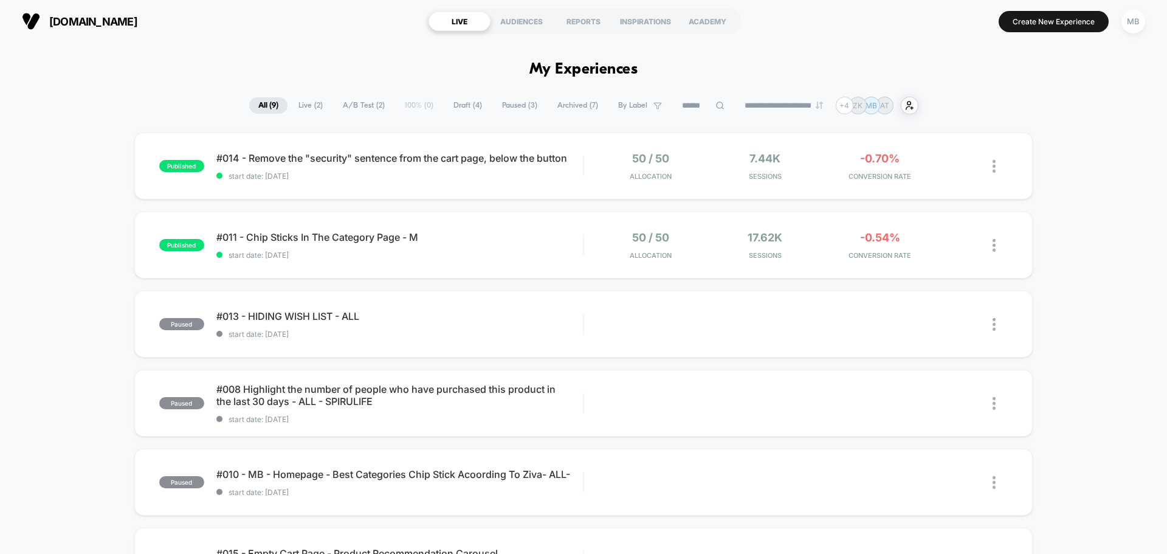
click at [453, 105] on span "Draft ( 4 )" at bounding box center [467, 105] width 47 height 16
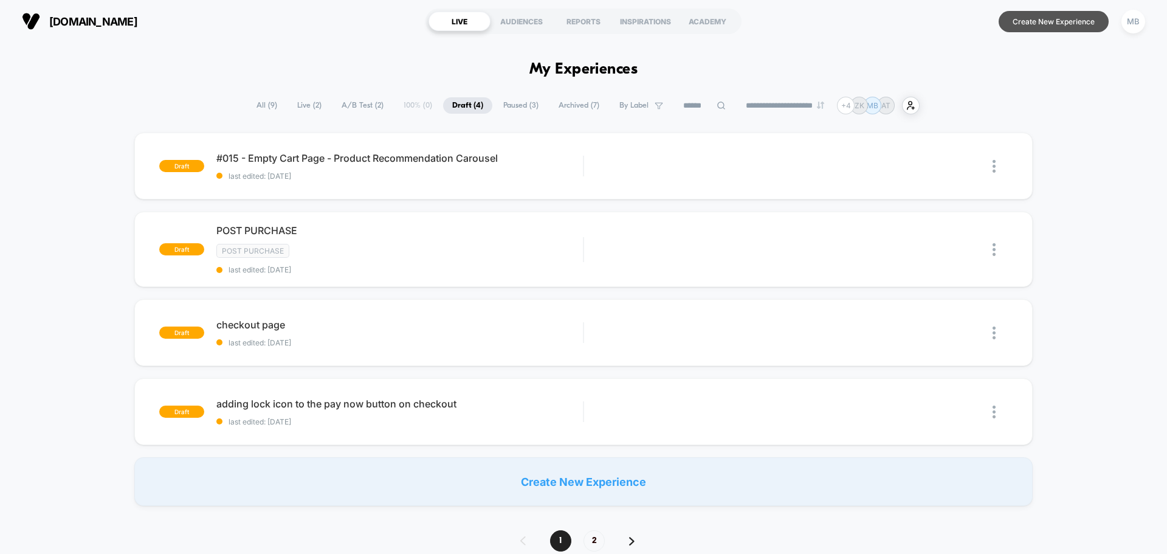
click at [1068, 21] on button "Create New Experience" at bounding box center [1053, 21] width 110 height 21
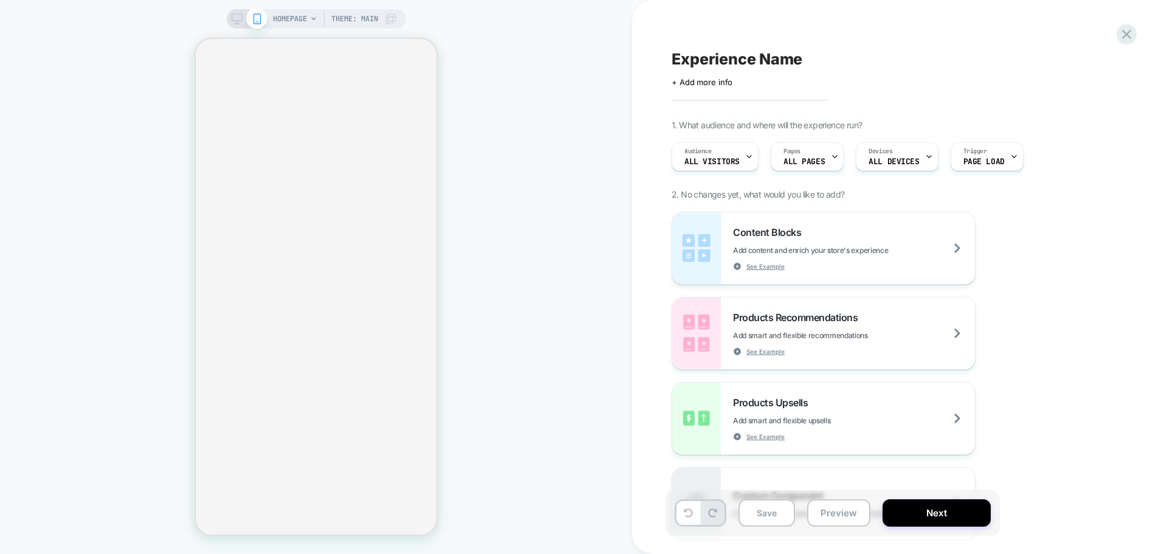
click at [294, 18] on span "HOMEPAGE" at bounding box center [290, 18] width 34 height 19
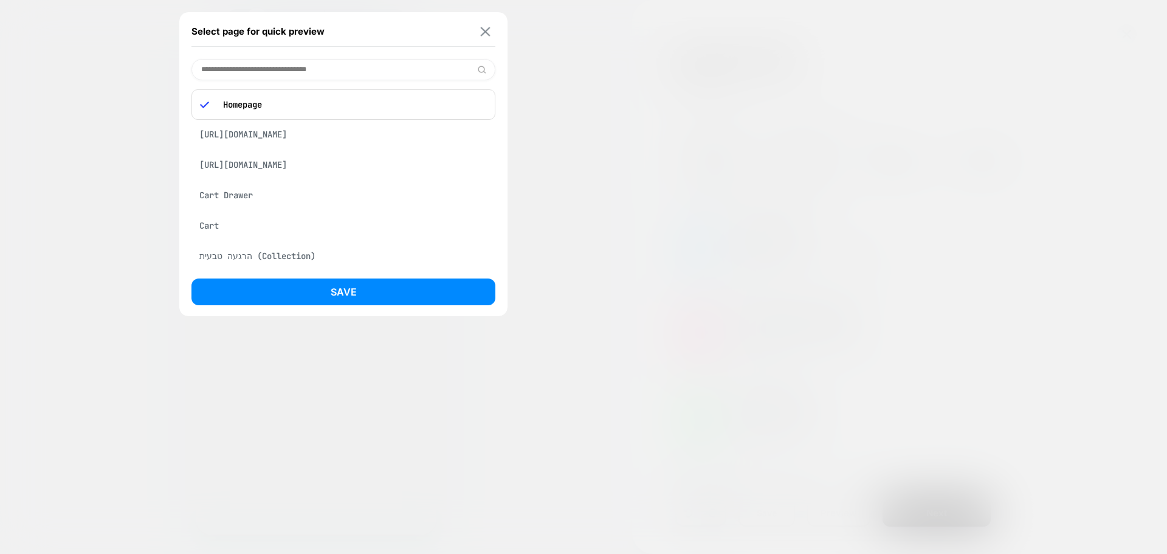
click at [491, 32] on button at bounding box center [485, 31] width 15 height 10
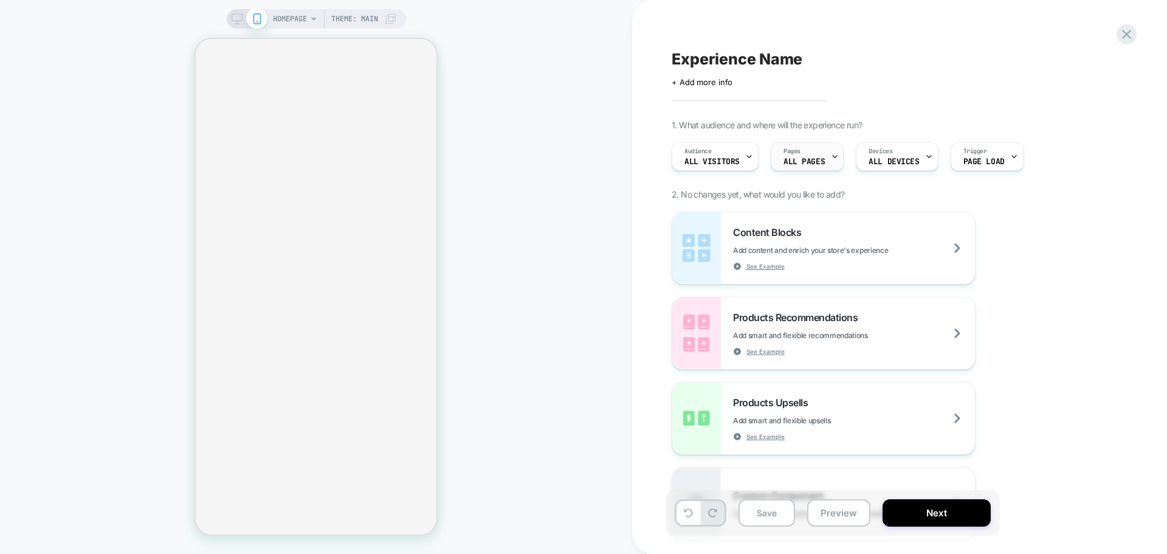
click at [822, 157] on span "ALL PAGES" at bounding box center [803, 161] width 41 height 9
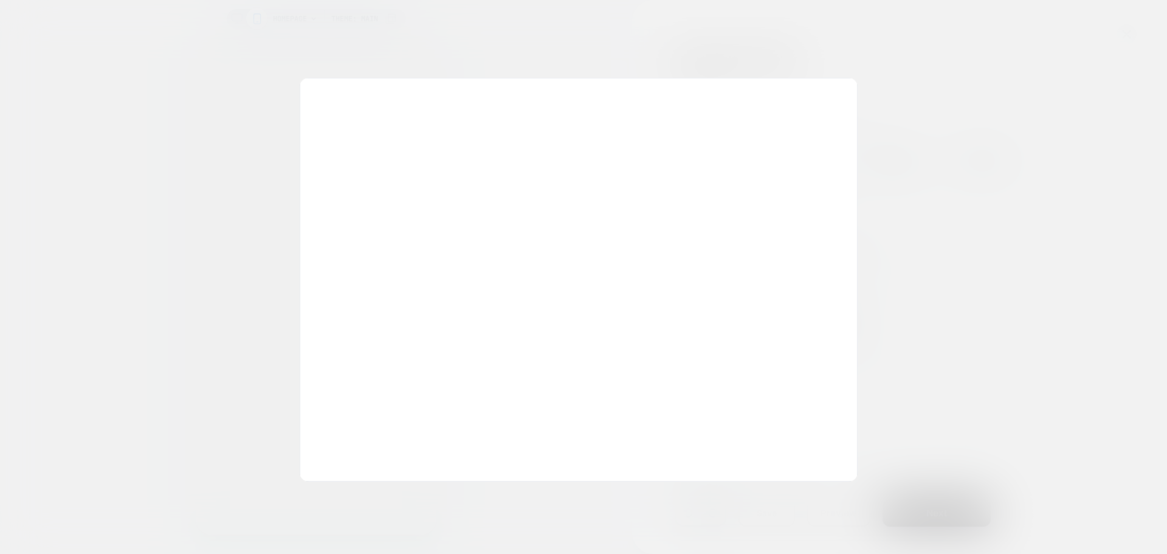
select select "**********"
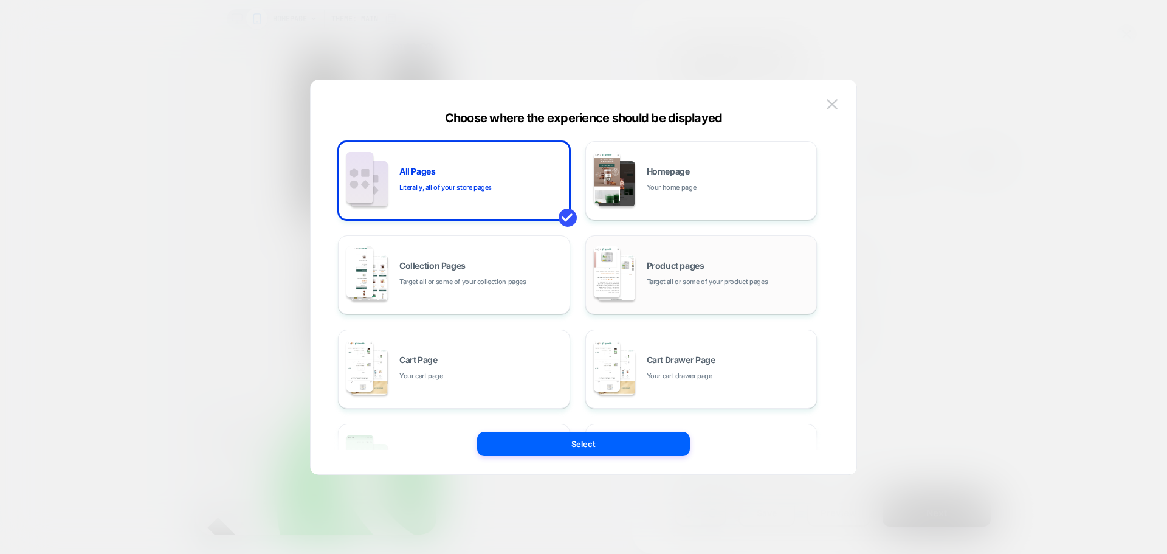
click at [655, 269] on span "Product pages" at bounding box center [676, 265] width 58 height 9
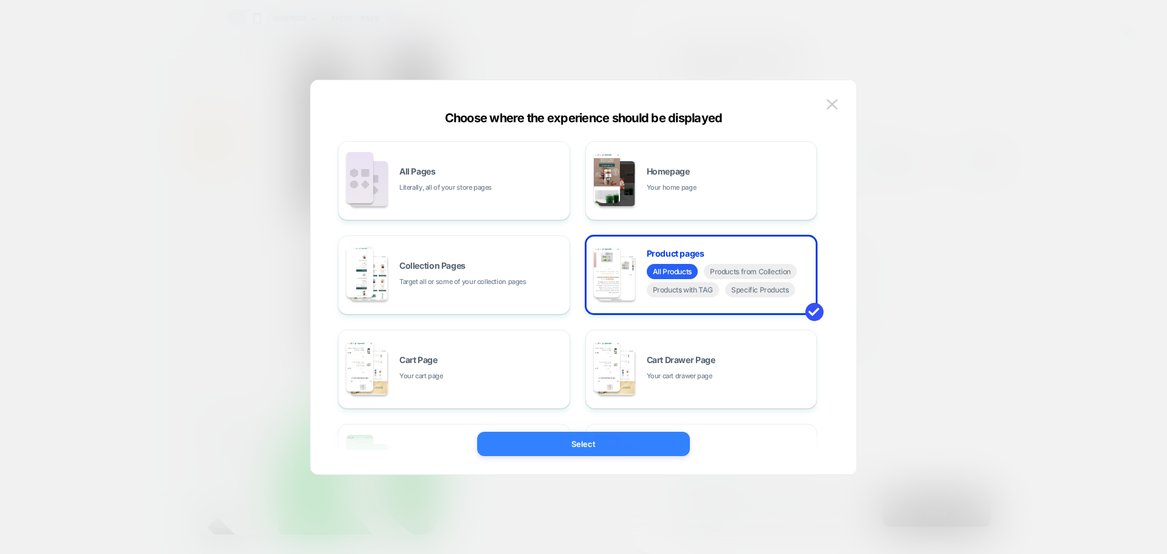
click at [596, 440] on button "Select" at bounding box center [583, 443] width 213 height 24
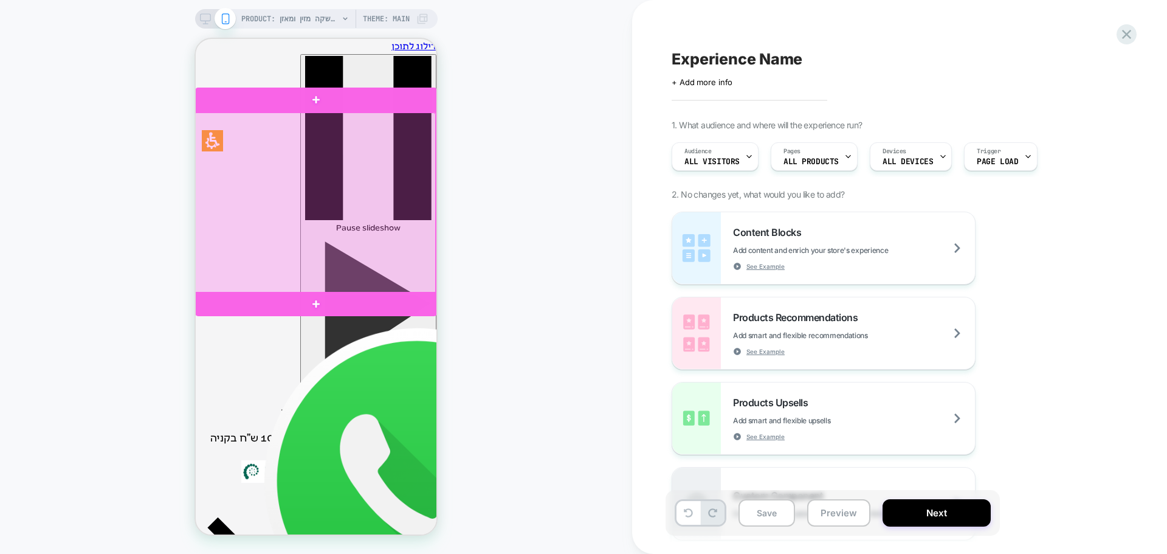
click at [374, 163] on div at bounding box center [315, 203] width 242 height 182
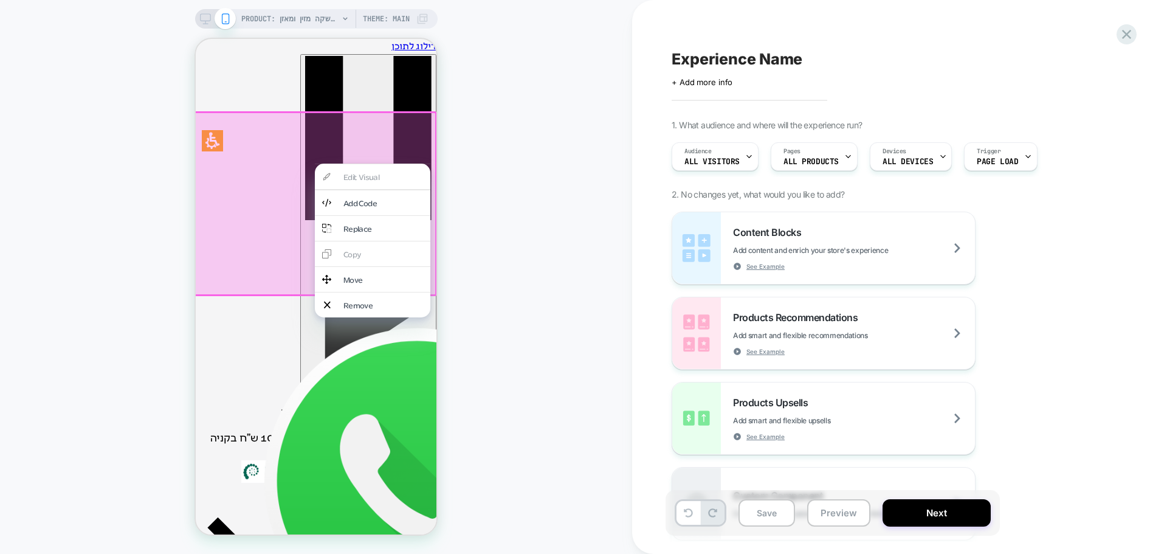
click at [540, 196] on div "PRODUCT: שוקומאקה | משקה מזין ומאזן PRODUCT: שוקומאקה | משקה מזין ומאזן Theme: …" at bounding box center [316, 276] width 632 height 529
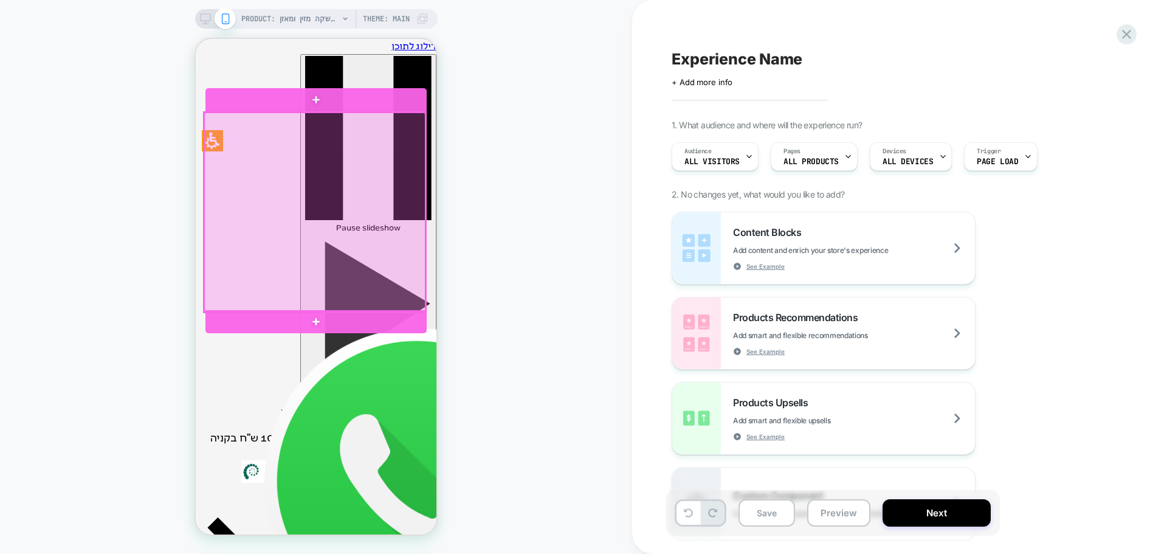
click at [287, 296] on div at bounding box center [314, 212] width 221 height 200
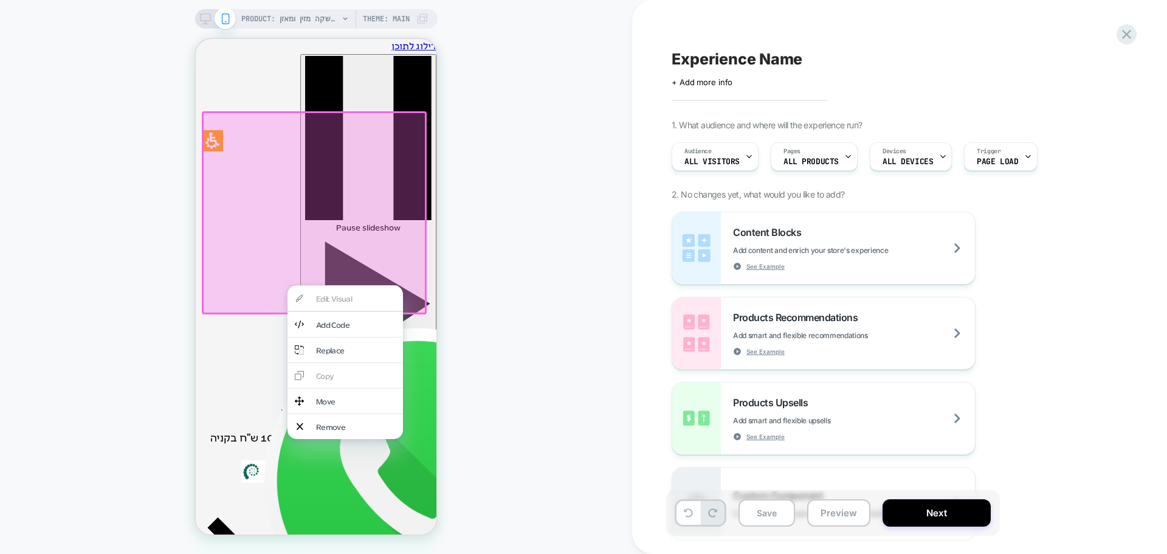
click at [330, 297] on div "Edit Visual Add Code Replace Copy Move Remove" at bounding box center [344, 362] width 115 height 154
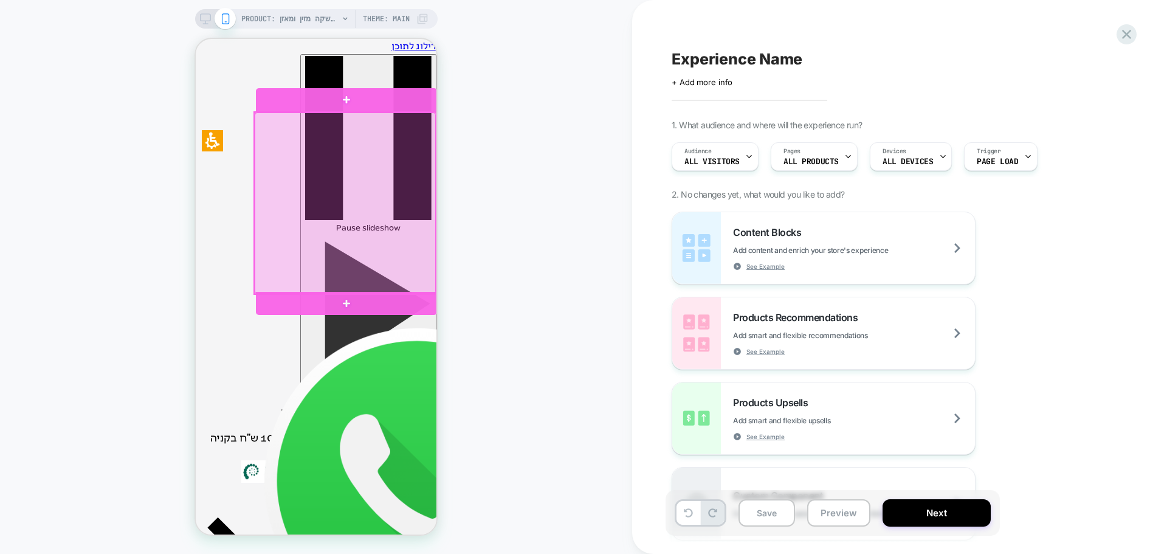
click at [329, 211] on div at bounding box center [346, 203] width 182 height 182
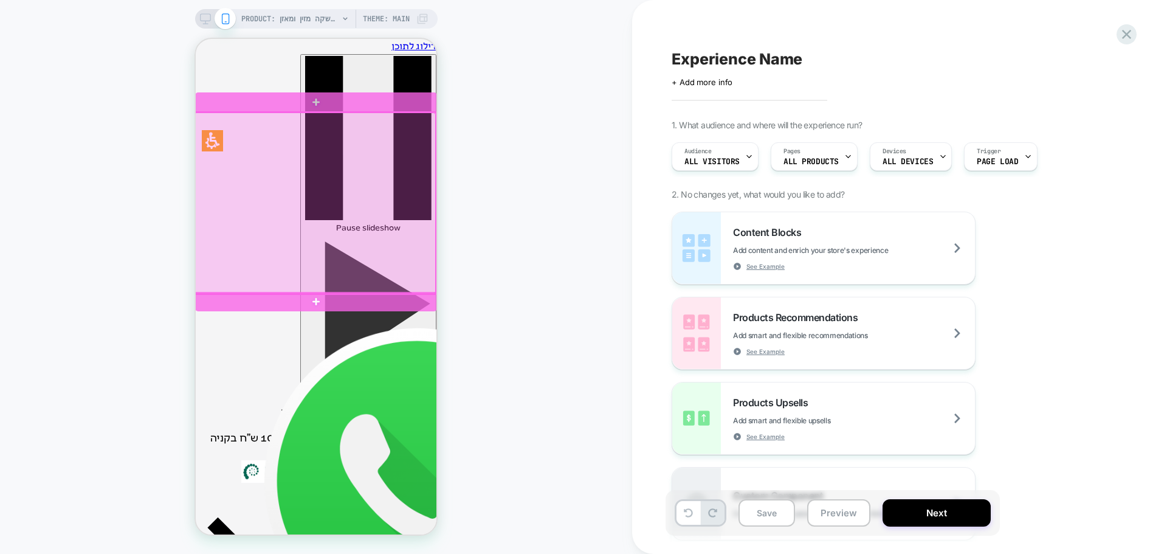
click at [421, 176] on div at bounding box center [315, 203] width 242 height 182
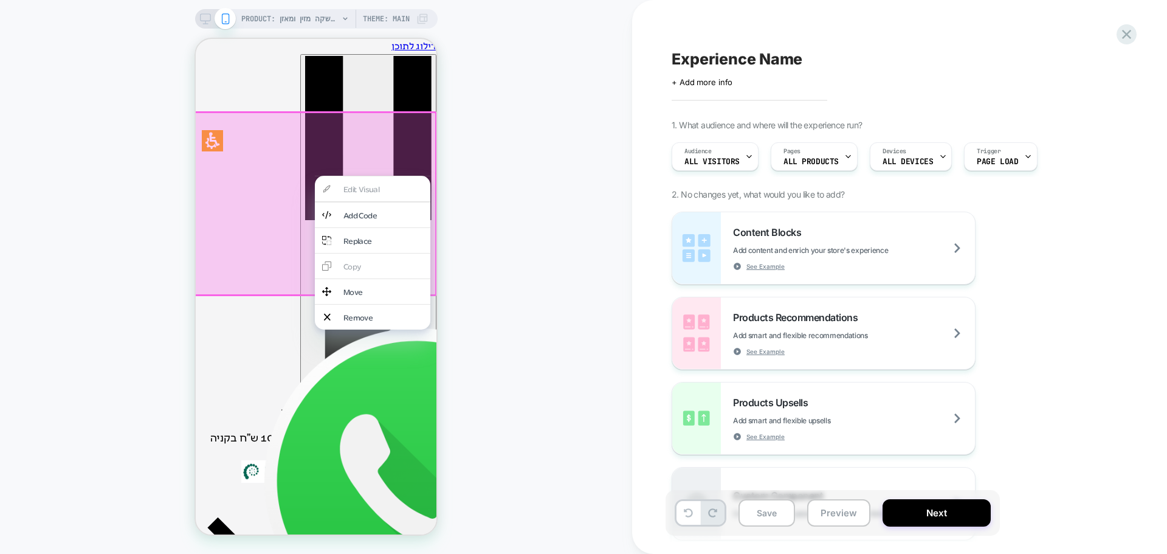
click at [492, 215] on div "PRODUCT: שוקומאקה | משקה מזין ומאזן PRODUCT: שוקומאקה | משקה מזין ומאזן Theme: …" at bounding box center [316, 276] width 632 height 529
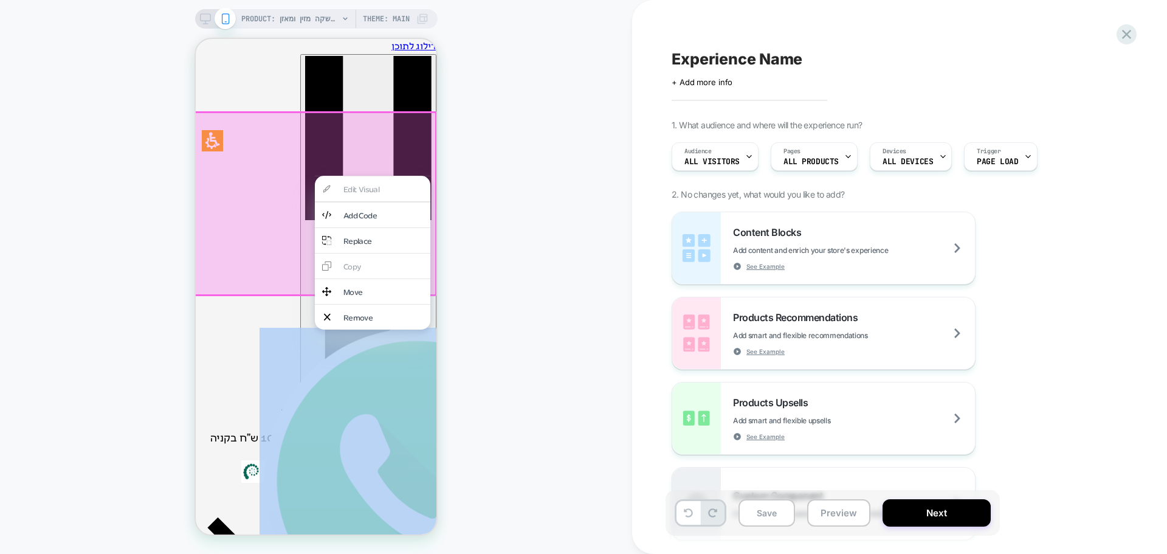
drag, startPoint x: 255, startPoint y: 190, endPoint x: 715, endPoint y: 208, distance: 460.4
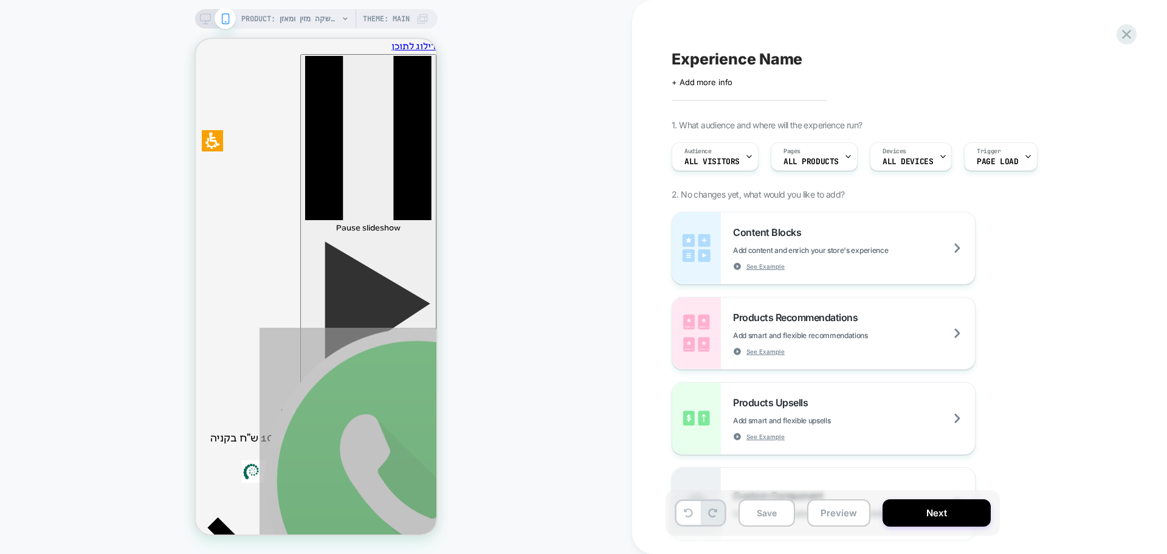
click at [481, 283] on div "PRODUCT: שוקומאקה | משקה מזין ומאזן PRODUCT: שוקומאקה | משקה מזין ומאזן Theme: …" at bounding box center [316, 276] width 632 height 529
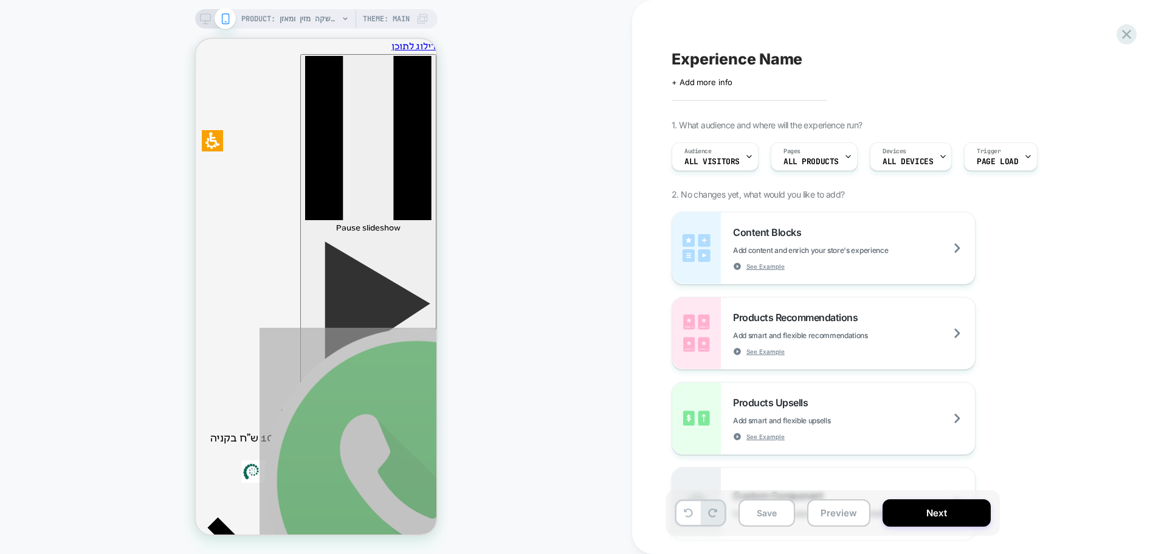
click at [168, 357] on div "PRODUCT: שוקומאקה | משקה מזין ומאזן PRODUCT: שוקומאקה | משקה מזין ומאזן Theme: …" at bounding box center [316, 276] width 632 height 529
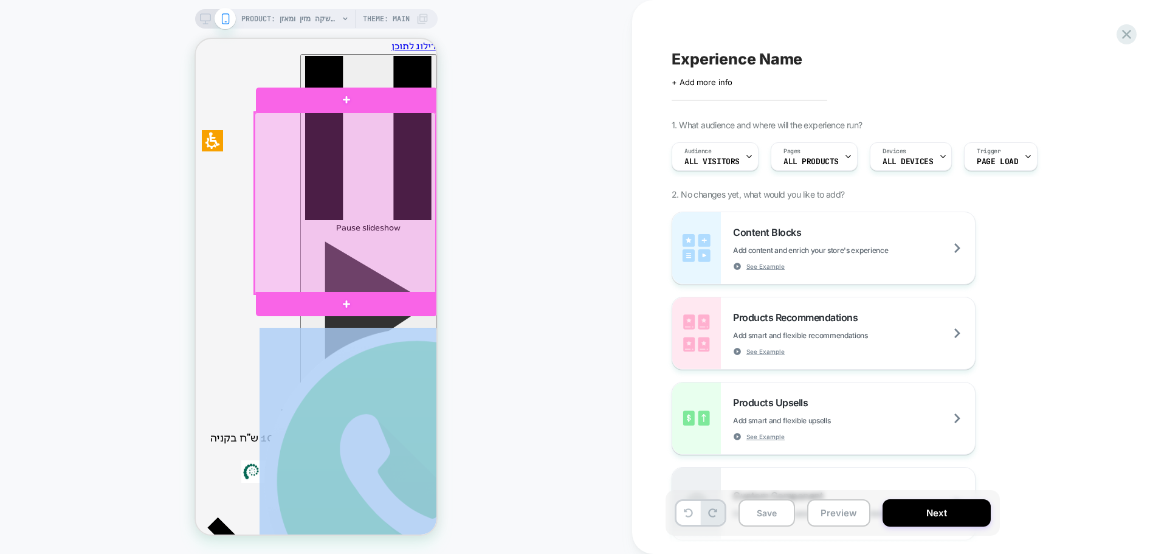
click at [351, 194] on div at bounding box center [346, 203] width 182 height 182
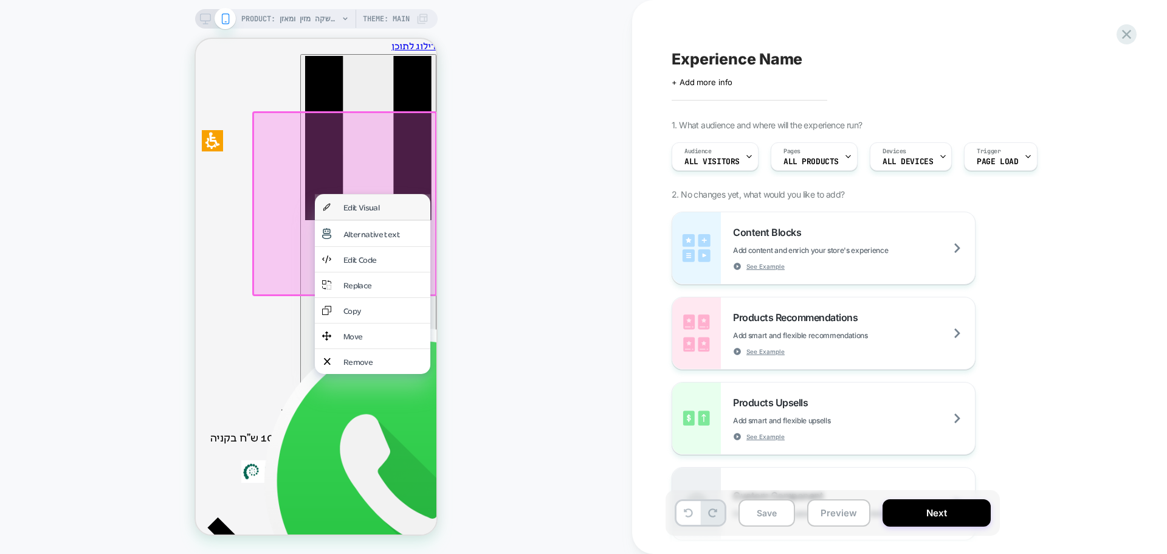
click at [351, 209] on div "Edit Visual" at bounding box center [383, 207] width 80 height 10
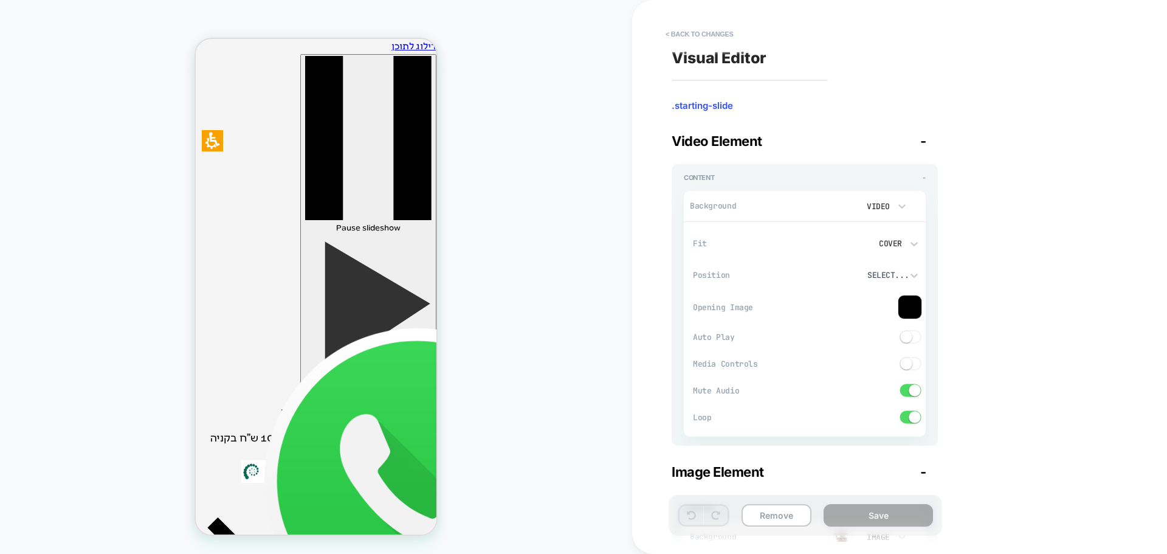
click at [836, 209] on video at bounding box center [838, 205] width 27 height 21
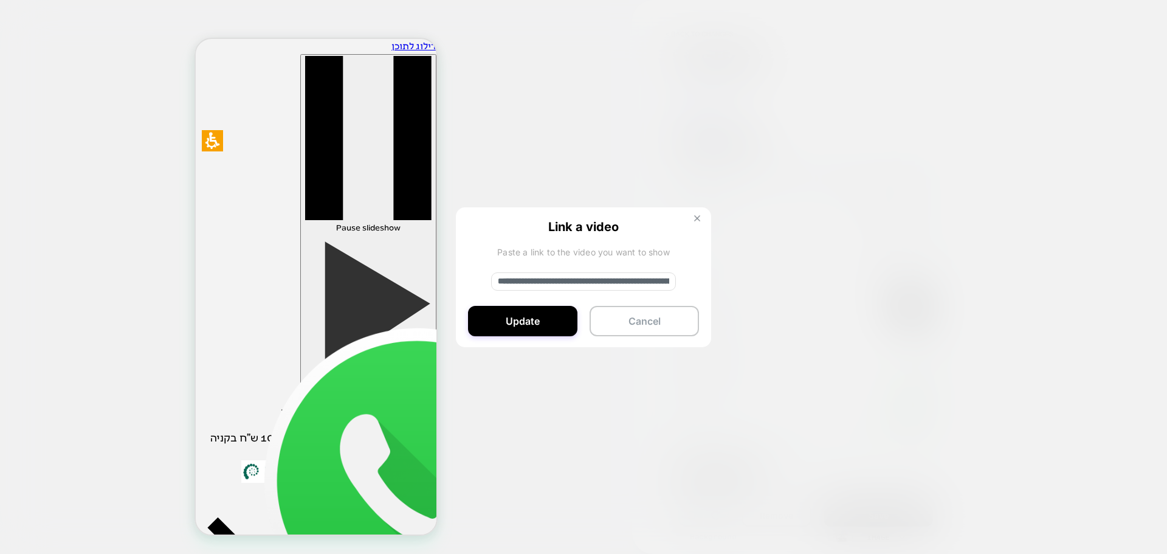
click at [701, 222] on button at bounding box center [696, 220] width 13 height 10
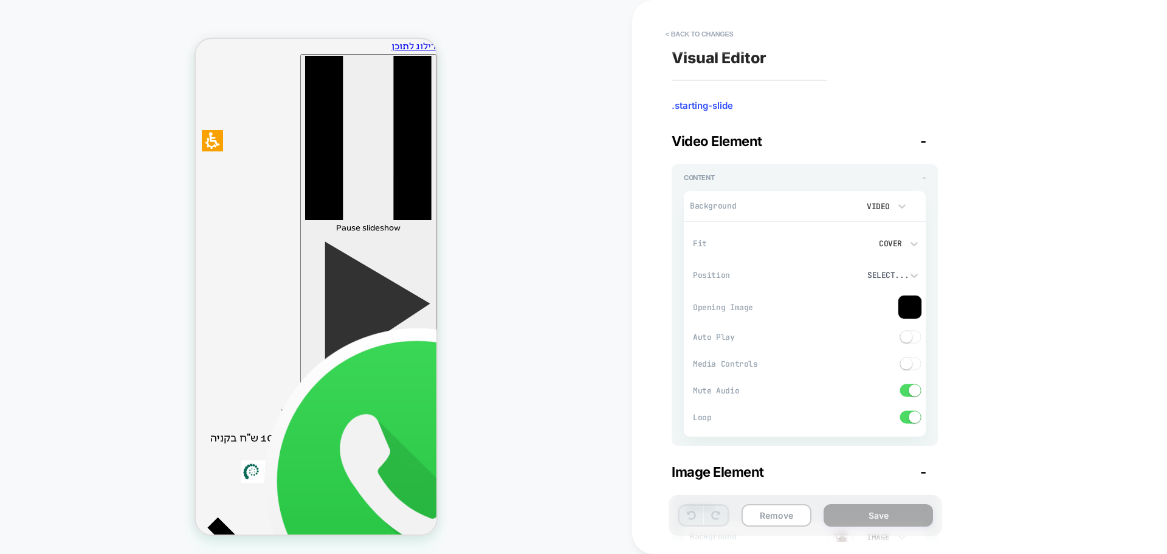
click at [839, 213] on video at bounding box center [838, 205] width 27 height 21
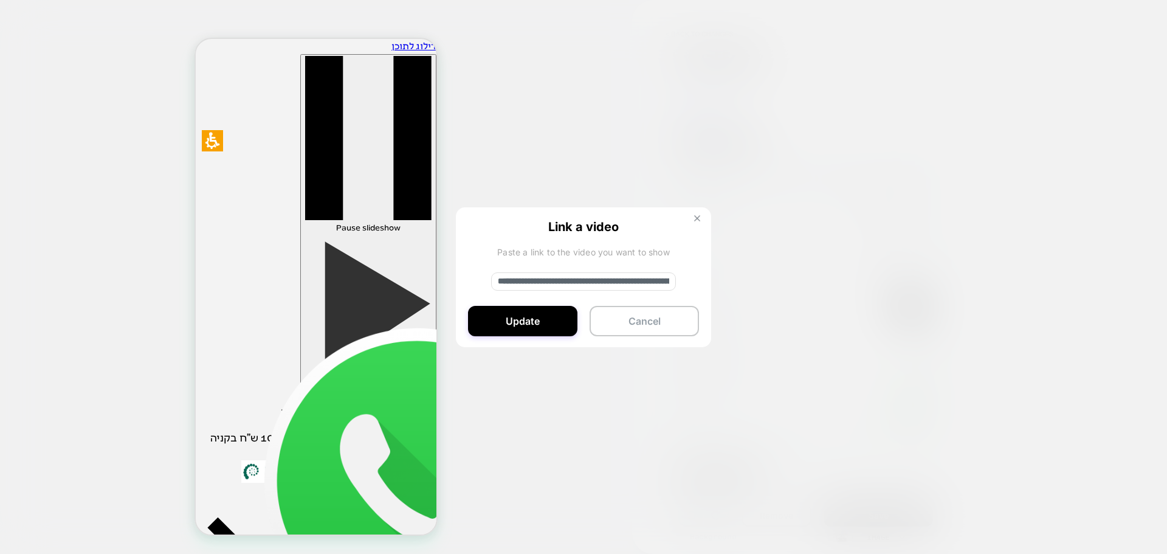
click at [699, 221] on button at bounding box center [696, 220] width 13 height 10
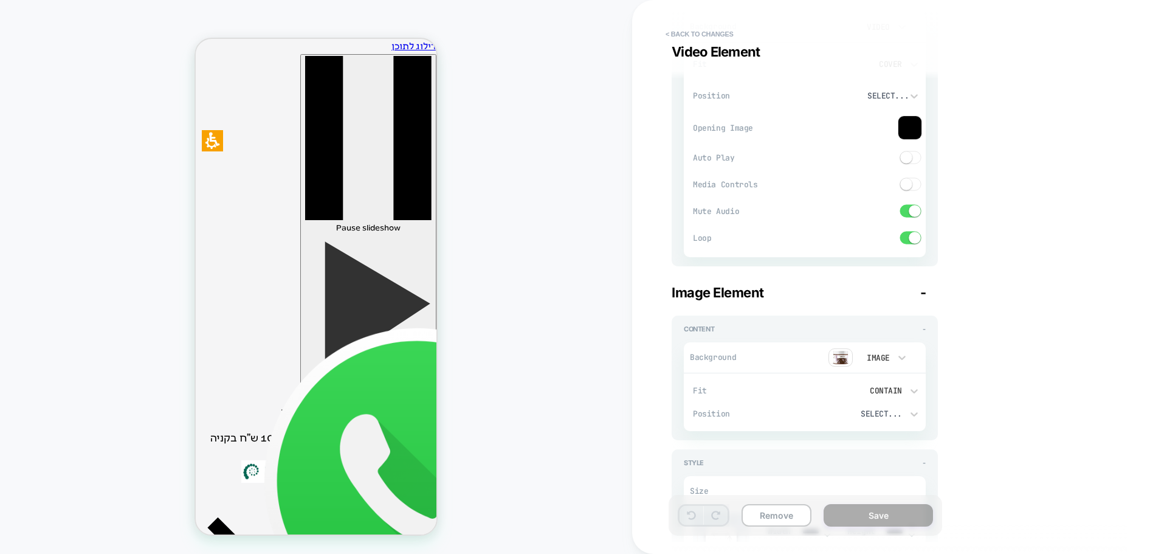
scroll to position [182, 0]
click at [836, 350] on img at bounding box center [840, 354] width 24 height 18
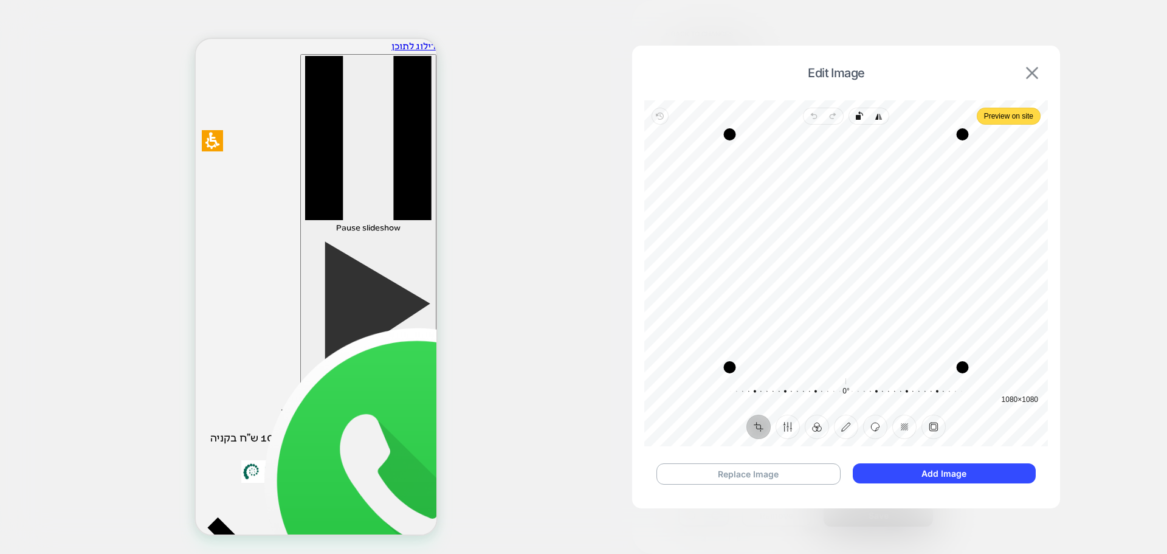
click at [1033, 75] on img at bounding box center [1032, 73] width 12 height 12
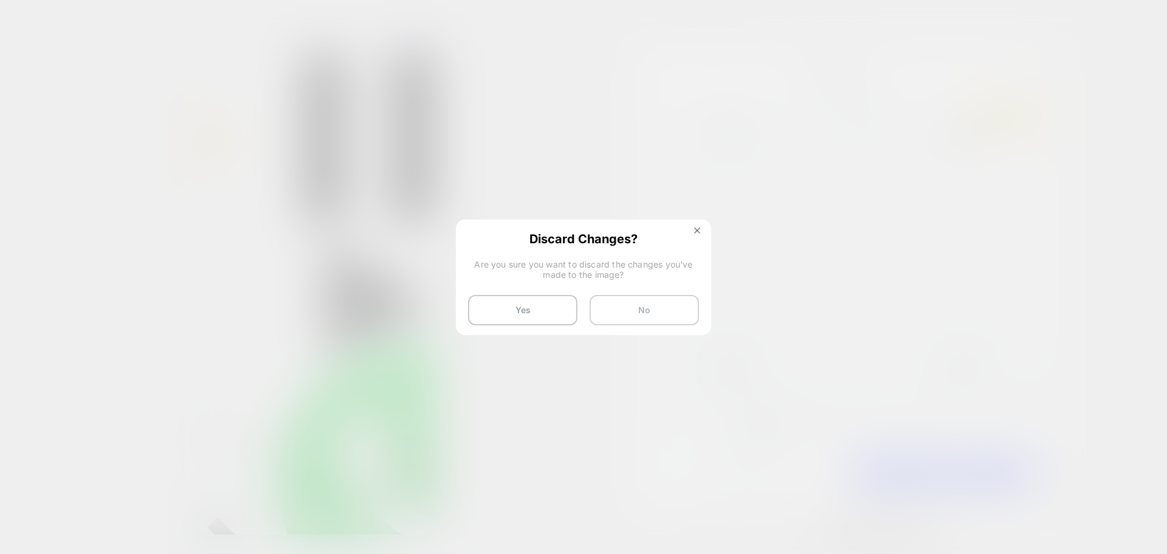
click at [678, 308] on button "No" at bounding box center [643, 310] width 109 height 30
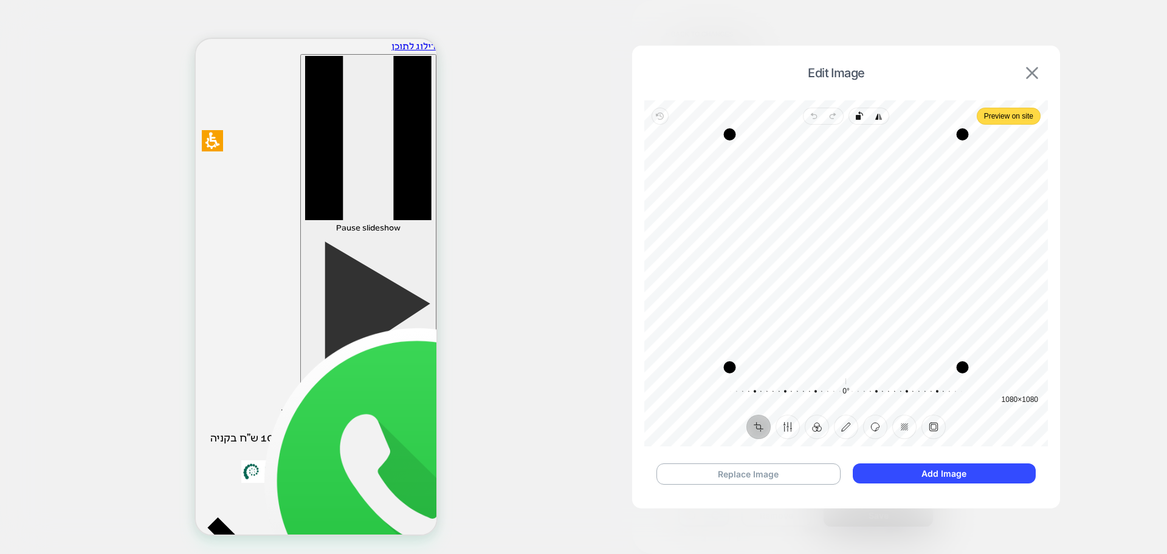
click at [1027, 68] on img at bounding box center [1032, 73] width 12 height 12
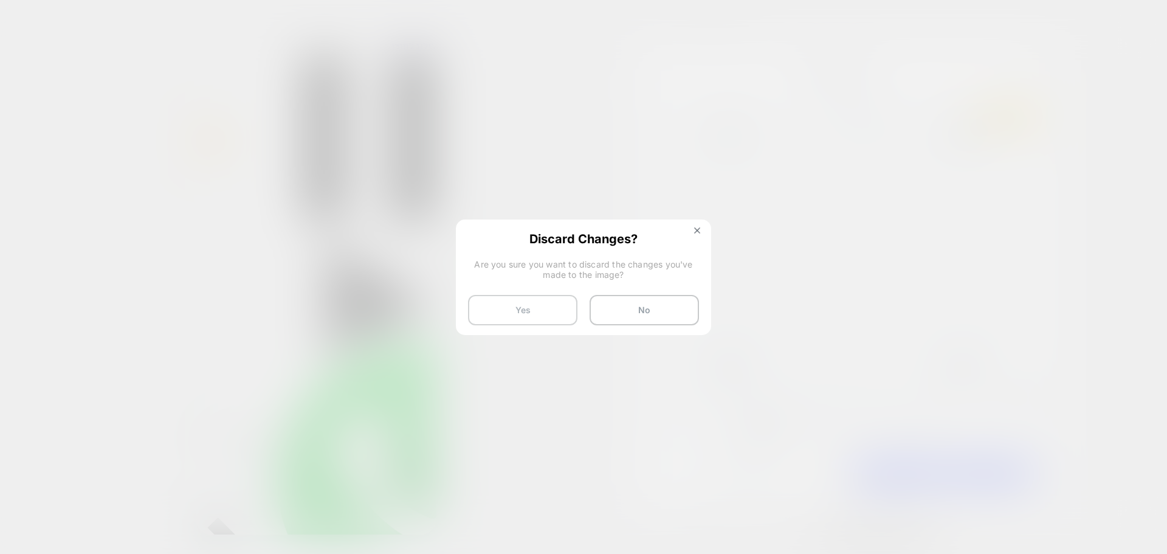
click at [522, 315] on button "Yes" at bounding box center [522, 310] width 109 height 30
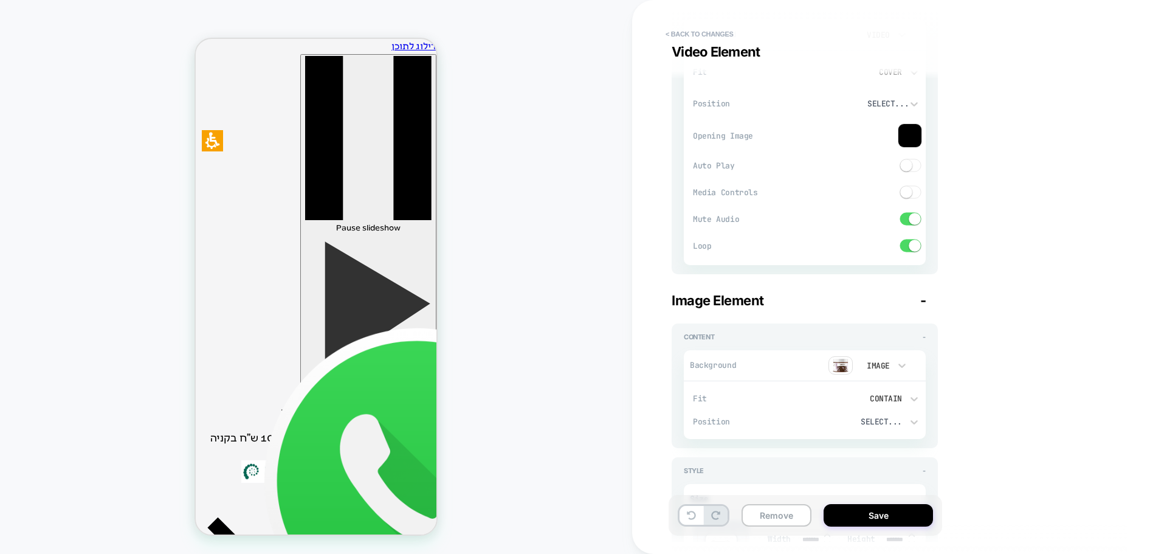
scroll to position [168, 0]
click at [891, 369] on div "Image" at bounding box center [877, 369] width 38 height 13
click at [956, 363] on div at bounding box center [583, 277] width 1167 height 554
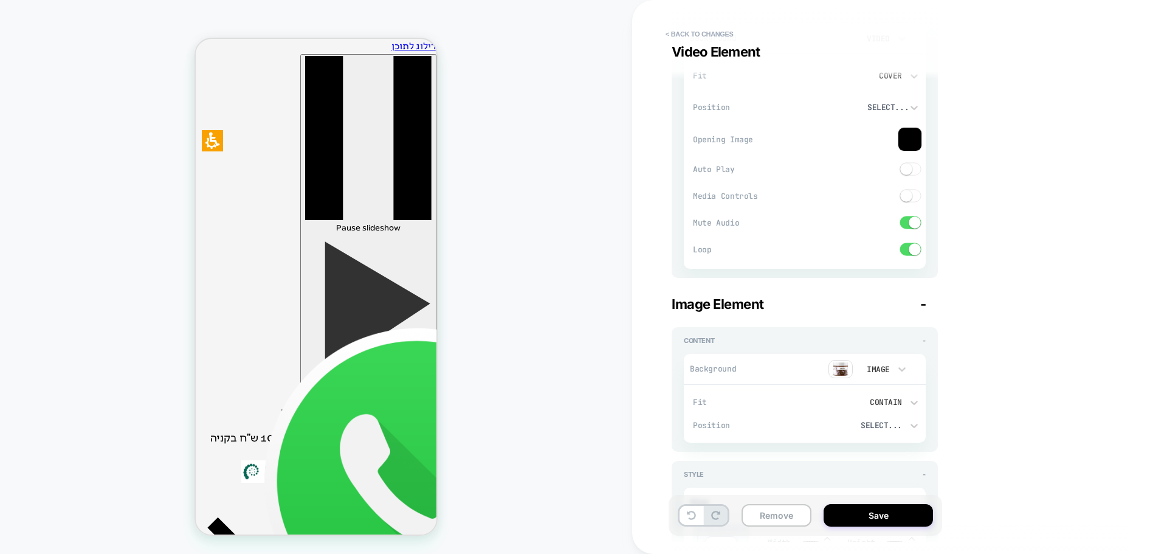
click at [679, 32] on button "< Back to changes" at bounding box center [699, 33] width 80 height 19
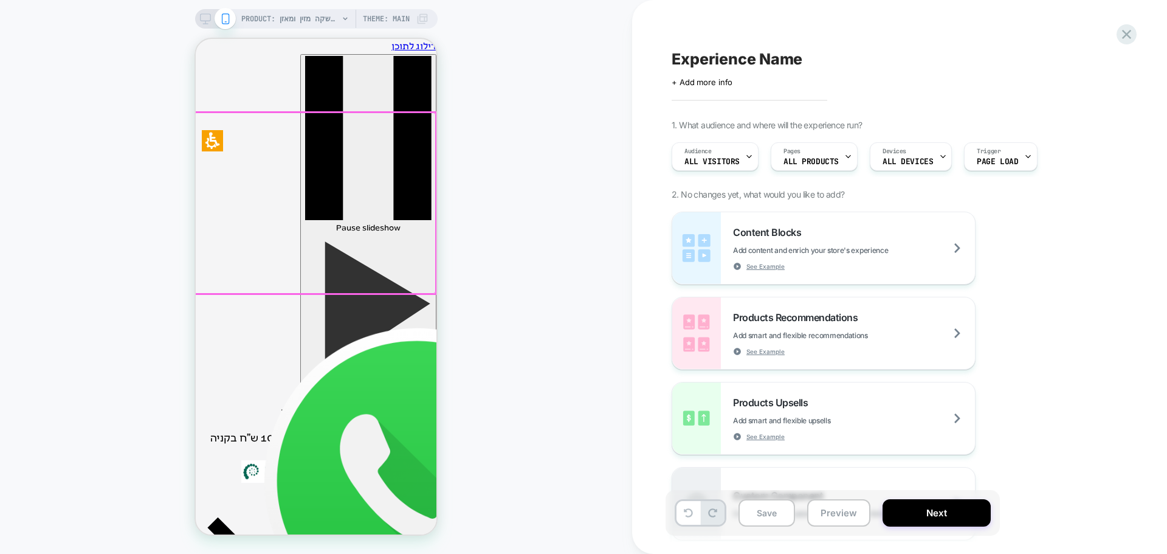
drag, startPoint x: 394, startPoint y: 230, endPoint x: 210, endPoint y: 224, distance: 183.6
click at [210, 224] on div at bounding box center [315, 203] width 242 height 182
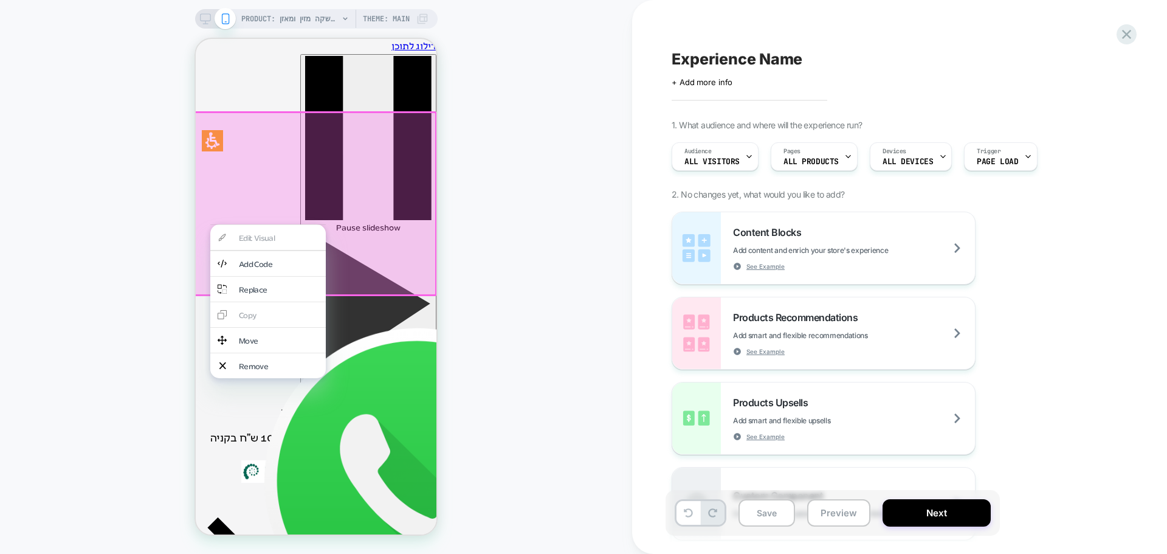
click at [496, 277] on div "PRODUCT: שוקומאקה | משקה מזין ומאזן PRODUCT: שוקומאקה | משקה מזין ומאזן Theme: …" at bounding box center [316, 276] width 632 height 529
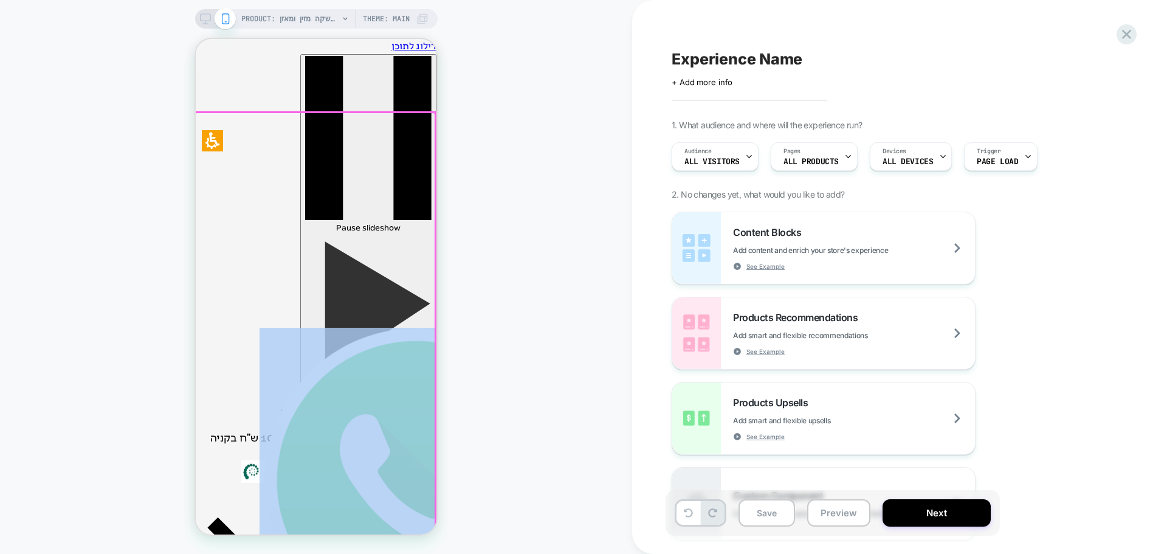
drag, startPoint x: 267, startPoint y: 213, endPoint x: 565, endPoint y: 214, distance: 297.8
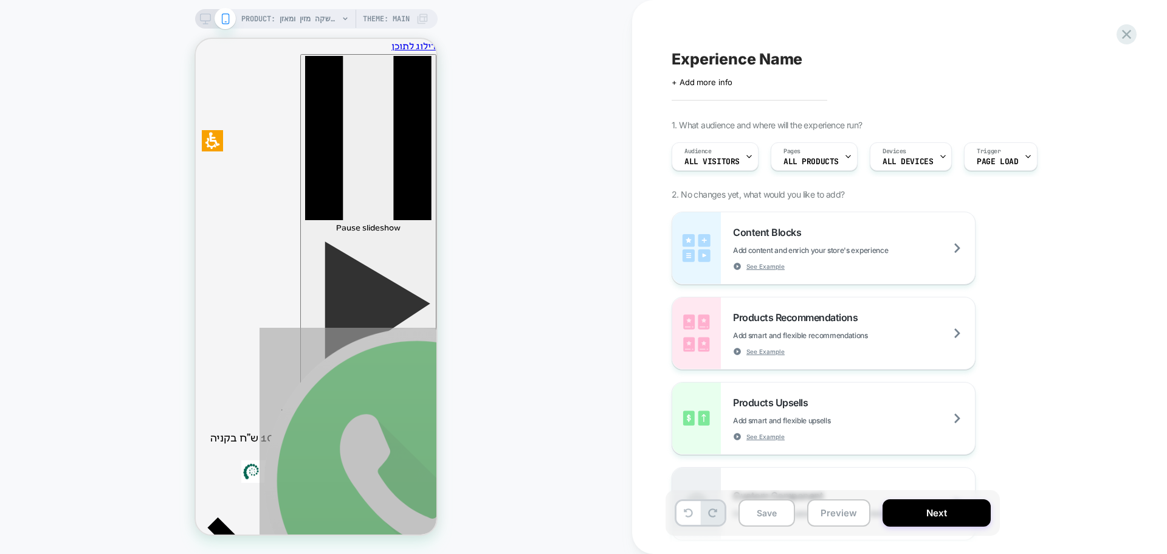
click at [568, 239] on div "PRODUCT: שוקומאקה | משקה מזין ומאזן PRODUCT: שוקומאקה | משקה מזין ומאזן Theme: …" at bounding box center [316, 276] width 632 height 529
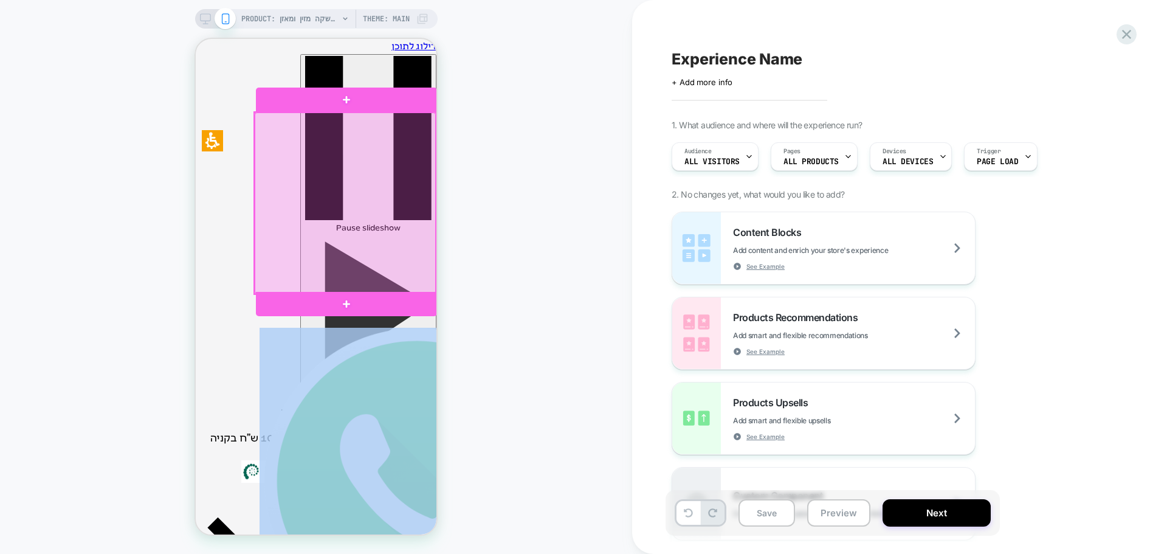
click at [348, 220] on div at bounding box center [346, 203] width 182 height 182
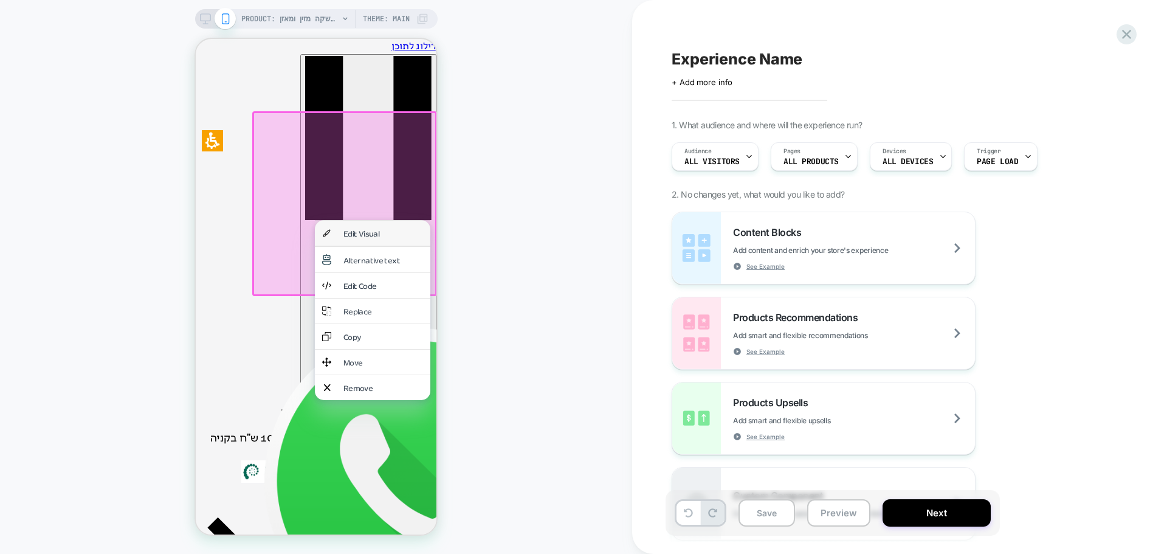
click at [380, 228] on div "Edit Visual" at bounding box center [383, 233] width 80 height 10
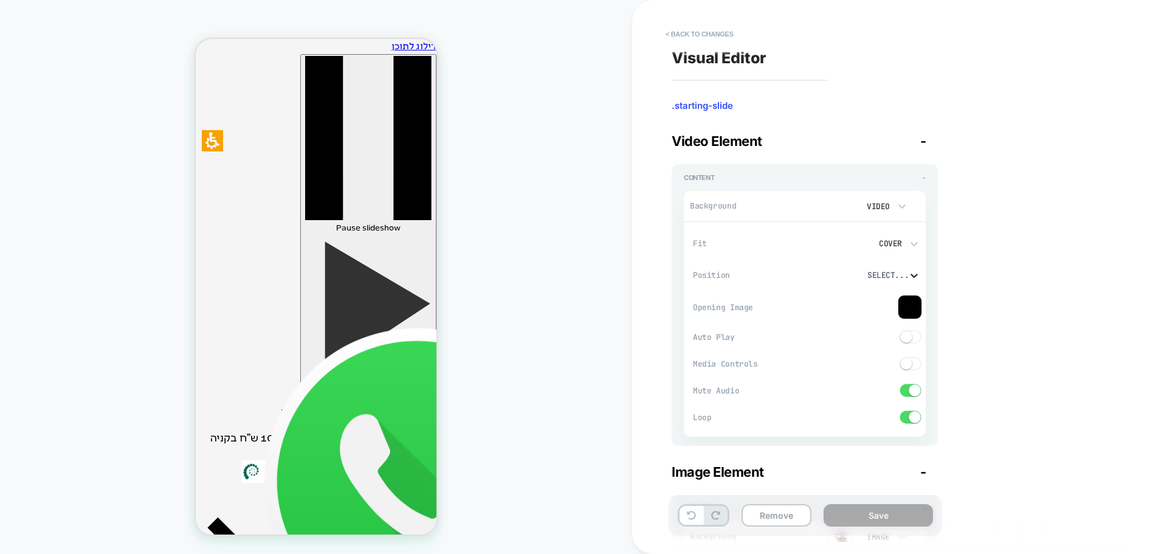
click at [908, 272] on icon at bounding box center [914, 275] width 12 height 12
drag, startPoint x: 966, startPoint y: 275, endPoint x: 949, endPoint y: 282, distance: 18.5
click at [966, 275] on div at bounding box center [583, 277] width 1167 height 554
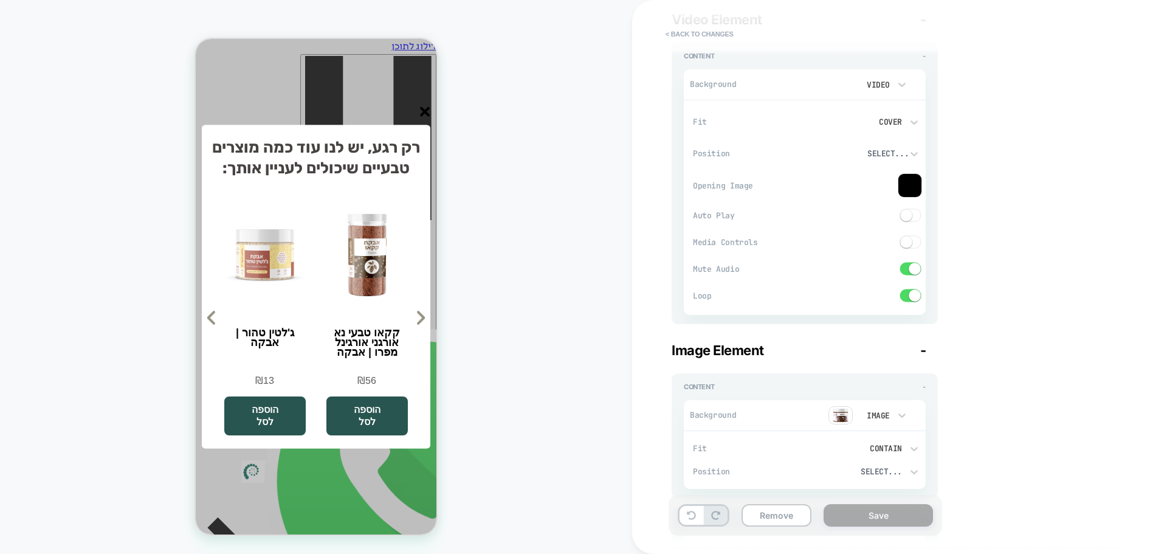
scroll to position [0, 0]
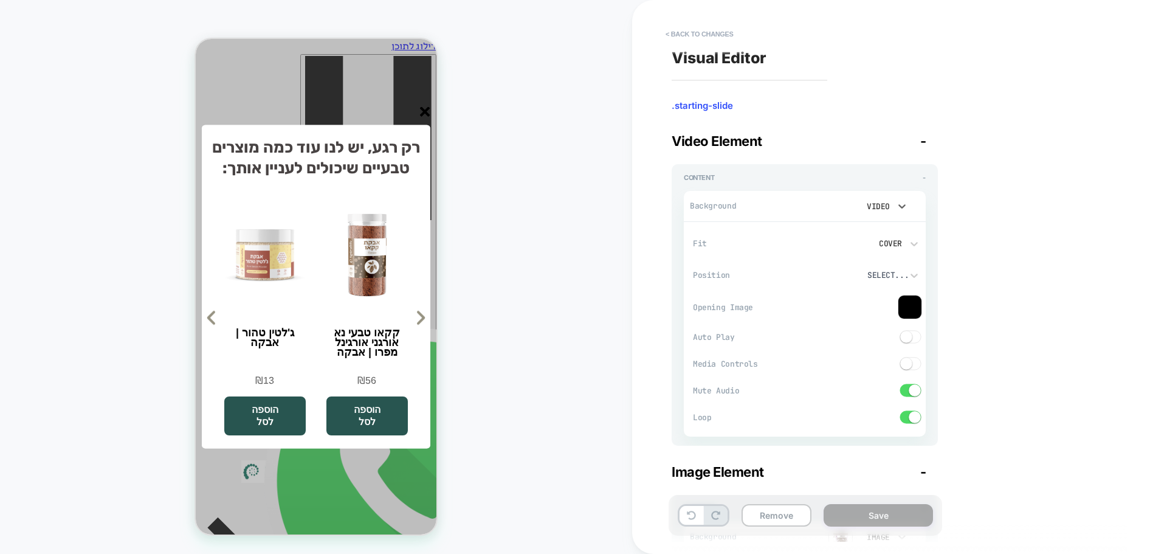
click at [881, 211] on div "Video" at bounding box center [877, 206] width 26 height 10
click at [755, 208] on div at bounding box center [583, 277] width 1167 height 554
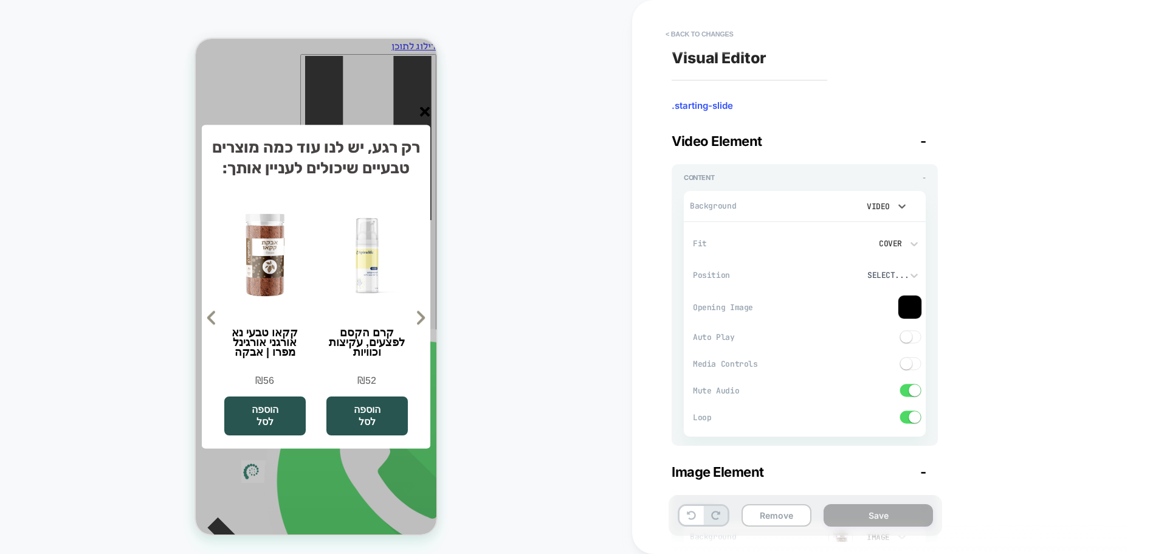
click at [881, 208] on div "Video" at bounding box center [877, 206] width 26 height 10
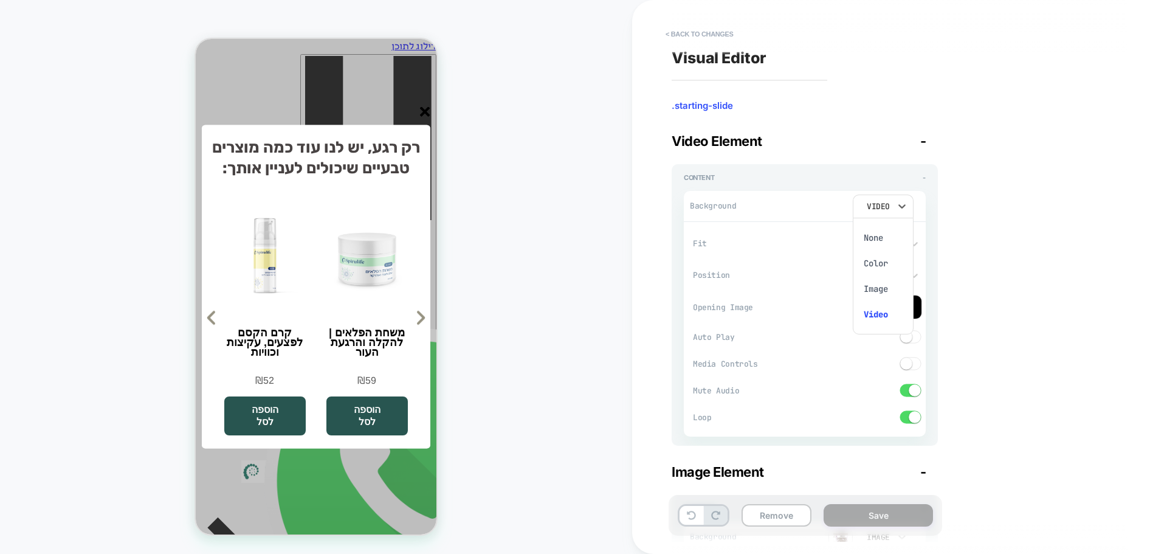
click at [847, 207] on div at bounding box center [583, 277] width 1167 height 554
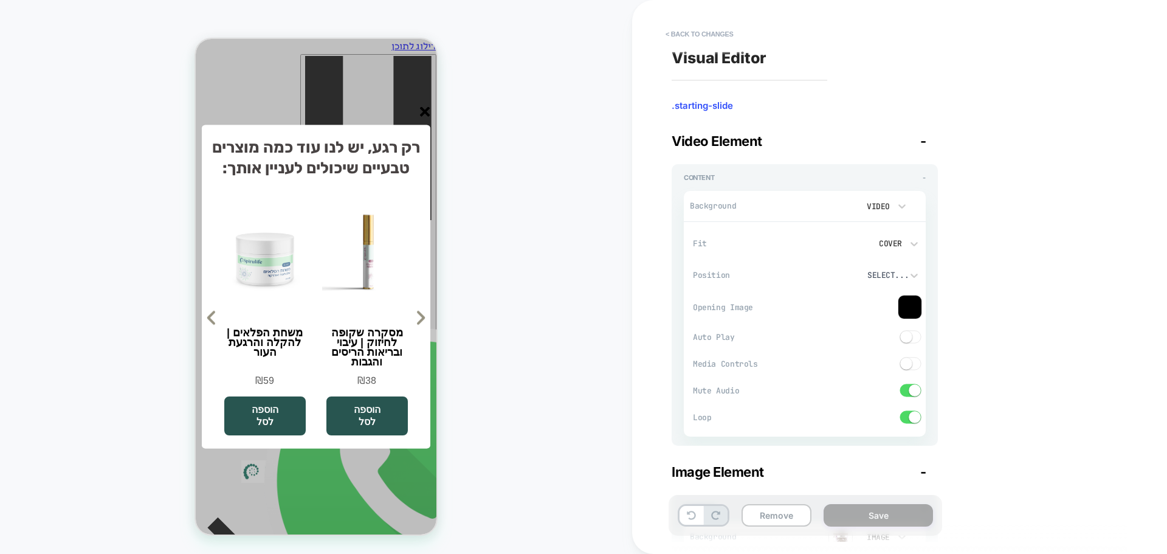
click at [838, 207] on video at bounding box center [838, 205] width 27 height 21
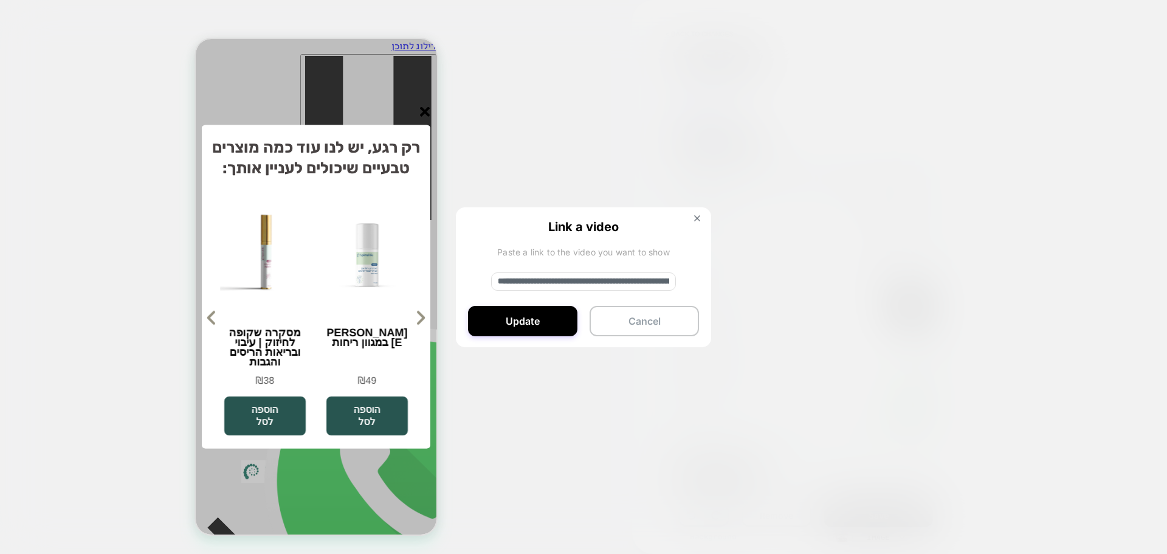
click at [576, 280] on input "**********" at bounding box center [583, 281] width 185 height 18
click at [698, 215] on img at bounding box center [697, 218] width 6 height 6
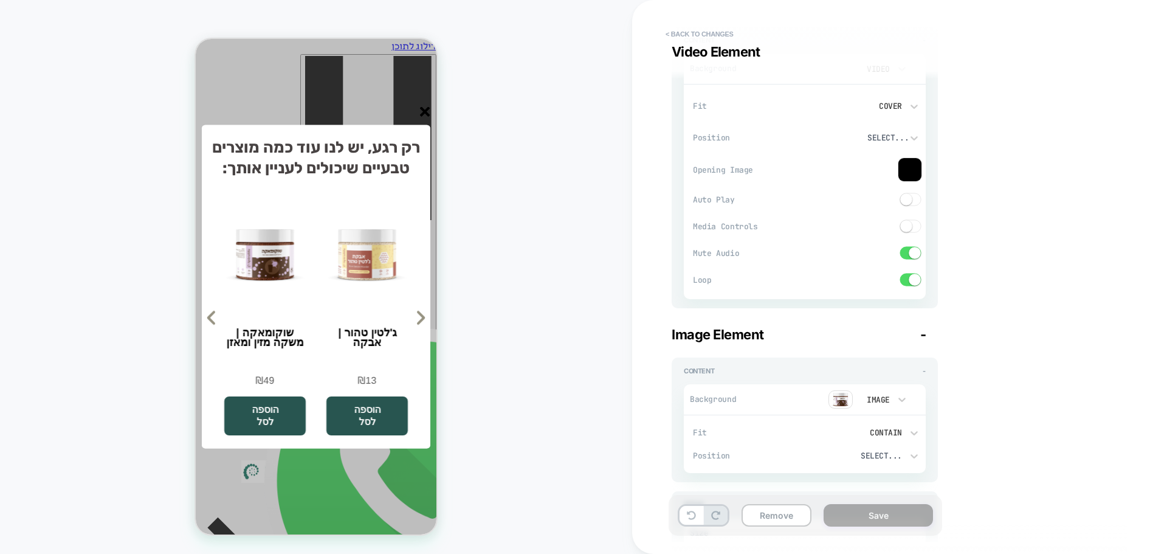
scroll to position [304, 0]
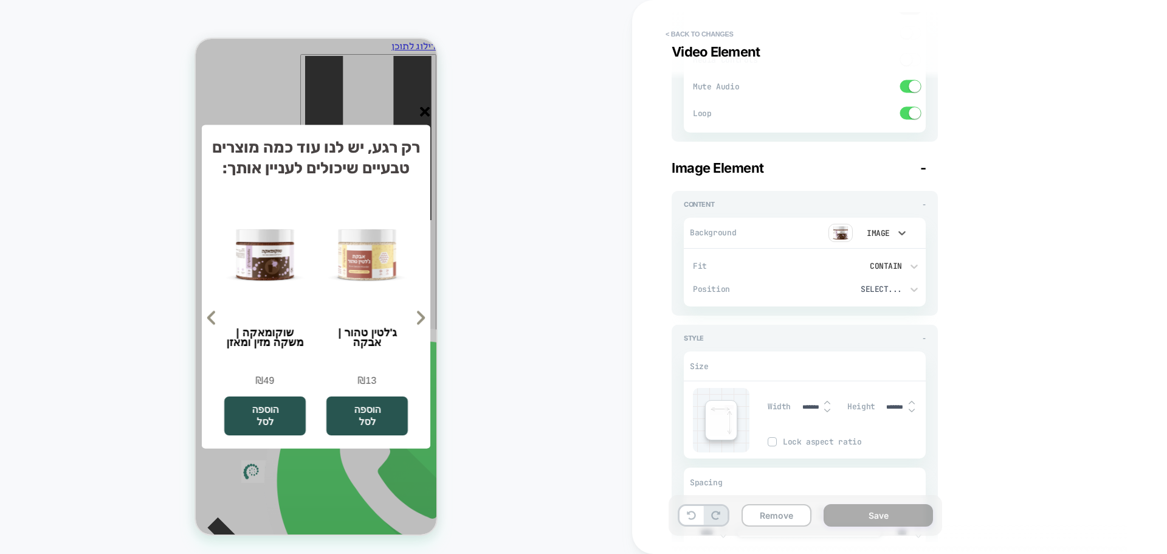
click at [890, 236] on div "Image" at bounding box center [877, 233] width 38 height 13
click at [805, 247] on div at bounding box center [583, 277] width 1167 height 554
click at [840, 232] on img at bounding box center [840, 233] width 24 height 18
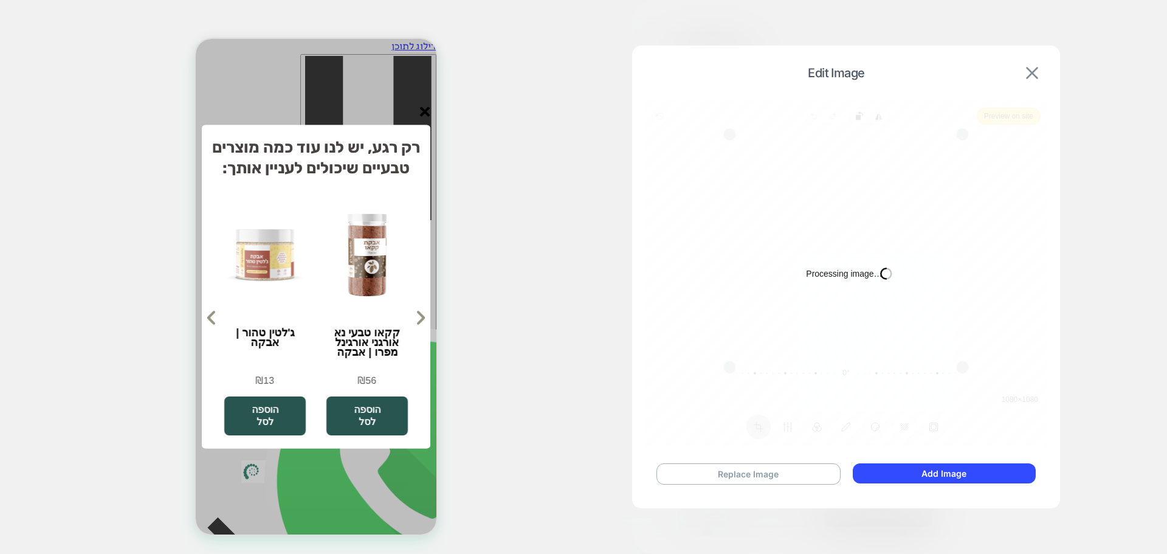
click at [1026, 70] on img at bounding box center [1032, 73] width 12 height 12
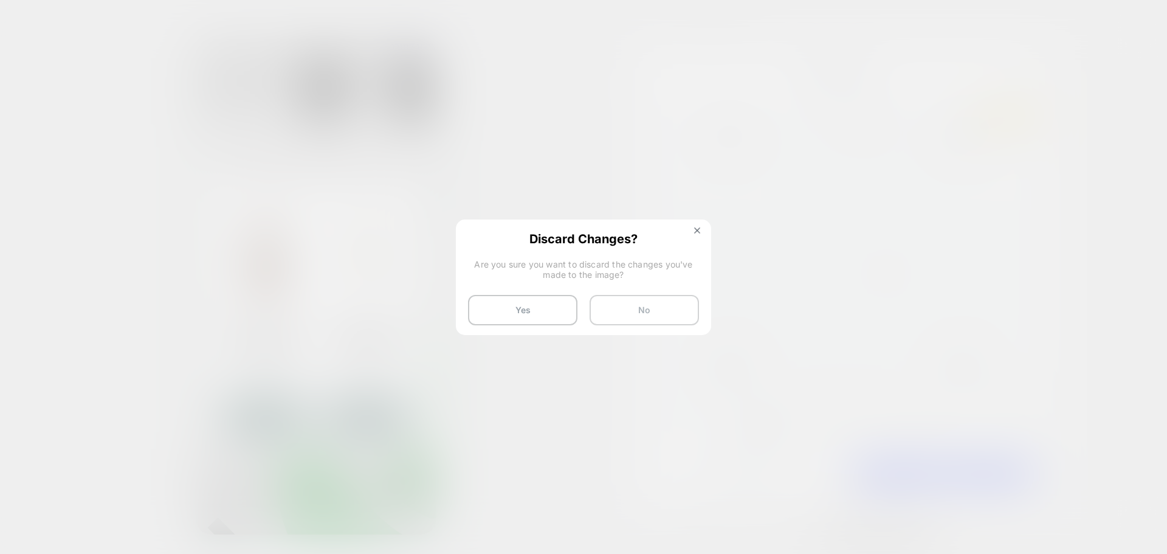
click at [613, 315] on button "No" at bounding box center [643, 310] width 109 height 30
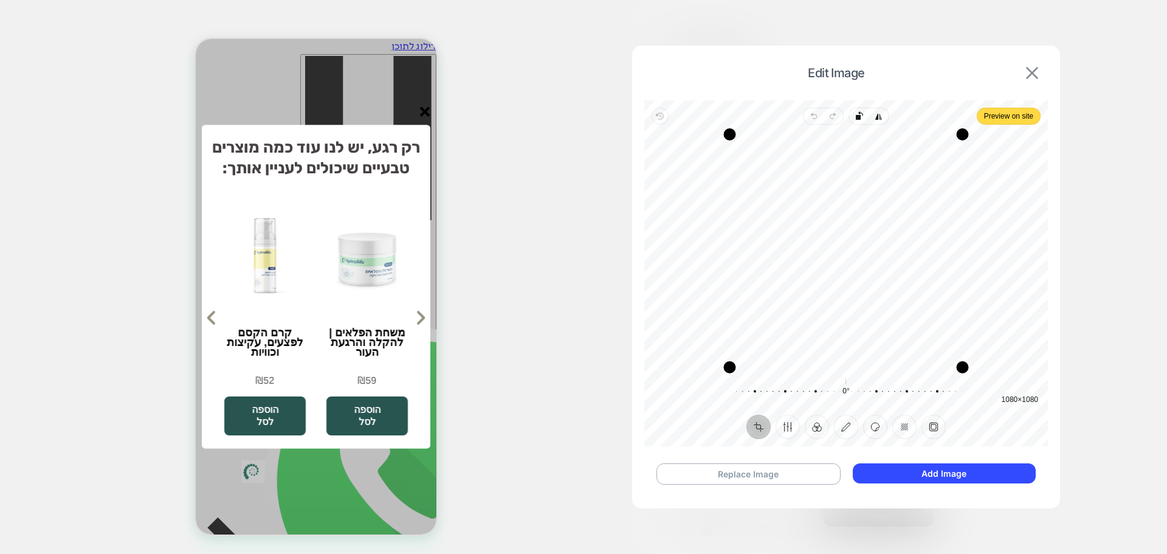
click at [1032, 74] on img at bounding box center [1032, 73] width 12 height 12
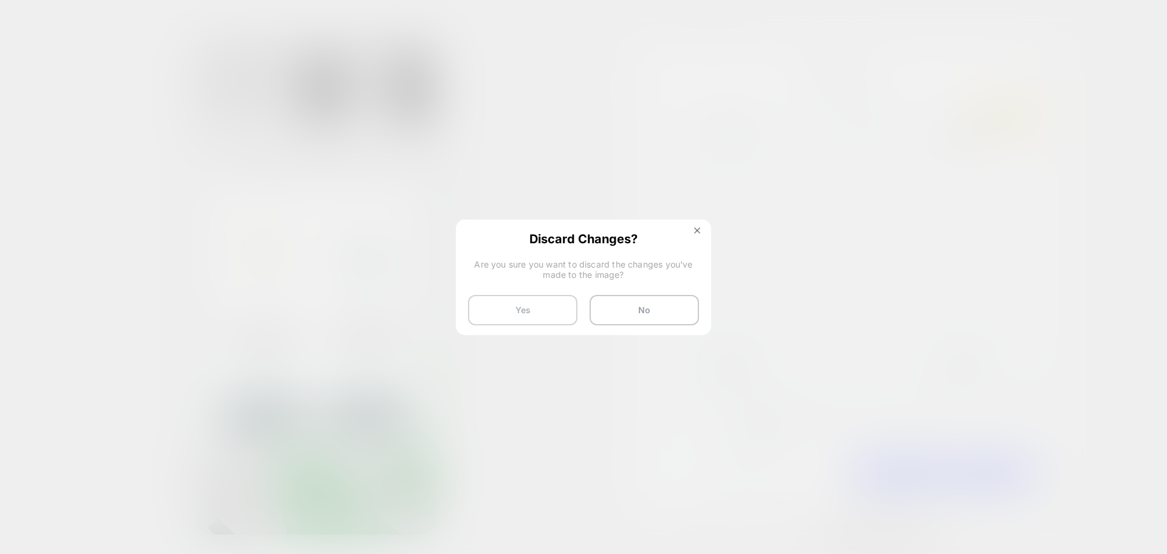
click at [532, 320] on button "Yes" at bounding box center [522, 310] width 109 height 30
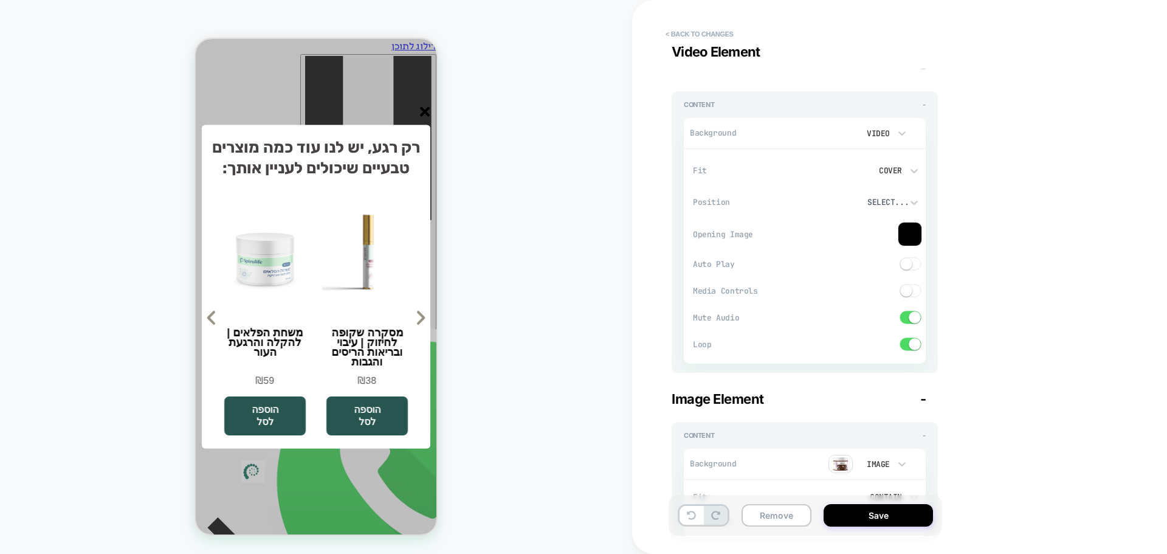
scroll to position [0, 0]
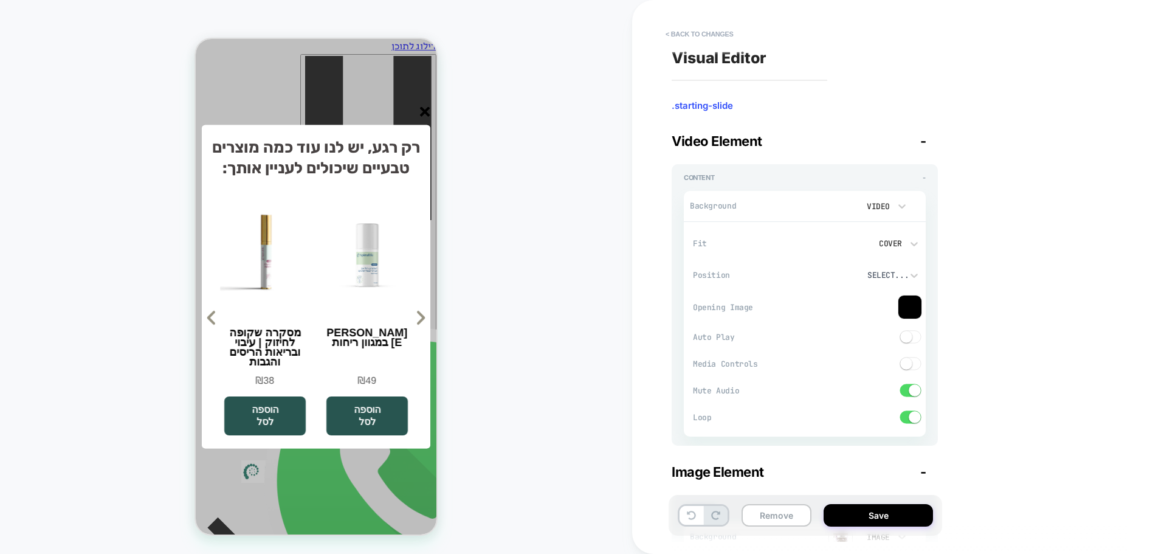
click at [424, 115] on icon "סגור" at bounding box center [425, 111] width 10 height 10
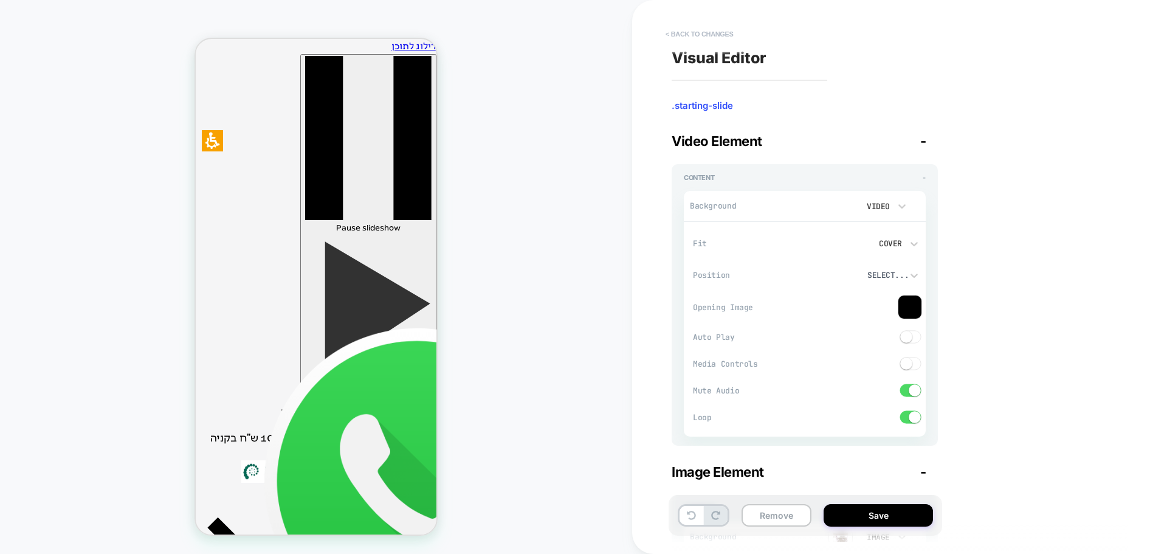
click at [726, 34] on button "< Back to changes" at bounding box center [699, 33] width 80 height 19
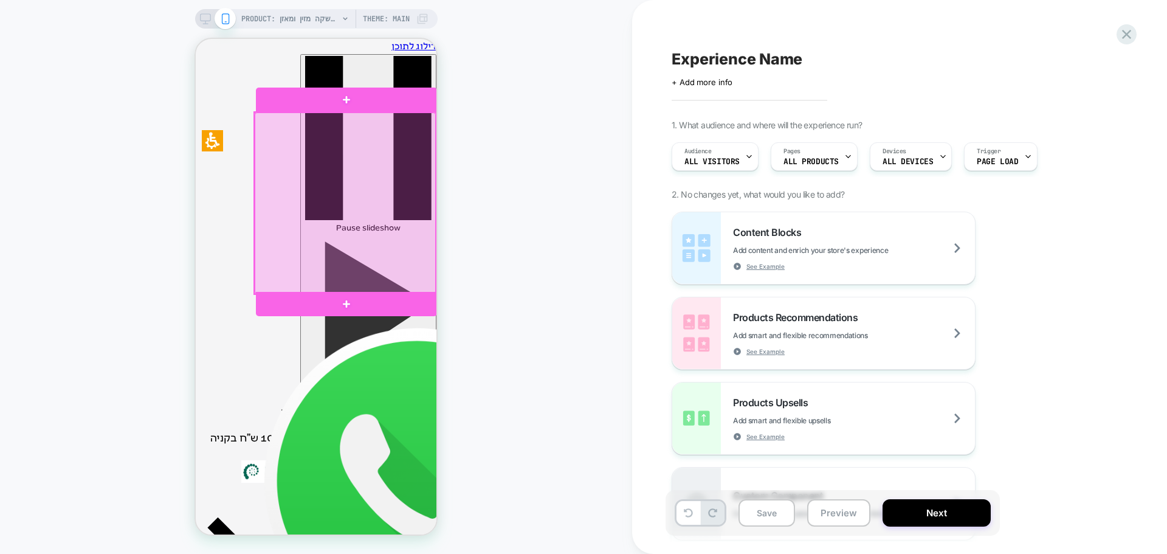
click at [341, 226] on div at bounding box center [346, 203] width 182 height 182
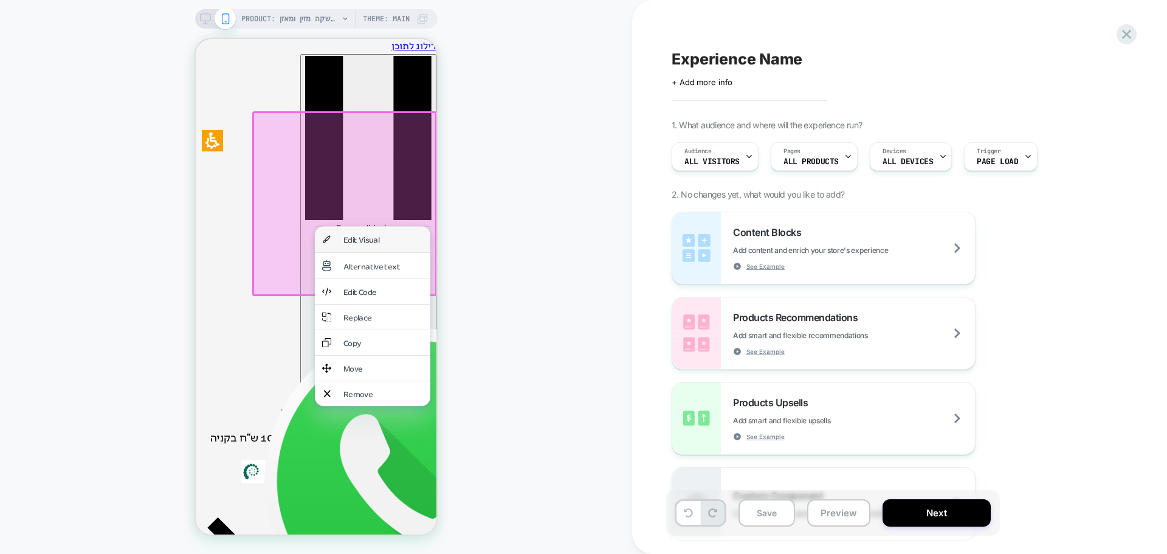
click at [359, 239] on div "Edit Visual" at bounding box center [383, 239] width 80 height 10
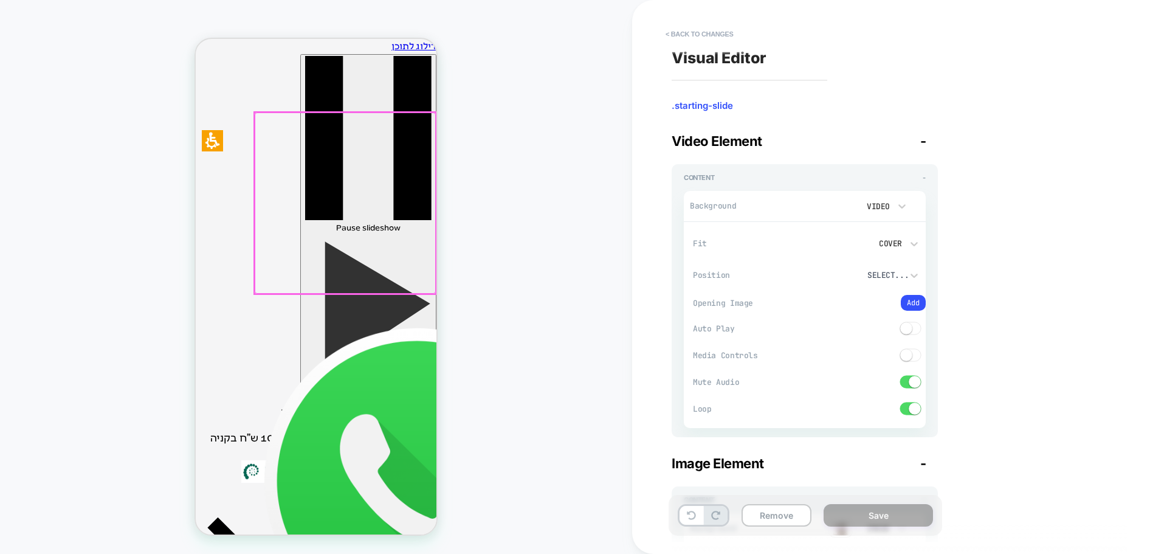
scroll to position [0, 30]
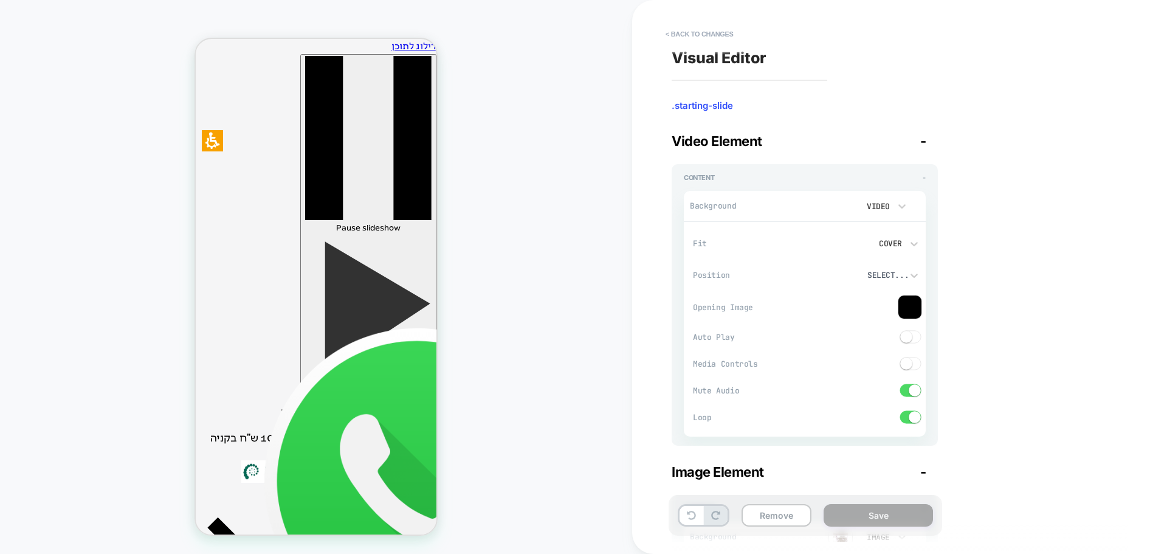
click at [839, 208] on video at bounding box center [838, 205] width 27 height 21
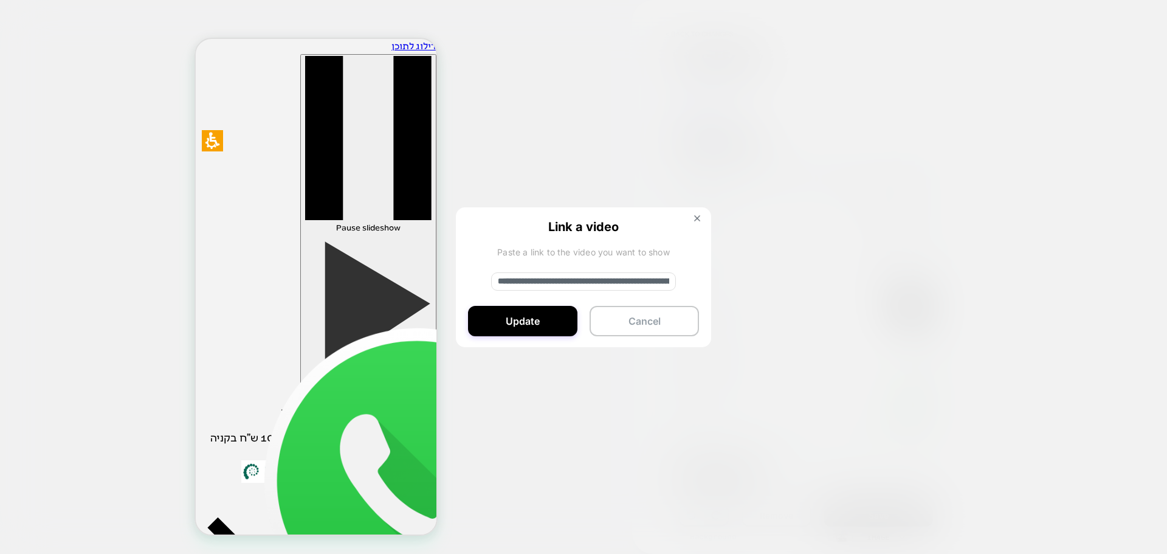
click at [601, 281] on input "**********" at bounding box center [583, 281] width 185 height 18
drag, startPoint x: 690, startPoint y: 273, endPoint x: 733, endPoint y: 269, distance: 42.8
click at [744, 216] on div "**********" at bounding box center [798, 205] width 109 height 21
click at [599, 280] on input "**********" at bounding box center [583, 281] width 185 height 18
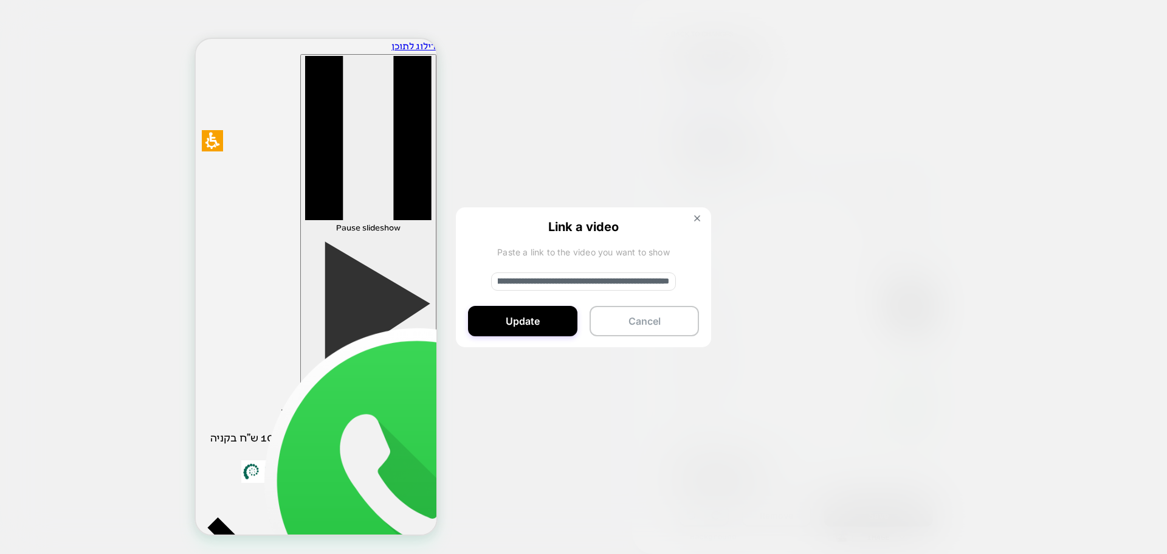
scroll to position [0, 0]
click at [639, 327] on button "Cancel" at bounding box center [643, 321] width 109 height 30
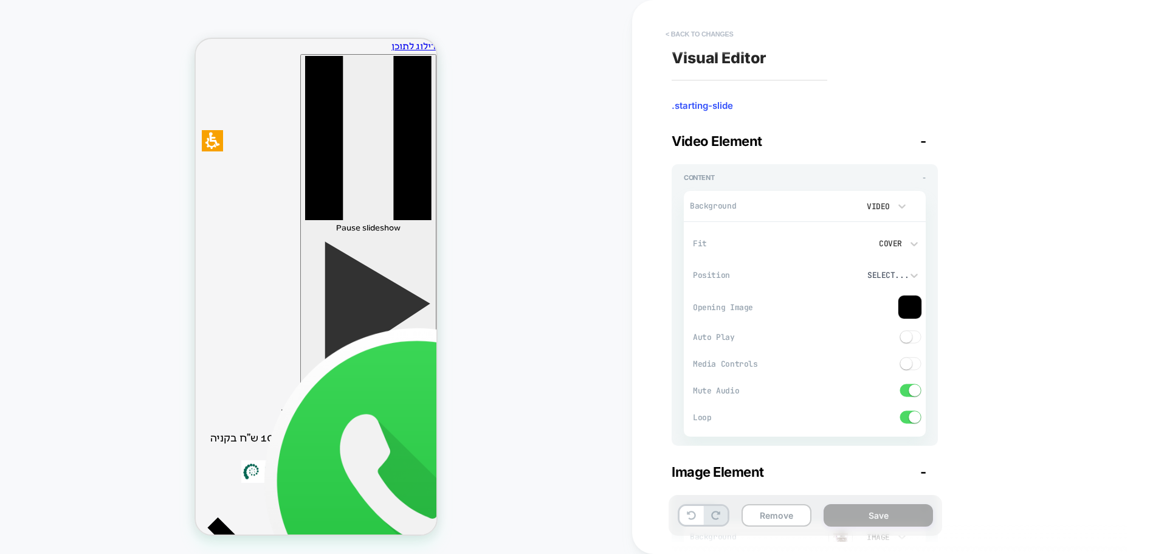
click at [688, 32] on button "< Back to changes" at bounding box center [699, 33] width 80 height 19
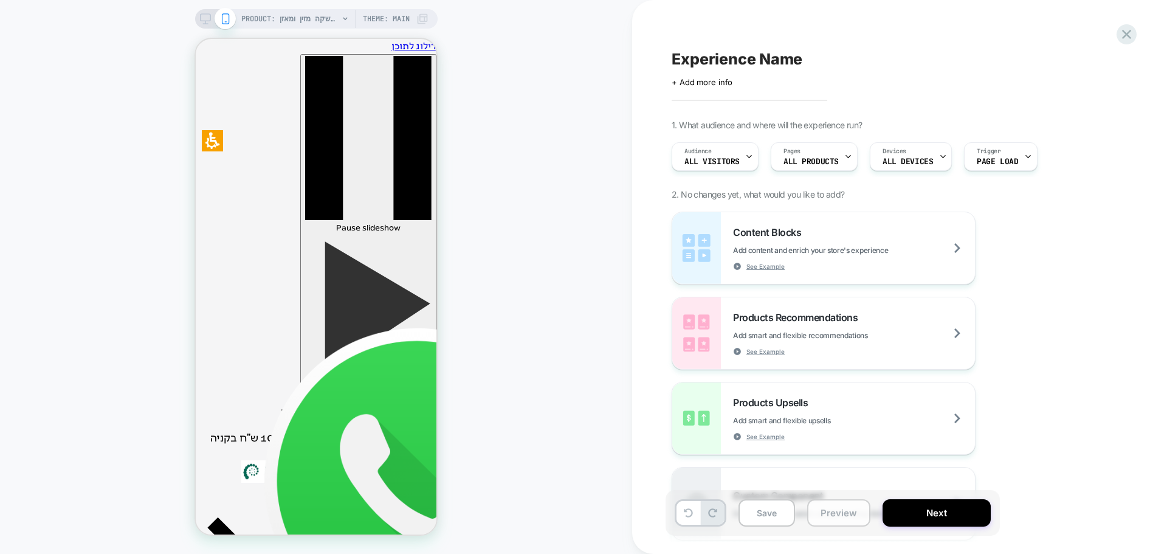
click at [845, 512] on button "Preview" at bounding box center [838, 512] width 63 height 27
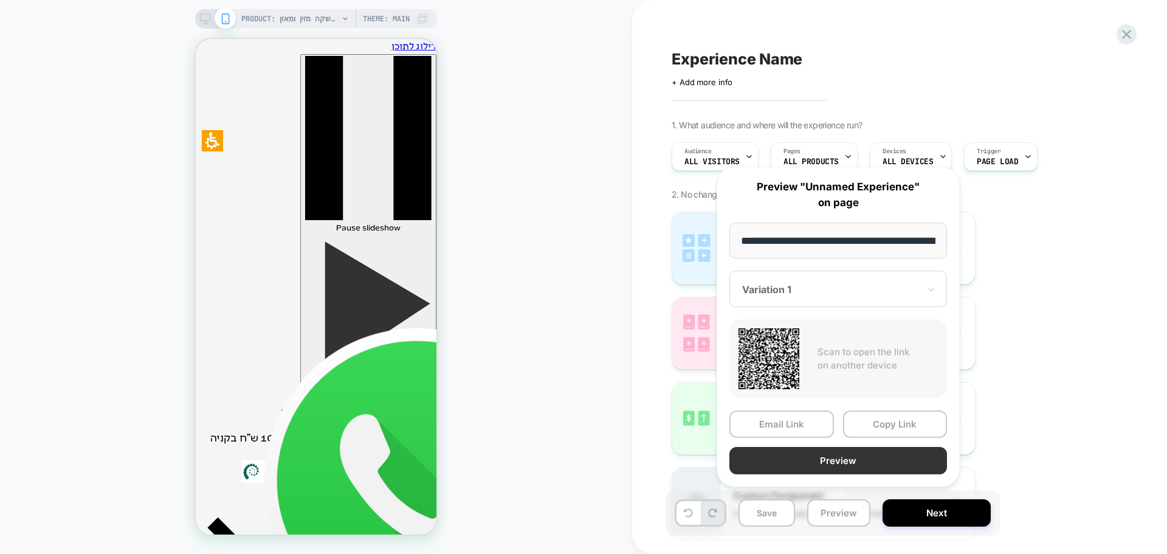
click at [845, 463] on button "Preview" at bounding box center [838, 460] width 218 height 27
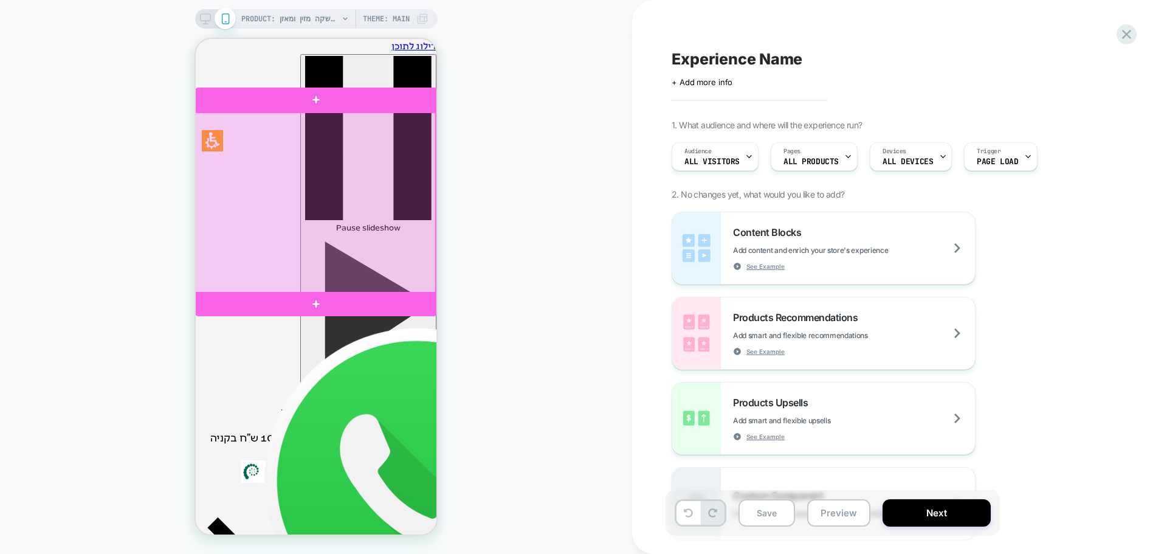
click at [299, 198] on div at bounding box center [315, 203] width 242 height 182
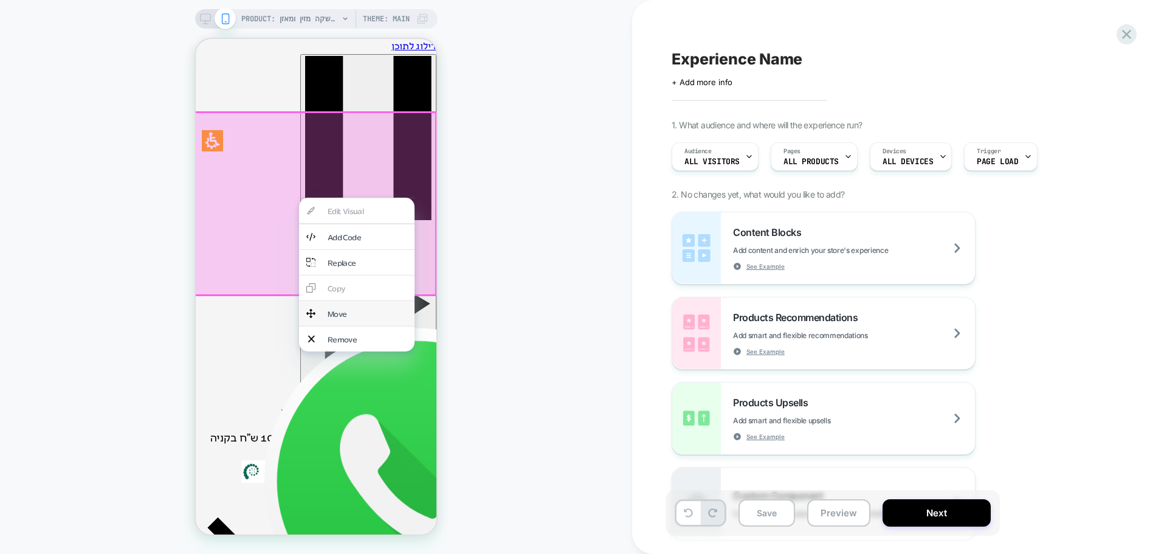
click at [340, 308] on div "Move" at bounding box center [368, 313] width 80 height 10
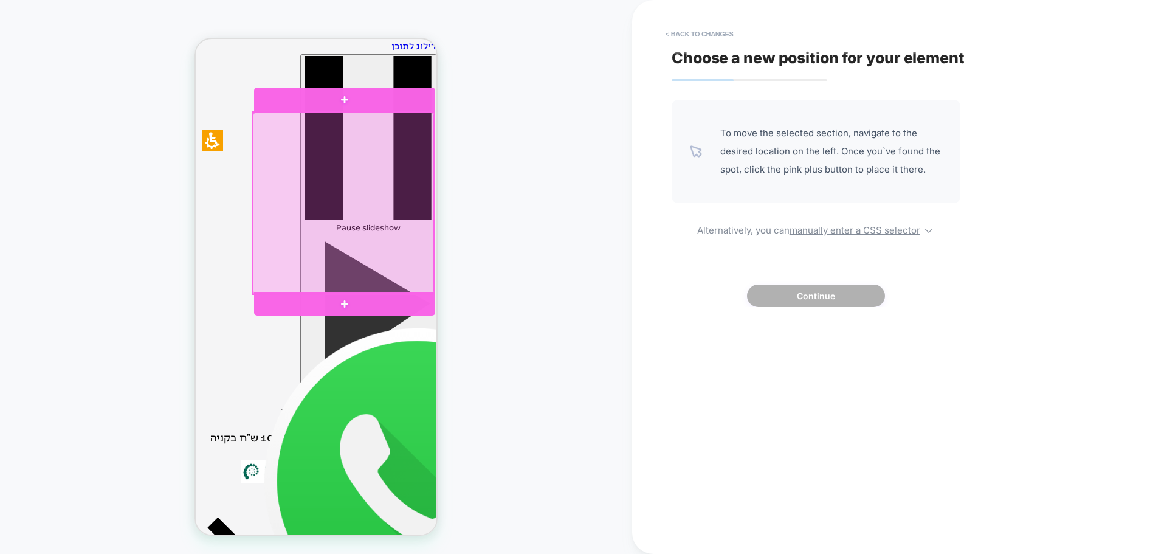
click at [326, 221] on div at bounding box center [344, 203] width 182 height 182
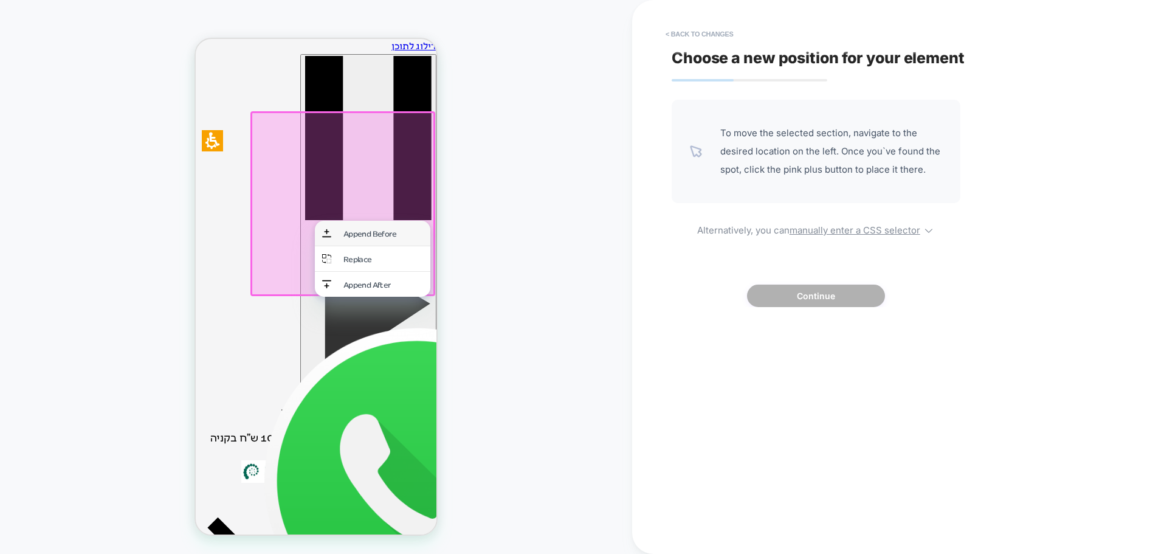
click at [383, 234] on div "Append Before" at bounding box center [383, 233] width 80 height 10
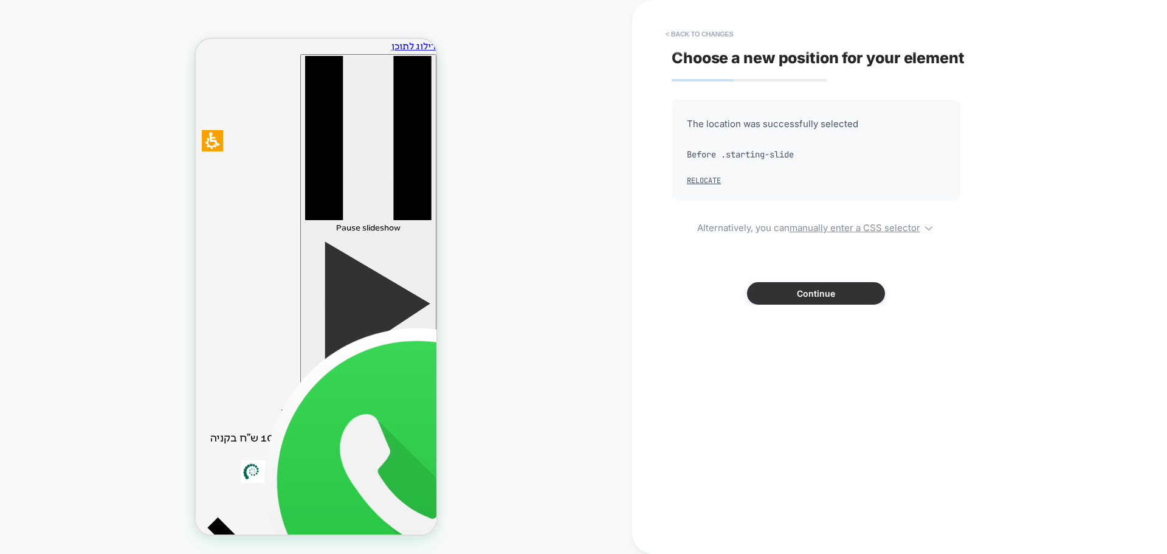
click at [778, 293] on button "Continue" at bounding box center [816, 293] width 138 height 22
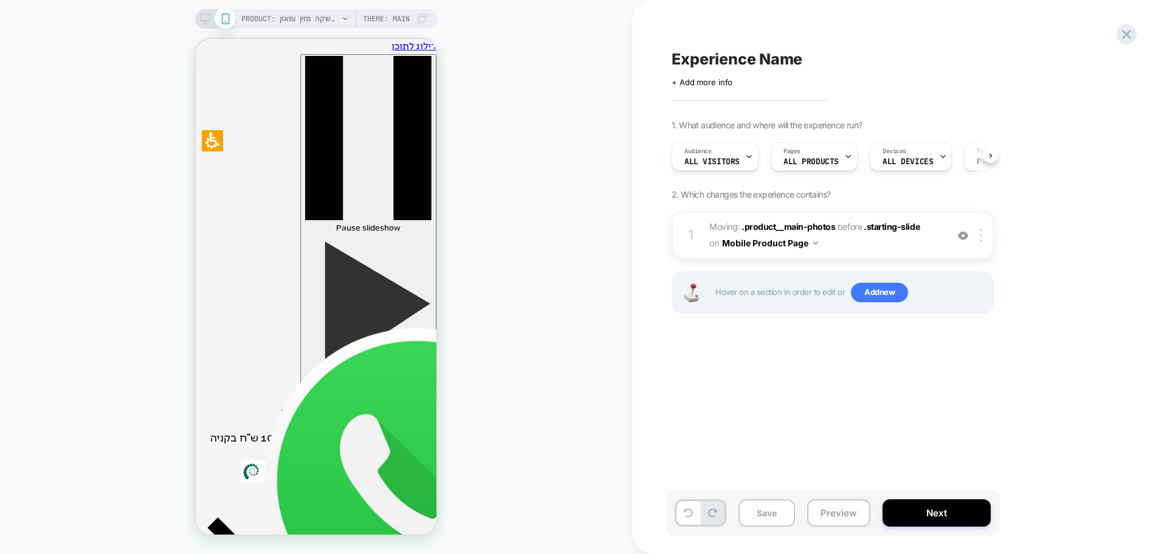
scroll to position [0, 1]
click at [832, 512] on button "Preview" at bounding box center [838, 512] width 63 height 27
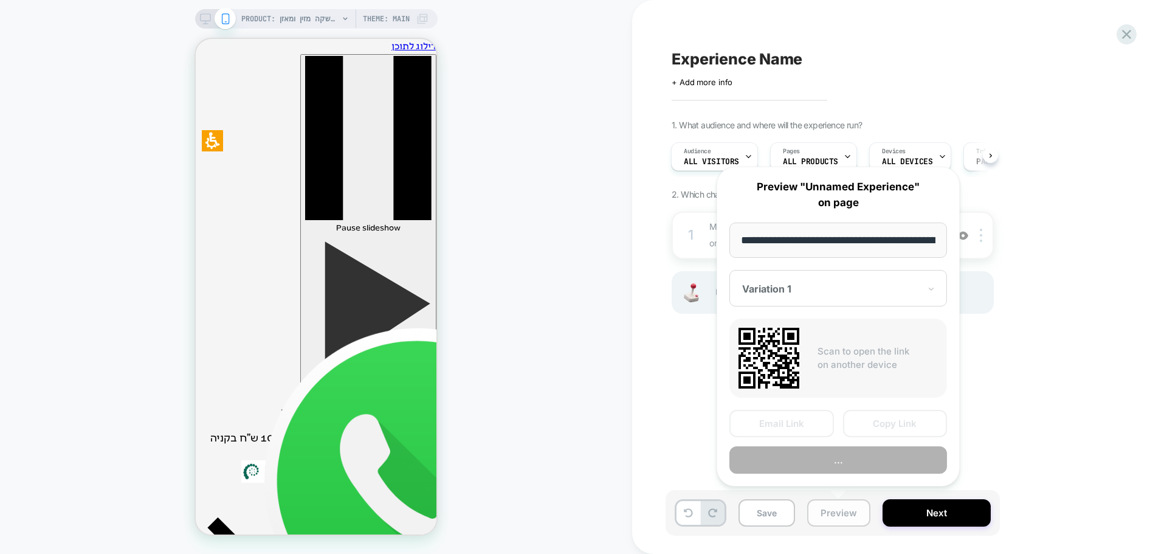
scroll to position [0, 1032]
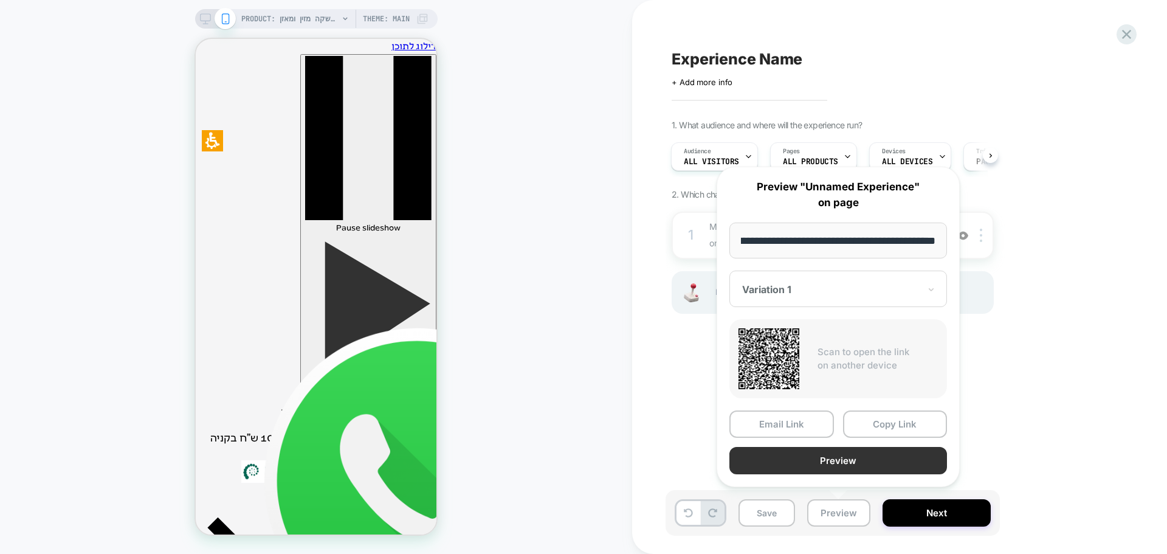
click at [825, 462] on button "Preview" at bounding box center [838, 460] width 218 height 27
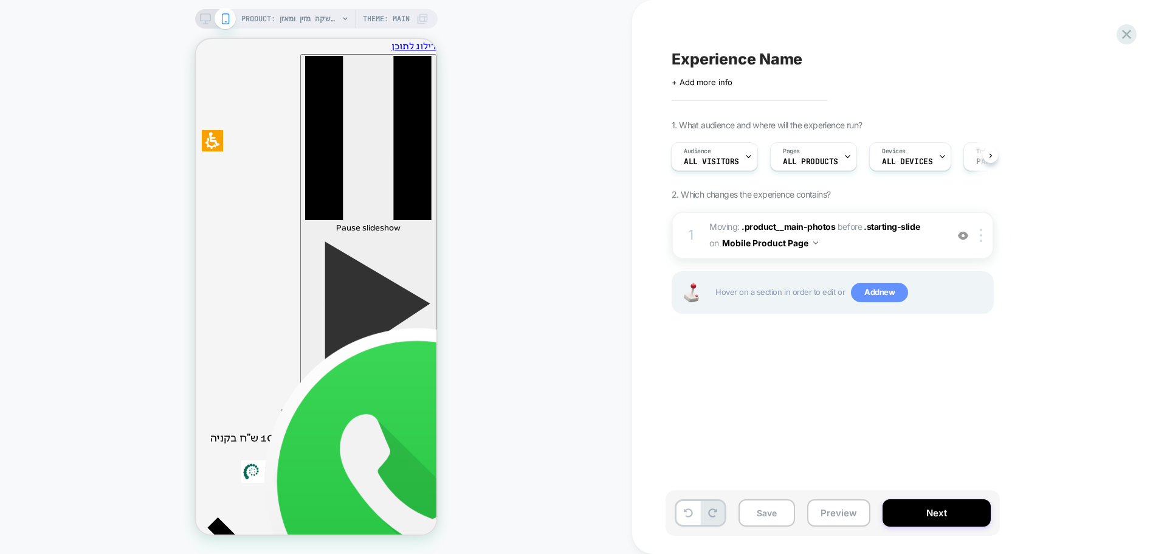
click at [879, 292] on span "Add new" at bounding box center [879, 292] width 57 height 19
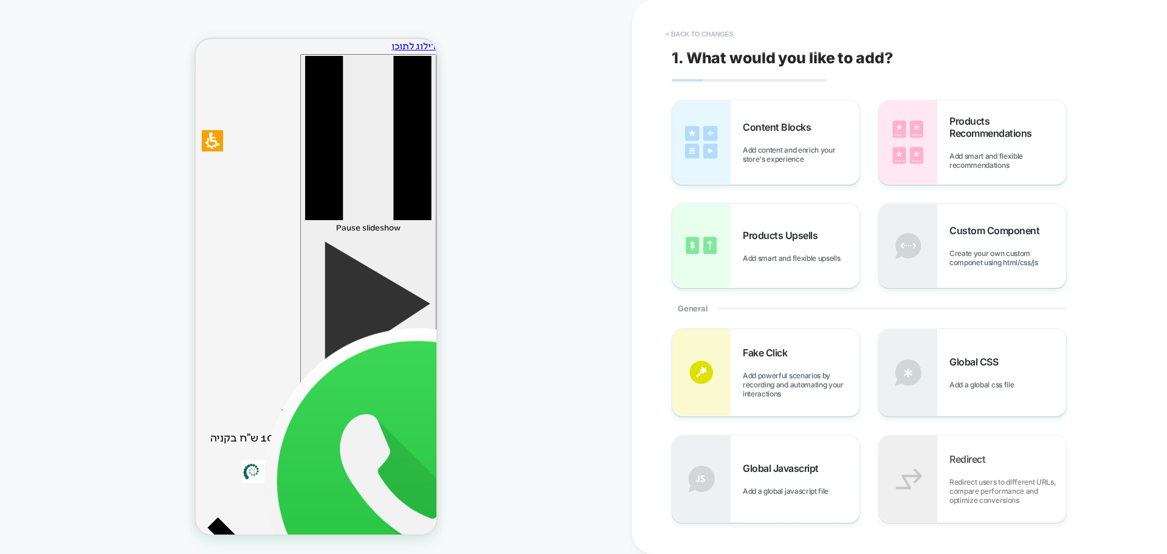
click at [700, 33] on button "< Back to changes" at bounding box center [699, 33] width 80 height 19
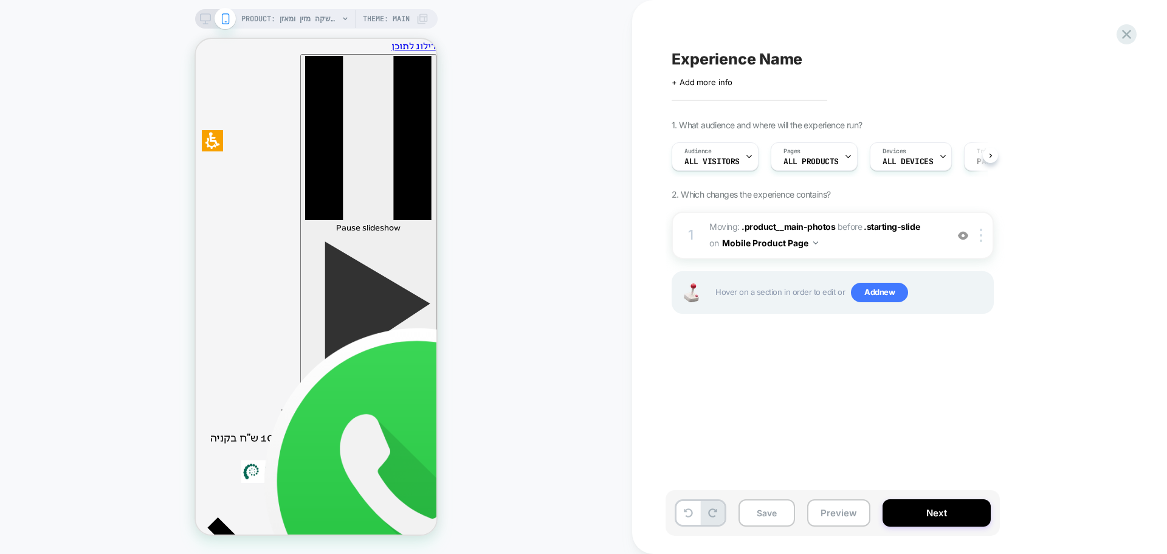
scroll to position [0, 1]
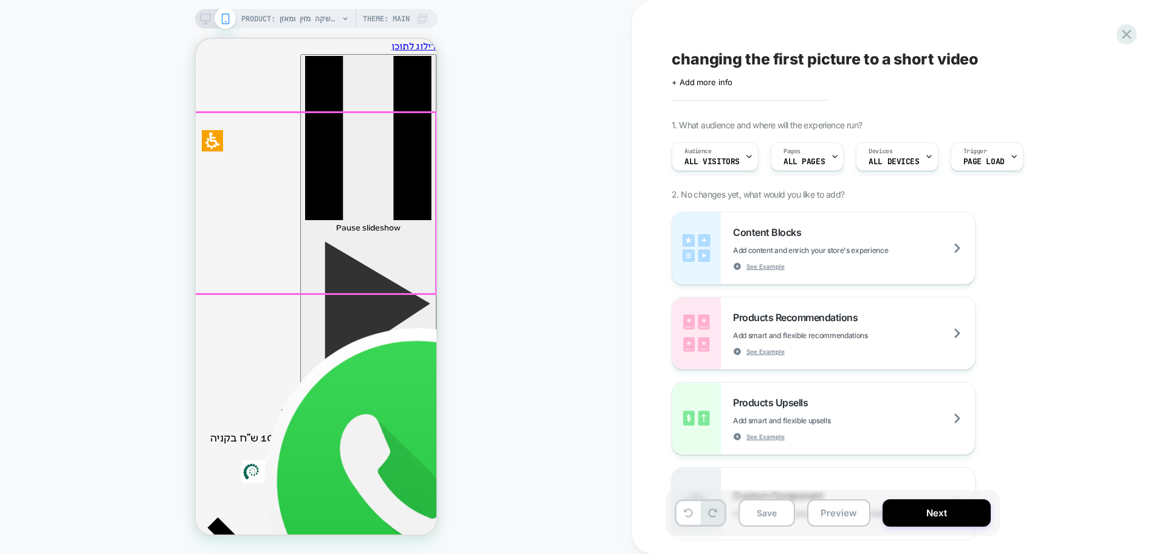
click at [546, 66] on div "PRODUCT: שוקומאקה | משקה מזין ומאזן PRODUCT: שוקומאקה | משקה מזין ומאזן Theme: …" at bounding box center [316, 276] width 632 height 529
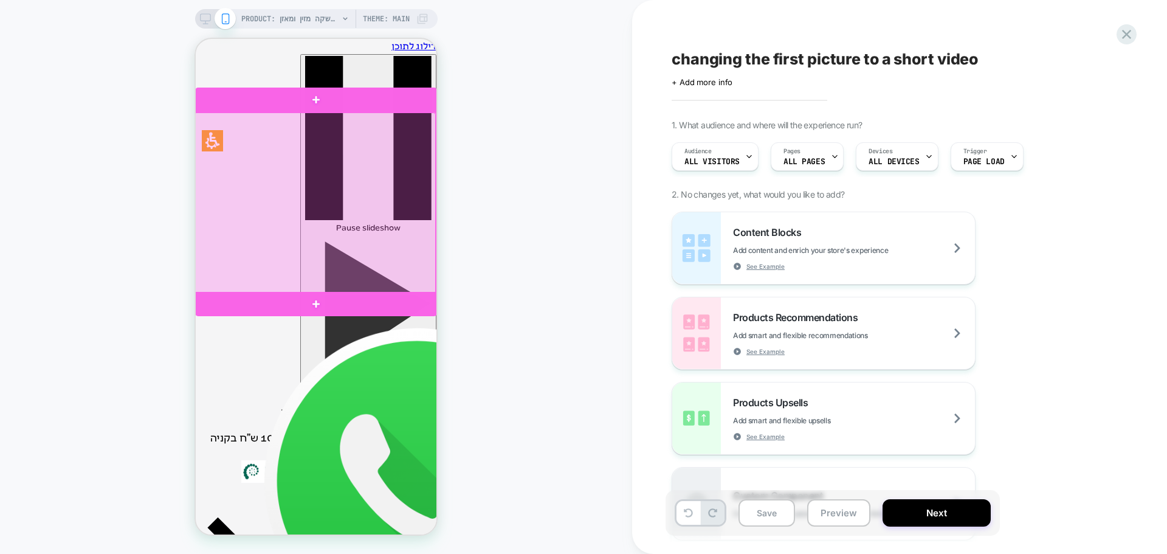
drag, startPoint x: 383, startPoint y: 218, endPoint x: 331, endPoint y: 221, distance: 52.4
click at [331, 221] on div at bounding box center [315, 203] width 242 height 182
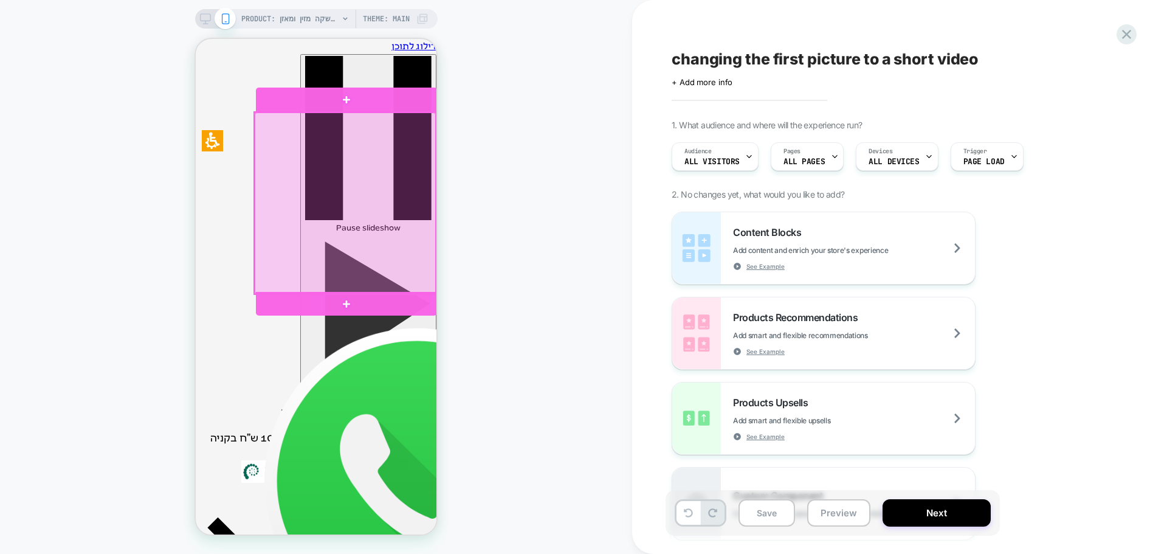
click at [344, 203] on div at bounding box center [346, 203] width 182 height 182
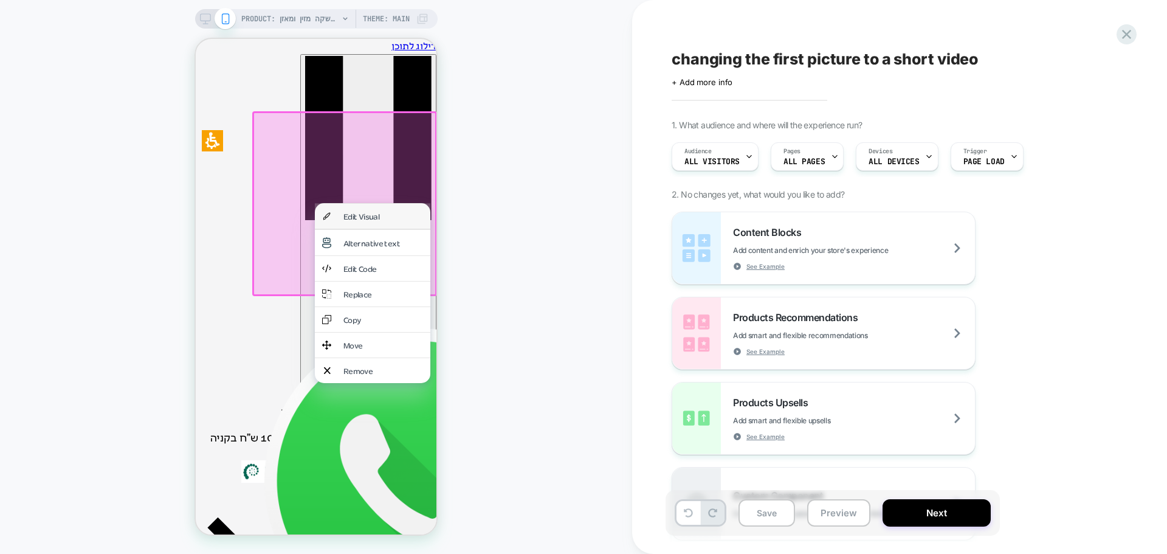
click at [360, 217] on div "Edit Visual" at bounding box center [383, 216] width 80 height 10
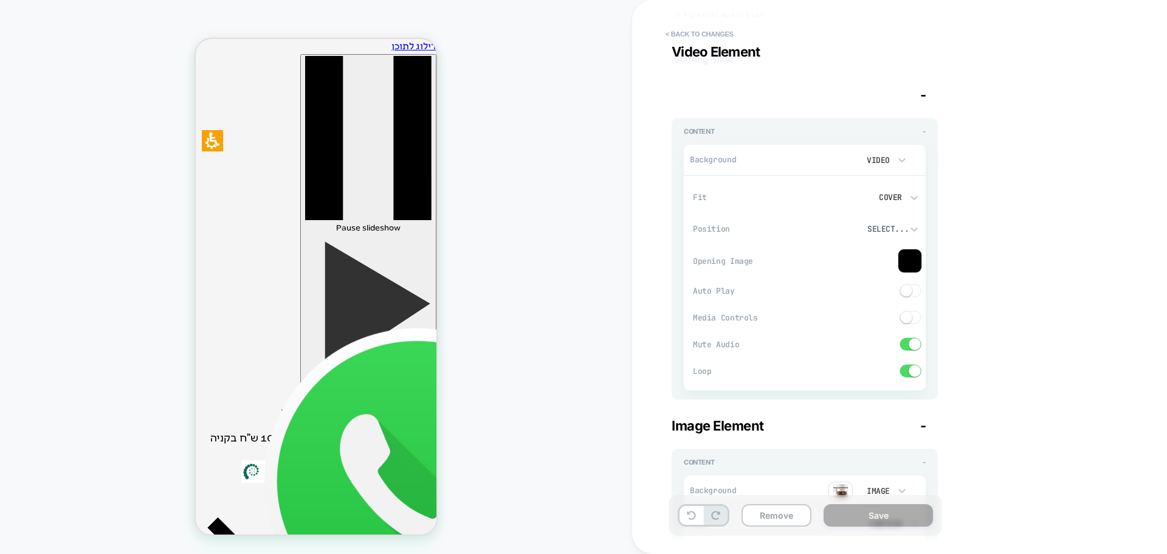
scroll to position [168, 0]
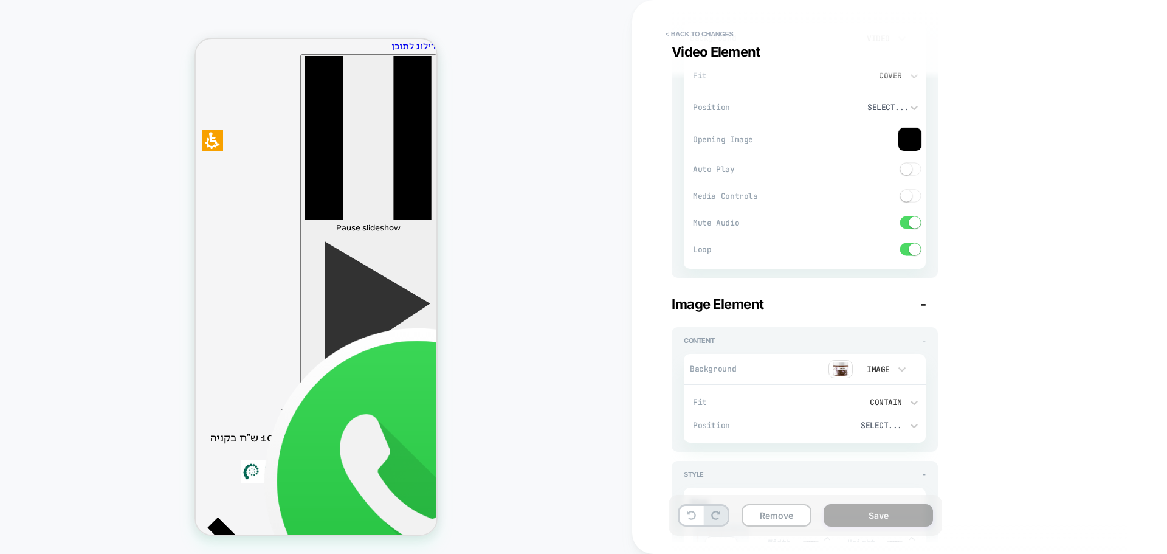
click at [846, 367] on img at bounding box center [840, 369] width 24 height 18
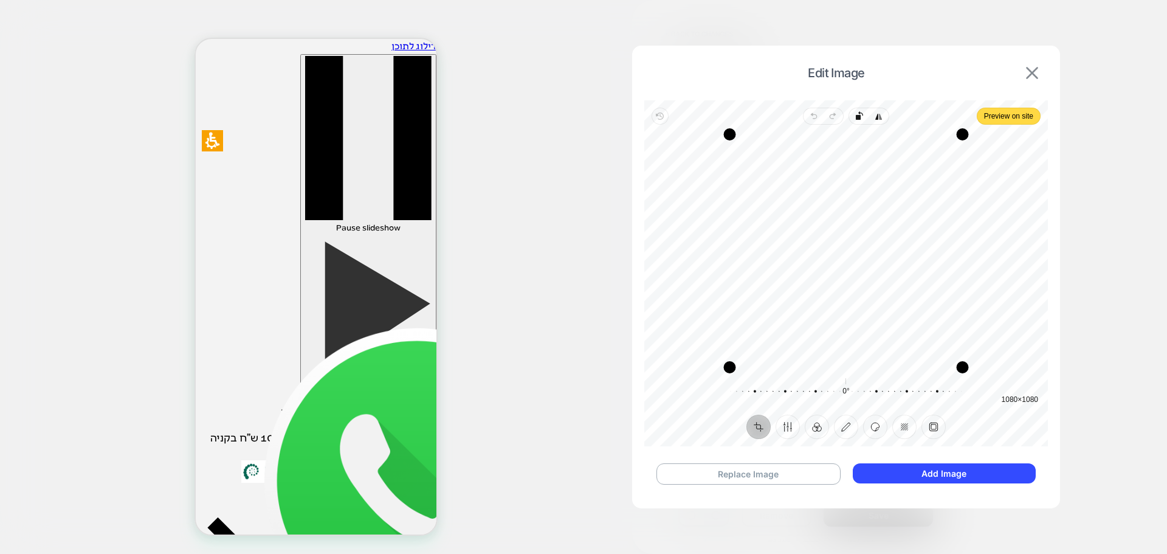
click at [1033, 76] on img at bounding box center [1032, 73] width 12 height 12
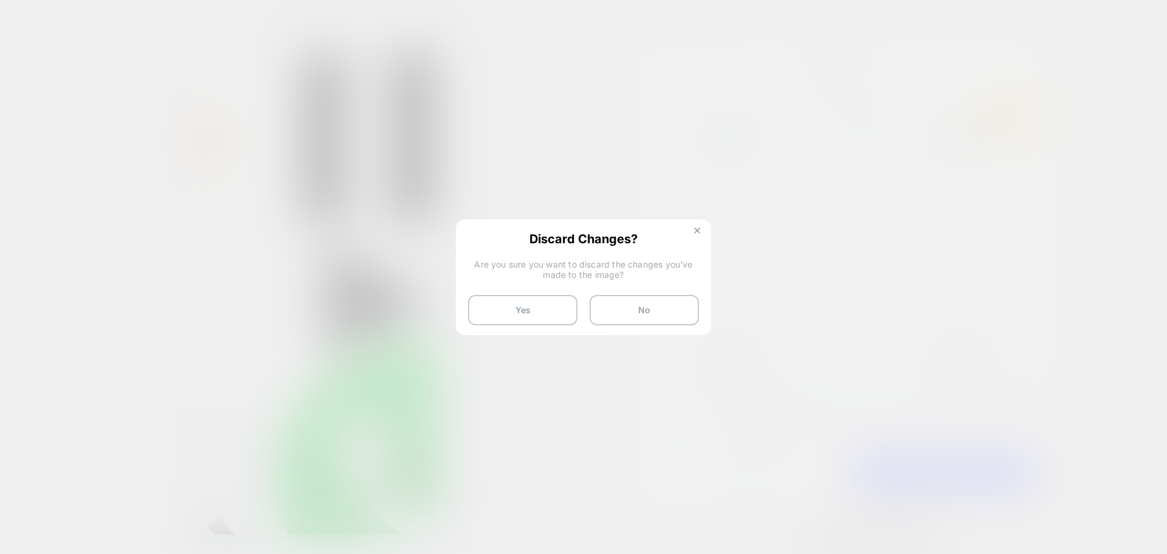
click at [699, 232] on img at bounding box center [697, 230] width 6 height 6
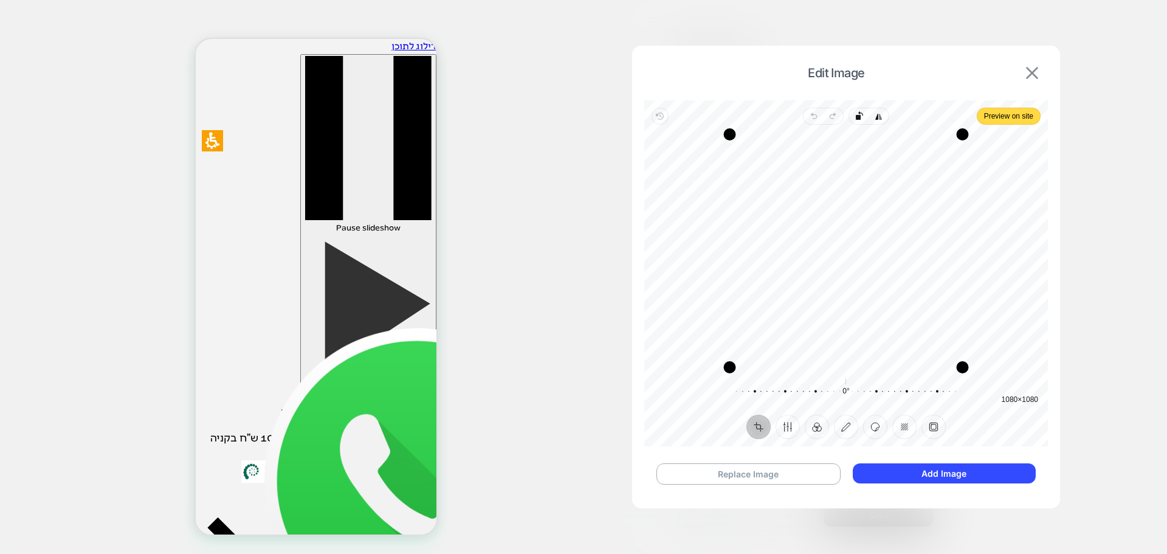
click at [1036, 71] on img at bounding box center [1032, 73] width 12 height 12
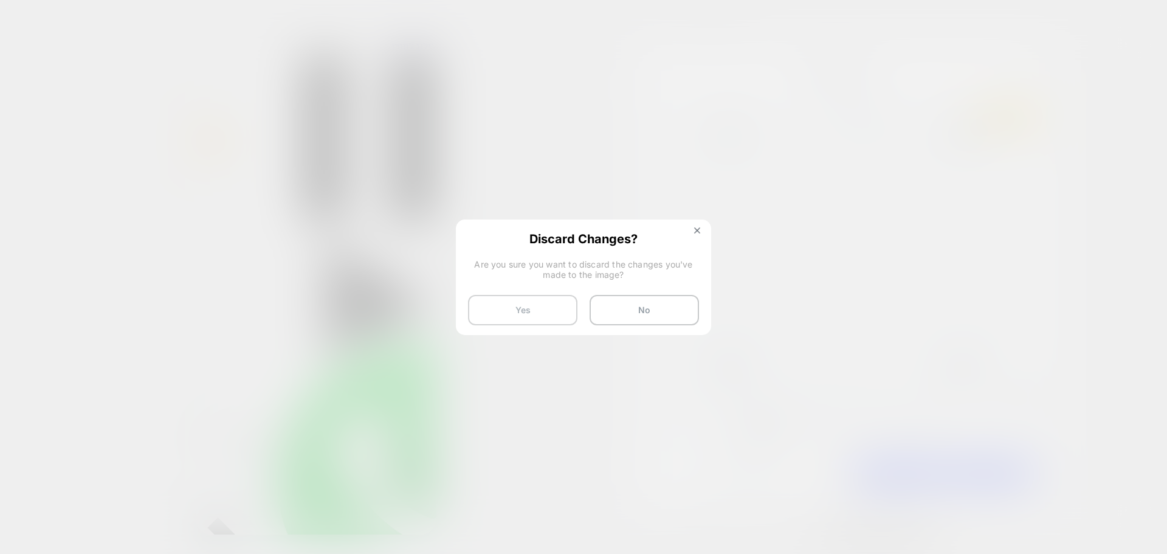
click at [515, 311] on button "Yes" at bounding box center [522, 310] width 109 height 30
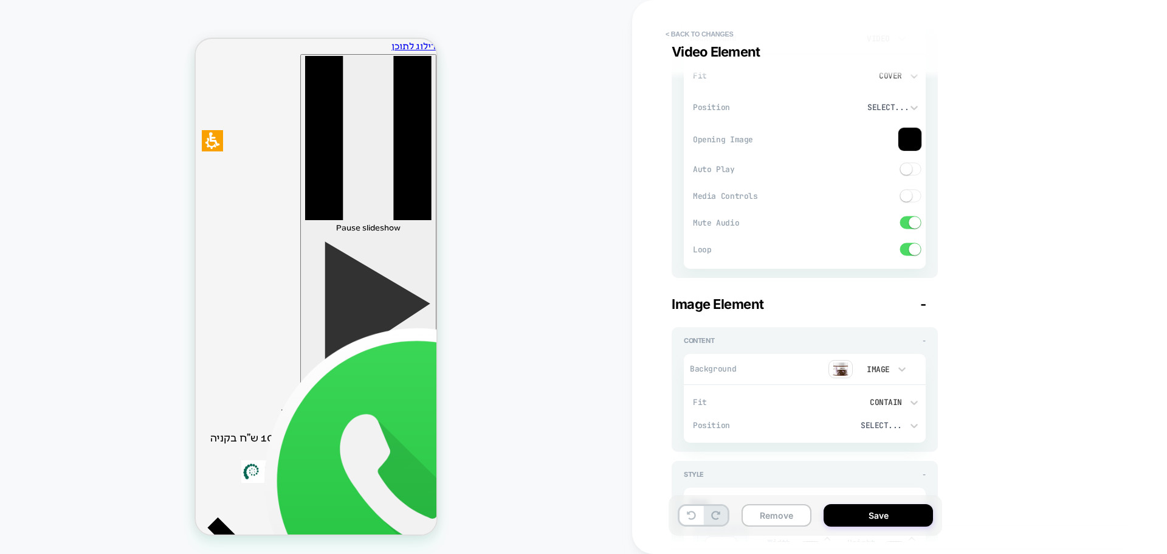
scroll to position [107, 0]
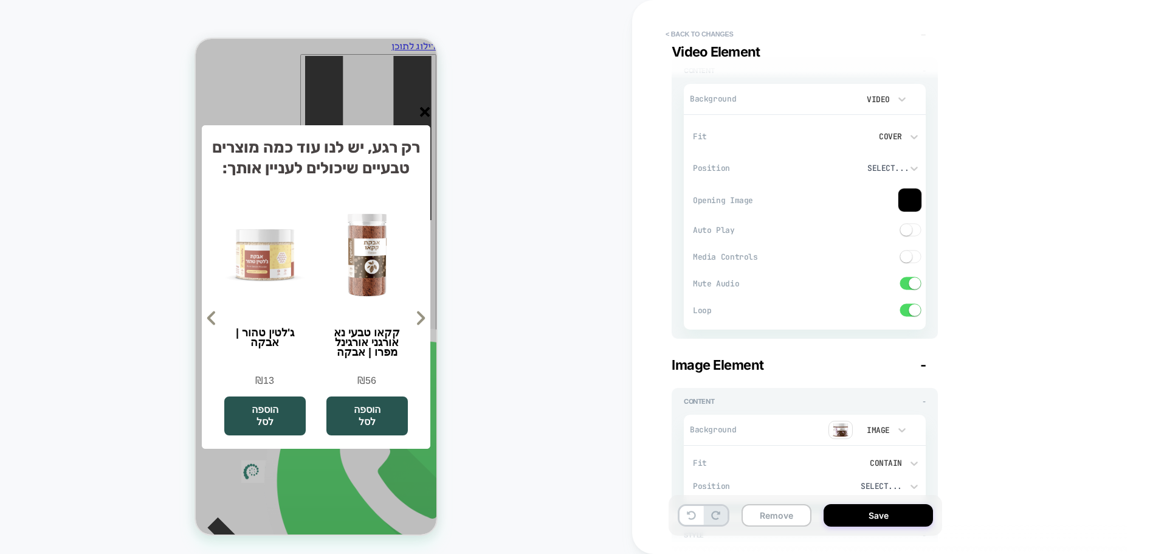
click at [417, 117] on div at bounding box center [310, 114] width 241 height 14
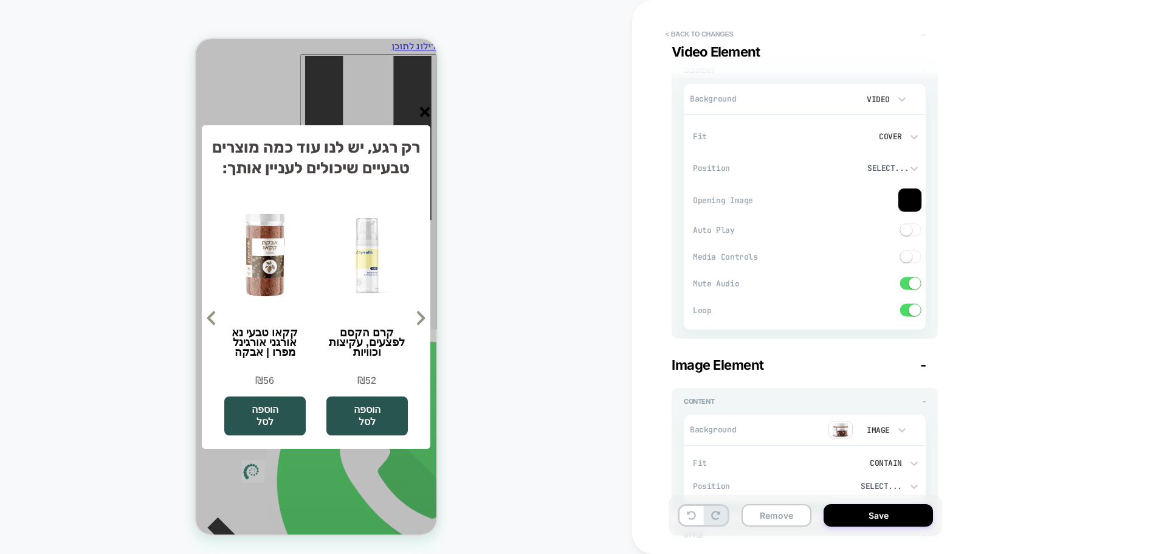
click at [421, 114] on line "סגור" at bounding box center [425, 112] width 9 height 9
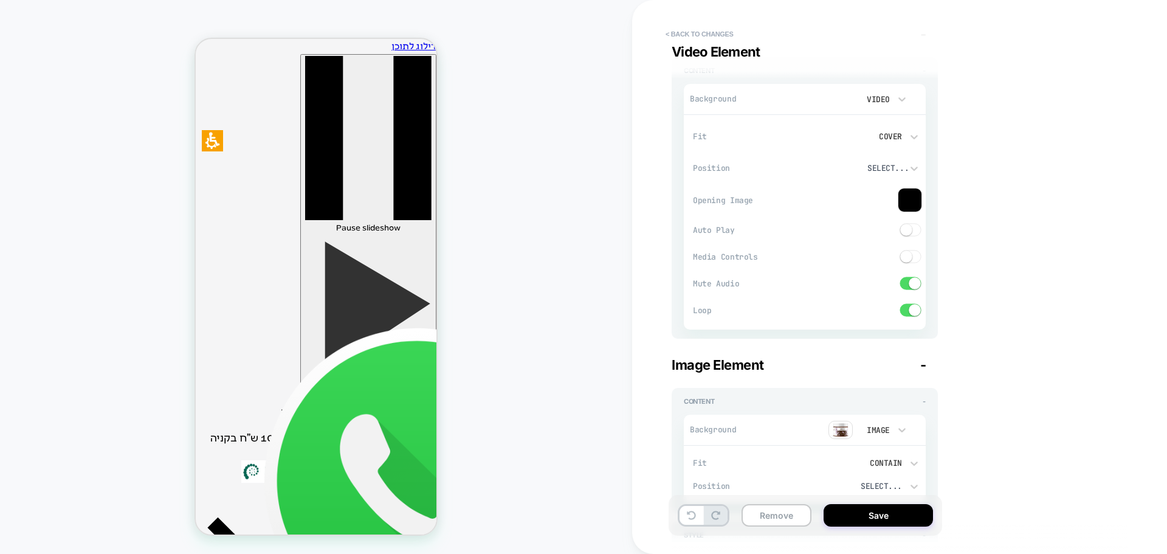
click at [689, 39] on button "< Back to changes" at bounding box center [699, 33] width 80 height 19
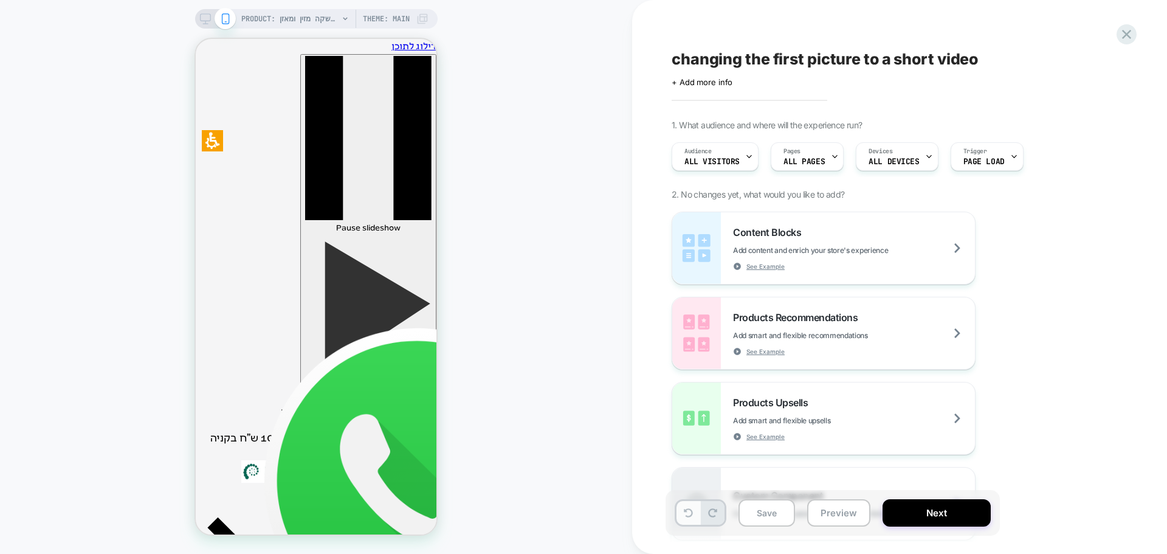
click at [681, 518] on button at bounding box center [688, 513] width 24 height 24
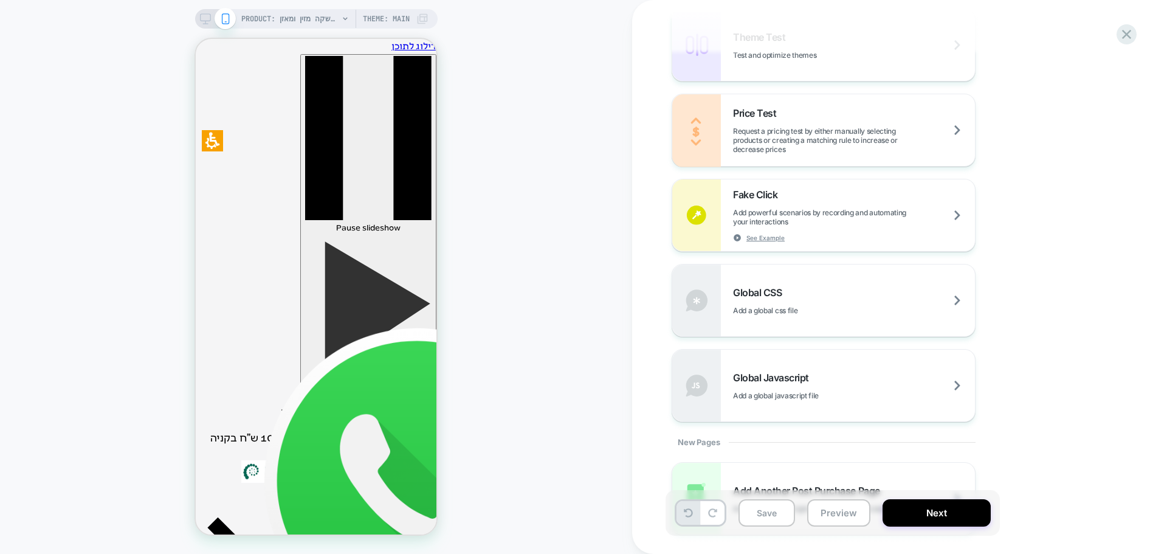
scroll to position [668, 0]
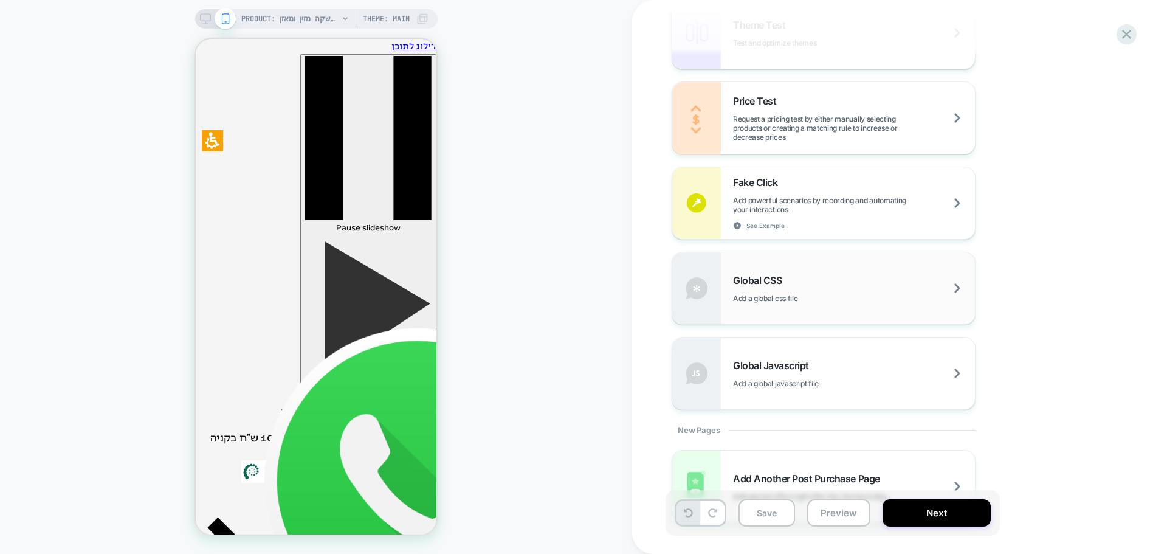
click at [778, 292] on div "Global CSS Add a global css file" at bounding box center [854, 288] width 242 height 29
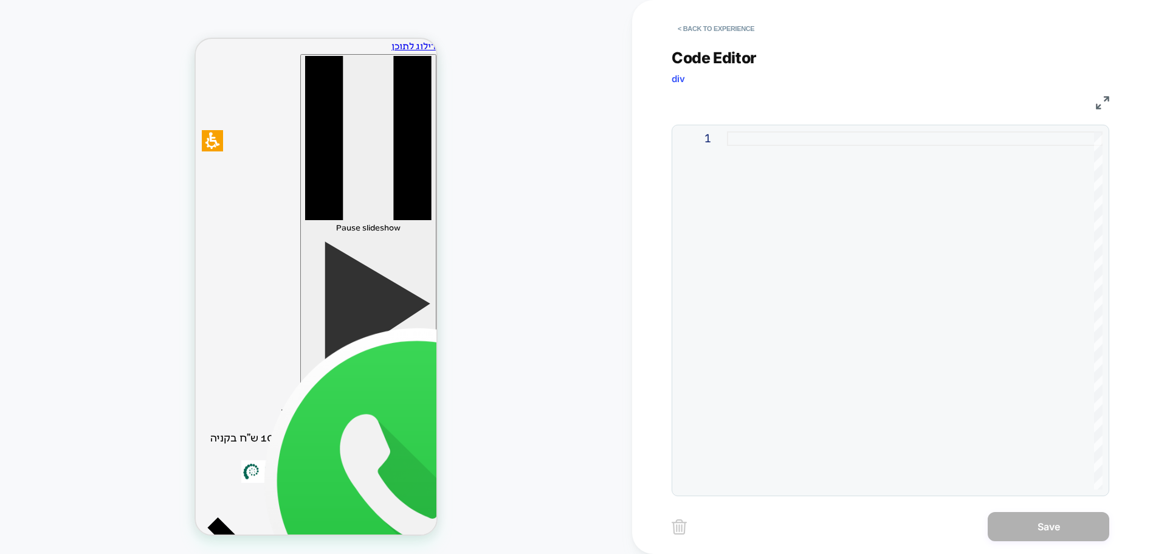
click at [739, 167] on div at bounding box center [915, 310] width 376 height 358
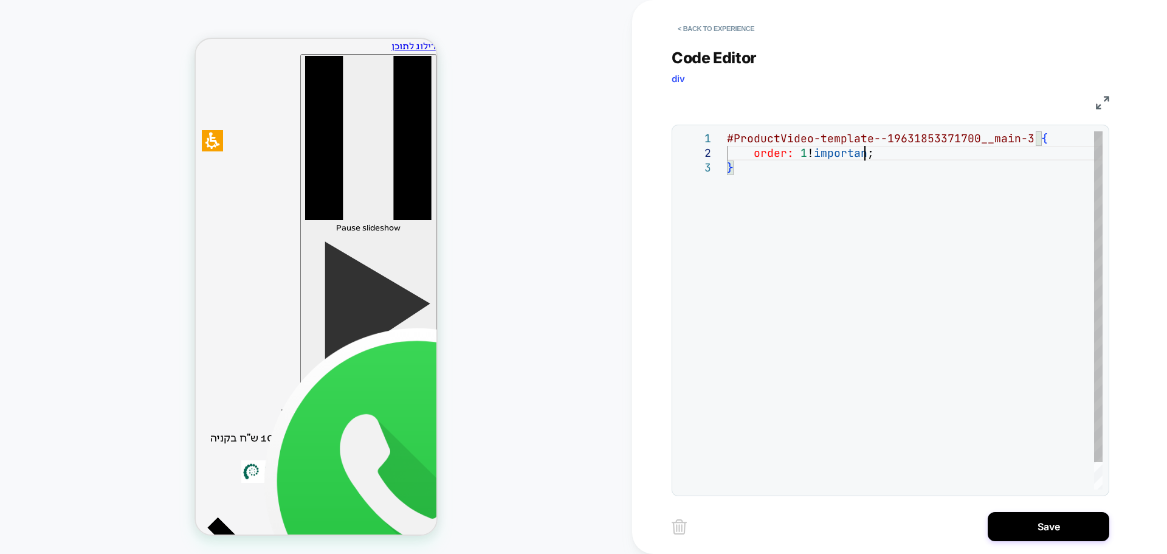
scroll to position [15, 144]
click at [938, 217] on div "#ProductVideo-template--19631853371700__main-3 { order: 1 !important ; }" at bounding box center [915, 324] width 376 height 387
type textarea "**********"
click at [1135, 182] on div "**********" at bounding box center [899, 277] width 535 height 554
click at [696, 28] on button "< Back to experience" at bounding box center [716, 28] width 89 height 19
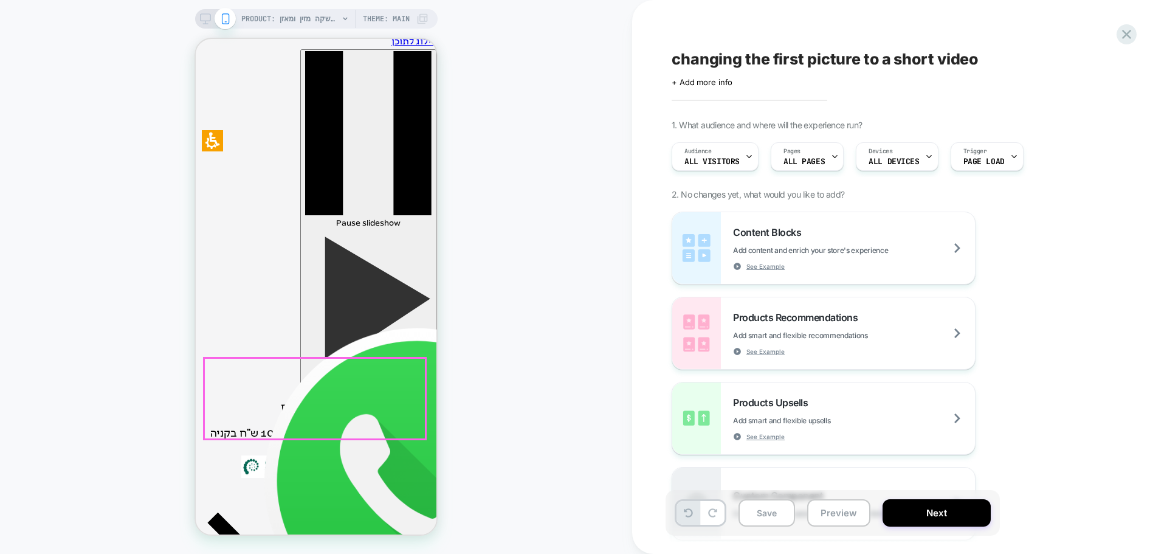
scroll to position [0, 0]
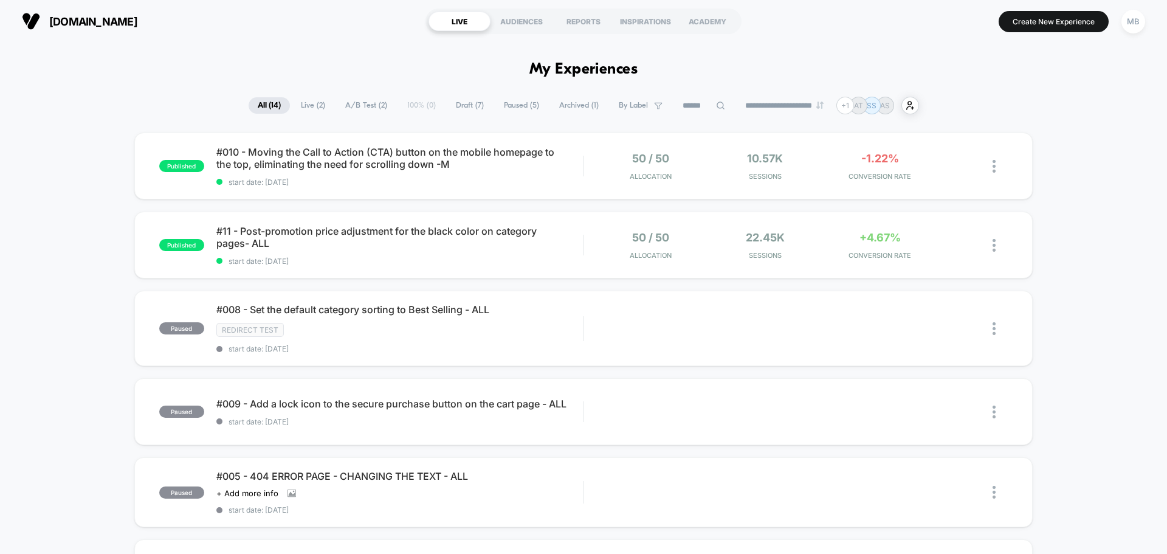
click at [452, 105] on span "Draft ( 7 )" at bounding box center [470, 105] width 46 height 16
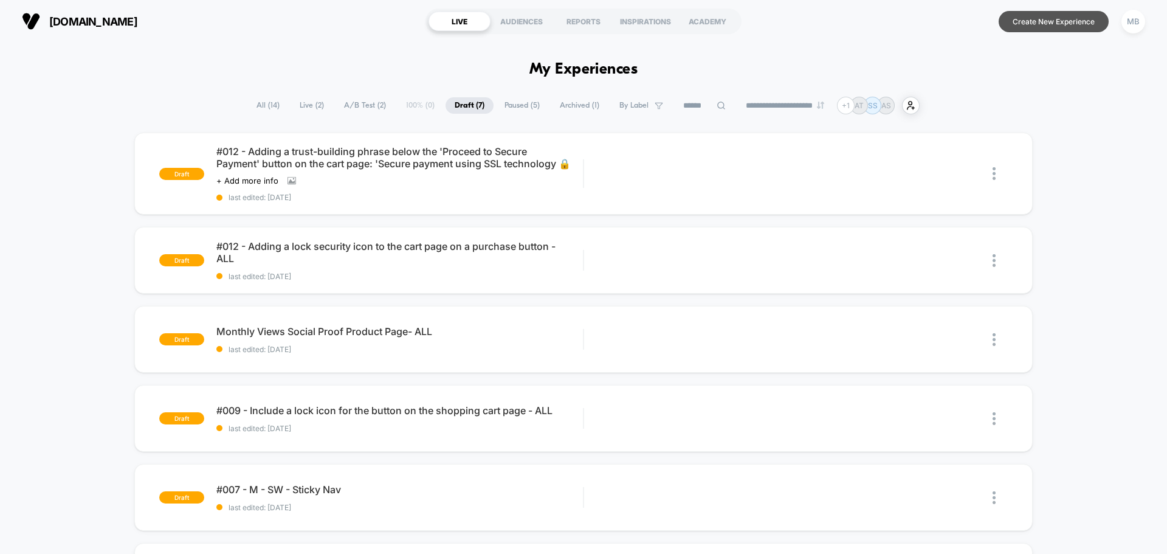
click at [1020, 26] on button "Create New Experience" at bounding box center [1053, 21] width 110 height 21
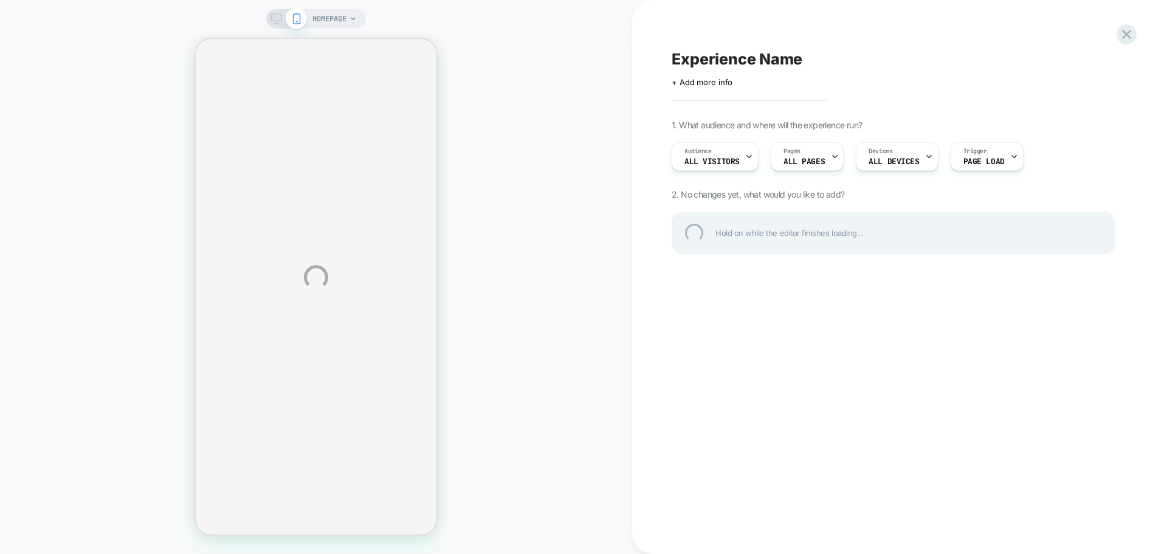
click at [806, 166] on div "HOMEPAGE Experience Name Click to edit experience details + Add more info 1. Wh…" at bounding box center [583, 277] width 1167 height 554
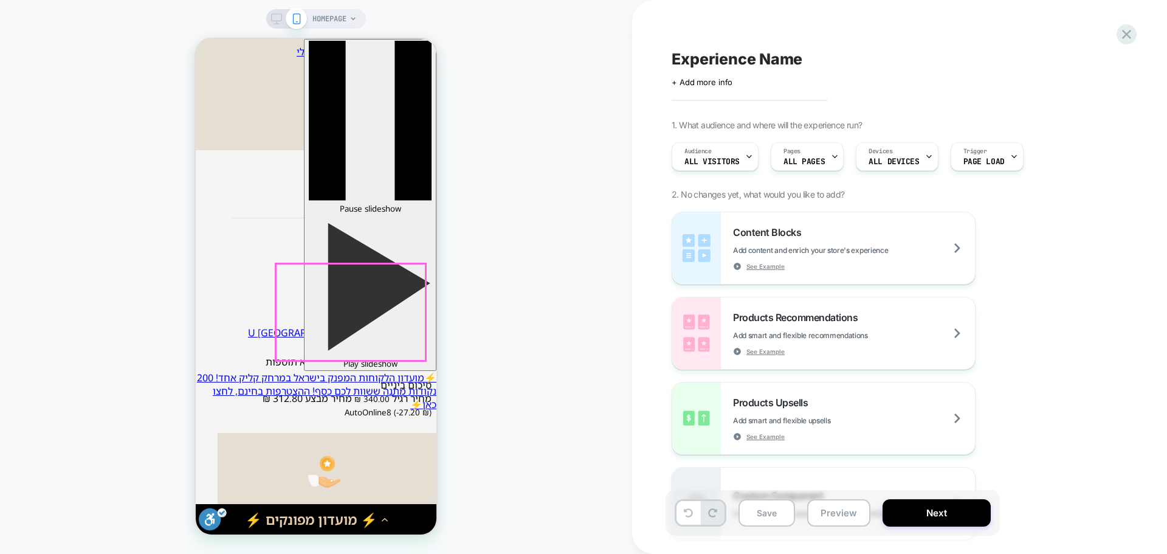
scroll to position [547, 0]
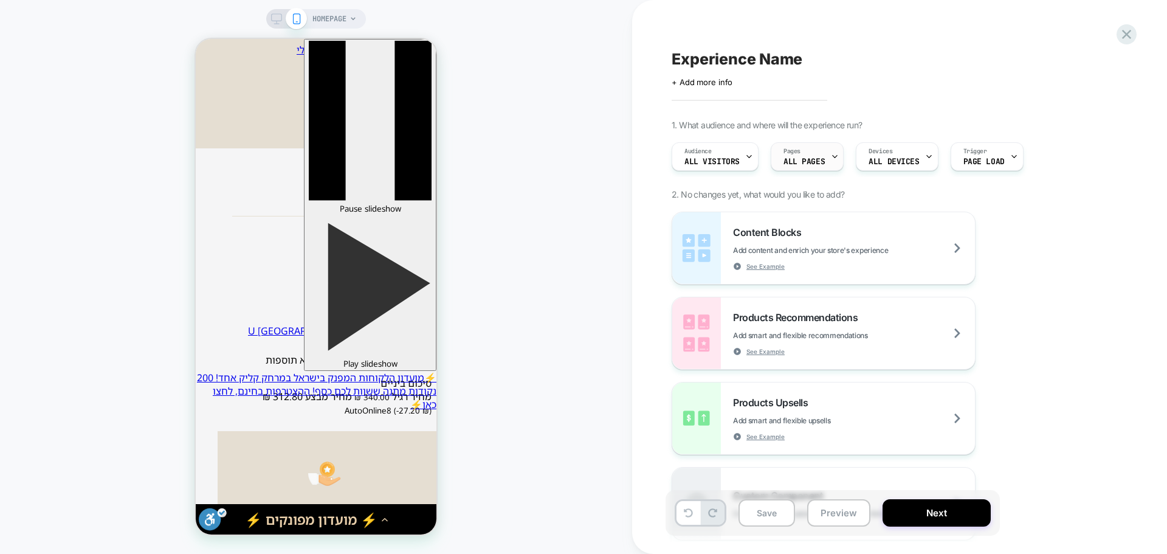
click at [833, 153] on icon at bounding box center [835, 157] width 8 height 8
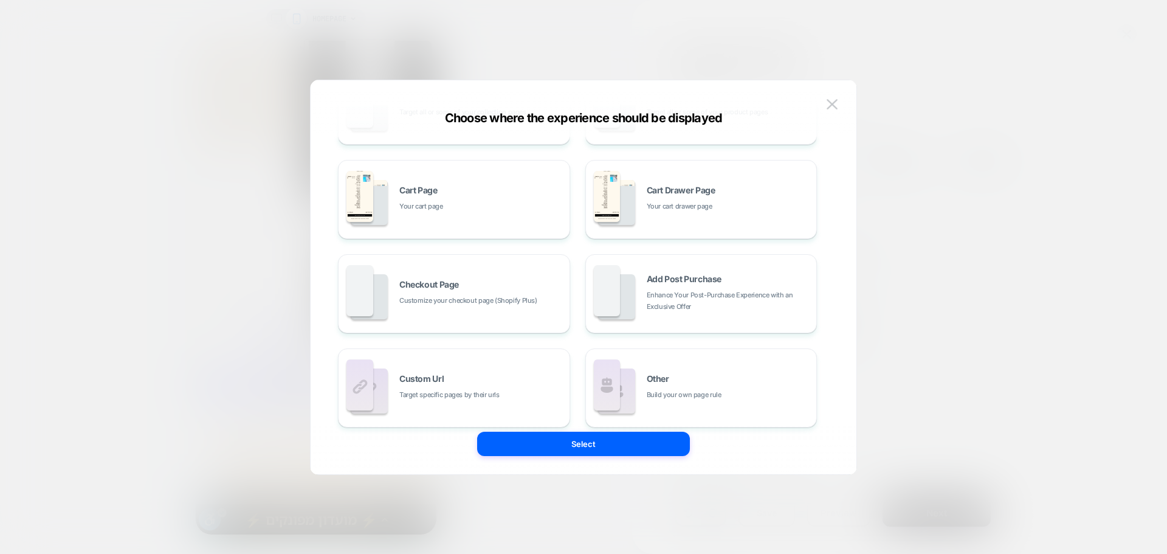
scroll to position [184, 0]
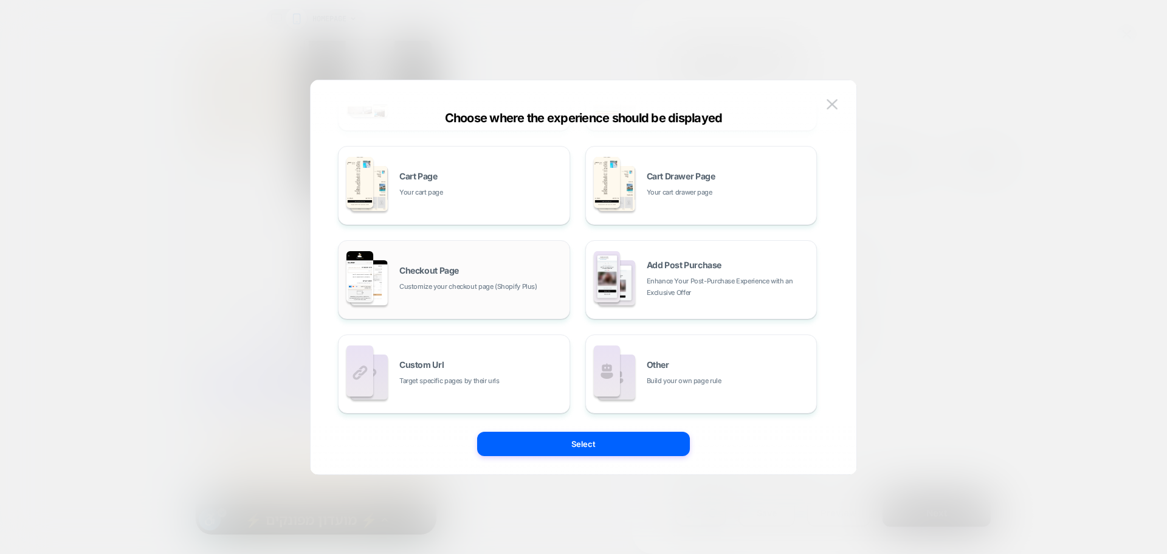
click at [408, 282] on span "Customize your checkout page (Shopify Plus)" at bounding box center [468, 287] width 138 height 12
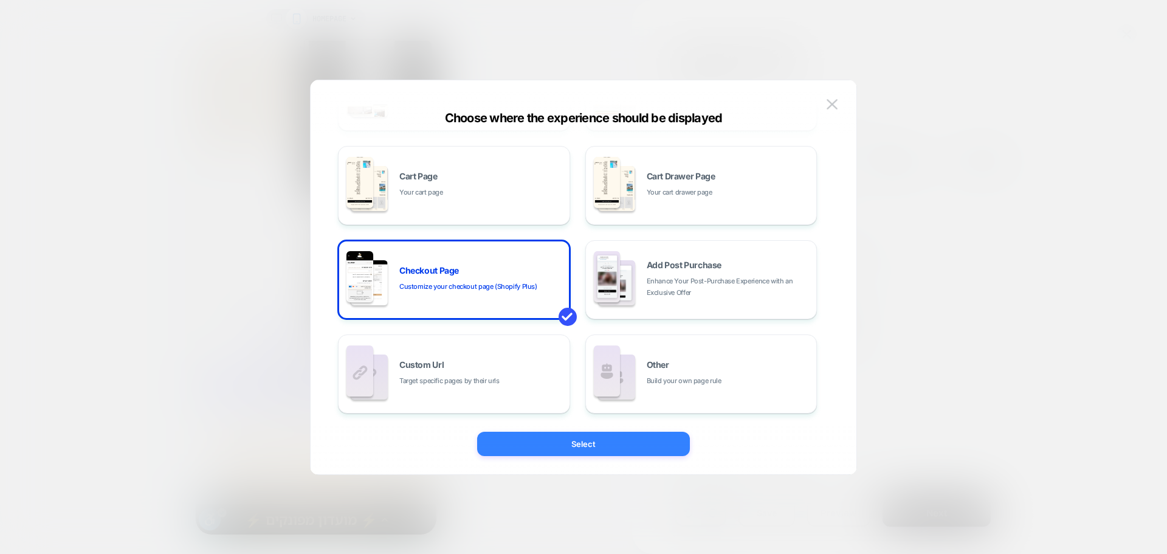
click at [565, 441] on button "Select" at bounding box center [583, 443] width 213 height 24
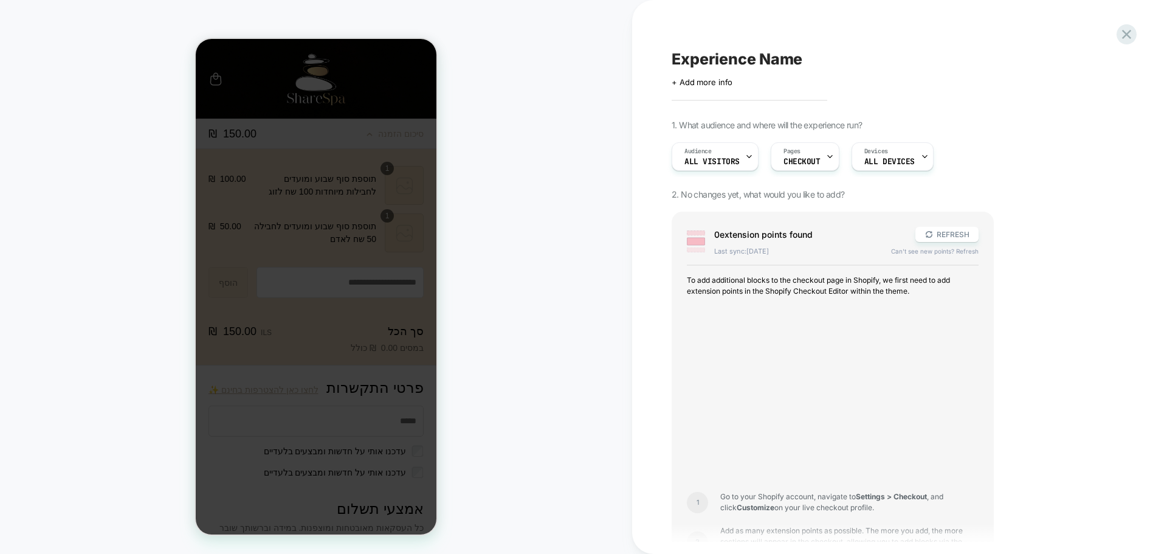
scroll to position [0, 0]
click at [958, 235] on button "REFRESH" at bounding box center [946, 234] width 63 height 15
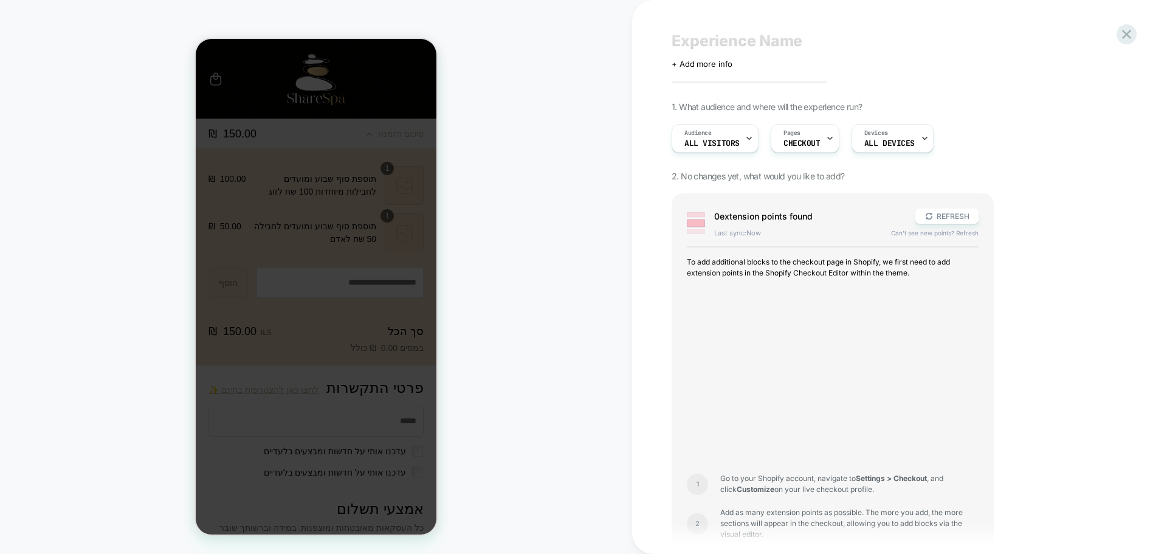
scroll to position [173, 0]
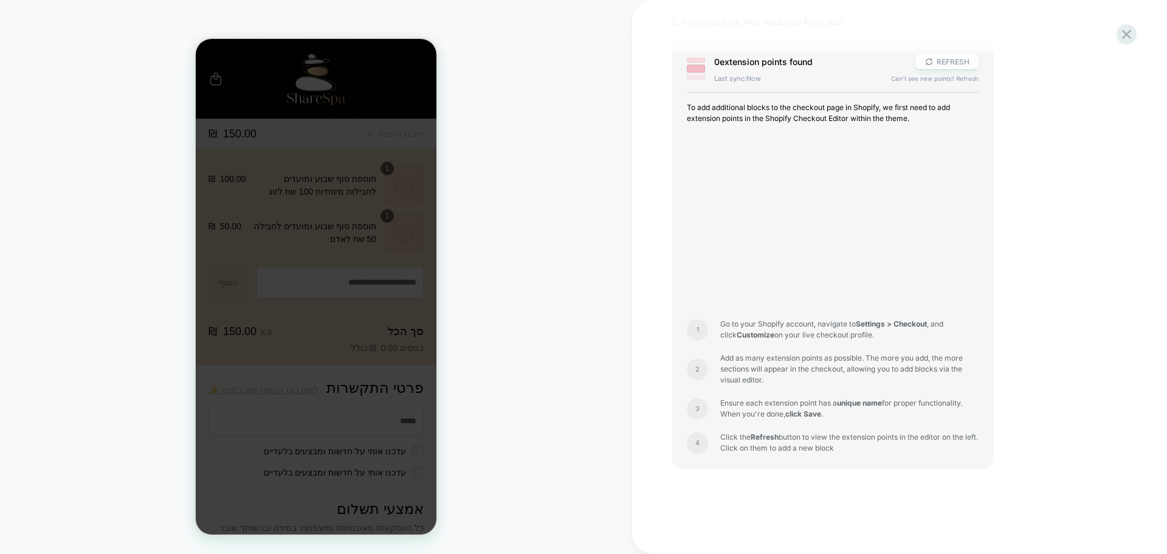
click at [950, 64] on button "REFRESH" at bounding box center [946, 61] width 63 height 15
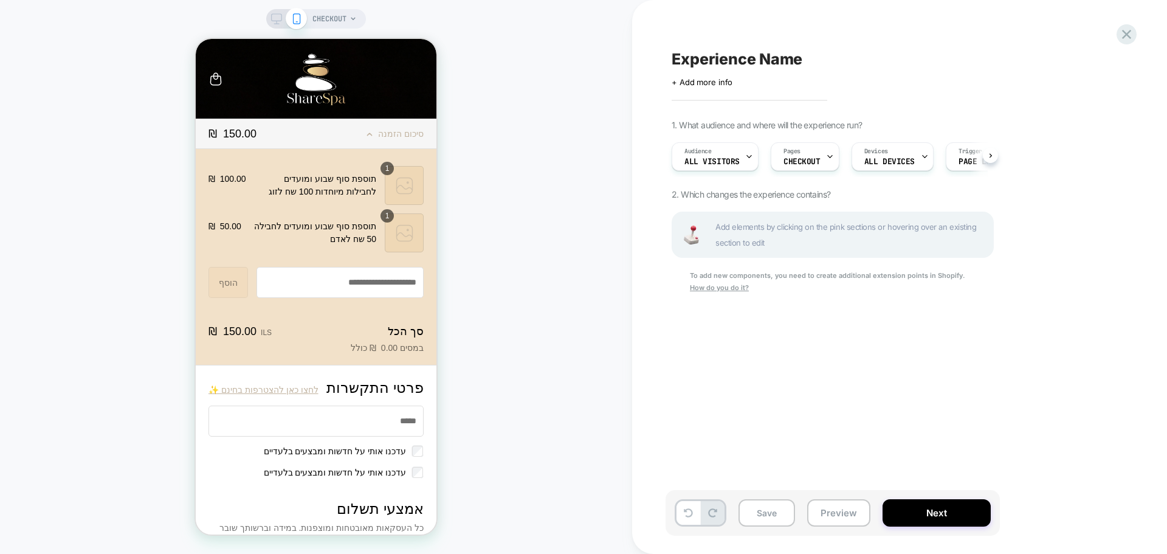
scroll to position [0, 1]
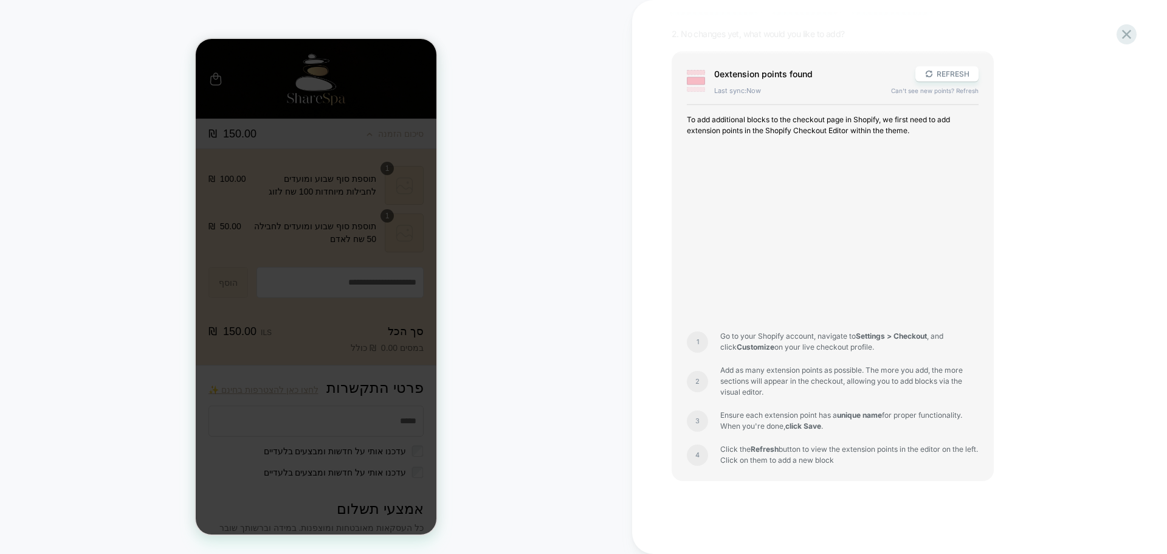
scroll to position [173, 0]
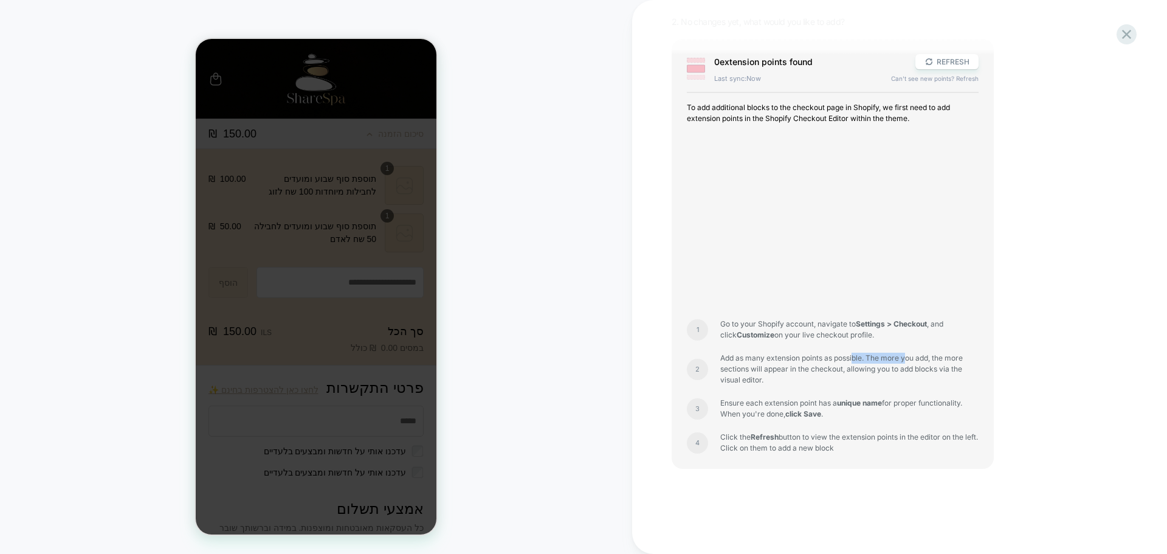
drag, startPoint x: 855, startPoint y: 357, endPoint x: 907, endPoint y: 356, distance: 51.7
click at [907, 356] on span "Add as many extension points as possible. The more you add, the more sections w…" at bounding box center [849, 368] width 258 height 33
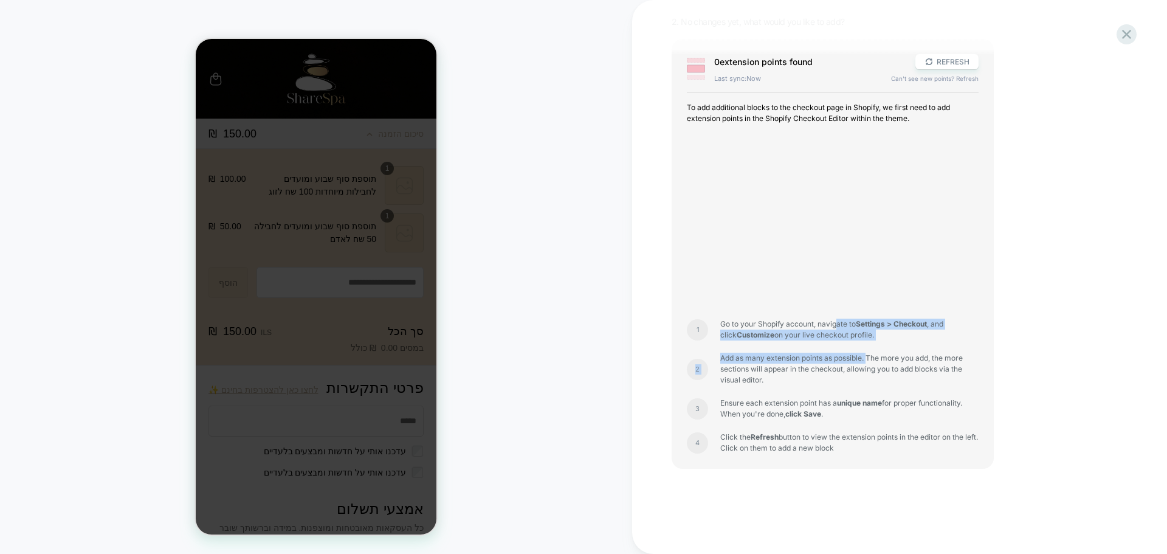
drag, startPoint x: 835, startPoint y: 326, endPoint x: 869, endPoint y: 347, distance: 39.8
click at [869, 347] on div "To add additional blocks to the checkout page in Shopify, we first need to add …" at bounding box center [833, 277] width 292 height 351
click at [865, 422] on div "To add additional blocks to the checkout page in Shopify, we first need to add …" at bounding box center [833, 277] width 292 height 351
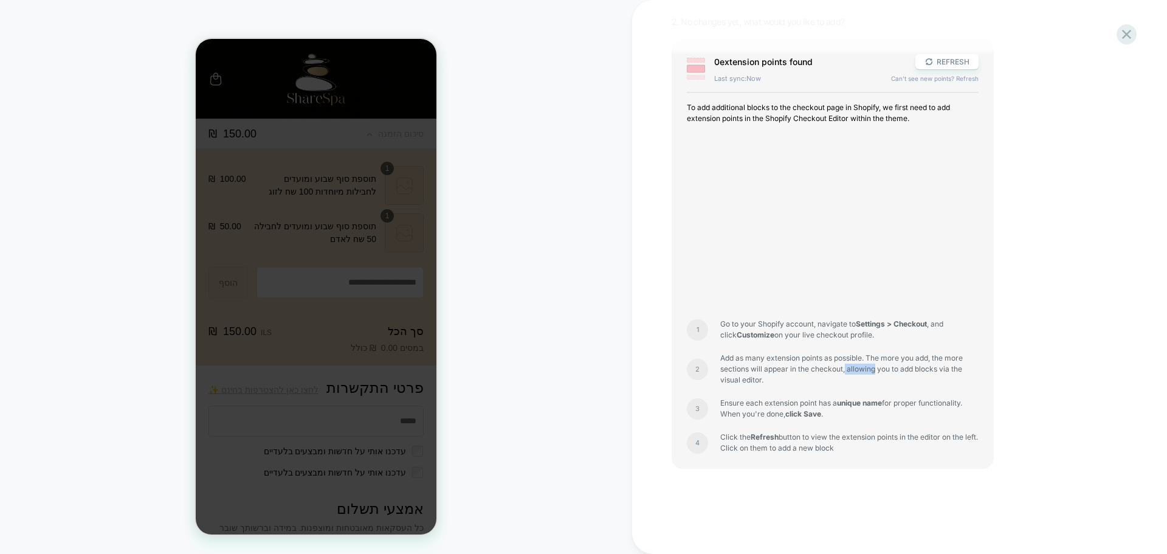
click at [875, 365] on span "Add as many extension points as possible. The more you add, the more sections w…" at bounding box center [849, 368] width 258 height 33
drag, startPoint x: 862, startPoint y: 421, endPoint x: 869, endPoint y: 400, distance: 21.1
click at [869, 400] on div "To add additional blocks to the checkout page in Shopify, we first need to add …" at bounding box center [833, 277] width 292 height 351
click at [876, 428] on div "To add additional blocks to the checkout page in Shopify, we first need to add …" at bounding box center [833, 277] width 292 height 351
drag, startPoint x: 821, startPoint y: 425, endPoint x: 839, endPoint y: 407, distance: 24.9
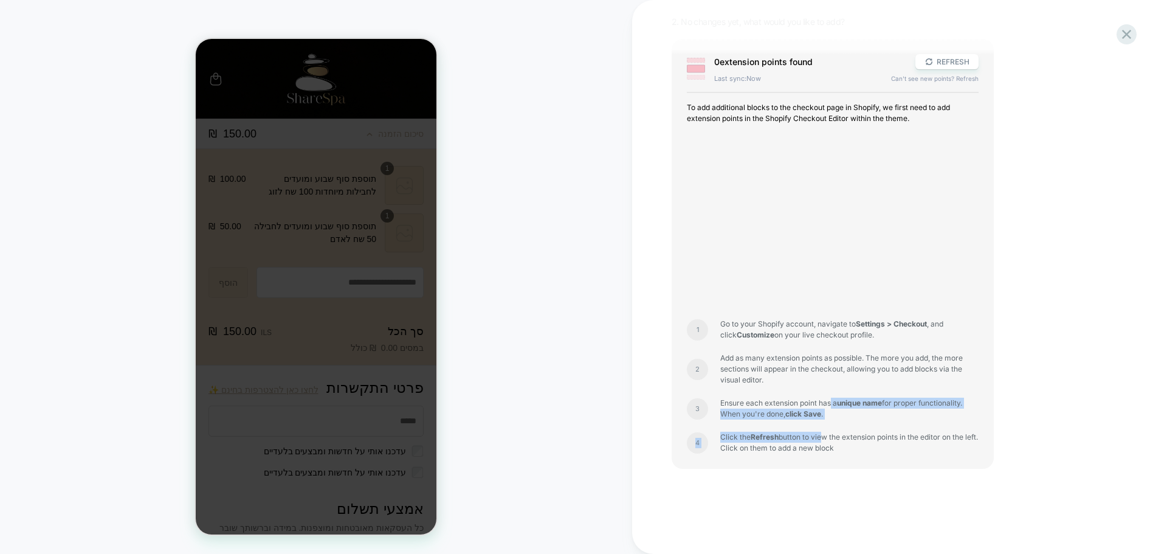
click at [833, 401] on div "To add additional blocks to the checkout page in Shopify, we first need to add …" at bounding box center [833, 277] width 292 height 351
click at [862, 438] on span "Click the Refresh button to view the extension points in the editor on the left…" at bounding box center [849, 442] width 258 height 22
click at [933, 64] on icon at bounding box center [928, 61] width 9 height 9
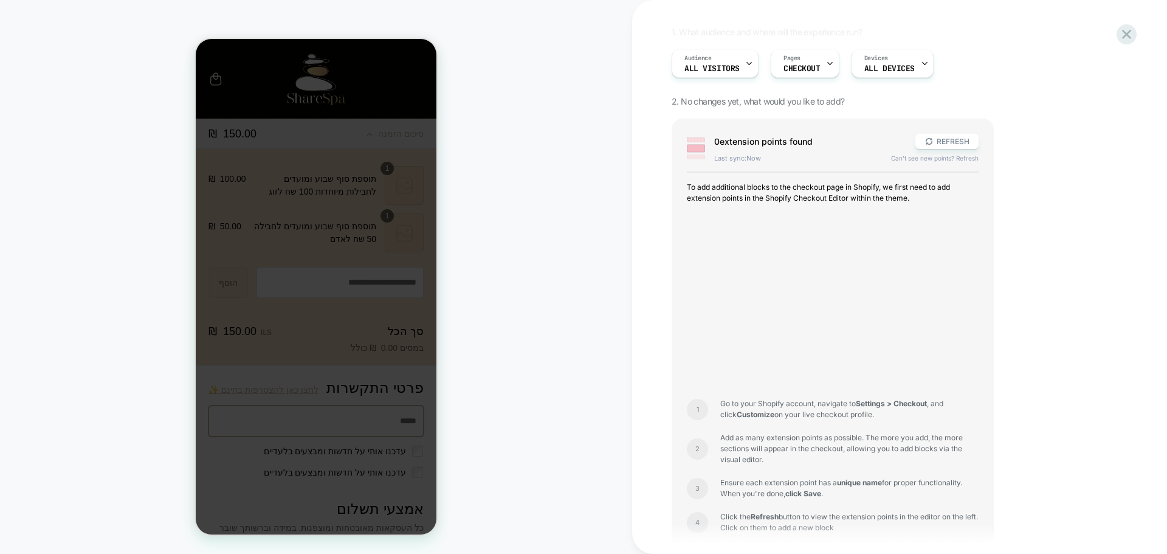
scroll to position [122, 0]
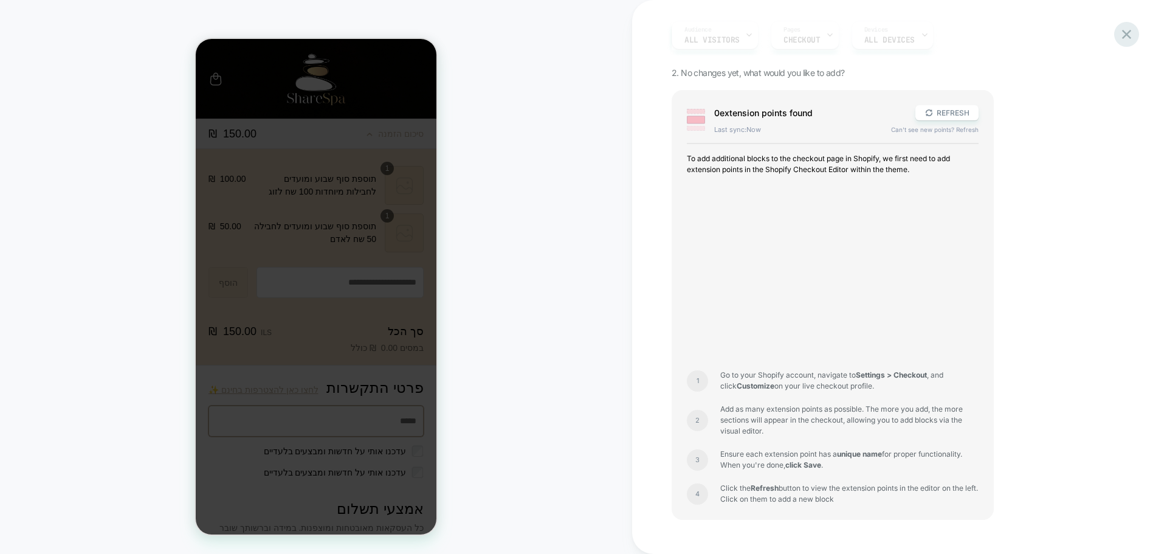
click at [1130, 31] on icon at bounding box center [1126, 34] width 9 height 9
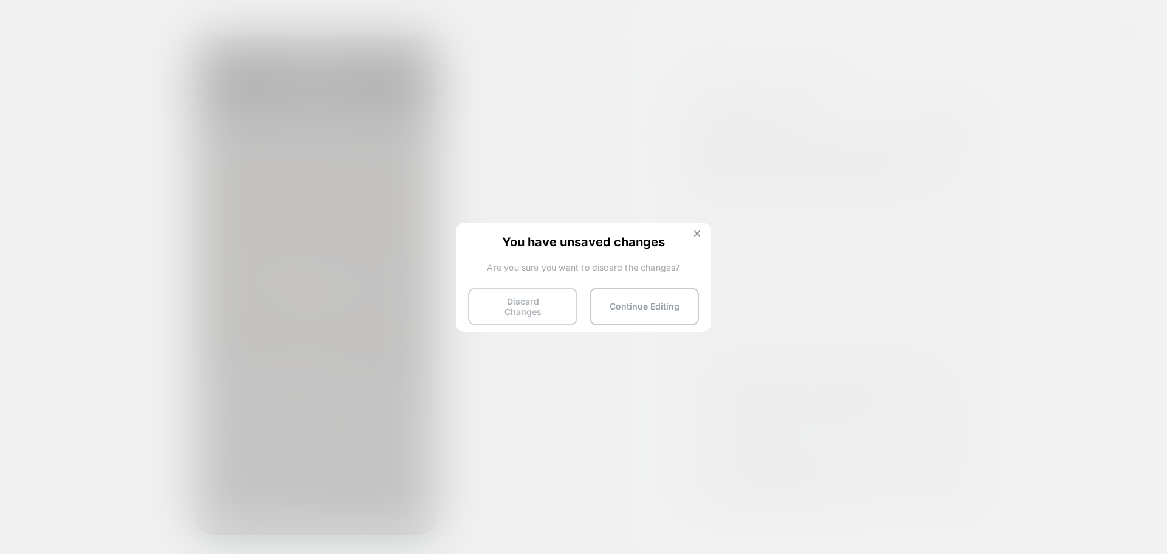
click at [531, 301] on button "Discard Changes" at bounding box center [522, 306] width 109 height 38
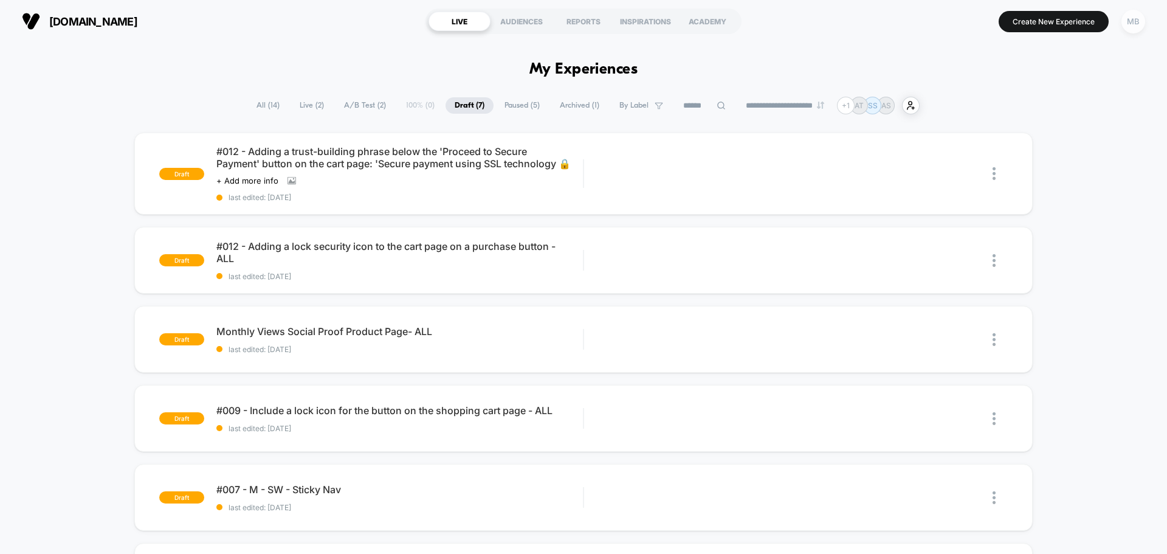
click at [1131, 23] on div "MB" at bounding box center [1133, 22] width 24 height 24
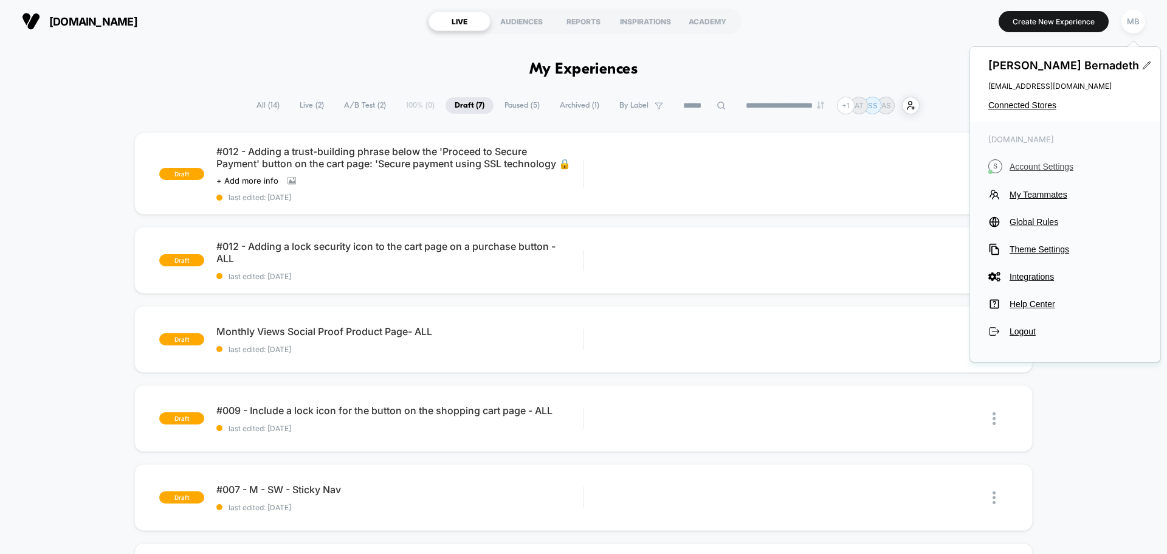
click at [1035, 166] on span "Account Settings" at bounding box center [1075, 167] width 132 height 10
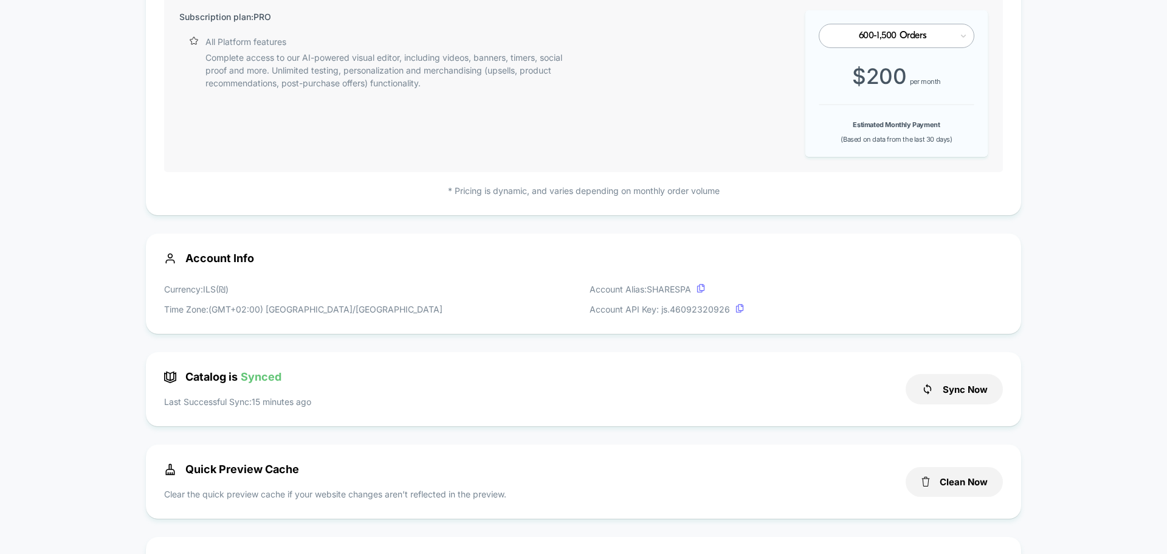
scroll to position [243, 0]
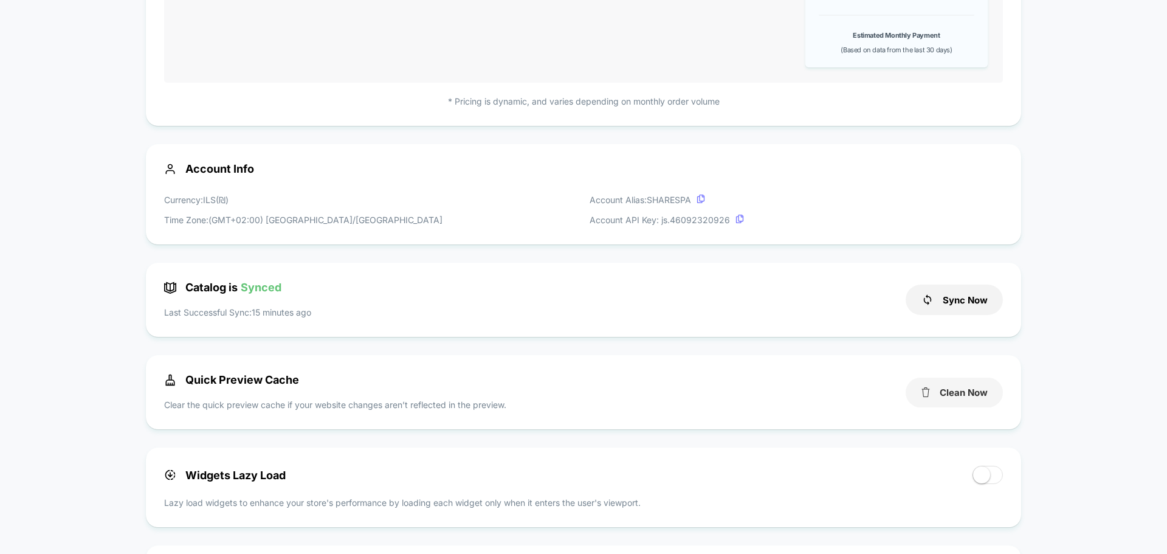
click at [936, 391] on button "Clean Now" at bounding box center [953, 392] width 97 height 30
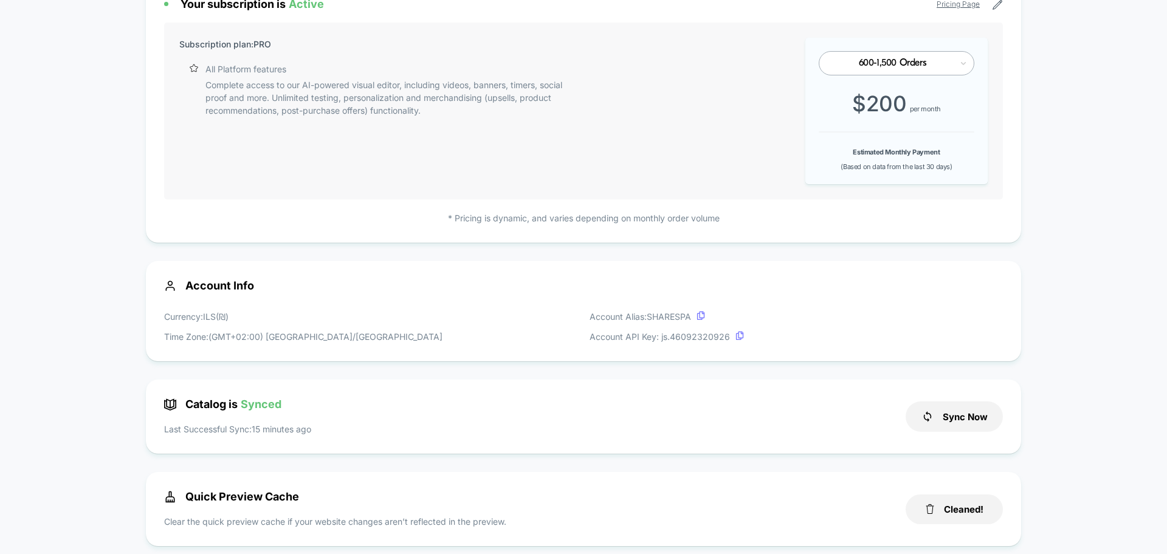
scroll to position [0, 0]
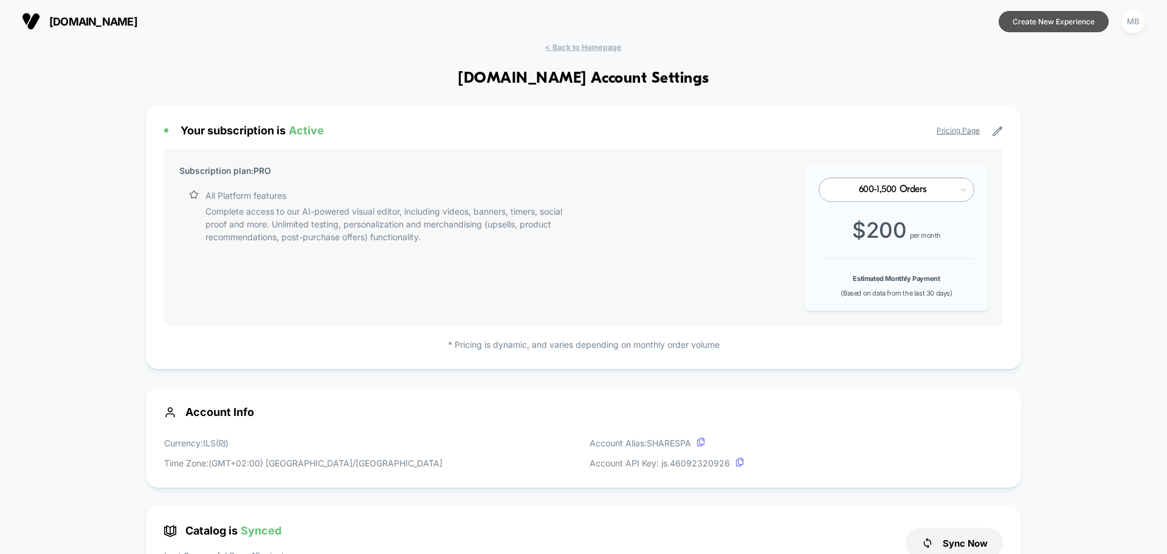
click at [1049, 23] on button "Create New Experience" at bounding box center [1053, 21] width 110 height 21
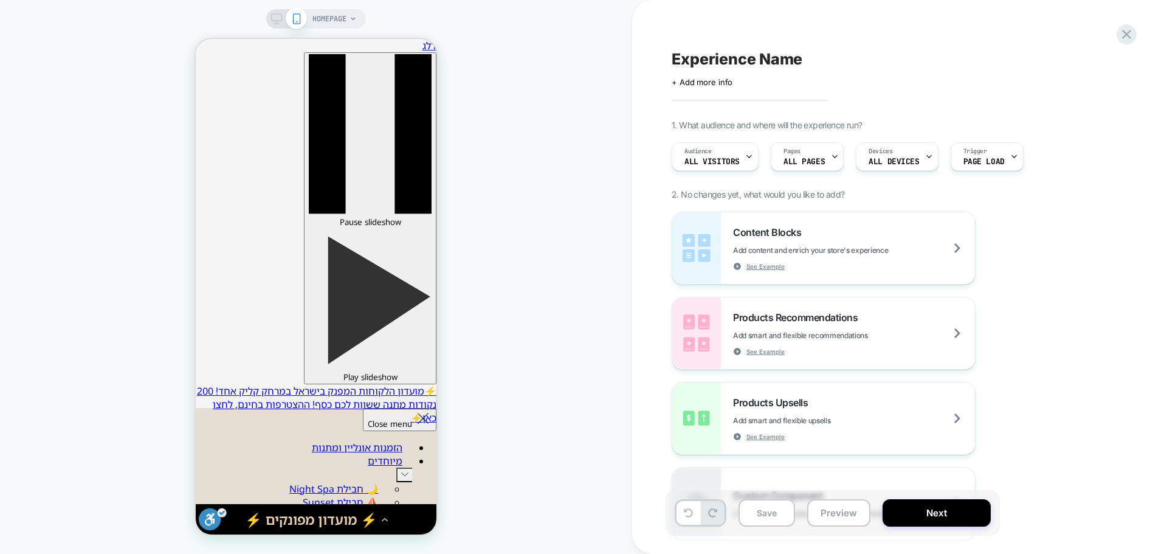
click at [337, 23] on span "HOMEPAGE" at bounding box center [329, 18] width 34 height 19
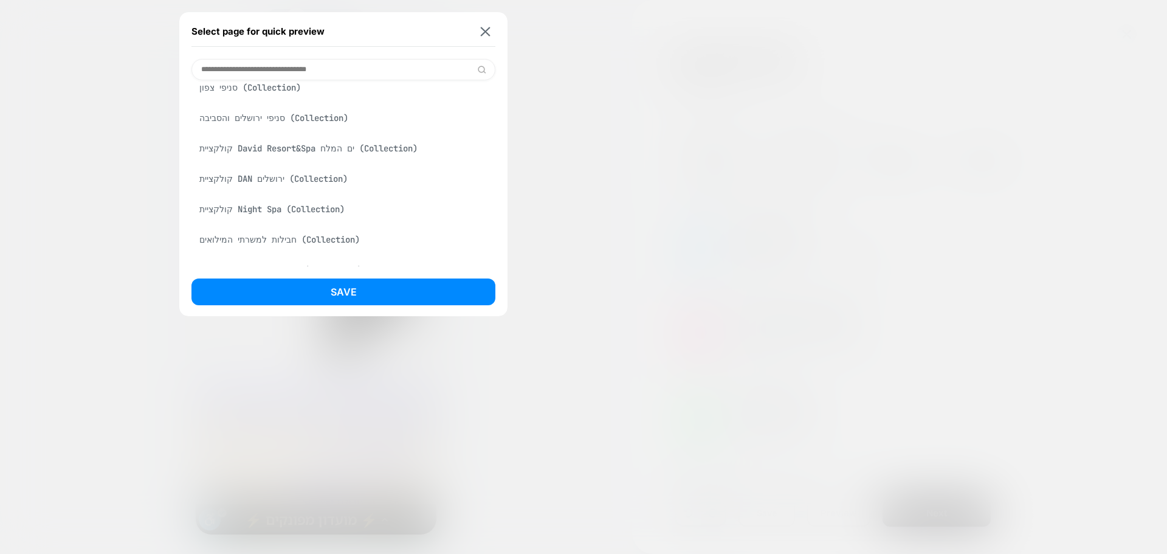
scroll to position [122, 0]
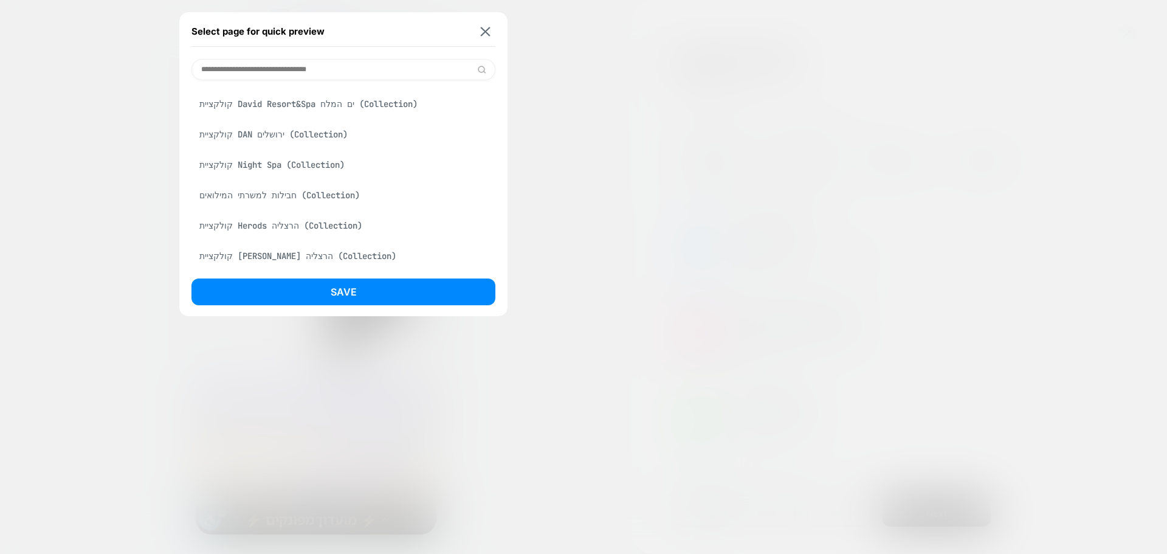
click at [285, 72] on input at bounding box center [343, 69] width 304 height 21
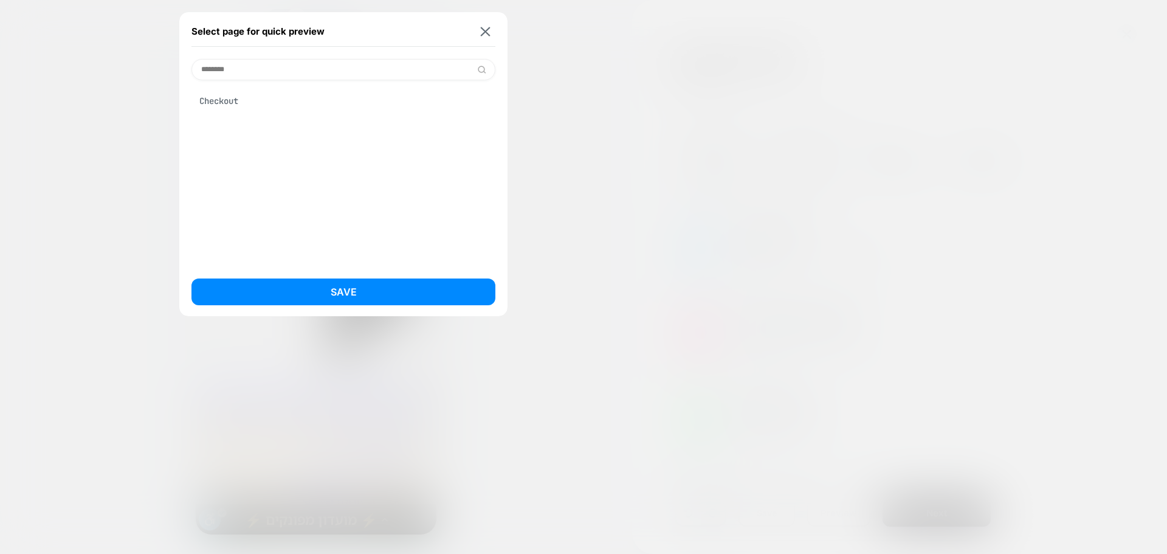
type input "********"
click at [283, 115] on div "Checkout" at bounding box center [343, 173] width 304 height 186
click at [282, 107] on div "Checkout" at bounding box center [343, 100] width 304 height 23
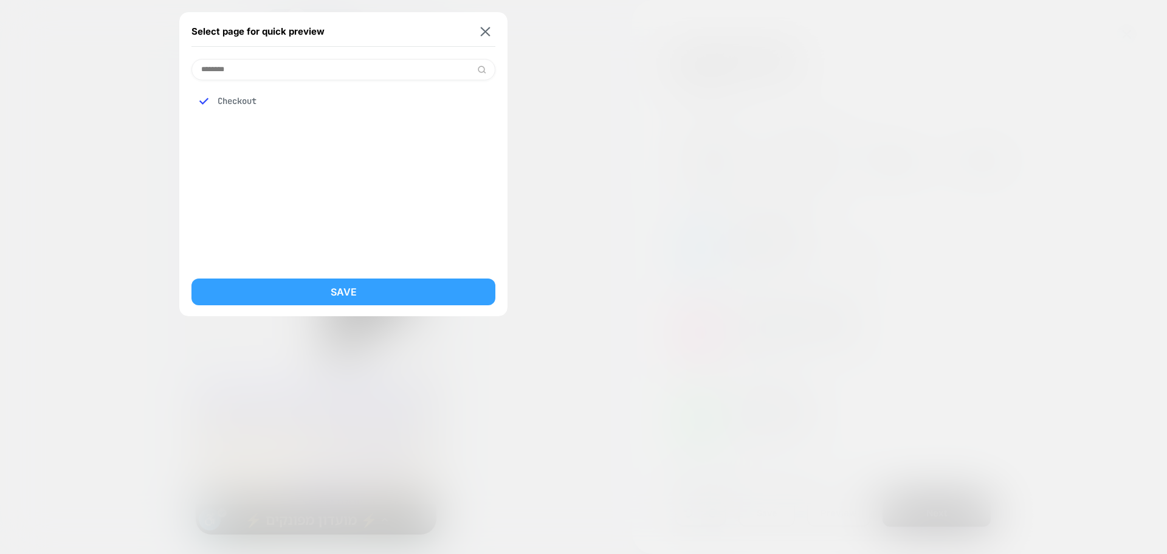
click at [340, 297] on button "Save" at bounding box center [343, 291] width 304 height 27
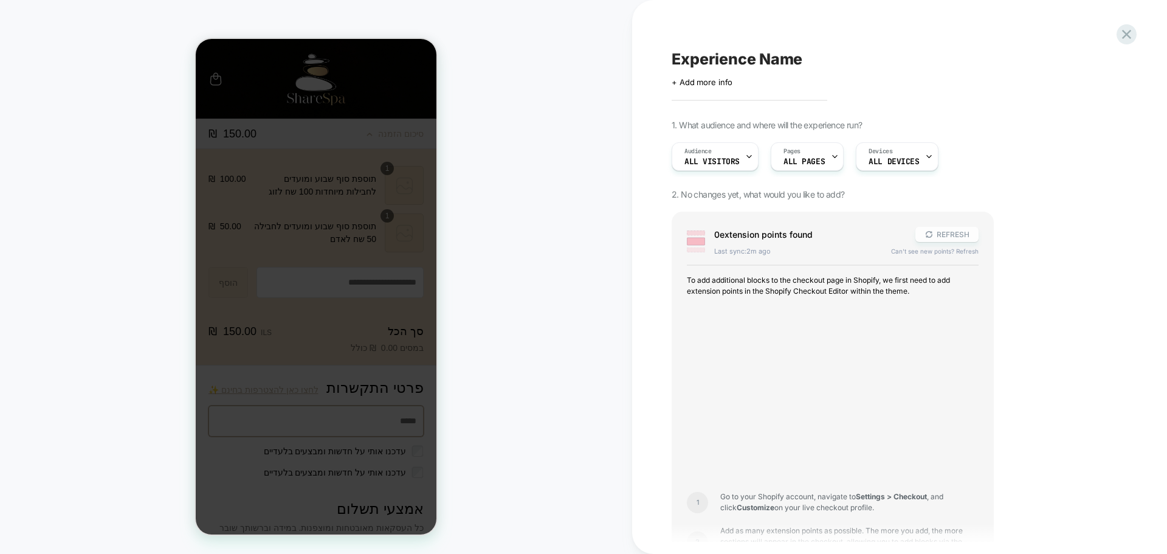
click at [944, 238] on button "REFRESH" at bounding box center [946, 234] width 63 height 15
click at [826, 145] on div "Pages ALL PAGES" at bounding box center [804, 156] width 66 height 27
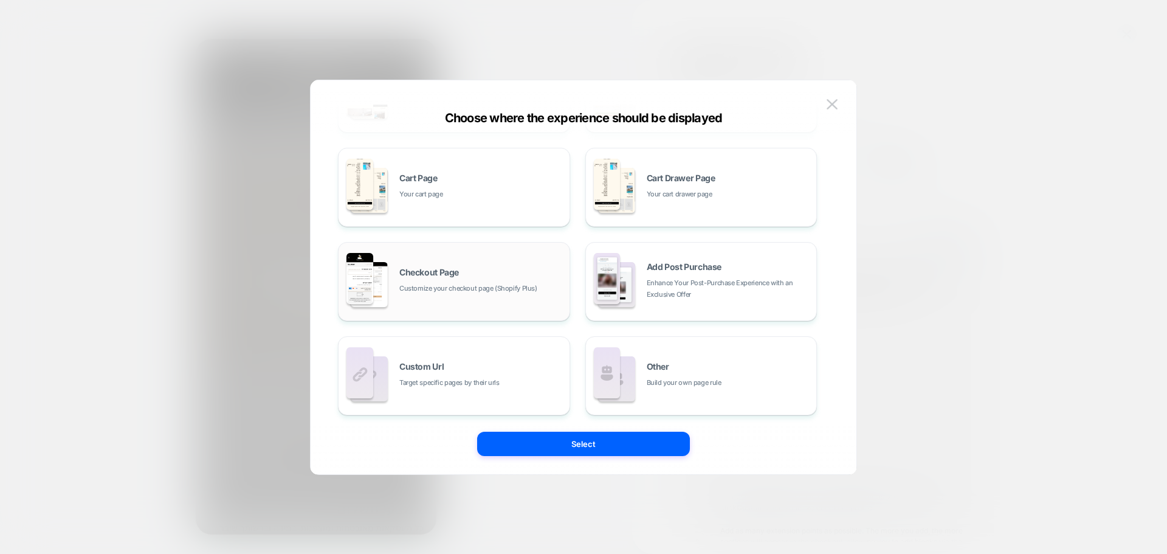
scroll to position [184, 0]
click at [475, 281] on span "Customize your checkout page (Shopify Plus)" at bounding box center [468, 287] width 138 height 12
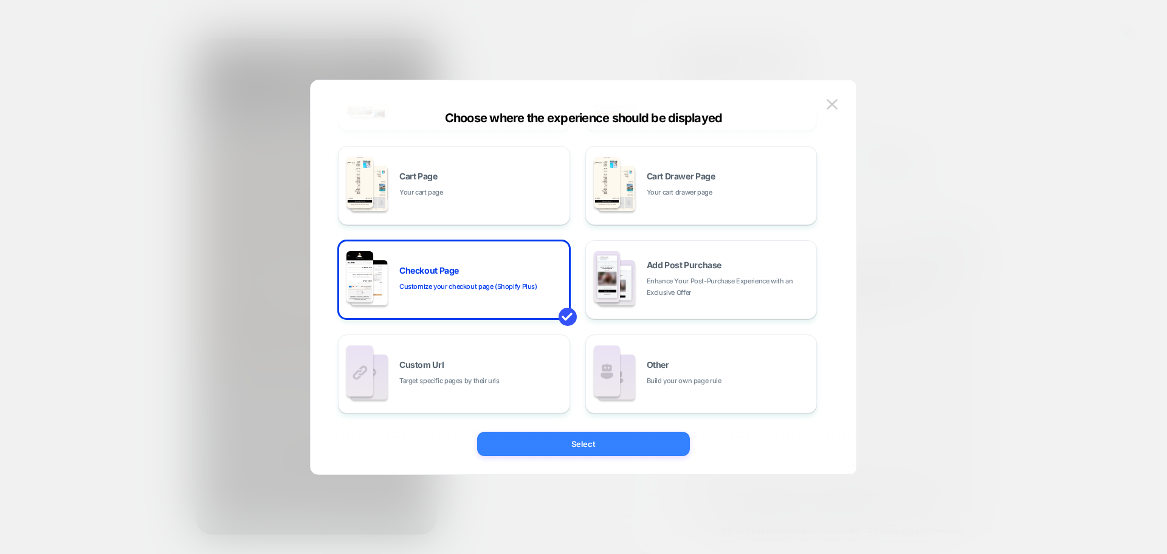
click at [579, 439] on button "Select" at bounding box center [583, 443] width 213 height 24
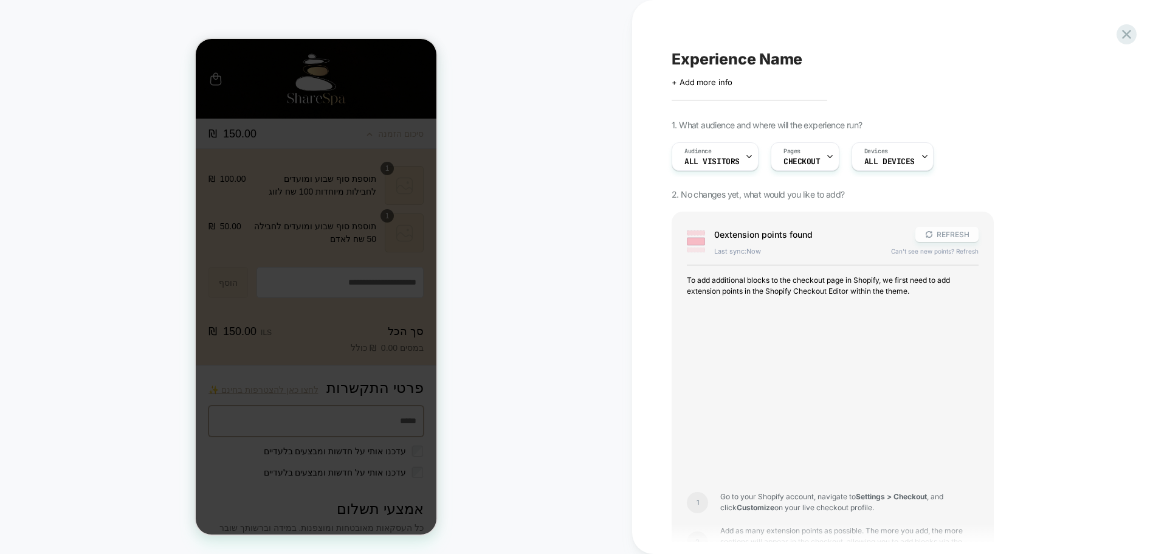
click at [936, 237] on button "REFRESH" at bounding box center [946, 234] width 63 height 15
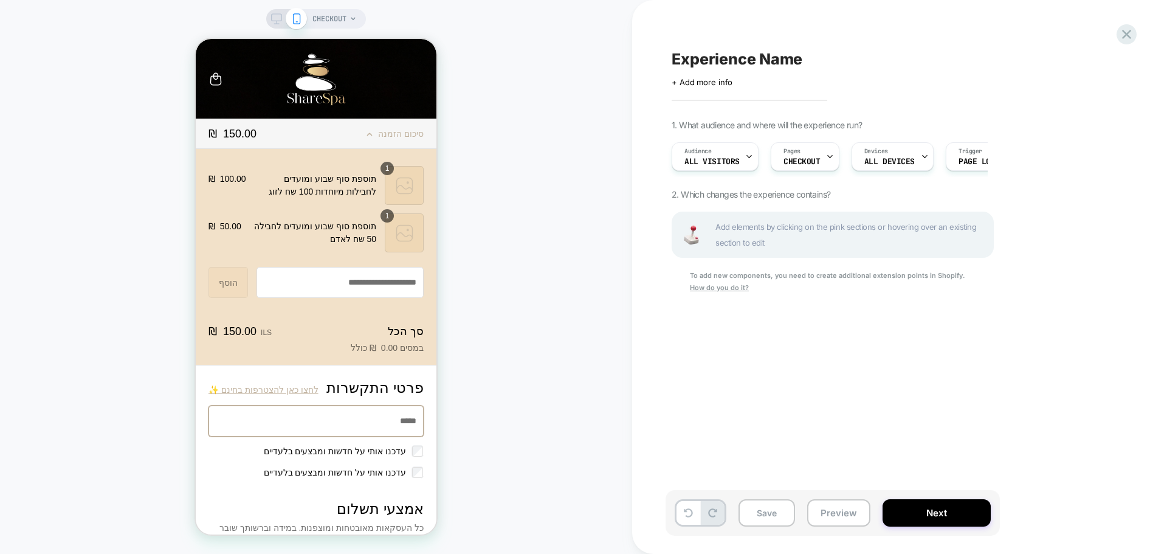
scroll to position [0, 1]
click at [720, 289] on u "How do you do it?" at bounding box center [719, 287] width 59 height 9
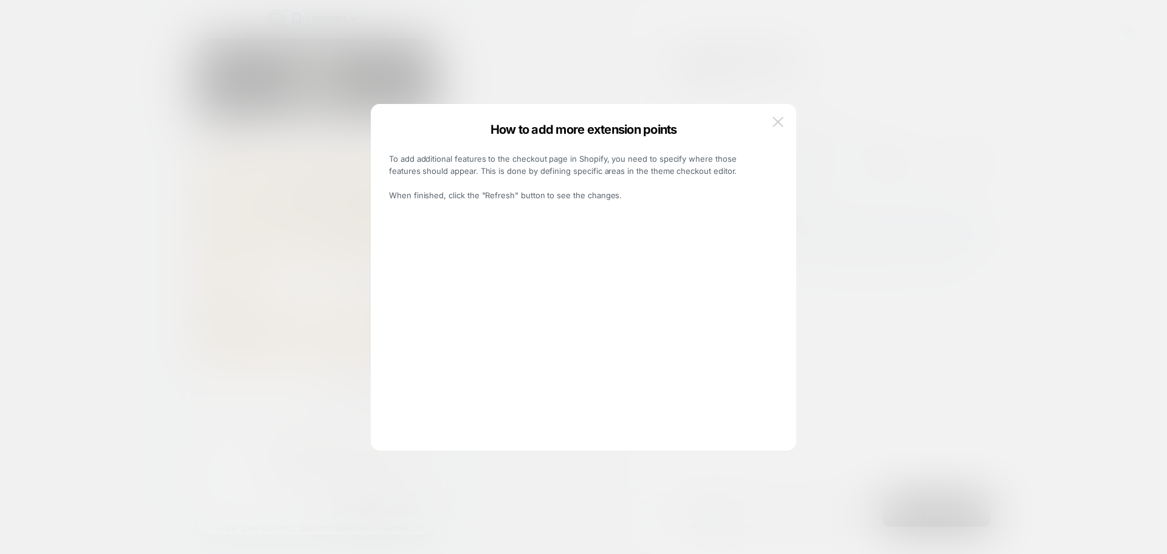
click at [779, 117] on img at bounding box center [777, 122] width 11 height 10
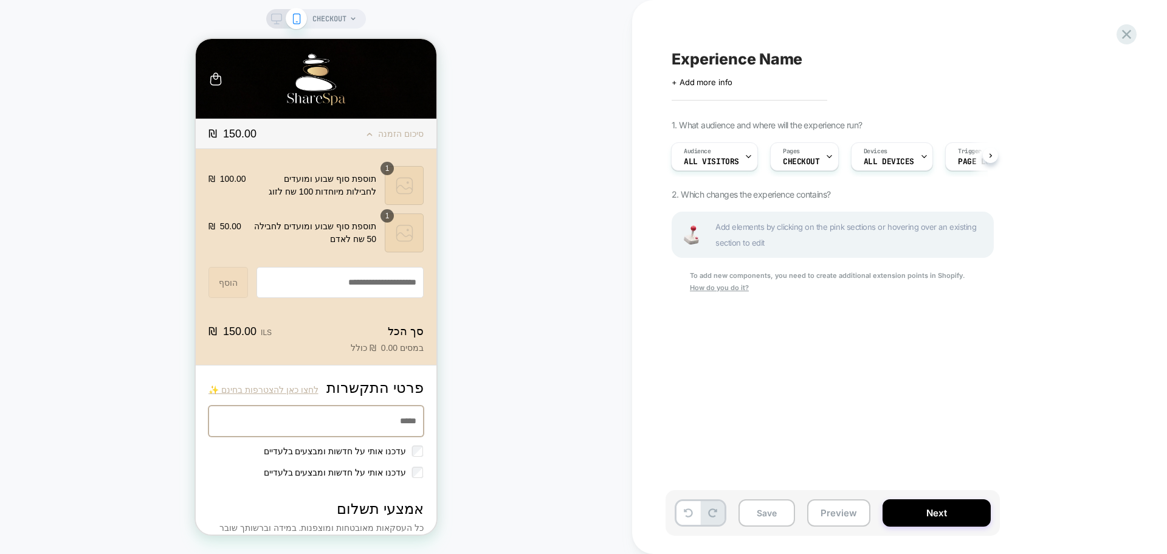
click at [766, 240] on span "Add elements by clicking on the pink sections or hovering over an existing sect…" at bounding box center [850, 235] width 271 height 32
click at [690, 517] on button at bounding box center [688, 513] width 24 height 24
click at [801, 165] on span "ALL PAGES" at bounding box center [803, 161] width 41 height 9
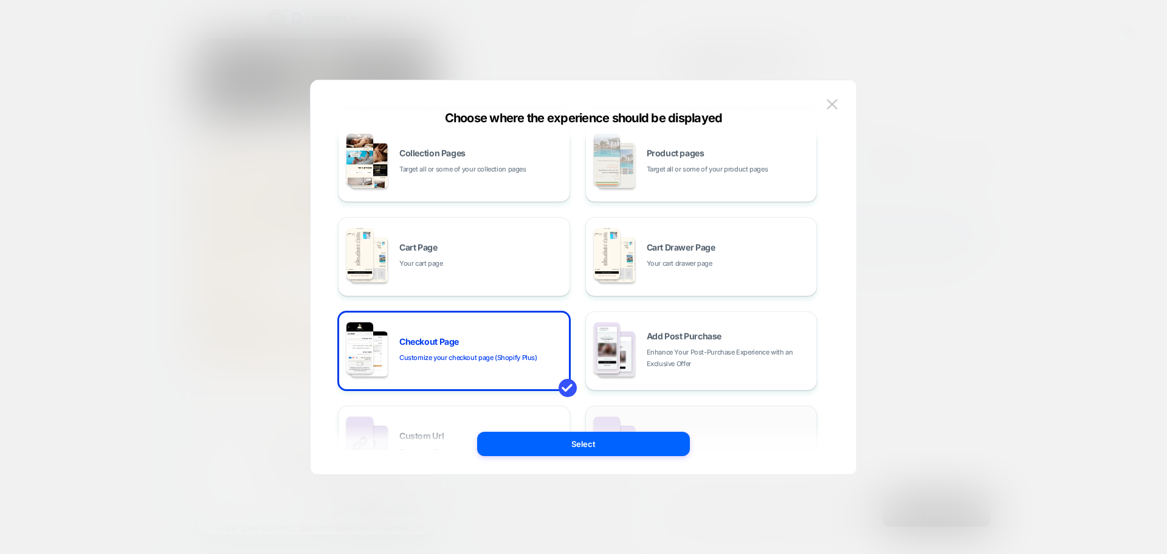
scroll to position [122, 0]
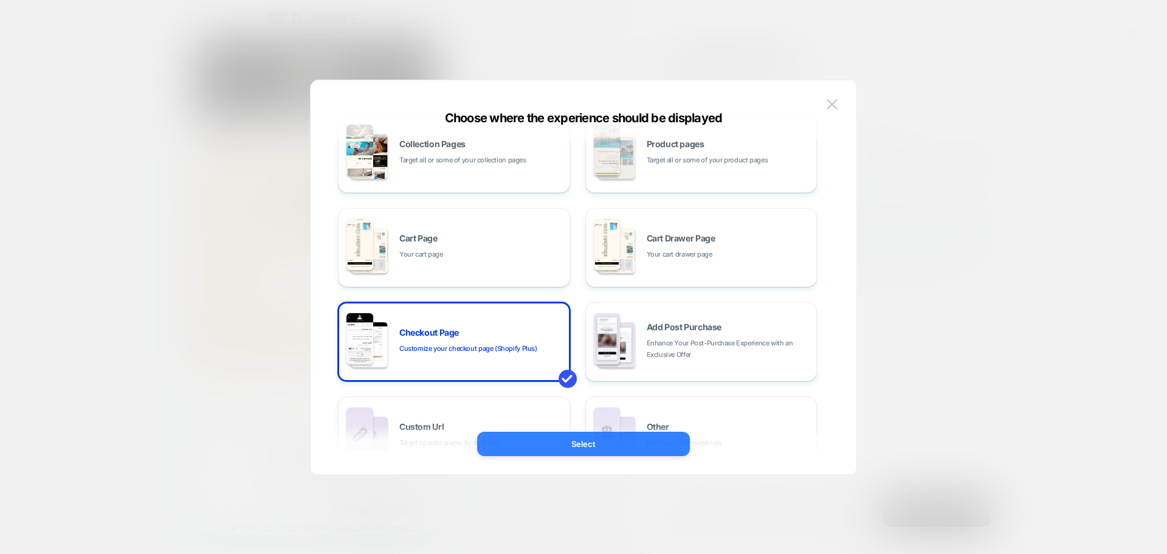
click at [591, 447] on button "Select" at bounding box center [583, 443] width 213 height 24
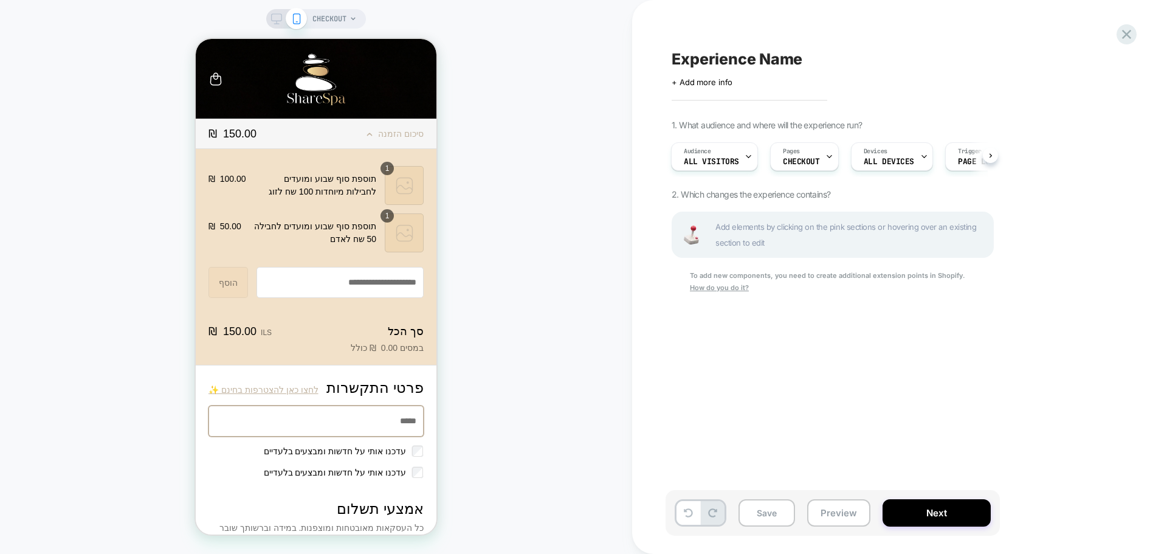
click at [340, 23] on span "CHECKOUT" at bounding box center [329, 18] width 34 height 19
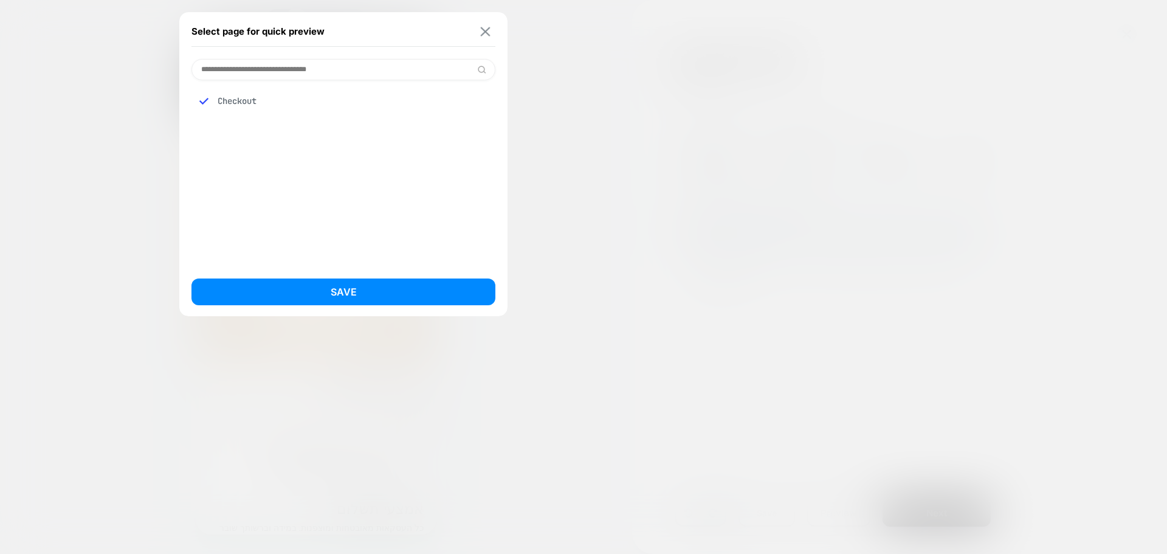
click at [478, 31] on button at bounding box center [485, 31] width 15 height 10
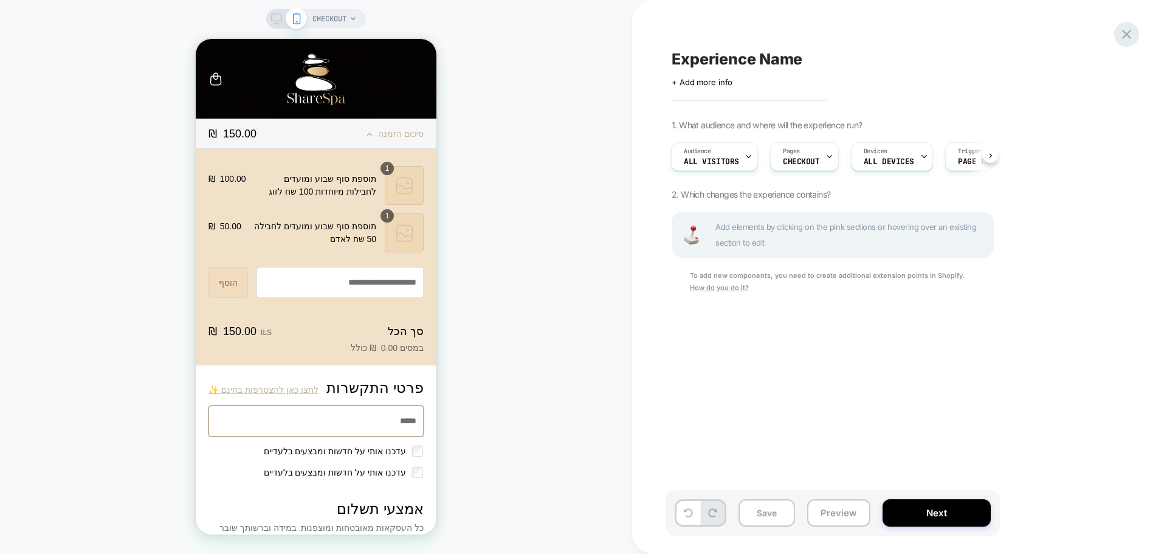
click at [1131, 35] on icon at bounding box center [1126, 34] width 16 height 16
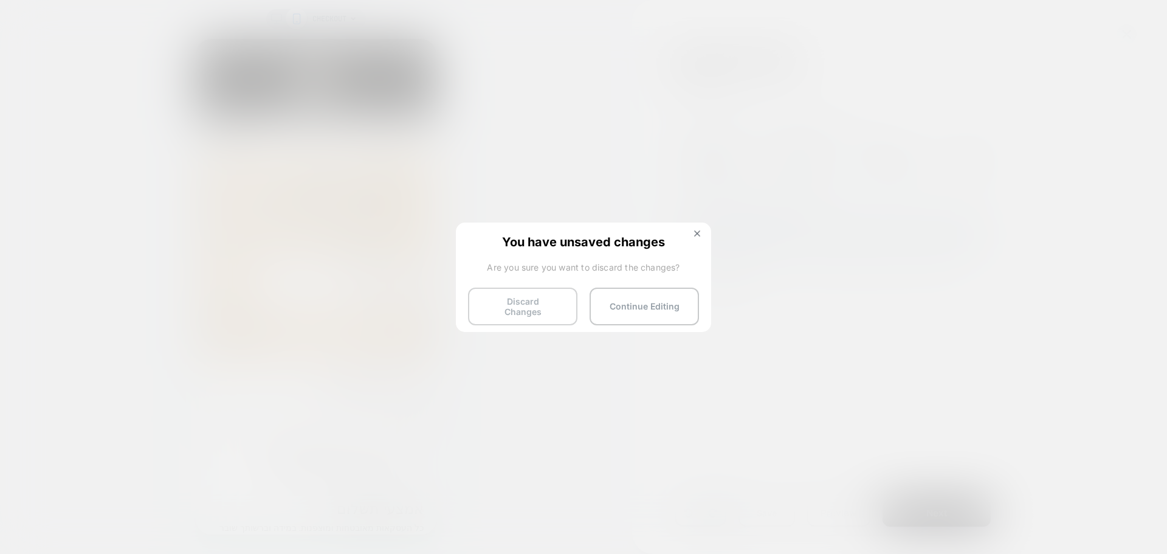
click at [541, 301] on button "Discard Changes" at bounding box center [522, 306] width 109 height 38
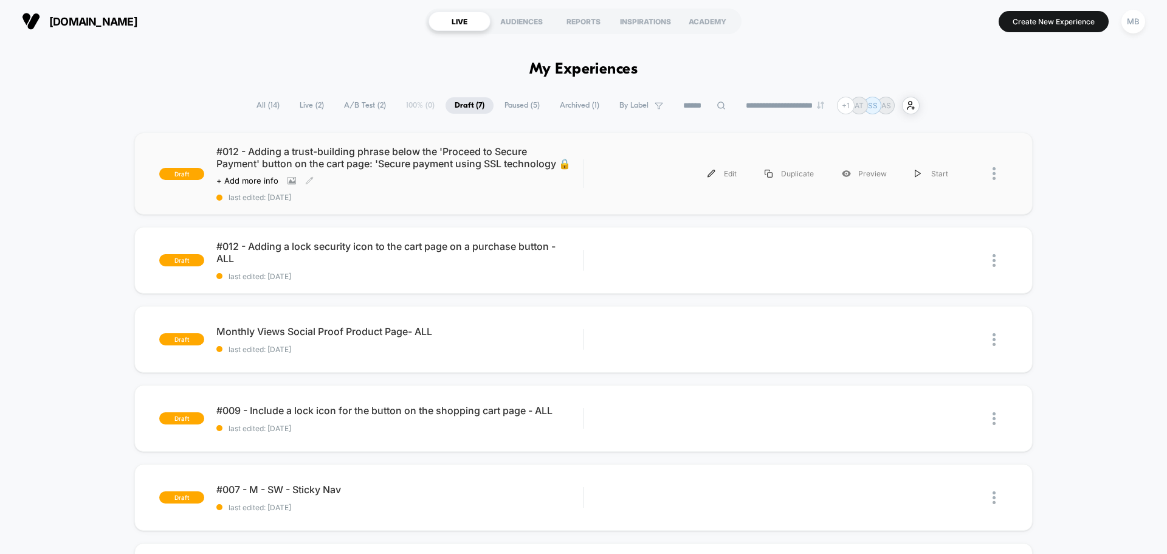
click at [408, 202] on span "last edited: 8/10/2025" at bounding box center [399, 197] width 366 height 9
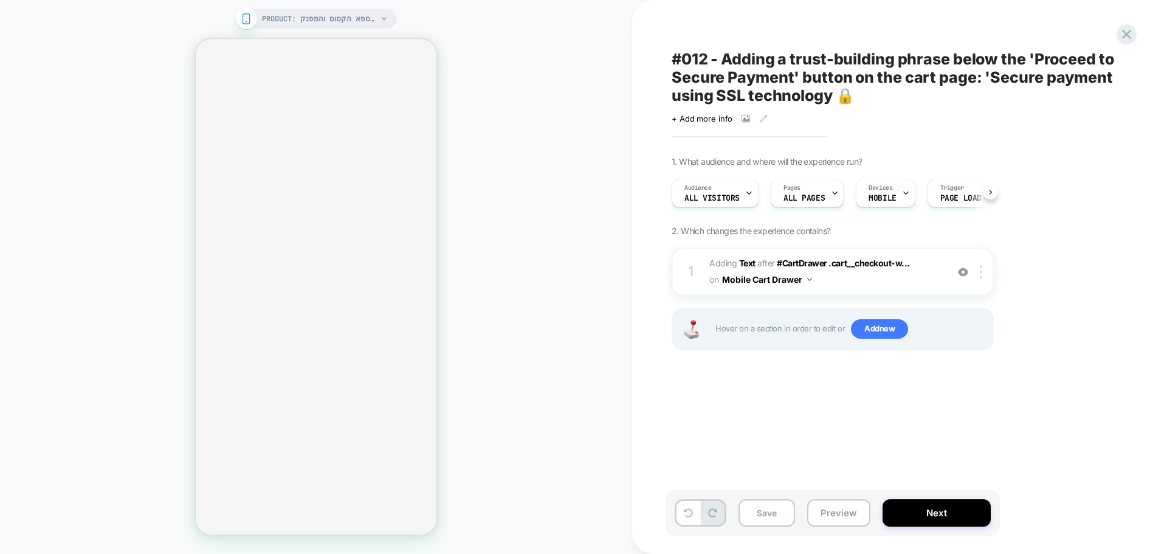
scroll to position [0, 1]
click at [844, 522] on button "Preview" at bounding box center [838, 512] width 63 height 27
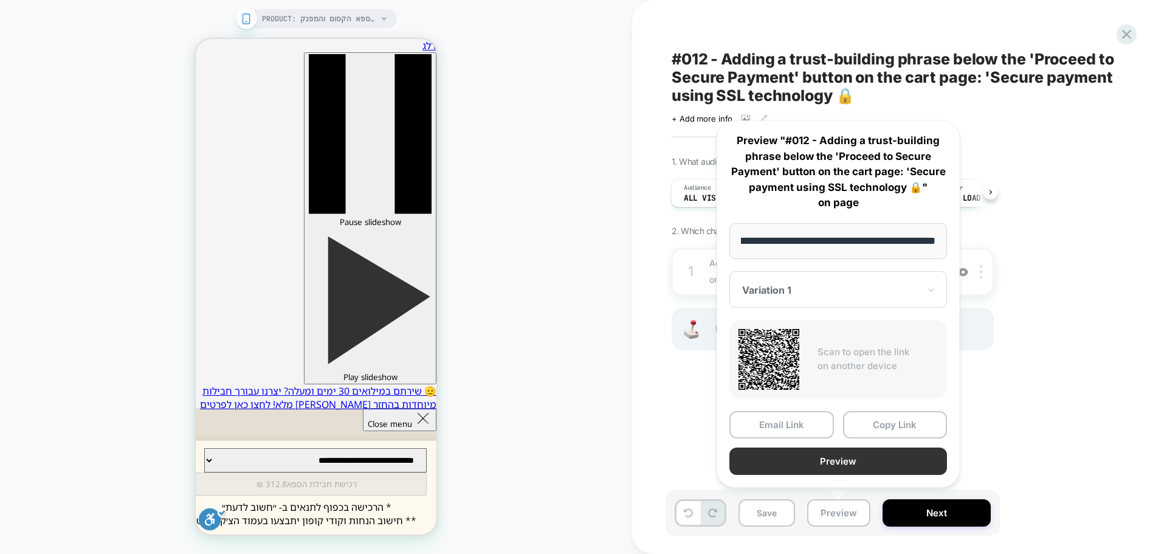
scroll to position [0, 0]
click at [857, 459] on button "Preview" at bounding box center [838, 460] width 218 height 27
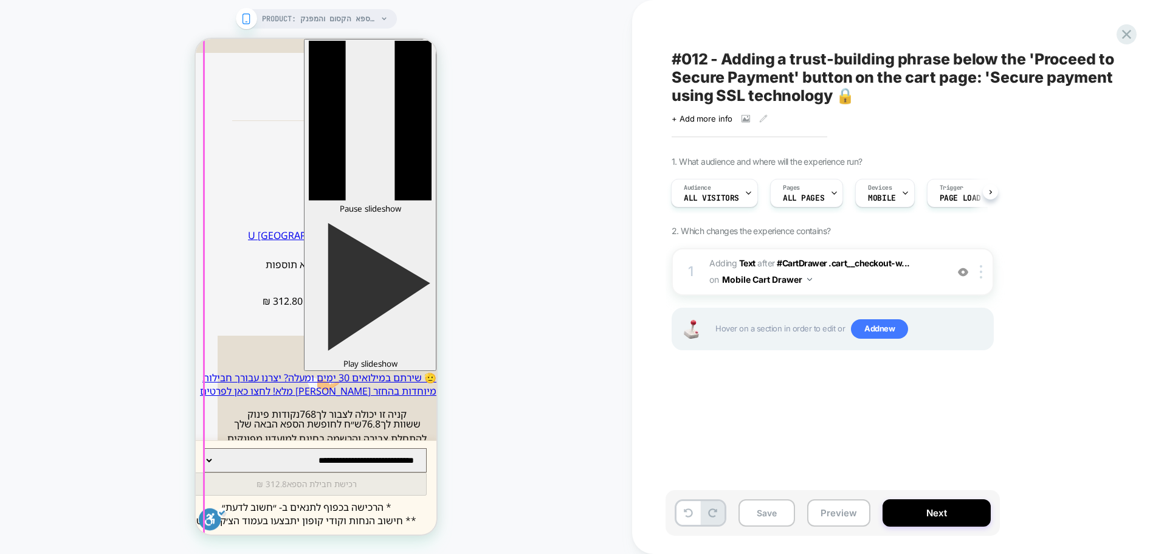
scroll to position [425, 0]
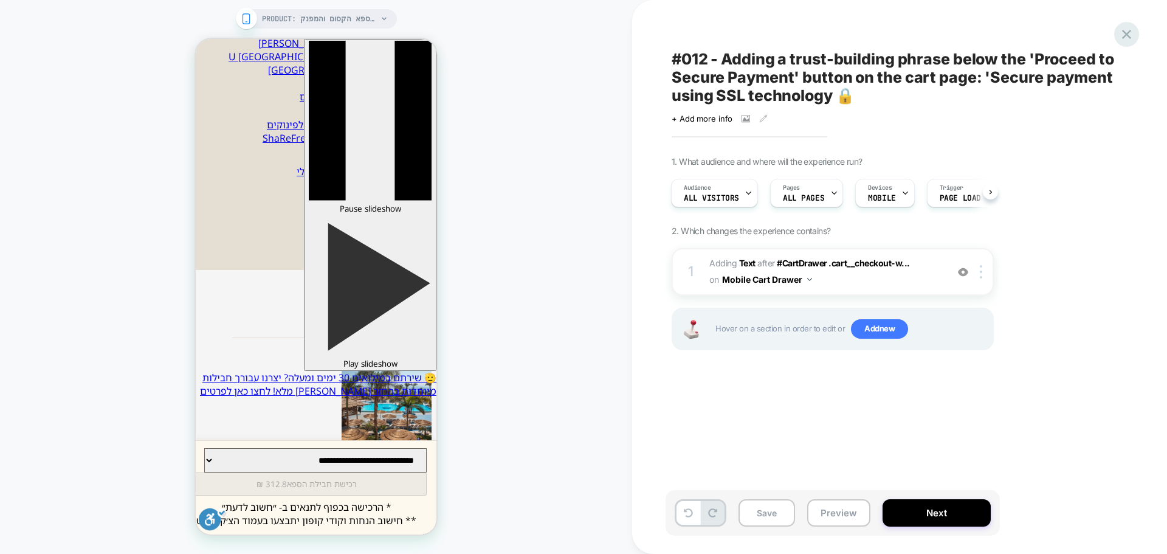
click at [1125, 40] on icon at bounding box center [1126, 34] width 16 height 16
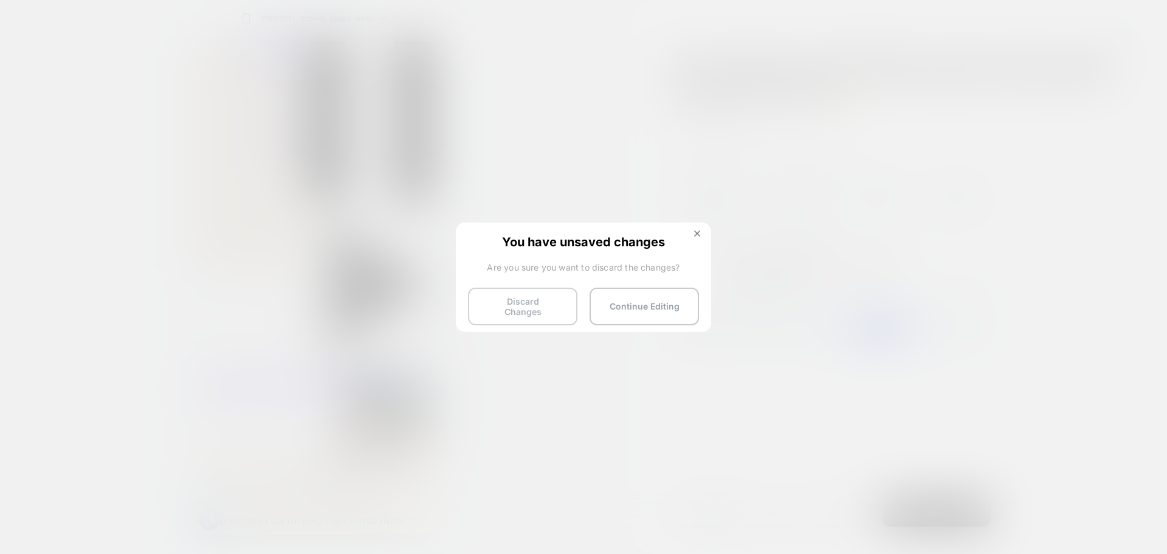
click at [543, 304] on button "Discard Changes" at bounding box center [522, 306] width 109 height 38
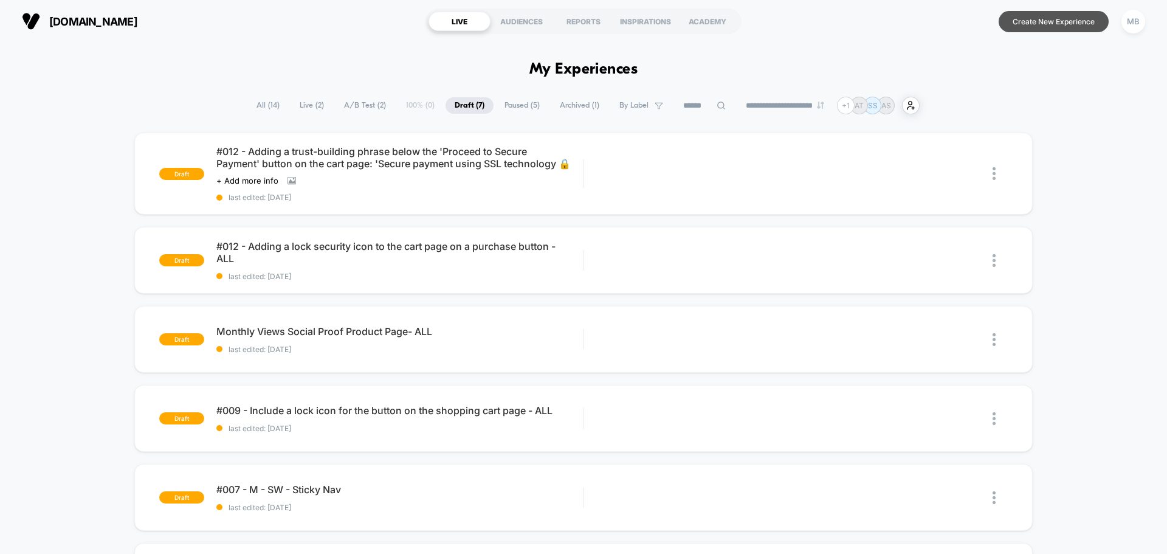
click at [1044, 27] on button "Create New Experience" at bounding box center [1053, 21] width 110 height 21
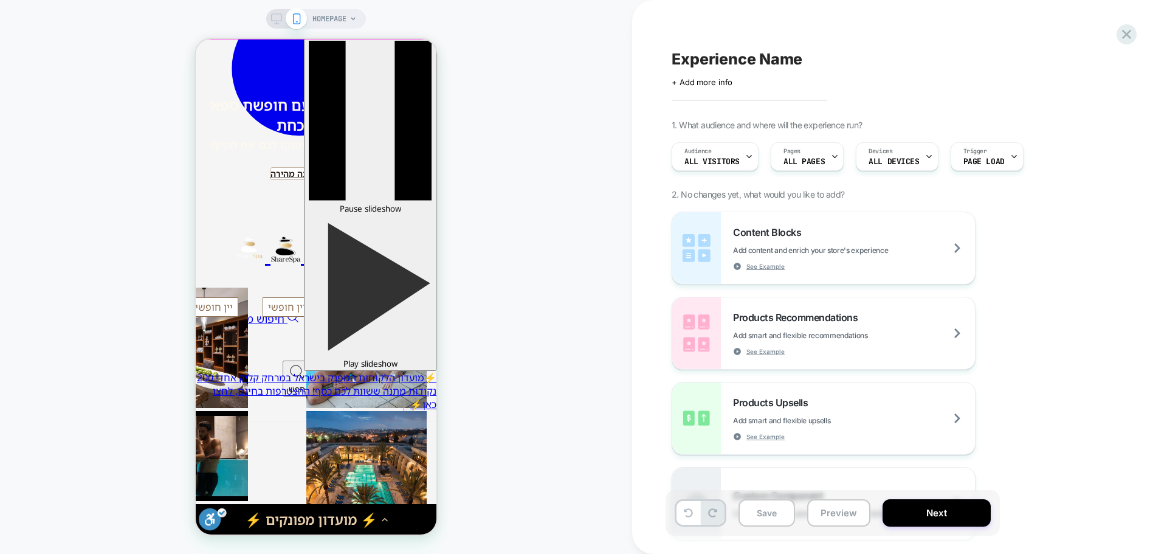
scroll to position [1580, 0]
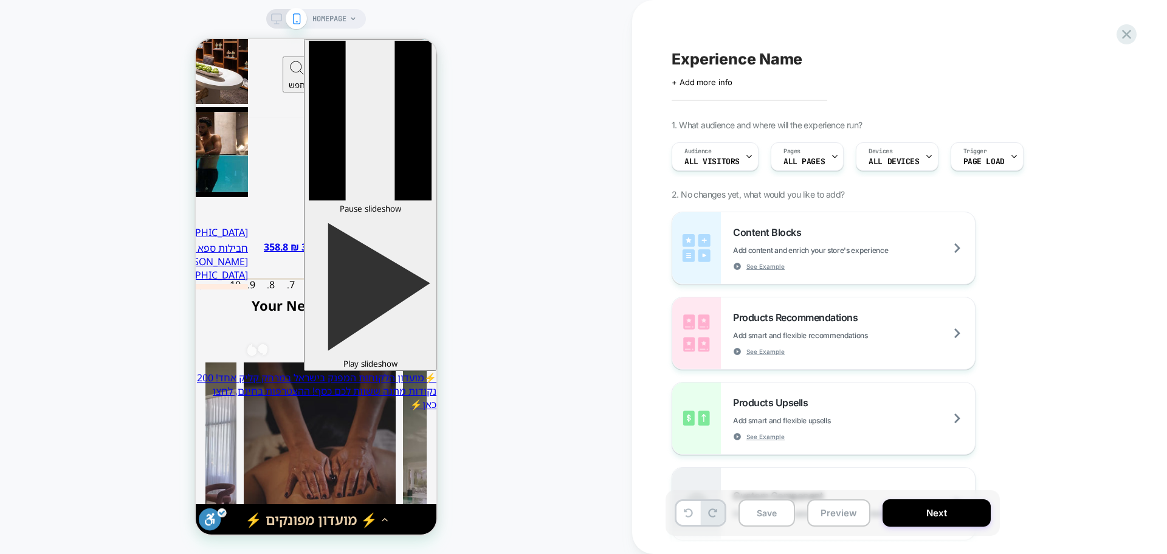
click at [325, 15] on span "HOMEPAGE" at bounding box center [329, 18] width 34 height 19
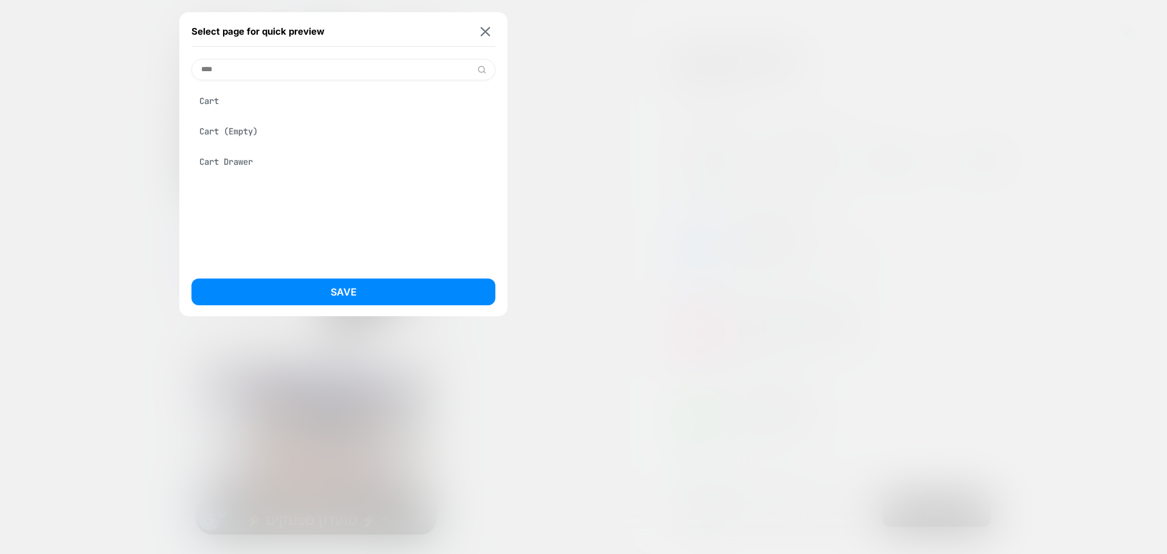
type input "****"
click at [213, 101] on div "Cart" at bounding box center [343, 100] width 304 height 23
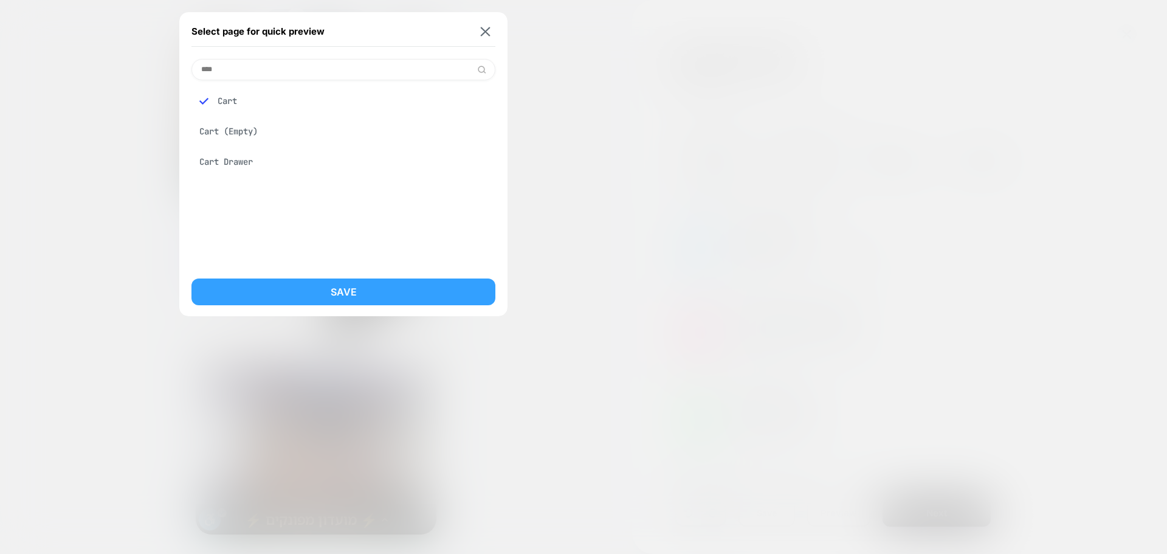
click at [371, 287] on button "Save" at bounding box center [343, 291] width 304 height 27
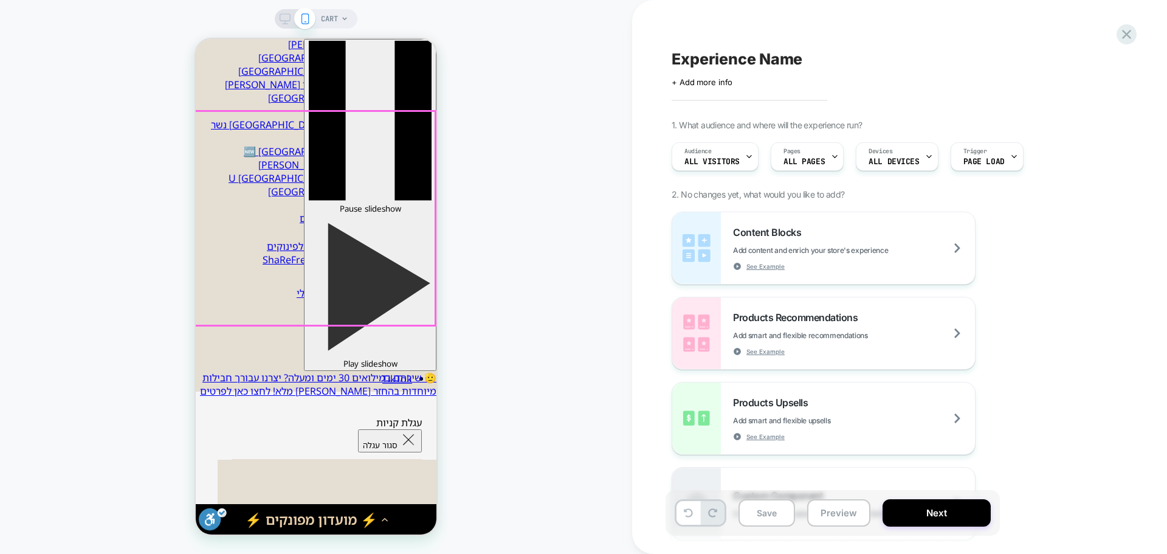
scroll to position [0, 0]
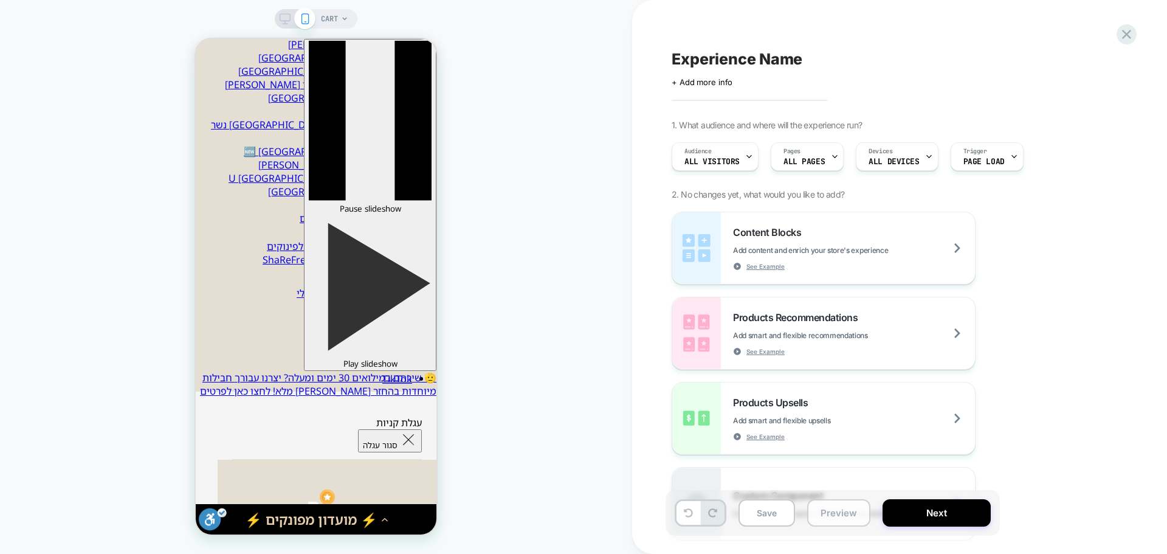
click at [838, 516] on button "Preview" at bounding box center [838, 512] width 63 height 27
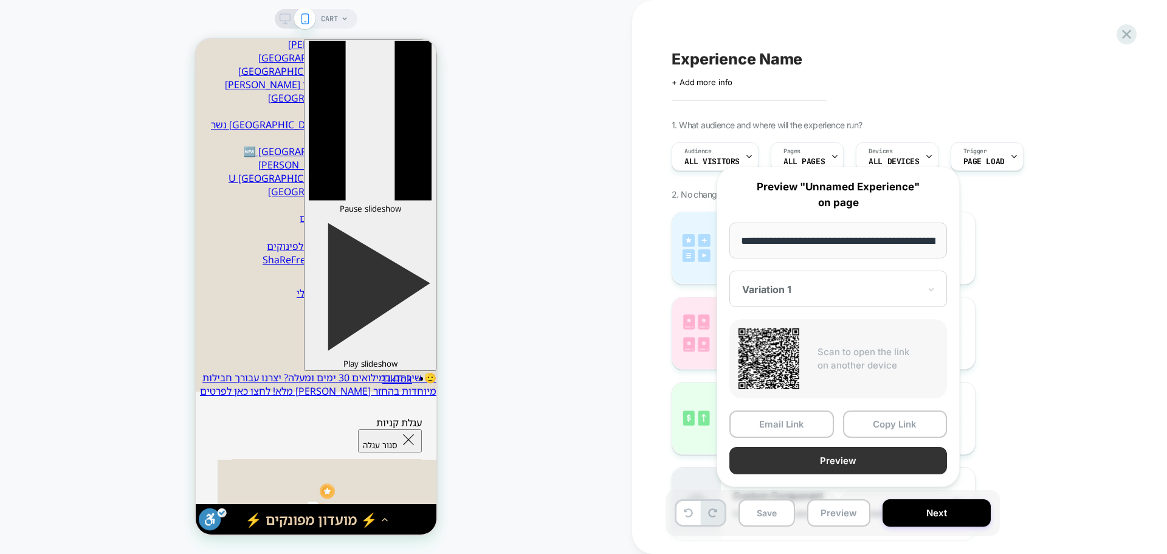
click at [869, 465] on button "Preview" at bounding box center [838, 460] width 218 height 27
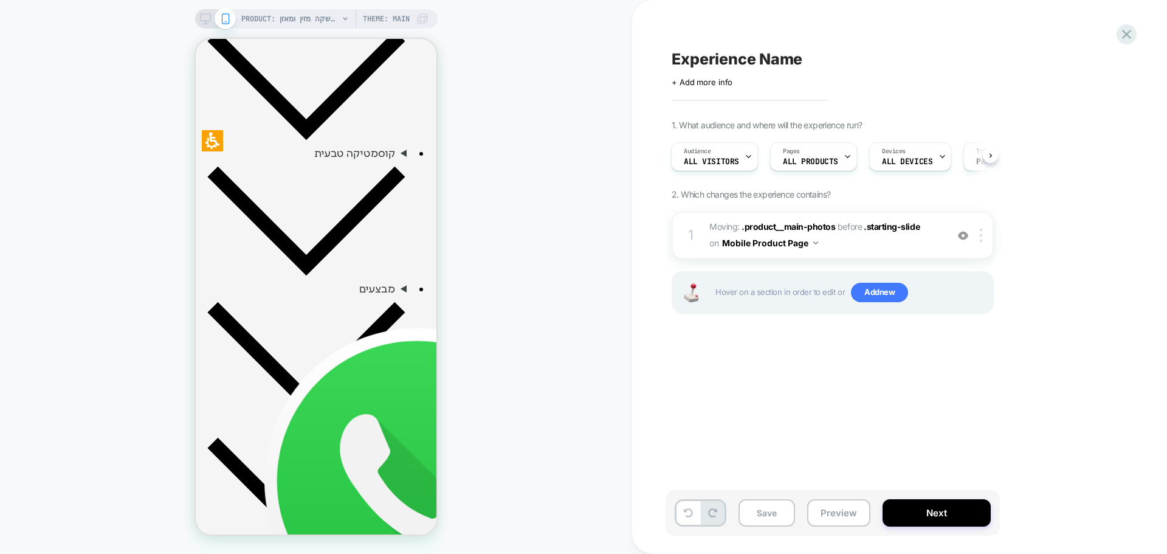
scroll to position [1823, 0]
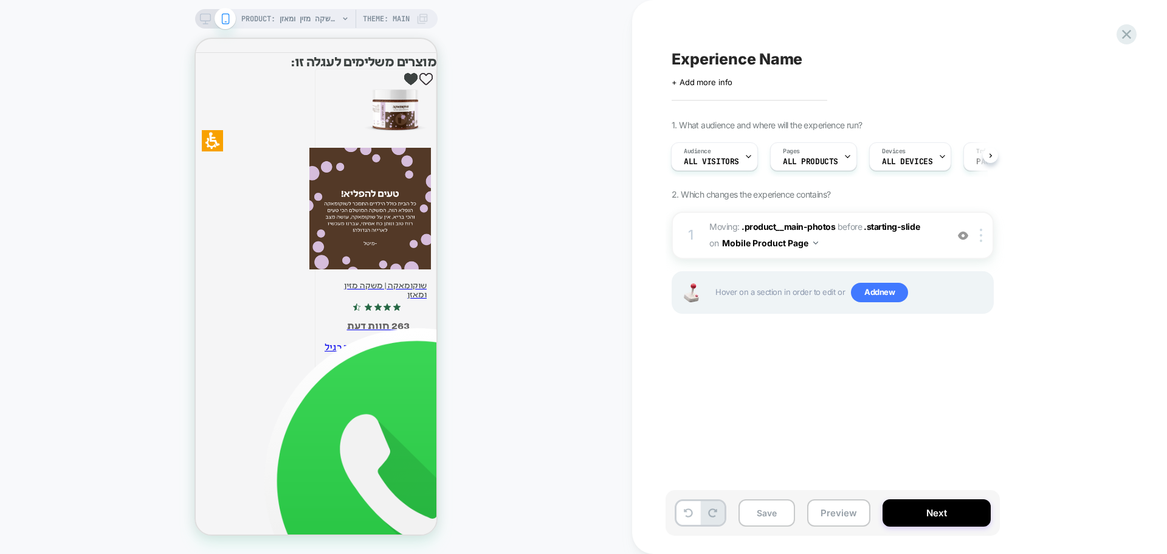
select select "**********"
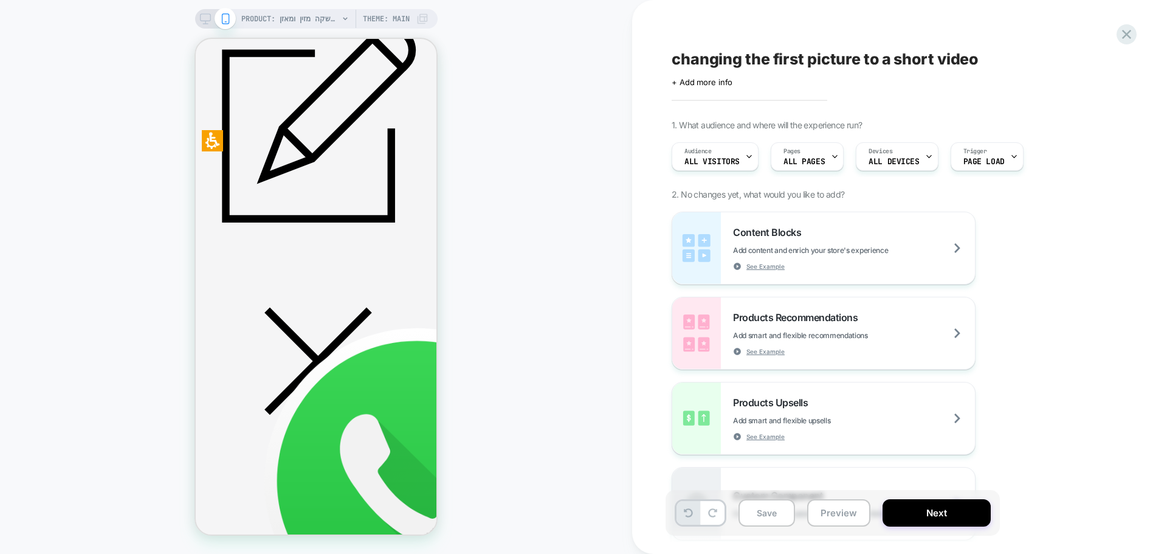
select select "**********"
